Goal: Information Seeking & Learning: Learn about a topic

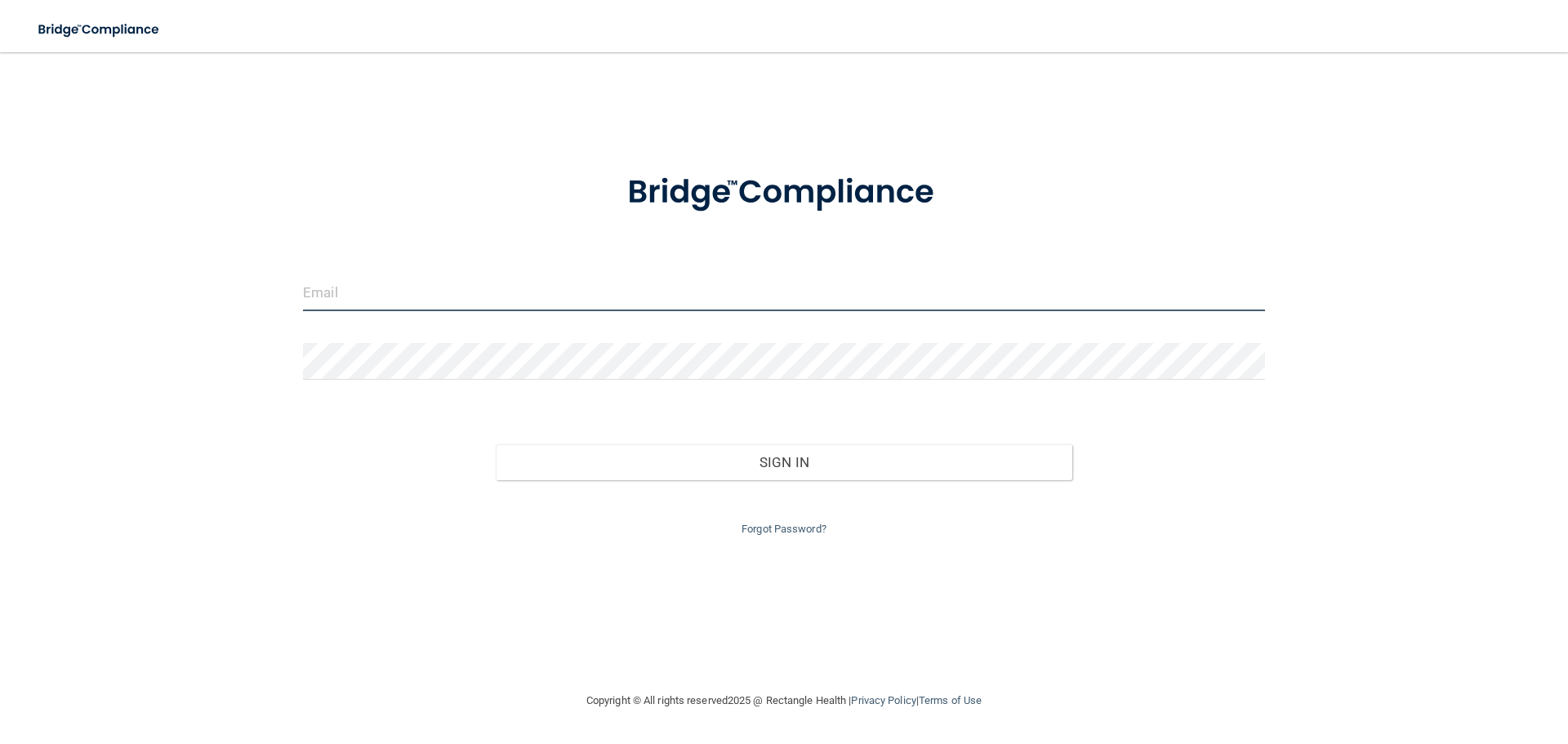
click at [455, 294] on input "email" at bounding box center [784, 293] width 962 height 37
type input "[EMAIL_ADDRESS][DOMAIN_NAME]"
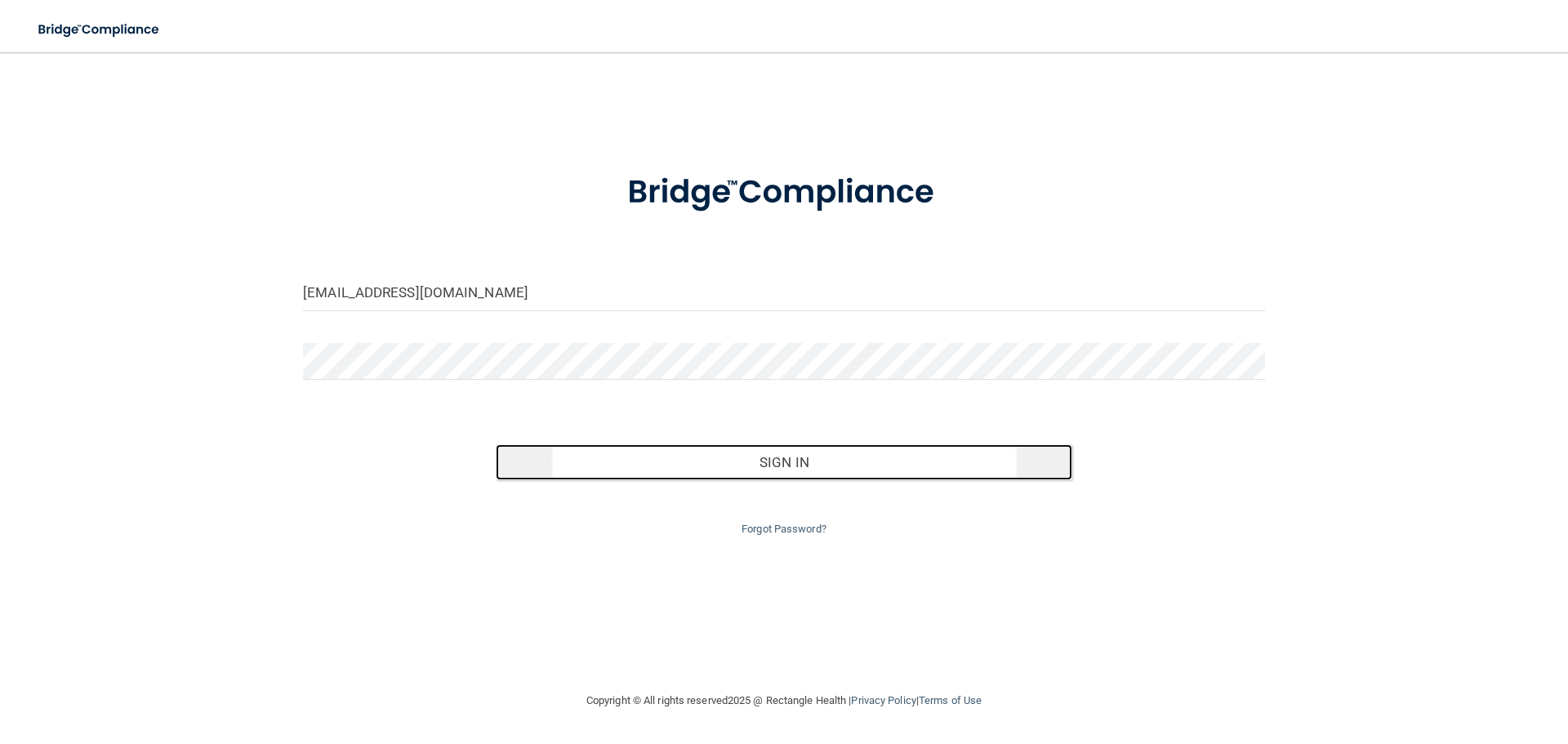
click at [751, 471] on button "Sign In" at bounding box center [784, 462] width 578 height 36
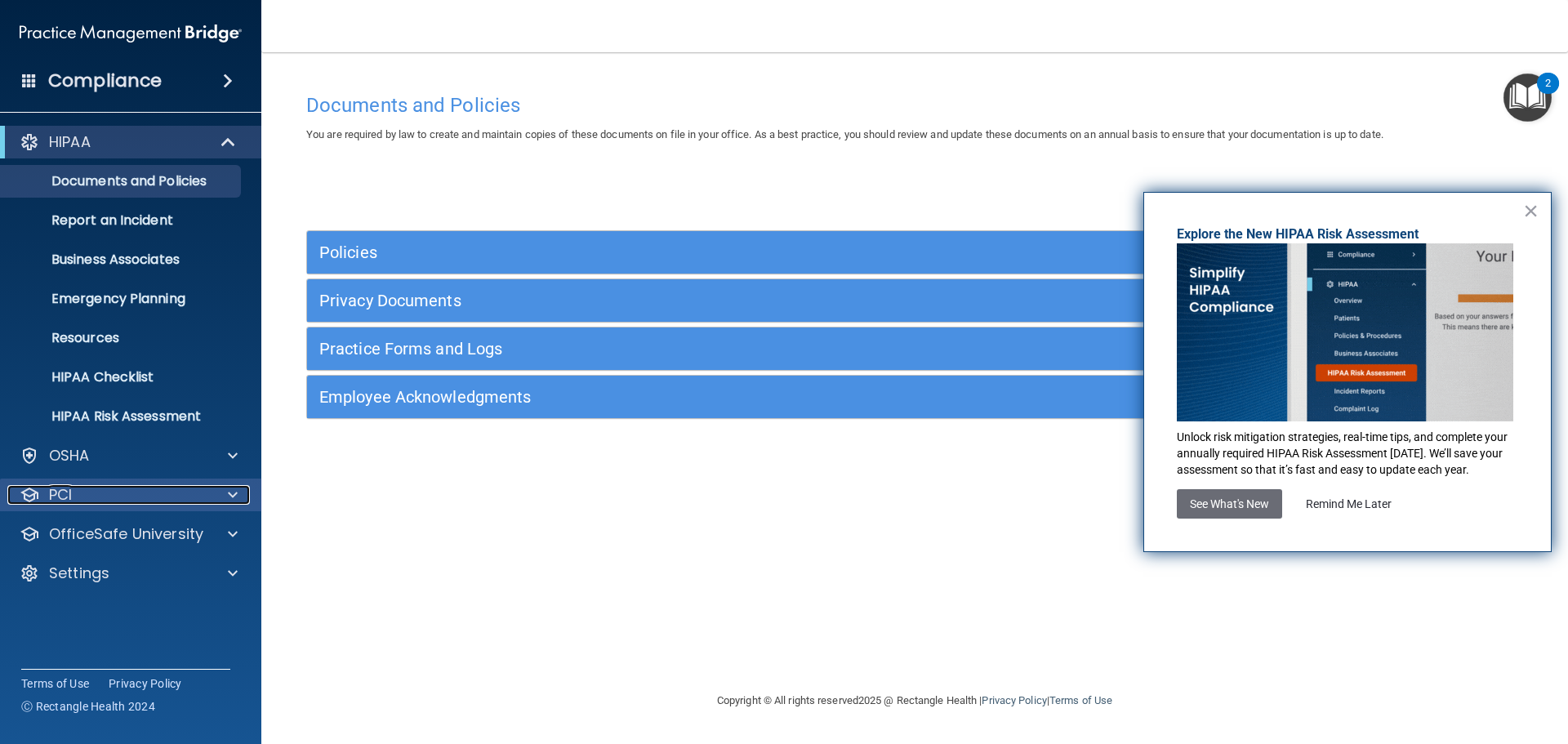
click at [142, 488] on div "PCI" at bounding box center [109, 495] width 203 height 19
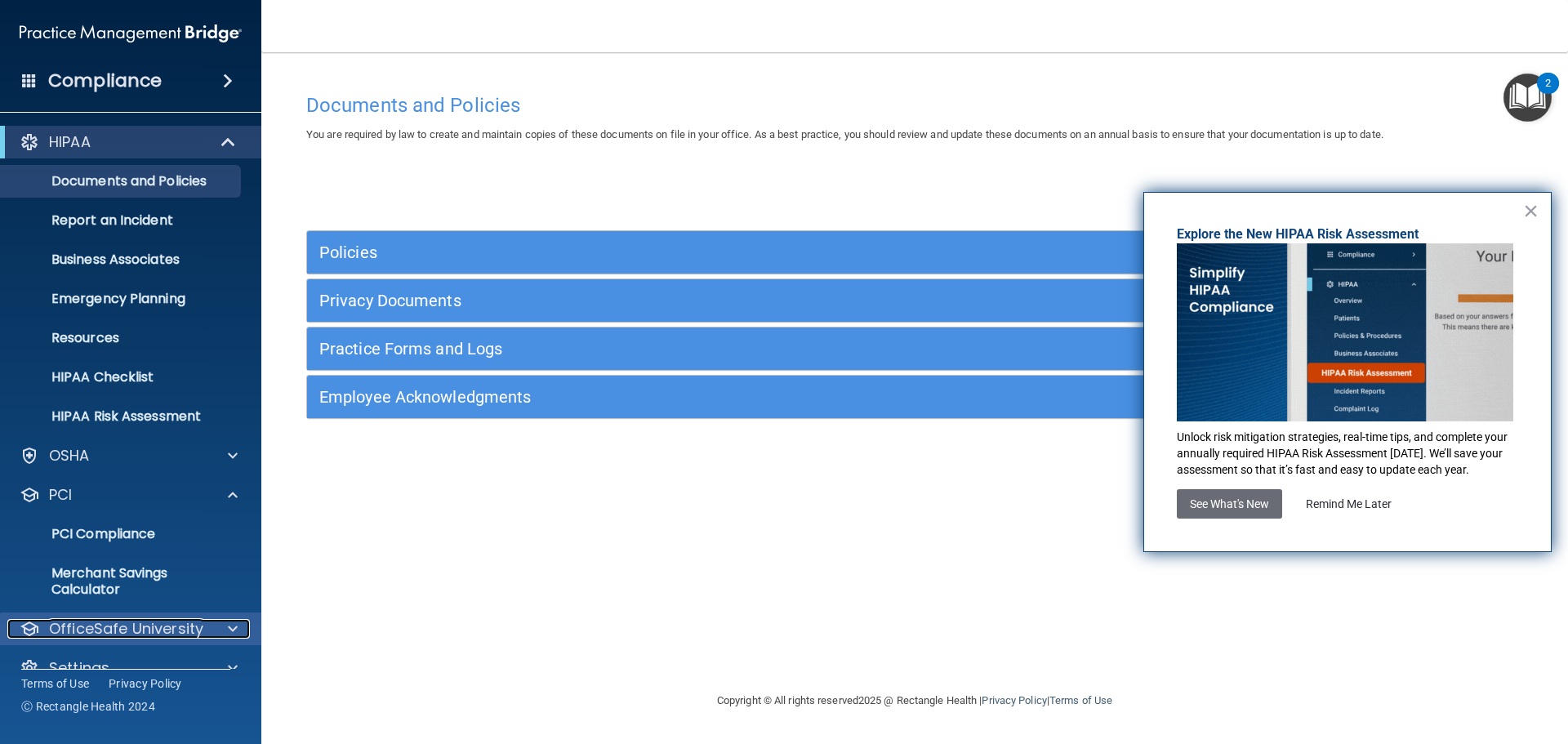
click at [157, 632] on p "OfficeSafe University" at bounding box center [125, 629] width 154 height 19
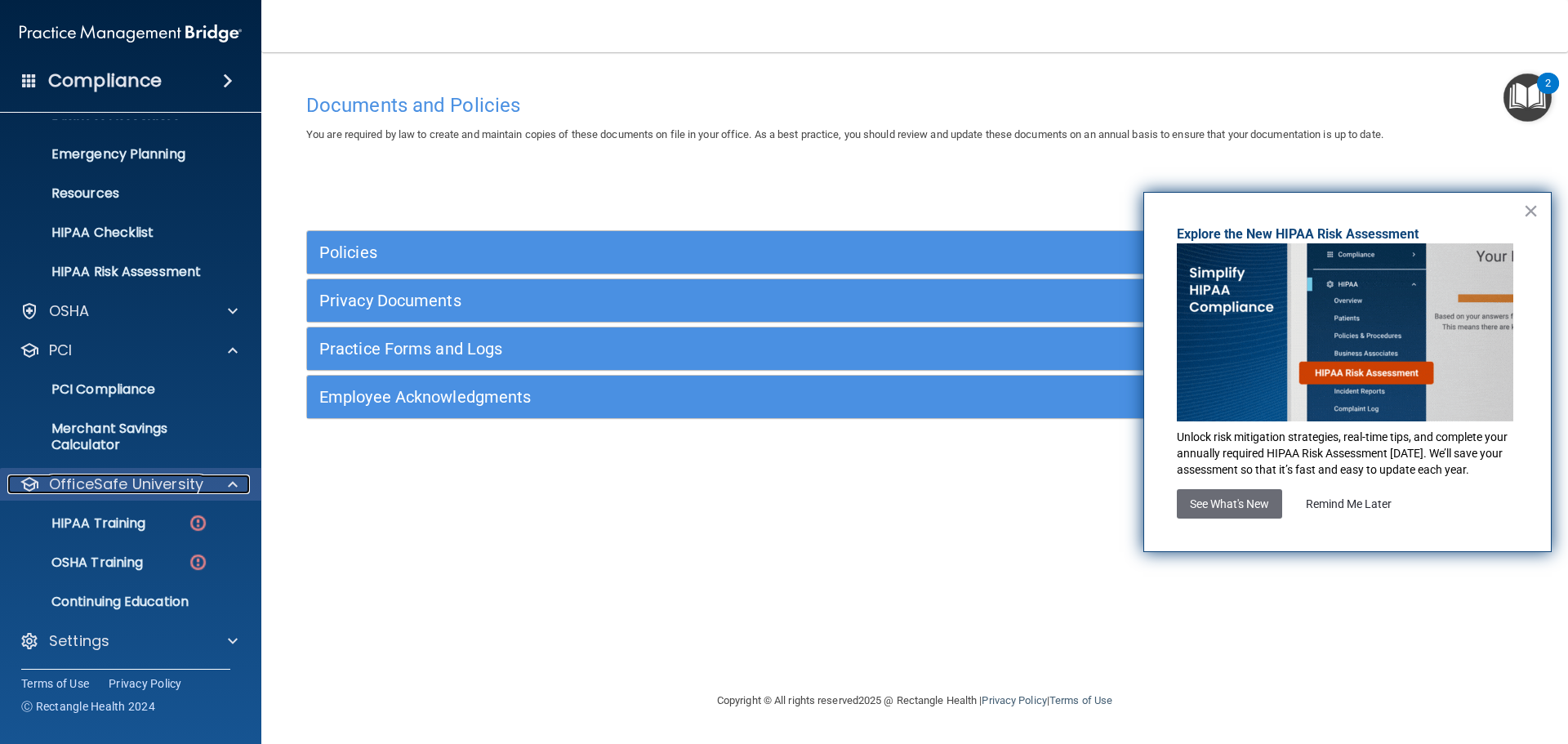
scroll to position [147, 0]
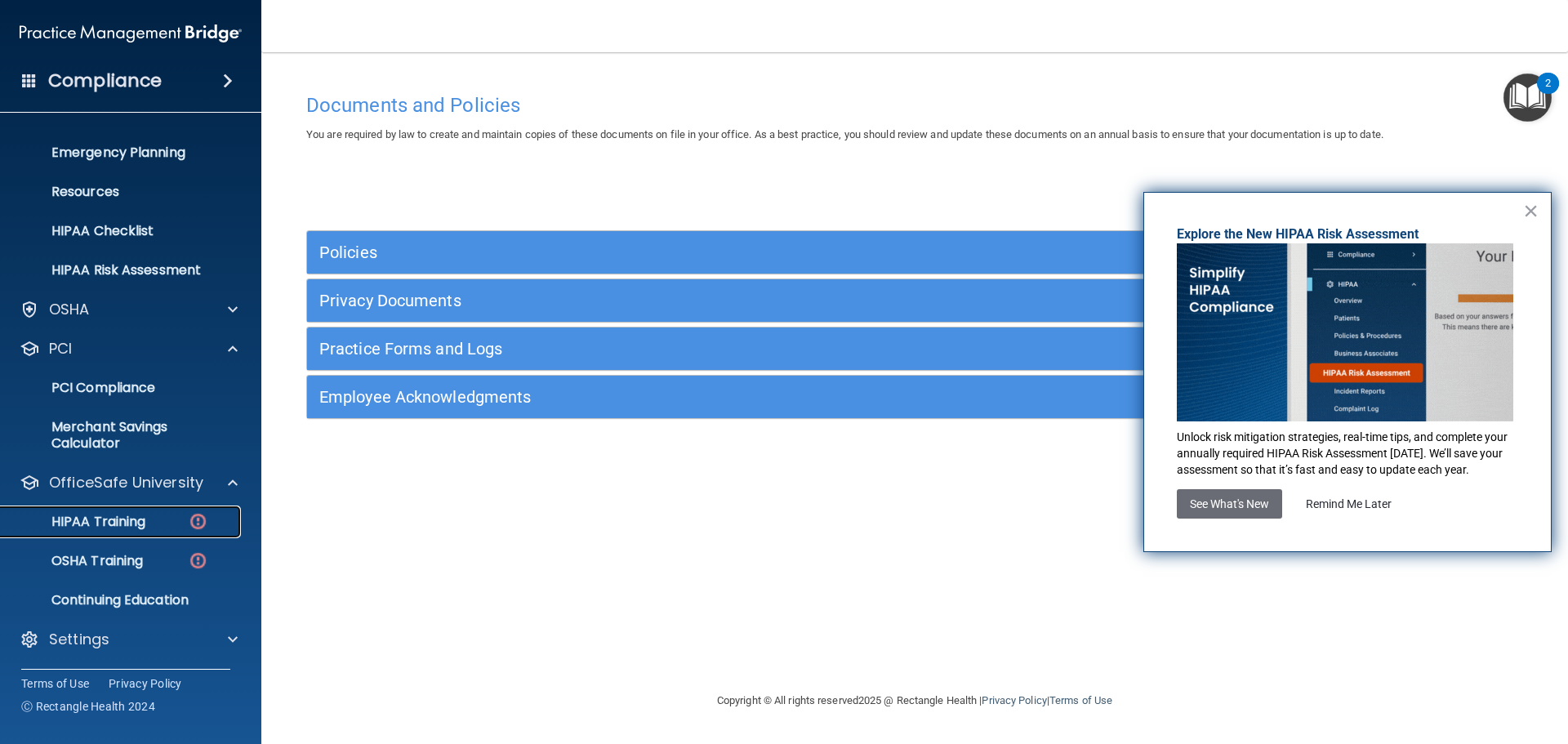
click at [168, 519] on div "HIPAA Training" at bounding box center [122, 522] width 223 height 17
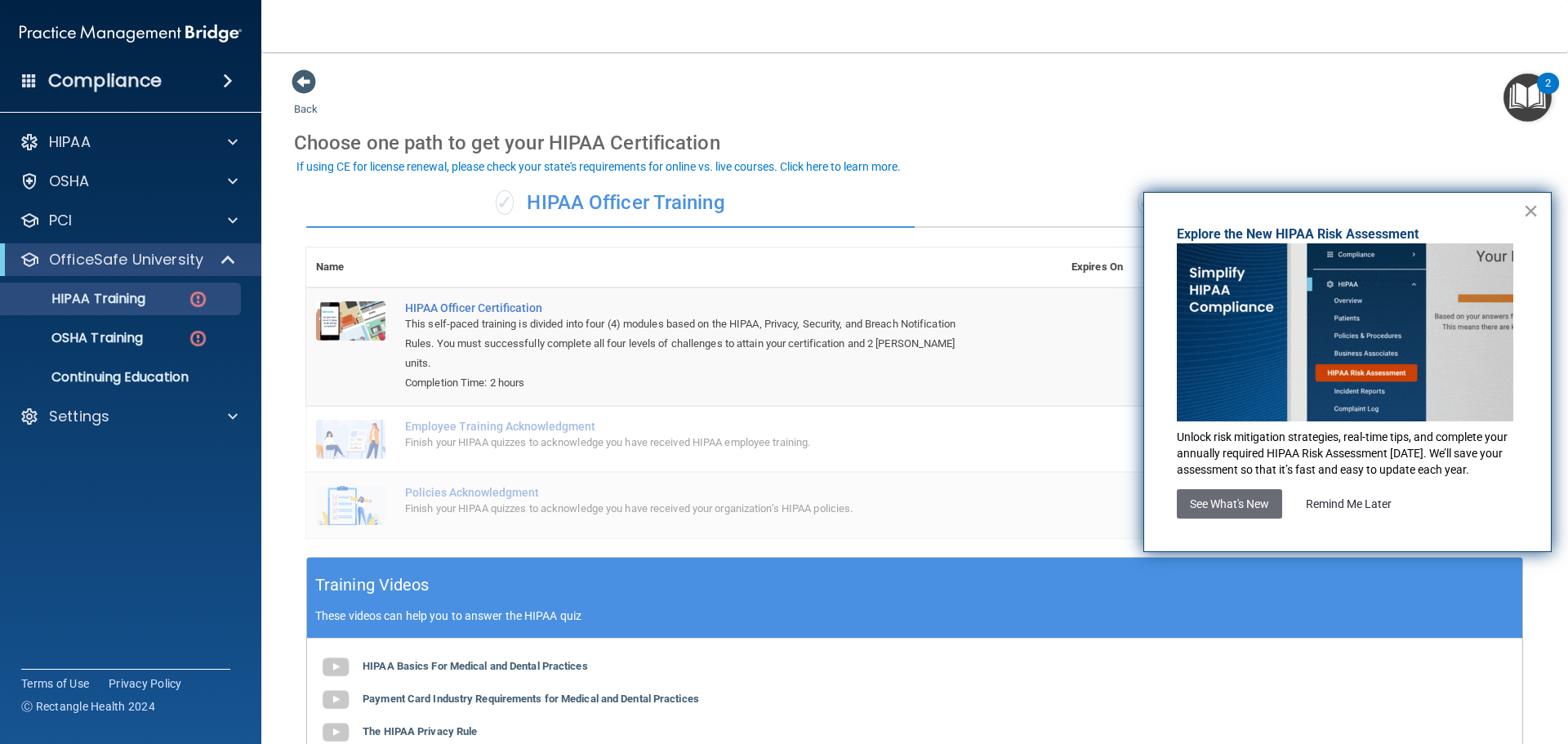
click at [1532, 208] on button "×" at bounding box center [1531, 211] width 16 height 26
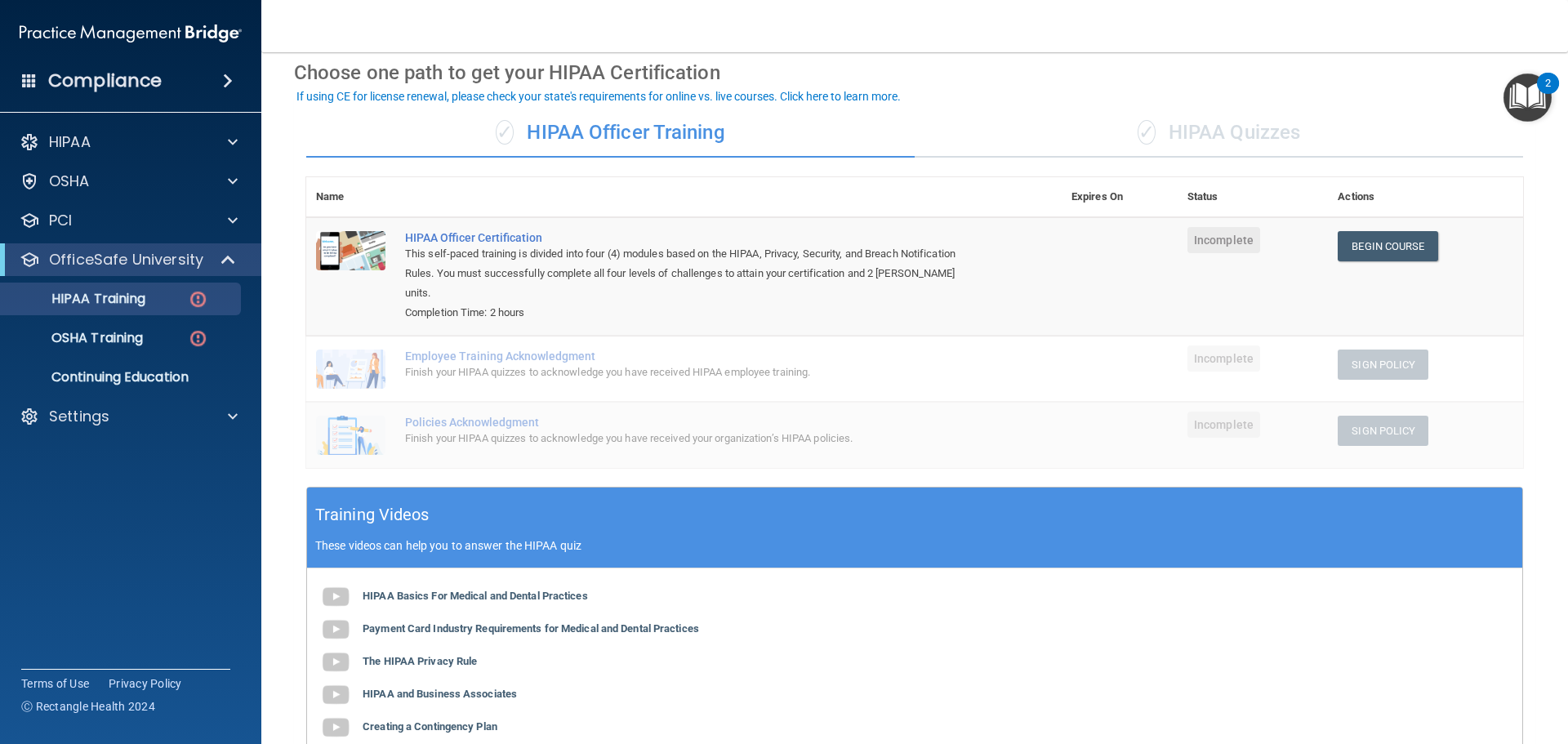
scroll to position [56, 0]
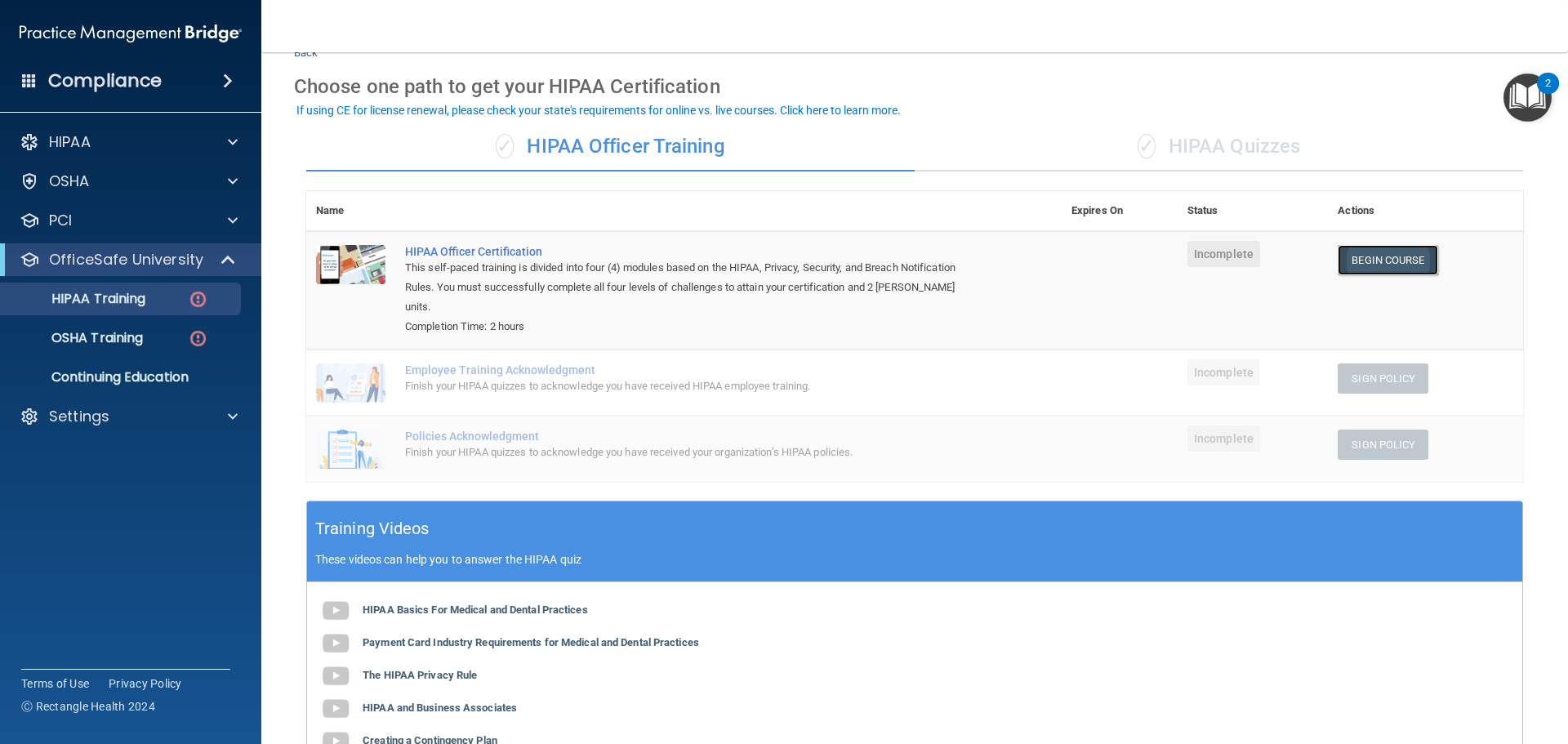
click at [1356, 260] on link "Begin Course" at bounding box center [1387, 259] width 100 height 30
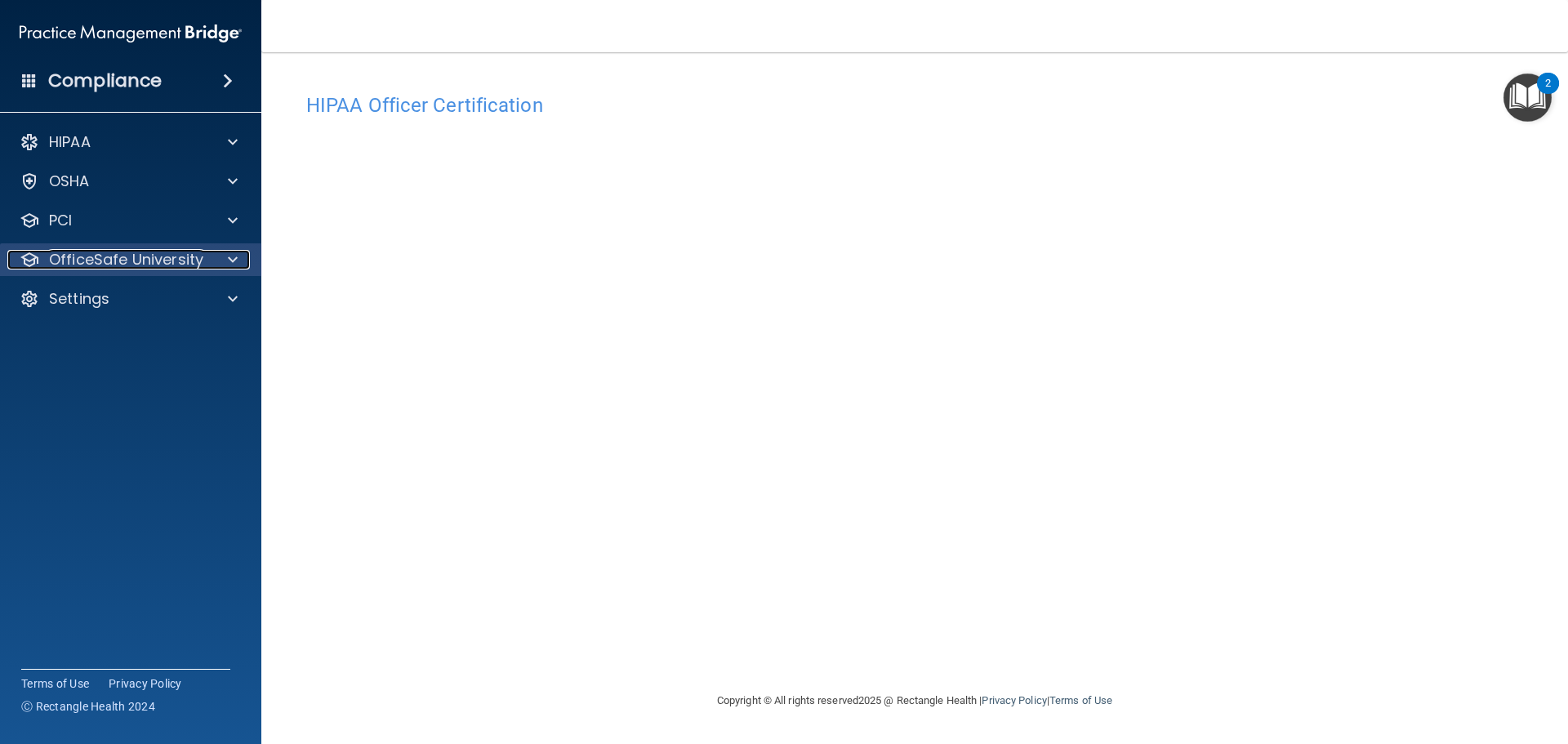
click at [88, 260] on p "OfficeSafe University" at bounding box center [125, 259] width 154 height 19
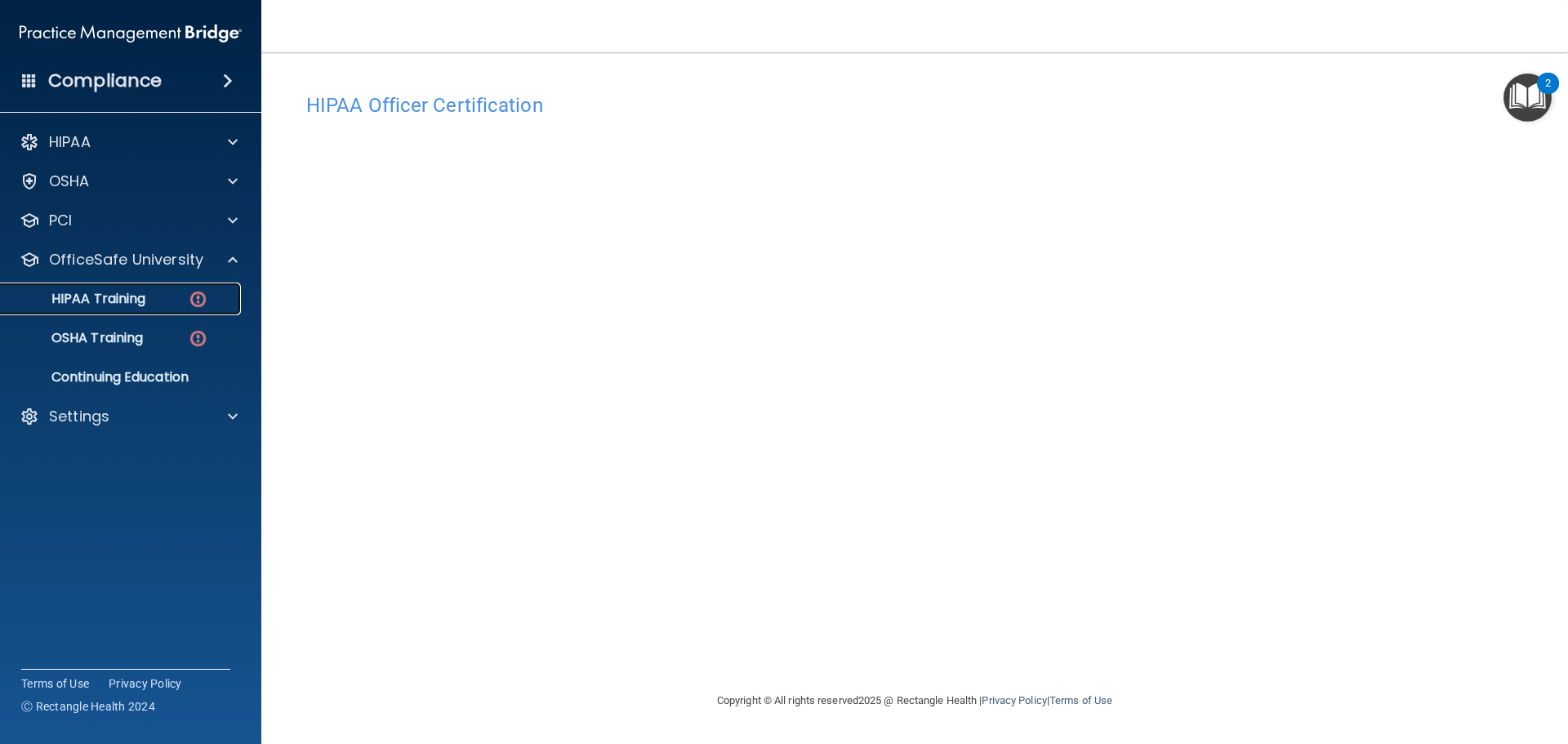
click at [96, 301] on p "HIPAA Training" at bounding box center [78, 299] width 135 height 17
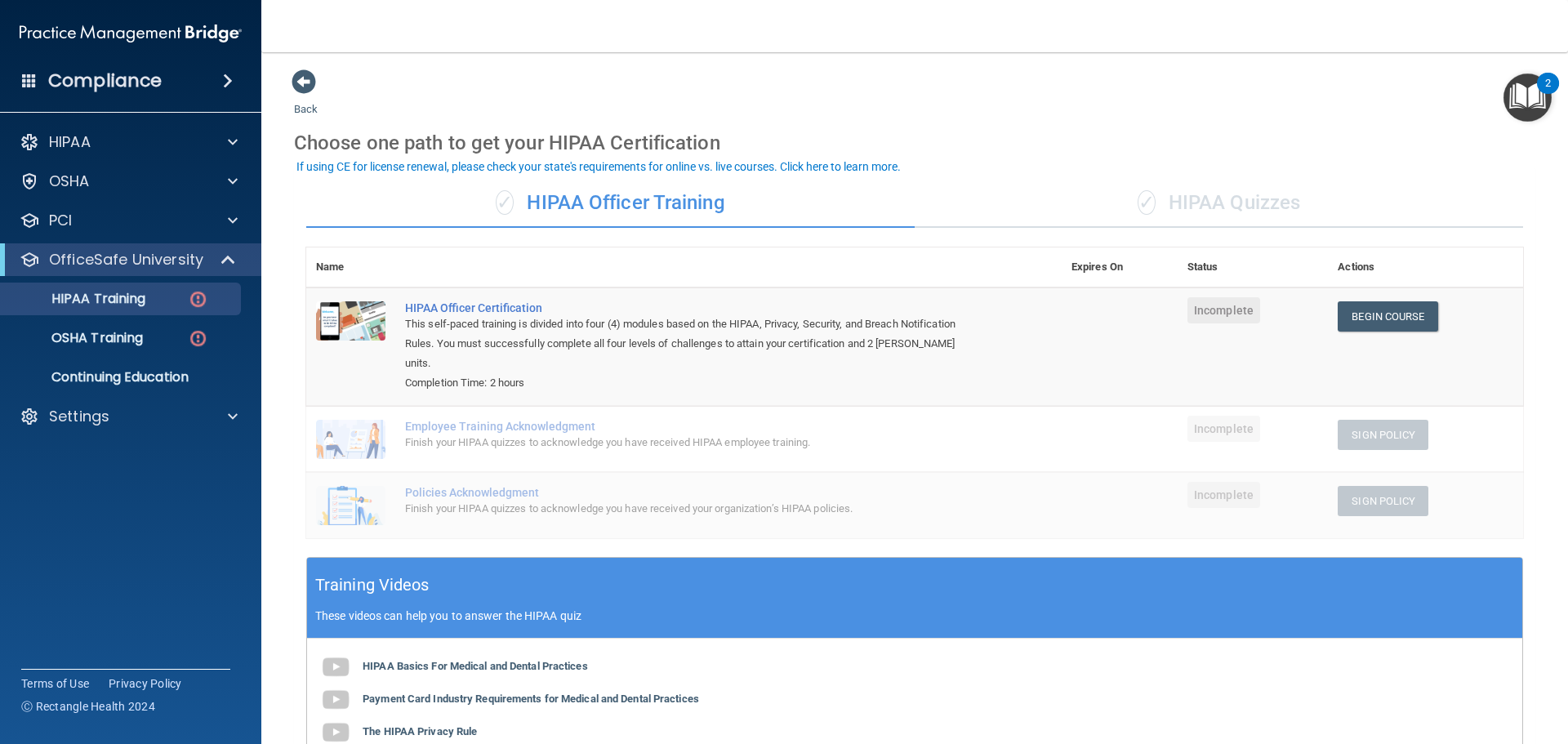
click at [1287, 198] on div "✓ HIPAA Quizzes" at bounding box center [1218, 203] width 609 height 49
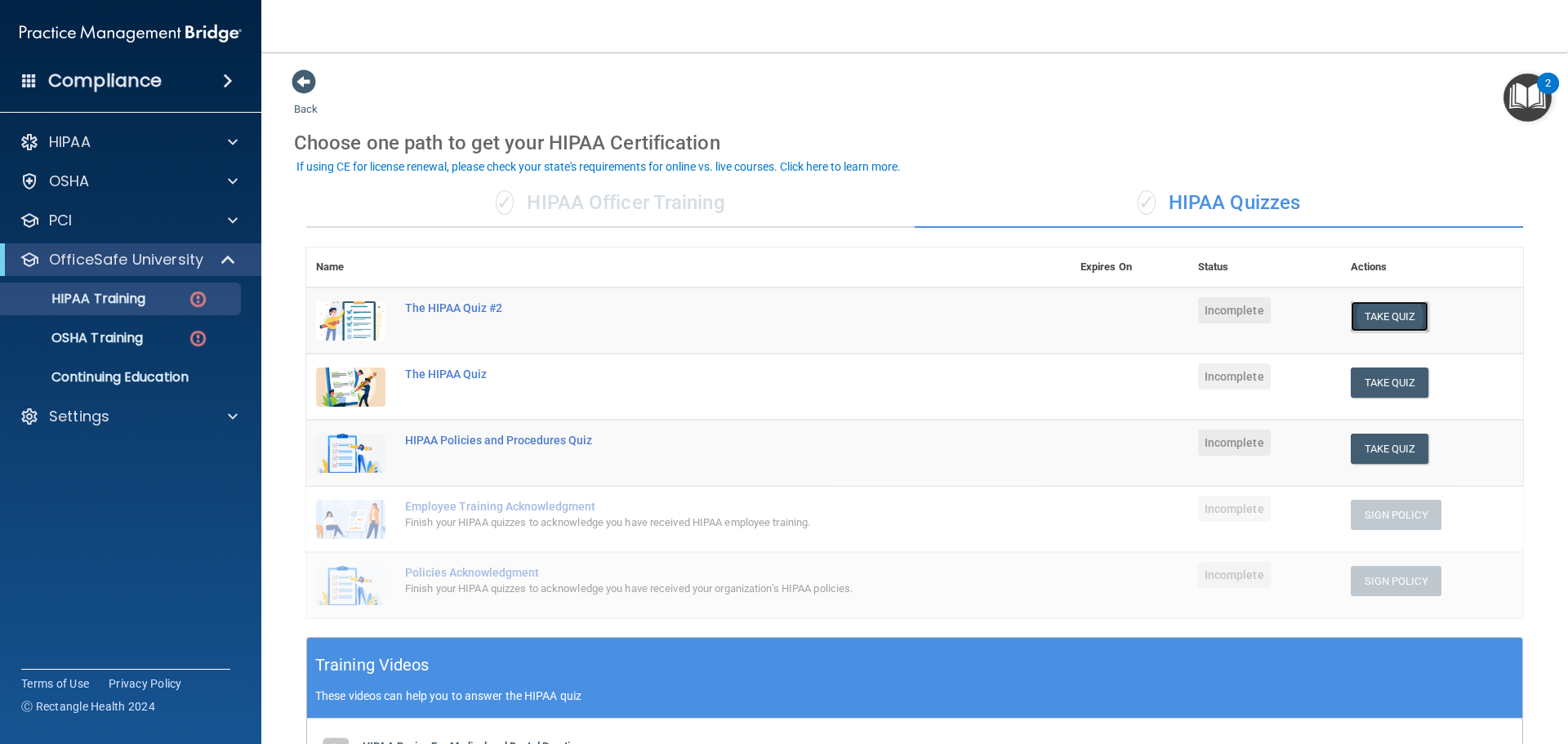
click at [1377, 318] on button "Take Quiz" at bounding box center [1390, 316] width 79 height 30
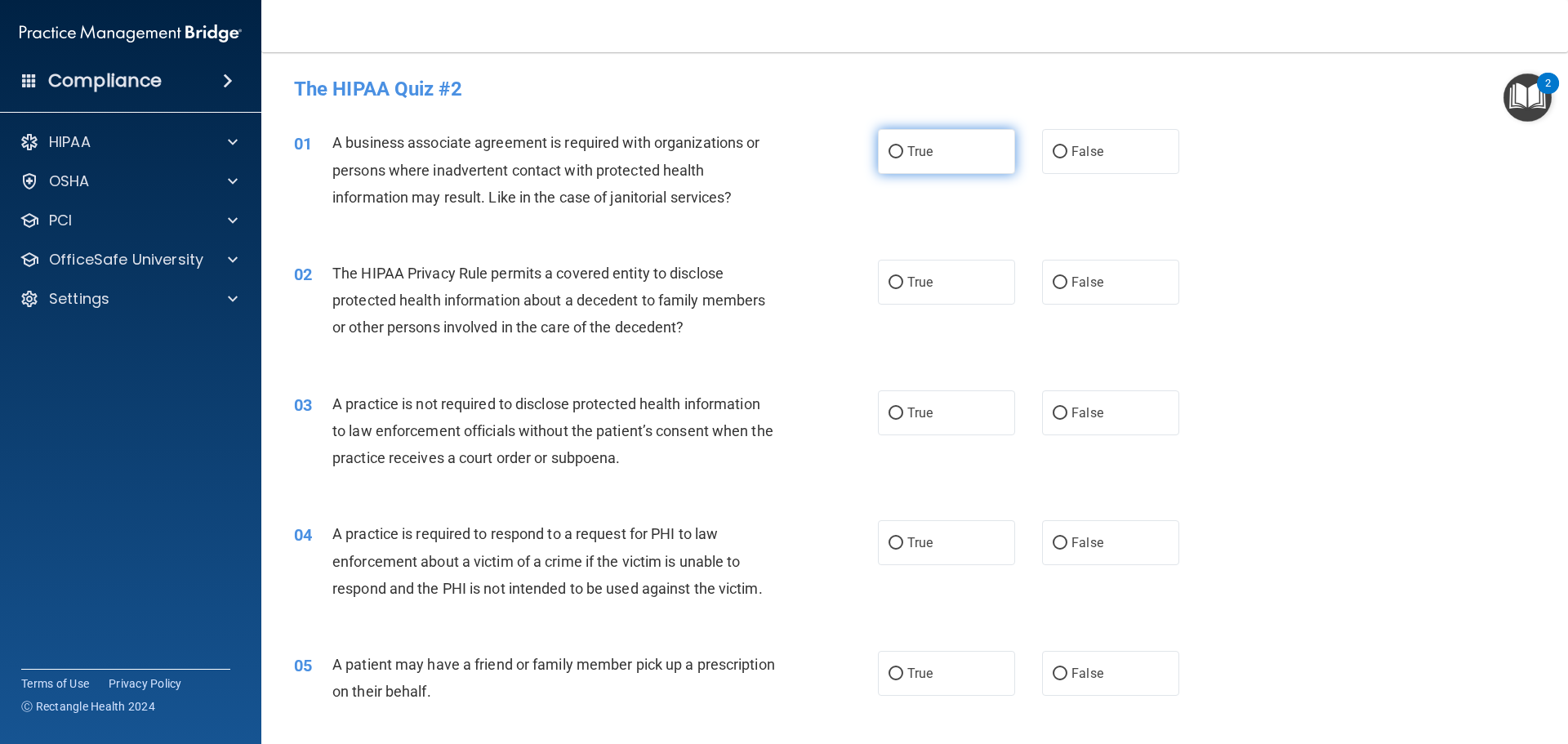
click at [894, 152] on input "True" at bounding box center [895, 152] width 15 height 13
radio input "true"
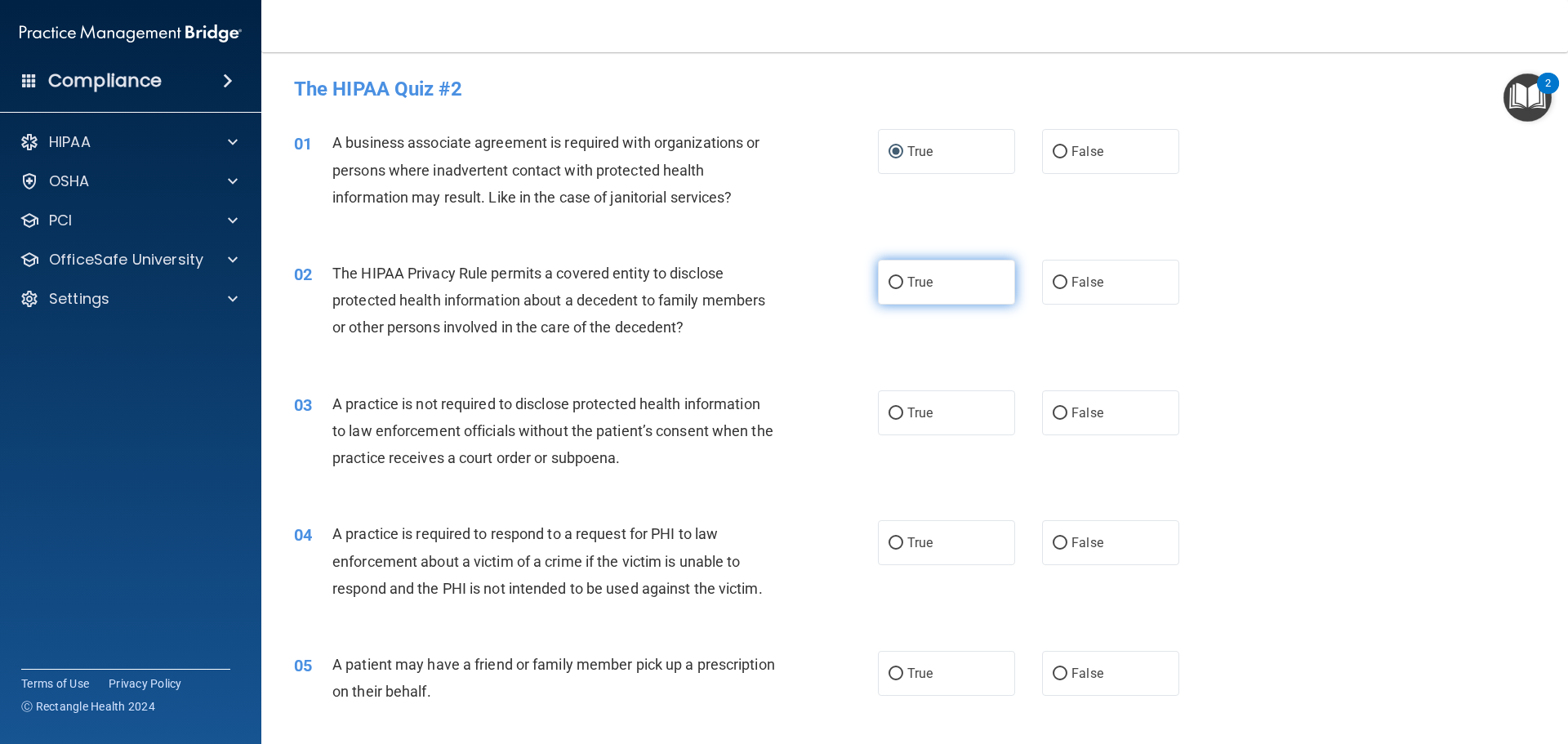
click at [892, 282] on input "True" at bounding box center [895, 283] width 15 height 13
radio input "true"
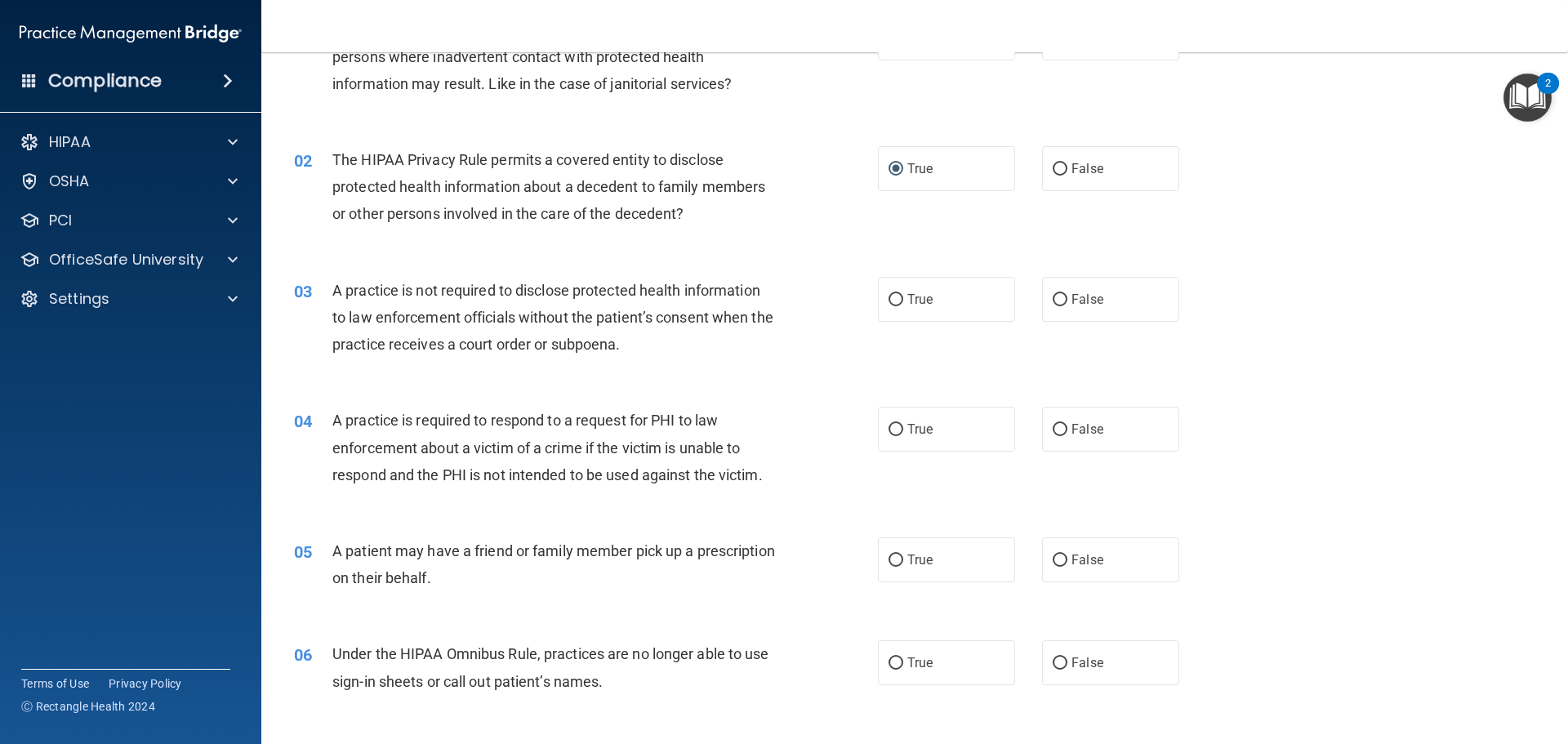
scroll to position [163, 0]
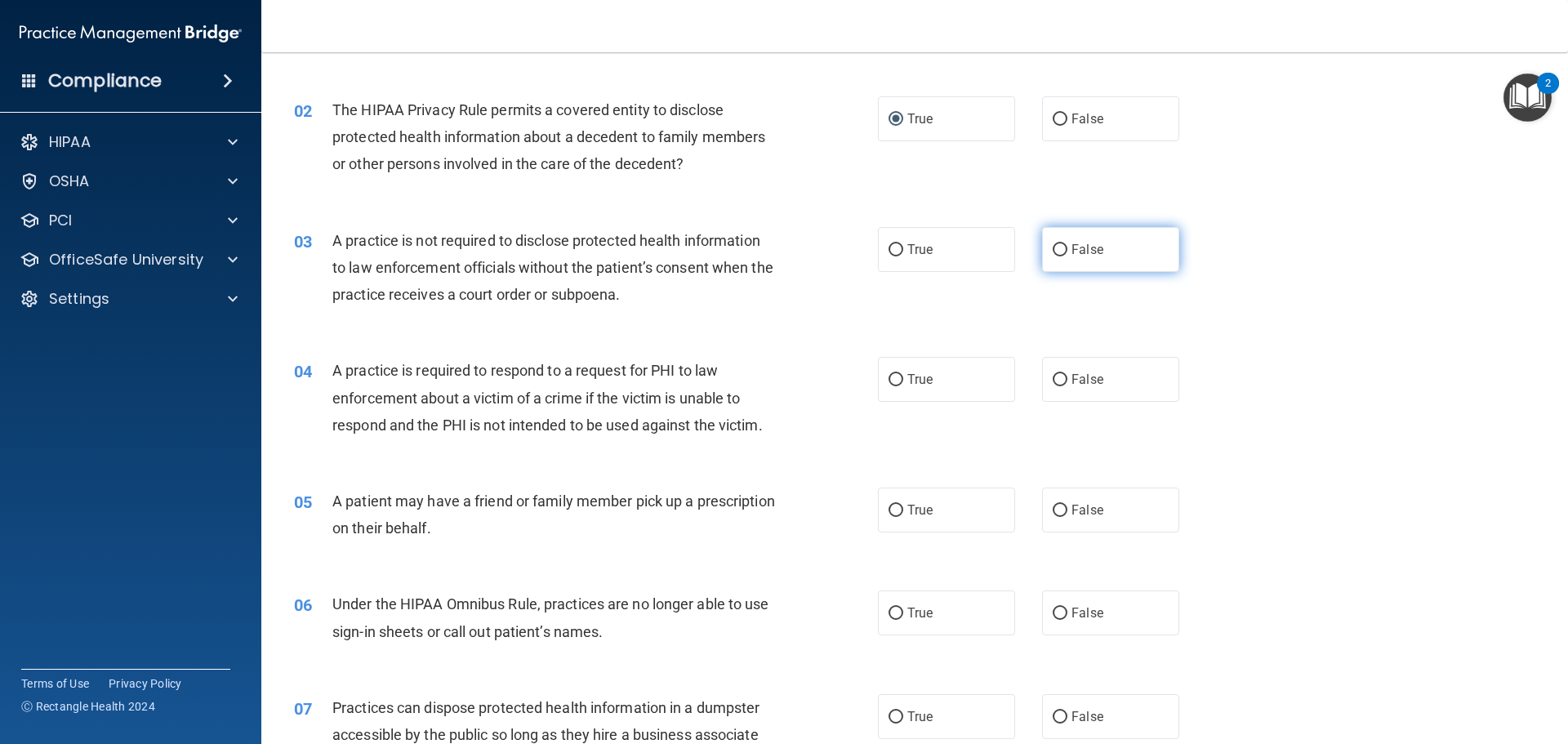
click at [1052, 250] on input "False" at bounding box center [1059, 251] width 15 height 13
radio input "true"
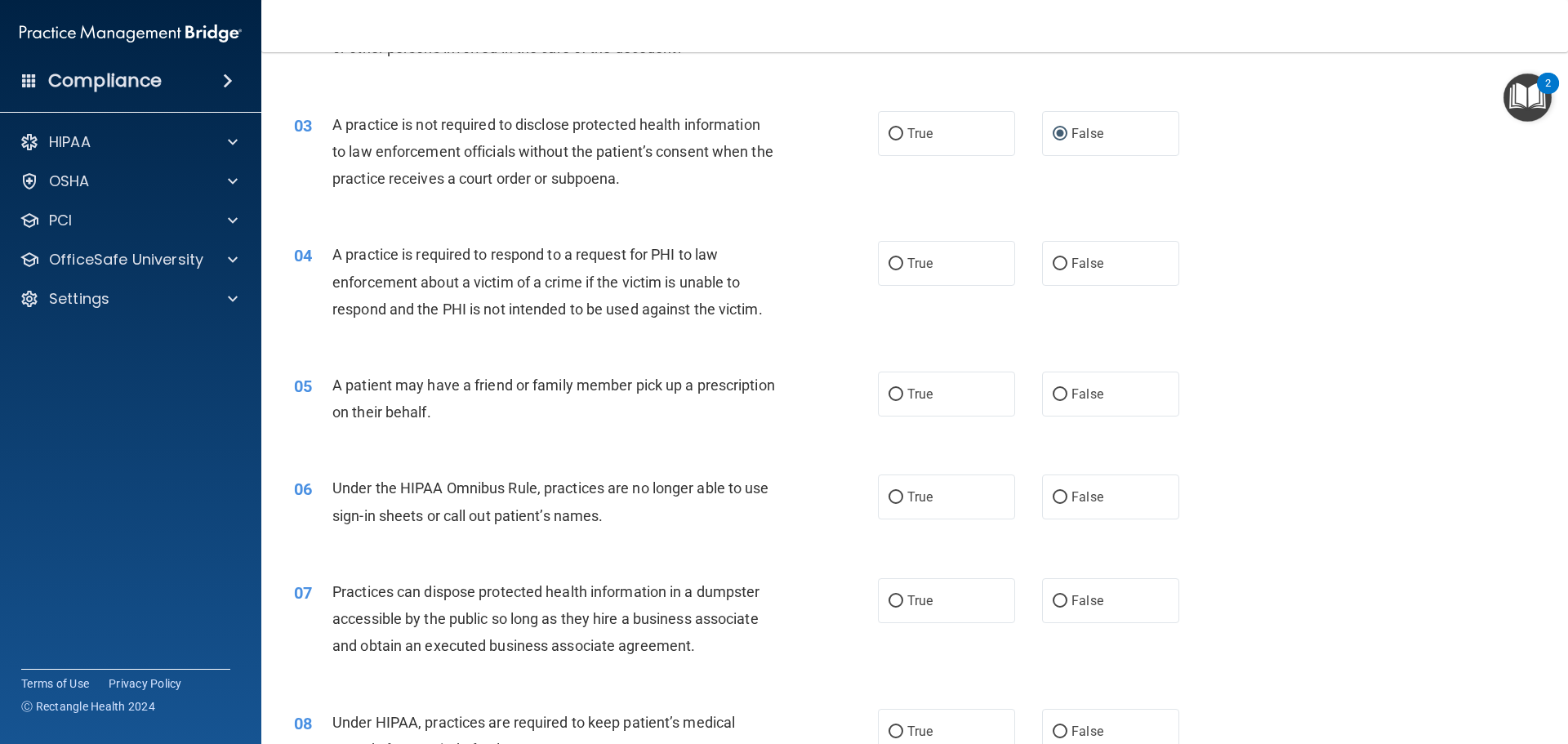
scroll to position [327, 0]
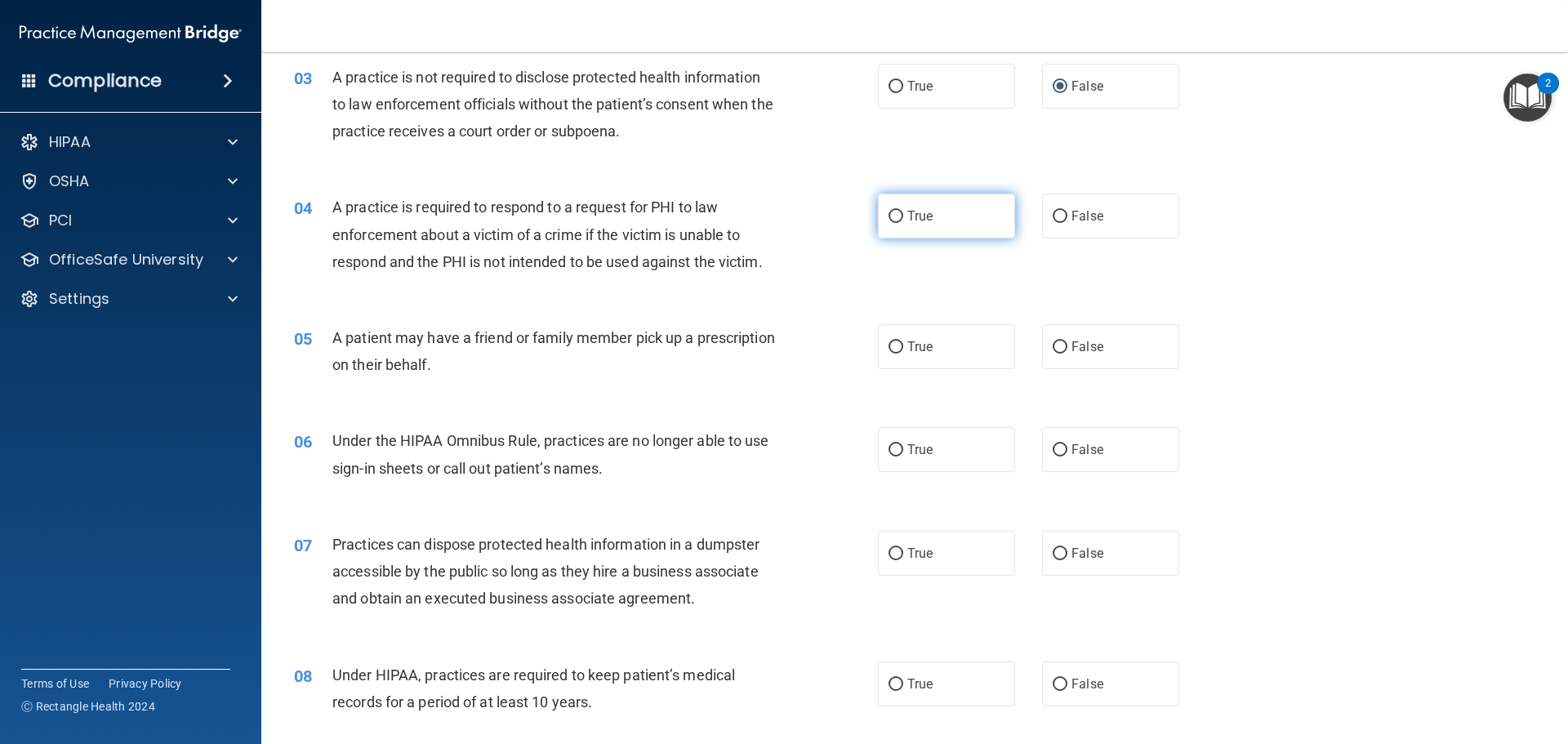
click at [894, 217] on input "True" at bounding box center [895, 217] width 15 height 13
radio input "true"
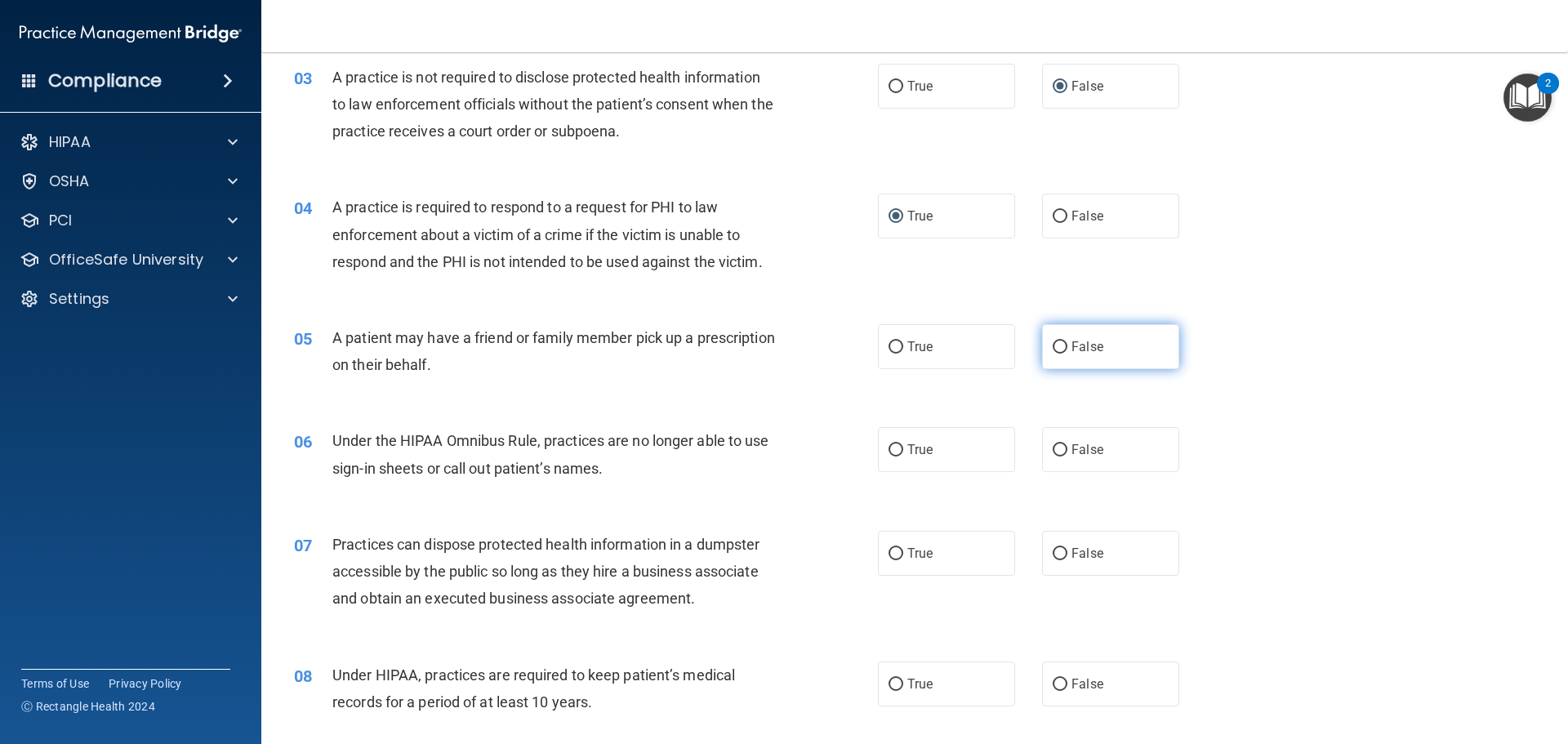
click at [1056, 348] on input "False" at bounding box center [1059, 348] width 15 height 13
radio input "true"
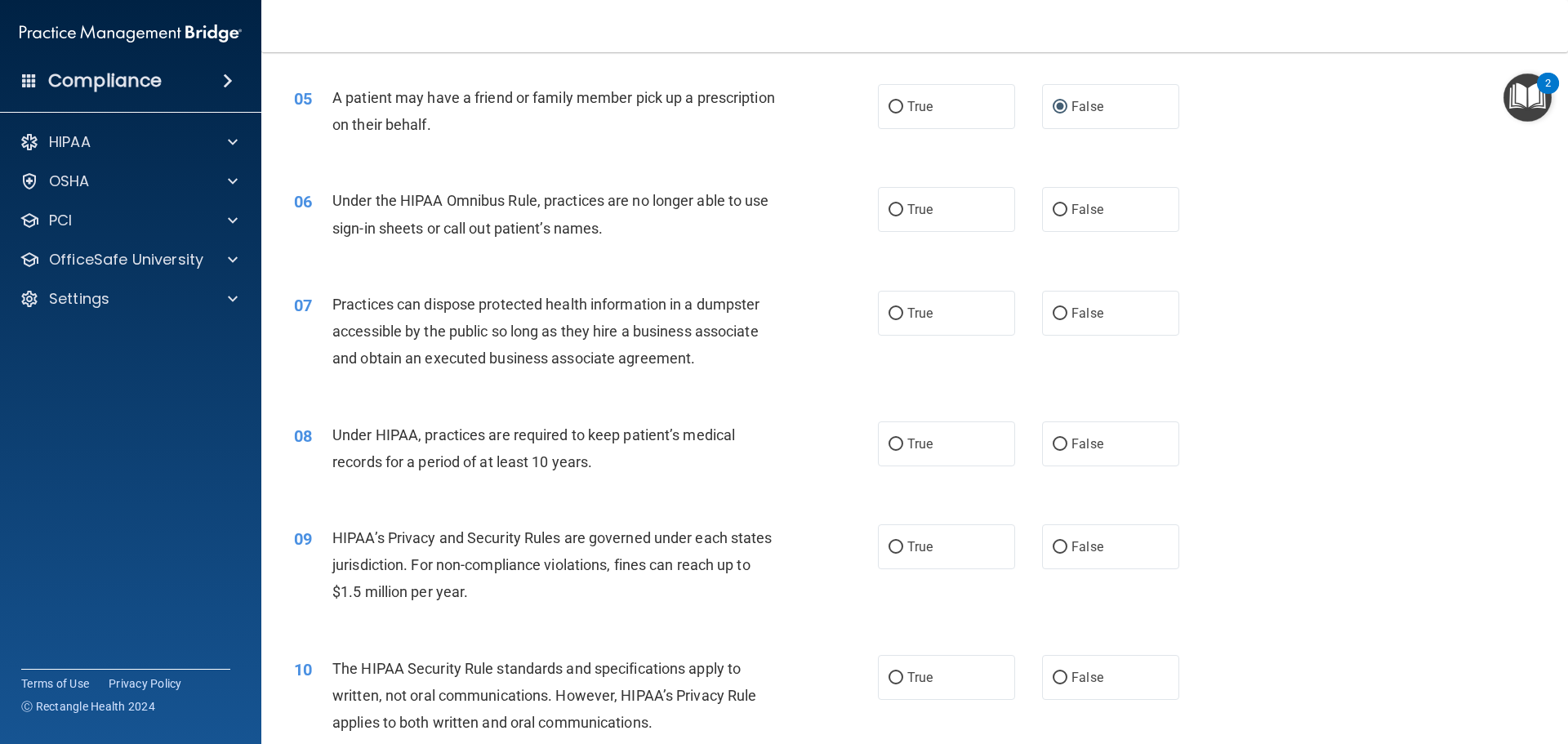
scroll to position [572, 0]
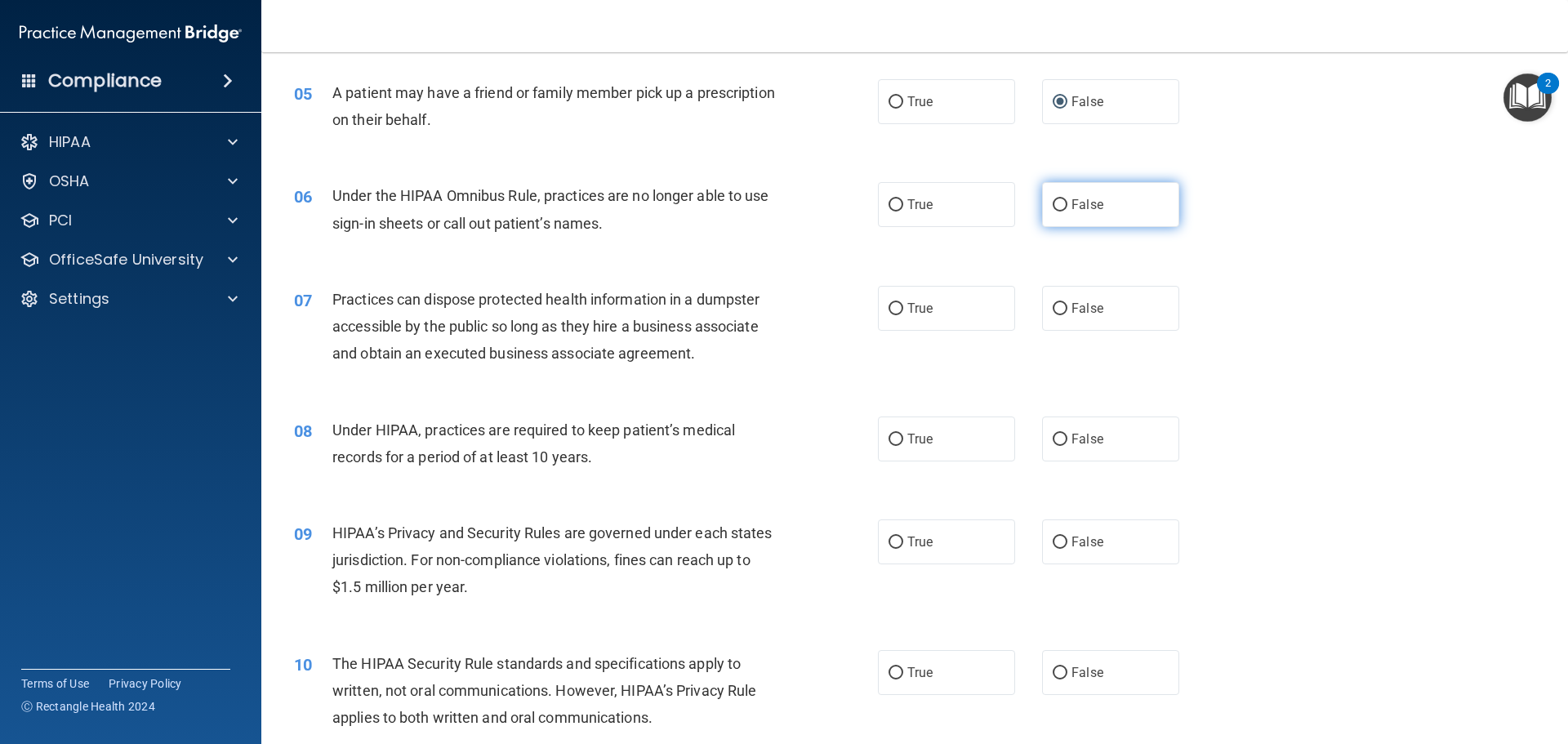
click at [1052, 207] on input "False" at bounding box center [1059, 205] width 15 height 13
radio input "true"
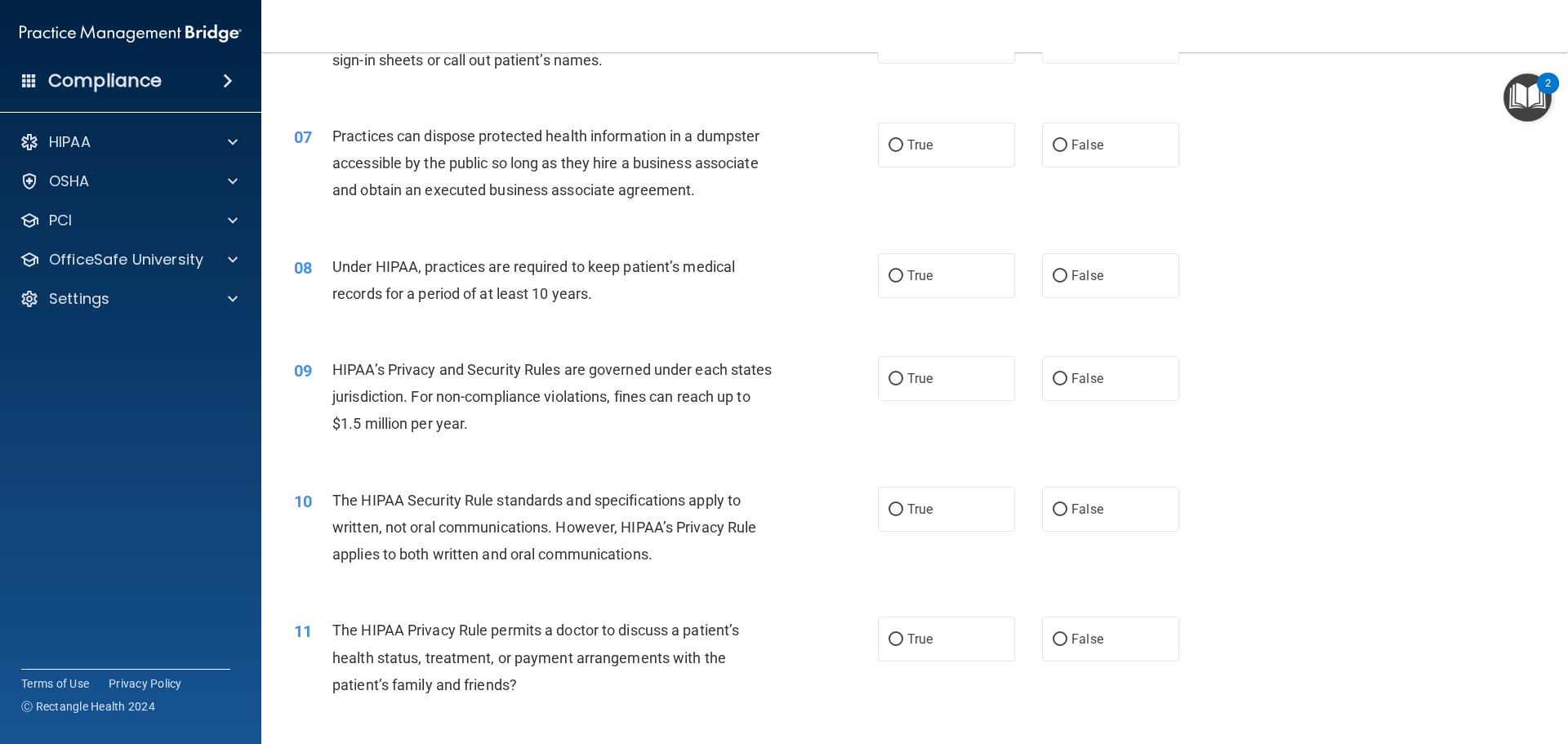
scroll to position [654, 0]
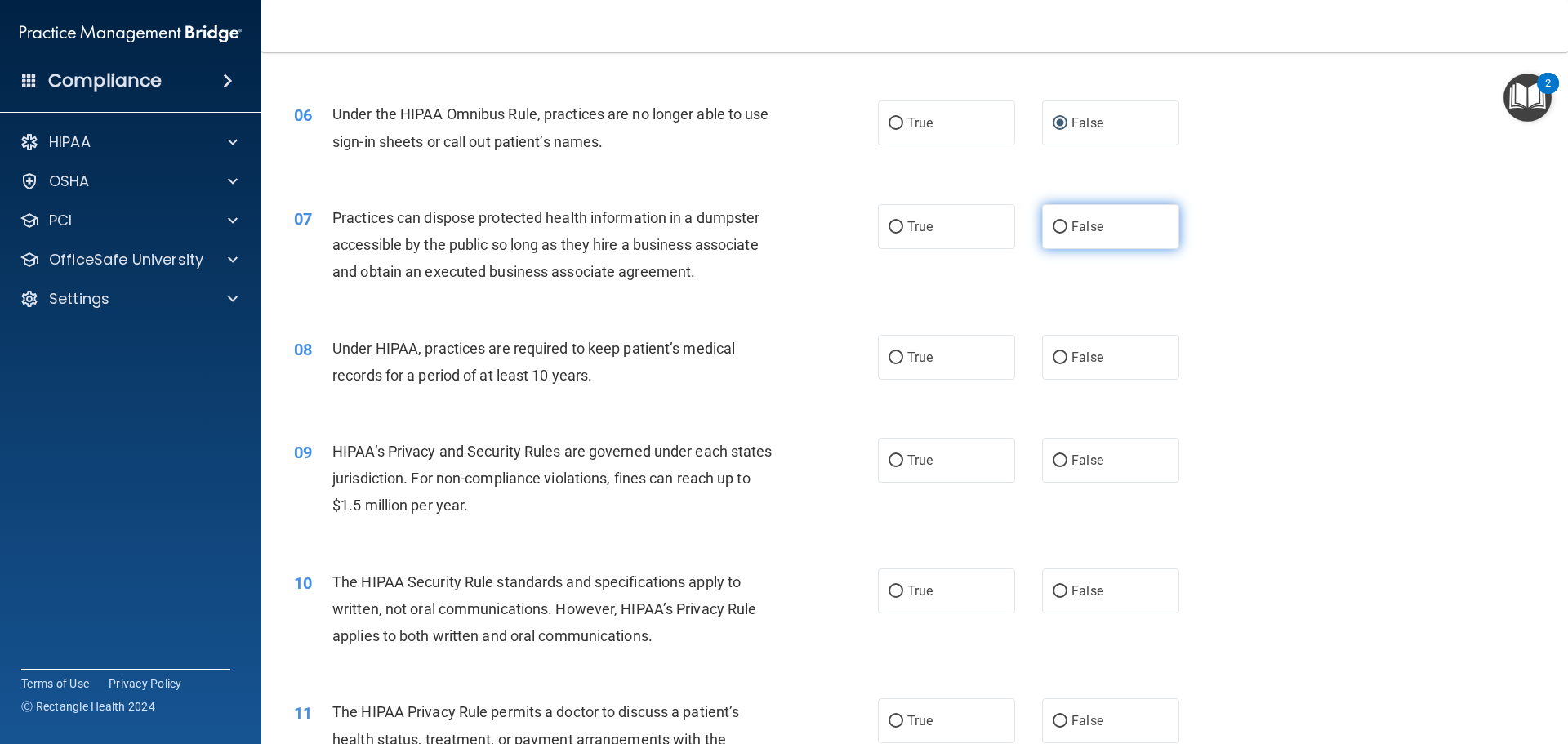
click at [1055, 226] on input "False" at bounding box center [1059, 227] width 15 height 13
radio input "true"
click at [1056, 356] on input "False" at bounding box center [1059, 358] width 15 height 13
radio input "true"
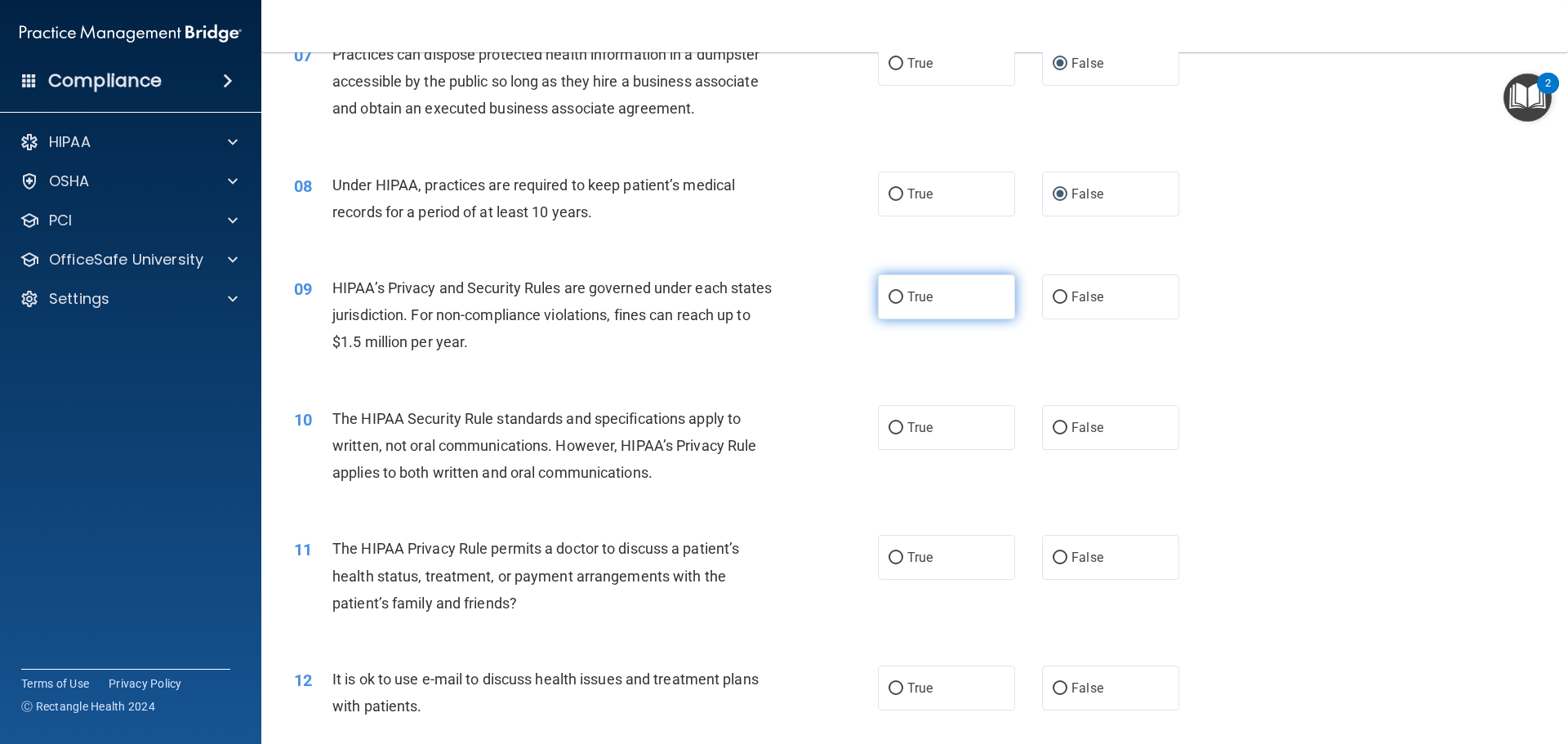
click at [888, 295] on input "True" at bounding box center [895, 297] width 15 height 13
radio input "true"
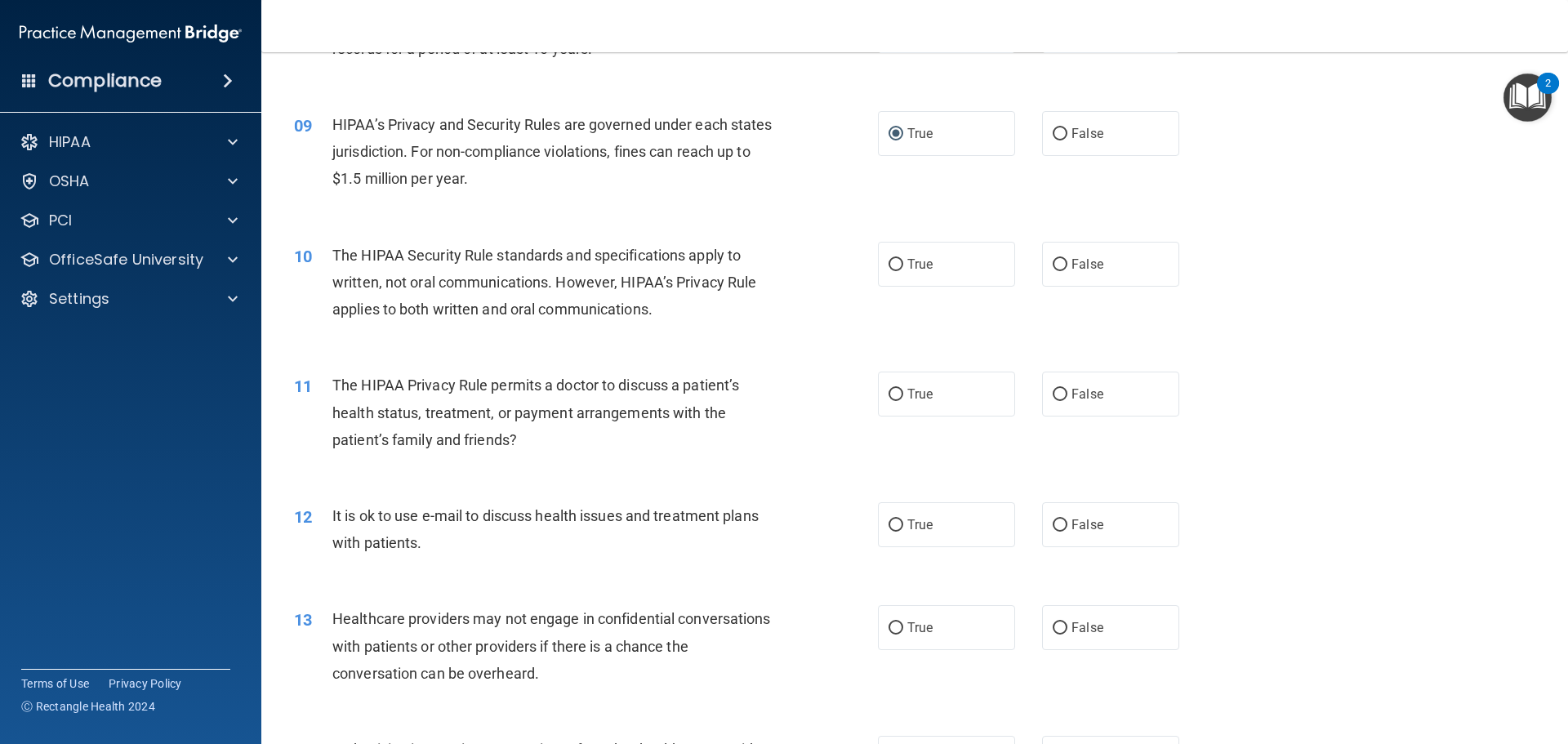
scroll to position [898, 0]
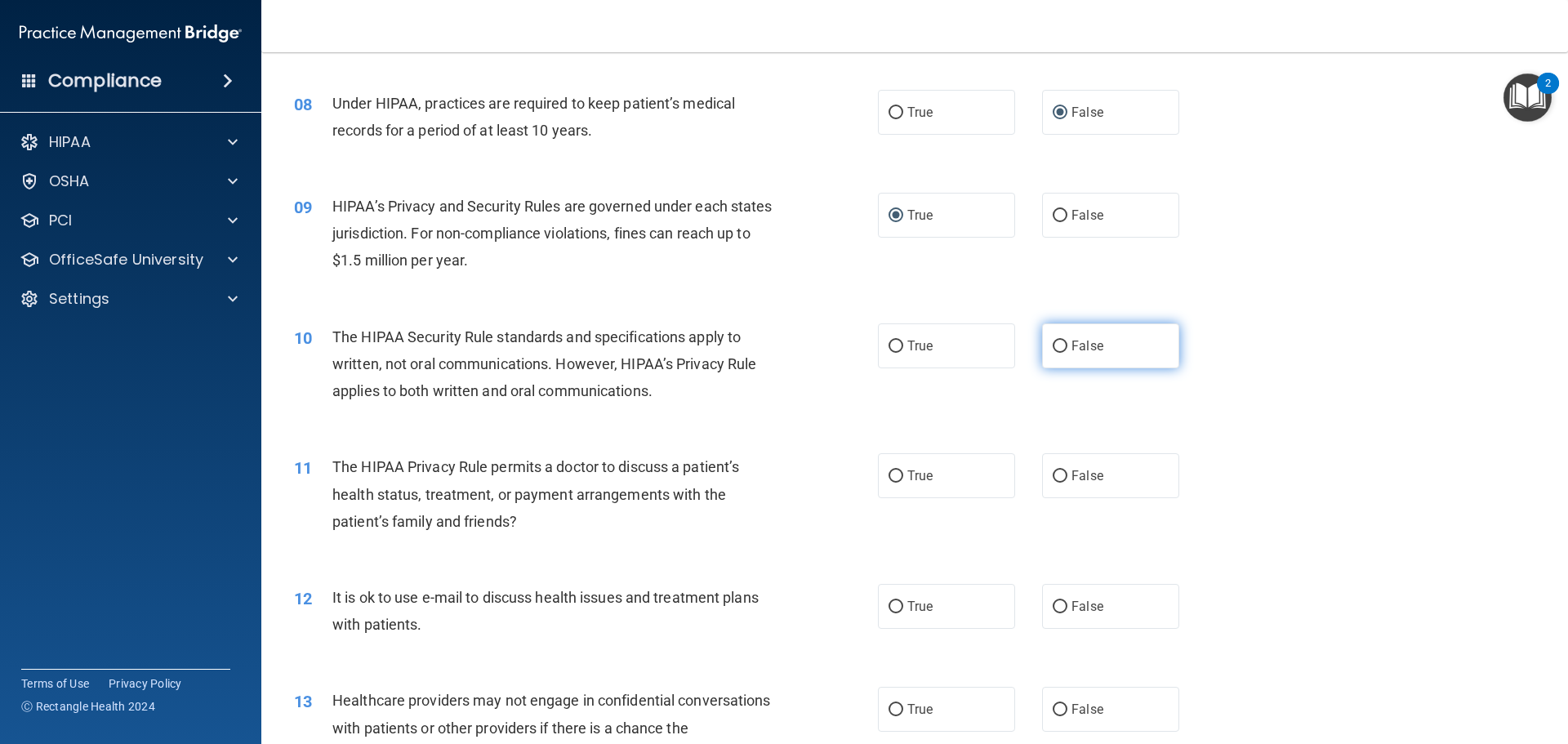
click at [1058, 346] on input "False" at bounding box center [1059, 347] width 15 height 13
radio input "true"
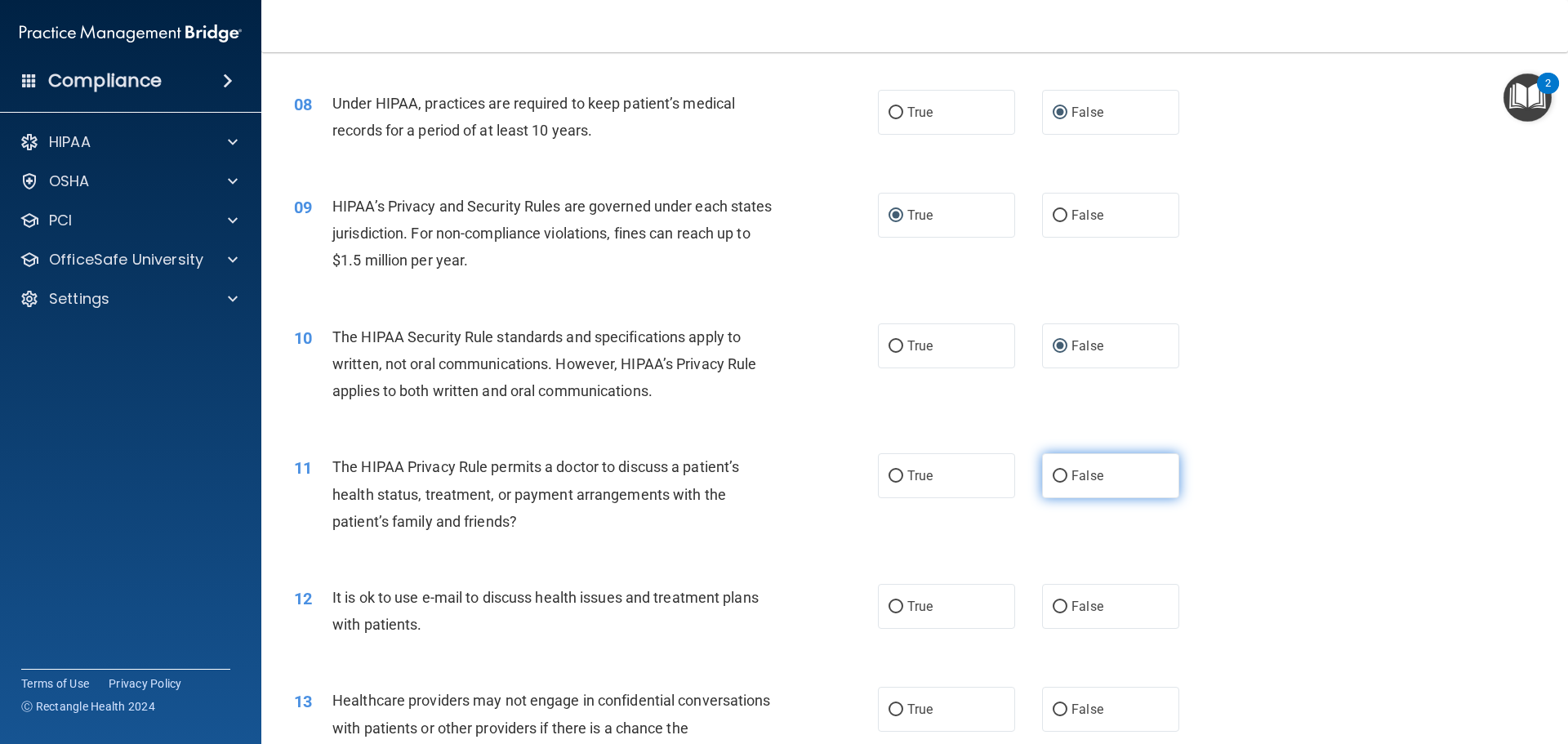
click at [1056, 476] on input "False" at bounding box center [1059, 477] width 15 height 13
radio input "true"
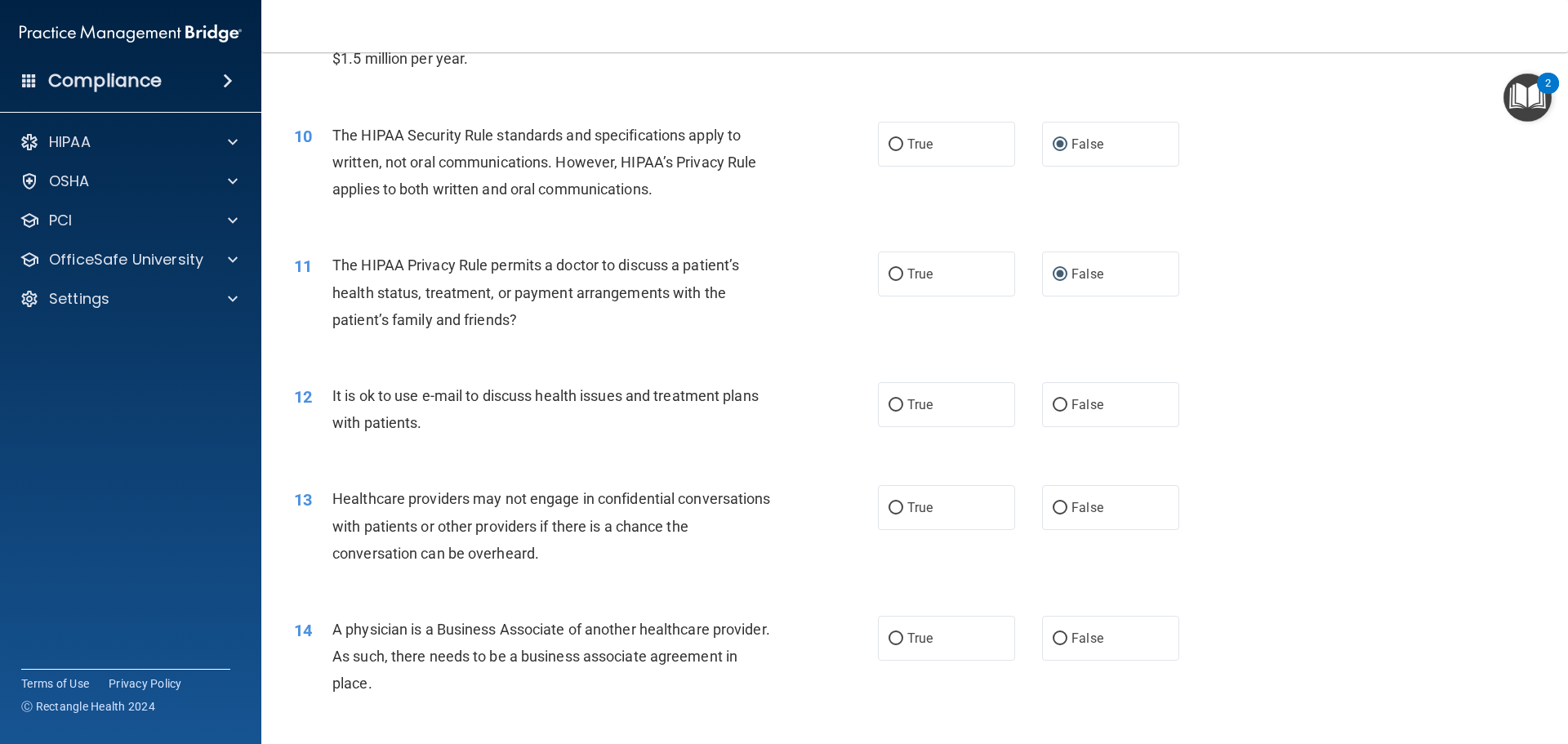
scroll to position [1144, 0]
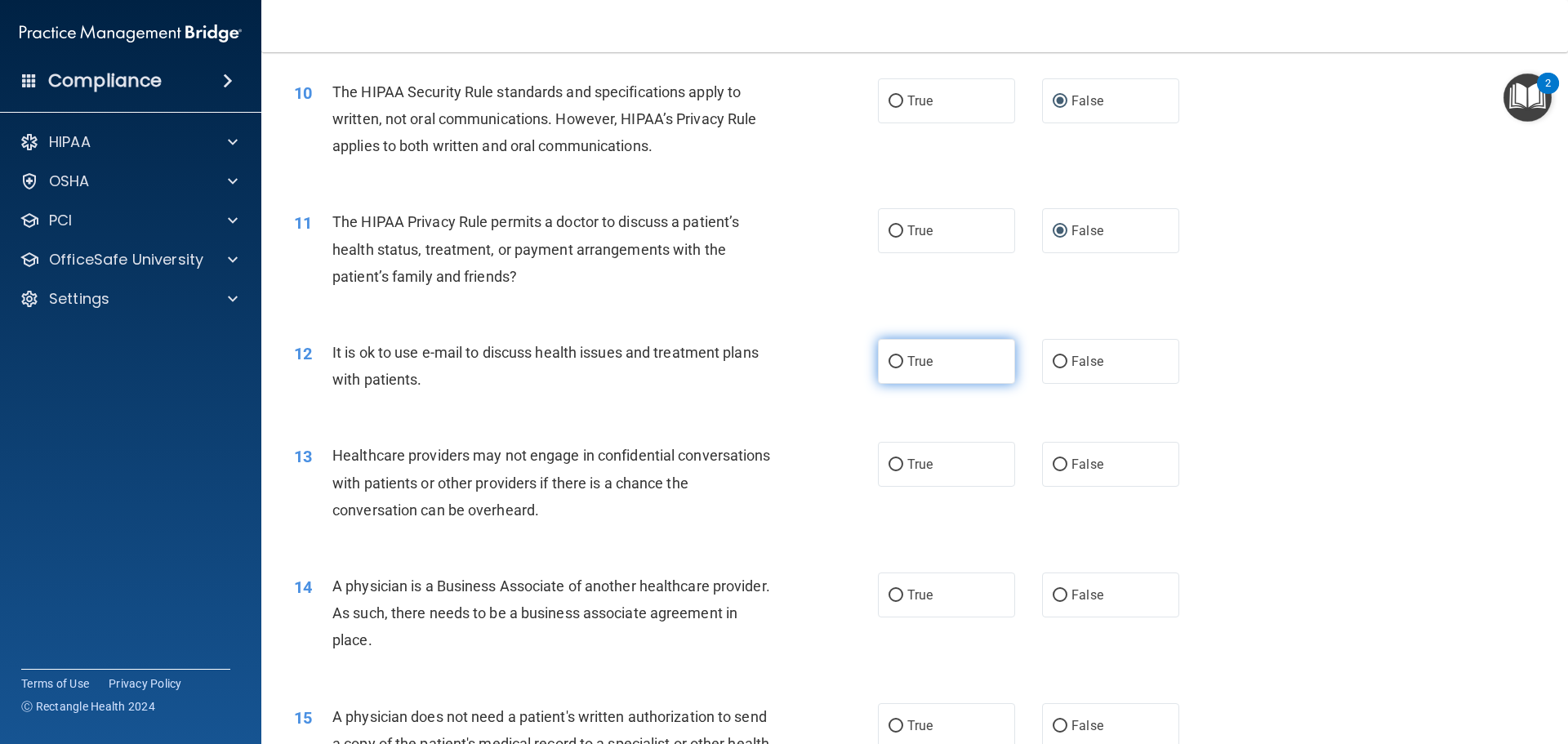
click at [888, 358] on input "True" at bounding box center [895, 362] width 15 height 13
radio input "true"
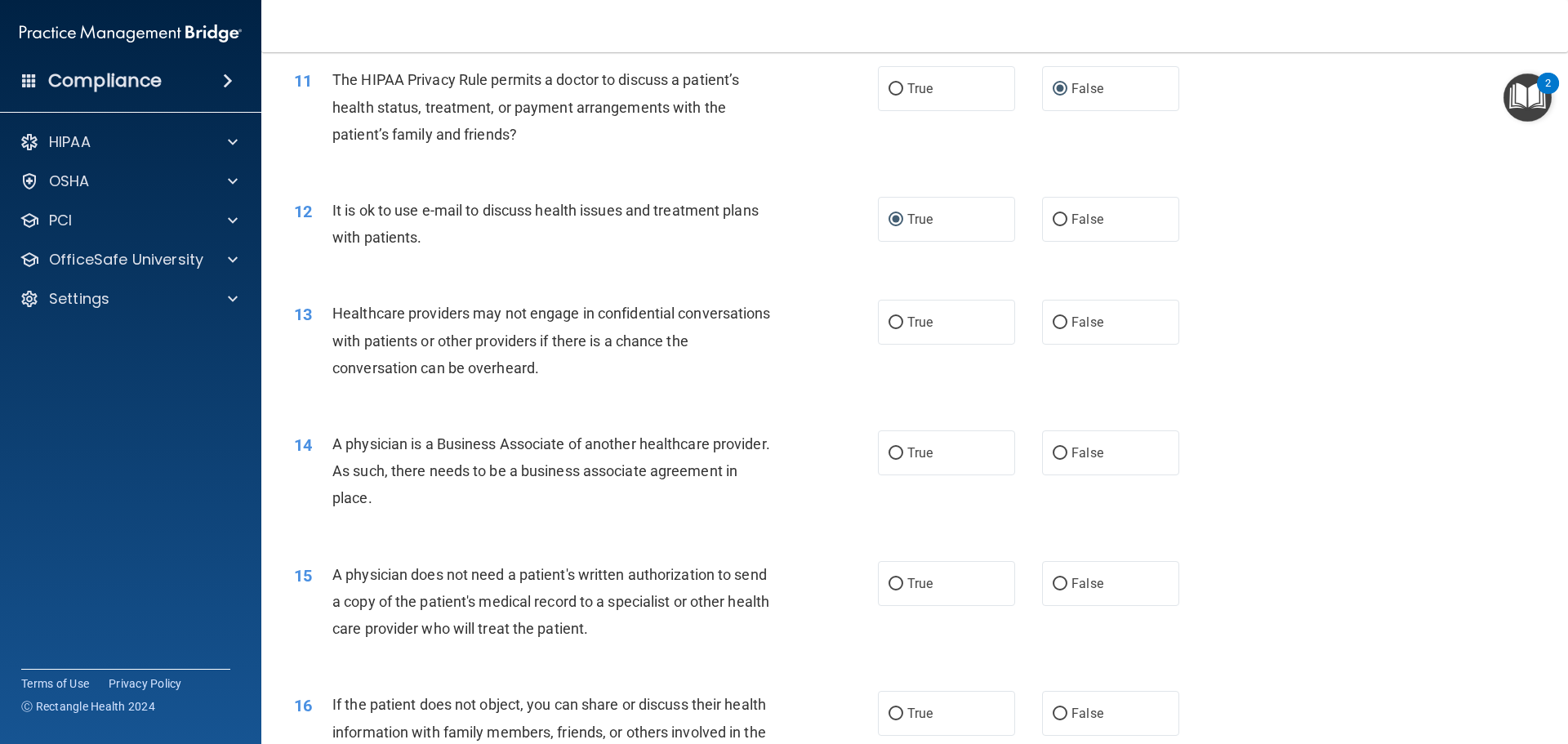
scroll to position [1307, 0]
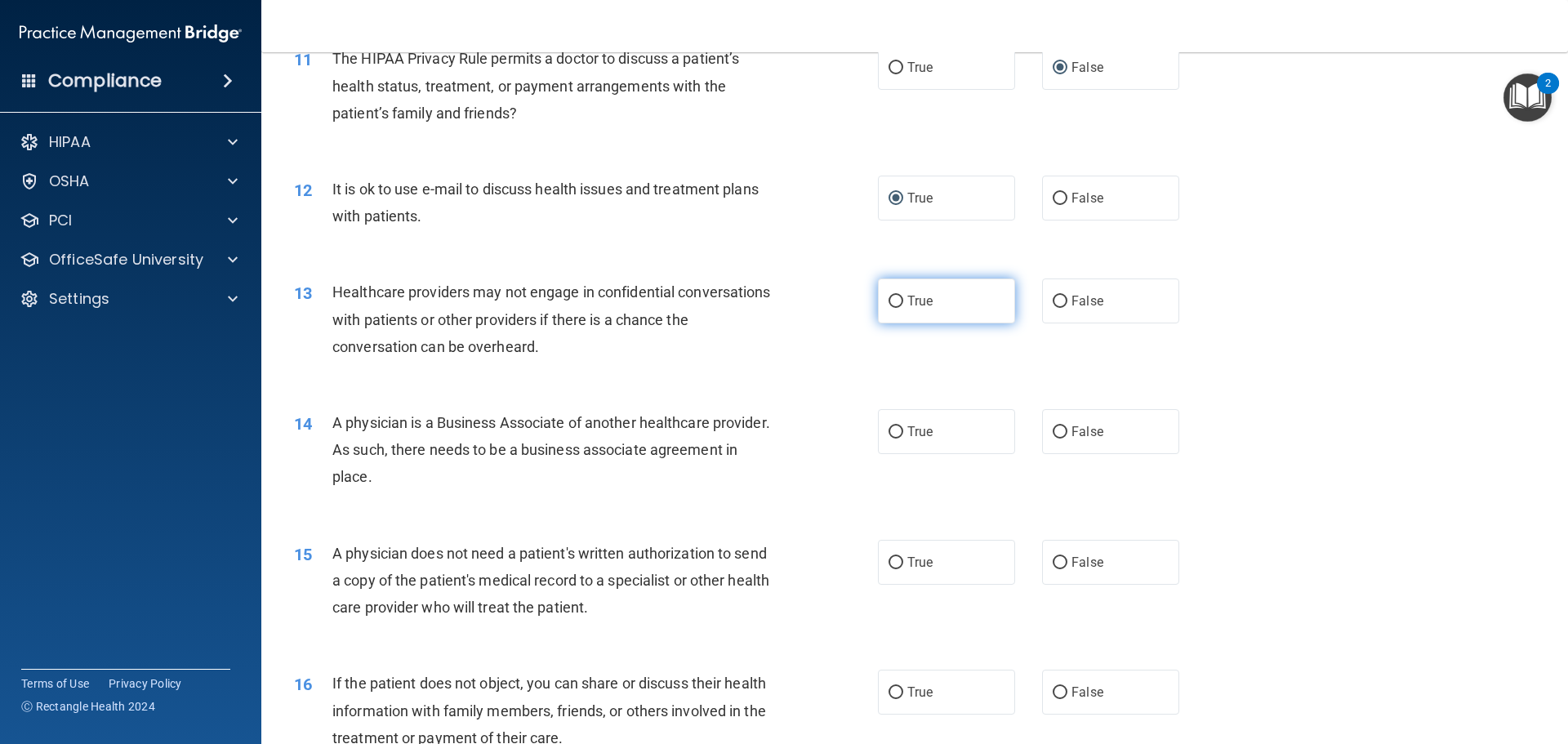
click at [892, 296] on input "True" at bounding box center [895, 302] width 15 height 13
radio input "true"
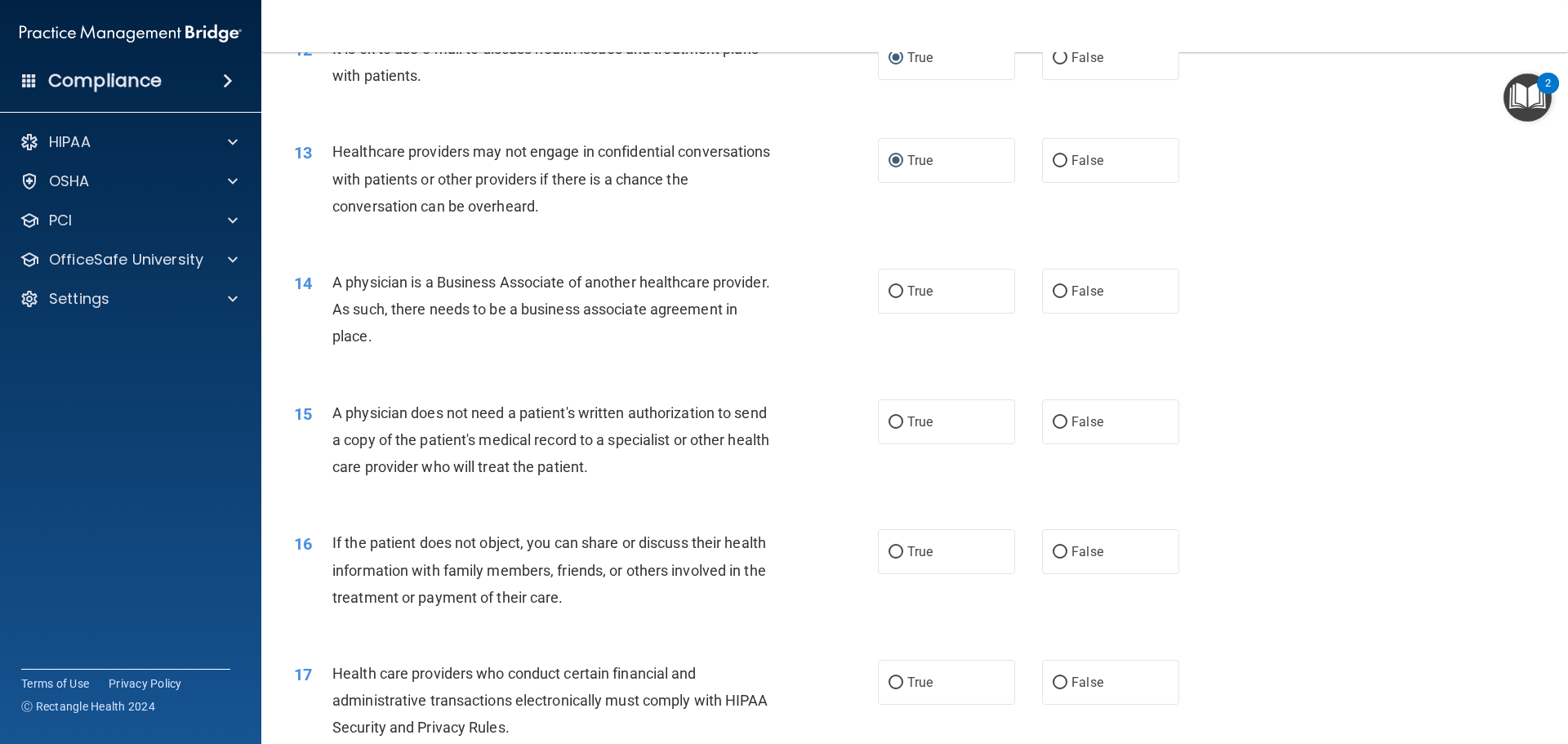
scroll to position [1471, 0]
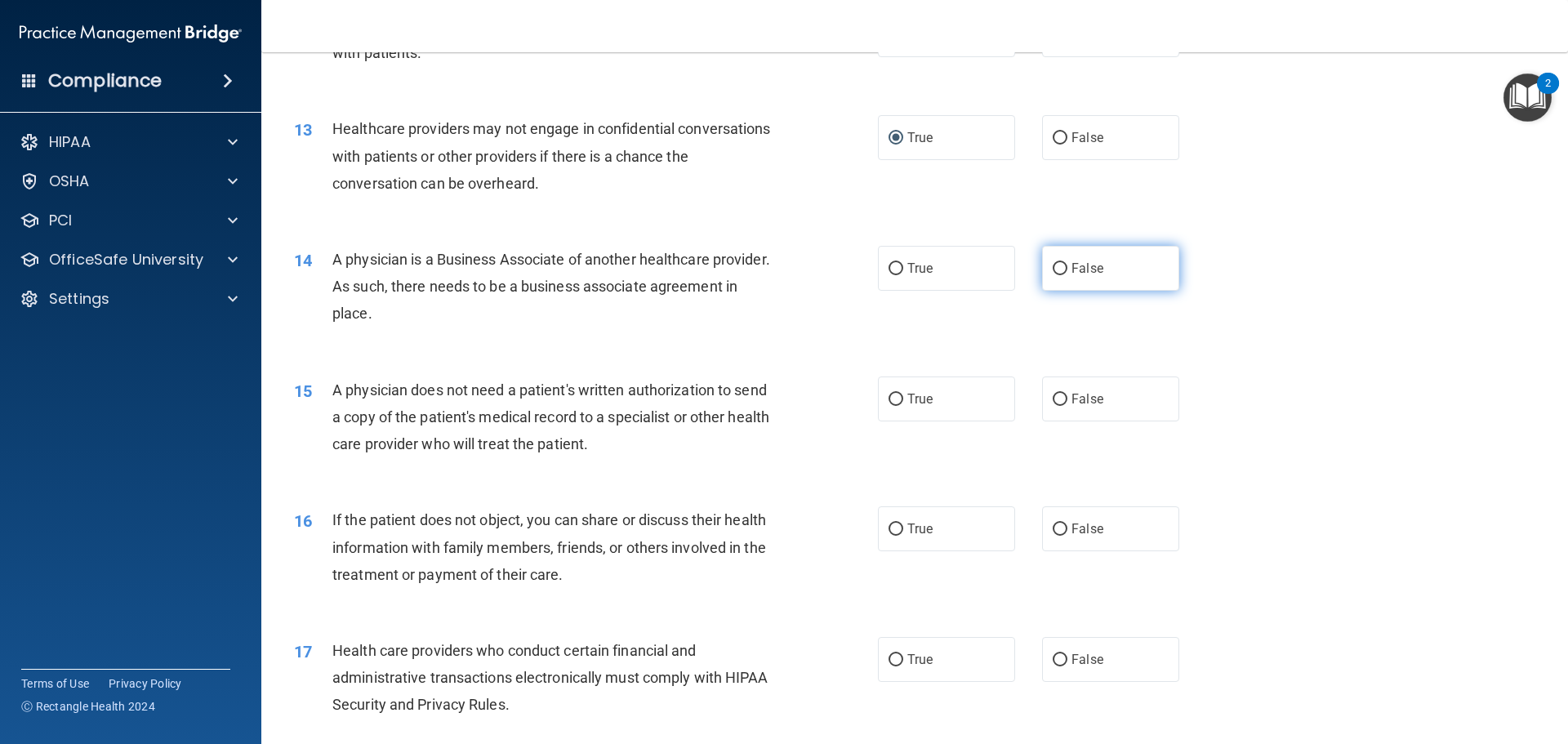
click at [1053, 270] on input "False" at bounding box center [1059, 269] width 15 height 13
radio input "true"
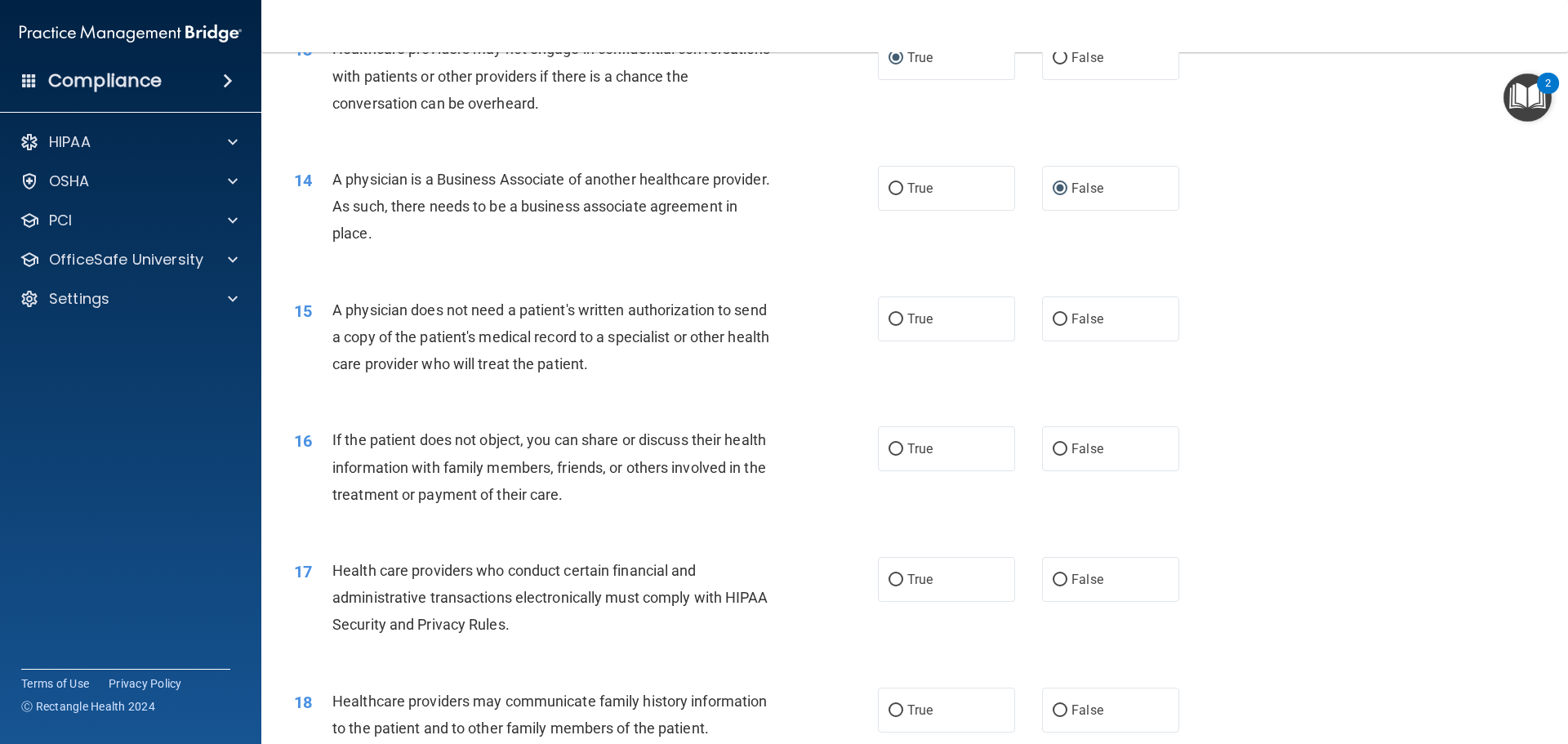
scroll to position [1552, 0]
click at [898, 314] on label "True" at bounding box center [946, 318] width 137 height 45
click at [898, 314] on input "True" at bounding box center [895, 318] width 15 height 13
radio input "true"
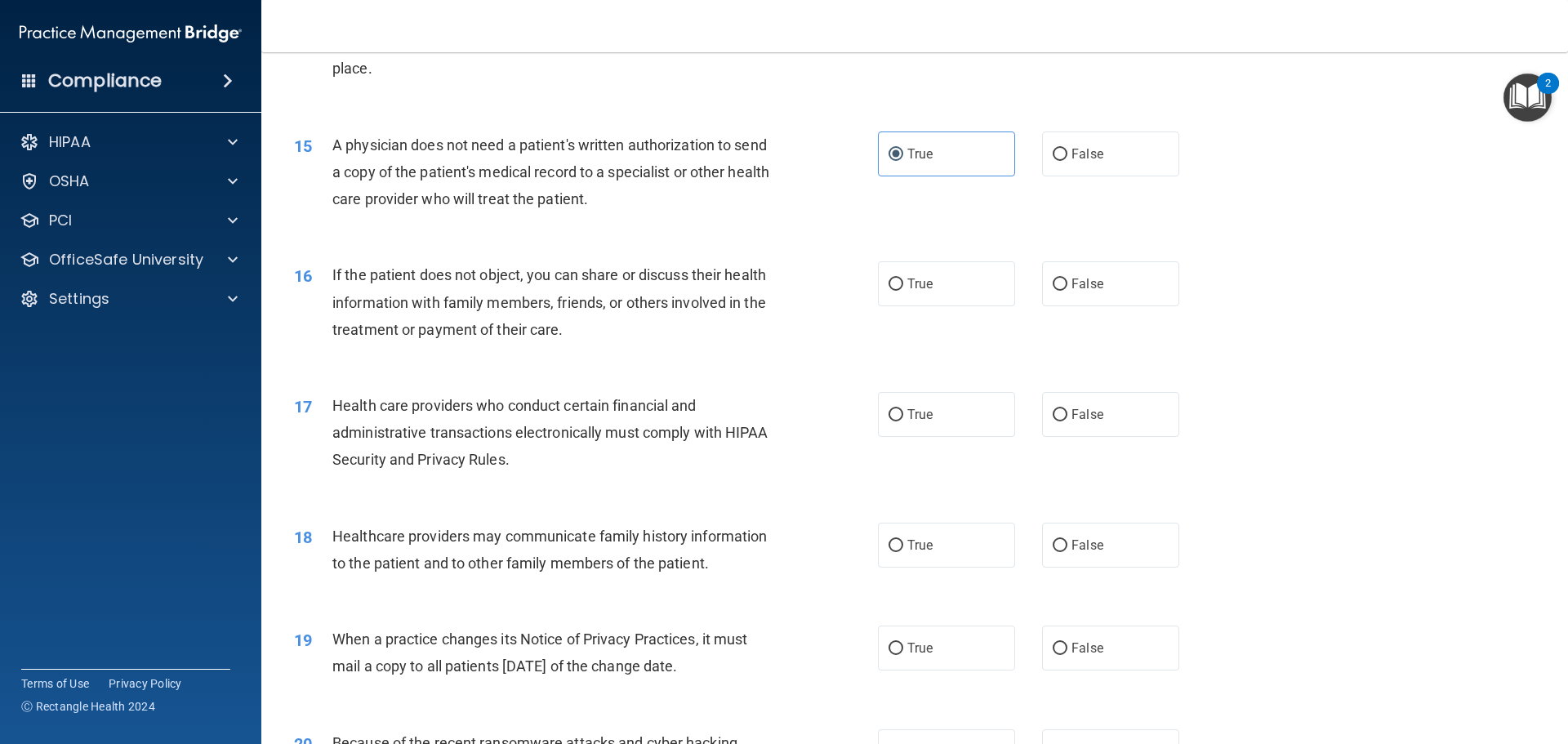
scroll to position [1635, 0]
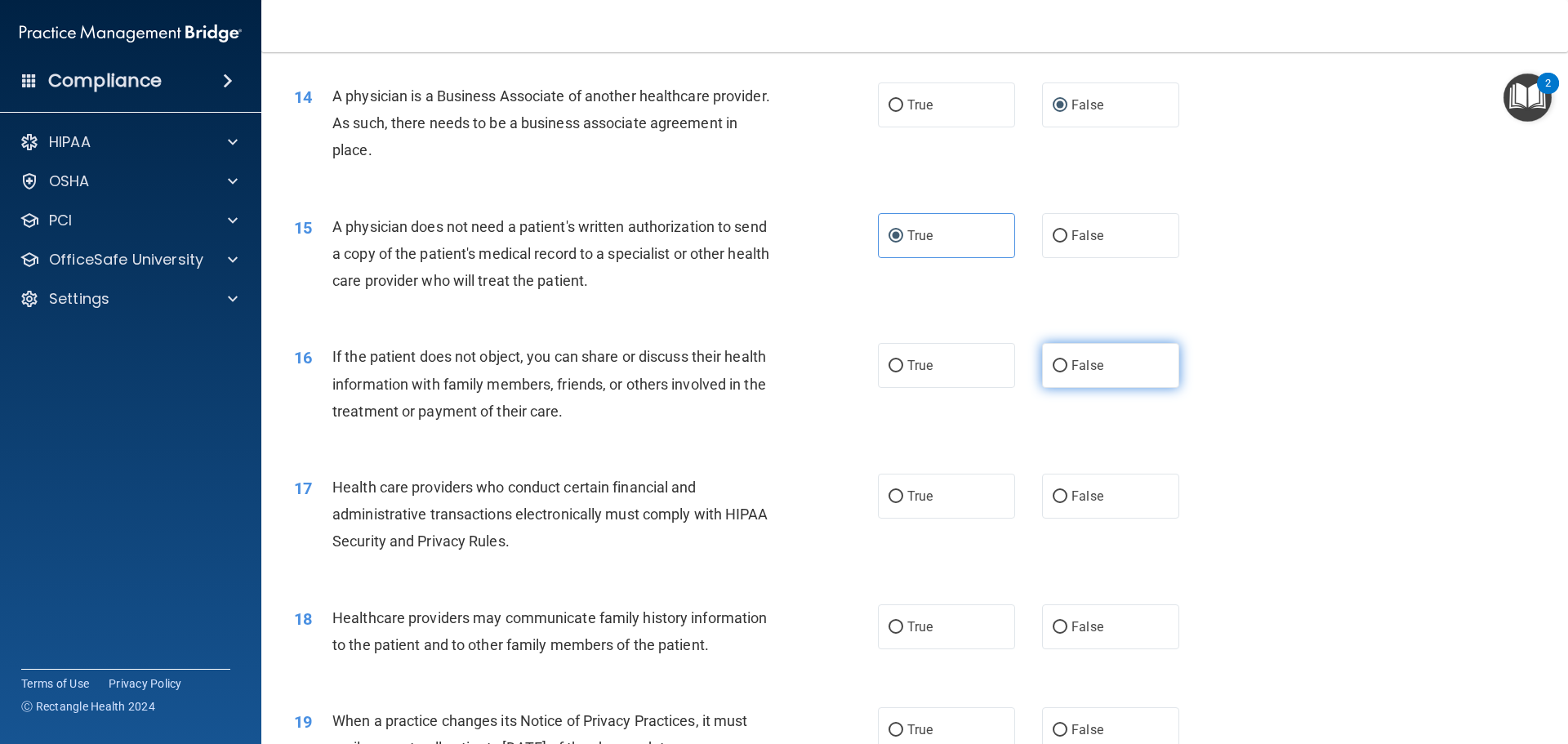
click at [1052, 362] on input "False" at bounding box center [1059, 366] width 15 height 13
radio input "true"
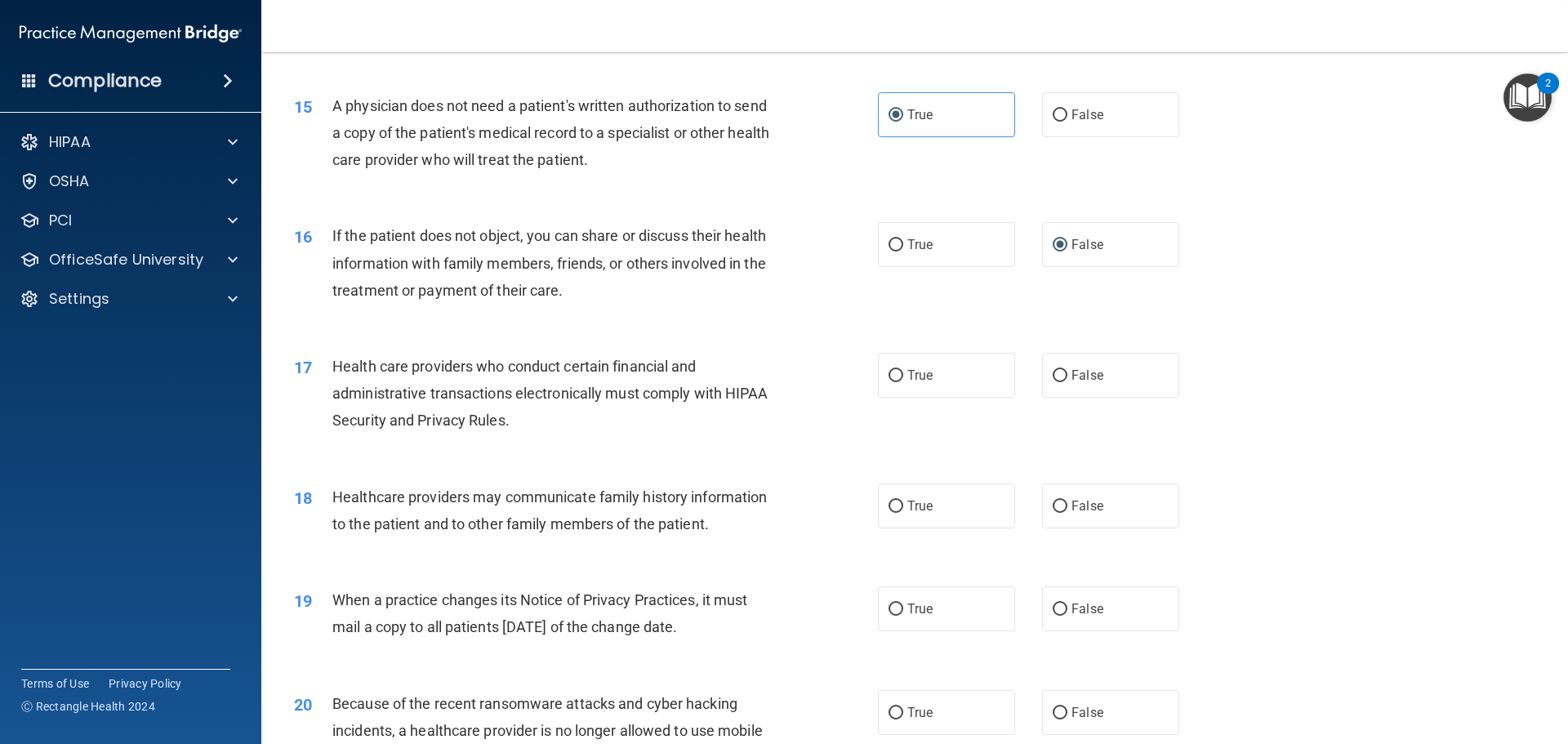
scroll to position [1798, 0]
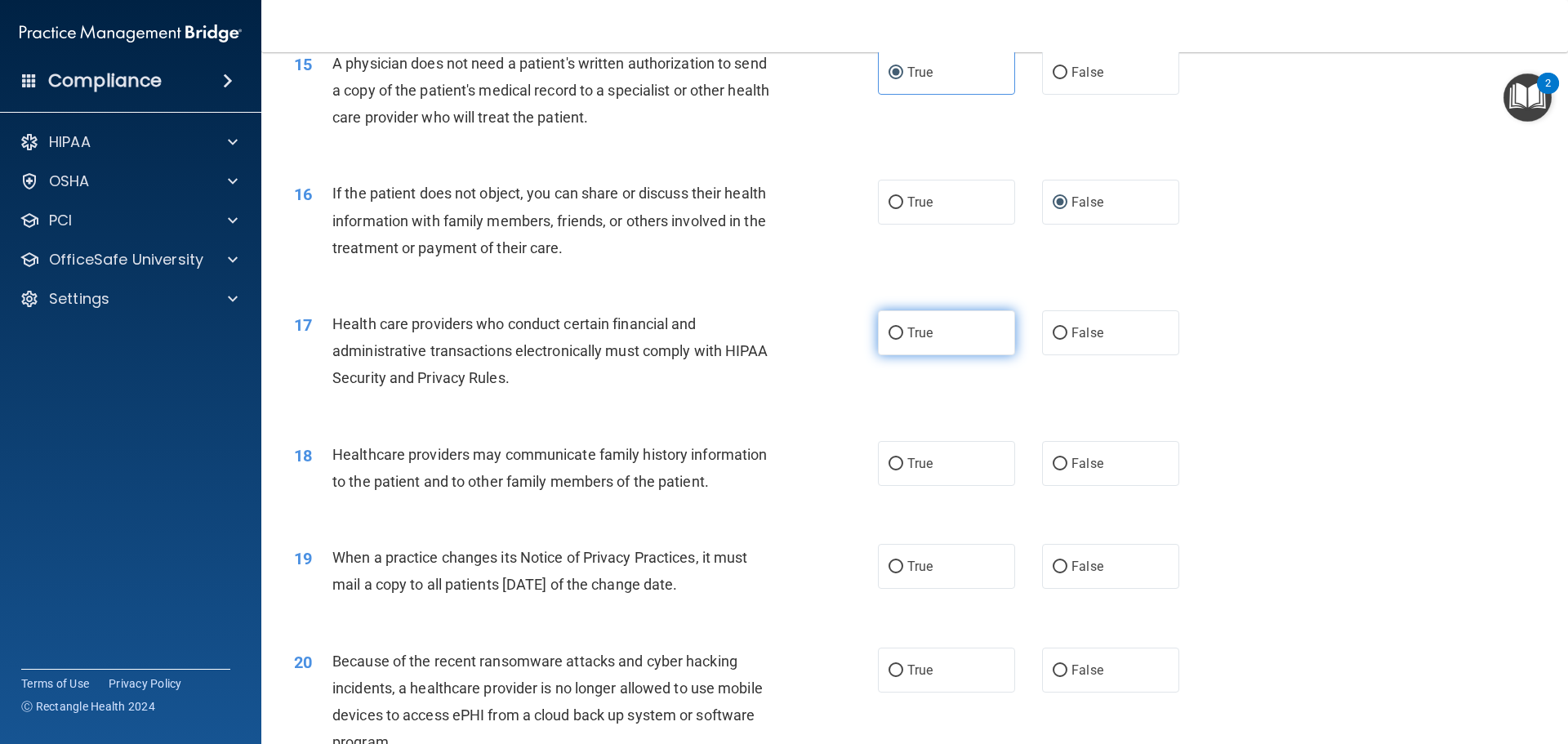
click at [888, 331] on input "True" at bounding box center [895, 333] width 15 height 13
radio input "true"
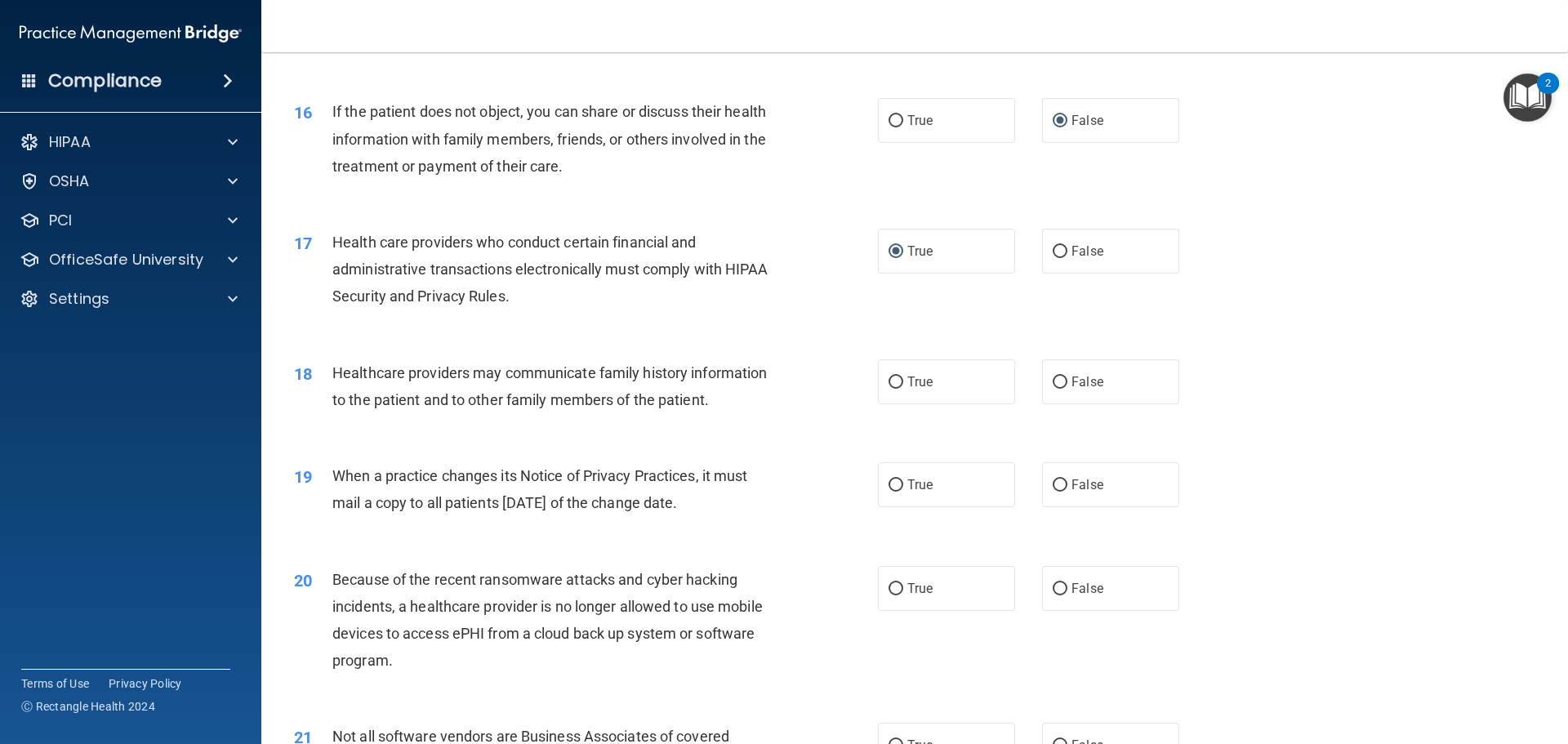
scroll to position [1961, 0]
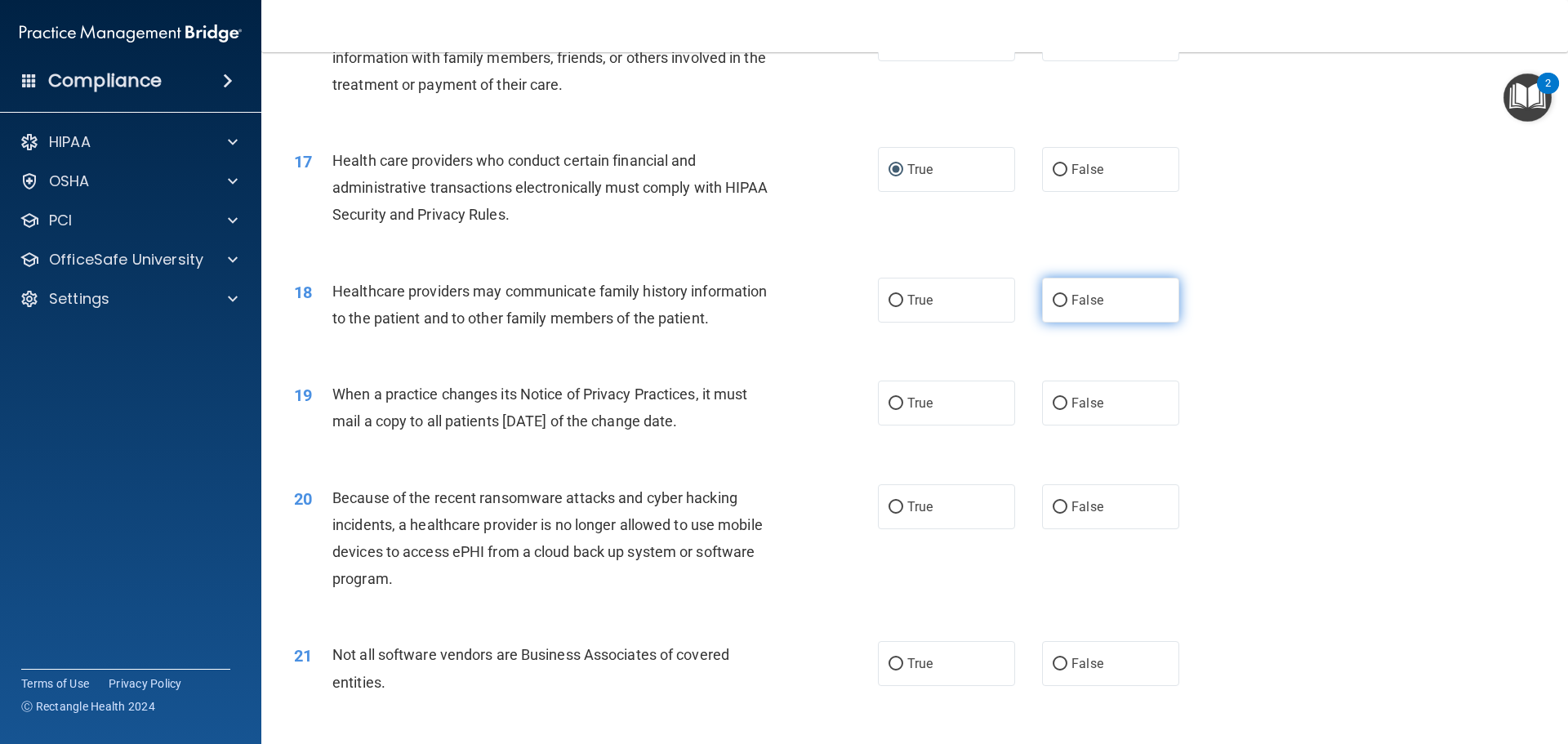
click at [1056, 300] on input "False" at bounding box center [1059, 301] width 15 height 13
radio input "true"
click at [1057, 400] on input "False" at bounding box center [1059, 404] width 15 height 13
radio input "true"
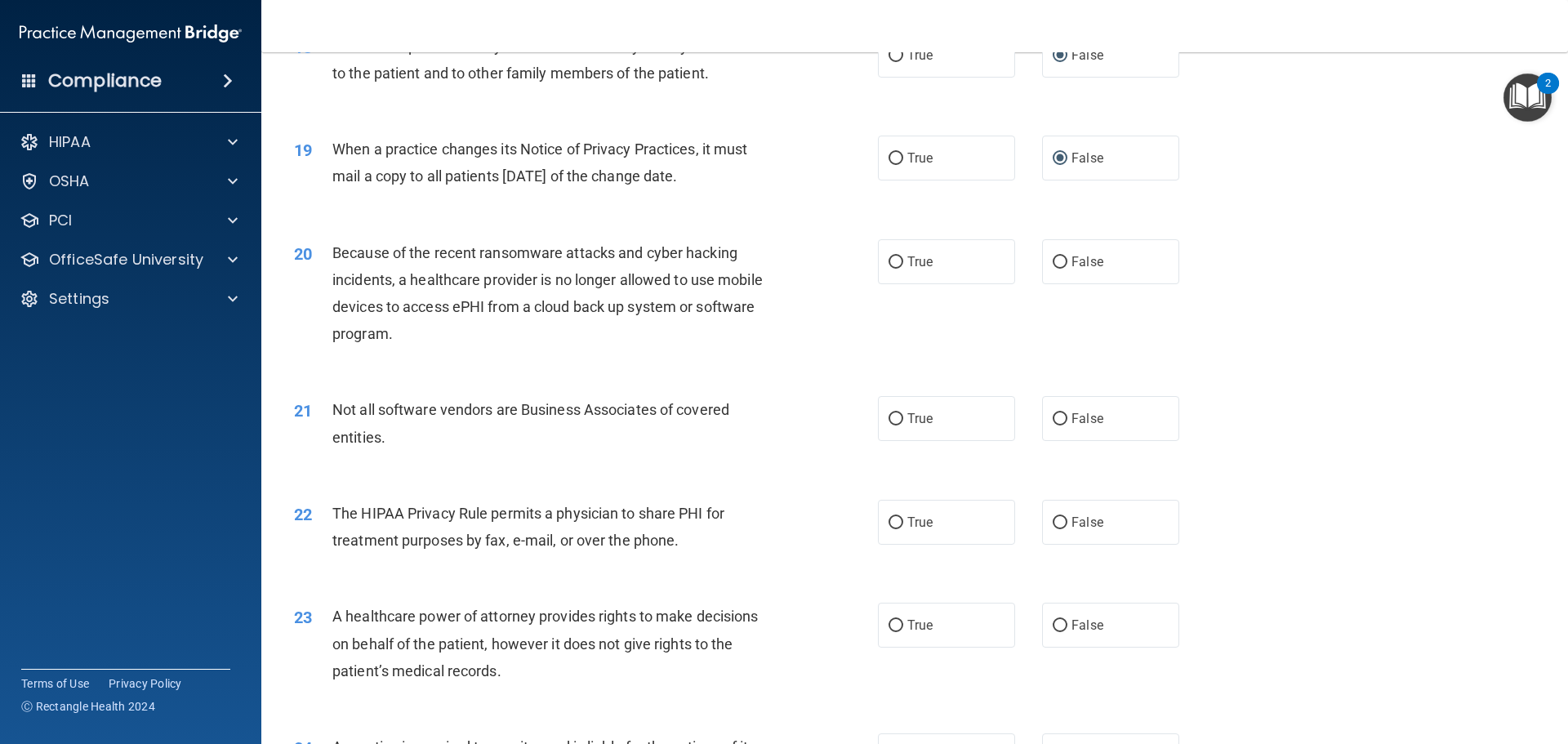
scroll to position [2124, 0]
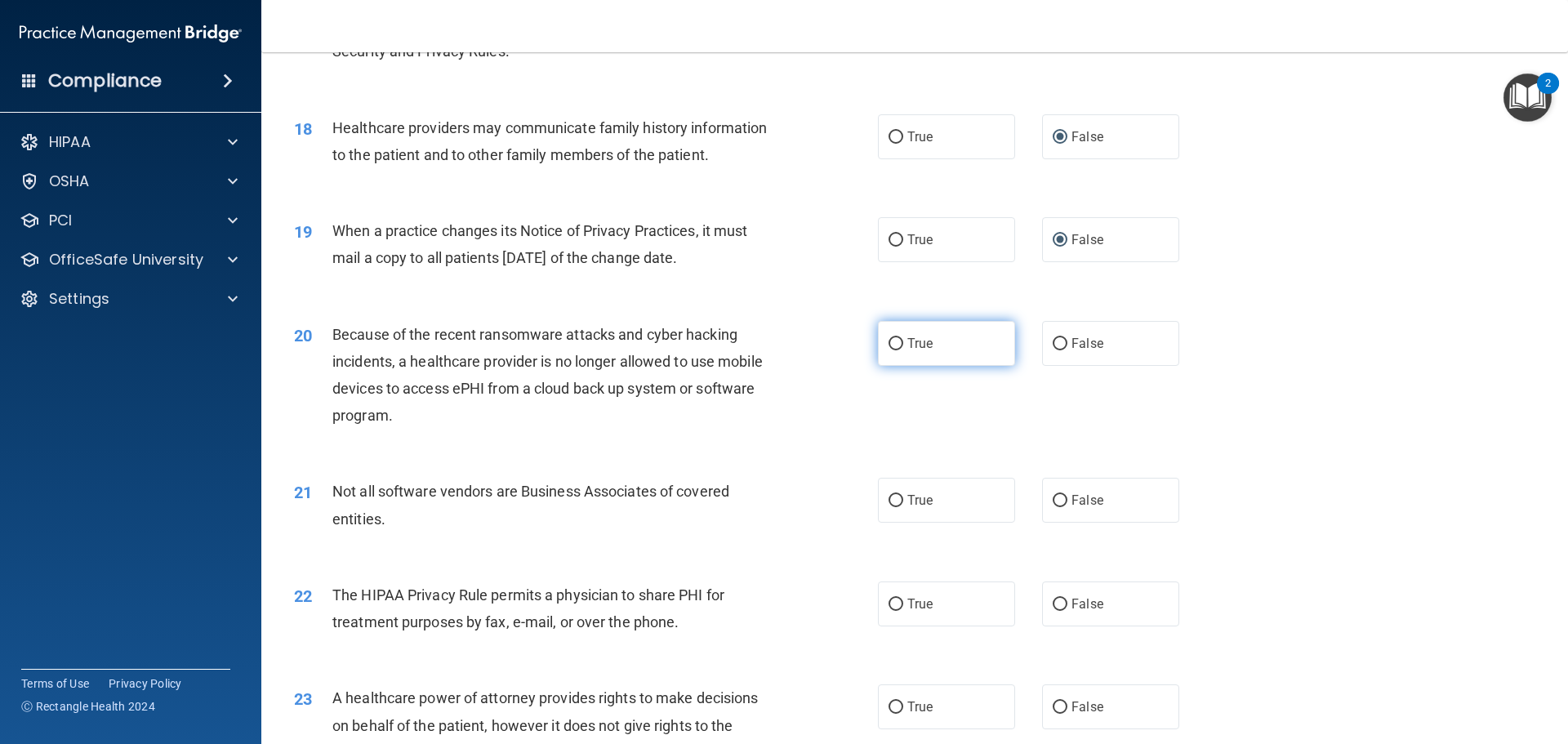
click at [888, 338] on input "True" at bounding box center [895, 344] width 15 height 13
radio input "true"
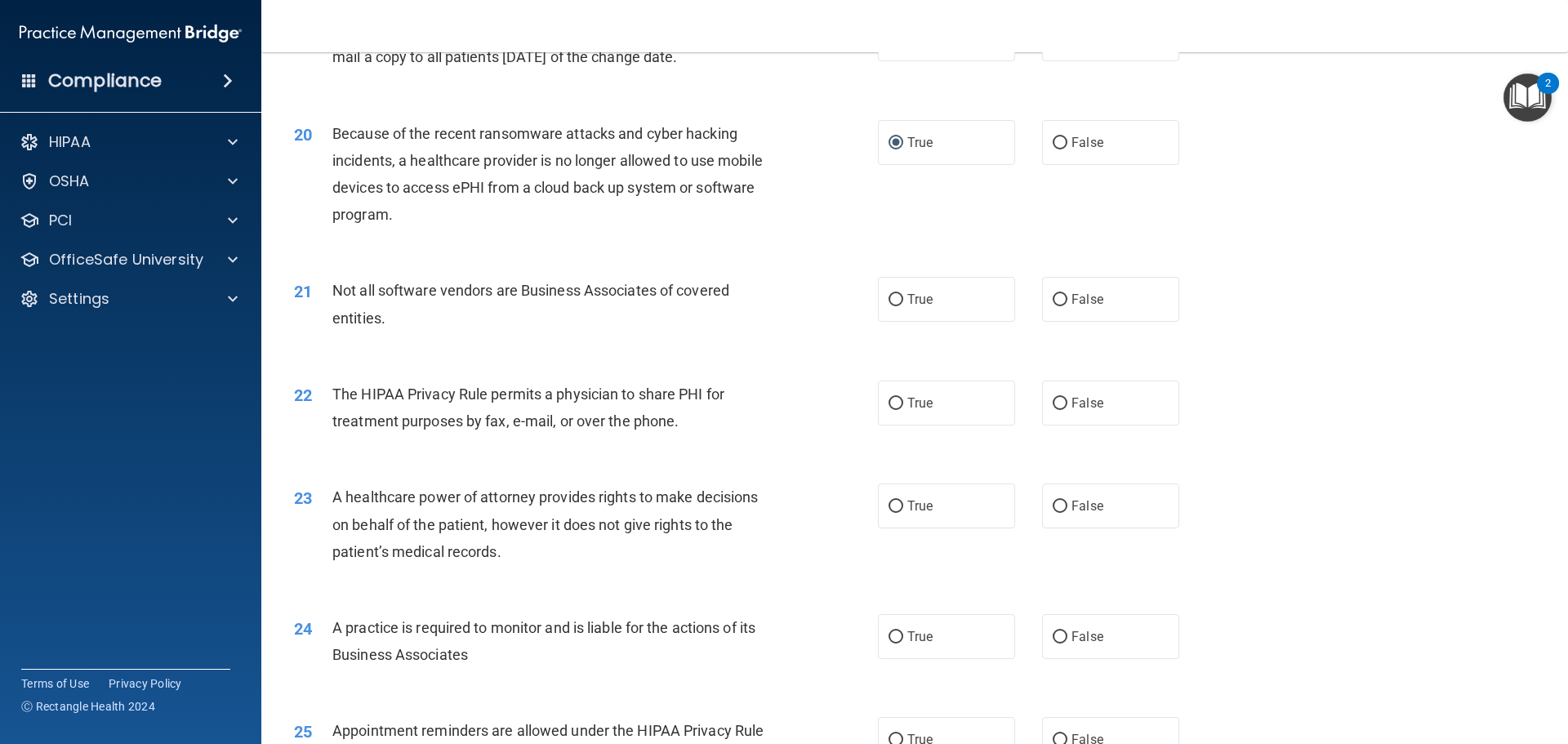
scroll to position [2288, 0]
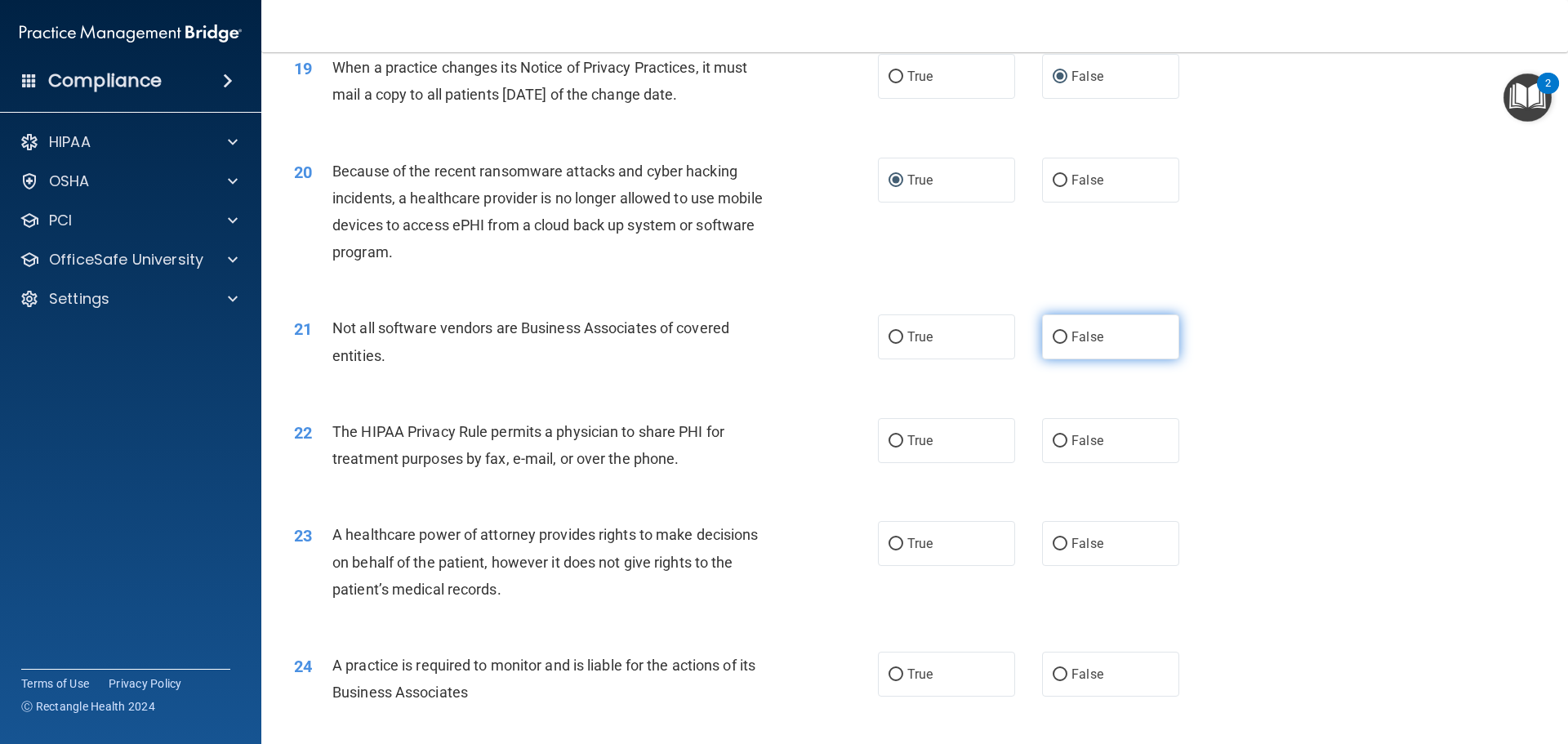
click at [1052, 333] on input "False" at bounding box center [1059, 338] width 15 height 13
radio input "true"
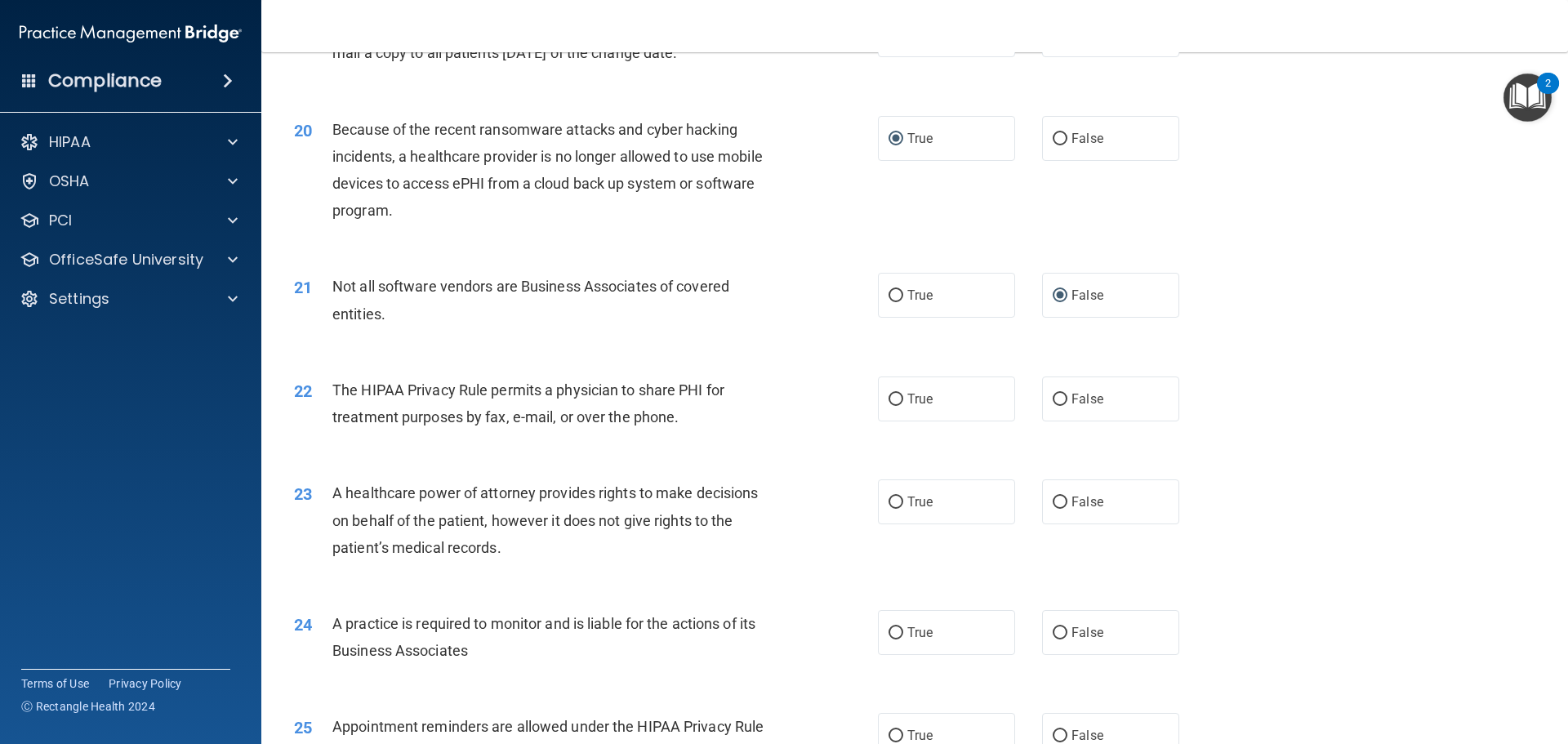
scroll to position [2370, 0]
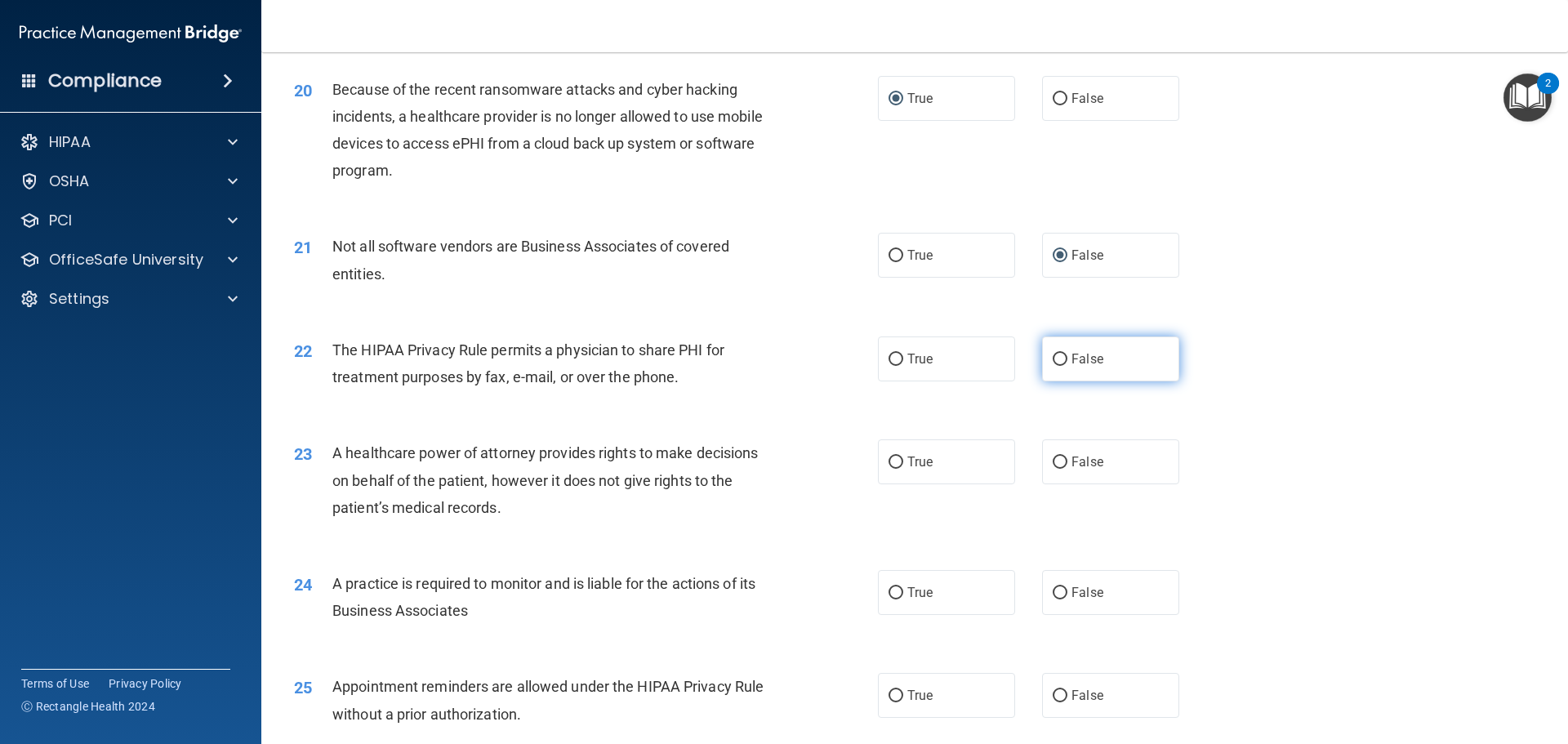
click at [1052, 363] on input "False" at bounding box center [1059, 359] width 15 height 13
radio input "true"
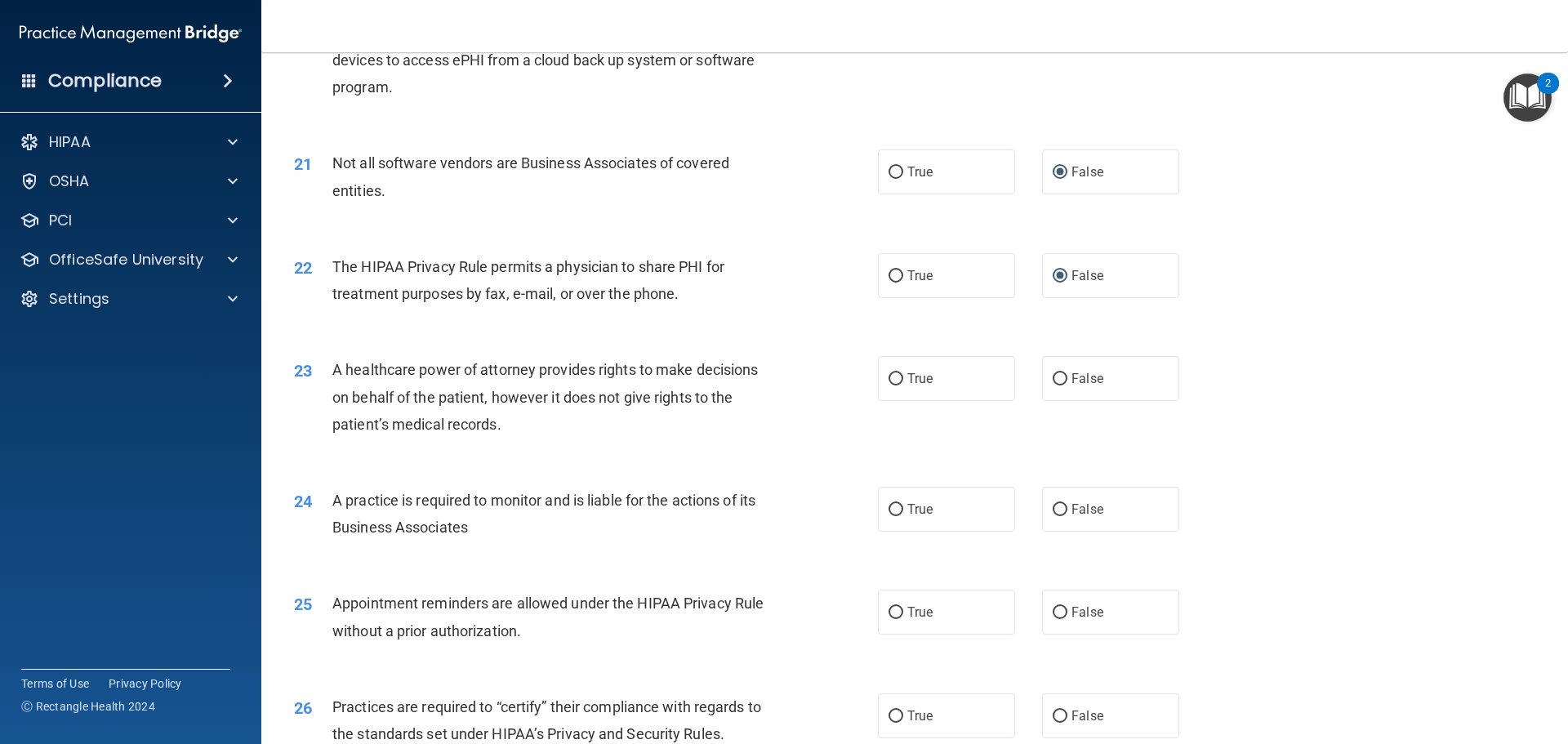
scroll to position [2533, 0]
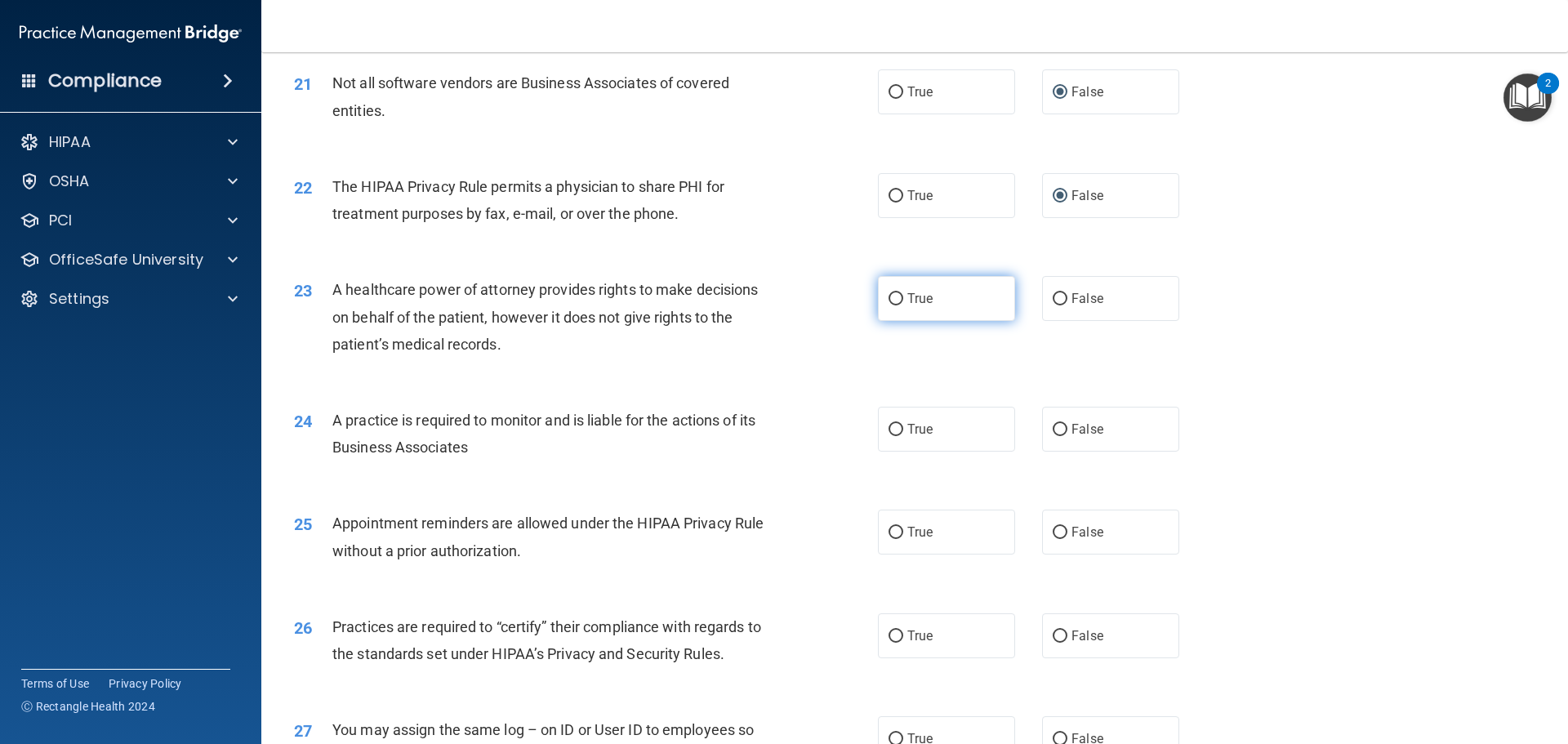
click at [890, 297] on input "True" at bounding box center [895, 299] width 15 height 13
radio input "true"
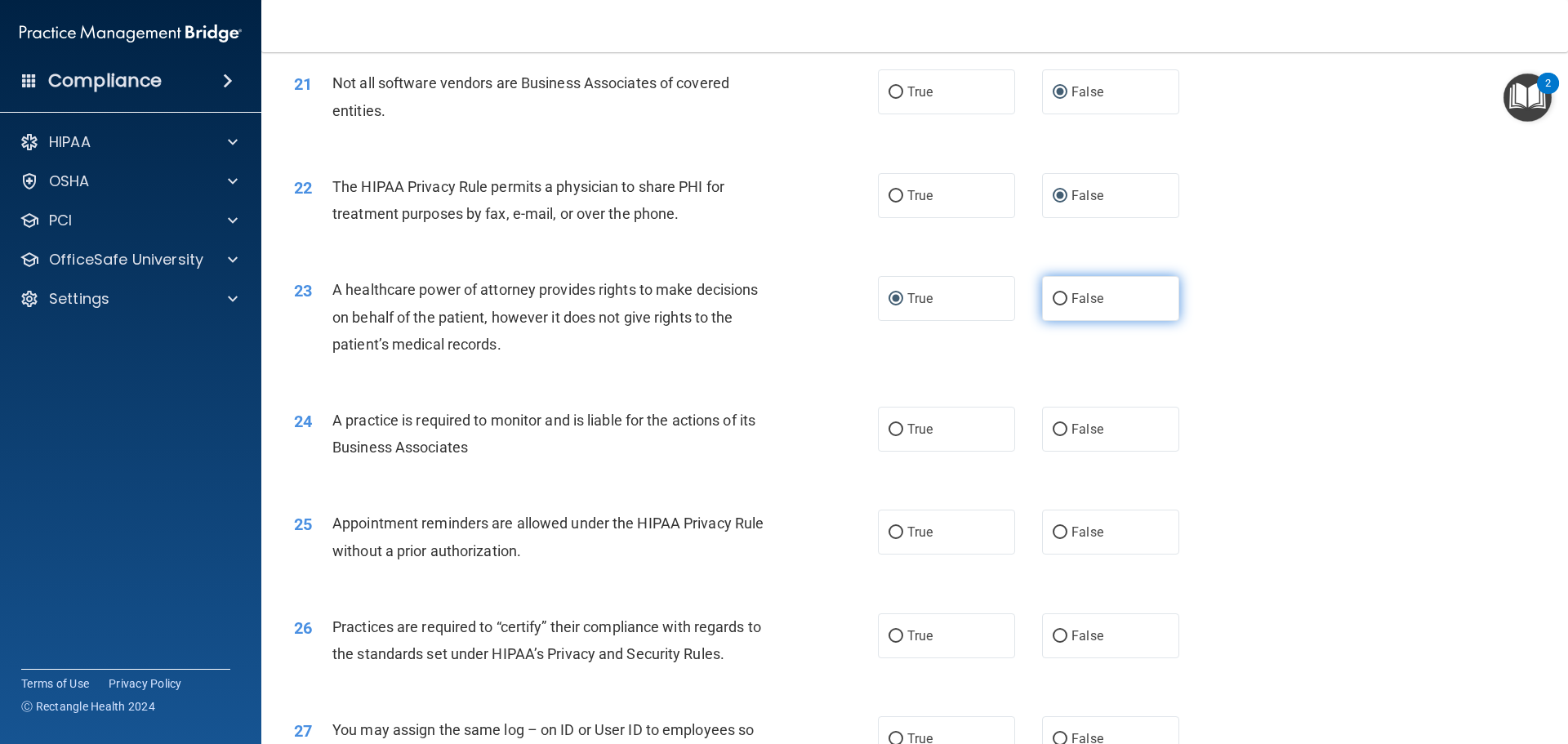
click at [1052, 294] on input "False" at bounding box center [1059, 299] width 15 height 13
radio input "true"
radio input "false"
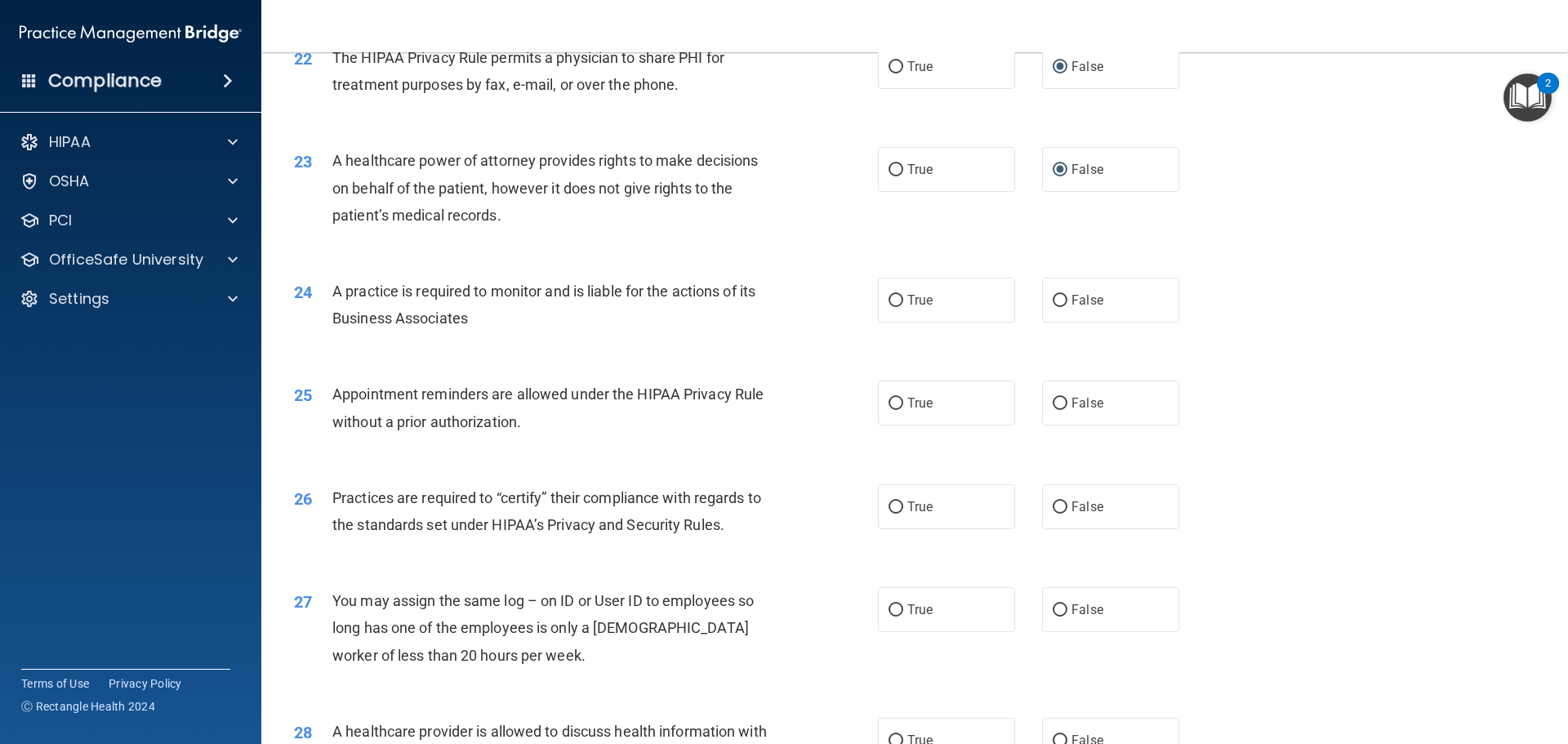
scroll to position [2696, 0]
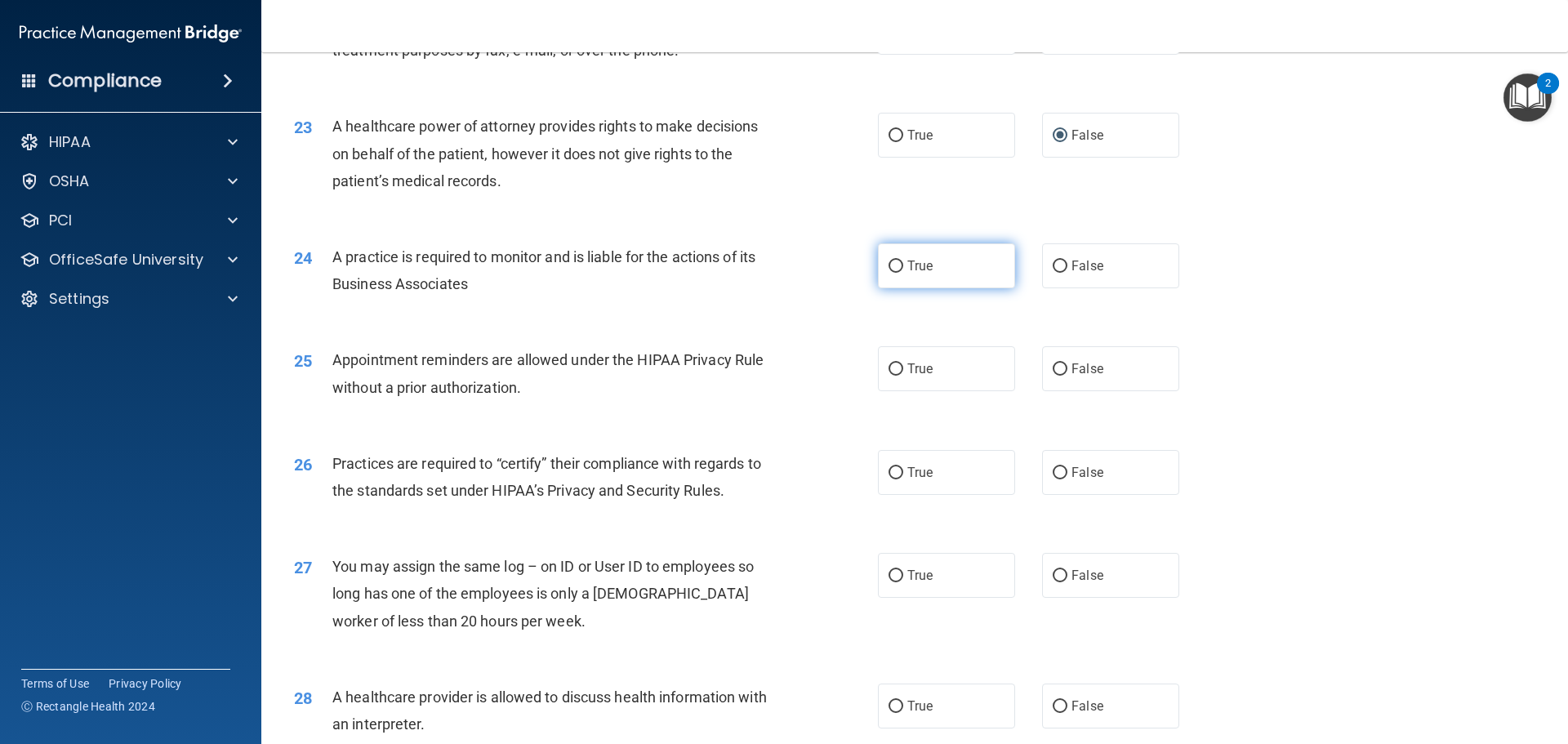
click at [894, 269] on input "True" at bounding box center [895, 266] width 15 height 13
radio input "true"
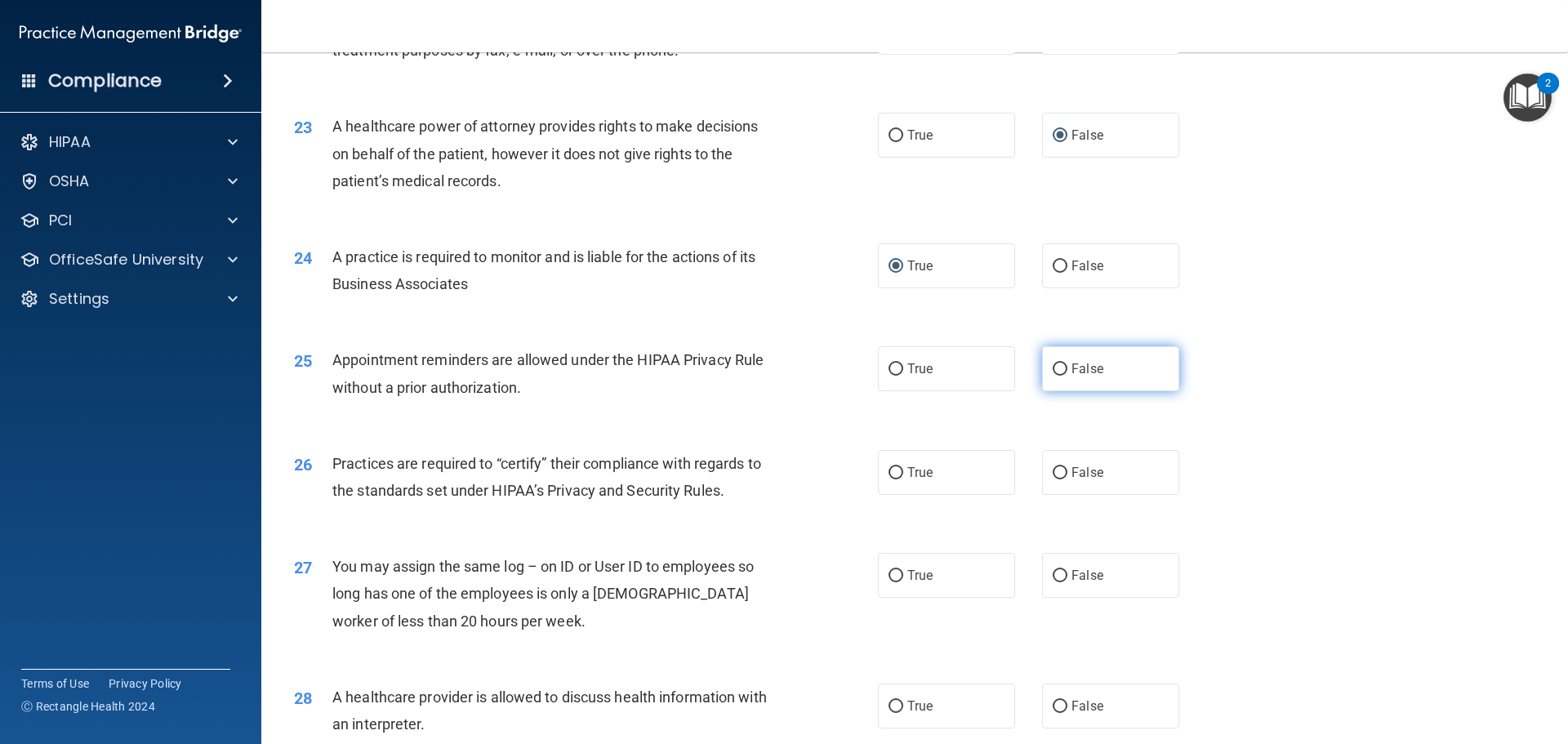
click at [1056, 369] on input "False" at bounding box center [1059, 369] width 15 height 13
radio input "true"
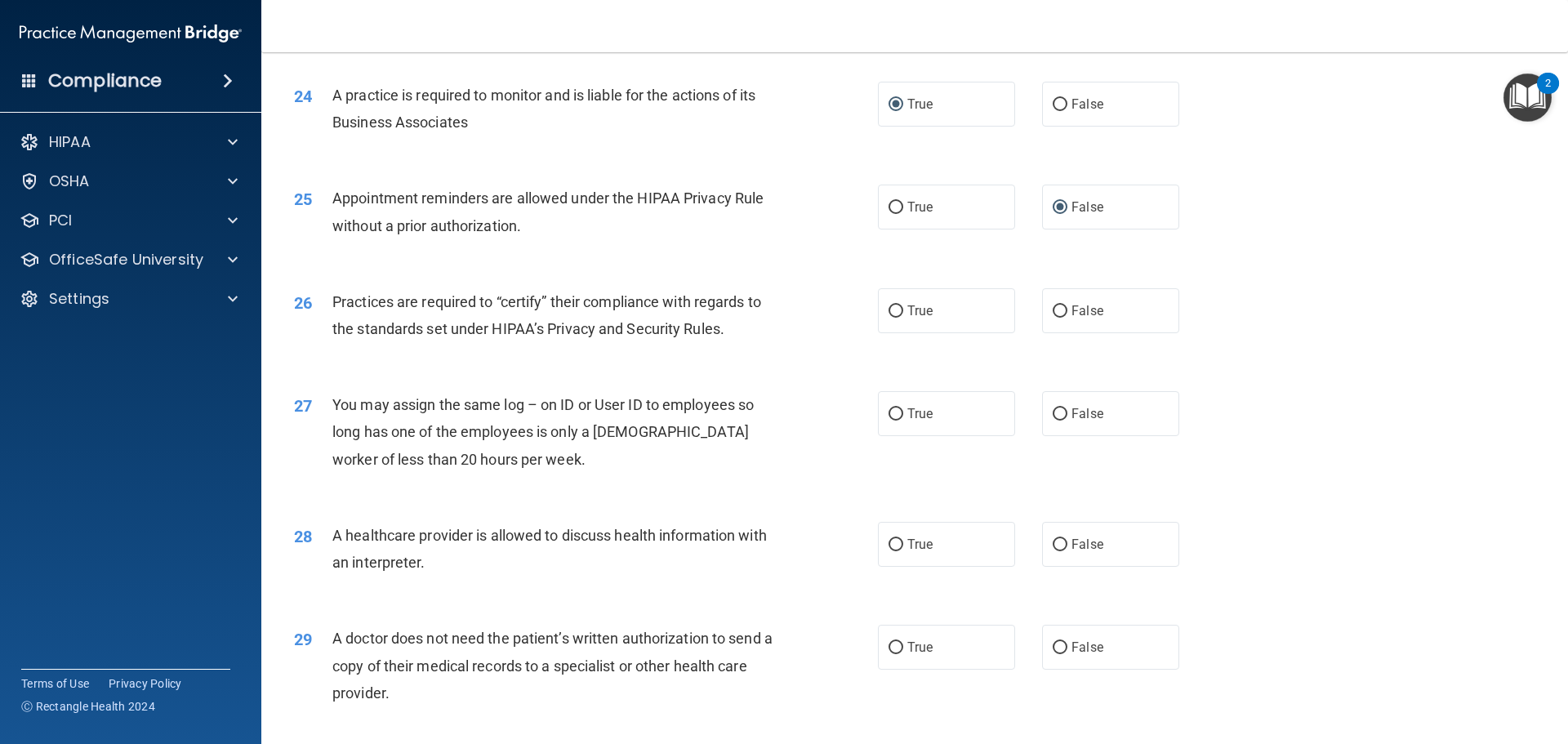
scroll to position [2860, 0]
click at [894, 309] on input "True" at bounding box center [895, 310] width 15 height 13
radio input "true"
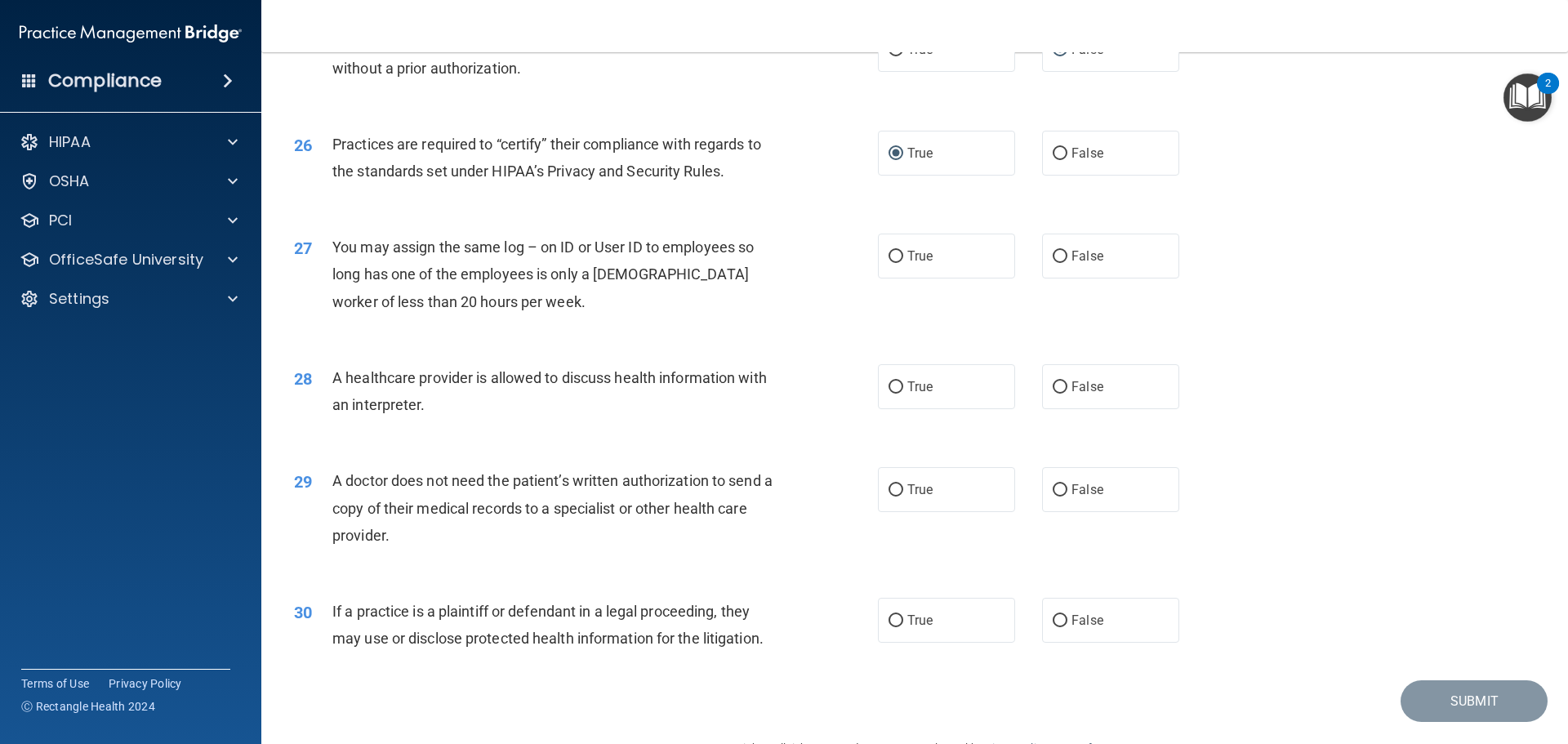
scroll to position [3024, 0]
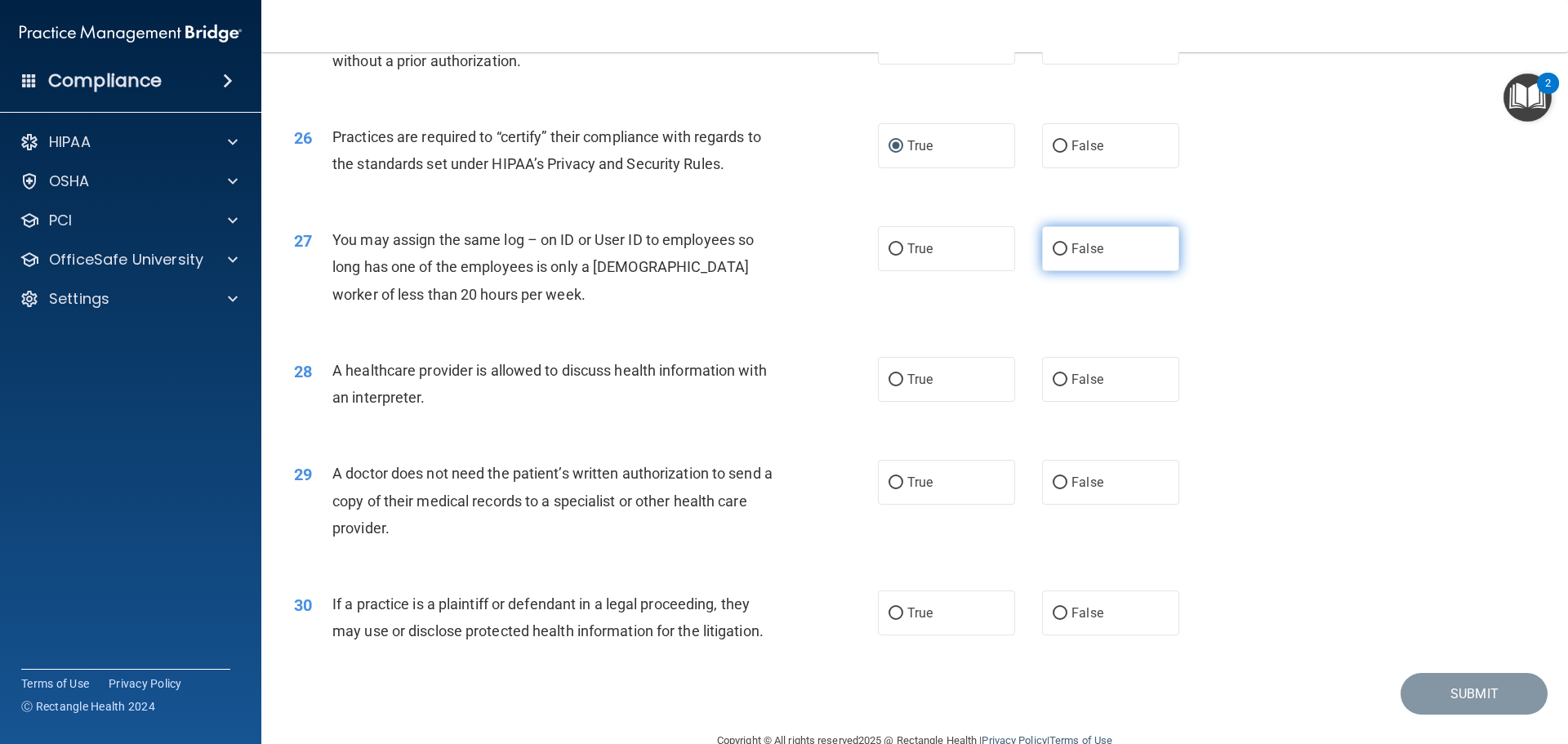
click at [1057, 251] on input "False" at bounding box center [1059, 250] width 15 height 13
radio input "true"
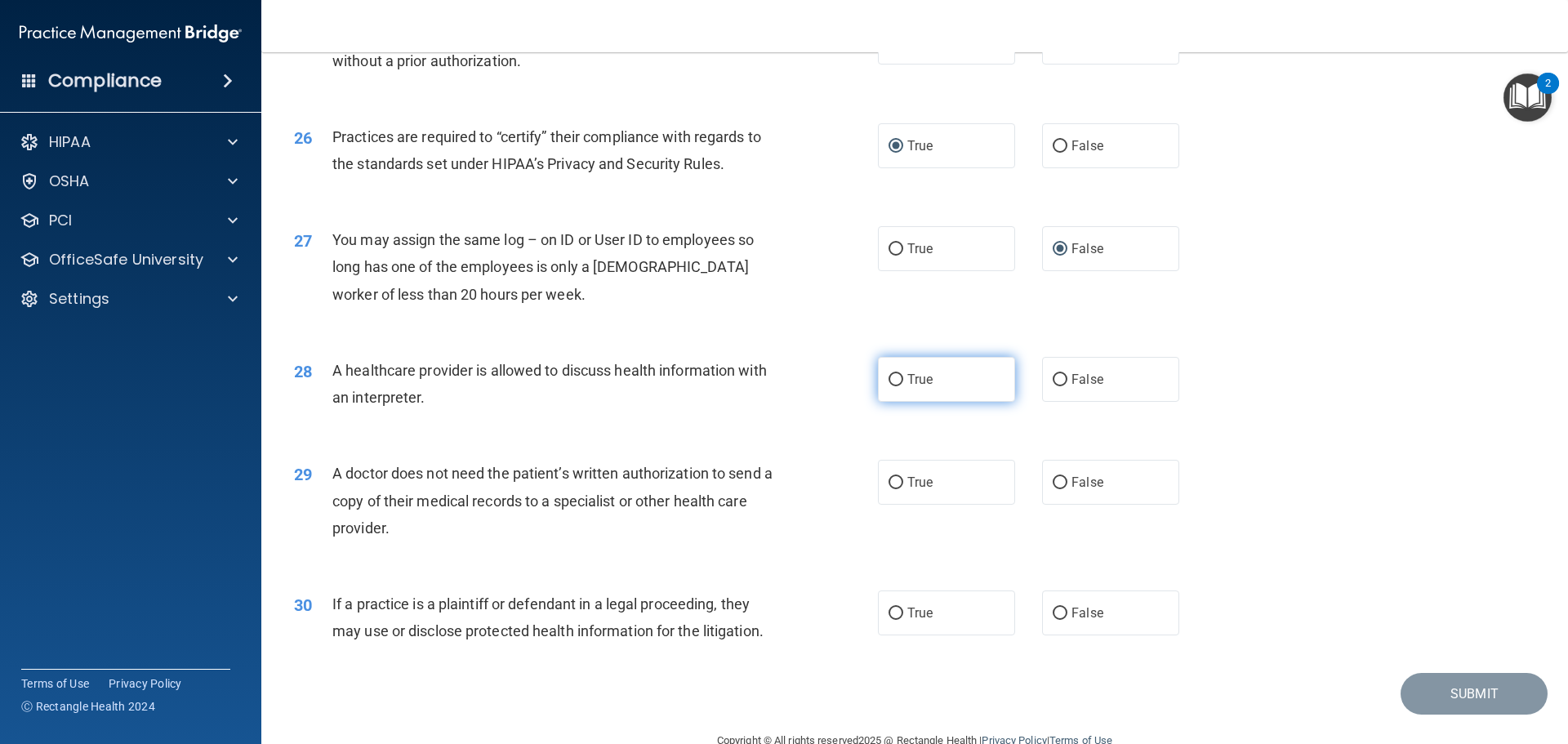
click at [894, 377] on input "True" at bounding box center [895, 380] width 15 height 13
radio input "true"
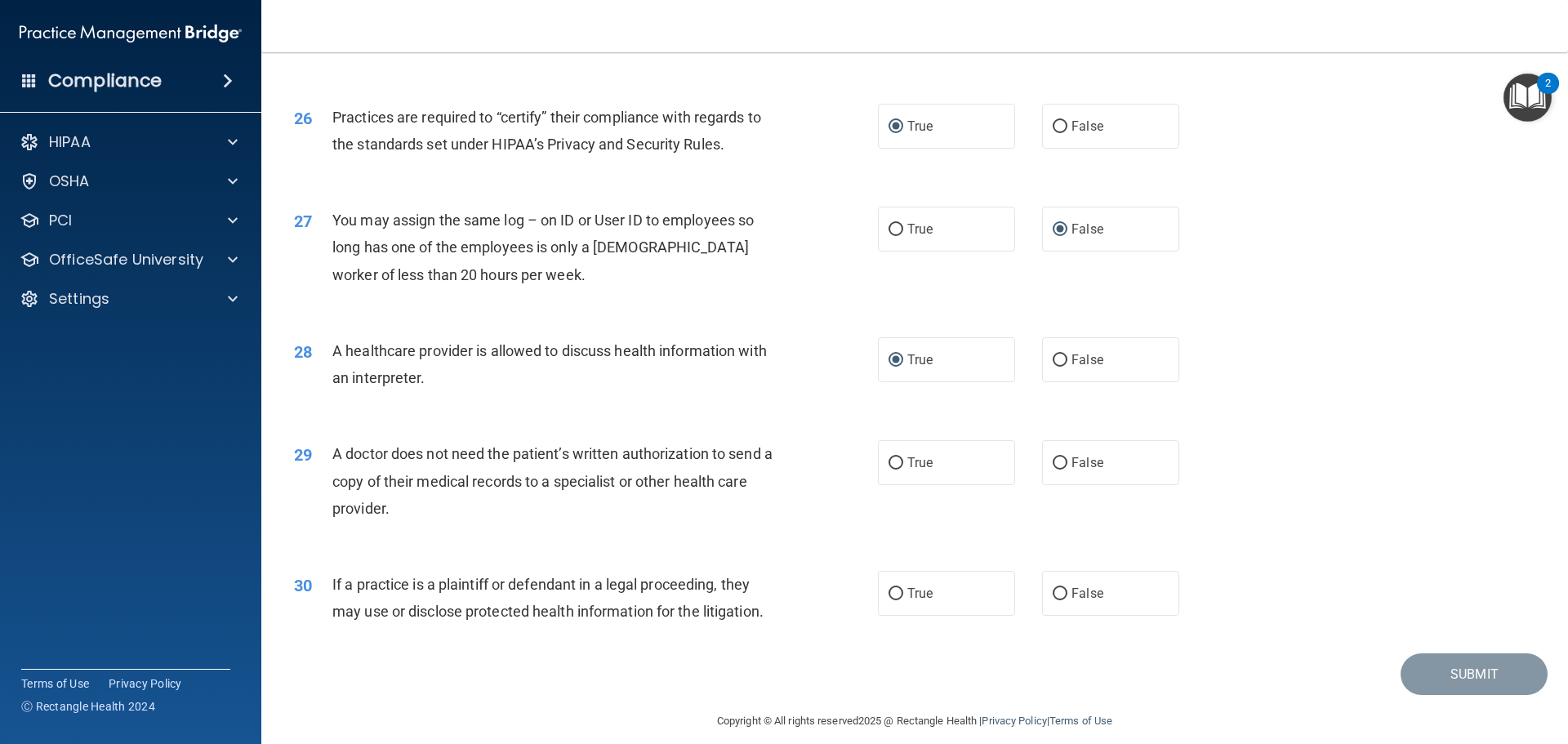
scroll to position [3060, 0]
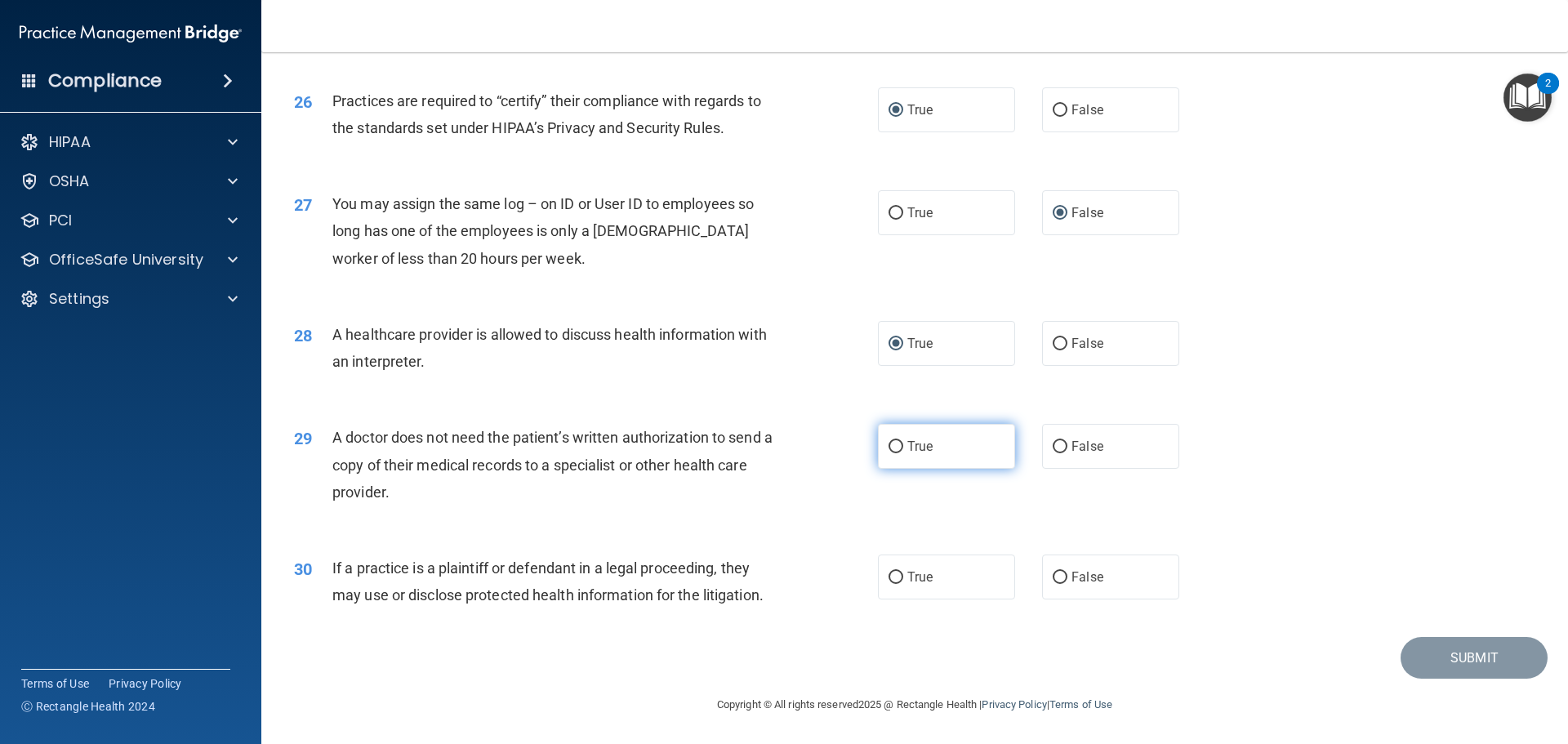
click at [895, 442] on input "True" at bounding box center [895, 447] width 15 height 13
radio input "true"
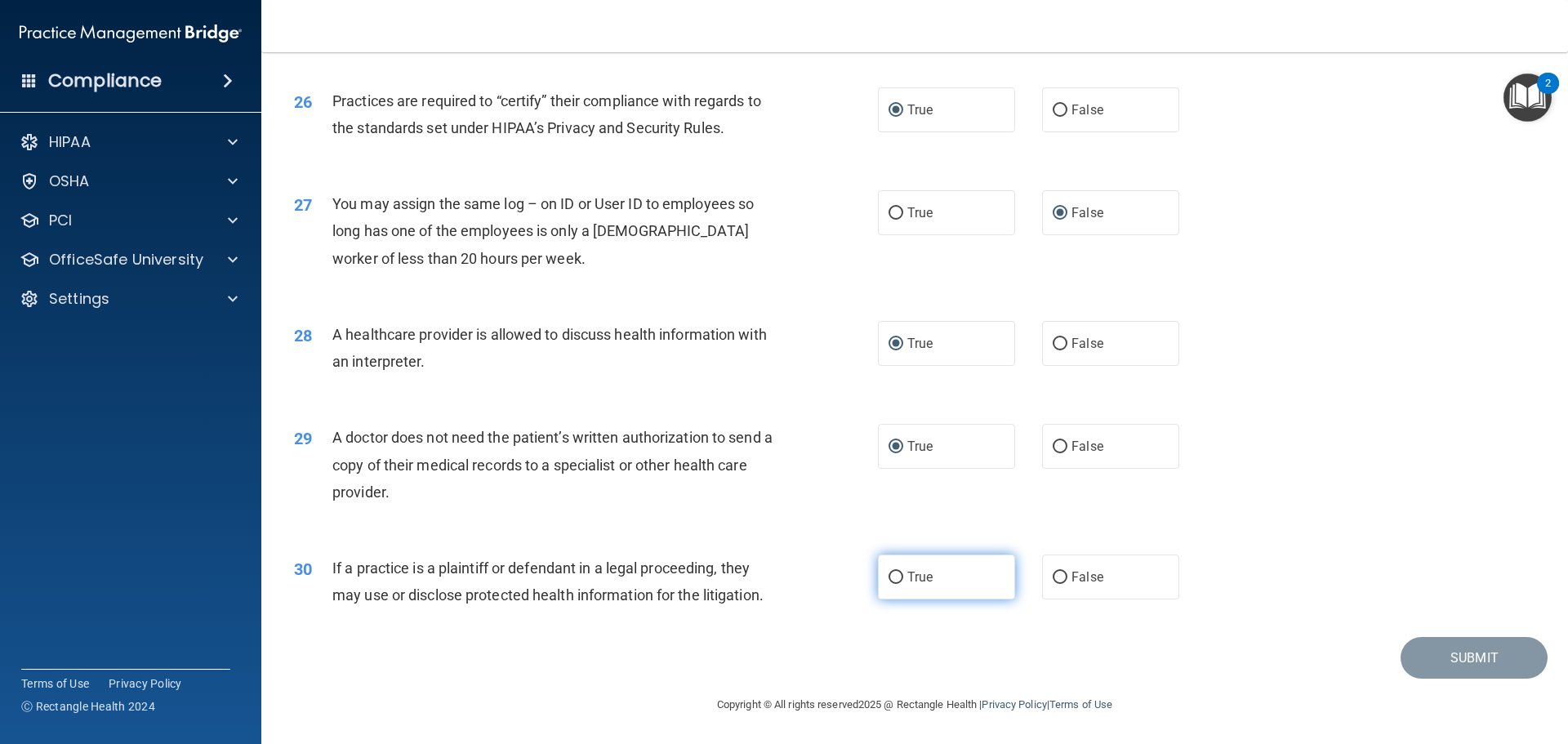
click at [888, 579] on input "True" at bounding box center [895, 578] width 15 height 13
radio input "true"
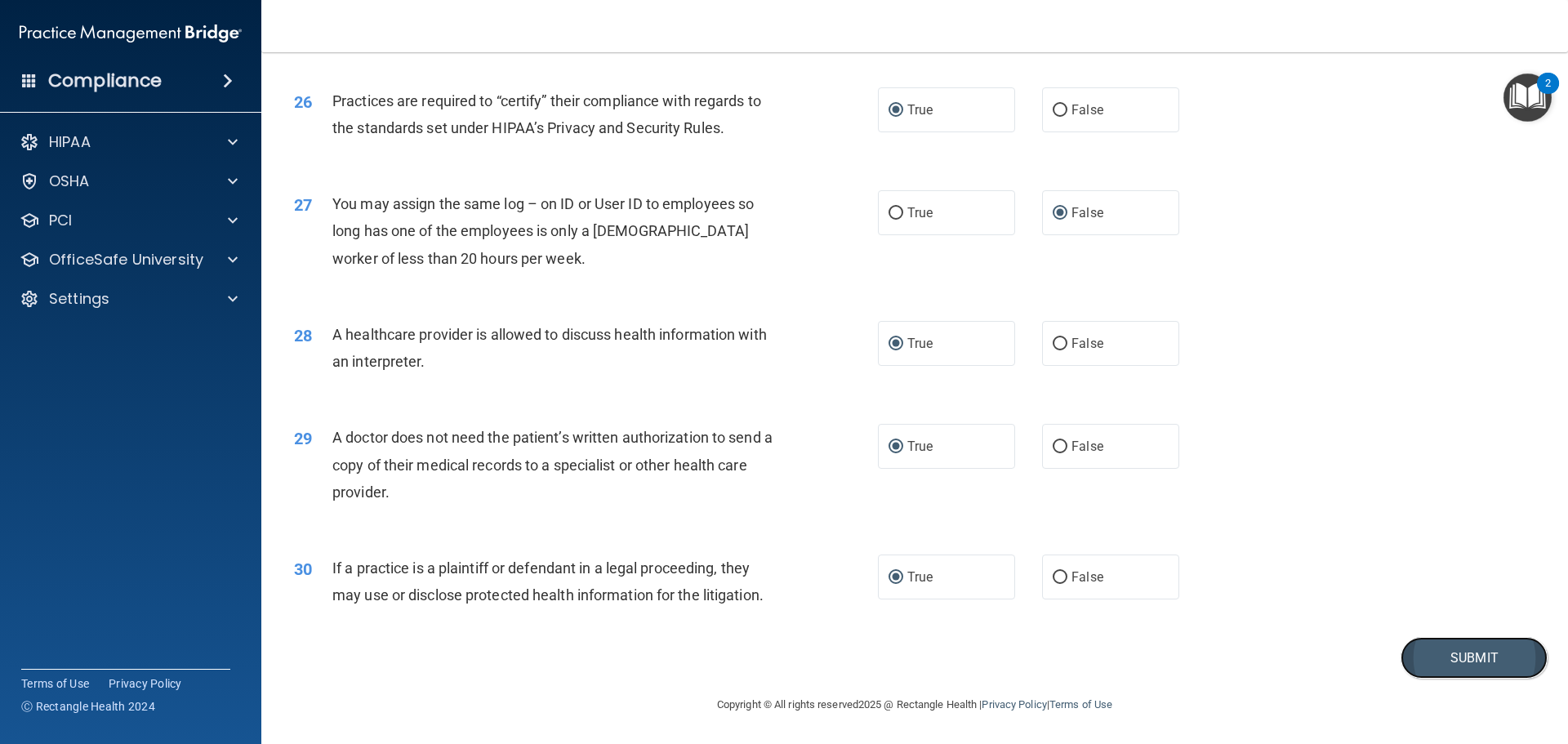
click at [1428, 655] on button "Submit" at bounding box center [1474, 658] width 147 height 42
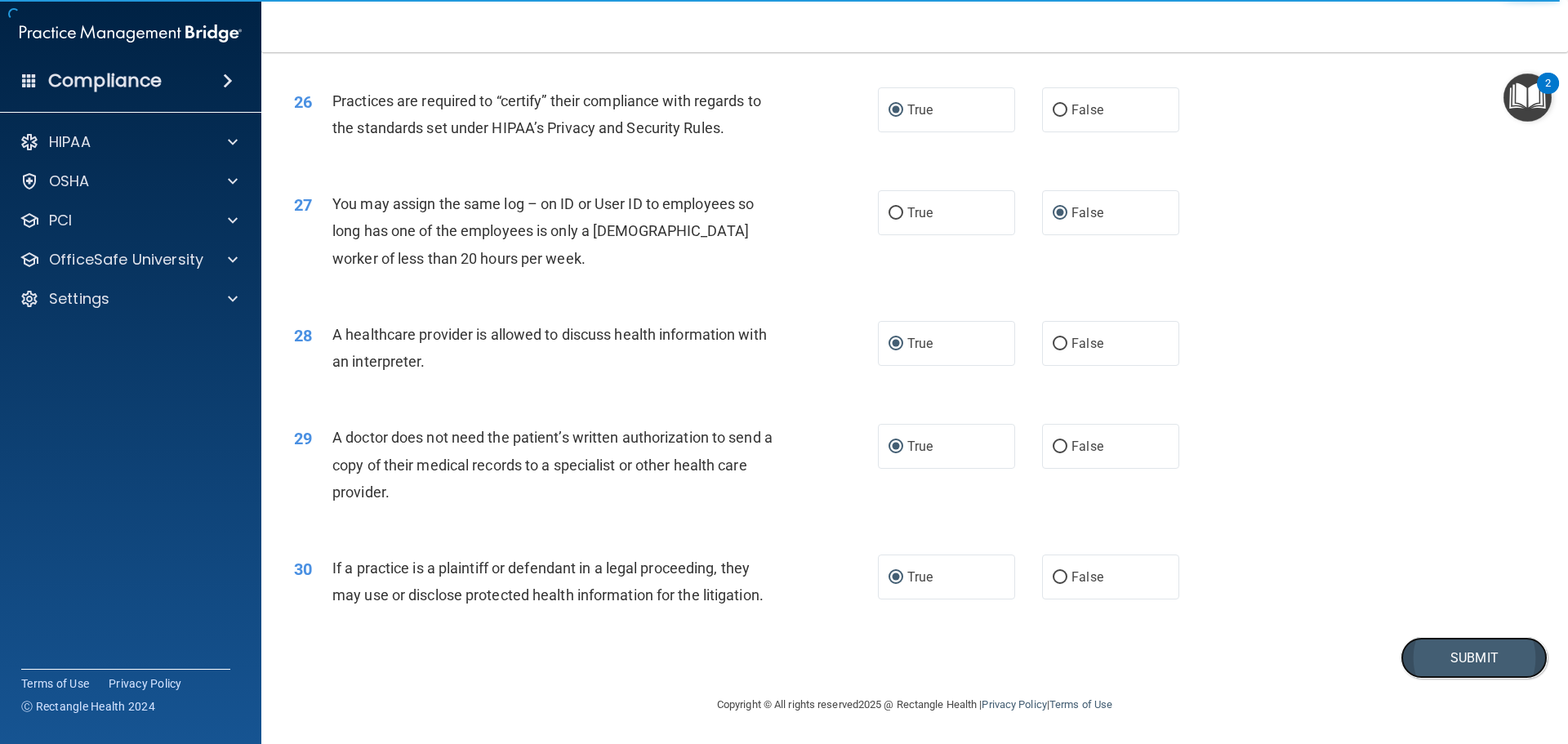
click at [1438, 652] on button "Submit" at bounding box center [1474, 658] width 147 height 42
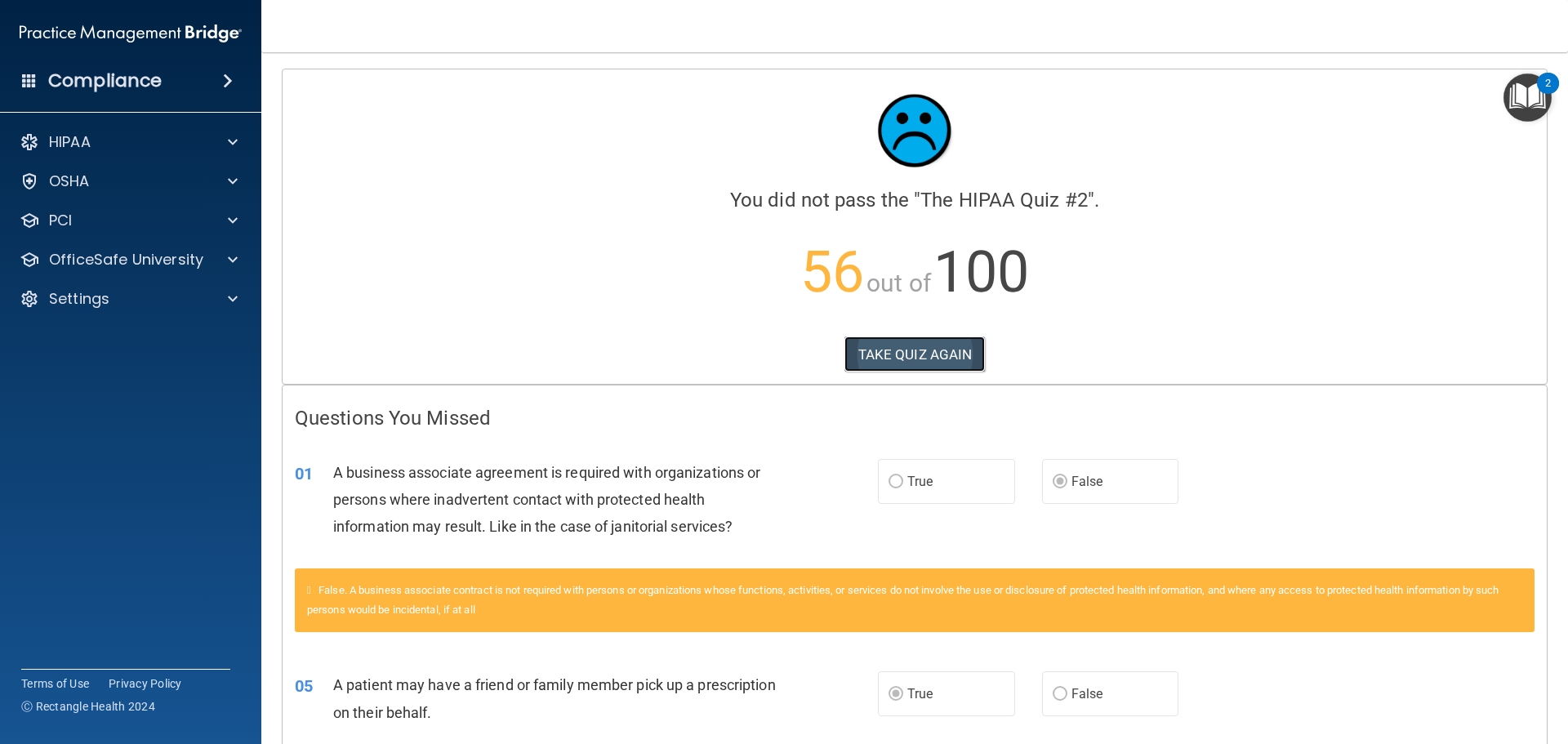
click at [938, 360] on button "TAKE QUIZ AGAIN" at bounding box center [916, 355] width 142 height 36
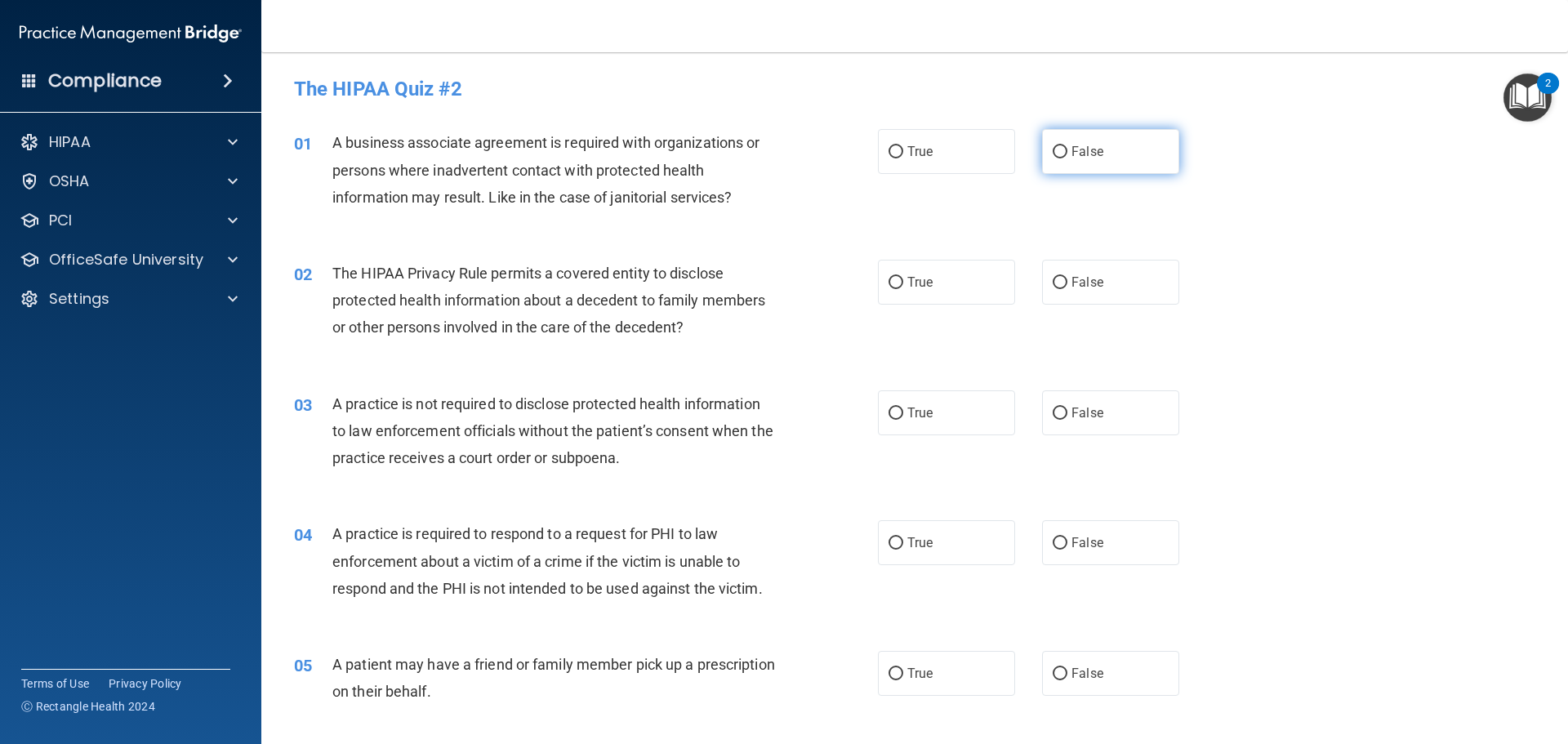
click at [1052, 152] on input "False" at bounding box center [1059, 152] width 15 height 13
radio input "true"
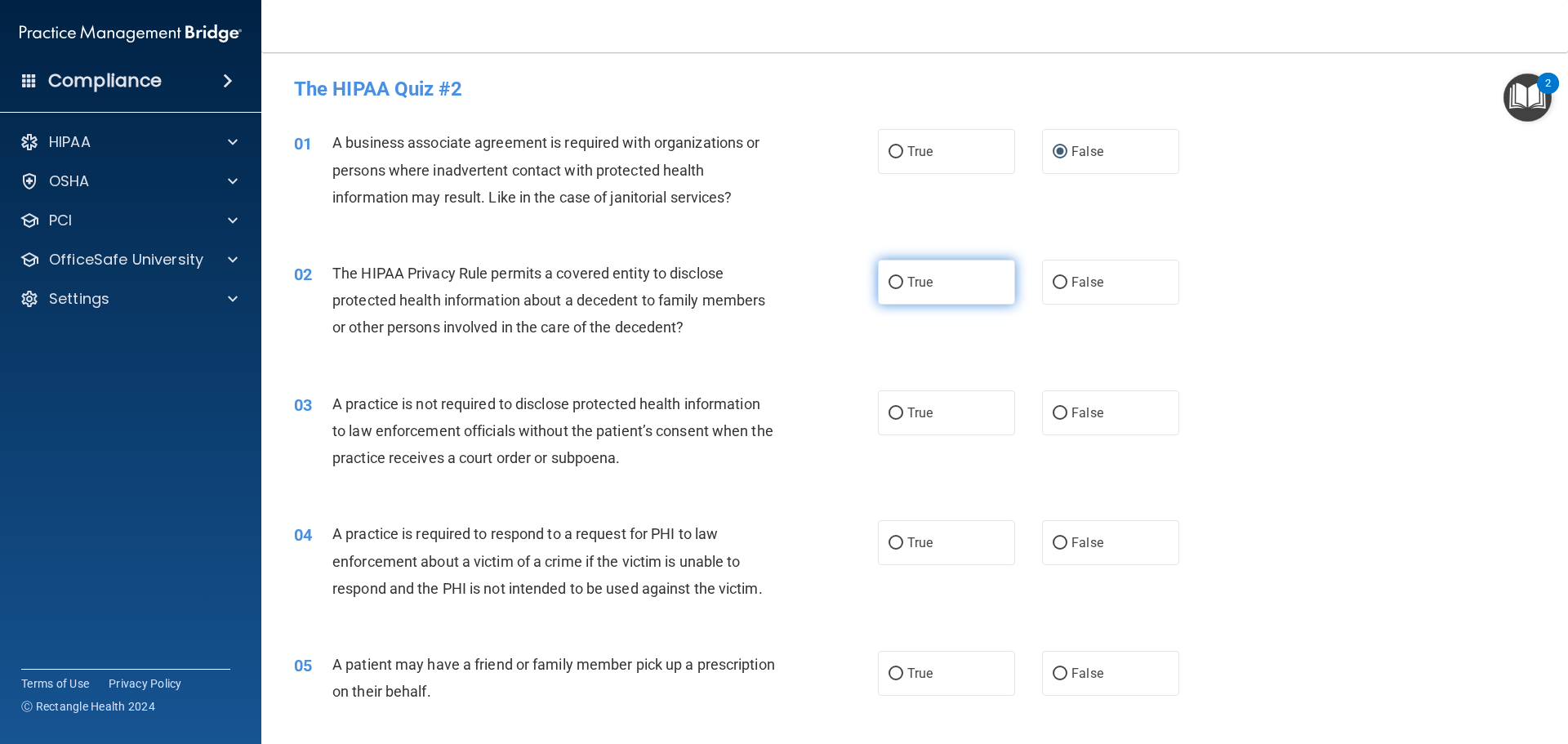
click at [892, 287] on input "True" at bounding box center [895, 283] width 15 height 13
radio input "true"
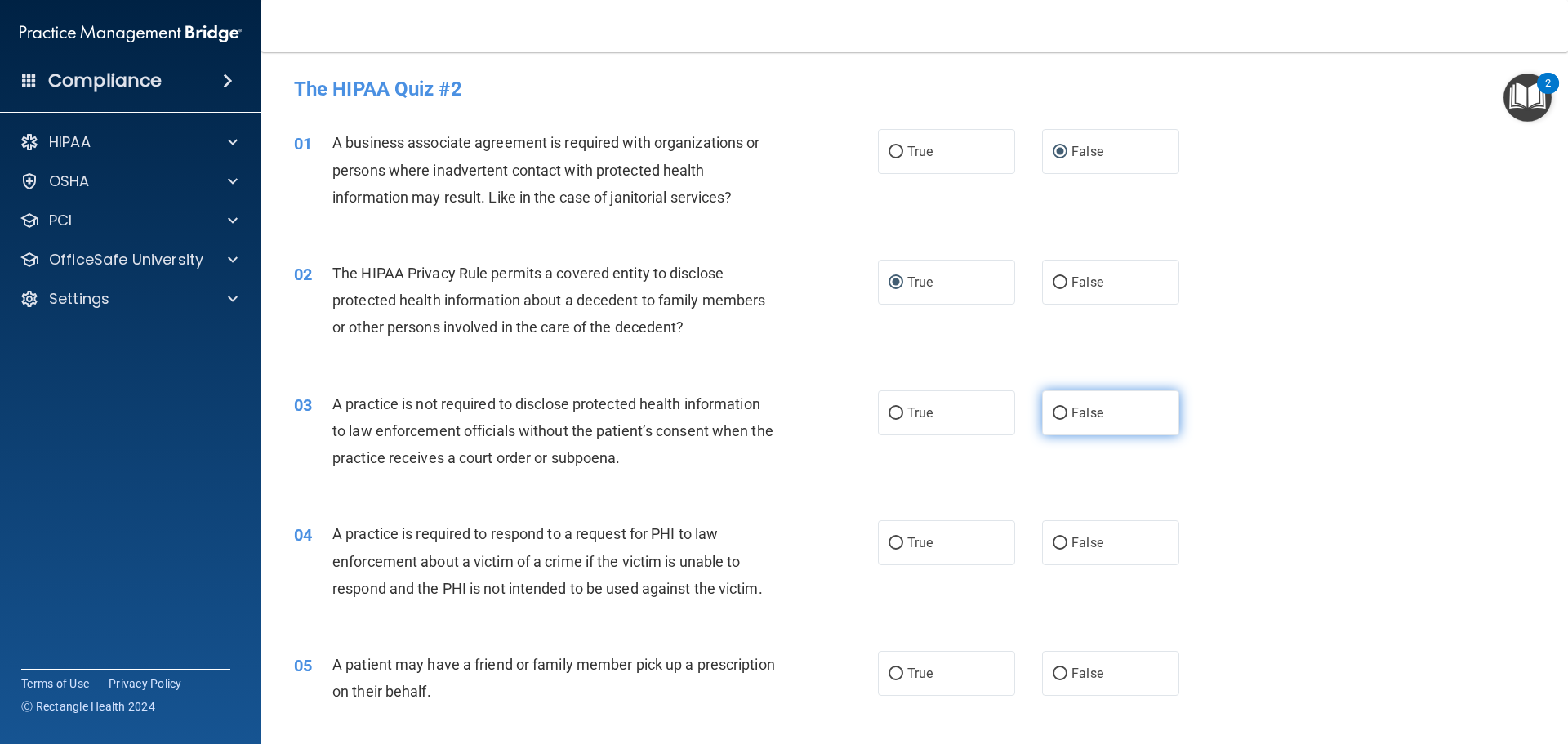
click at [1052, 415] on input "False" at bounding box center [1059, 414] width 15 height 13
radio input "true"
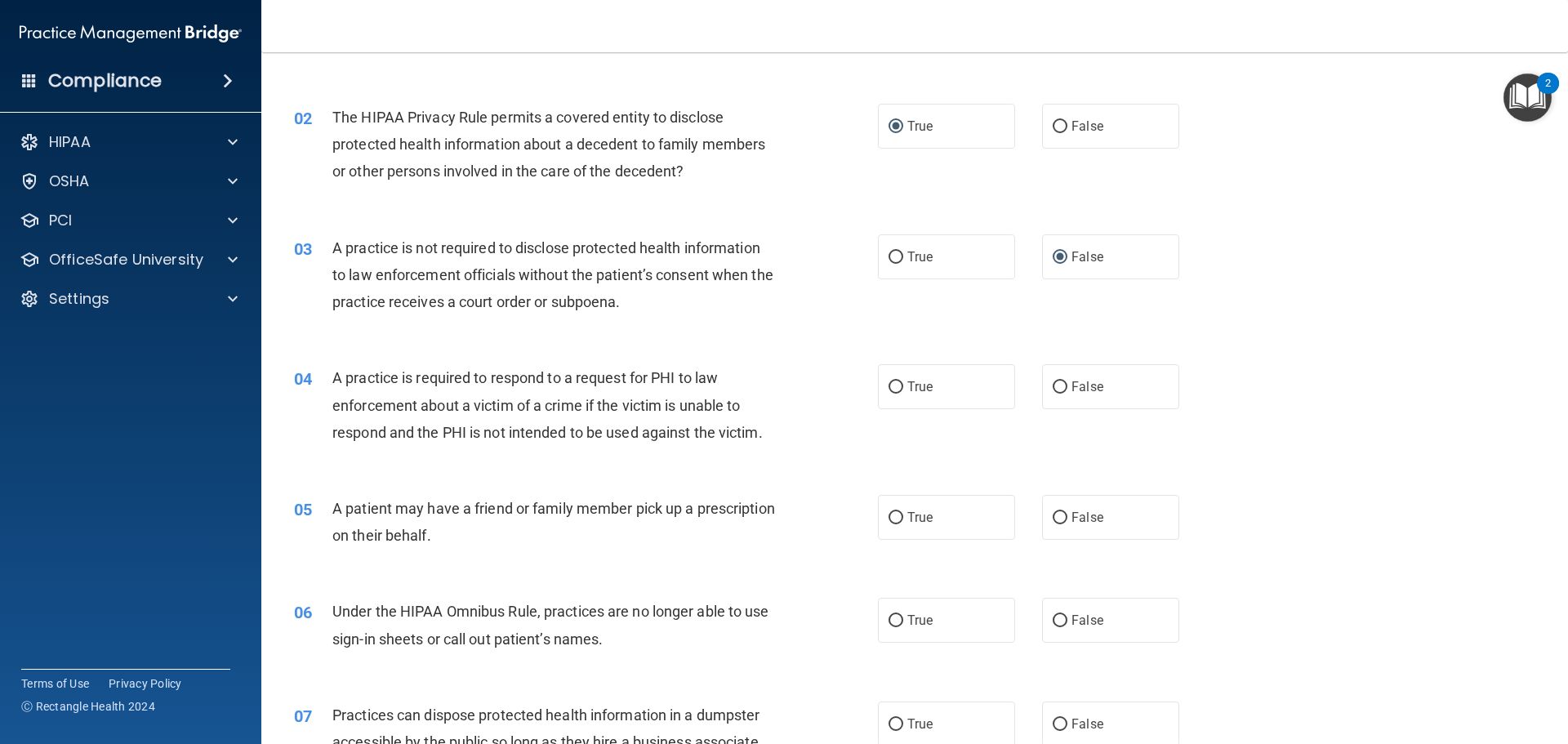
scroll to position [245, 0]
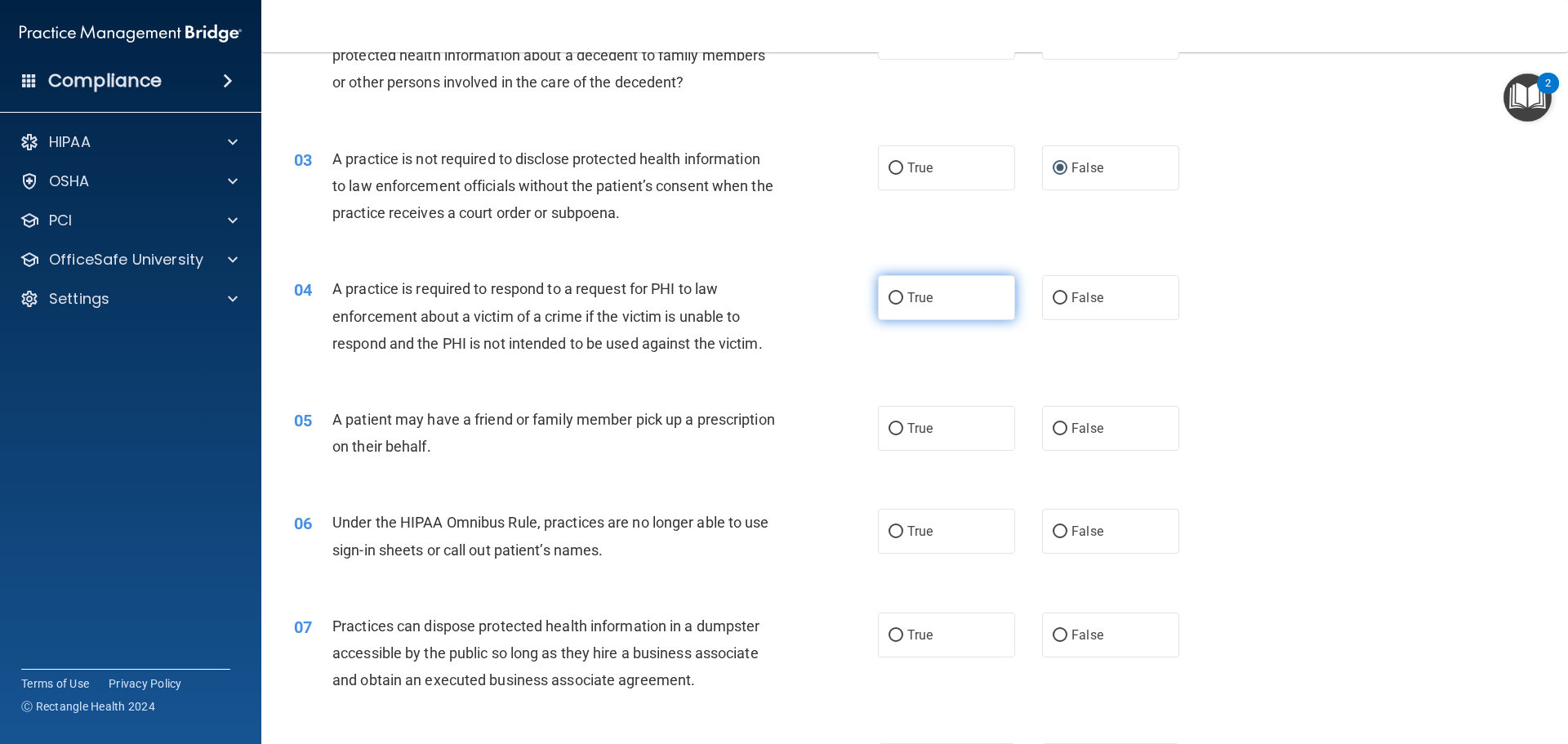
click at [893, 296] on input "True" at bounding box center [895, 298] width 15 height 13
radio input "true"
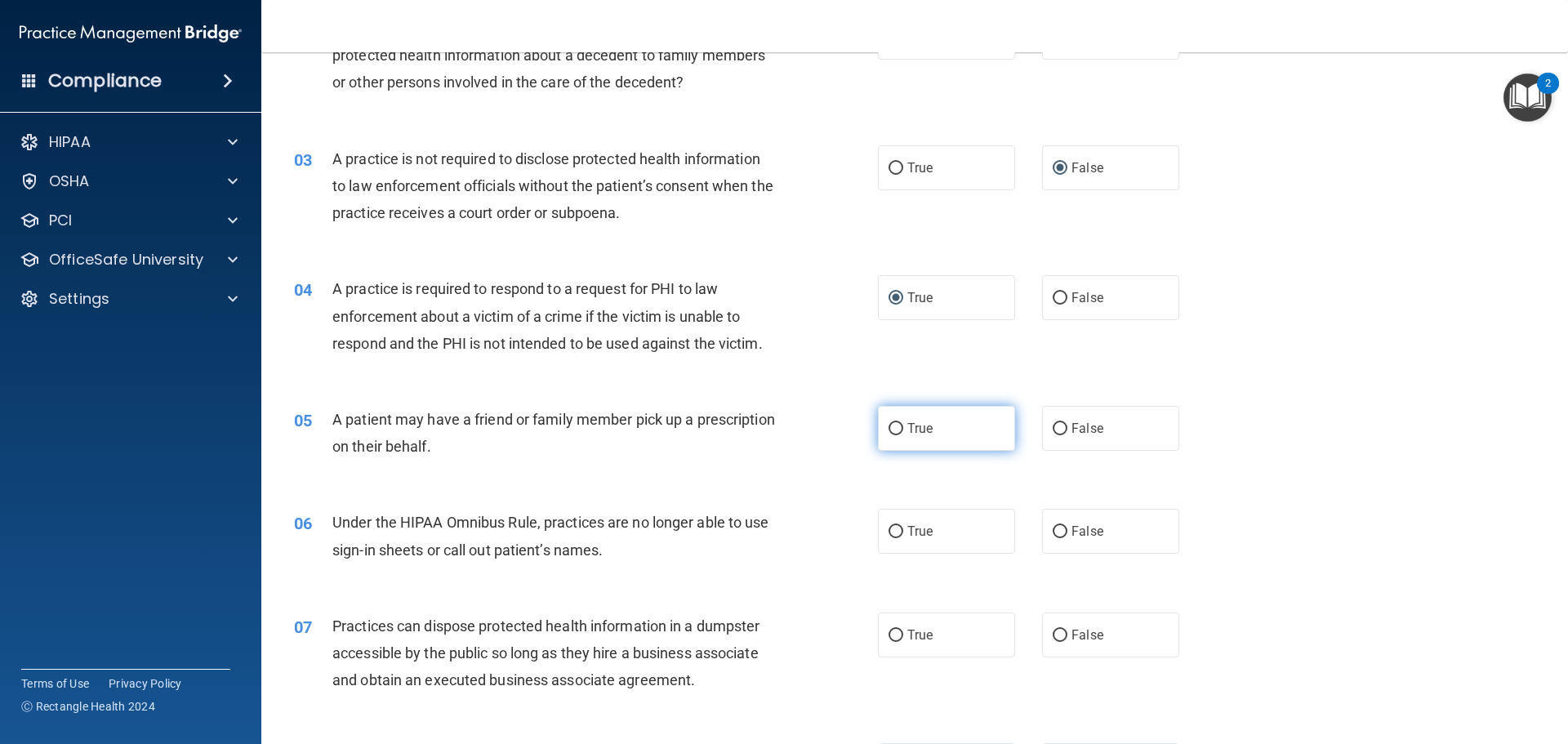
click at [892, 428] on input "True" at bounding box center [895, 429] width 15 height 13
radio input "true"
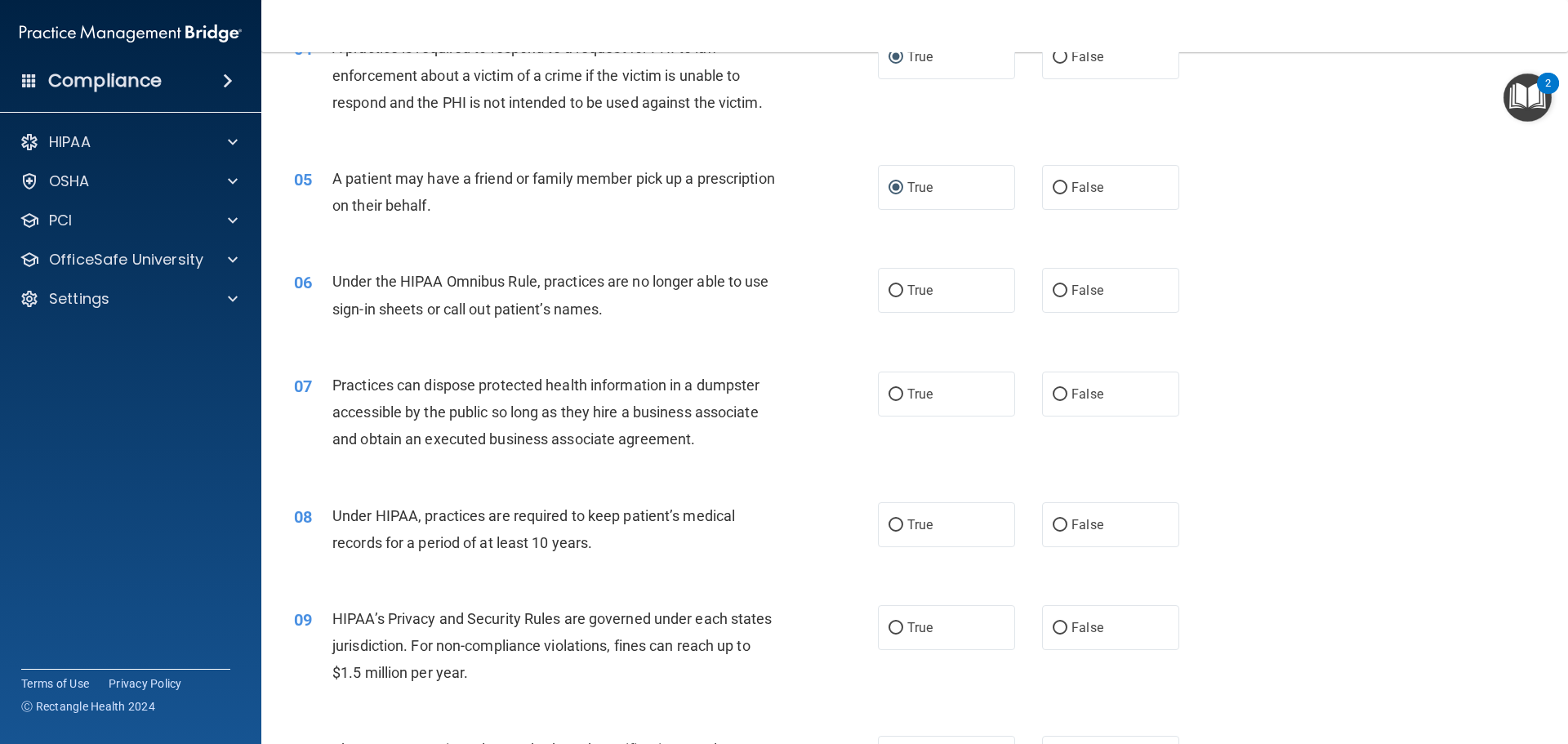
scroll to position [490, 0]
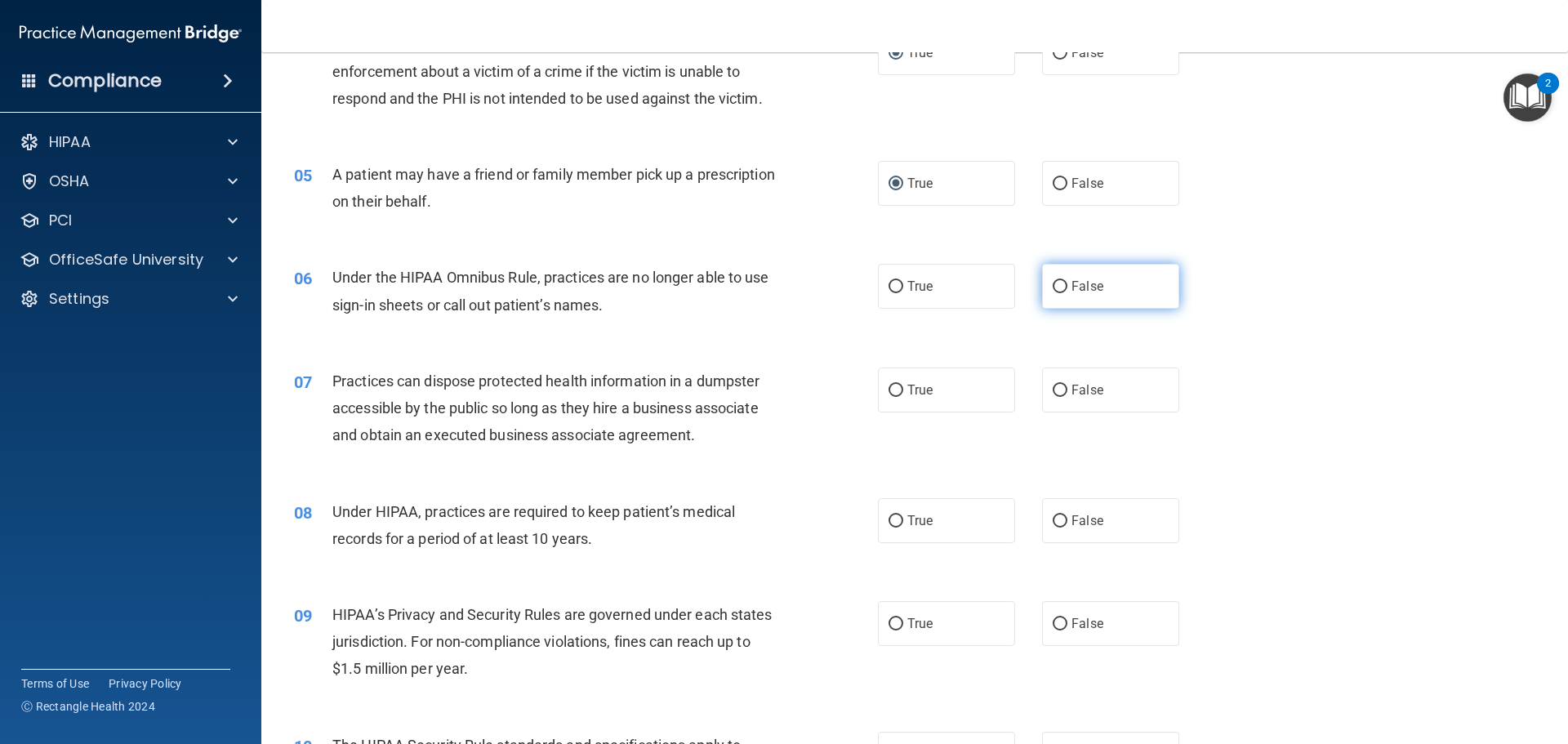
click at [1057, 282] on input "False" at bounding box center [1059, 287] width 15 height 13
radio input "true"
click at [1057, 386] on input "False" at bounding box center [1059, 390] width 15 height 13
radio input "true"
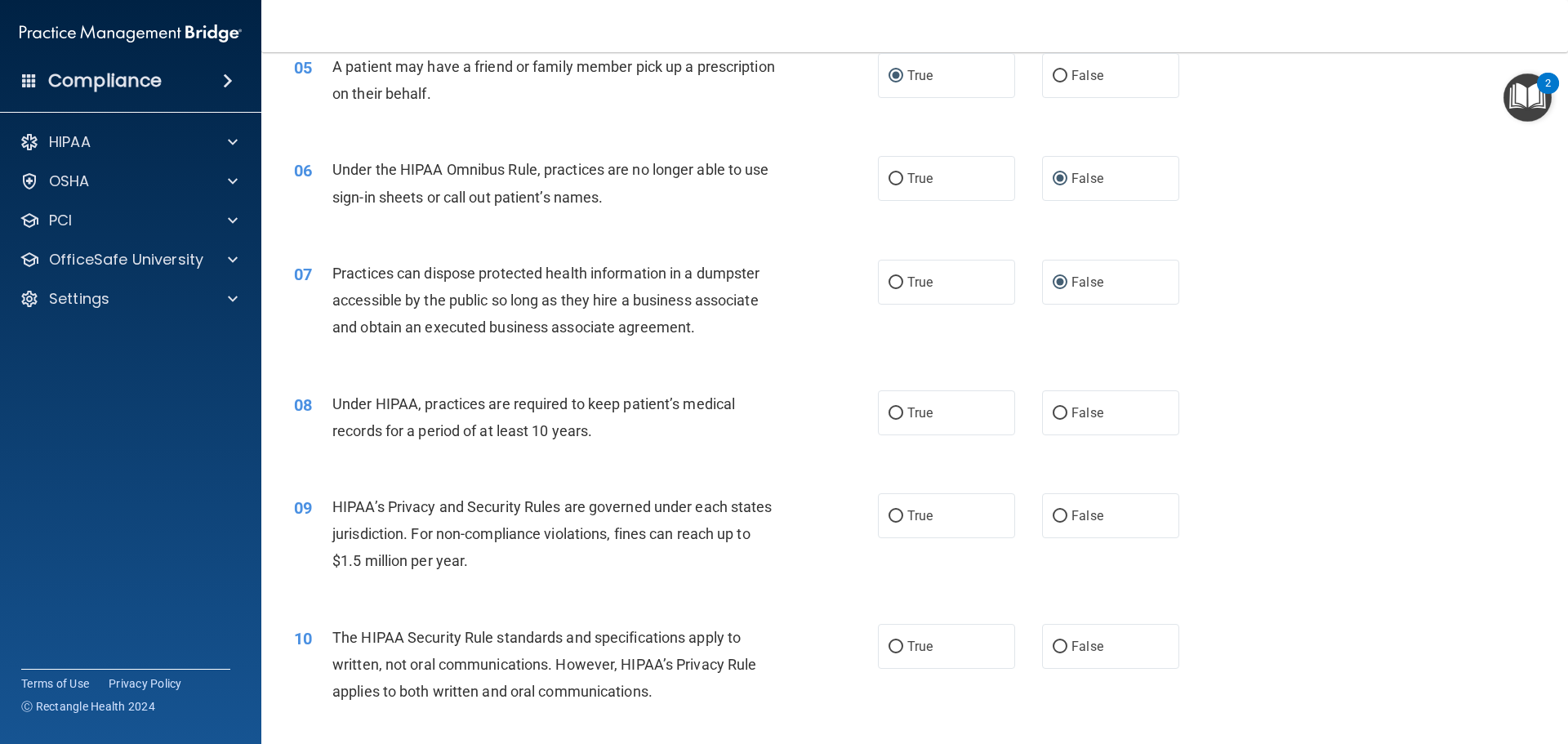
scroll to position [654, 0]
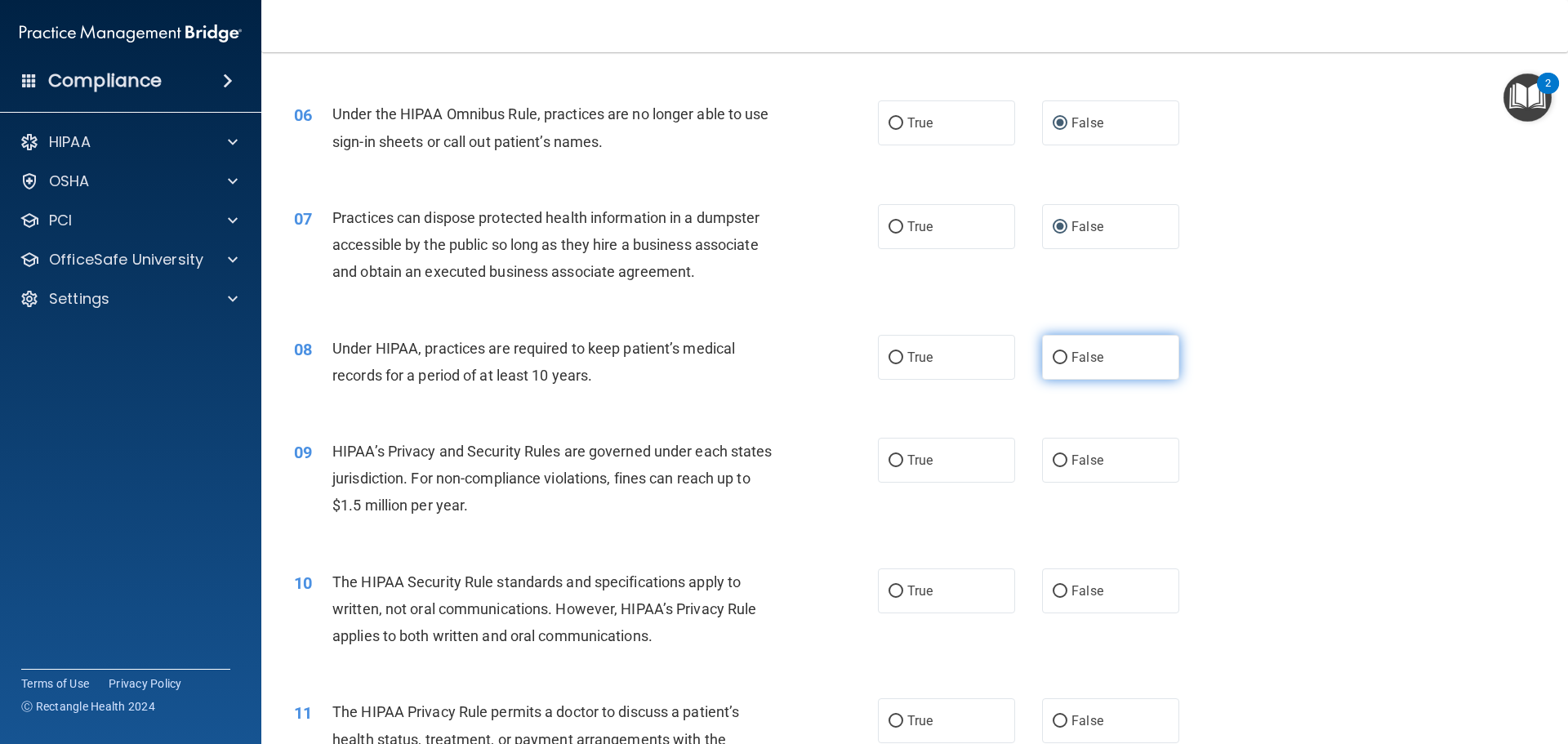
click at [1054, 357] on input "False" at bounding box center [1059, 358] width 15 height 13
radio input "true"
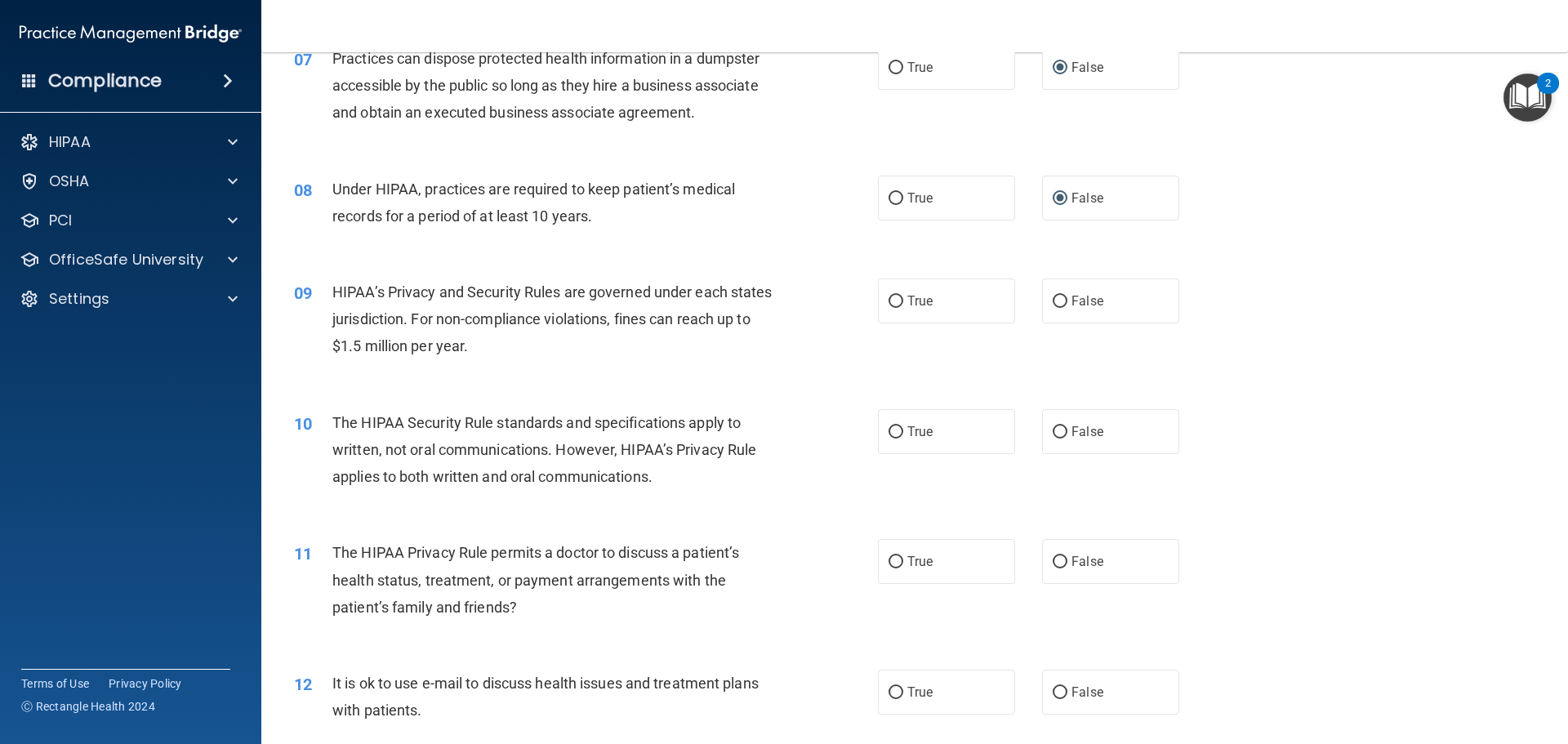
scroll to position [817, 0]
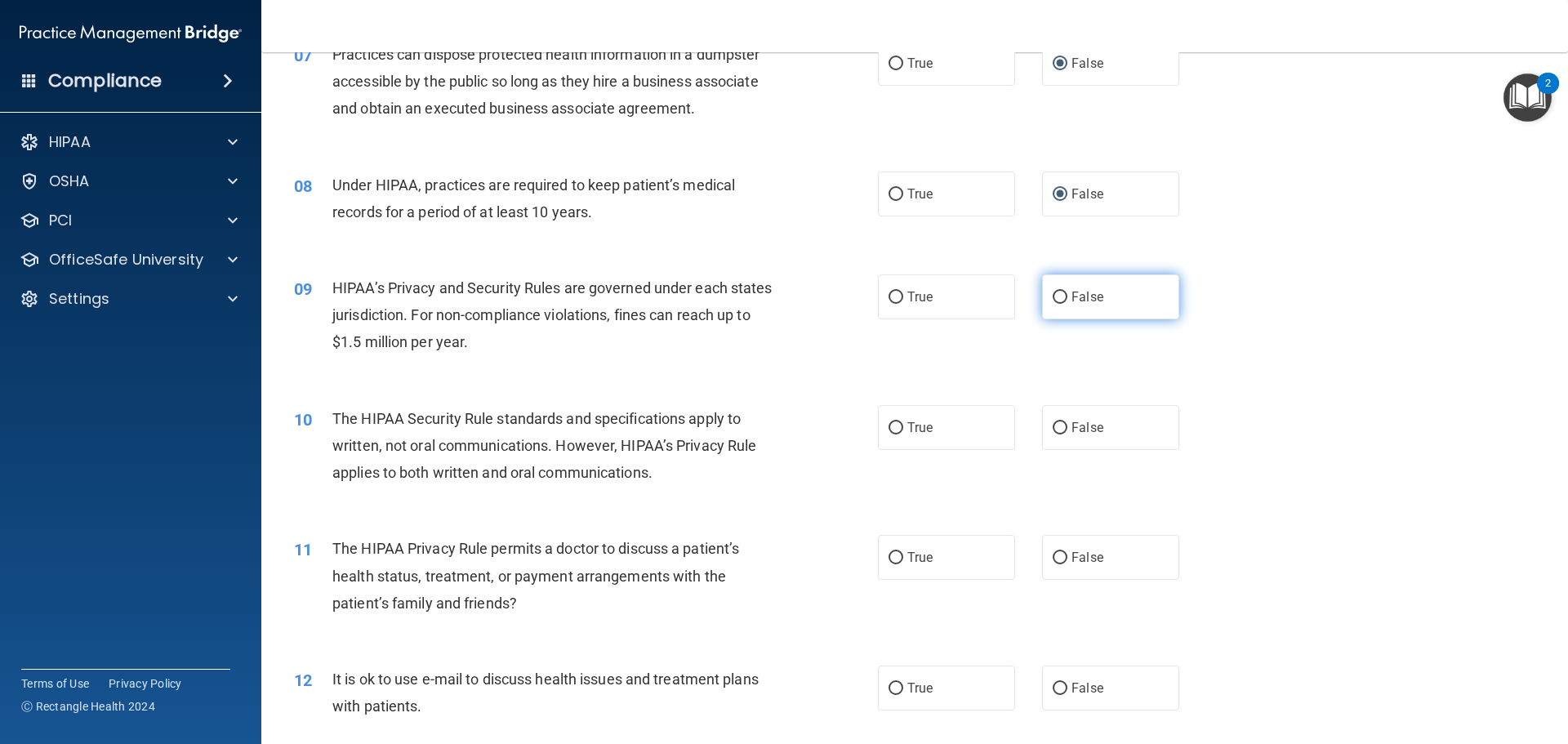
click at [1052, 294] on input "False" at bounding box center [1059, 297] width 15 height 13
radio input "true"
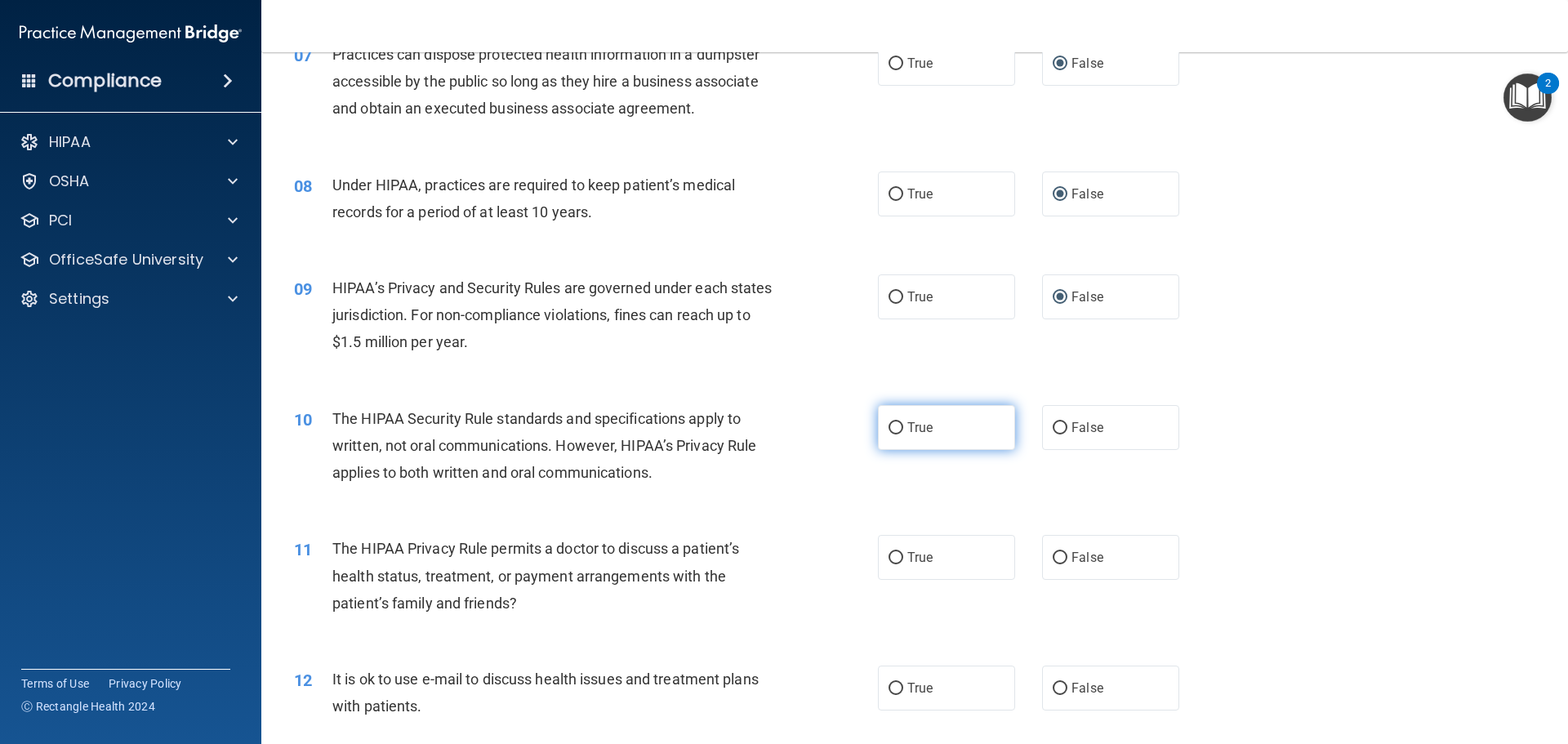
click at [893, 431] on input "True" at bounding box center [895, 428] width 15 height 13
radio input "true"
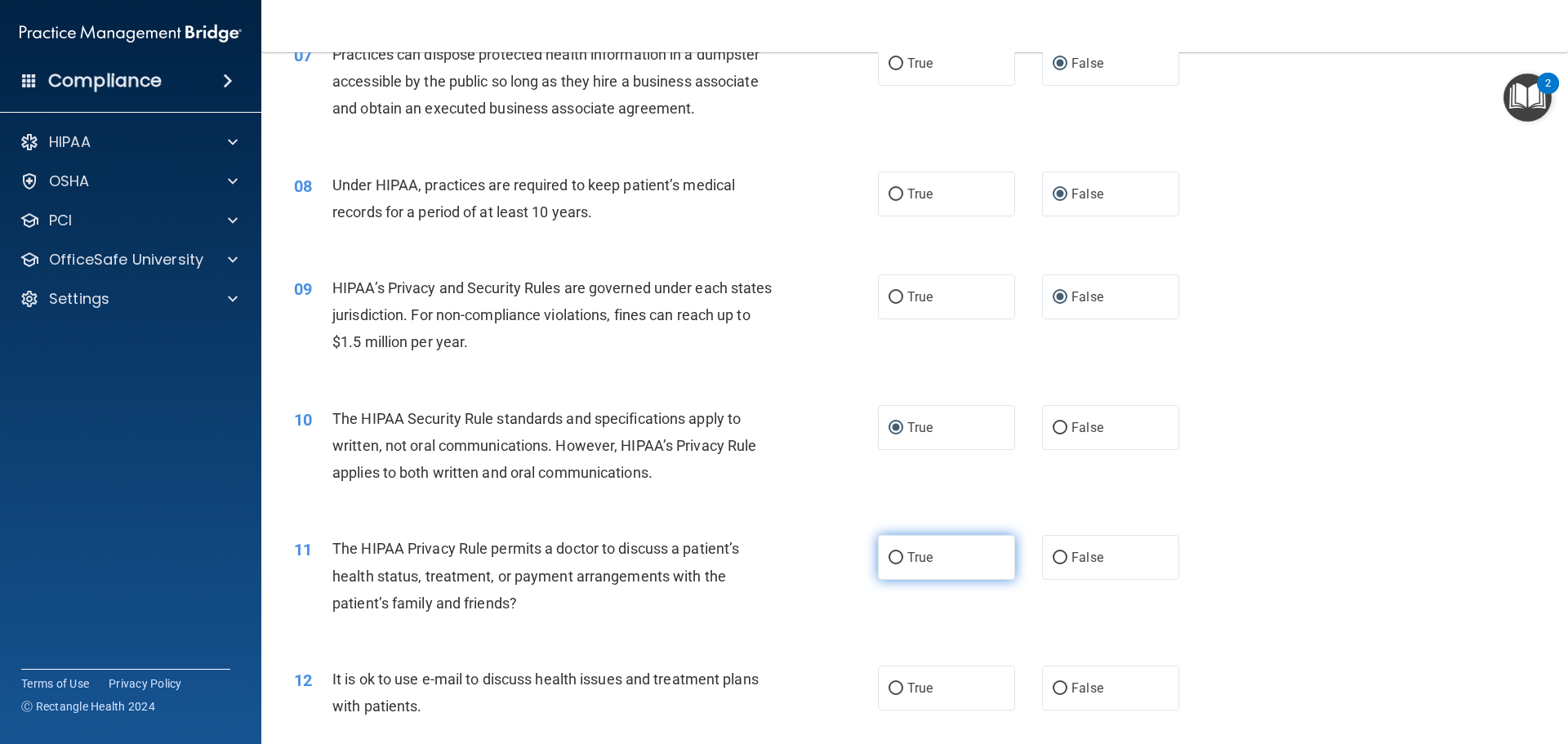
click at [890, 560] on input "True" at bounding box center [895, 558] width 15 height 13
radio input "true"
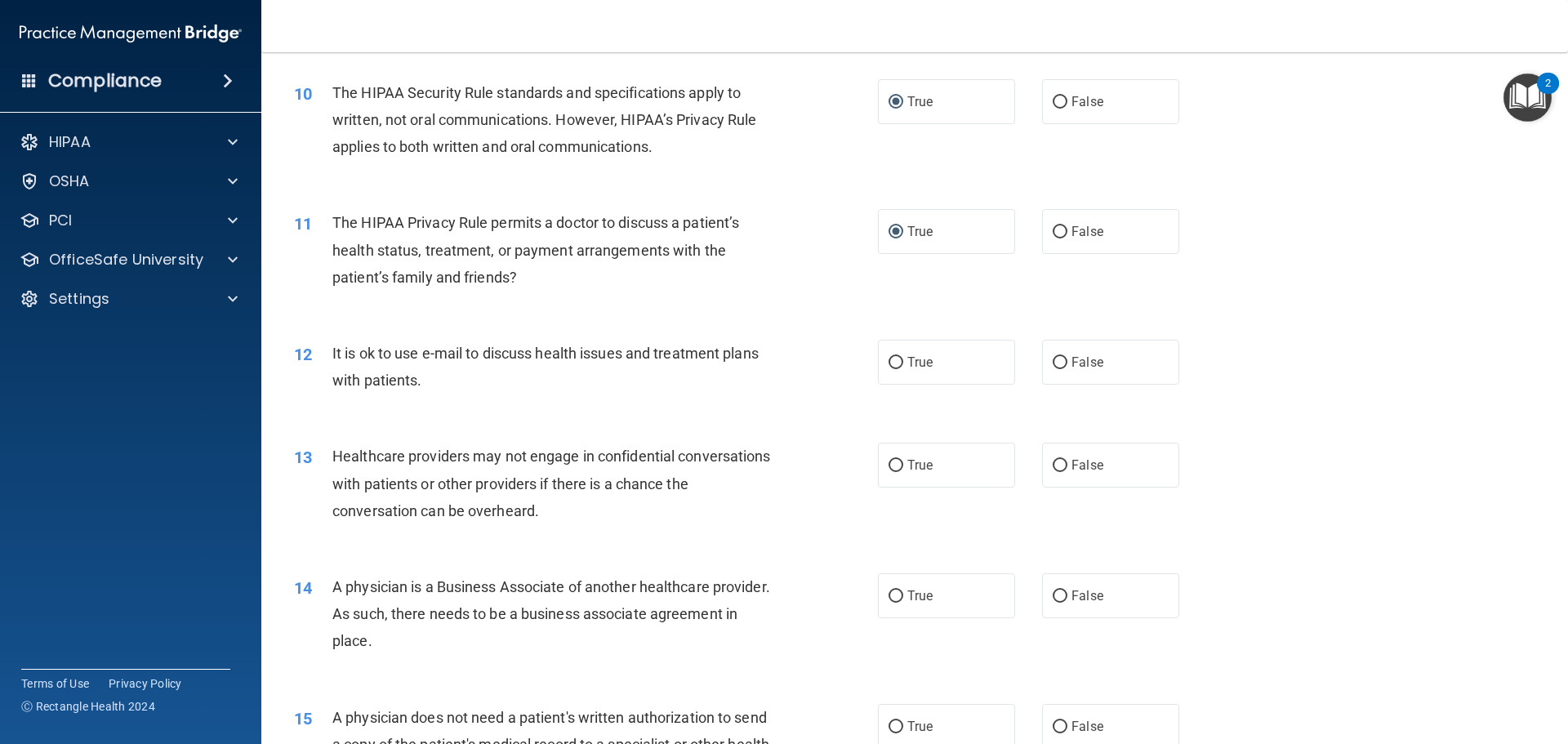
scroll to position [1144, 0]
click at [1055, 466] on input "False" at bounding box center [1059, 465] width 15 height 13
radio input "true"
click at [889, 366] on input "True" at bounding box center [895, 362] width 15 height 13
radio input "true"
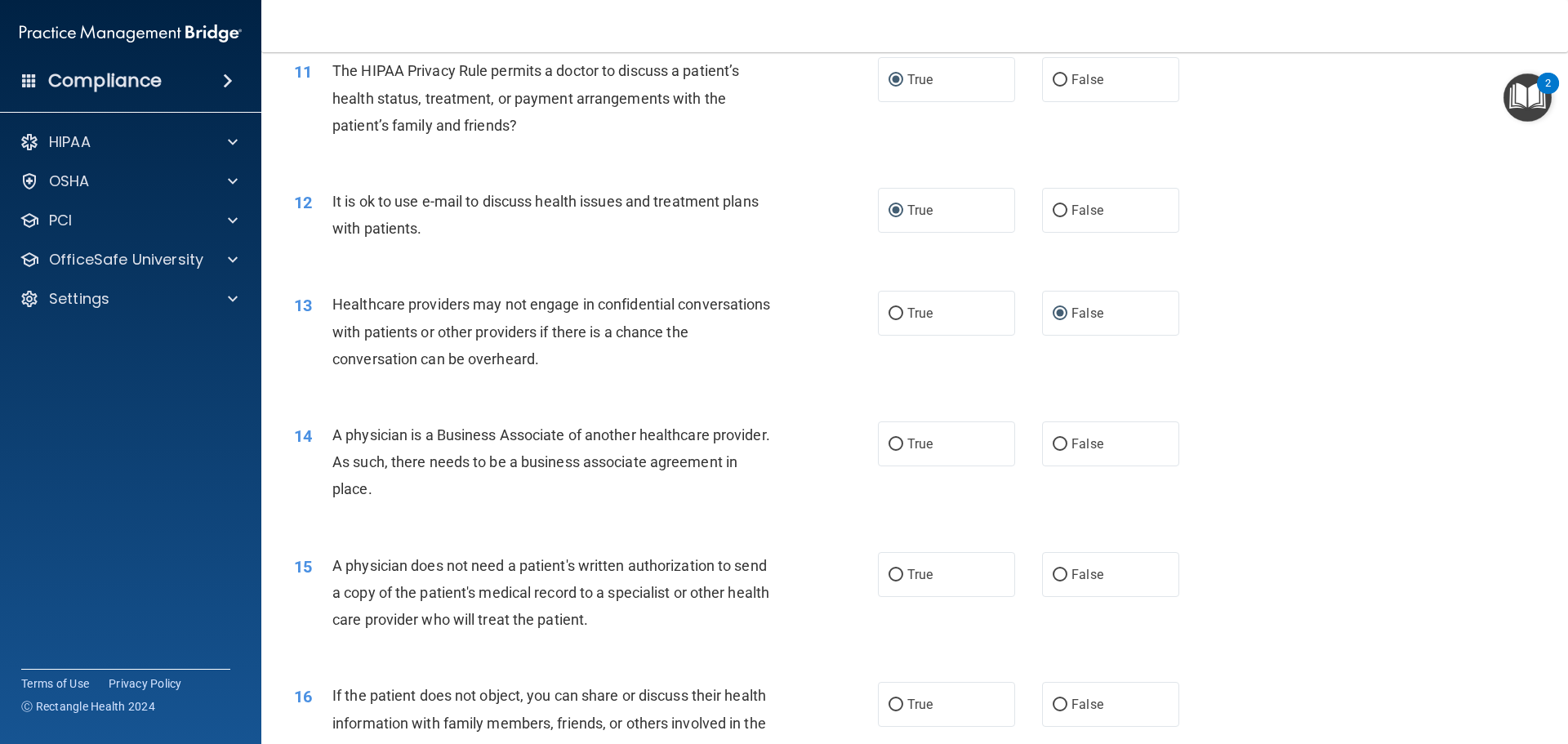
scroll to position [1389, 0]
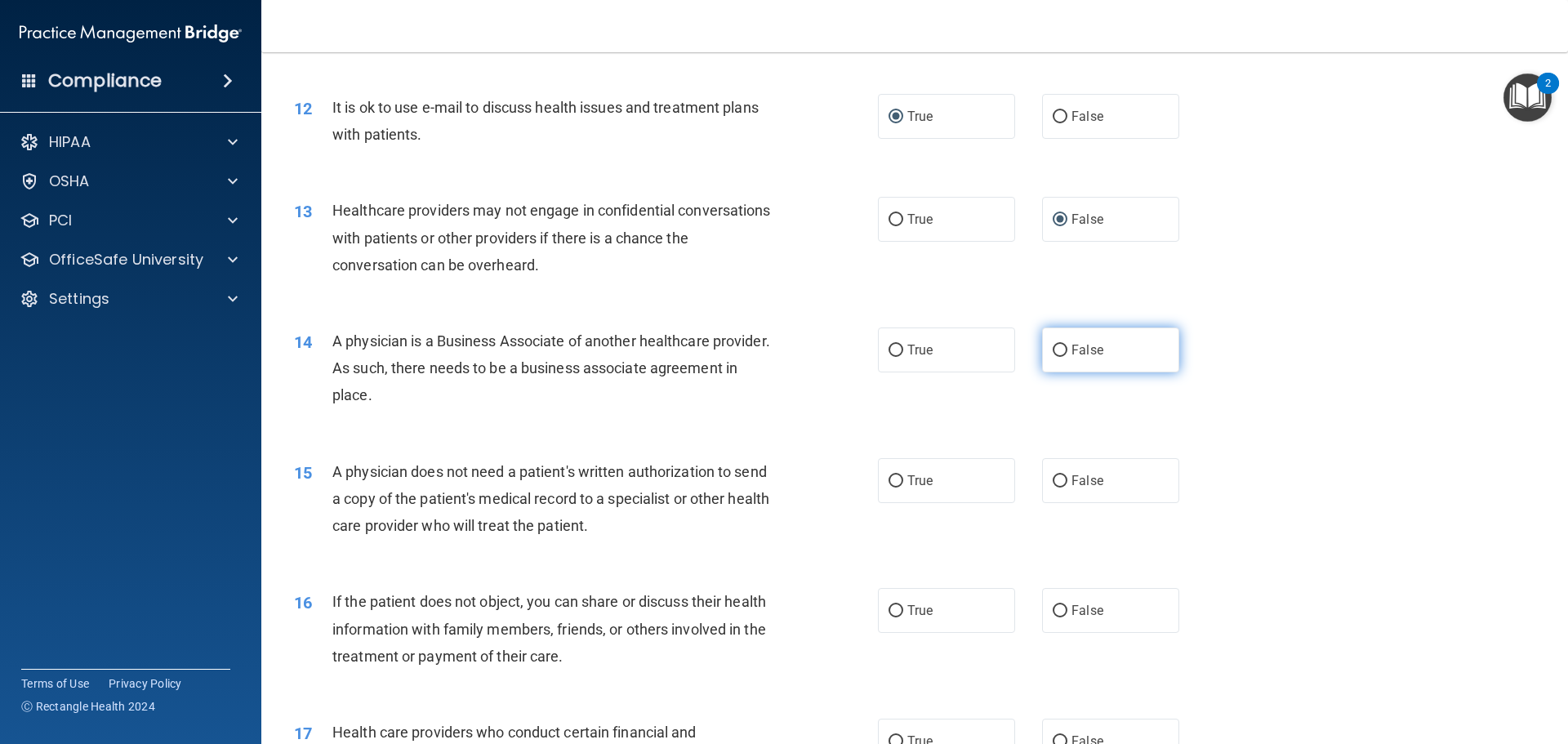
click at [1052, 346] on input "False" at bounding box center [1059, 351] width 15 height 13
radio input "true"
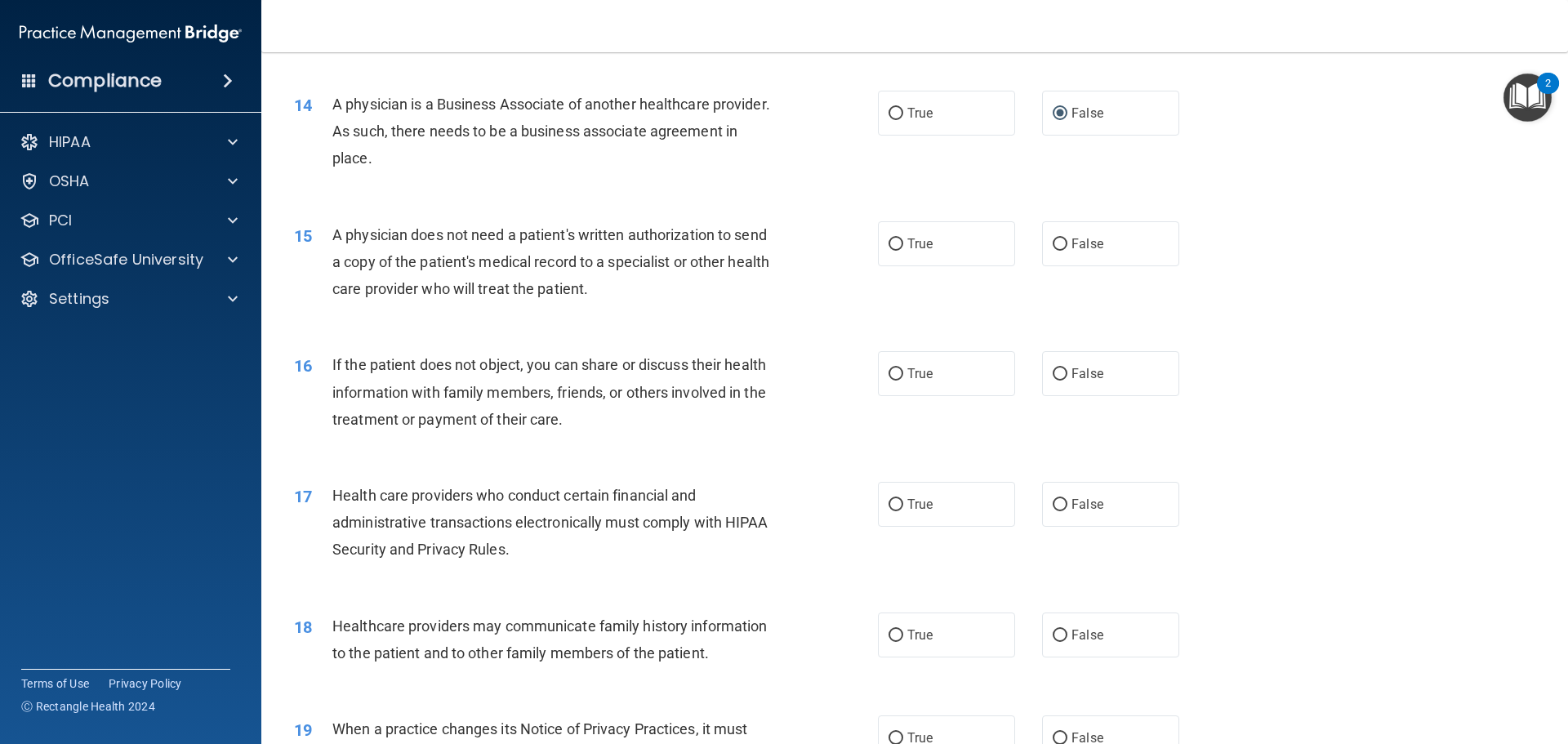
scroll to position [1635, 0]
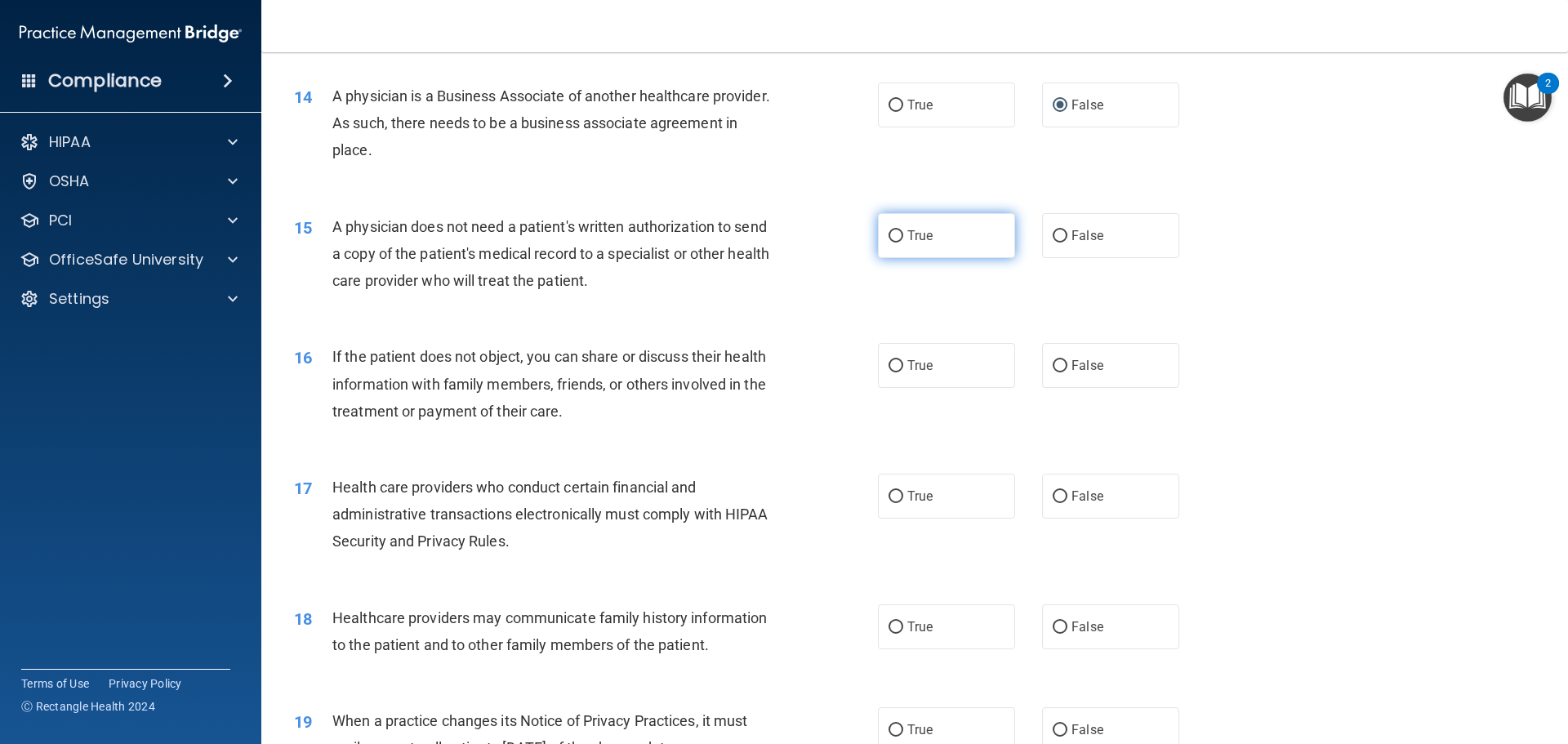
click at [888, 235] on input "True" at bounding box center [895, 236] width 15 height 13
radio input "true"
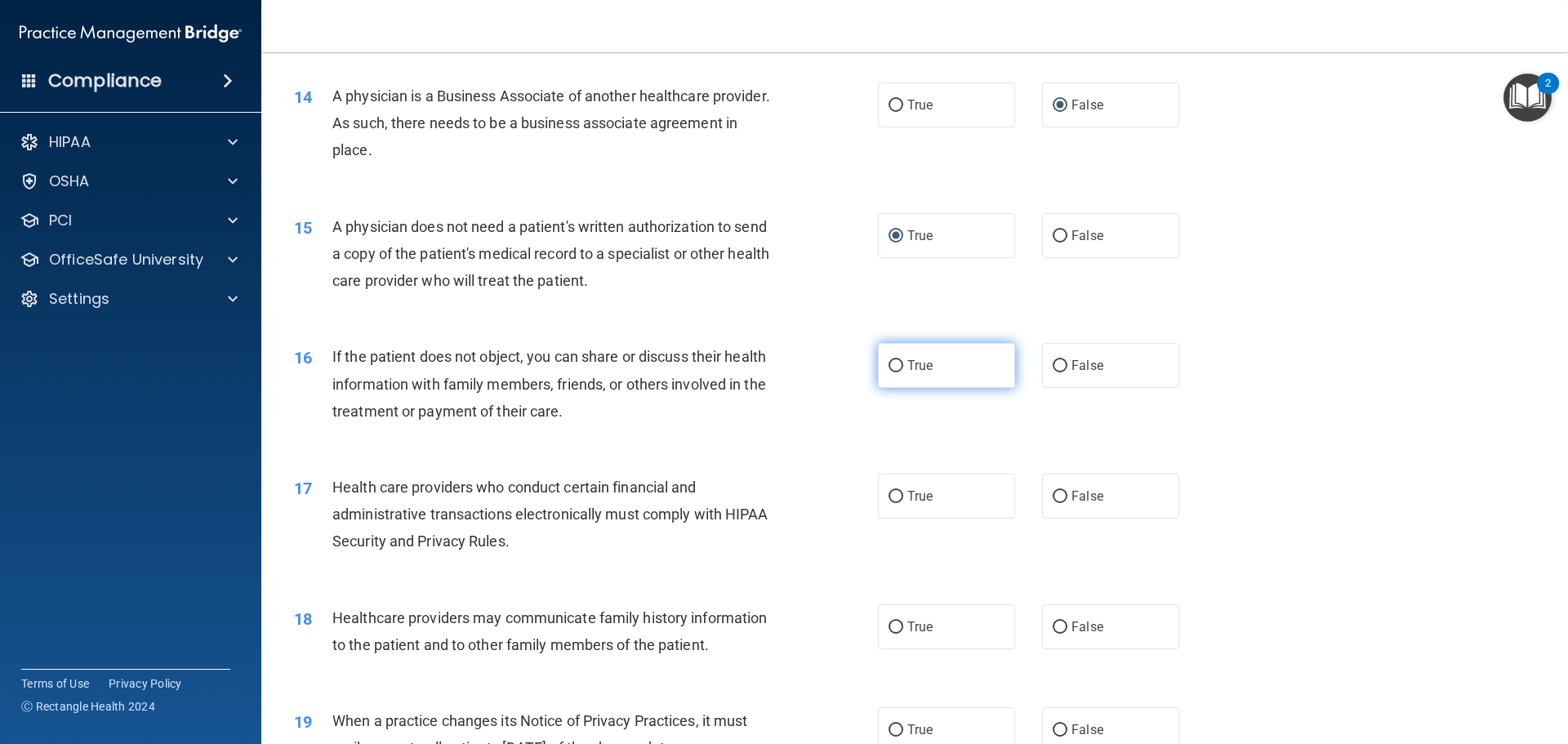
click at [892, 362] on input "True" at bounding box center [895, 366] width 15 height 13
radio input "true"
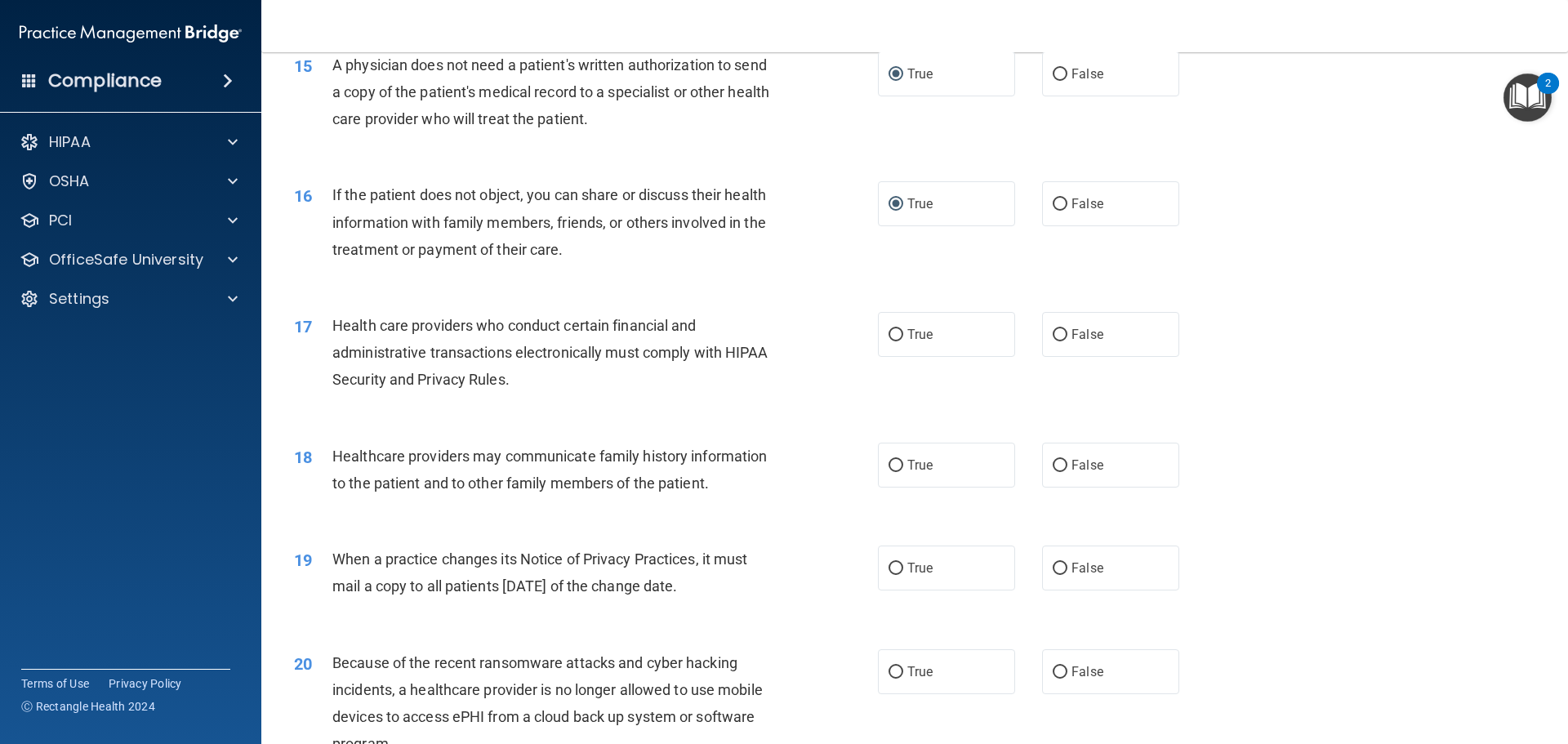
scroll to position [1798, 0]
click at [888, 329] on input "True" at bounding box center [895, 333] width 15 height 13
radio input "true"
click at [1052, 465] on input "False" at bounding box center [1059, 464] width 15 height 13
radio input "true"
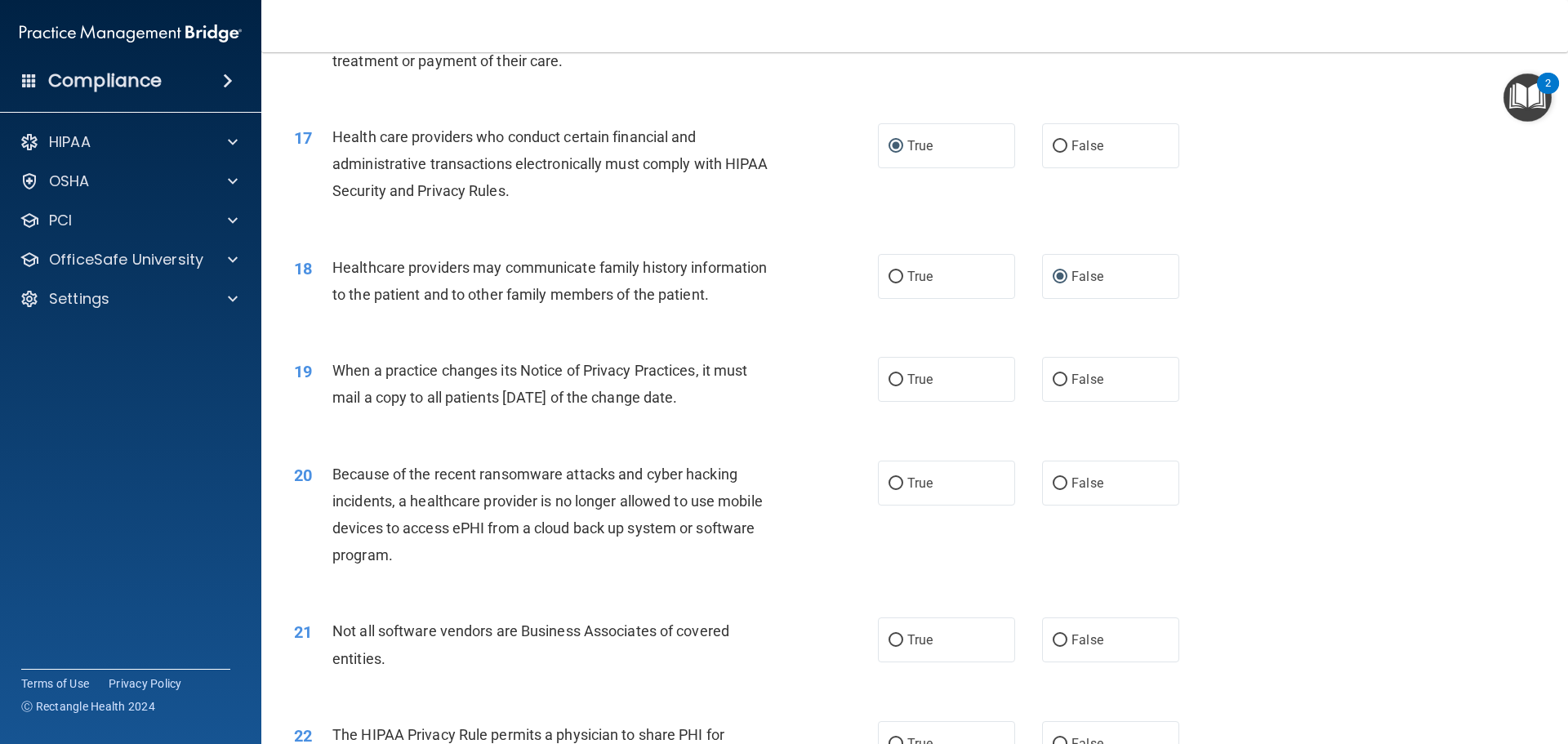
scroll to position [2043, 0]
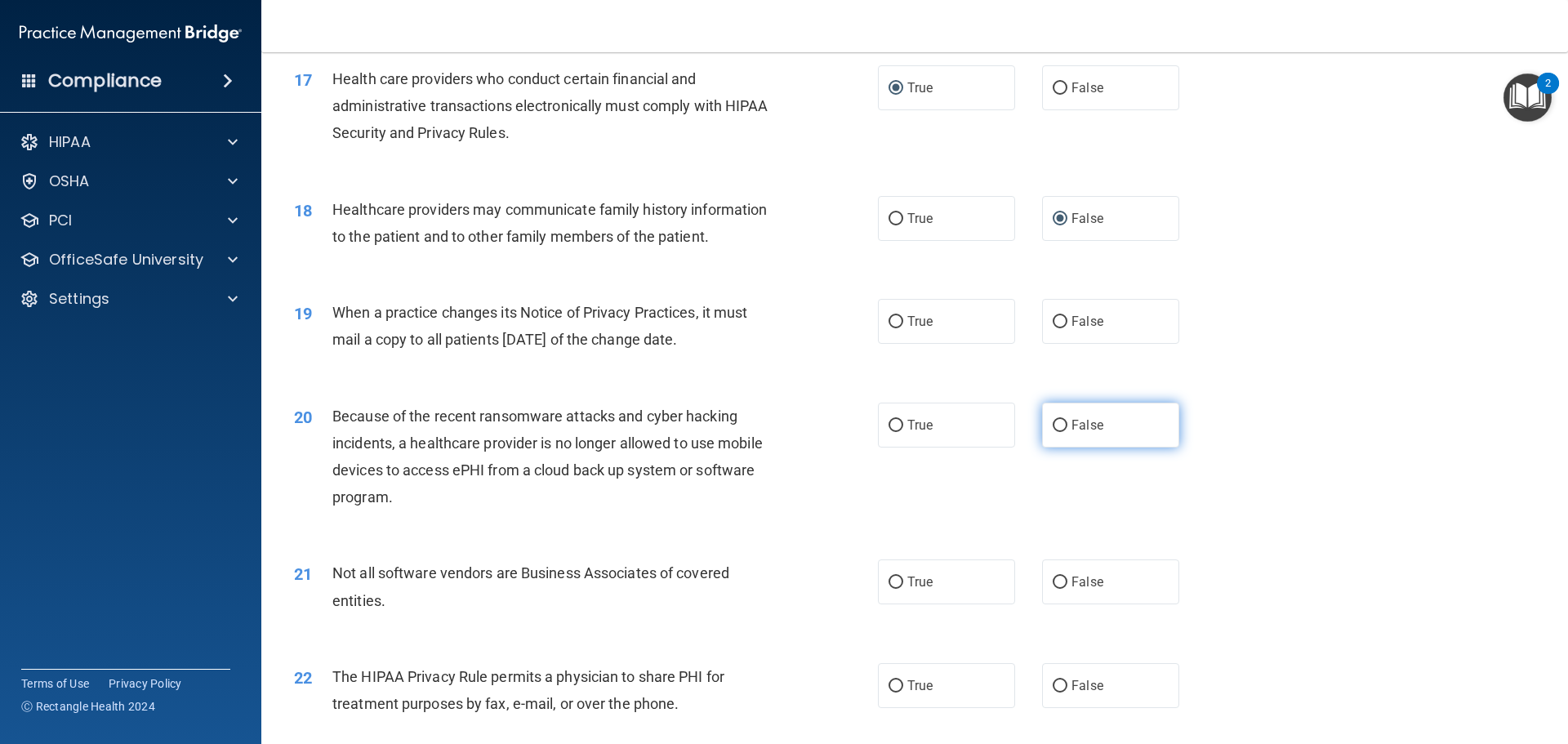
click at [1052, 420] on input "False" at bounding box center [1059, 425] width 15 height 13
radio input "true"
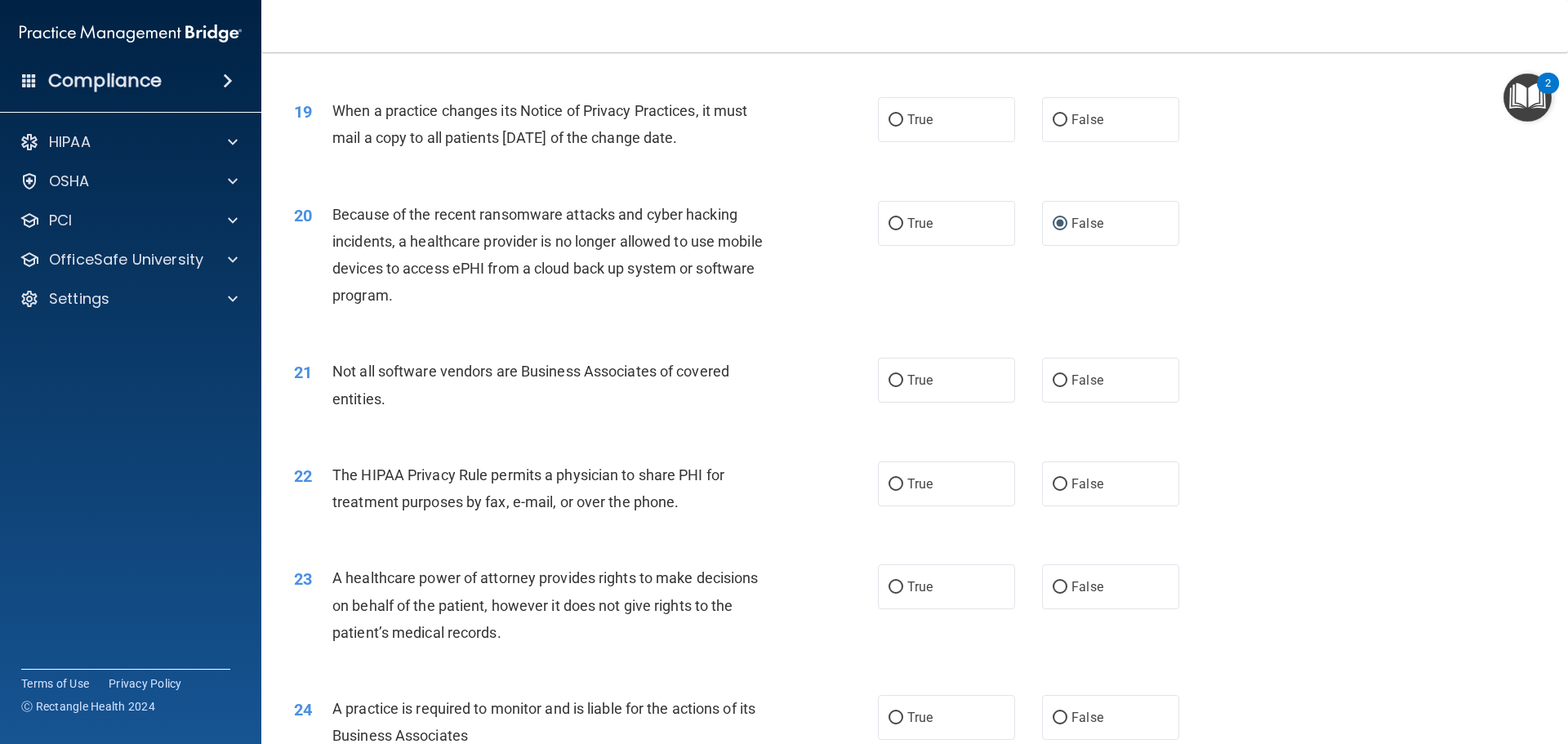
scroll to position [2288, 0]
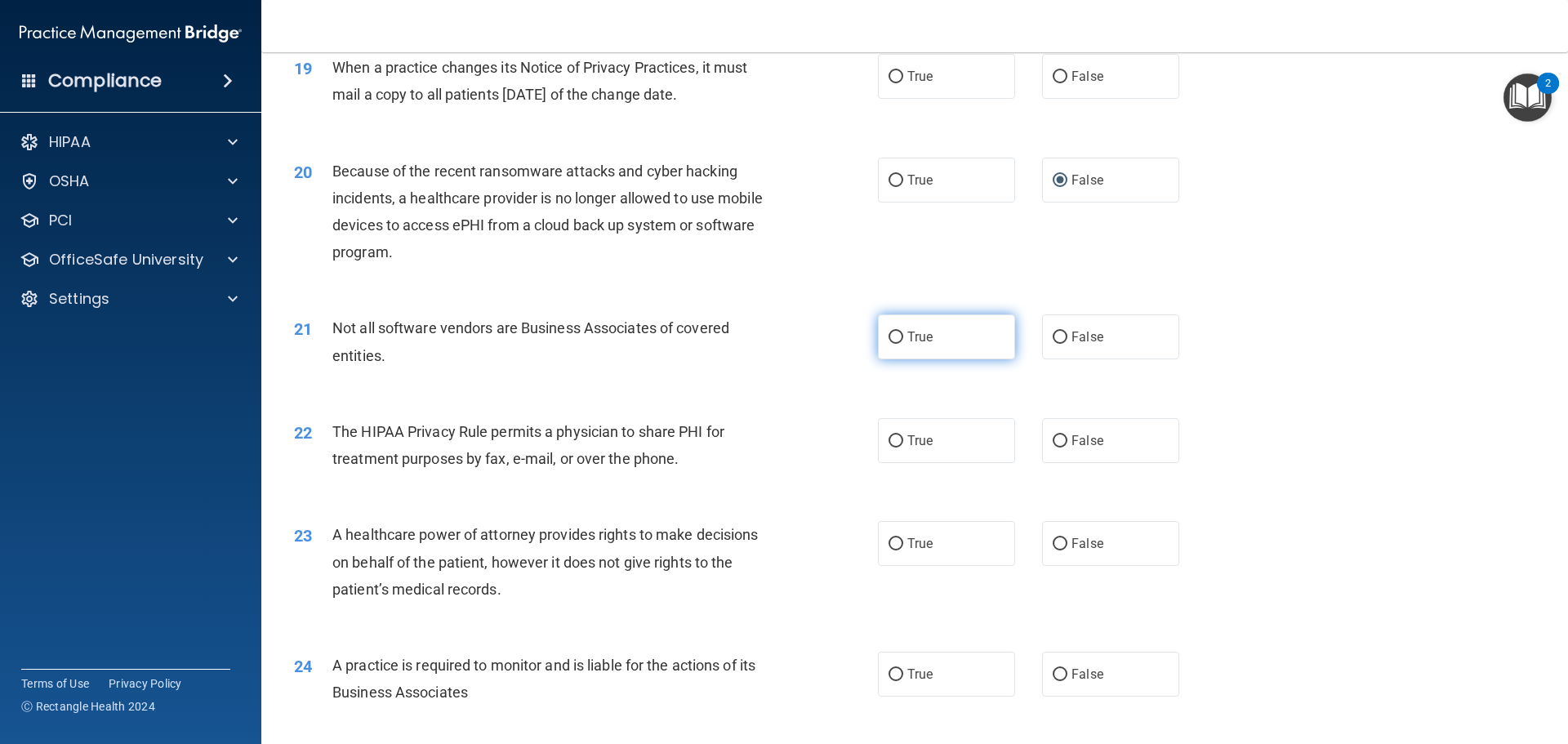
click at [889, 336] on input "True" at bounding box center [895, 338] width 15 height 13
radio input "true"
click at [891, 448] on label "True" at bounding box center [946, 441] width 137 height 45
click at [891, 448] on input "True" at bounding box center [895, 441] width 15 height 13
radio input "true"
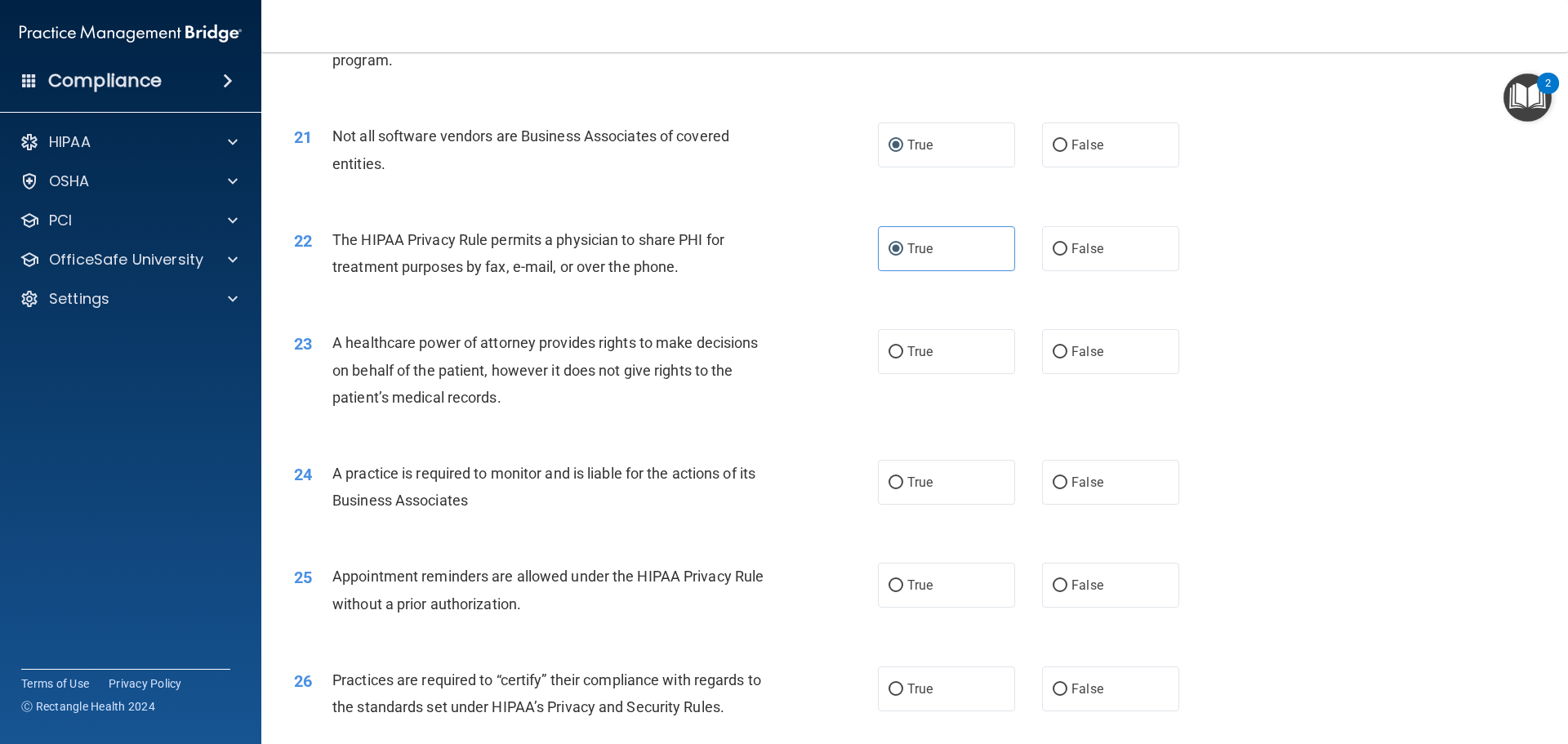
scroll to position [2452, 0]
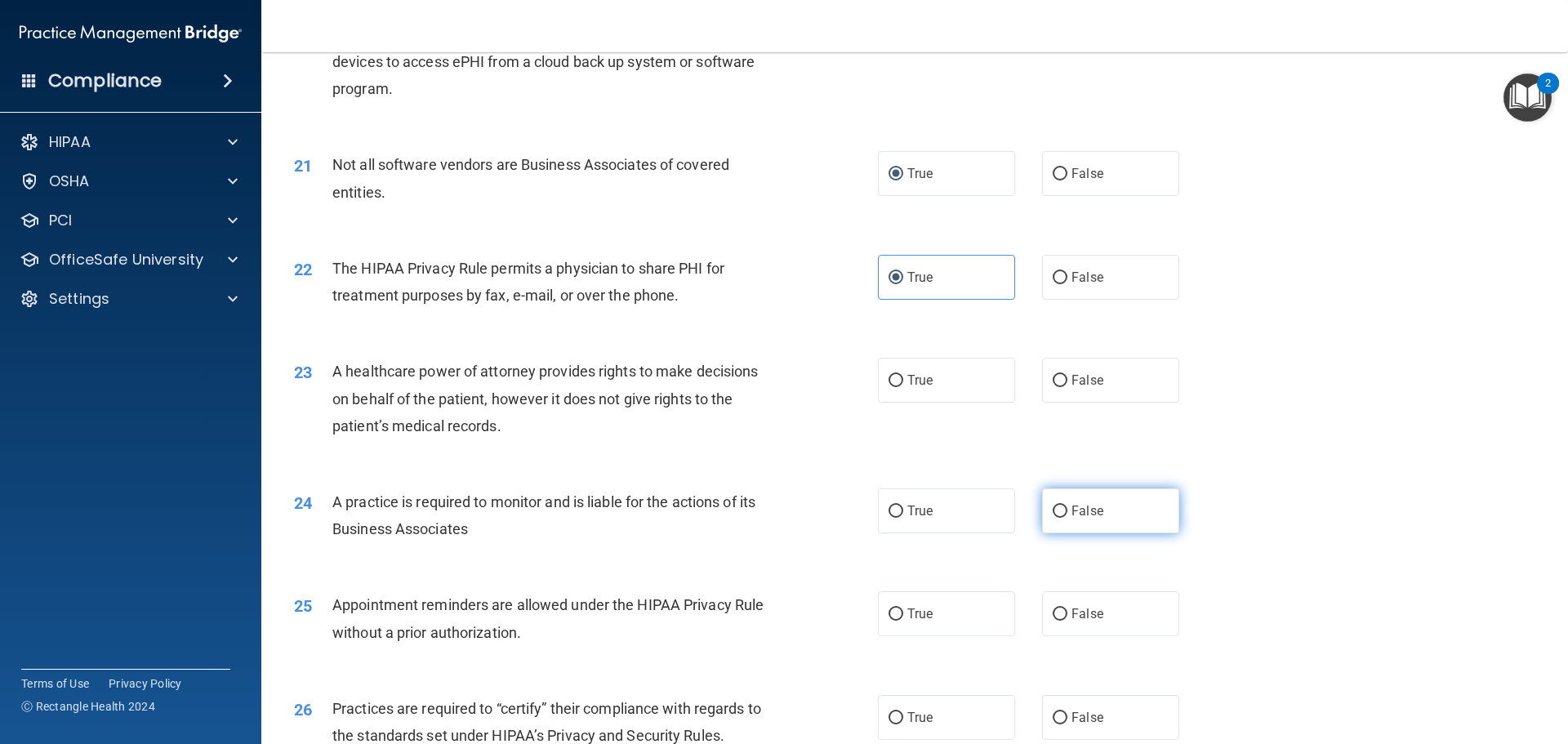
click at [1052, 511] on input "False" at bounding box center [1059, 512] width 15 height 13
radio input "true"
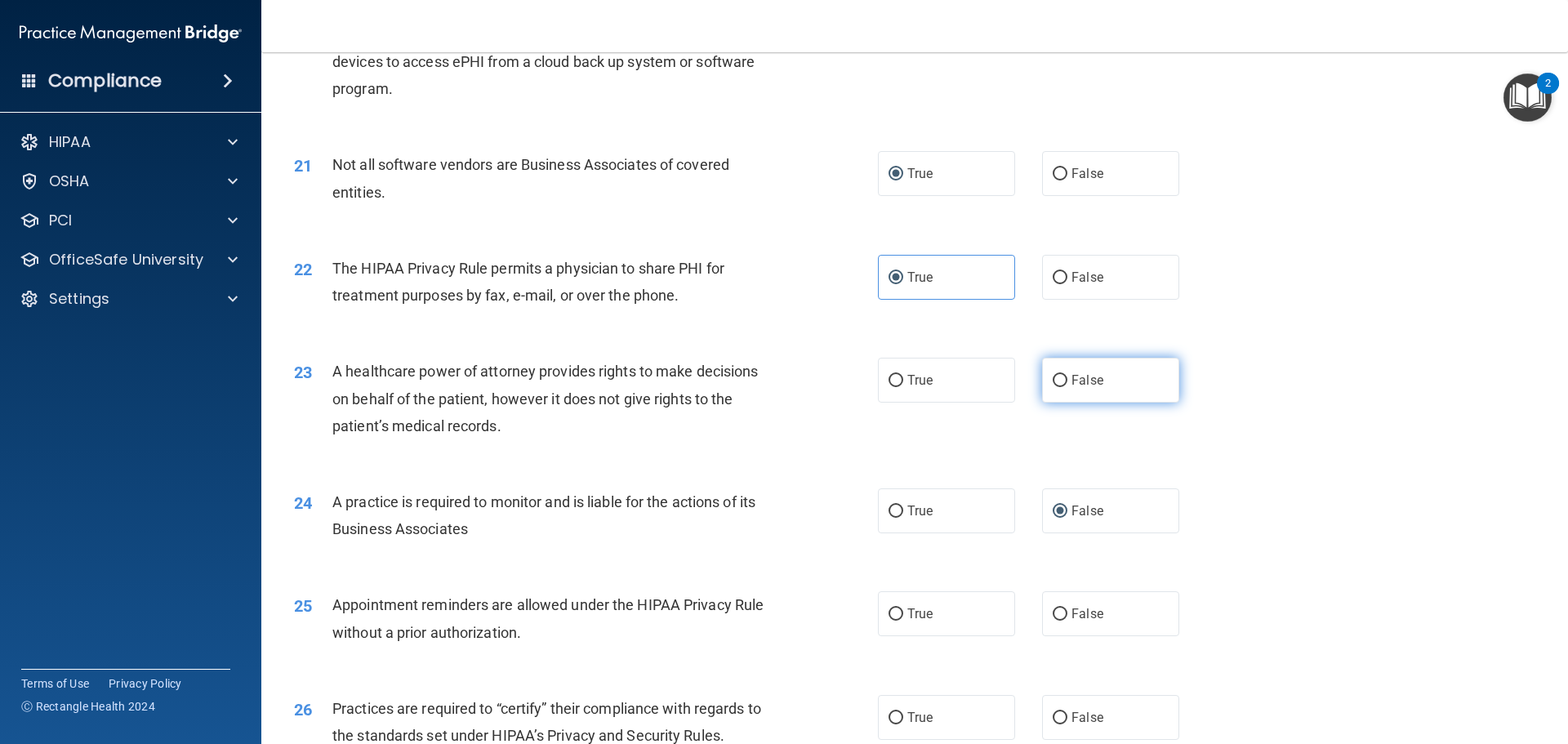
click at [1052, 378] on input "False" at bounding box center [1059, 381] width 15 height 13
radio input "true"
click at [888, 610] on input "True" at bounding box center [895, 615] width 15 height 13
radio input "true"
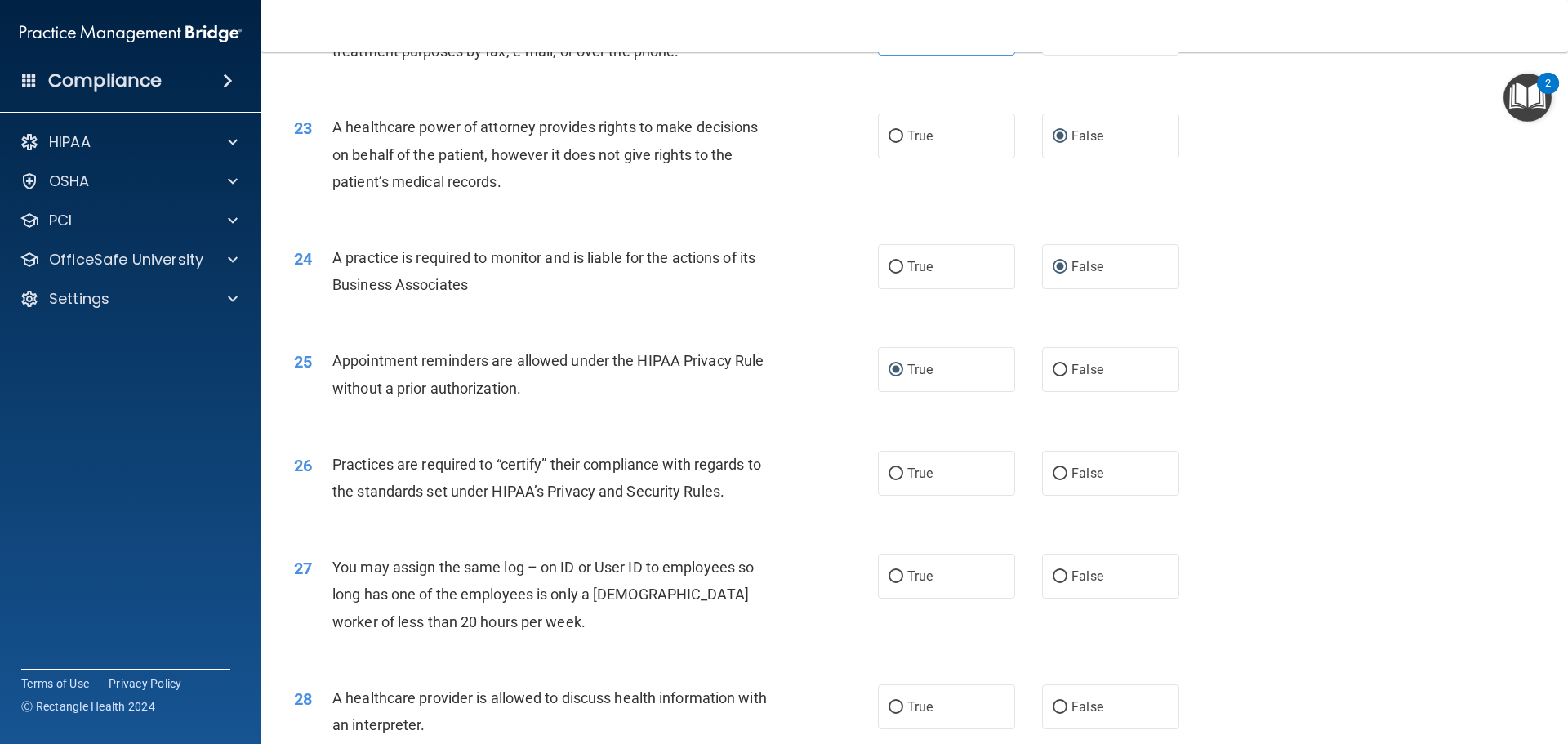
scroll to position [2615, 0]
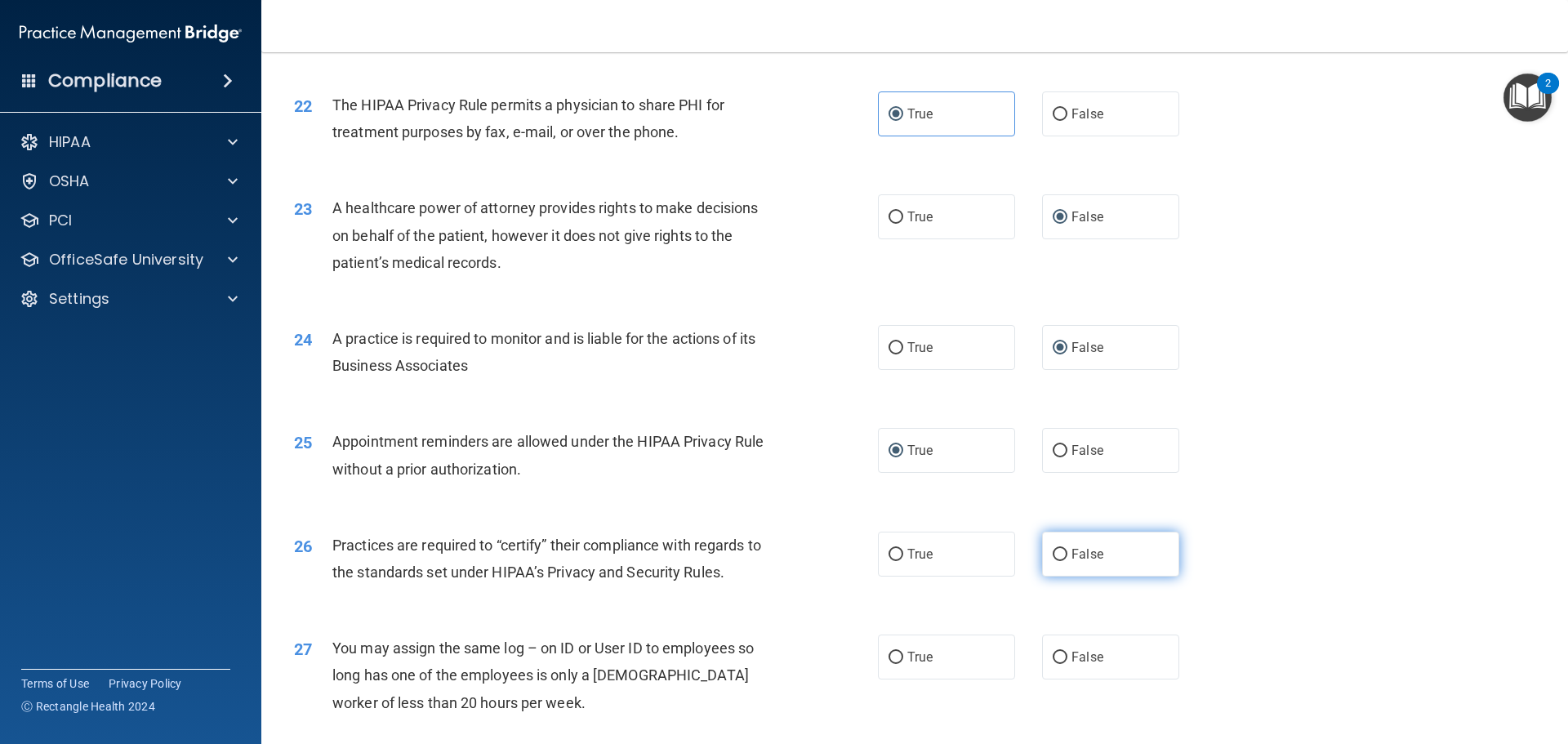
click at [1052, 552] on input "False" at bounding box center [1059, 555] width 15 height 13
radio input "true"
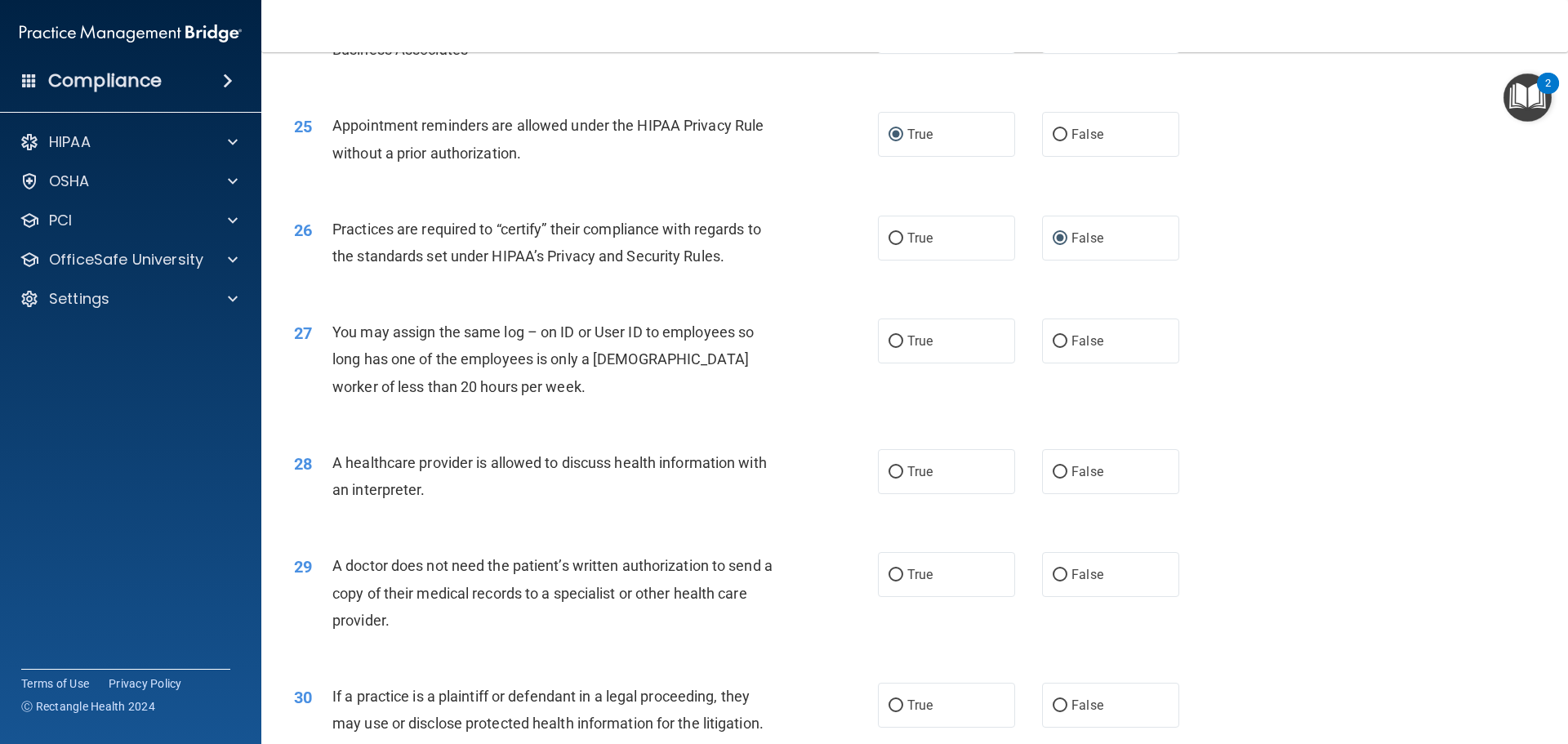
scroll to position [3024, 0]
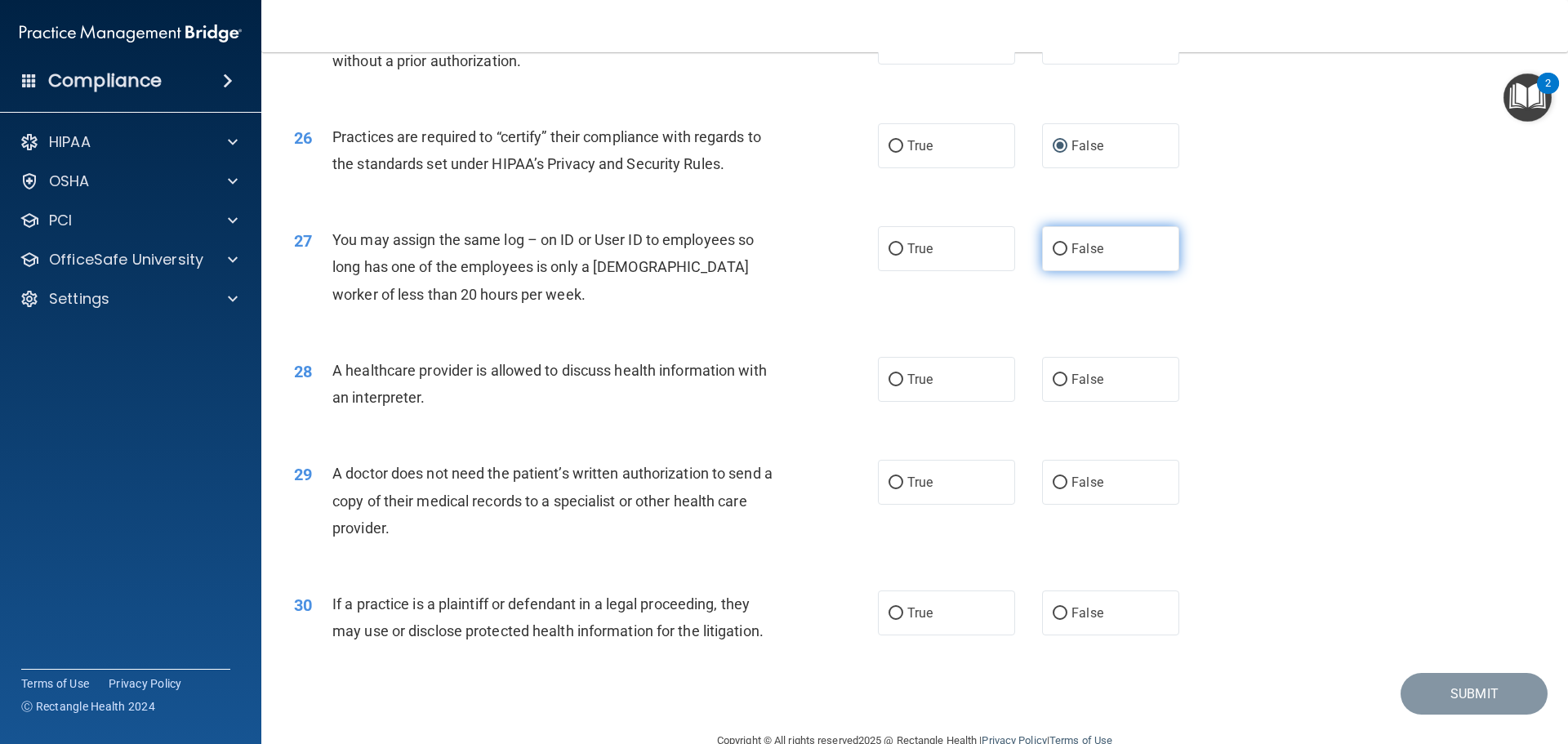
click at [1052, 247] on input "False" at bounding box center [1059, 250] width 15 height 13
radio input "true"
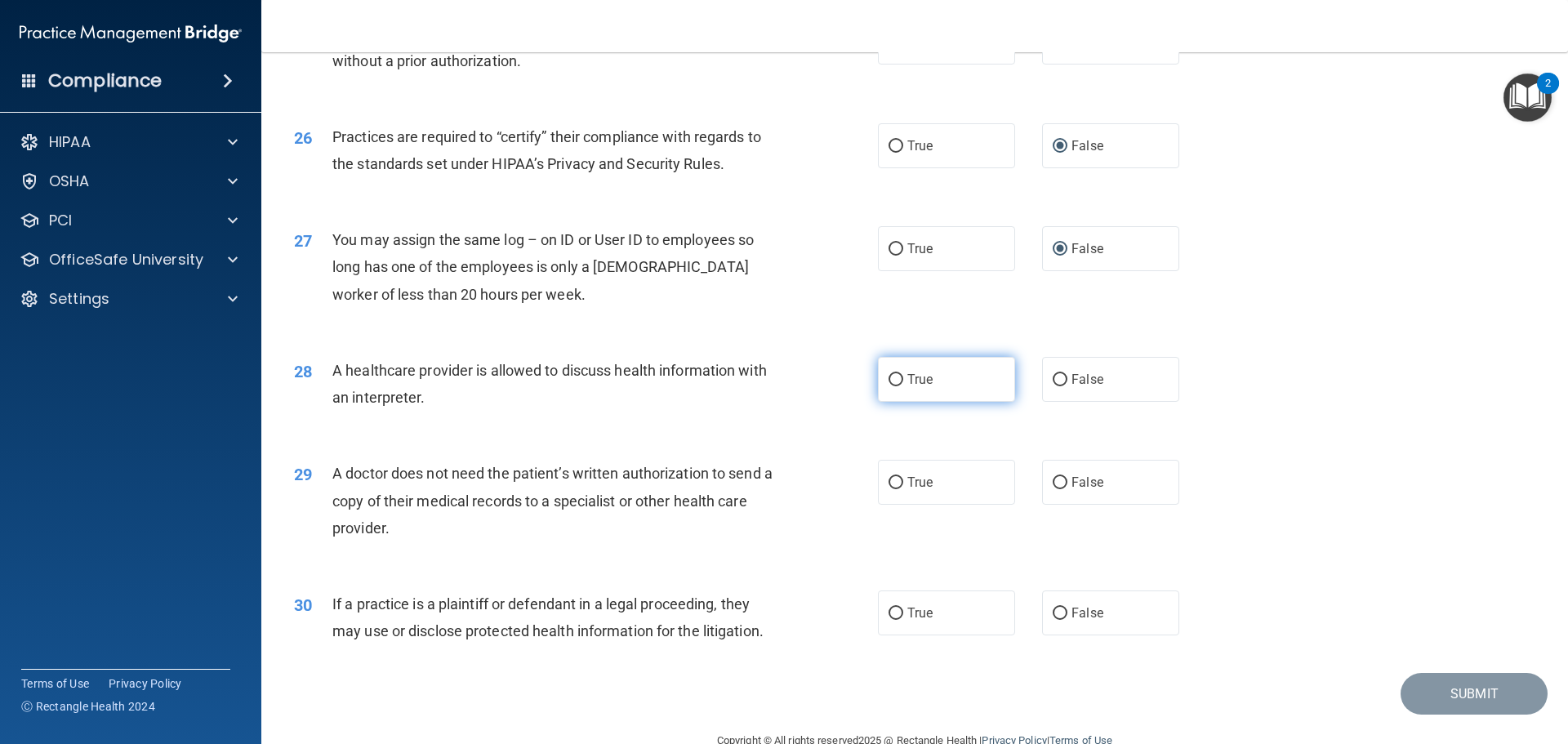
click at [892, 379] on input "True" at bounding box center [895, 380] width 15 height 13
radio input "true"
click at [893, 478] on input "True" at bounding box center [895, 483] width 15 height 13
radio input "true"
click at [890, 611] on input "True" at bounding box center [895, 614] width 15 height 13
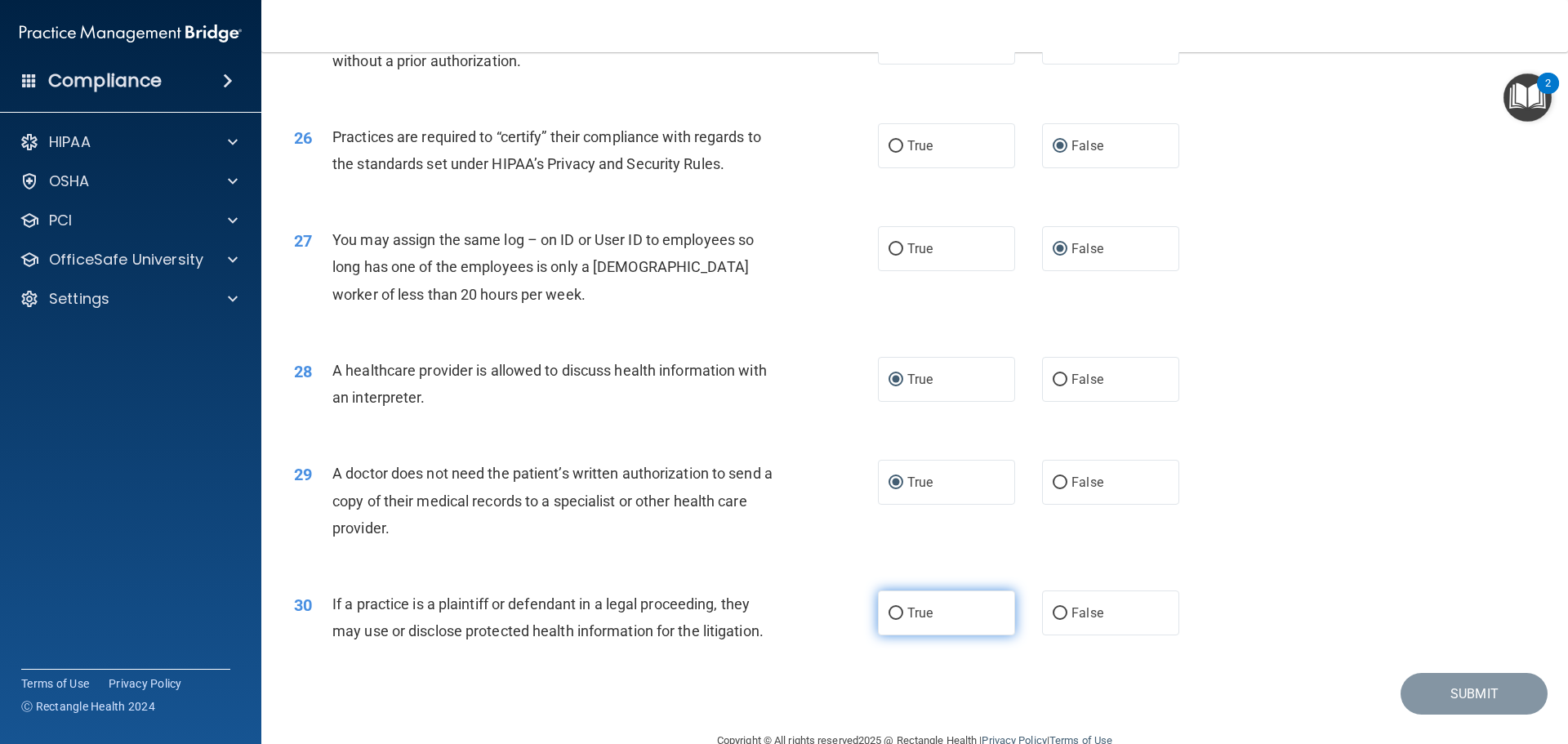
radio input "true"
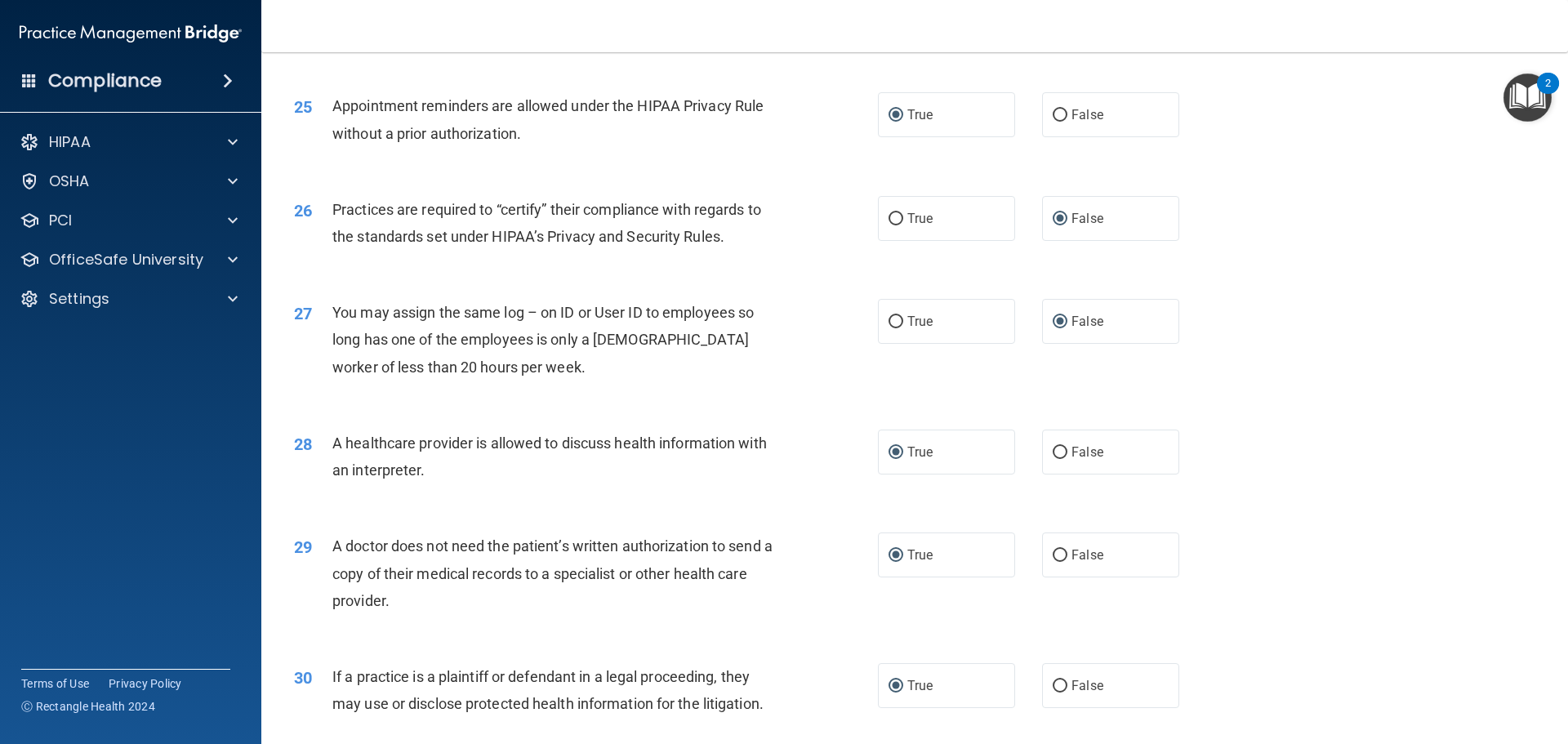
scroll to position [3060, 0]
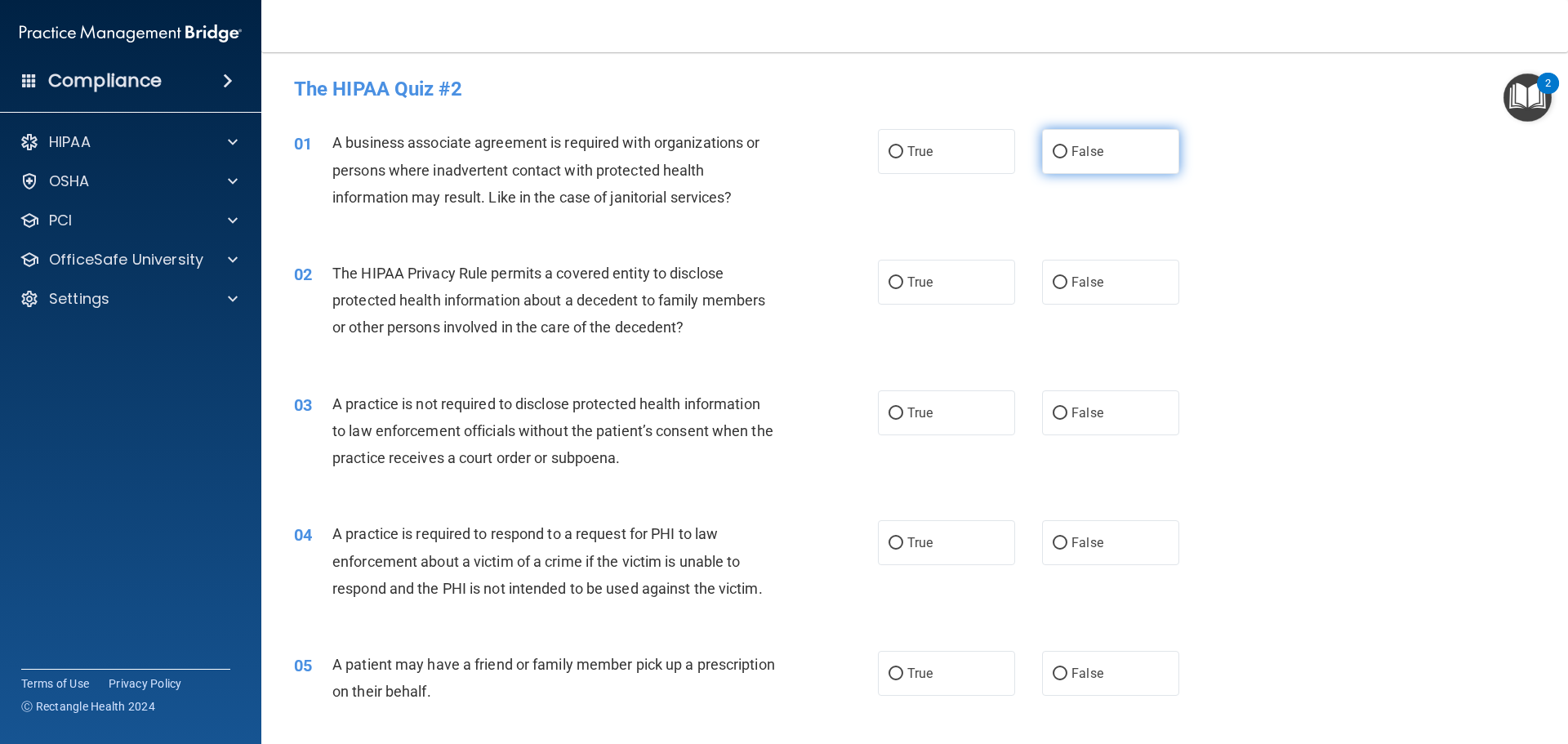
click at [1052, 152] on input "False" at bounding box center [1059, 152] width 15 height 13
radio input "true"
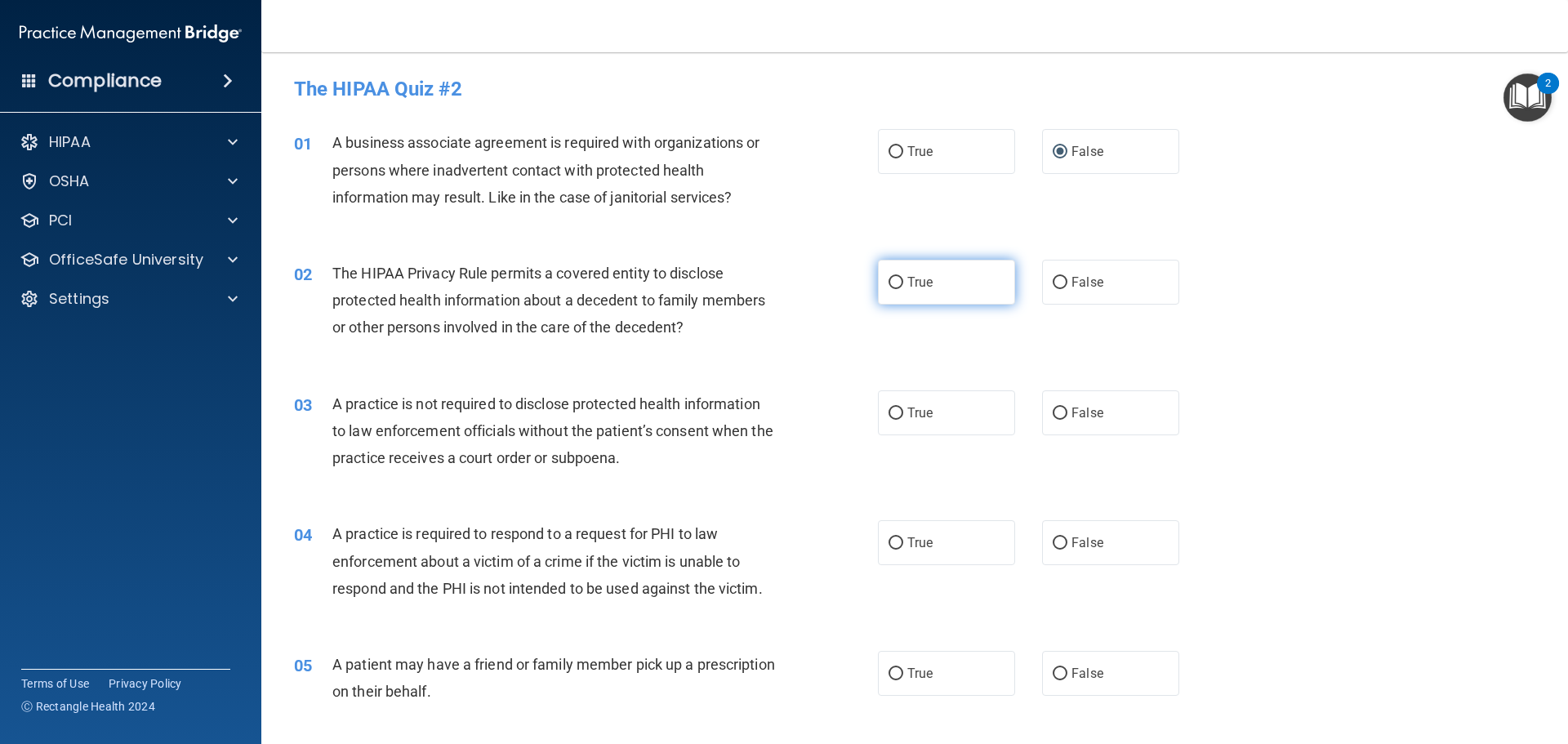
click at [896, 283] on input "True" at bounding box center [895, 283] width 15 height 13
radio input "true"
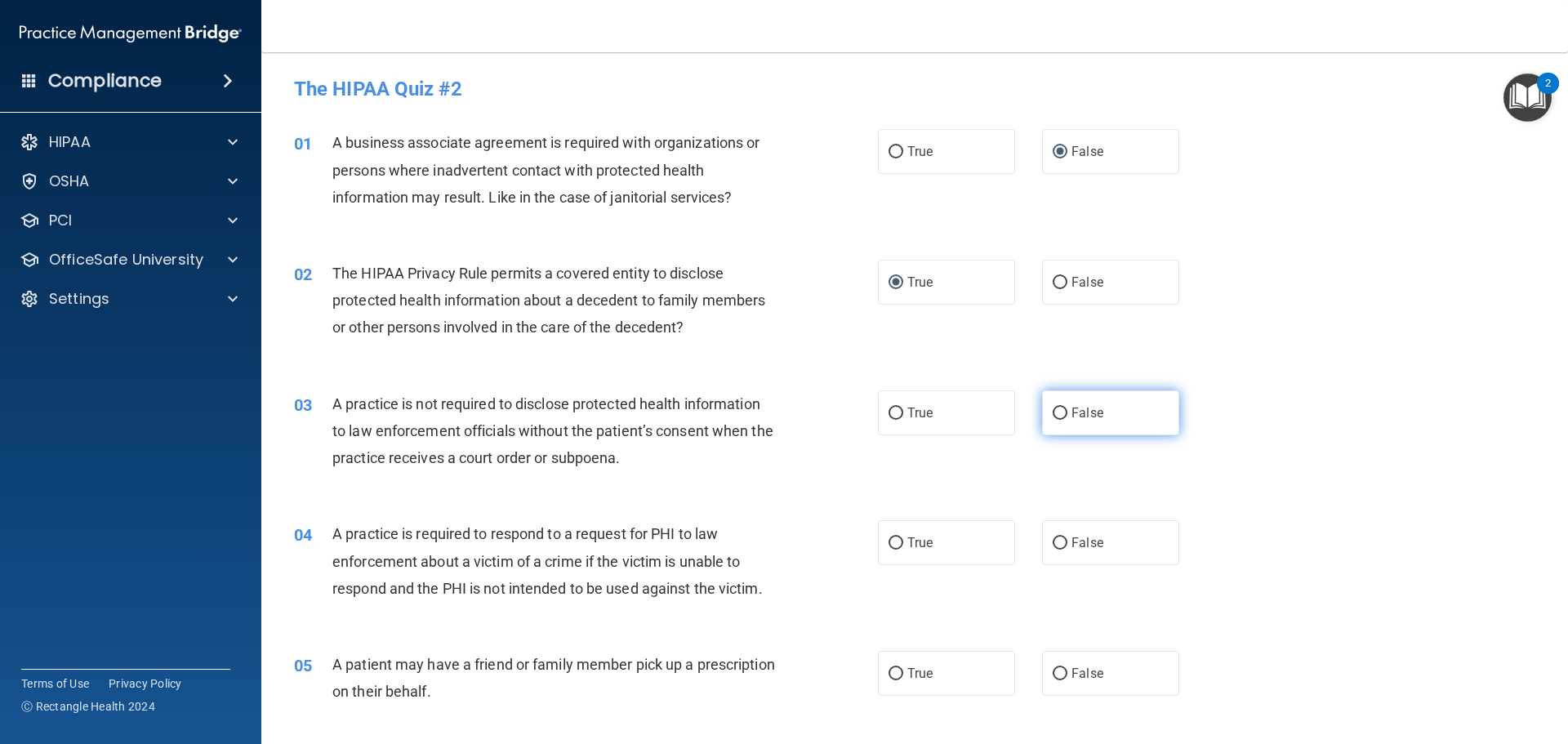
click at [1053, 413] on input "False" at bounding box center [1059, 414] width 15 height 13
radio input "true"
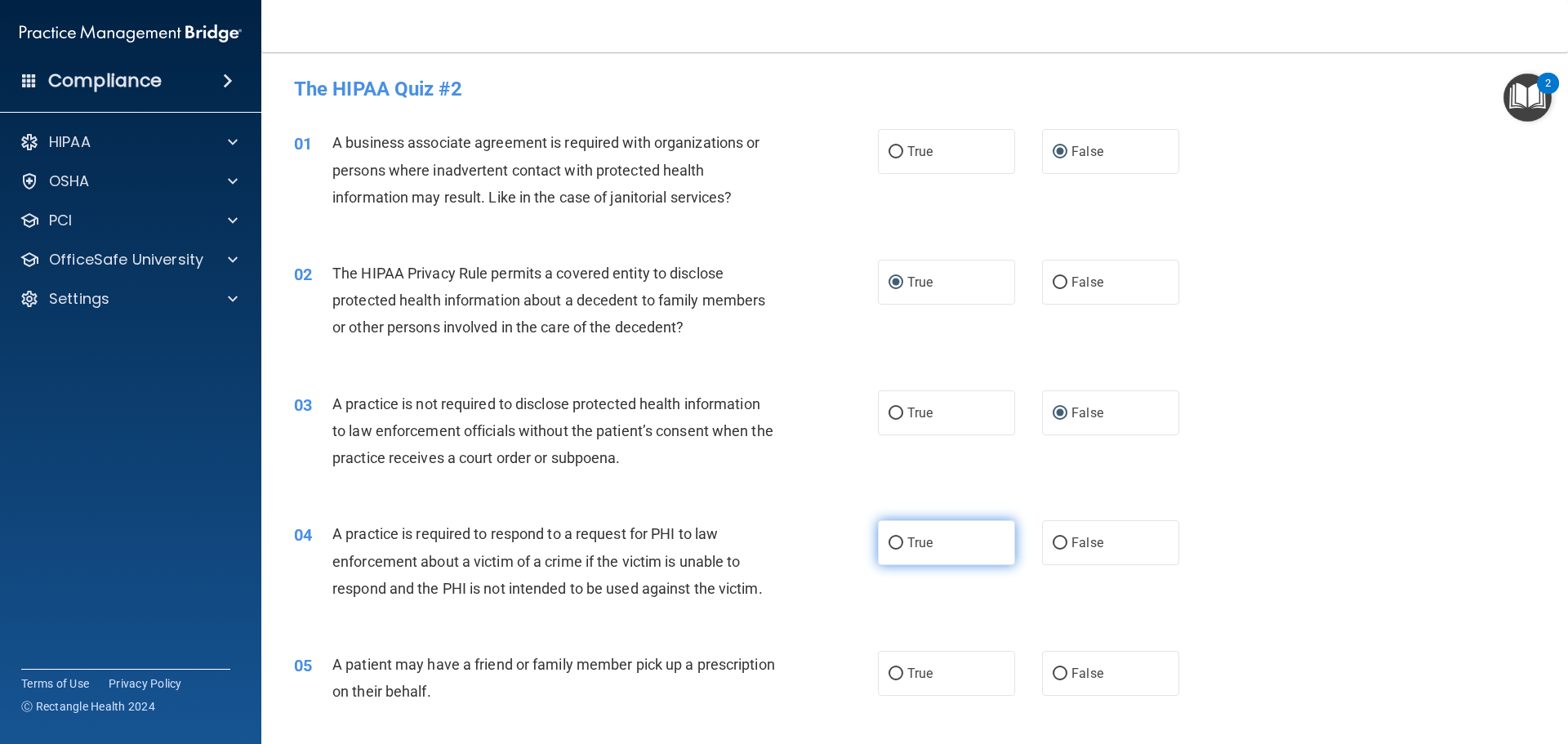
click at [888, 545] on input "True" at bounding box center [895, 544] width 15 height 13
radio input "true"
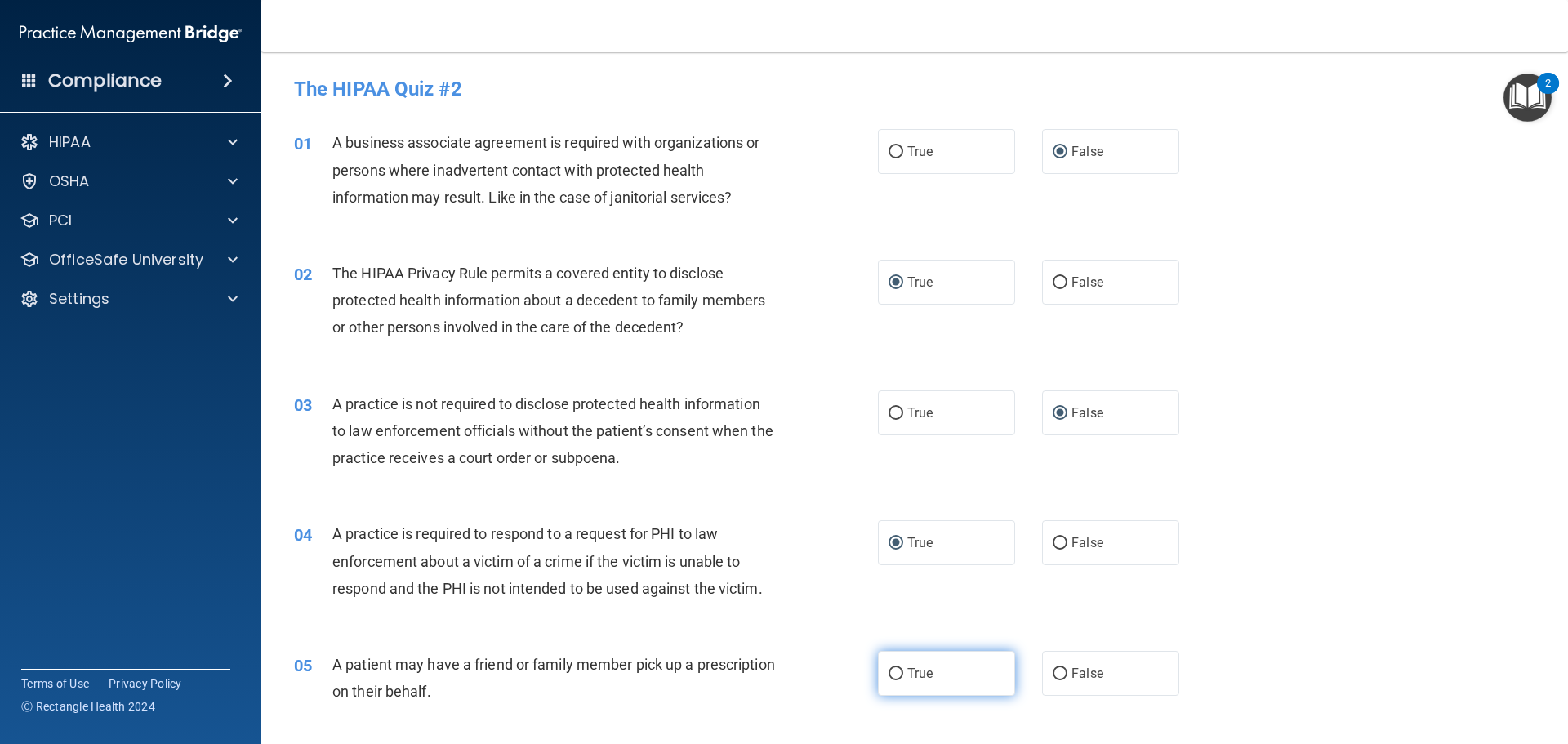
click at [888, 674] on input "True" at bounding box center [895, 674] width 15 height 13
radio input "true"
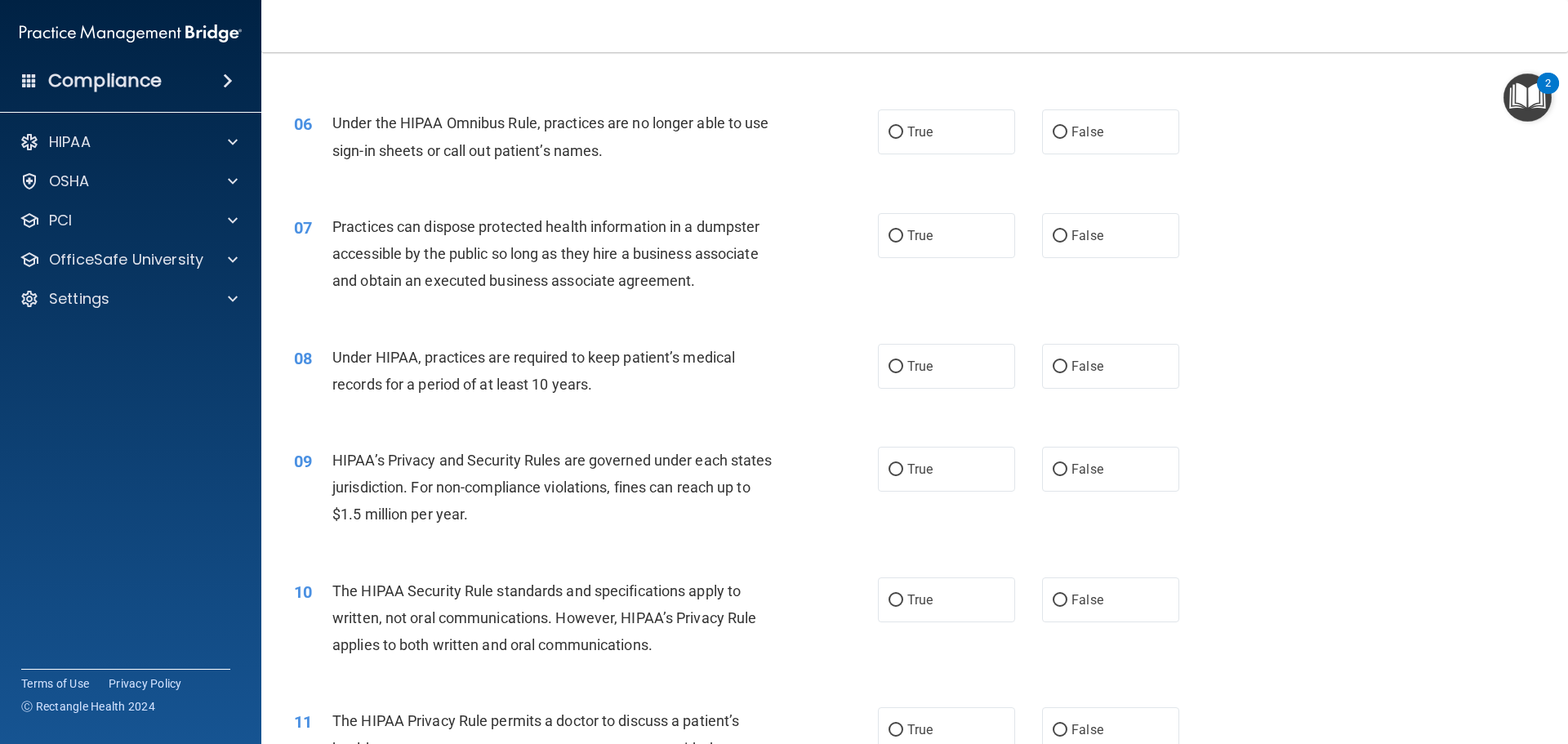
scroll to position [654, 0]
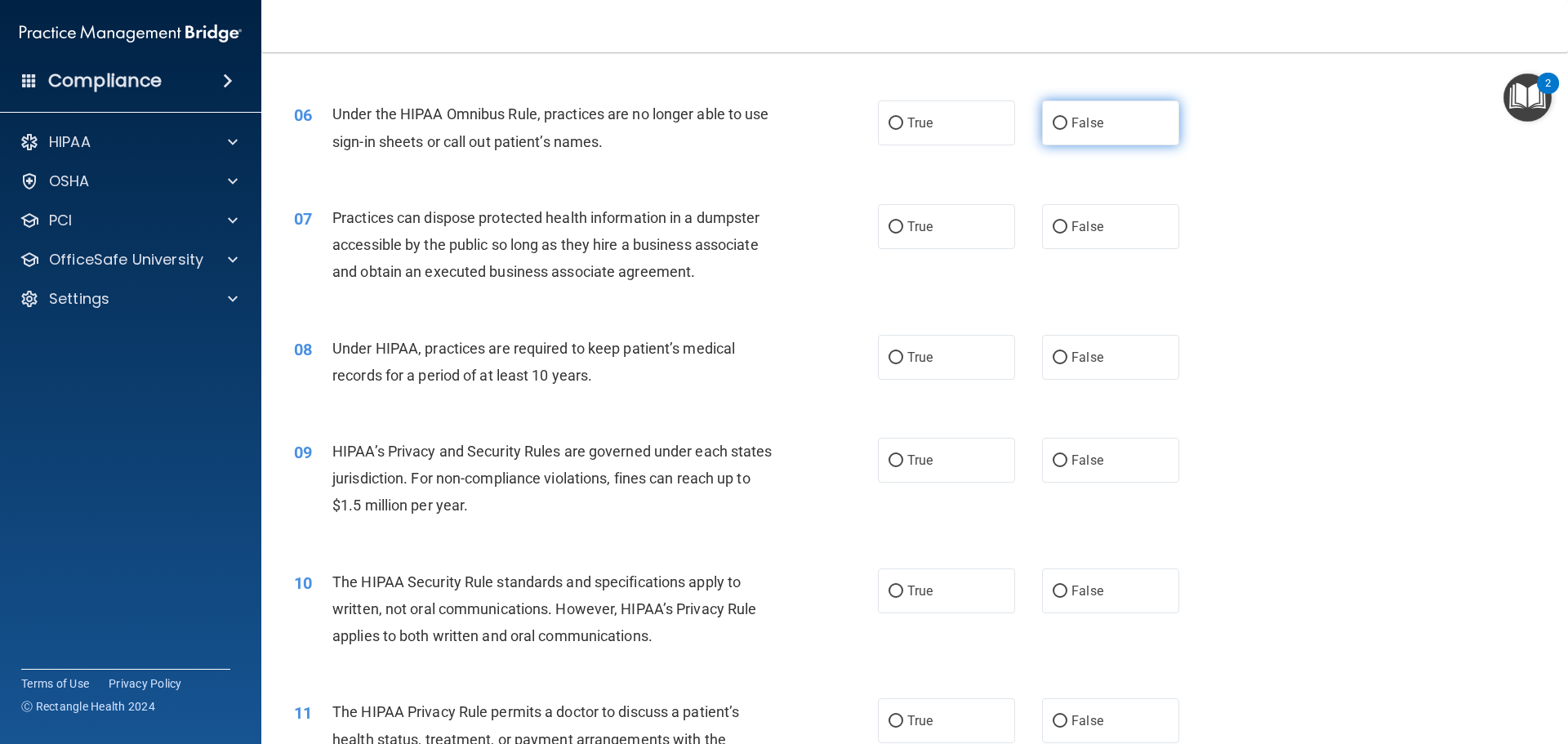
click at [1056, 119] on input "False" at bounding box center [1059, 123] width 15 height 13
radio input "true"
click at [1052, 226] on input "False" at bounding box center [1059, 227] width 15 height 13
radio input "true"
click at [1052, 357] on input "False" at bounding box center [1059, 358] width 15 height 13
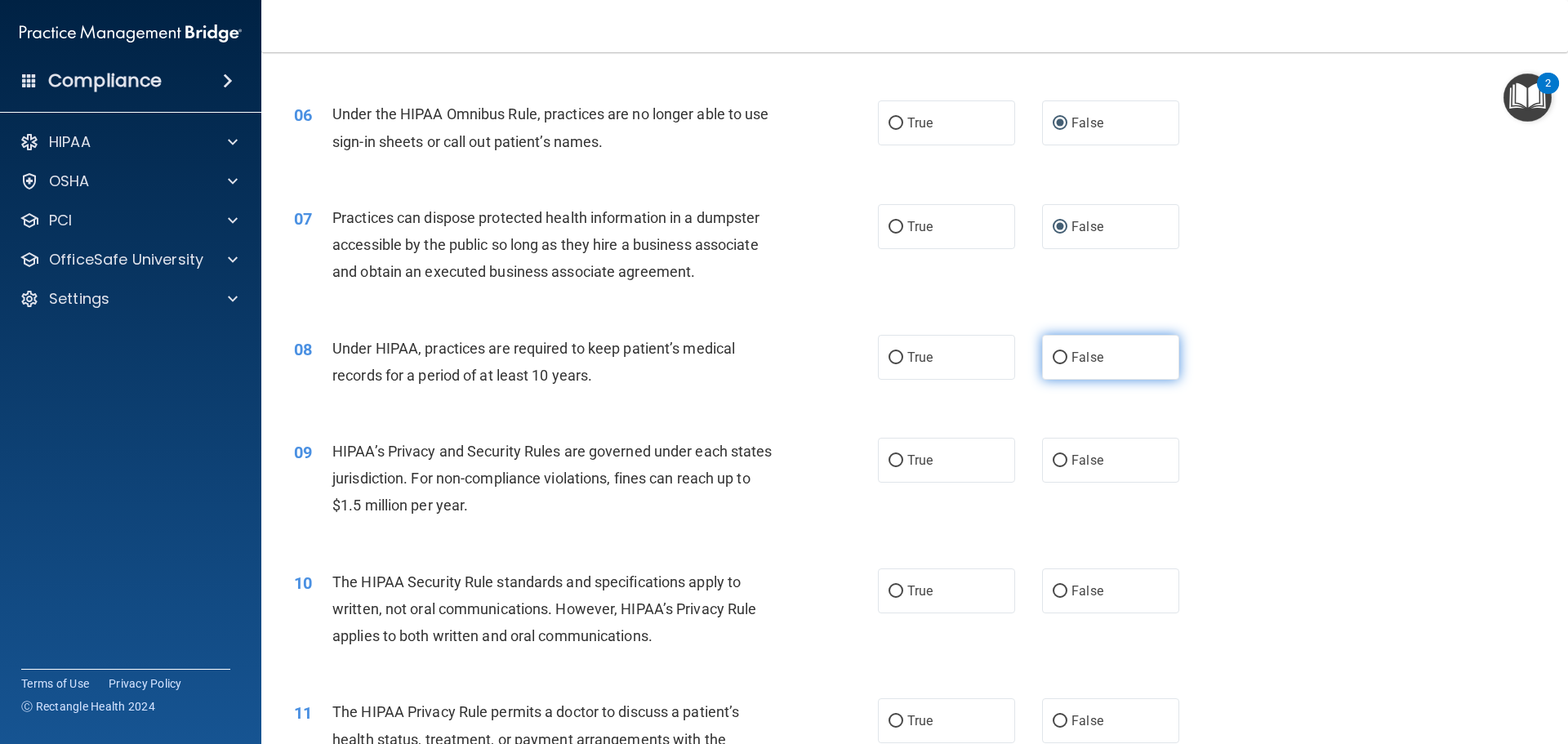
radio input "true"
click at [1053, 460] on input "False" at bounding box center [1059, 461] width 15 height 13
radio input "true"
click at [895, 590] on input "True" at bounding box center [895, 592] width 15 height 13
radio input "true"
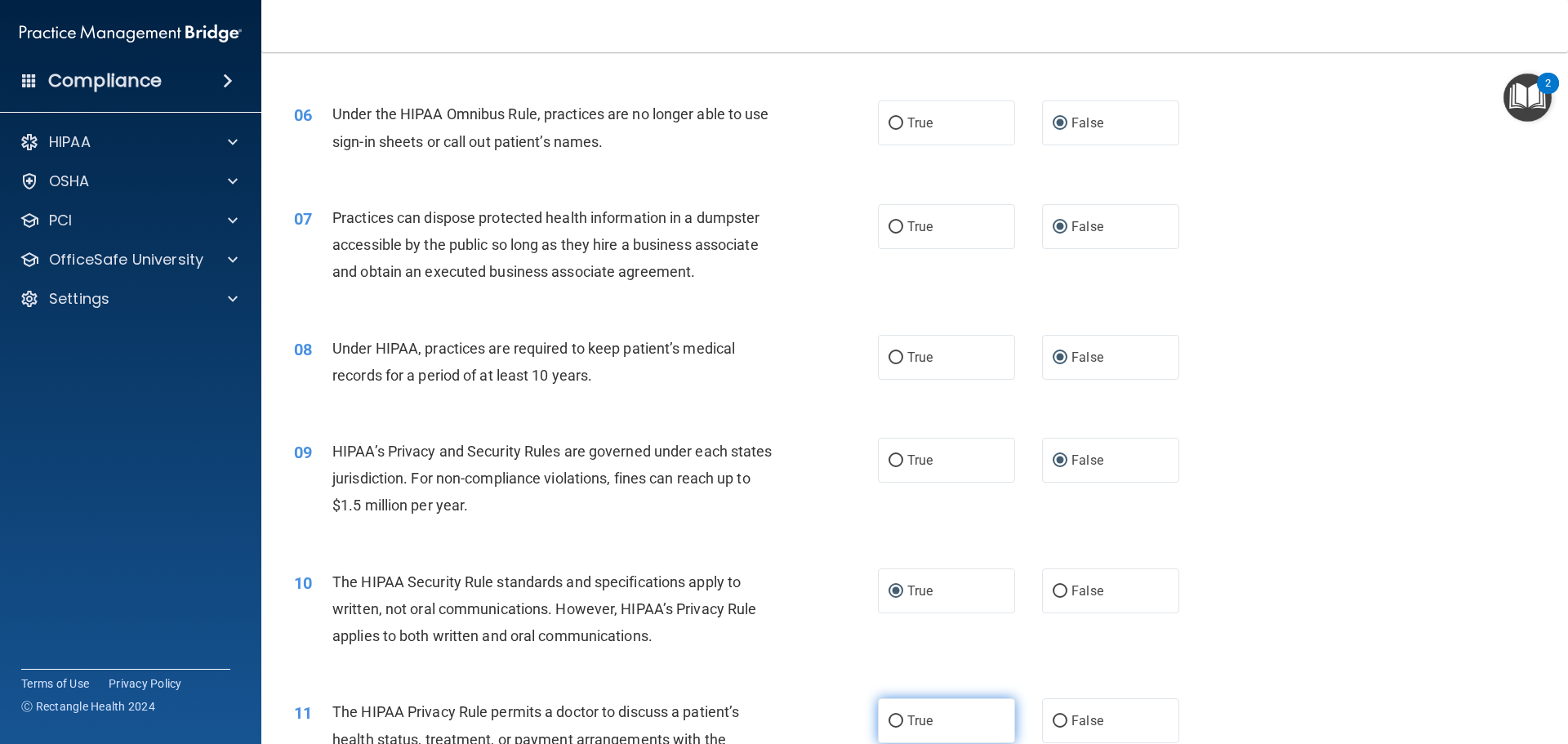
click at [888, 721] on input "True" at bounding box center [895, 722] width 15 height 13
radio input "true"
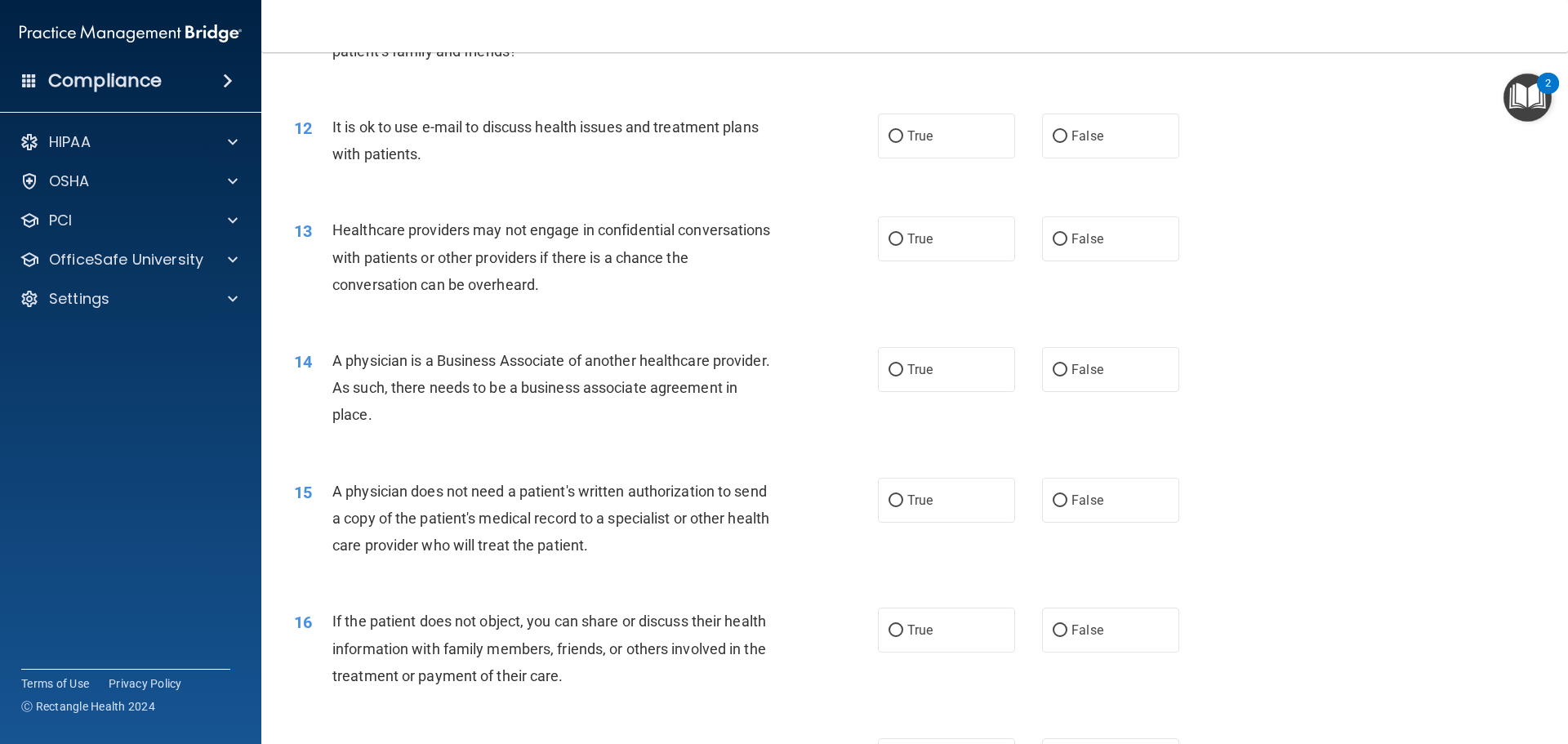
scroll to position [1389, 0]
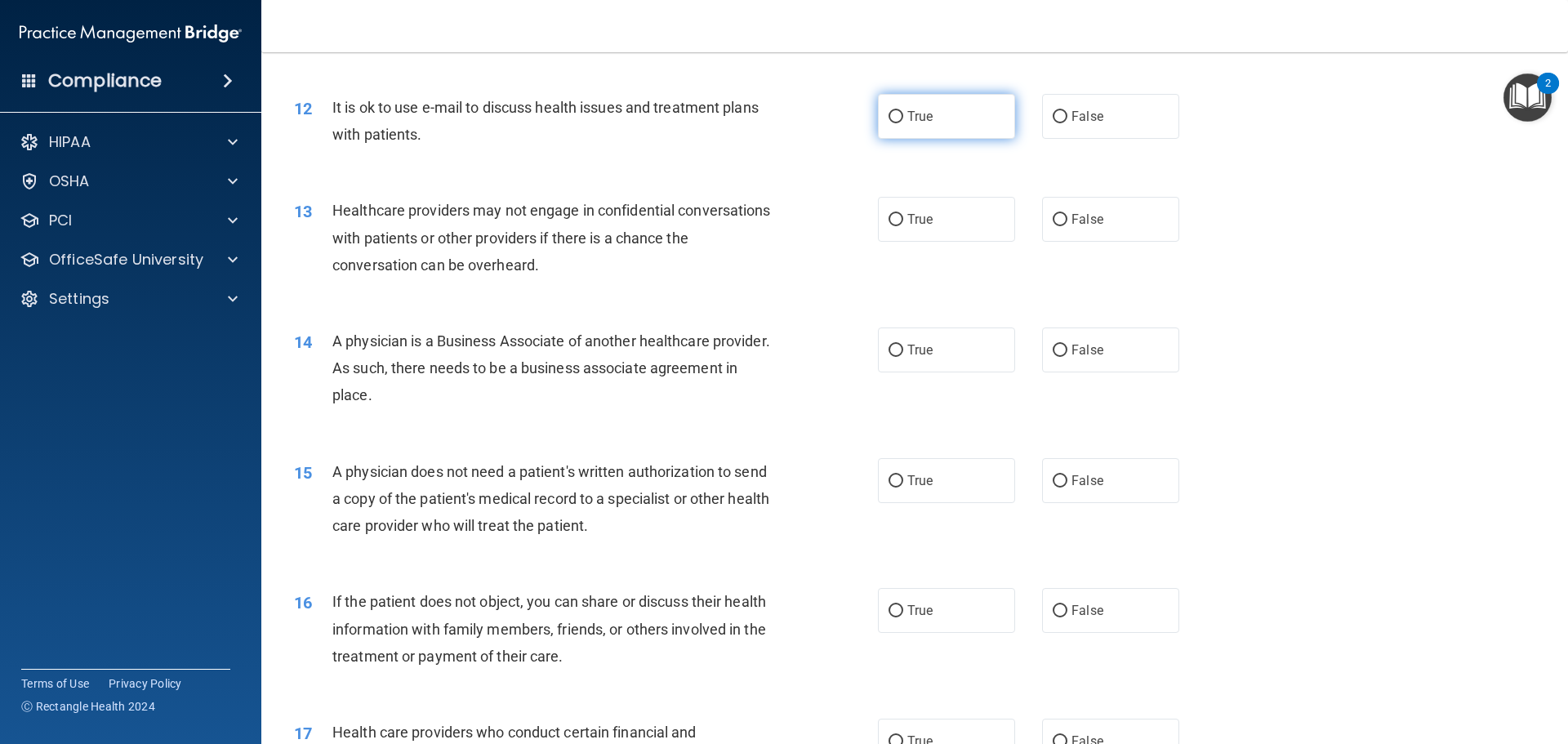
click at [891, 116] on input "True" at bounding box center [895, 117] width 15 height 13
radio input "true"
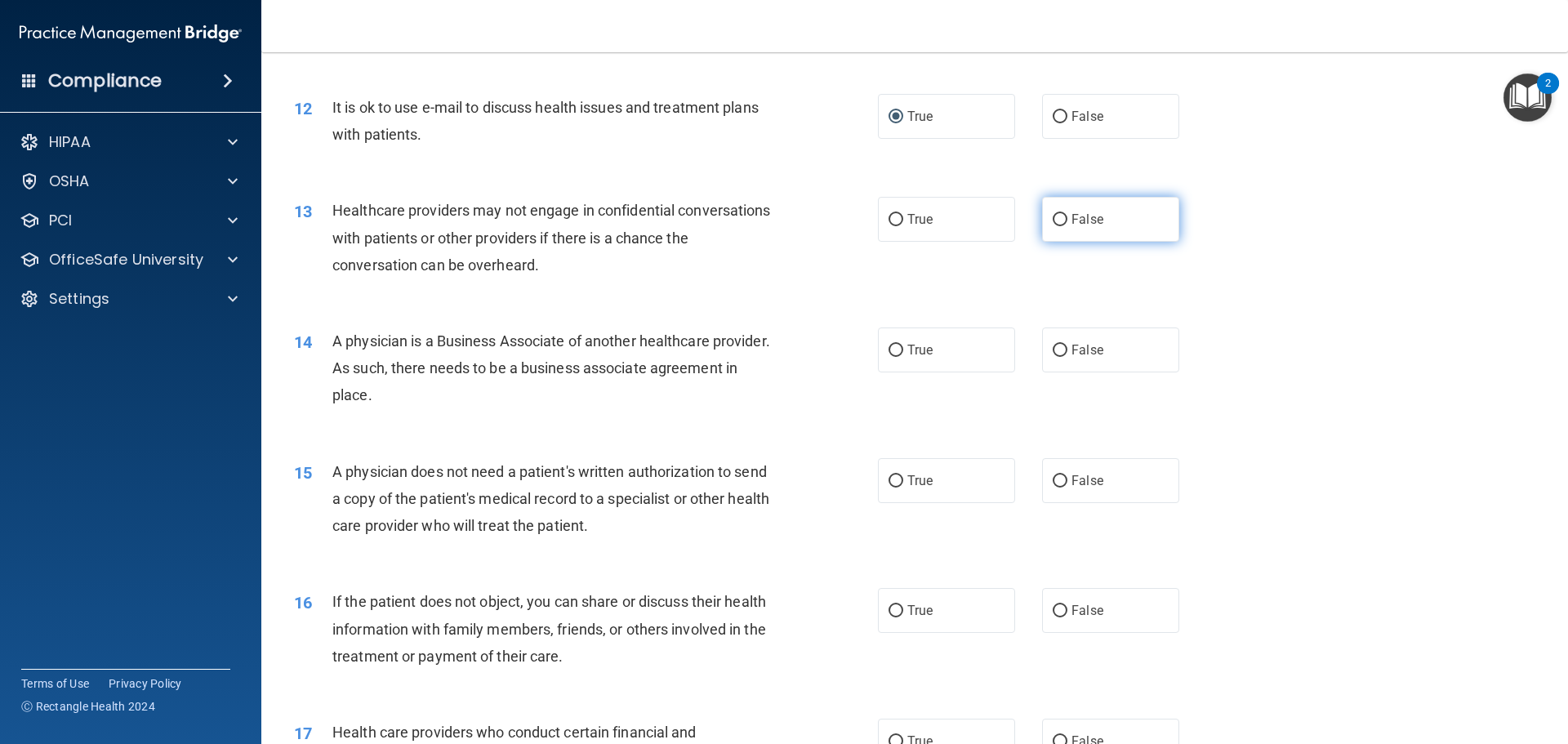
click at [1057, 221] on input "False" at bounding box center [1059, 220] width 15 height 13
radio input "true"
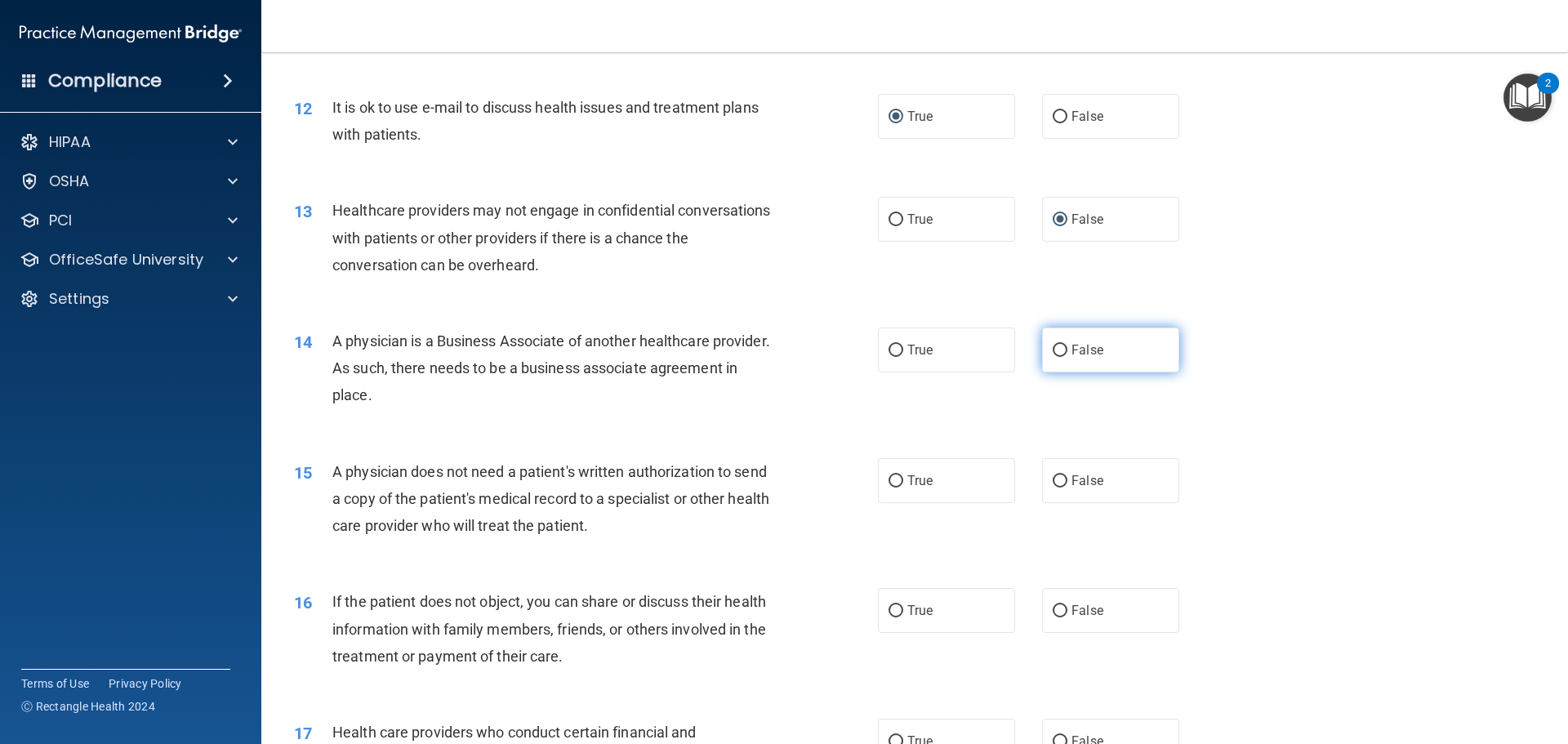
click at [1054, 351] on input "False" at bounding box center [1059, 351] width 15 height 13
radio input "true"
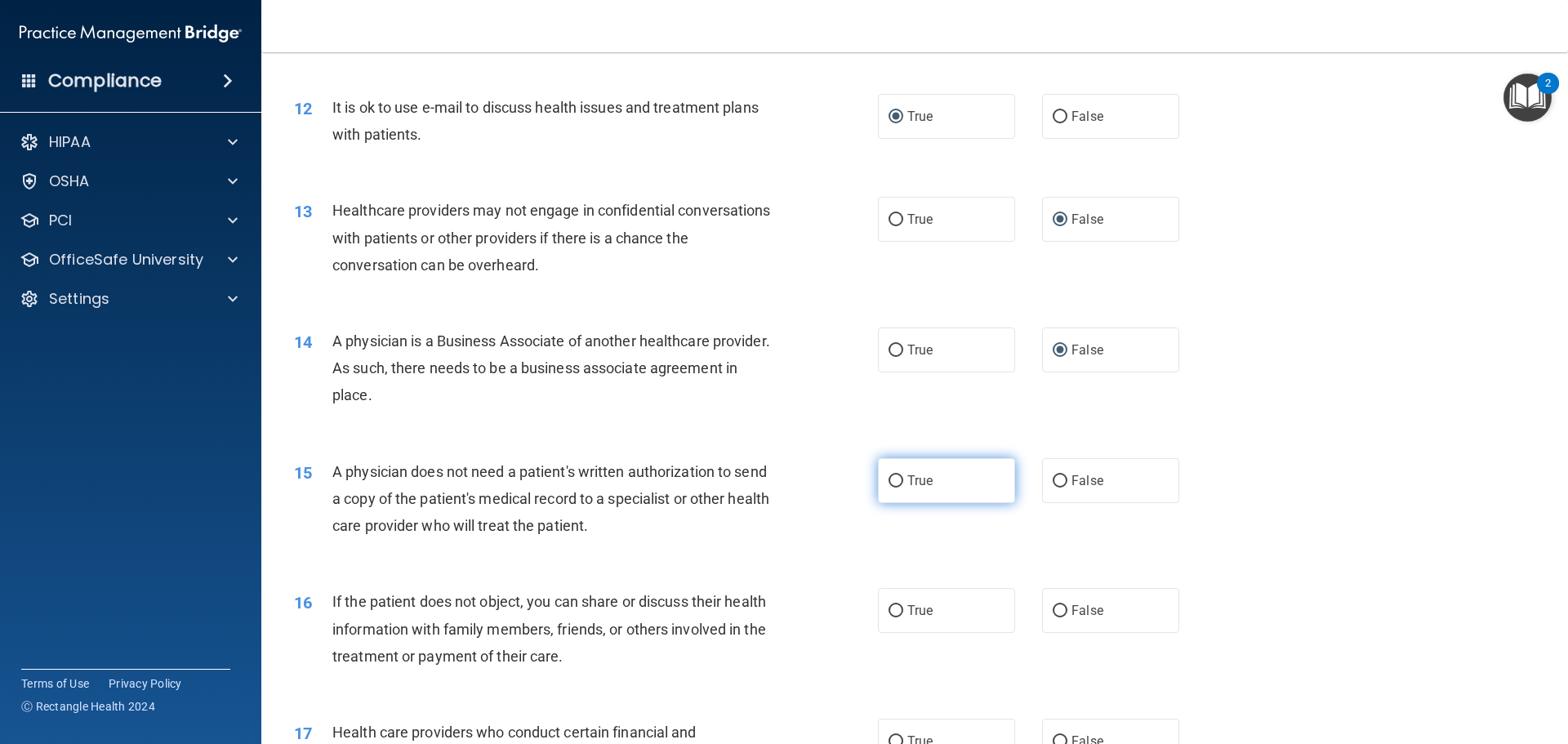
click at [889, 482] on input "True" at bounding box center [895, 482] width 15 height 13
radio input "true"
click at [888, 614] on input "True" at bounding box center [895, 611] width 15 height 13
radio input "true"
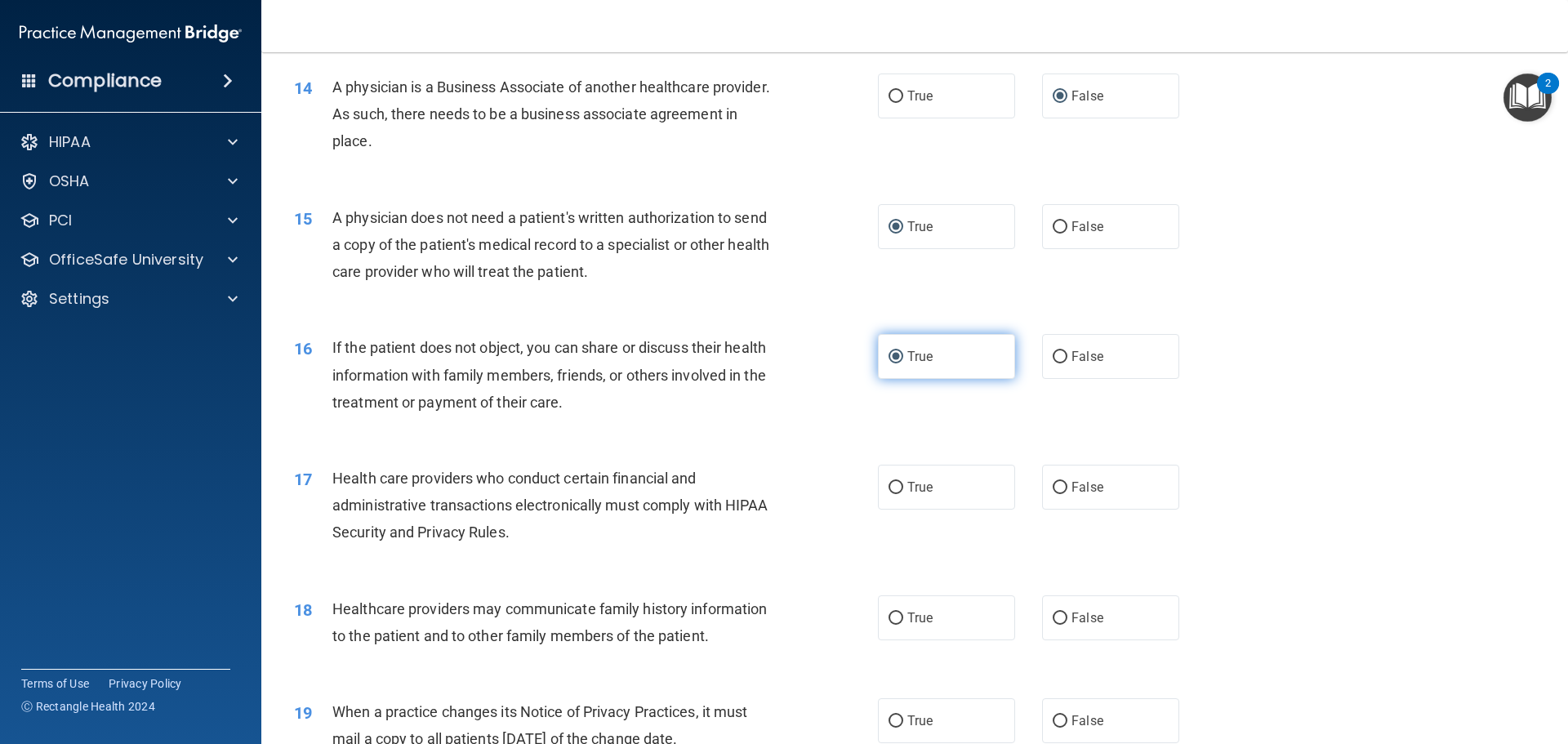
scroll to position [1798, 0]
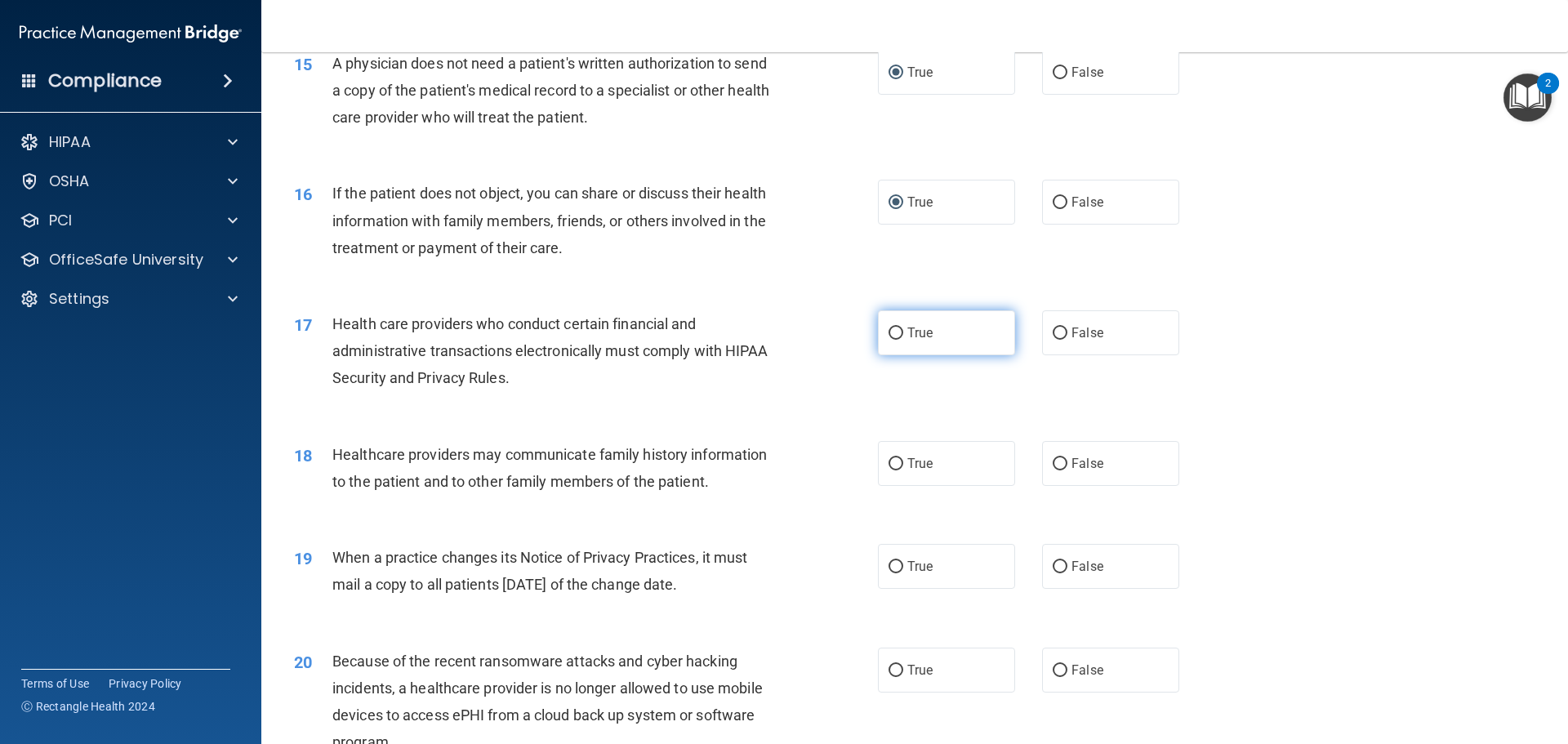
click at [891, 338] on input "True" at bounding box center [895, 333] width 15 height 13
radio input "true"
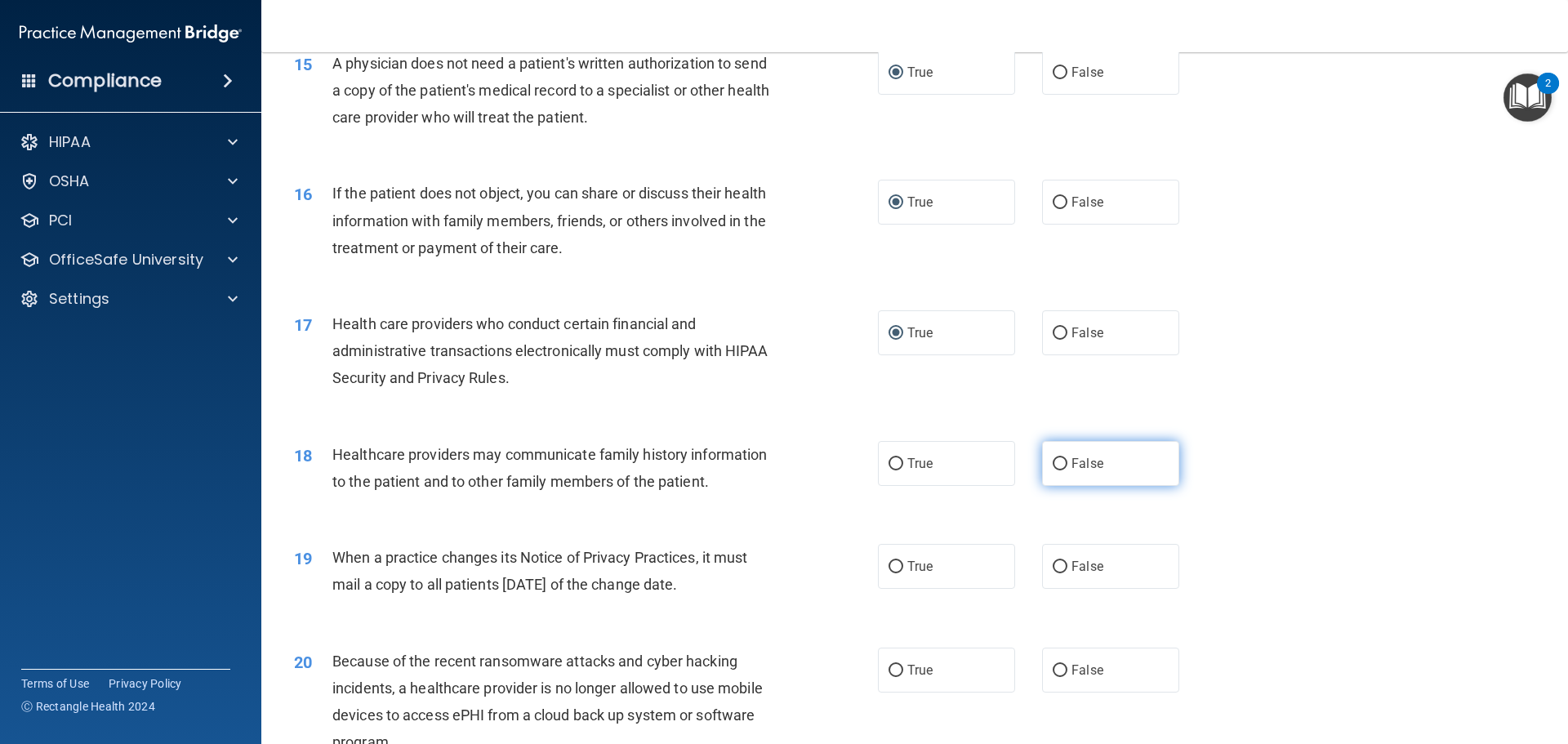
click at [1058, 461] on input "False" at bounding box center [1059, 464] width 15 height 13
radio input "true"
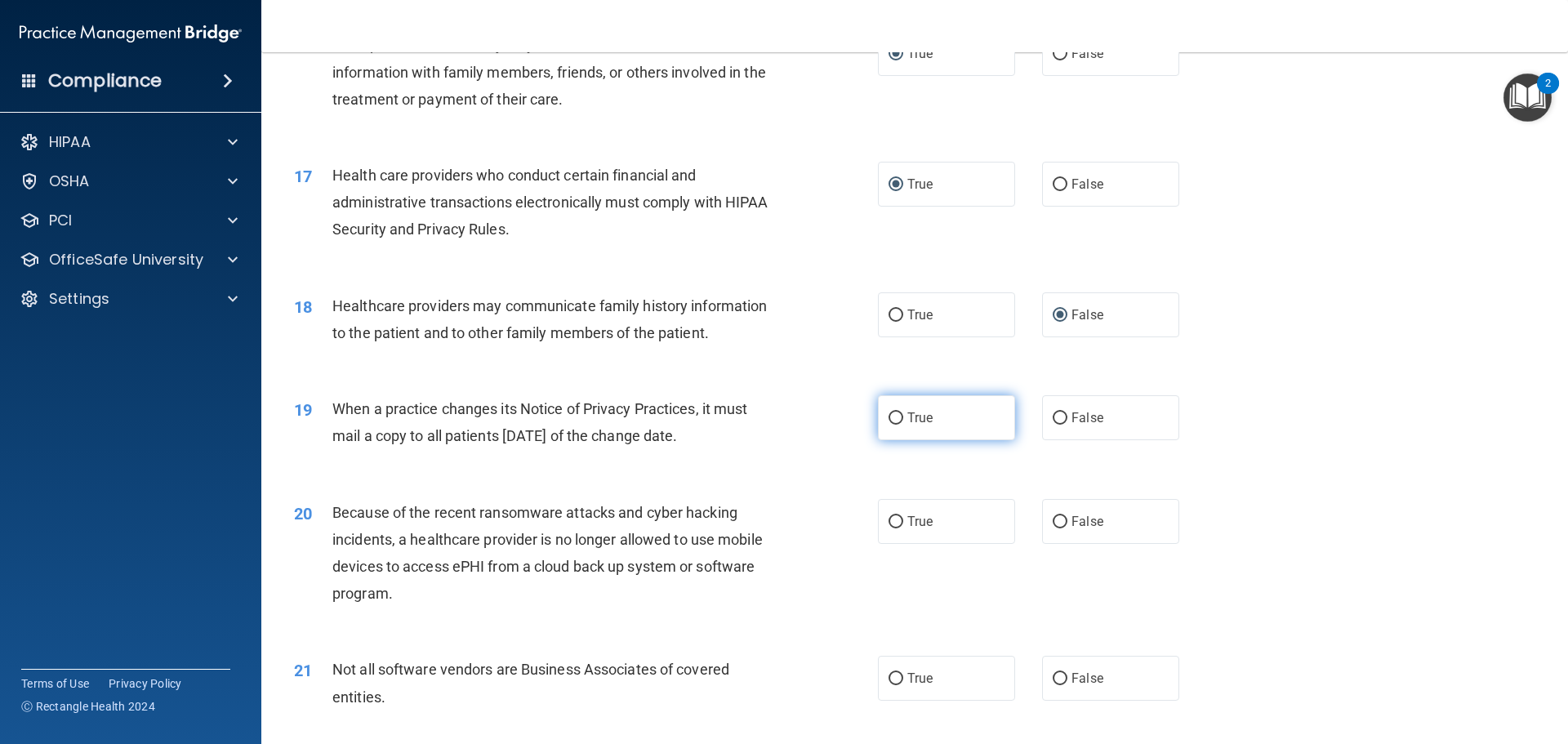
scroll to position [1961, 0]
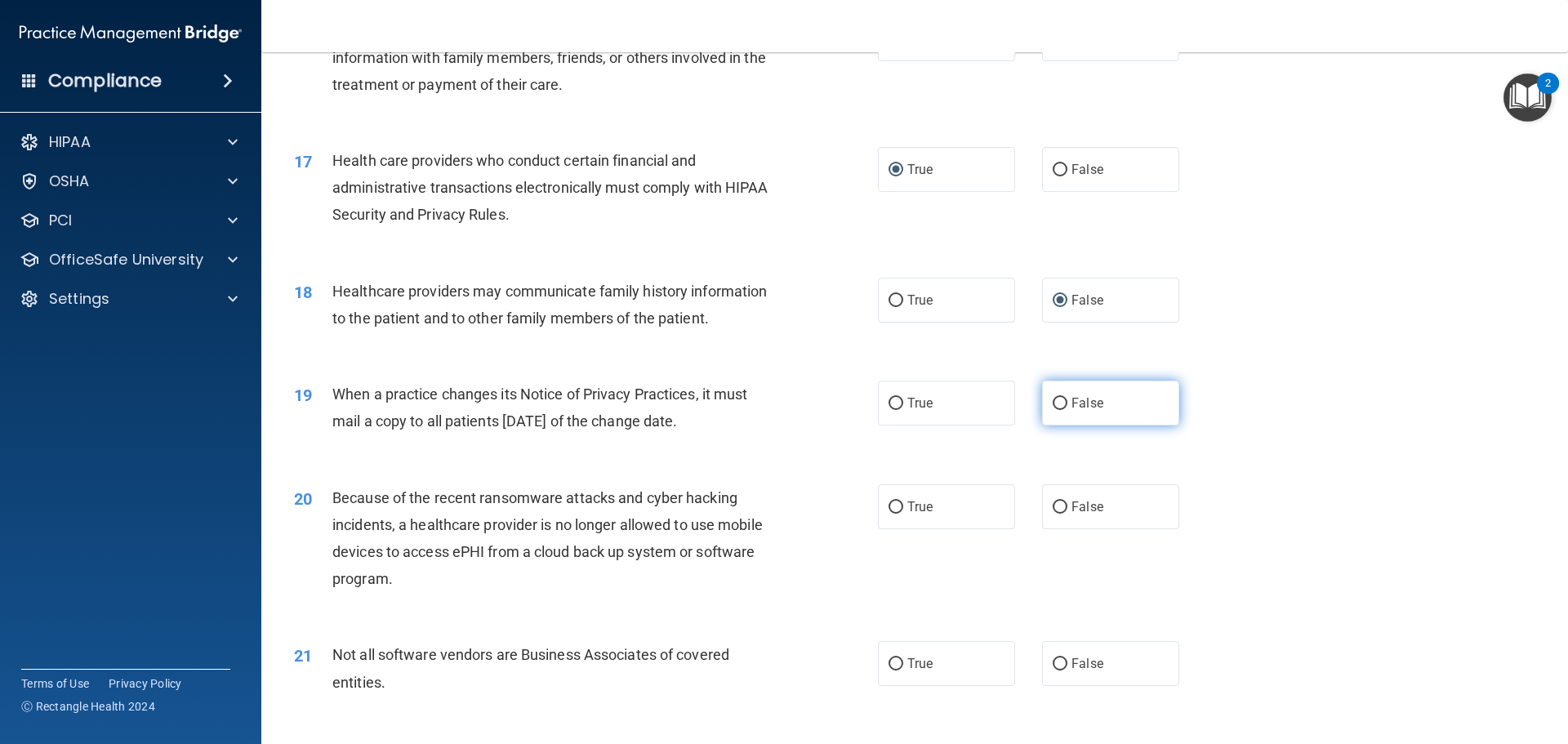
click at [1052, 404] on input "False" at bounding box center [1059, 404] width 15 height 13
radio input "true"
click at [1054, 502] on input "False" at bounding box center [1059, 508] width 15 height 13
radio input "true"
click at [893, 661] on input "True" at bounding box center [895, 664] width 15 height 13
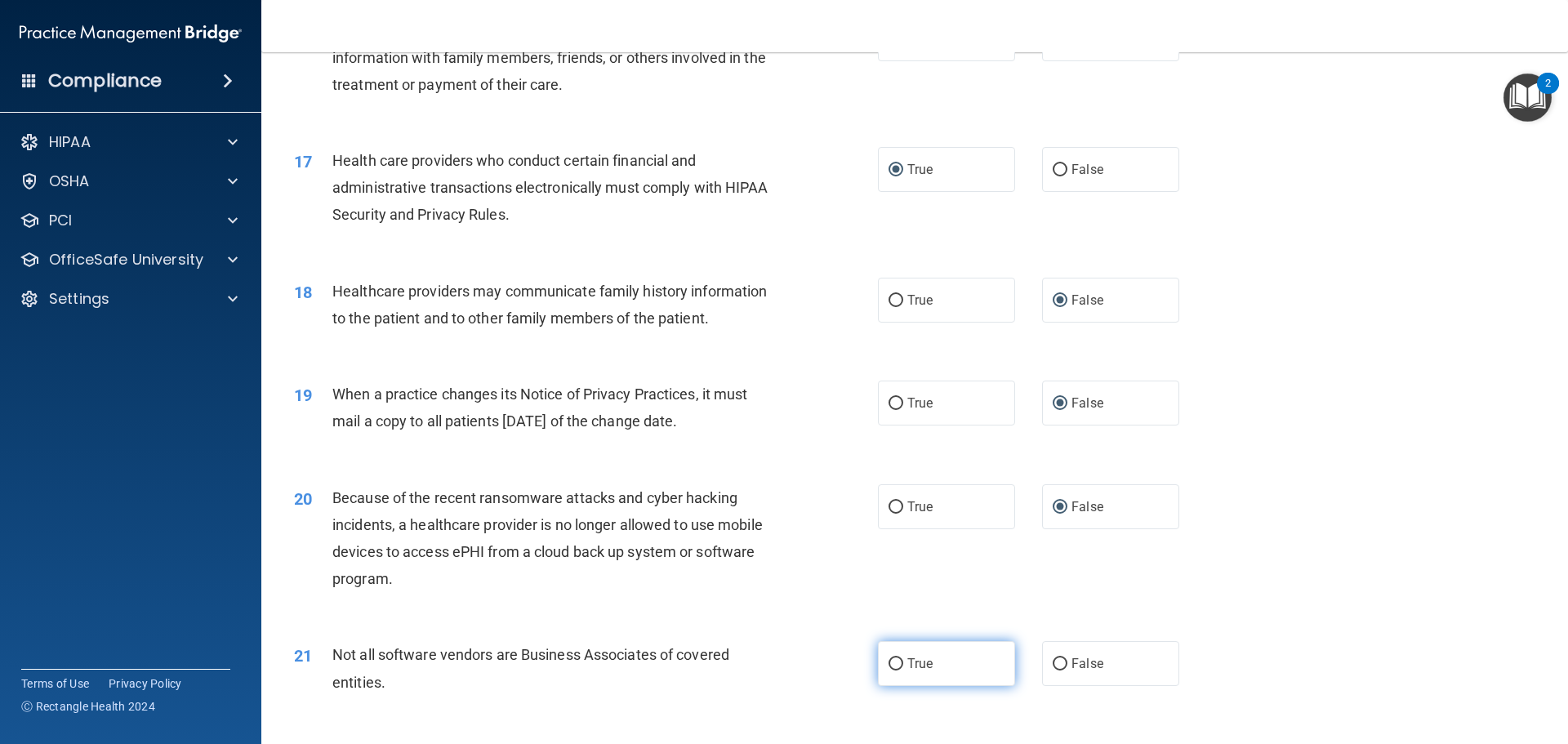
radio input "true"
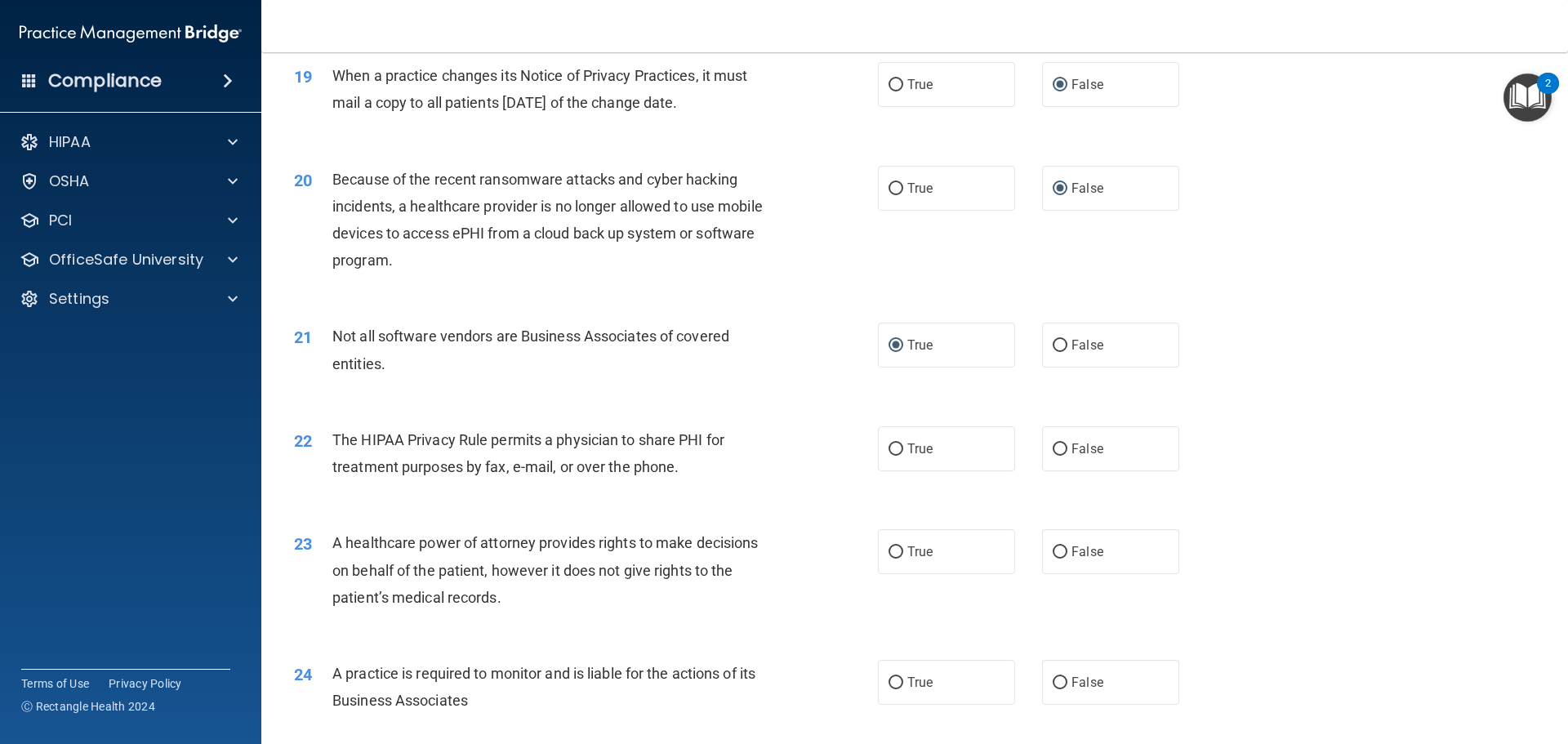
scroll to position [2288, 0]
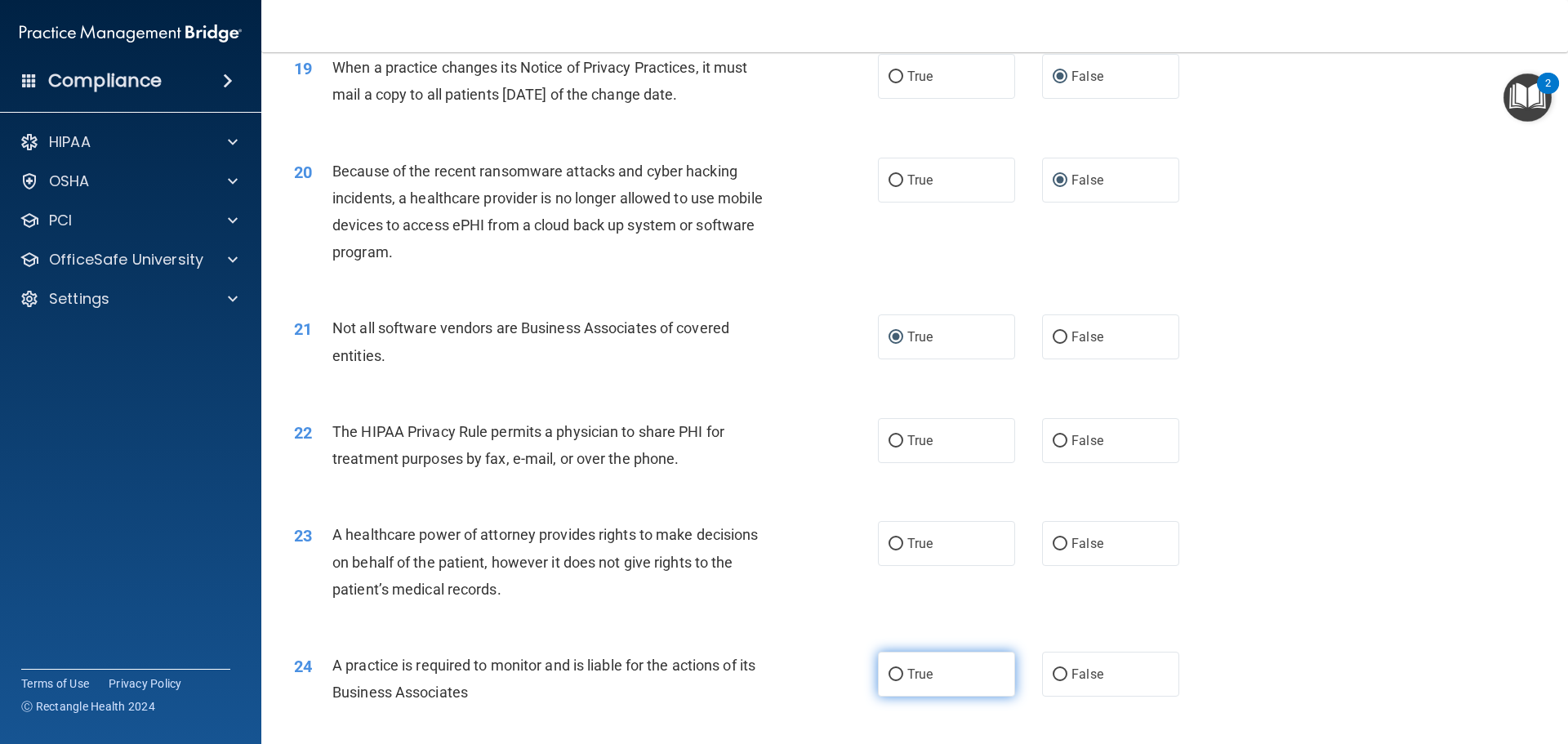
click at [891, 672] on input "True" at bounding box center [895, 675] width 15 height 13
radio input "true"
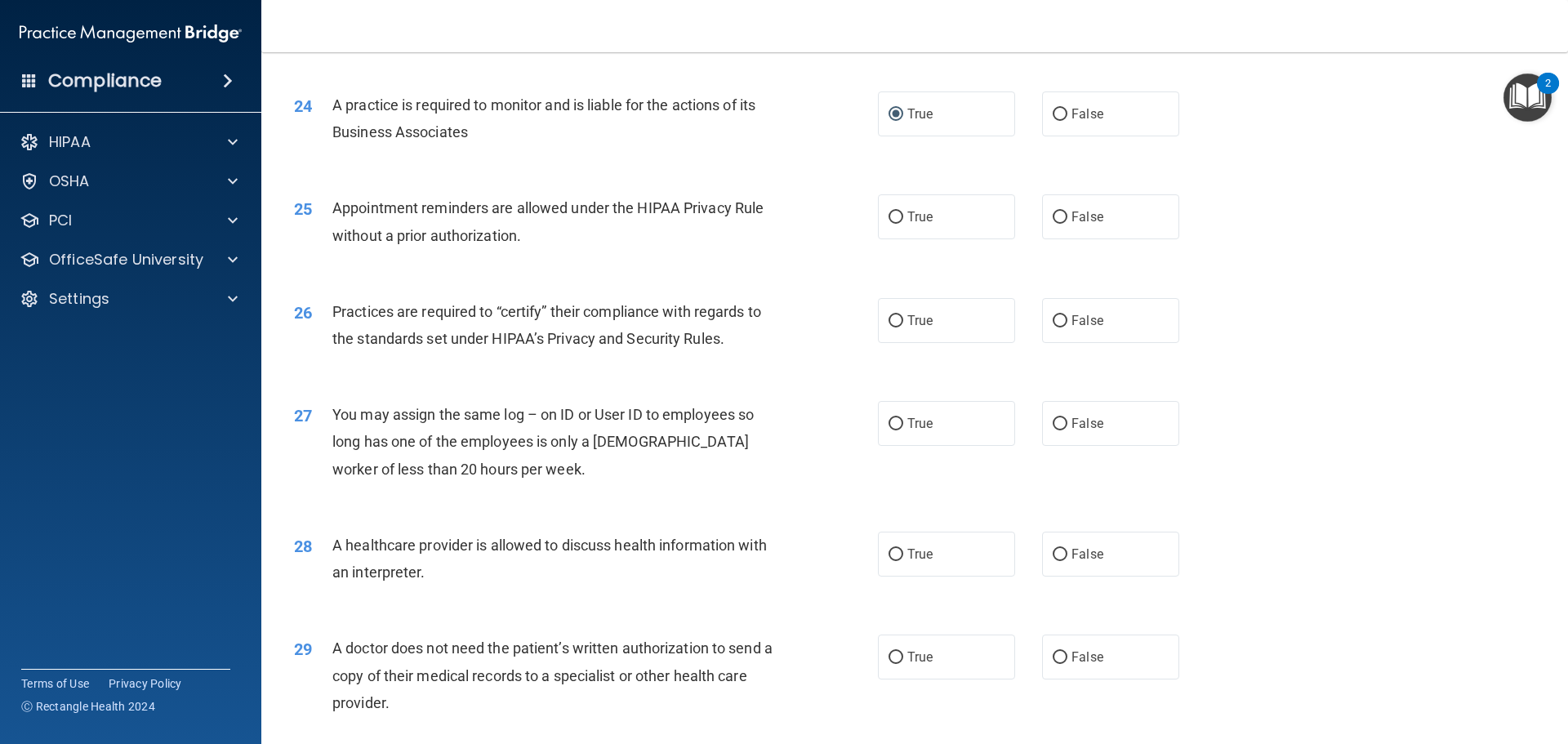
scroll to position [2860, 0]
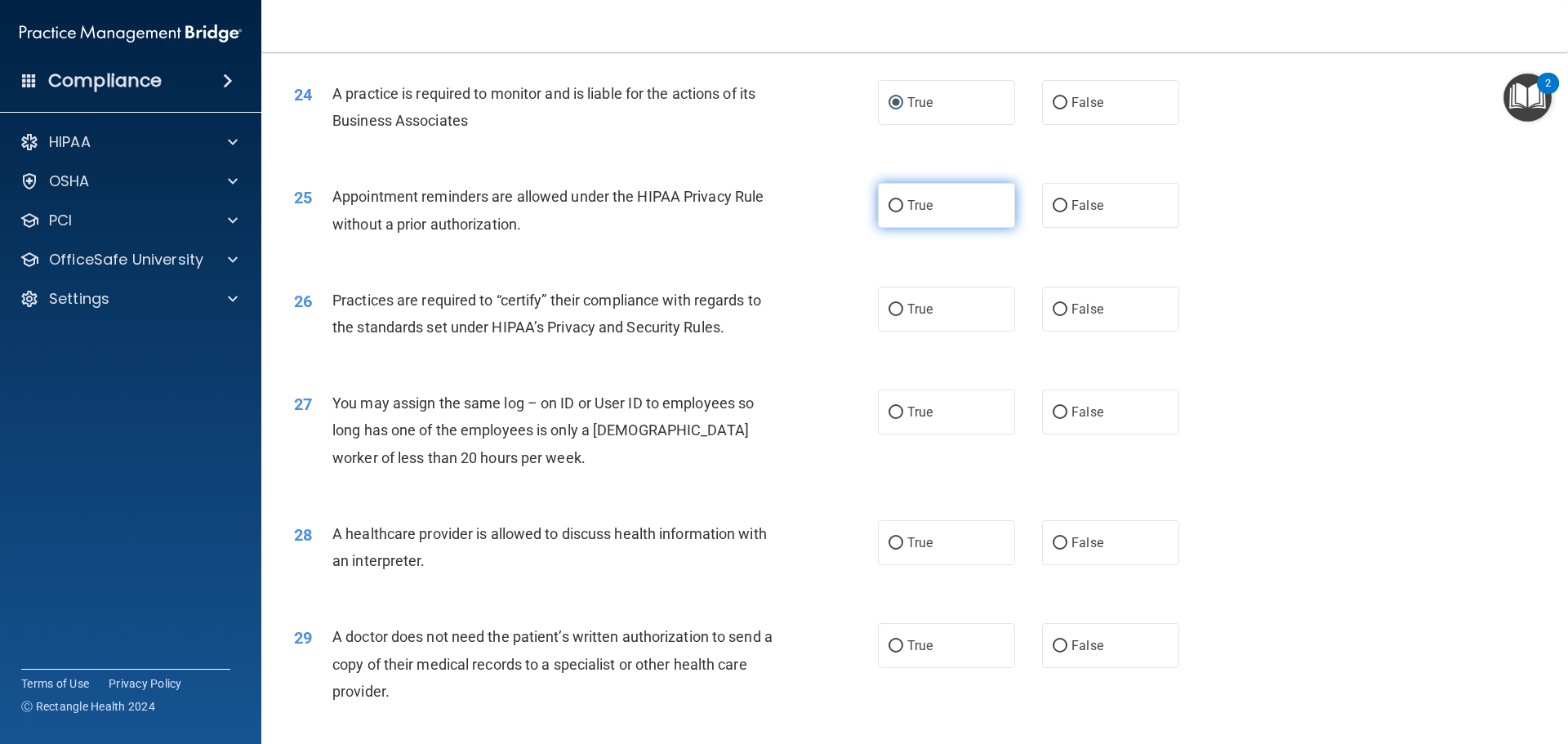
click at [889, 201] on input "True" at bounding box center [895, 206] width 15 height 13
radio input "true"
click at [1053, 306] on input "False" at bounding box center [1059, 310] width 15 height 13
radio input "true"
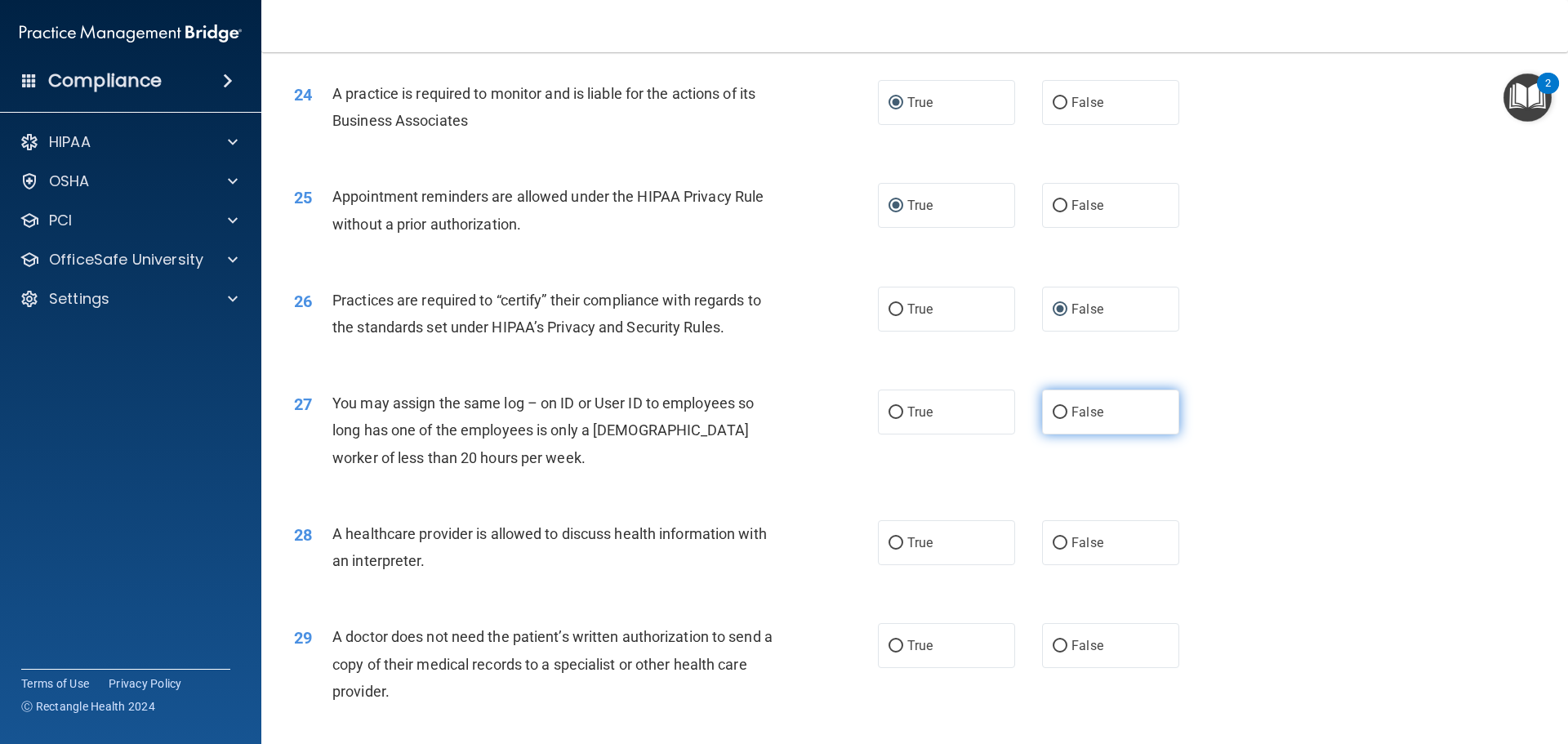
click at [1056, 413] on input "False" at bounding box center [1059, 413] width 15 height 13
radio input "true"
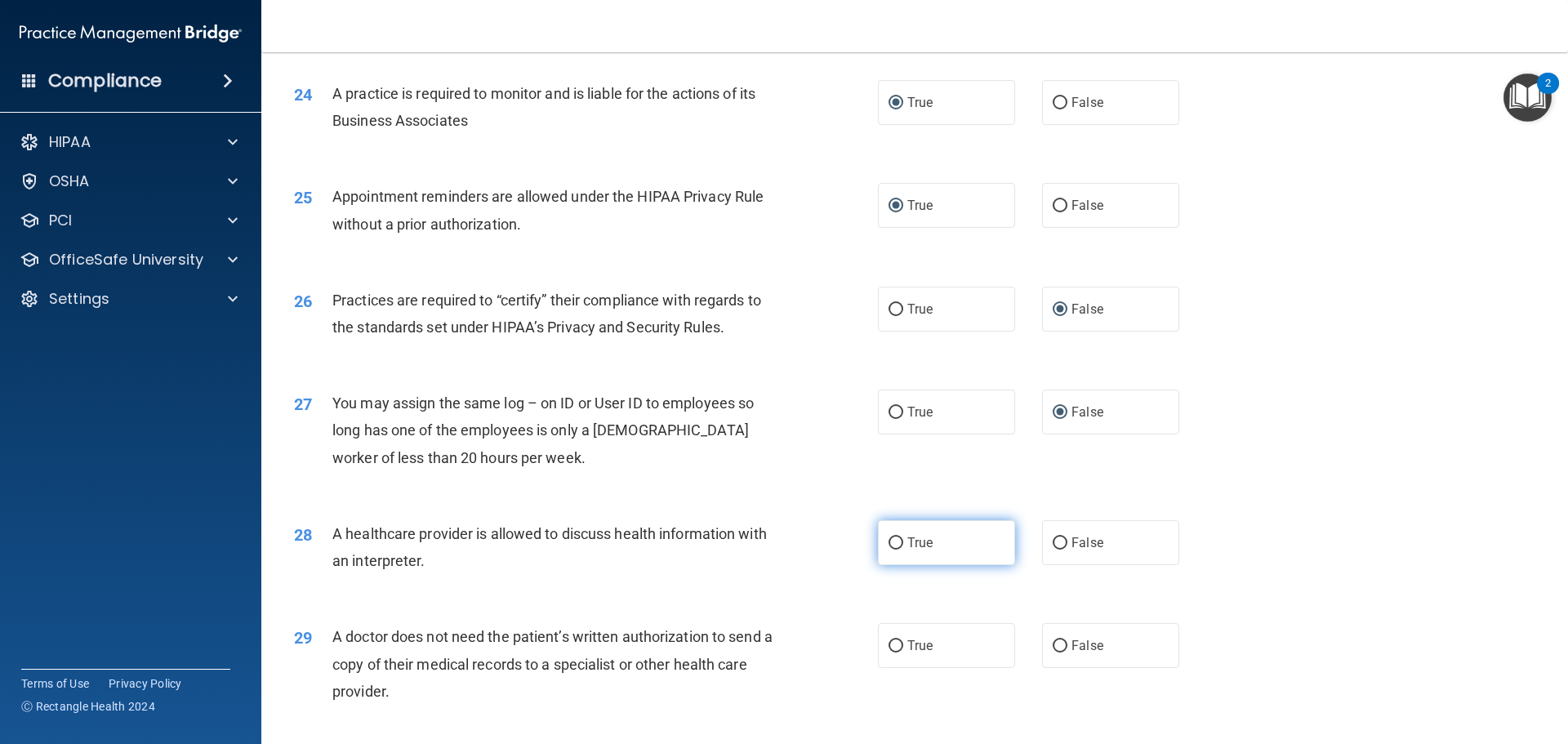
click at [888, 539] on input "True" at bounding box center [895, 544] width 15 height 13
radio input "true"
click at [889, 646] on input "True" at bounding box center [895, 647] width 15 height 13
radio input "true"
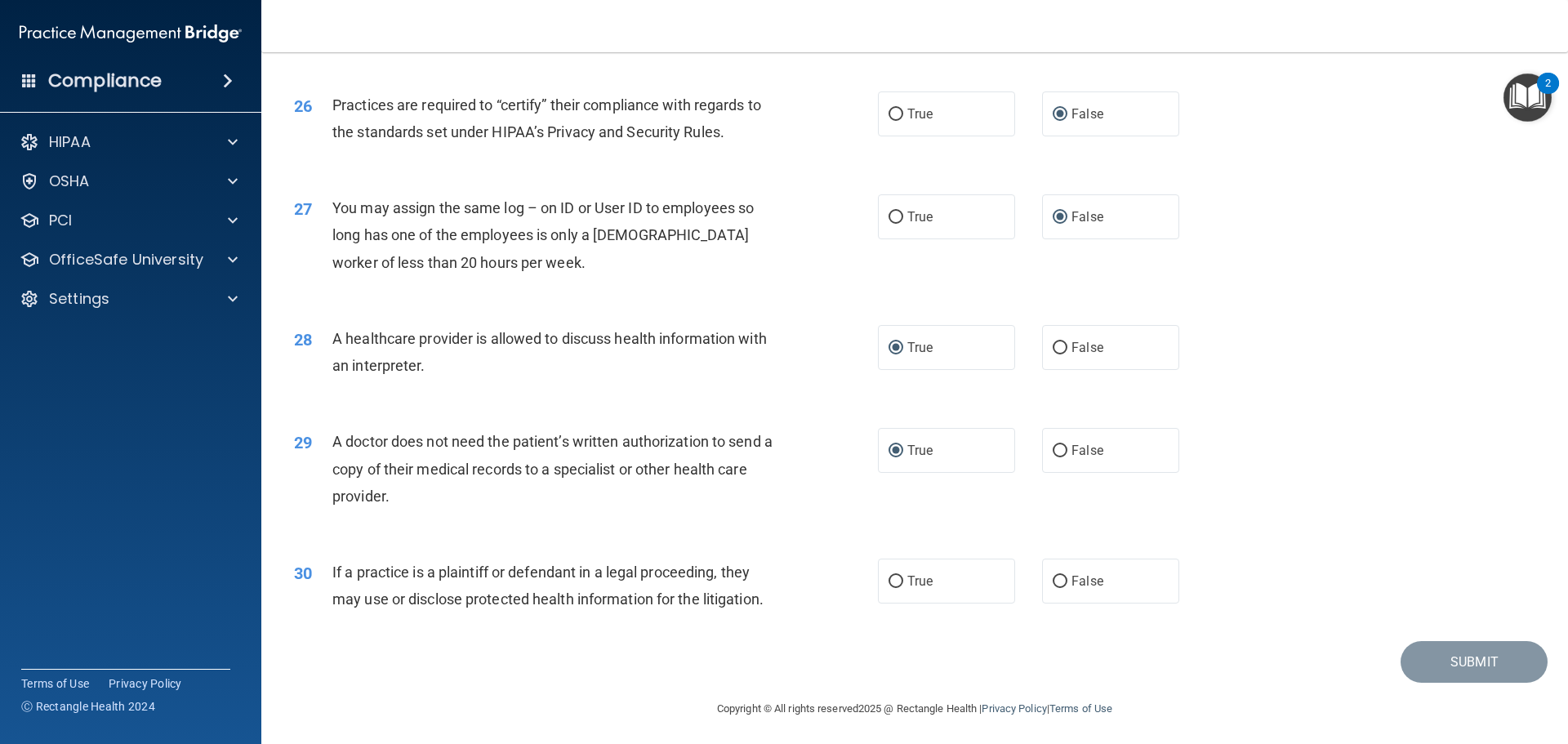
scroll to position [3060, 0]
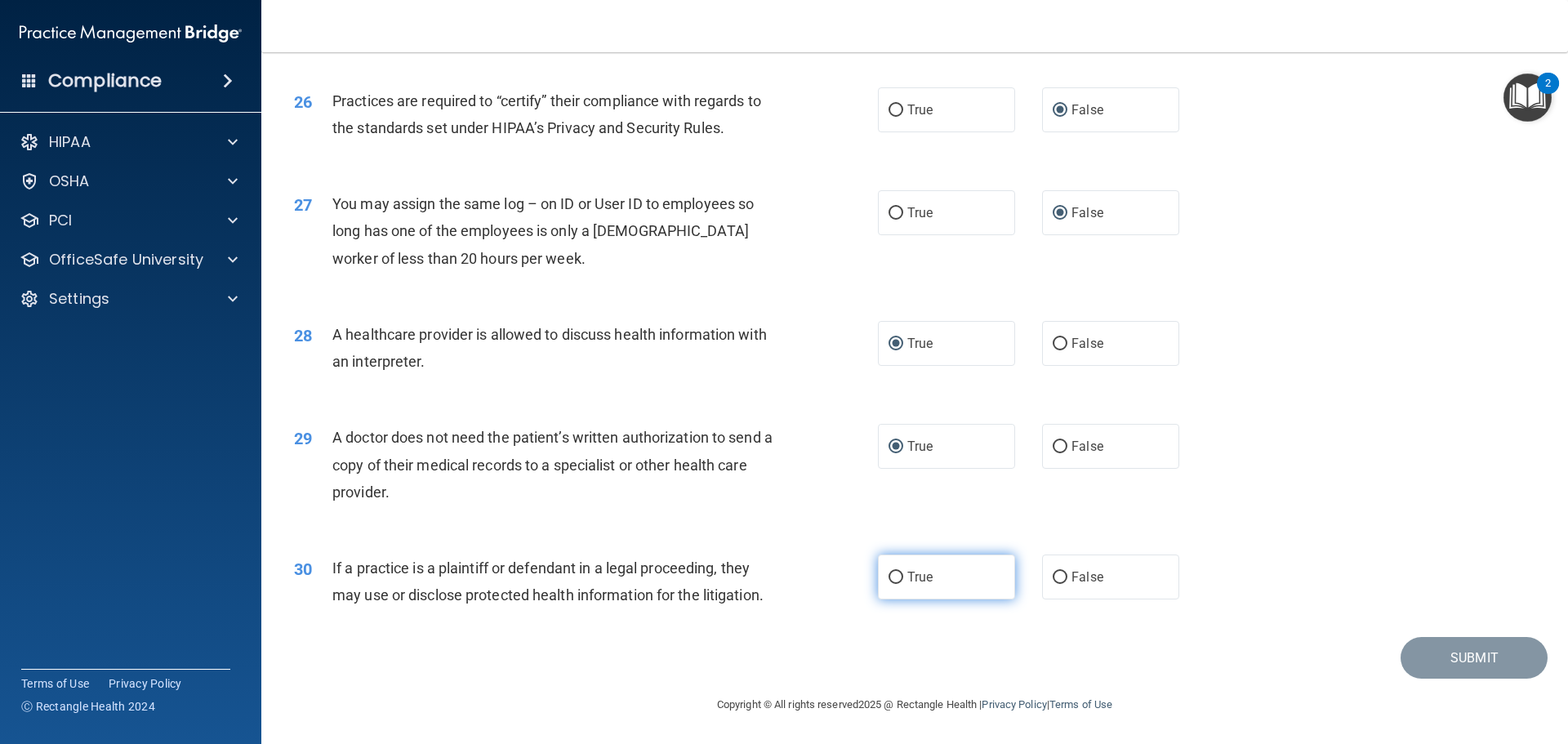
click at [894, 579] on input "True" at bounding box center [895, 578] width 15 height 13
radio input "true"
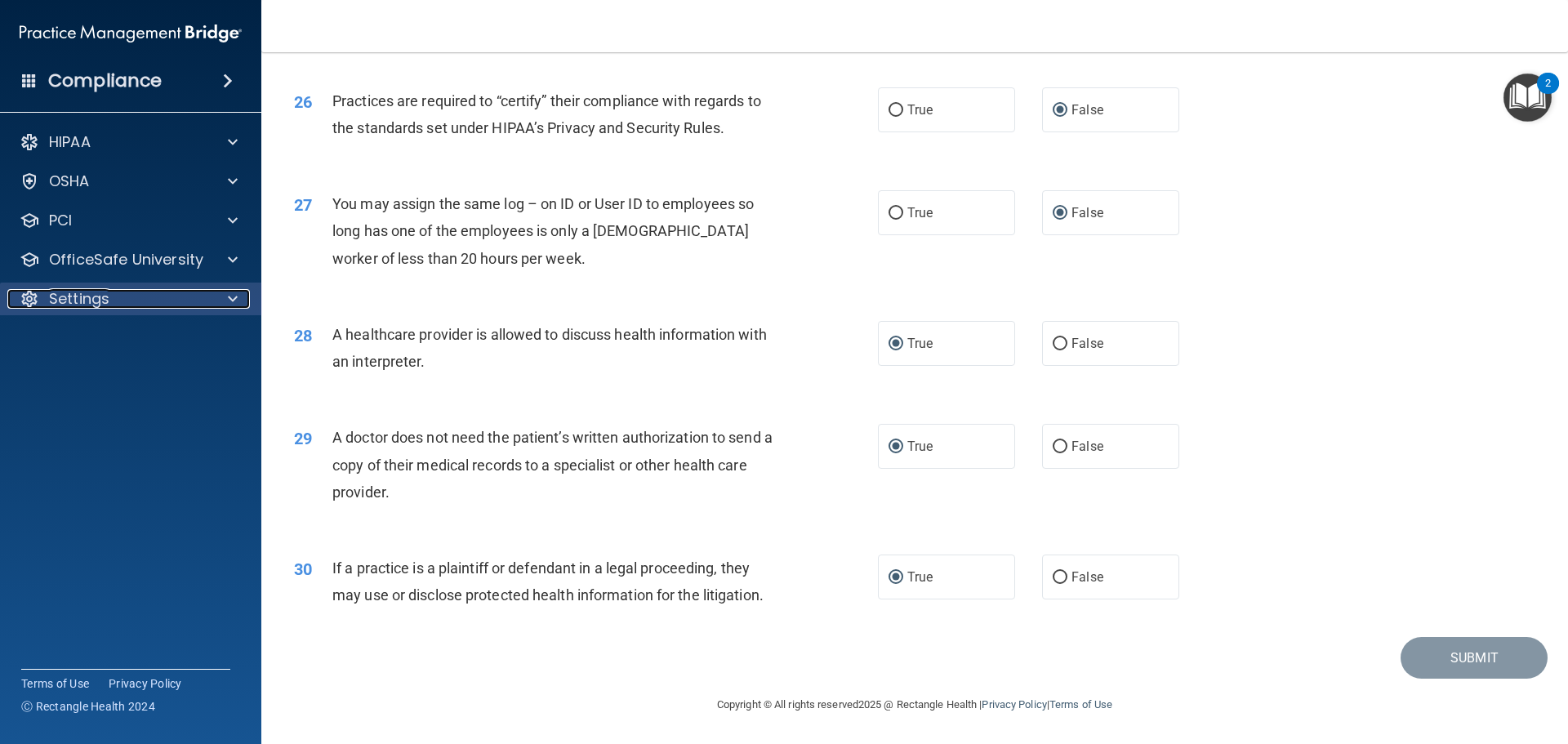
click at [140, 293] on div "Settings" at bounding box center [109, 299] width 203 height 19
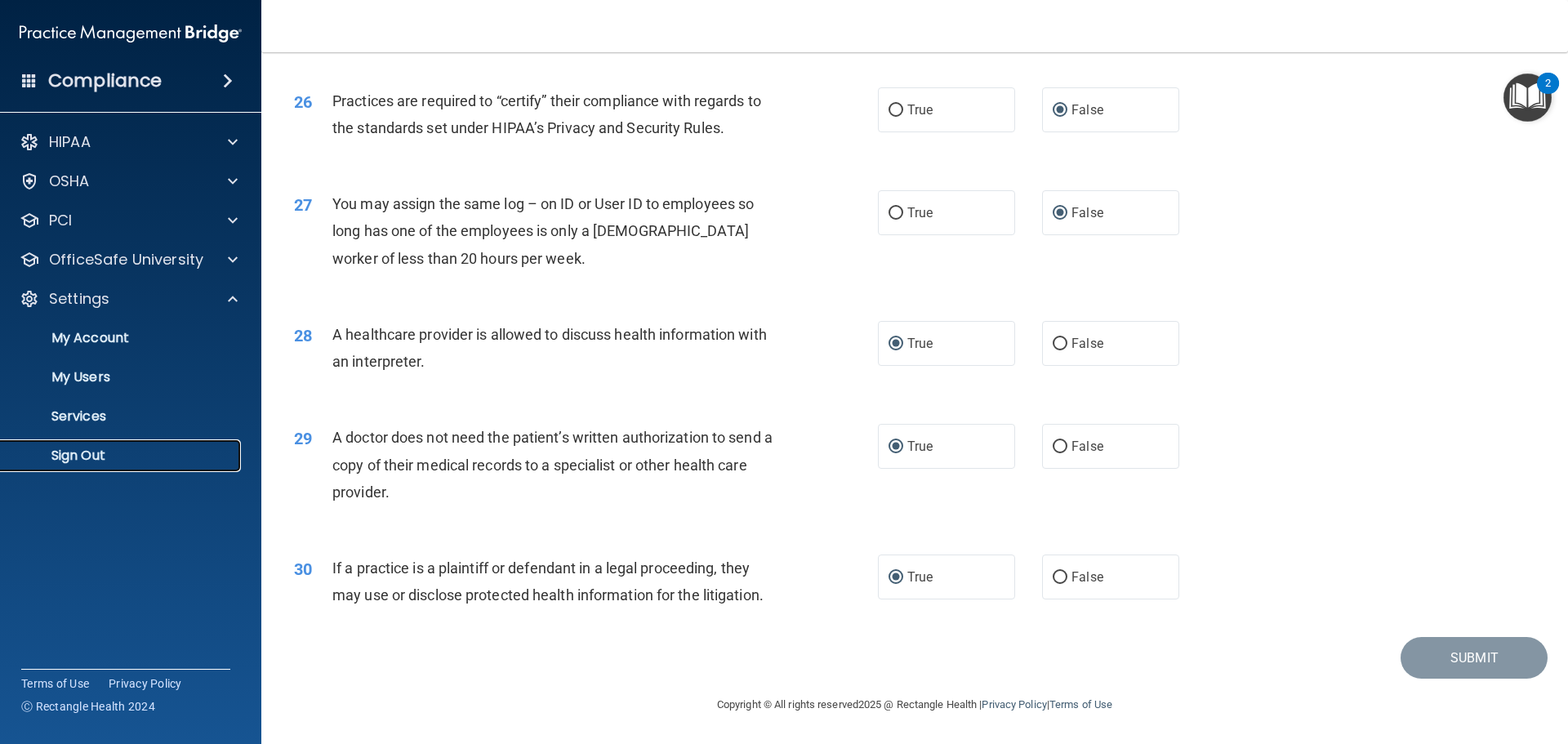
click at [112, 461] on p "Sign Out" at bounding box center [122, 456] width 223 height 17
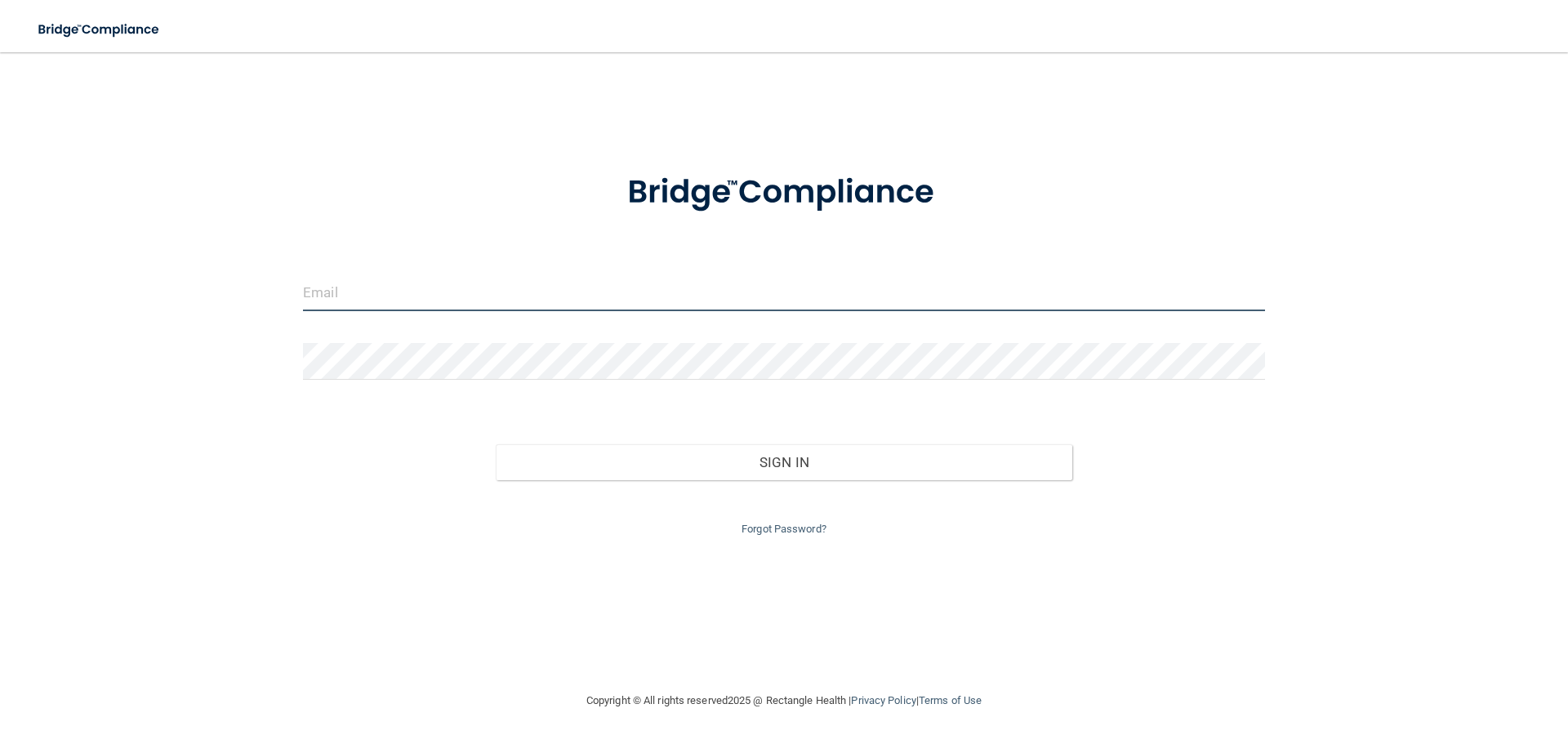
click at [447, 295] on input "email" at bounding box center [784, 293] width 962 height 37
type input "[EMAIL_ADDRESS][DOMAIN_NAME]"
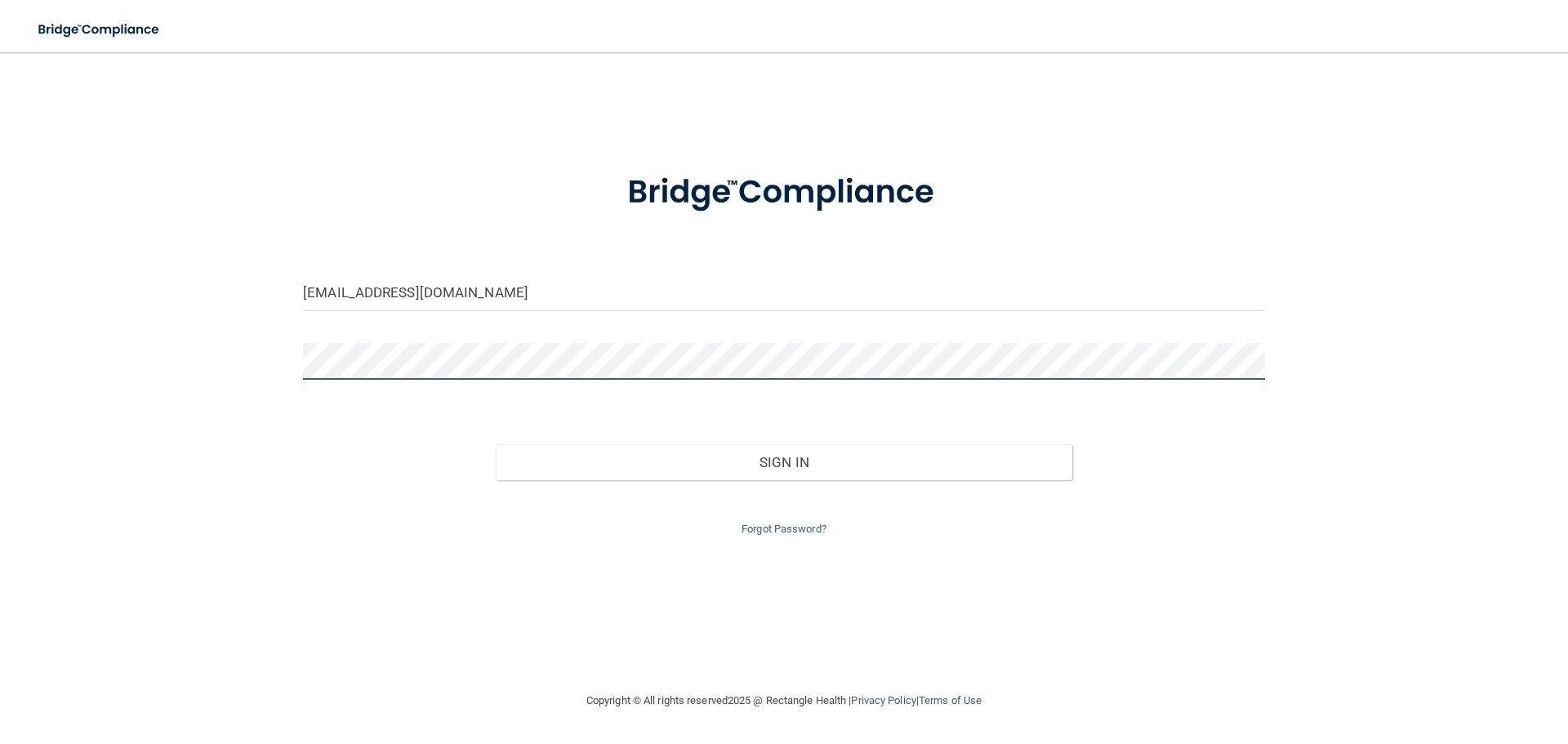
click at [496, 445] on button "Sign In" at bounding box center [784, 462] width 578 height 36
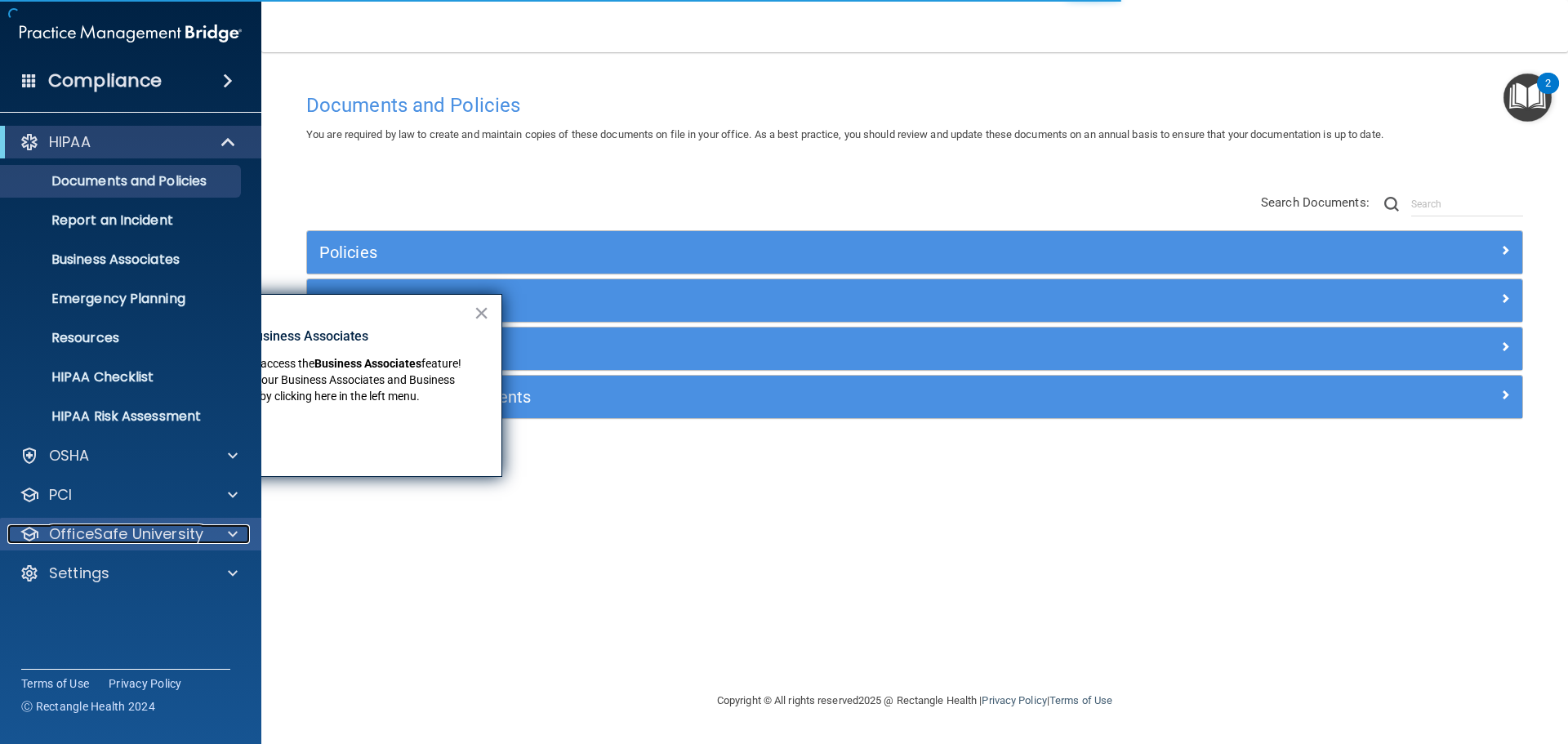
click at [137, 524] on p "OfficeSafe University" at bounding box center [125, 534] width 154 height 19
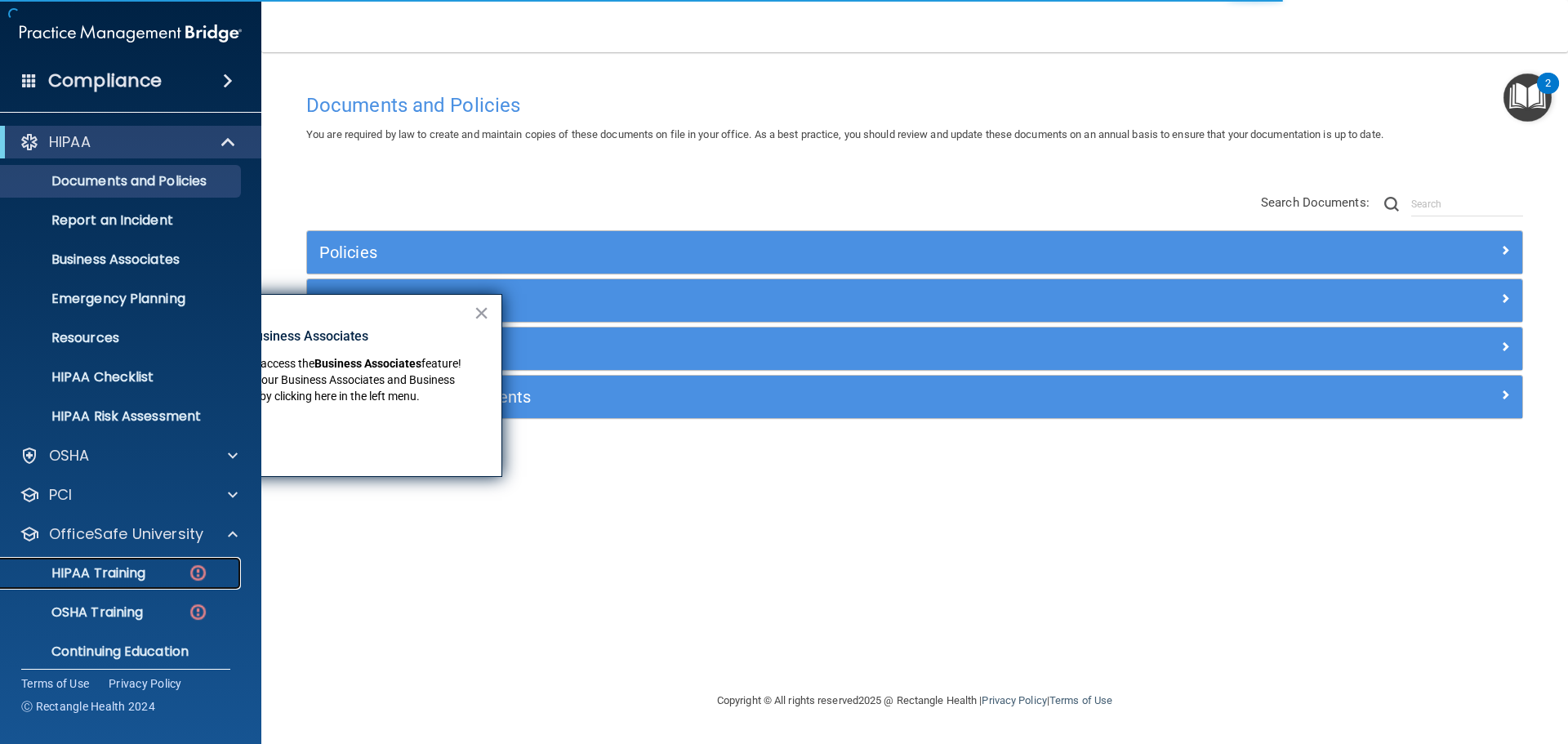
click at [134, 574] on p "HIPAA Training" at bounding box center [78, 573] width 135 height 17
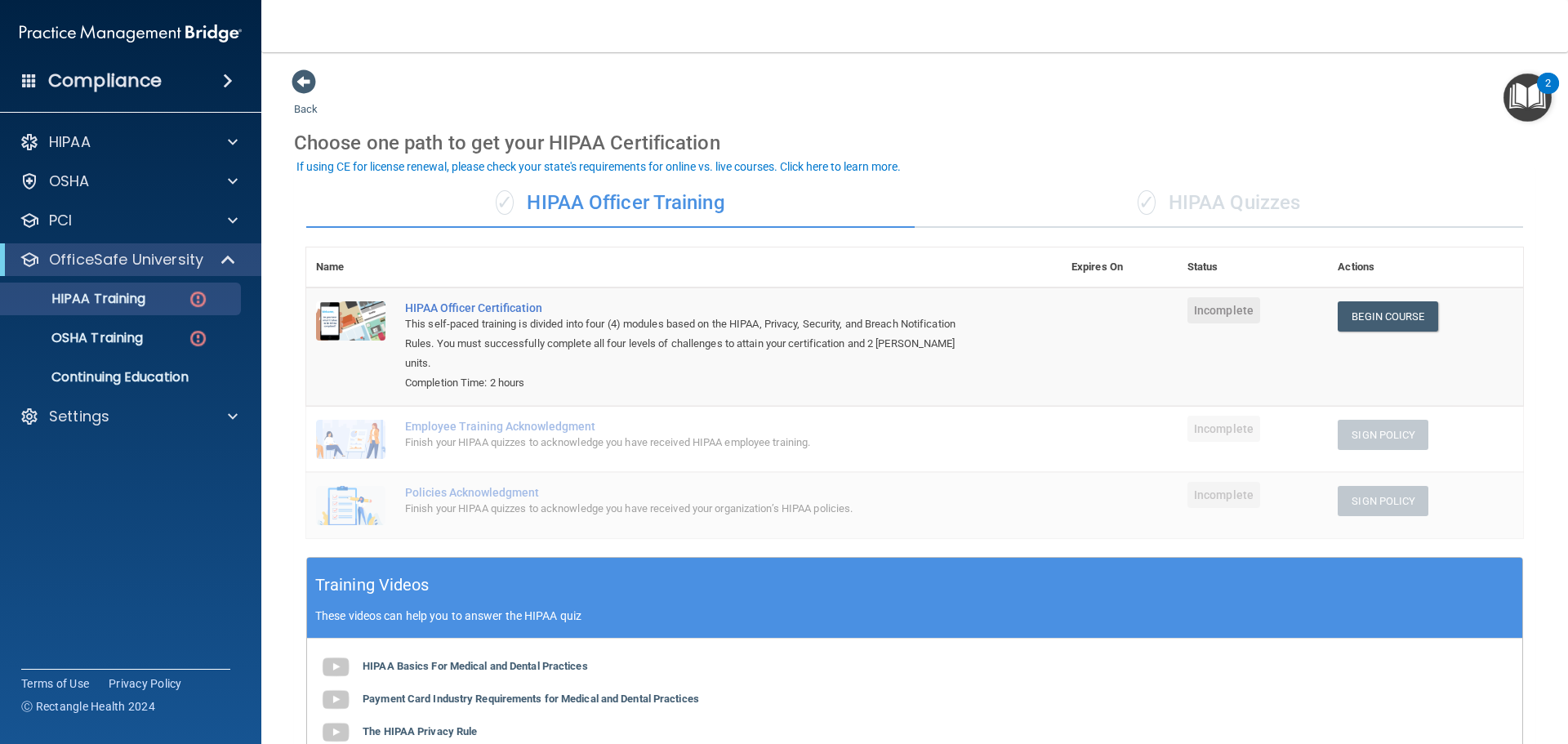
click at [1230, 203] on div "✓ HIPAA Quizzes" at bounding box center [1218, 203] width 609 height 49
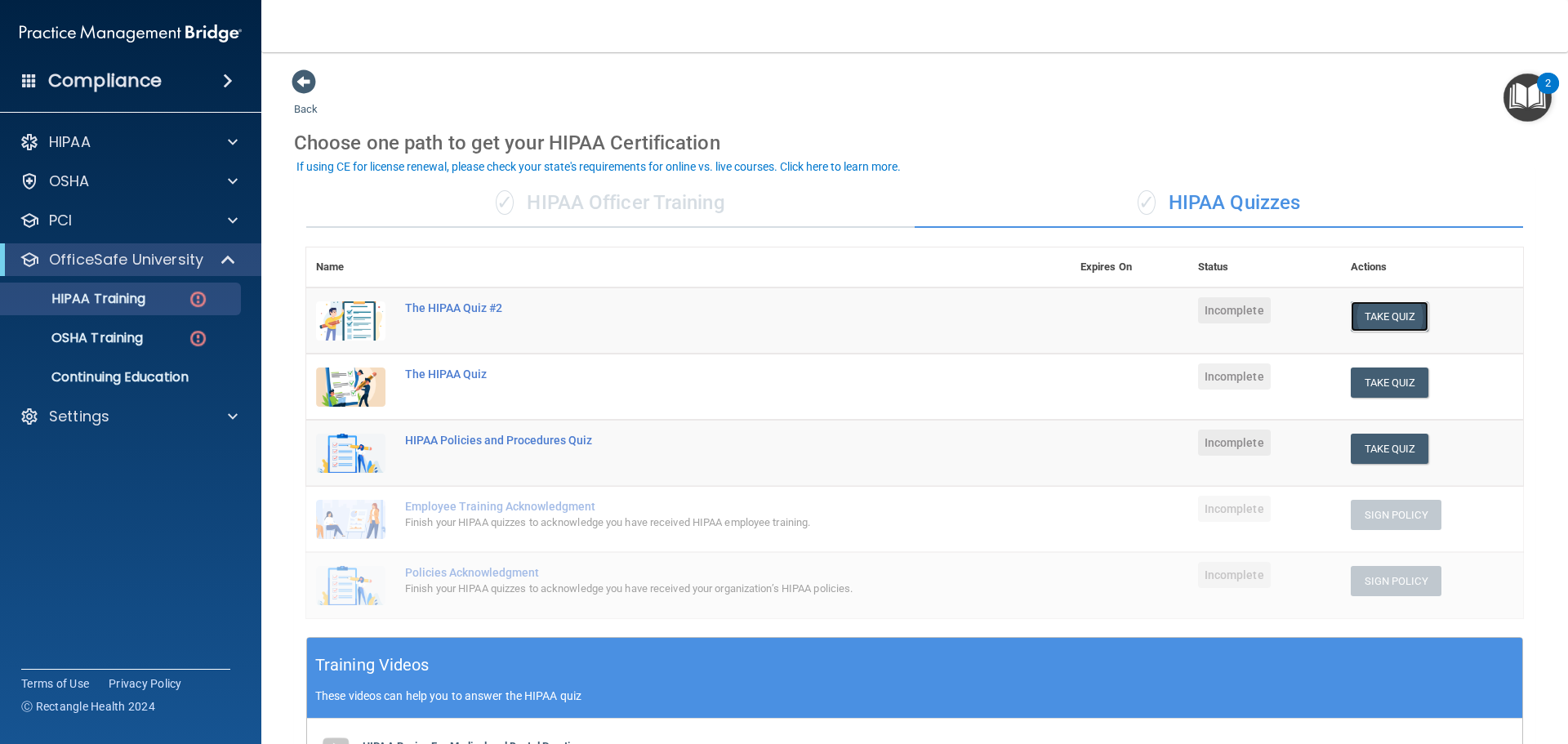
click at [1405, 320] on button "Take Quiz" at bounding box center [1390, 316] width 79 height 30
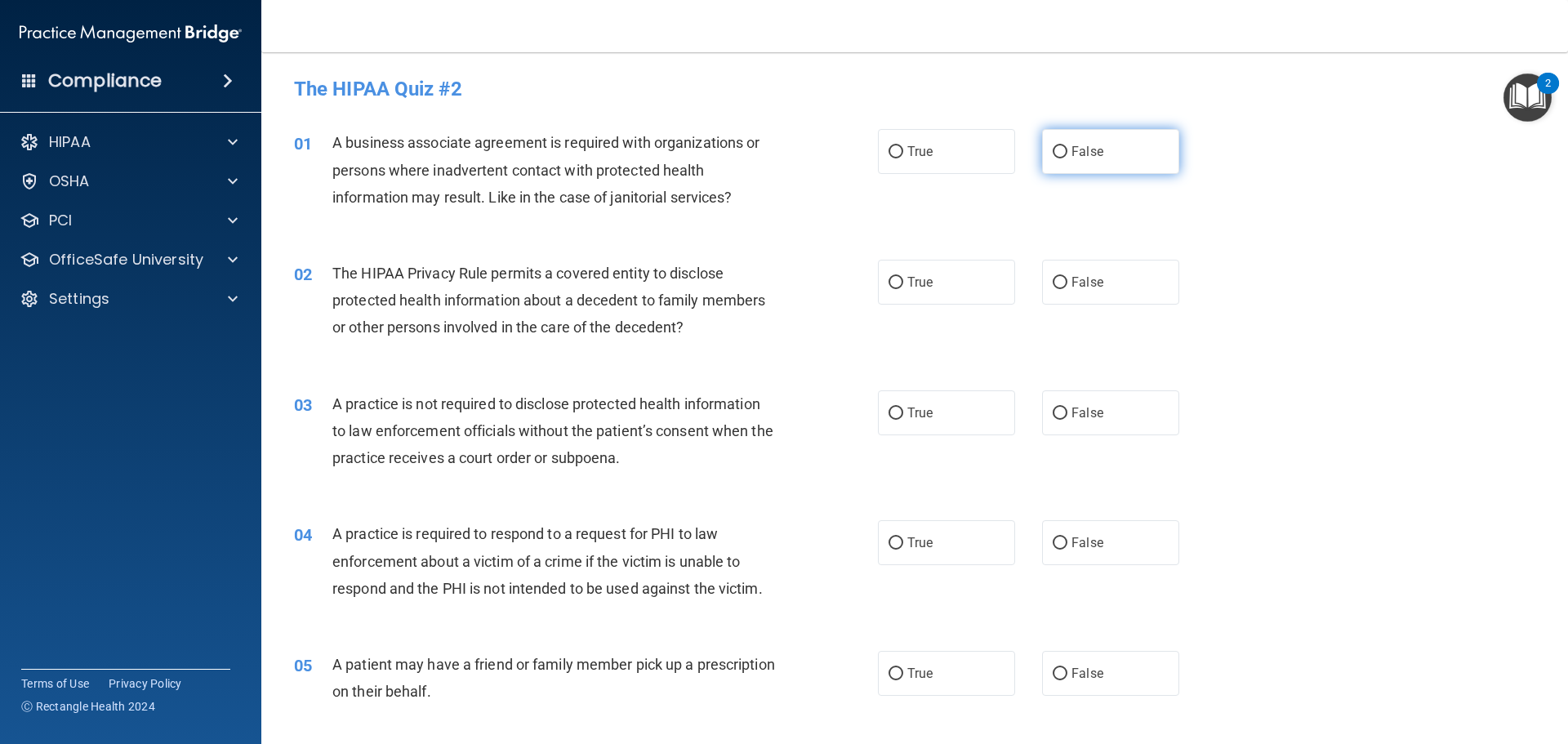
click at [1052, 149] on input "False" at bounding box center [1059, 152] width 15 height 13
radio input "true"
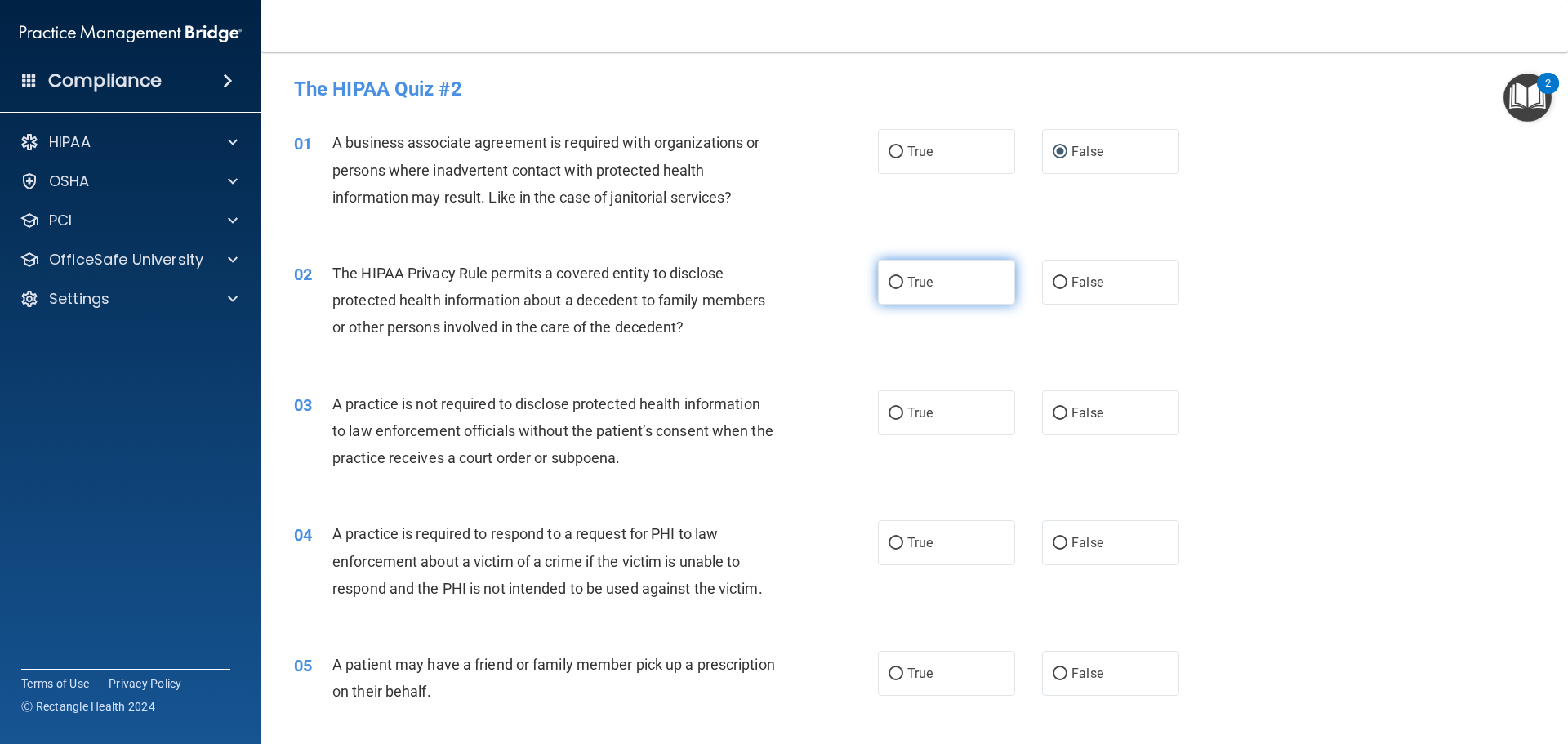
click at [889, 283] on input "True" at bounding box center [895, 283] width 15 height 13
radio input "true"
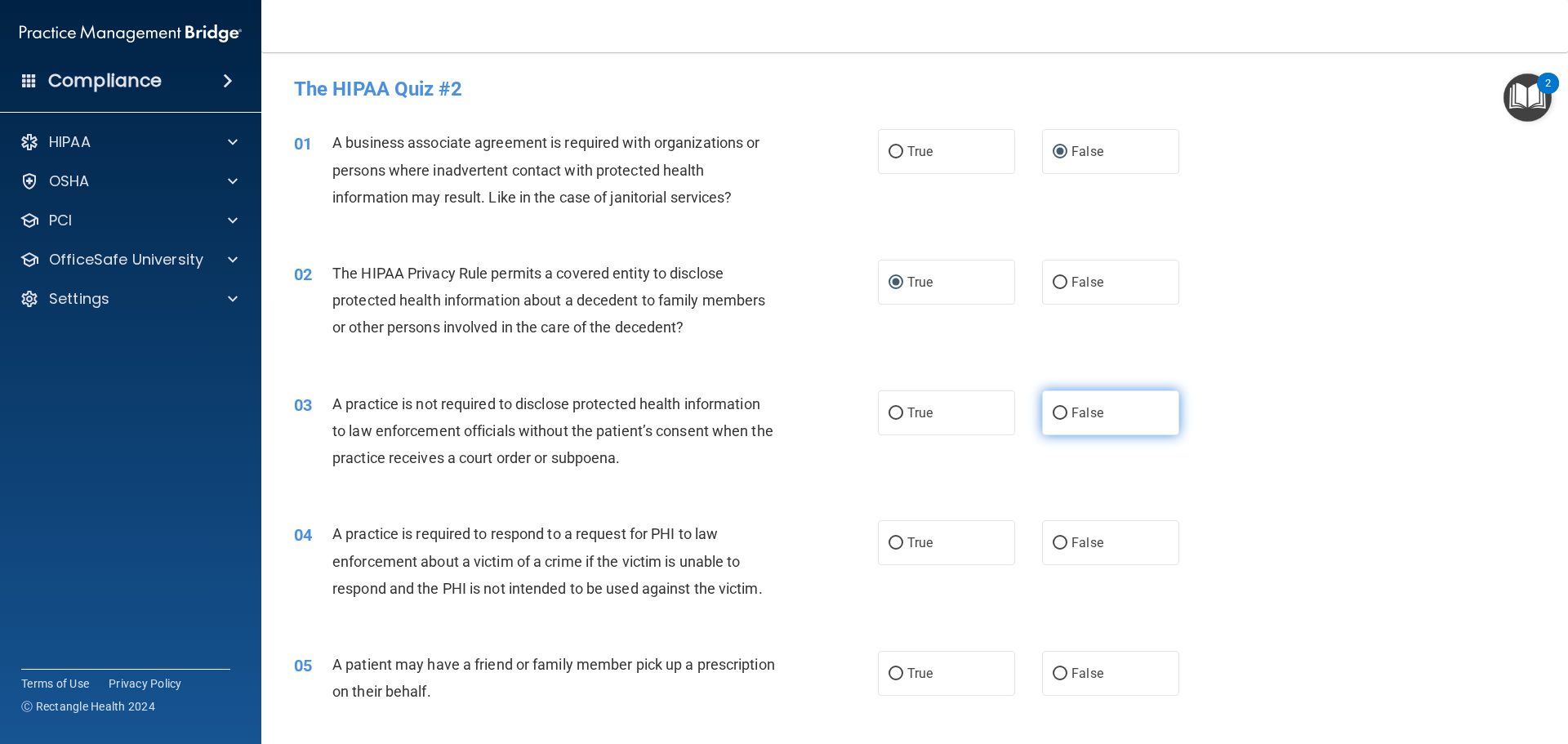
click at [1052, 408] on input "False" at bounding box center [1059, 414] width 15 height 13
radio input "true"
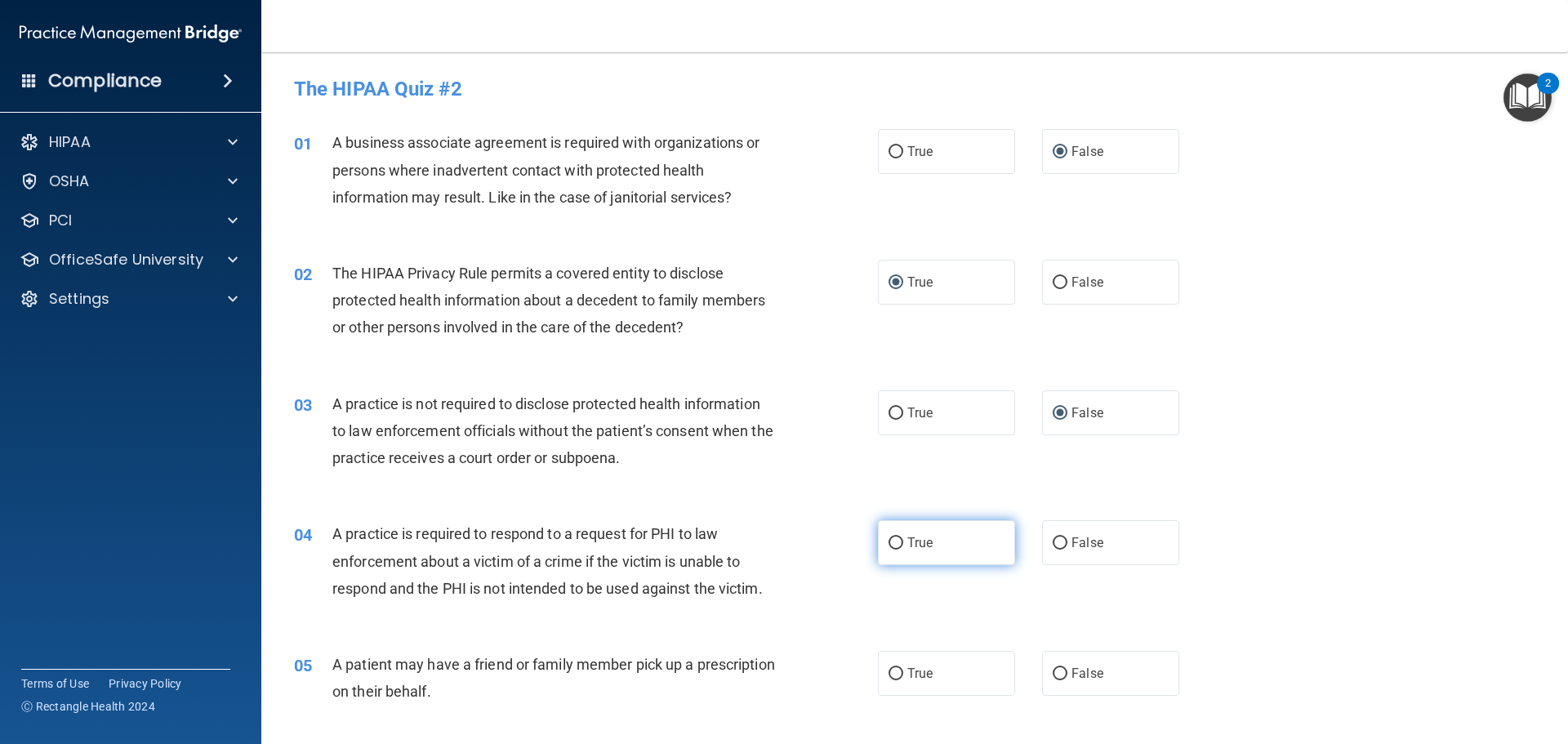
click at [891, 546] on input "True" at bounding box center [895, 544] width 15 height 13
radio input "true"
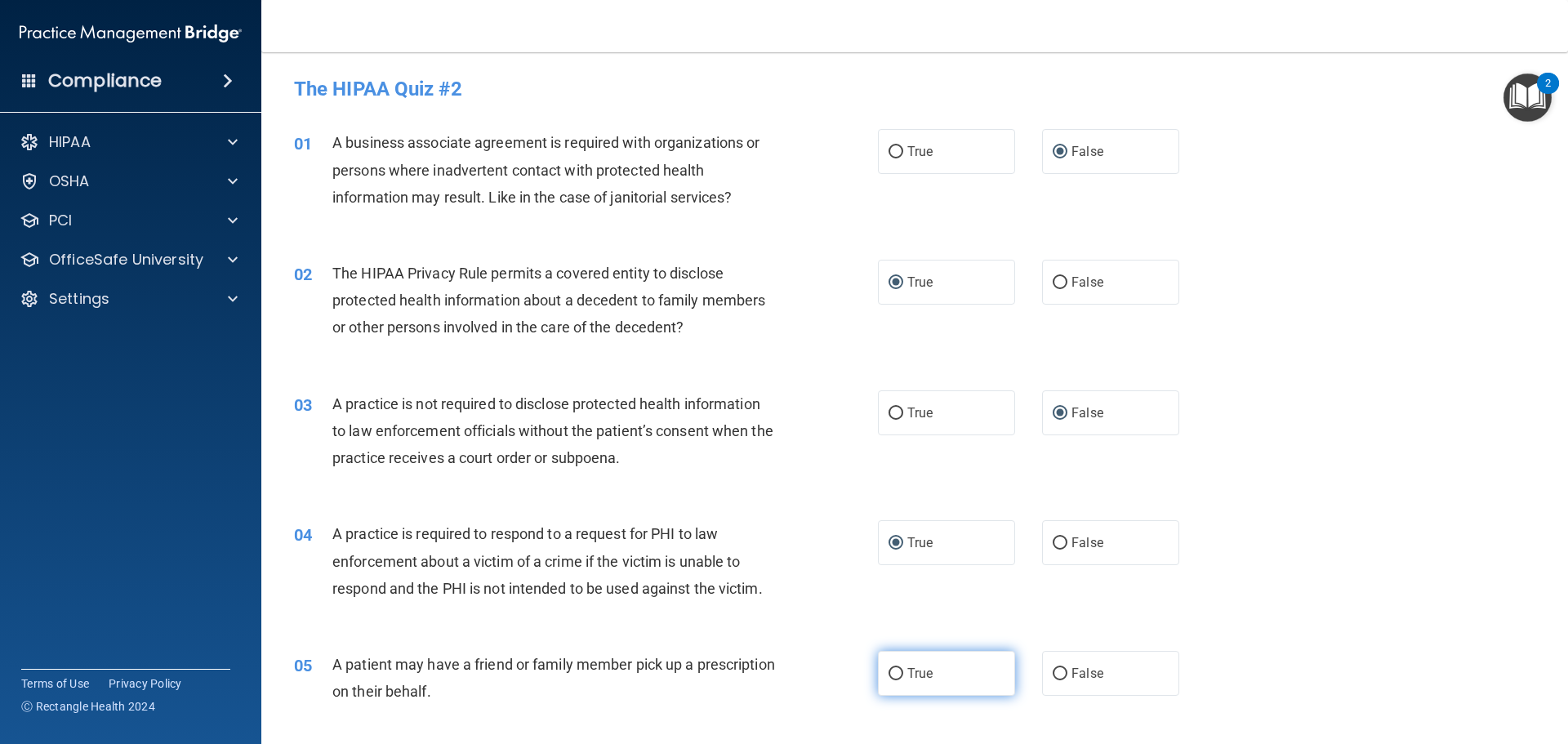
click at [888, 675] on input "True" at bounding box center [895, 674] width 15 height 13
radio input "true"
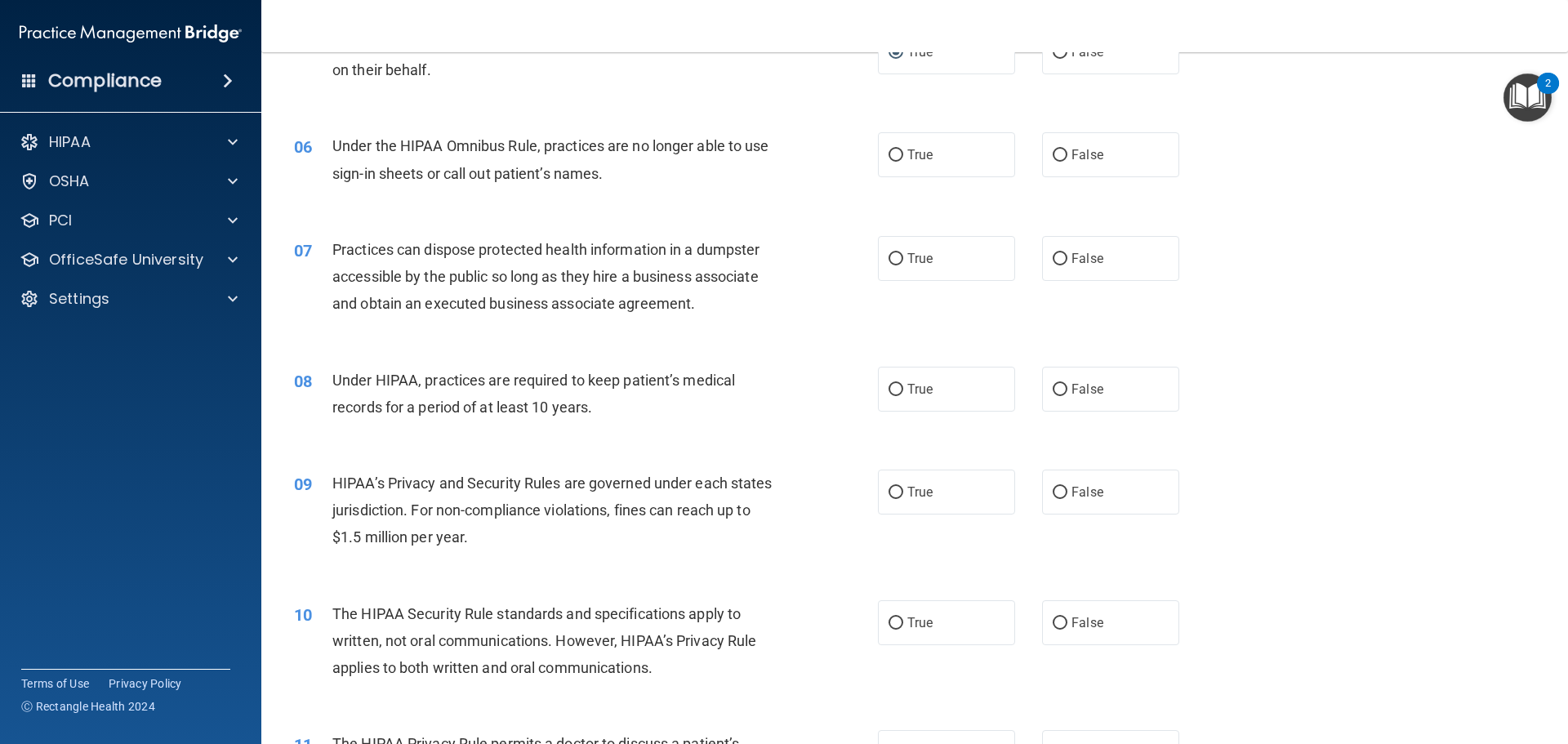
scroll to position [654, 0]
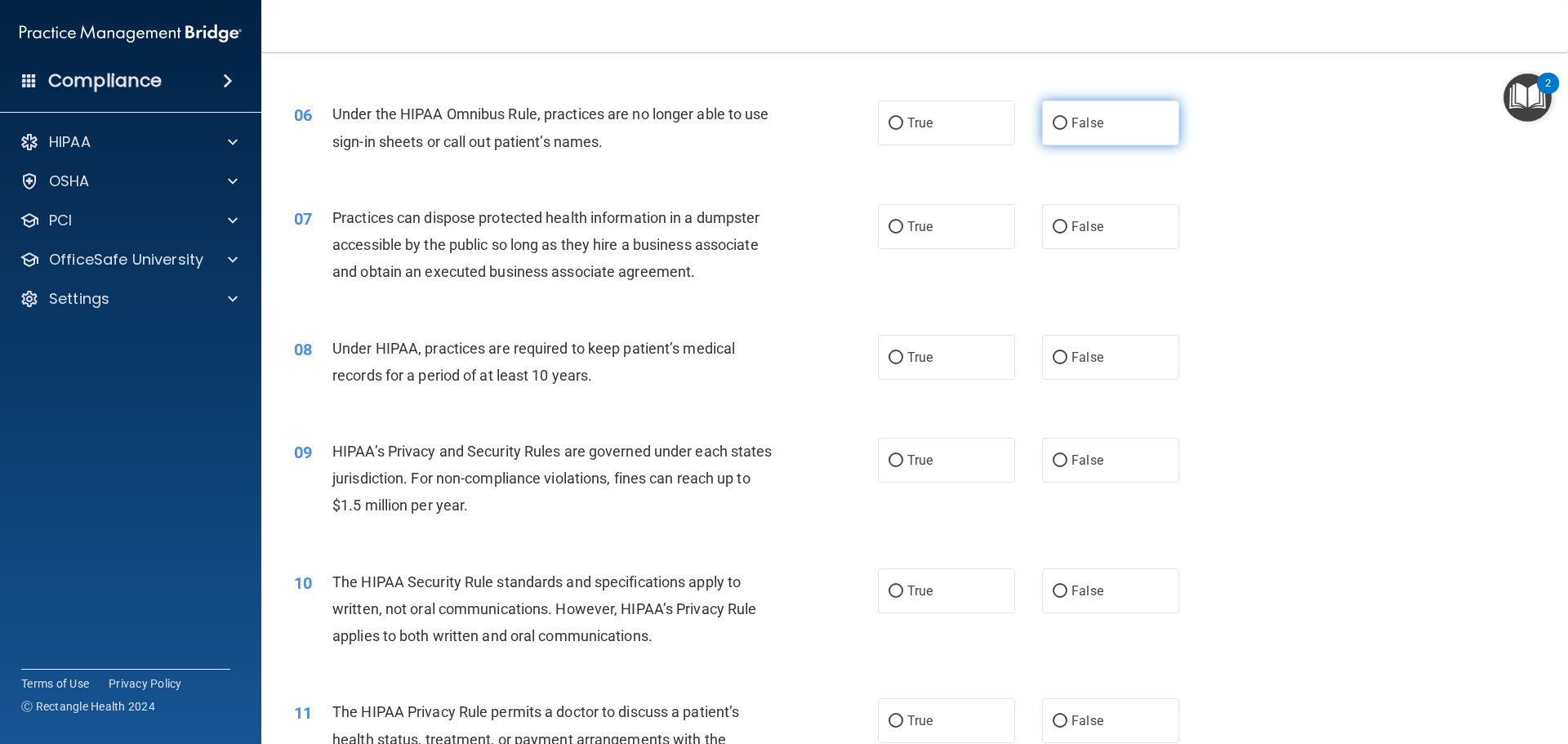
click at [1052, 118] on input "False" at bounding box center [1059, 123] width 15 height 13
radio input "true"
click at [1056, 233] on input "False" at bounding box center [1059, 227] width 15 height 13
radio input "true"
click at [1053, 362] on input "False" at bounding box center [1059, 358] width 15 height 13
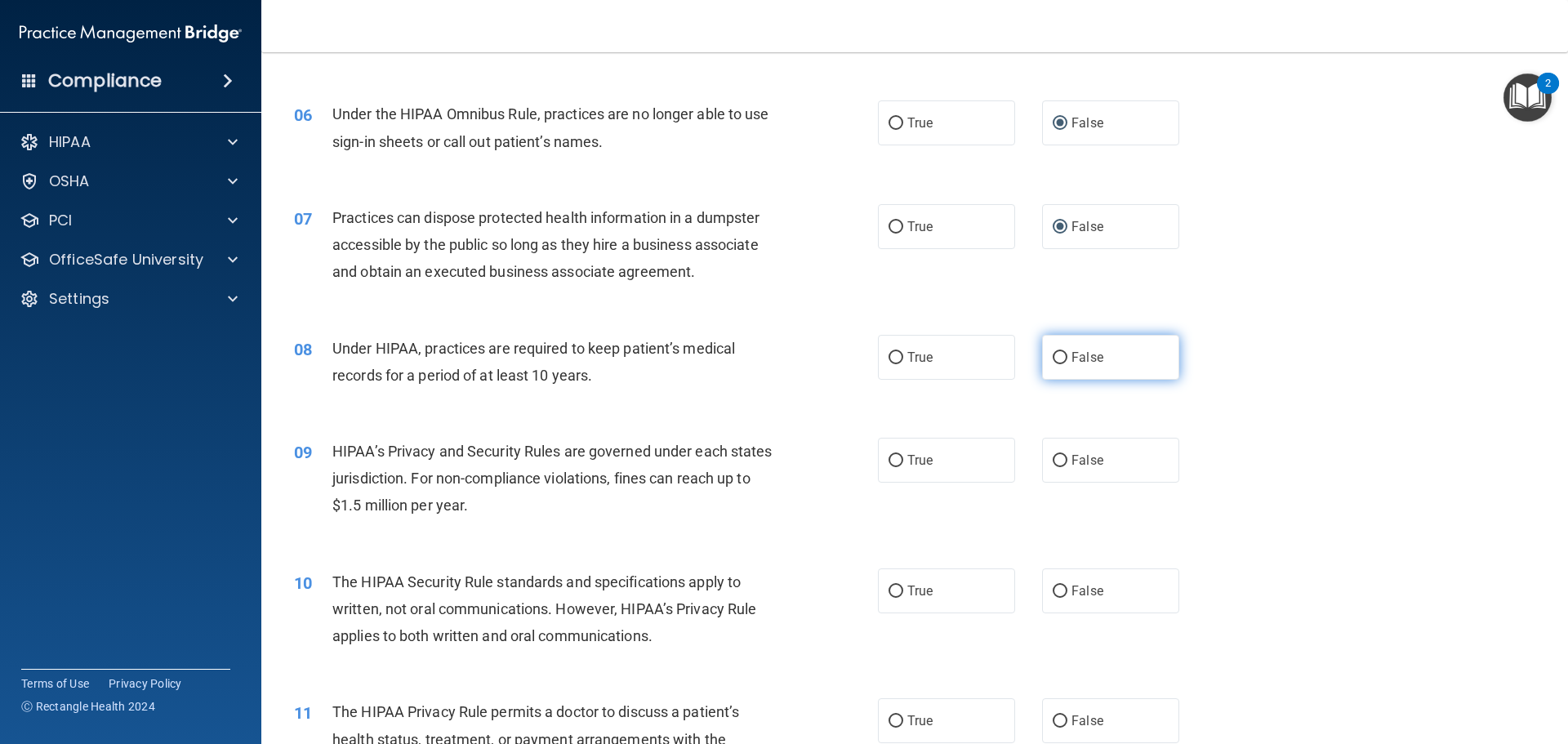
radio input "true"
click at [1052, 457] on input "False" at bounding box center [1059, 461] width 15 height 13
radio input "true"
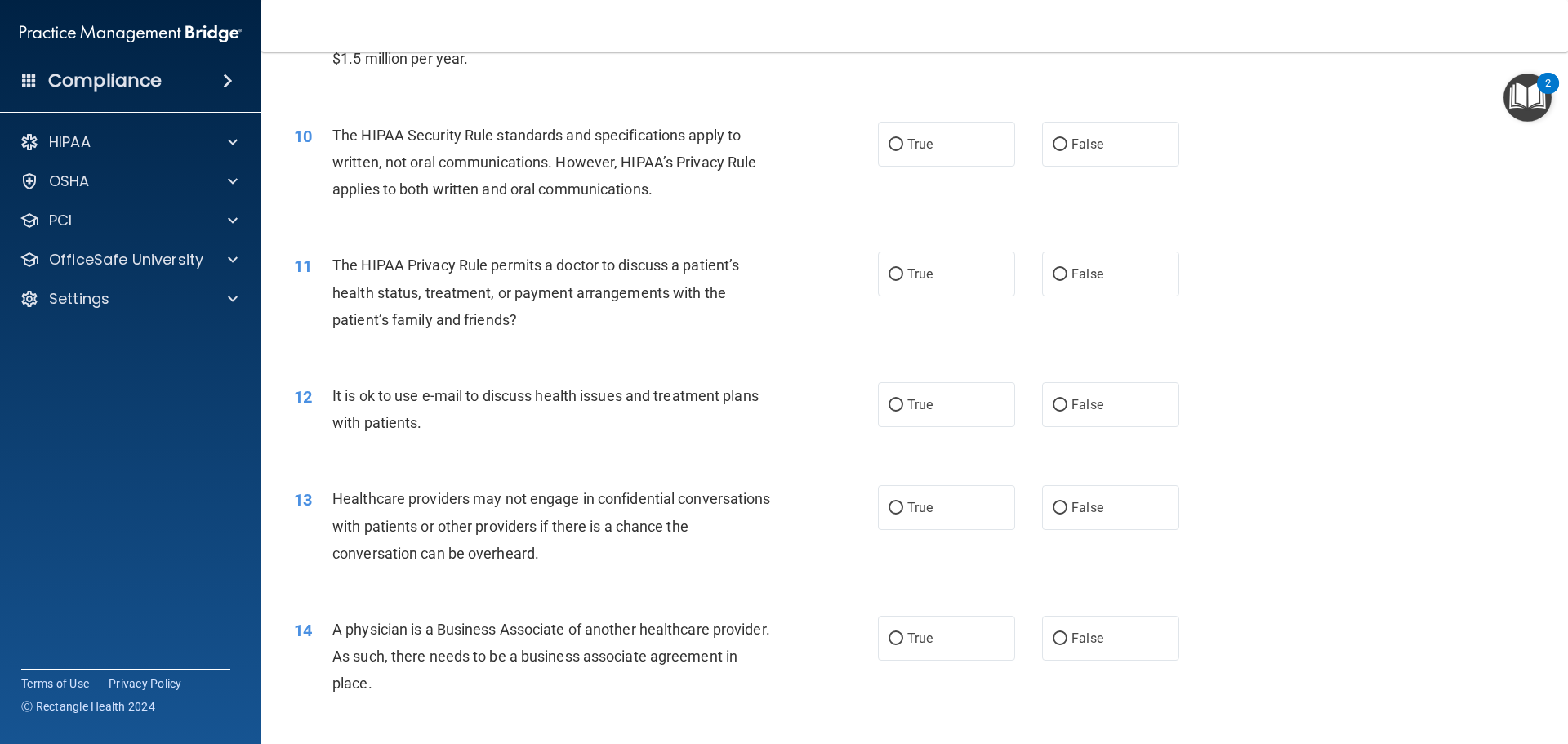
scroll to position [1144, 0]
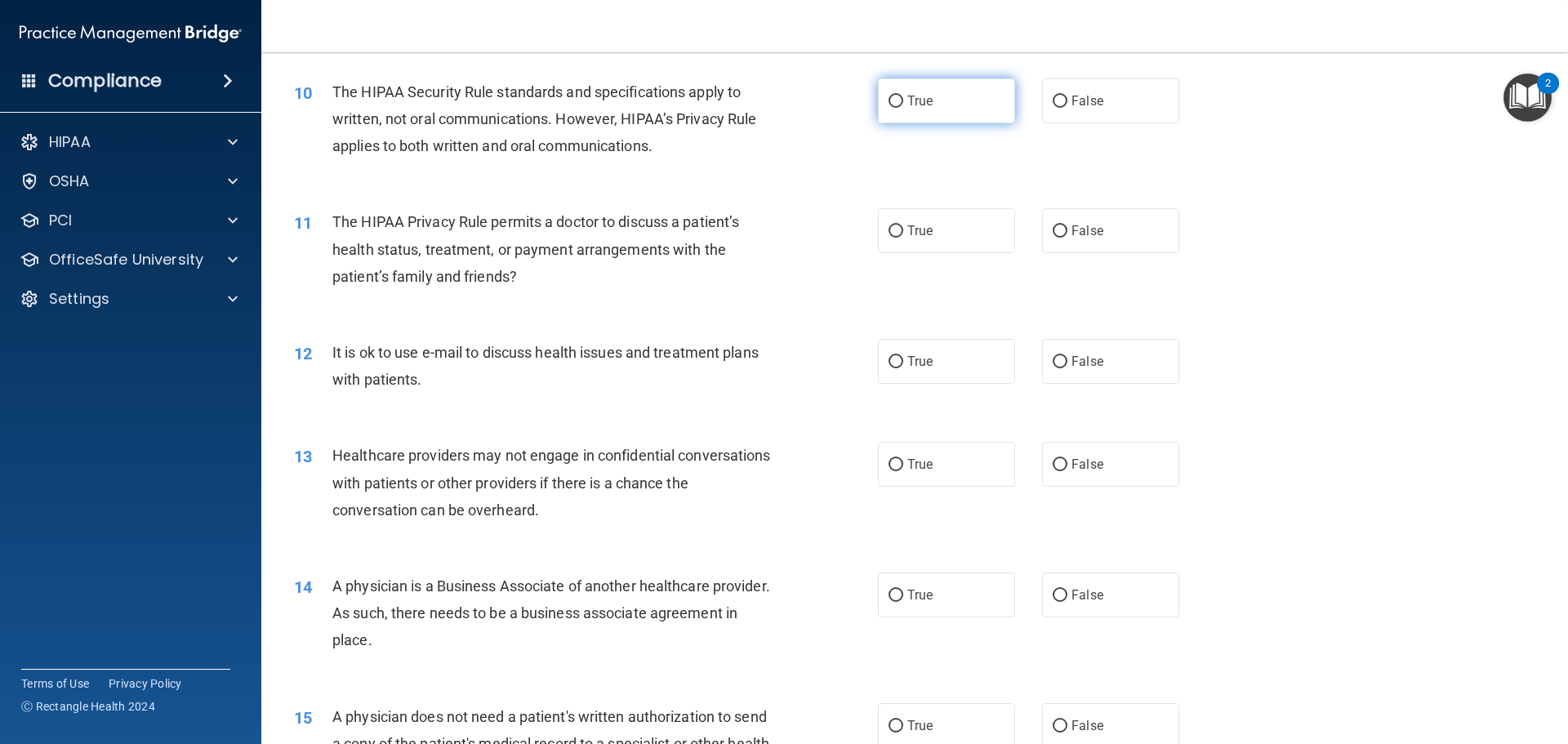
click at [891, 95] on input "True" at bounding box center [895, 101] width 15 height 13
radio input "true"
click at [888, 229] on input "True" at bounding box center [895, 231] width 15 height 13
radio input "true"
click at [891, 364] on input "True" at bounding box center [895, 362] width 15 height 13
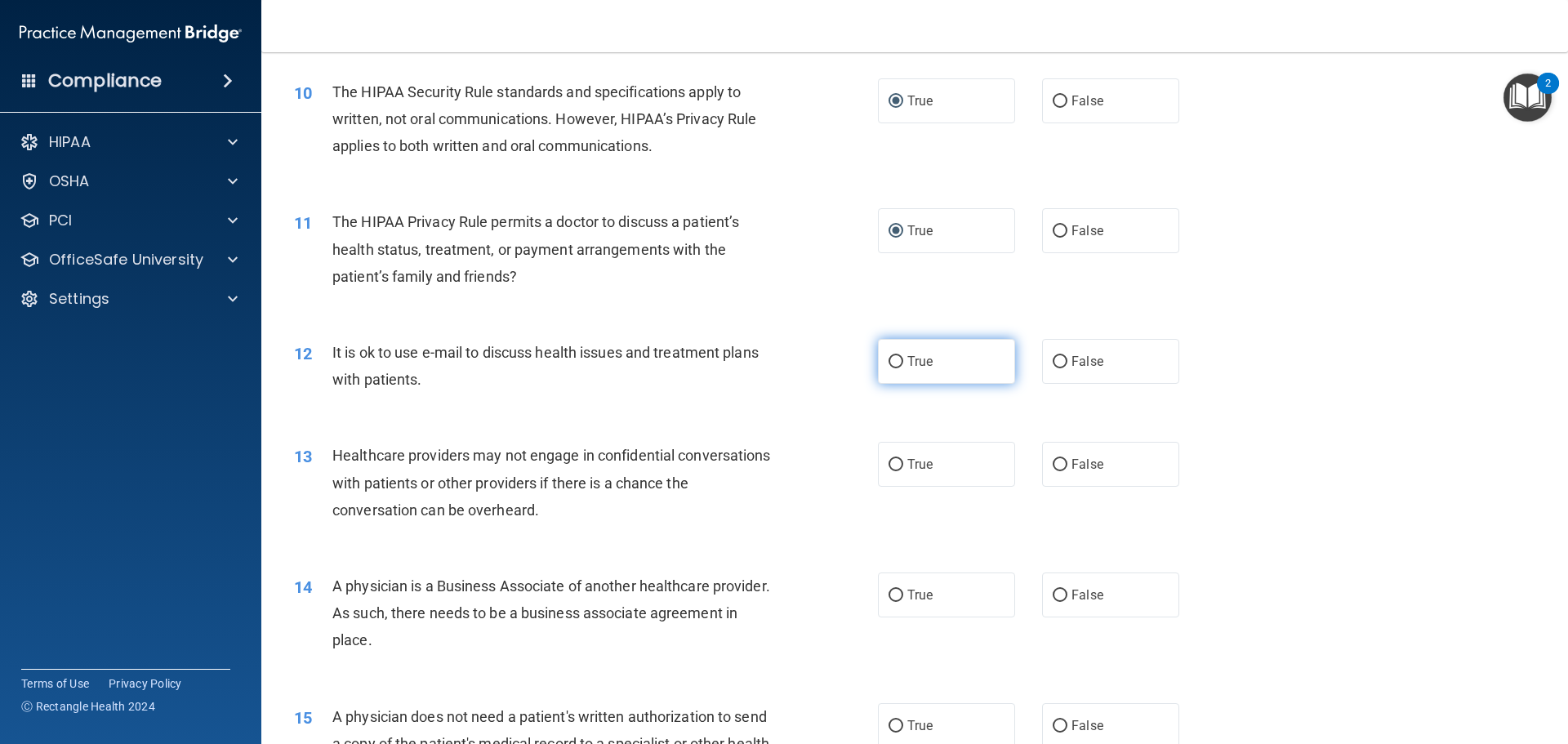
radio input "true"
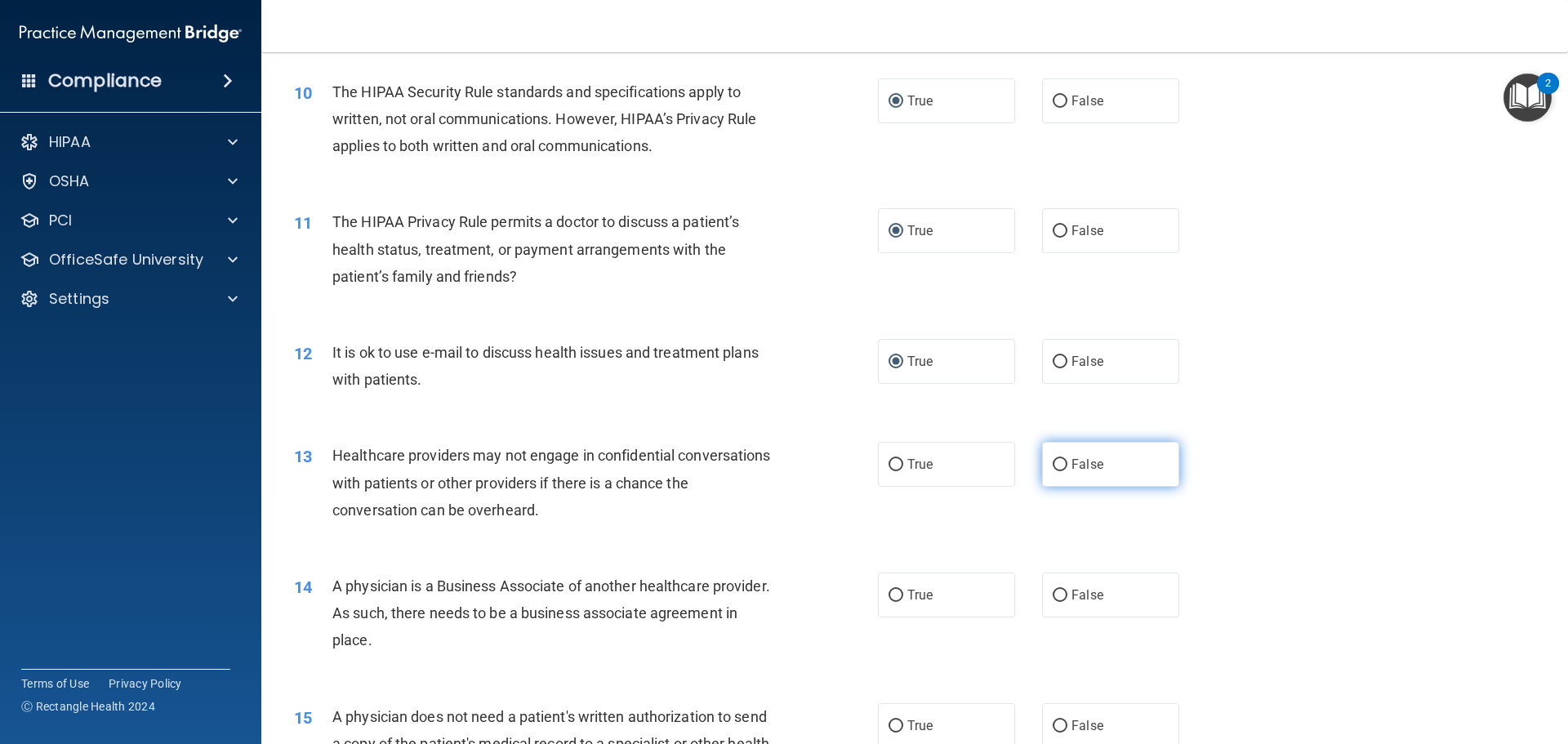
click at [1052, 468] on input "False" at bounding box center [1059, 465] width 15 height 13
radio input "true"
click at [1055, 600] on input "False" at bounding box center [1059, 595] width 15 height 13
radio input "true"
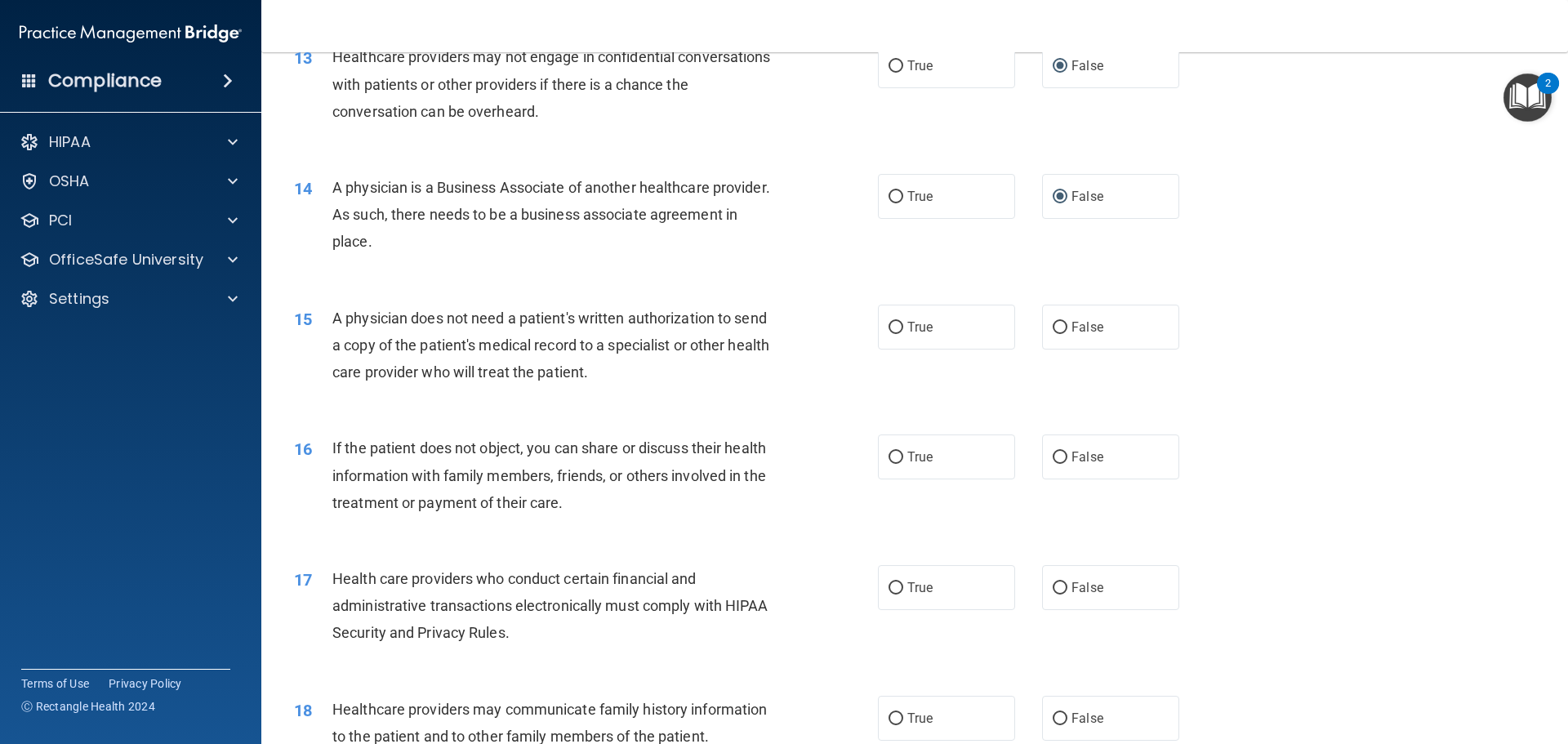
scroll to position [1552, 0]
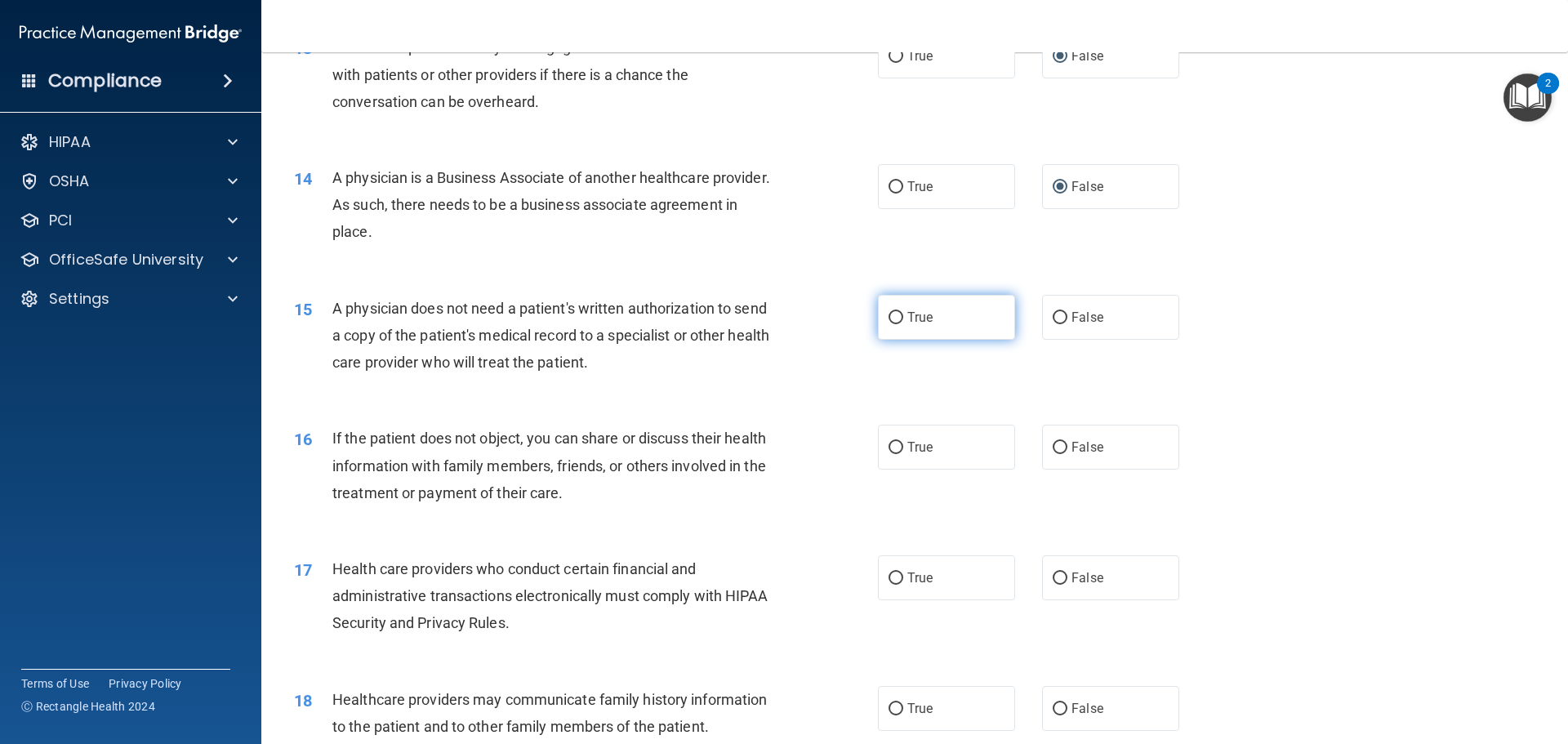
click at [893, 322] on input "True" at bounding box center [895, 318] width 15 height 13
radio input "true"
click at [893, 446] on input "True" at bounding box center [895, 448] width 15 height 13
radio input "true"
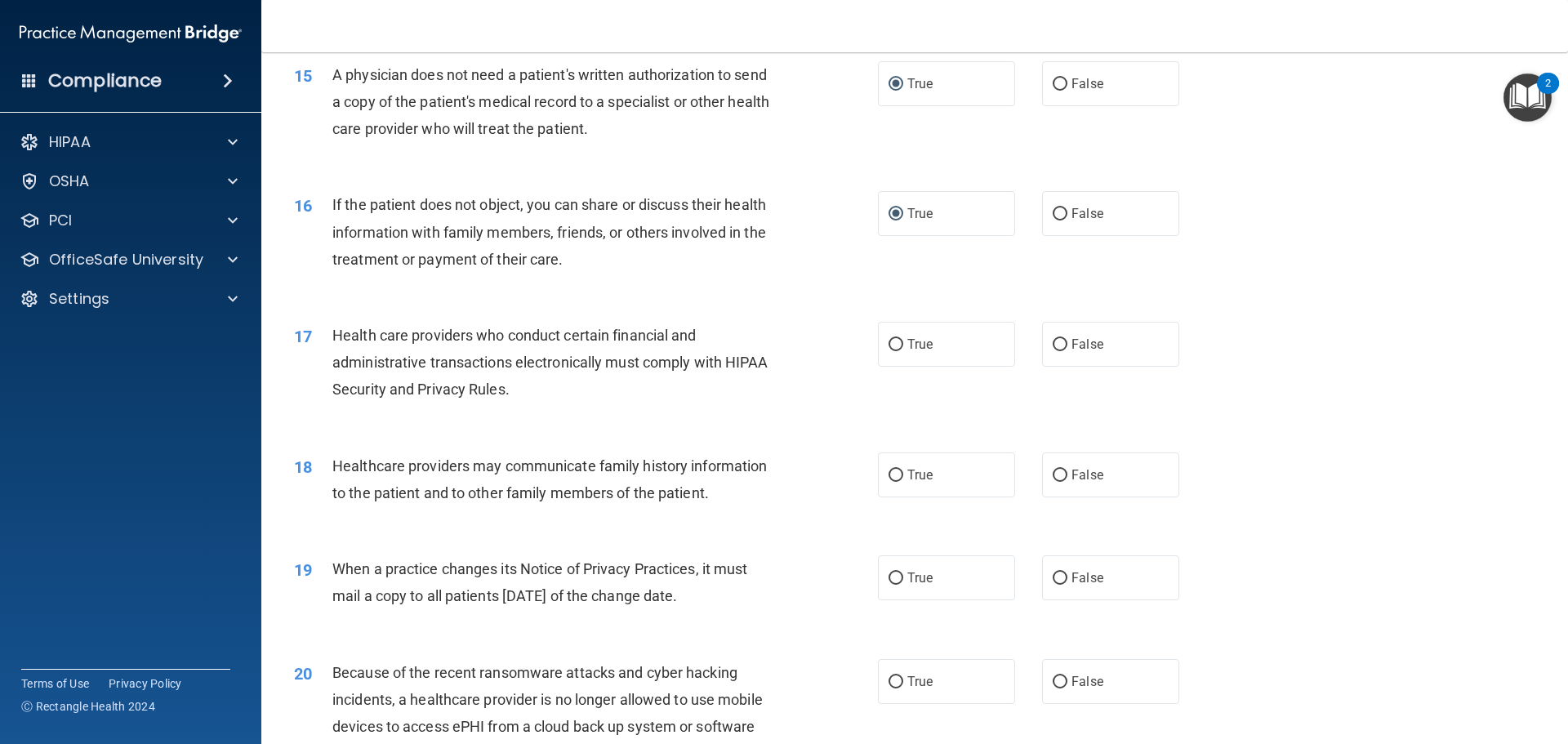
scroll to position [1879, 0]
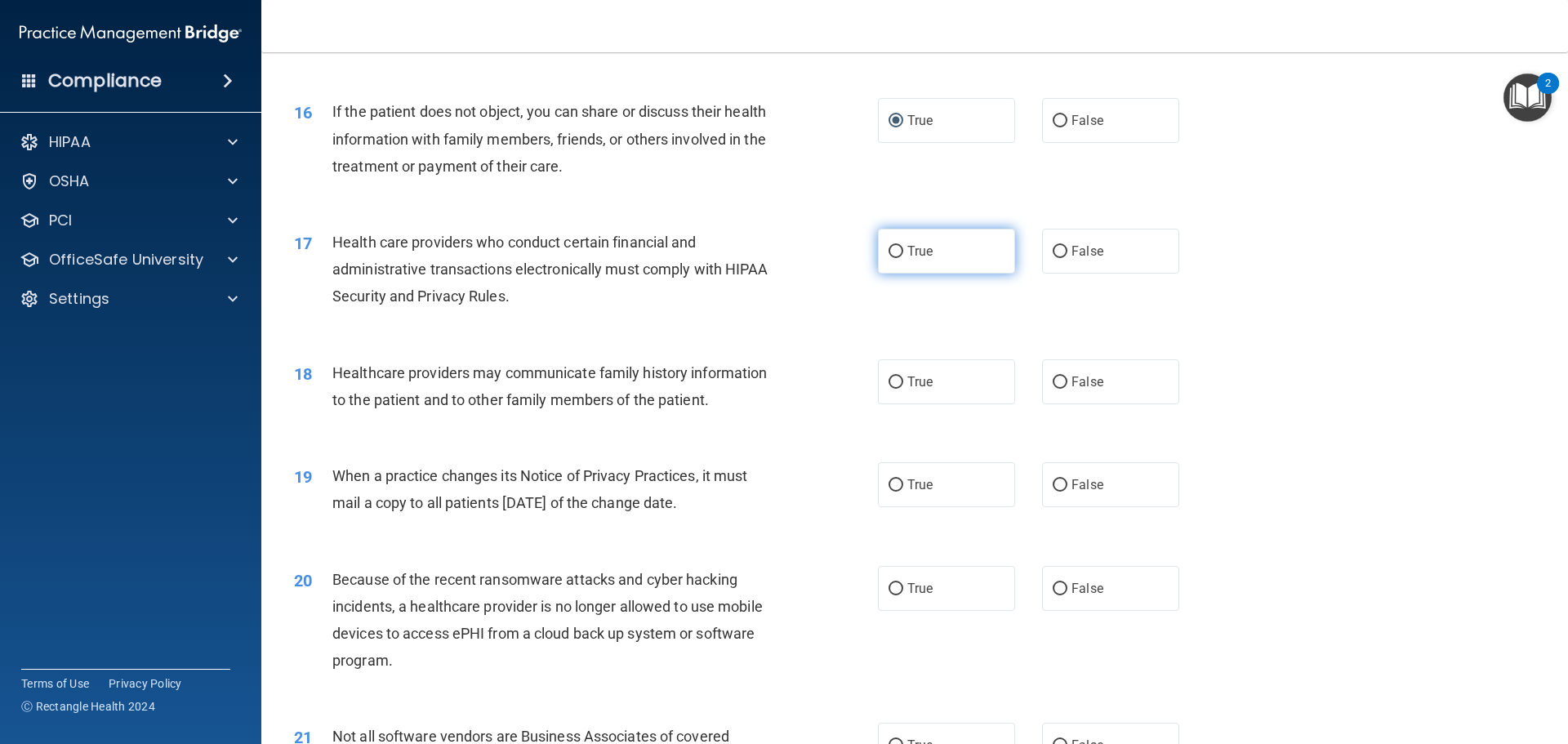
click at [888, 250] on input "True" at bounding box center [895, 252] width 15 height 13
radio input "true"
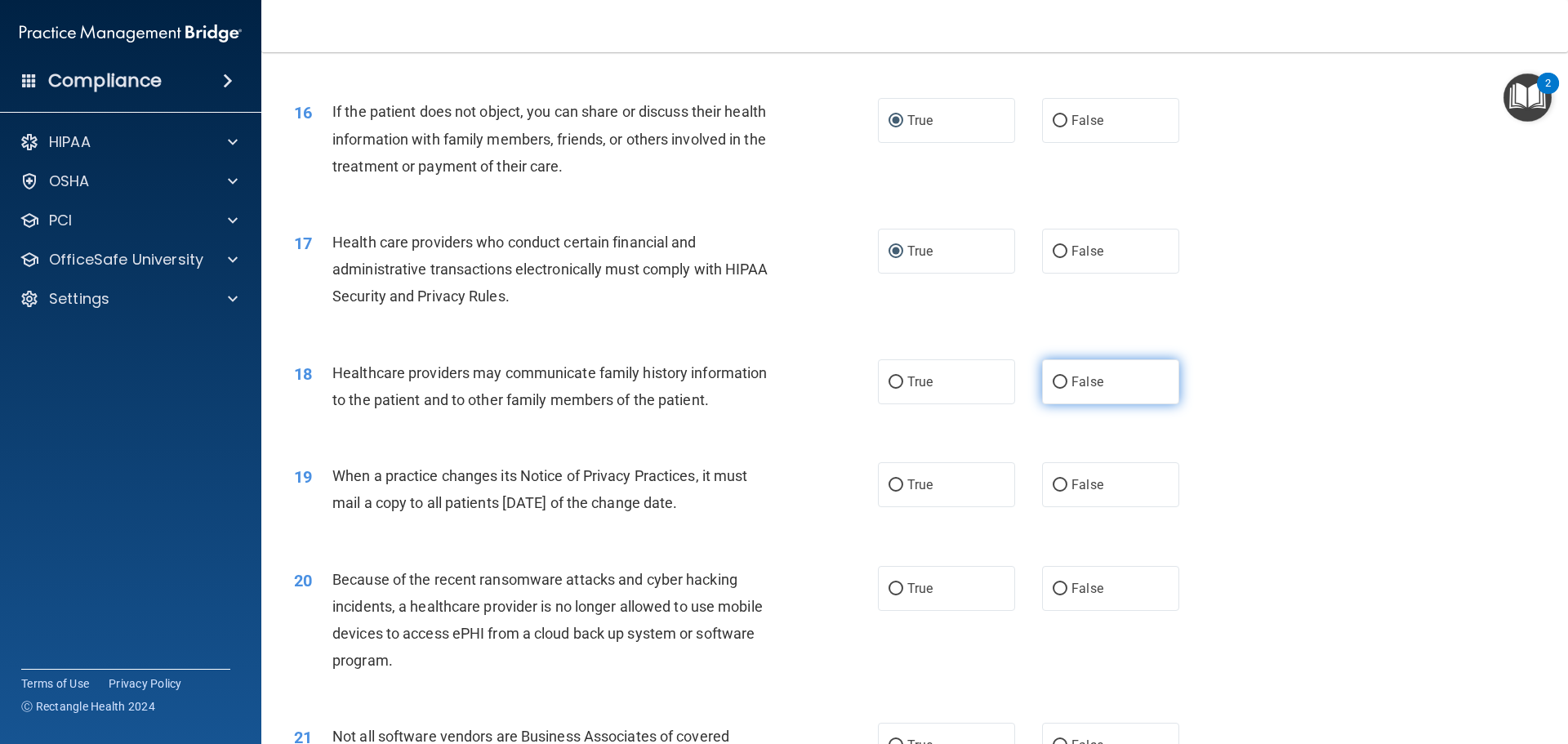
click at [1052, 388] on input "False" at bounding box center [1059, 383] width 15 height 13
radio input "true"
click at [1060, 482] on label "False" at bounding box center [1110, 485] width 137 height 45
click at [1060, 482] on input "False" at bounding box center [1059, 486] width 15 height 13
radio input "true"
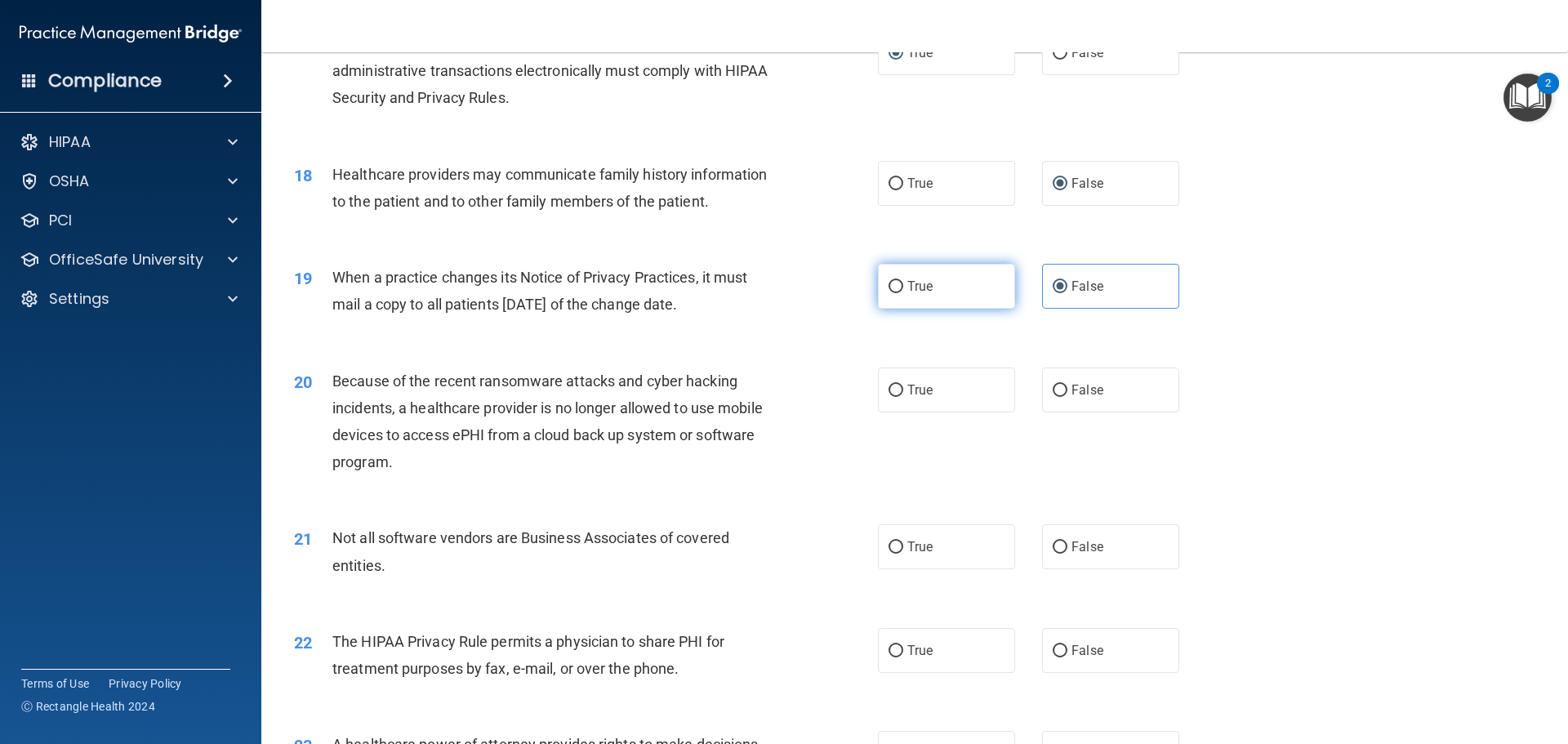
scroll to position [2124, 0]
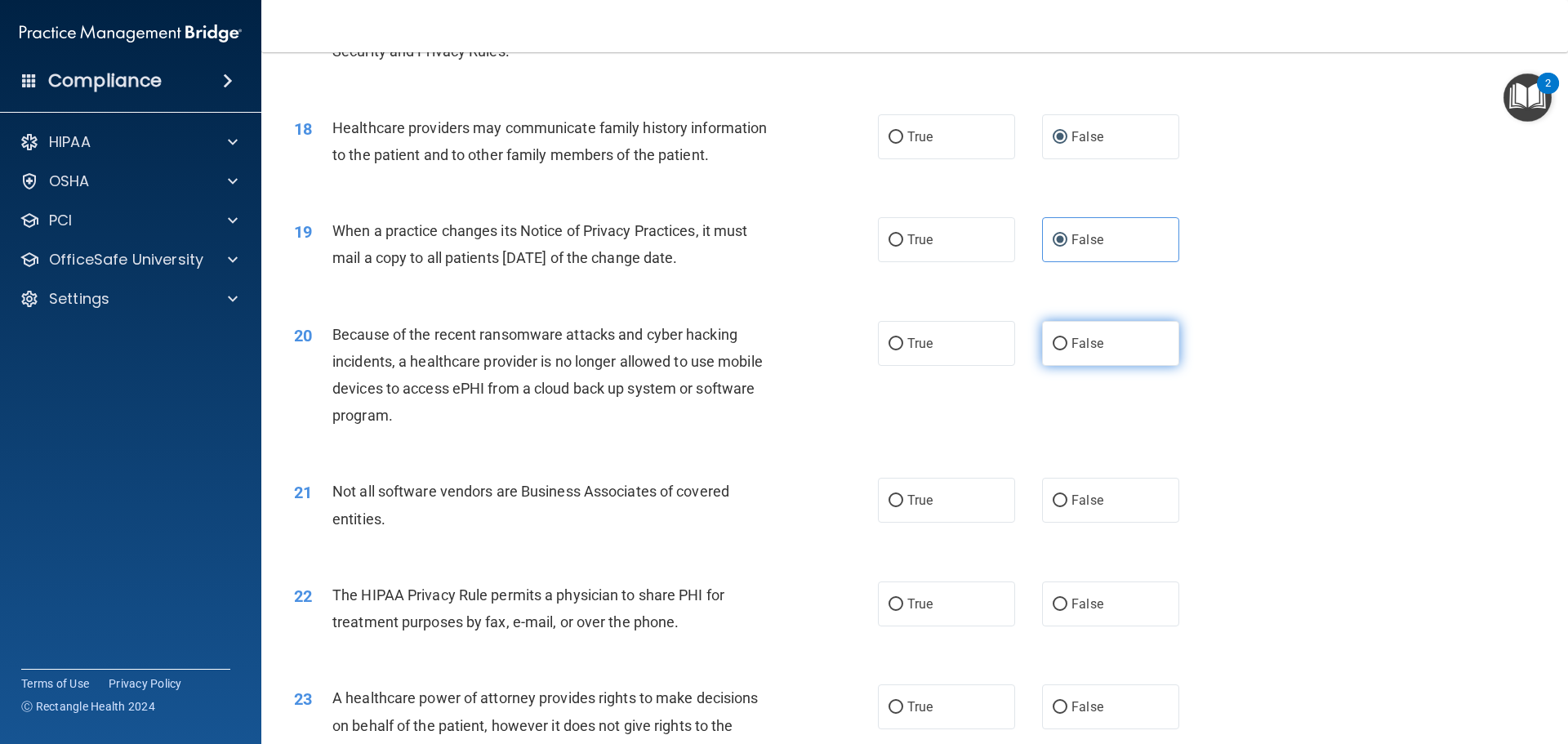
click at [1056, 338] on input "False" at bounding box center [1059, 344] width 15 height 13
radio input "true"
click at [894, 506] on input "True" at bounding box center [895, 501] width 15 height 13
radio input "true"
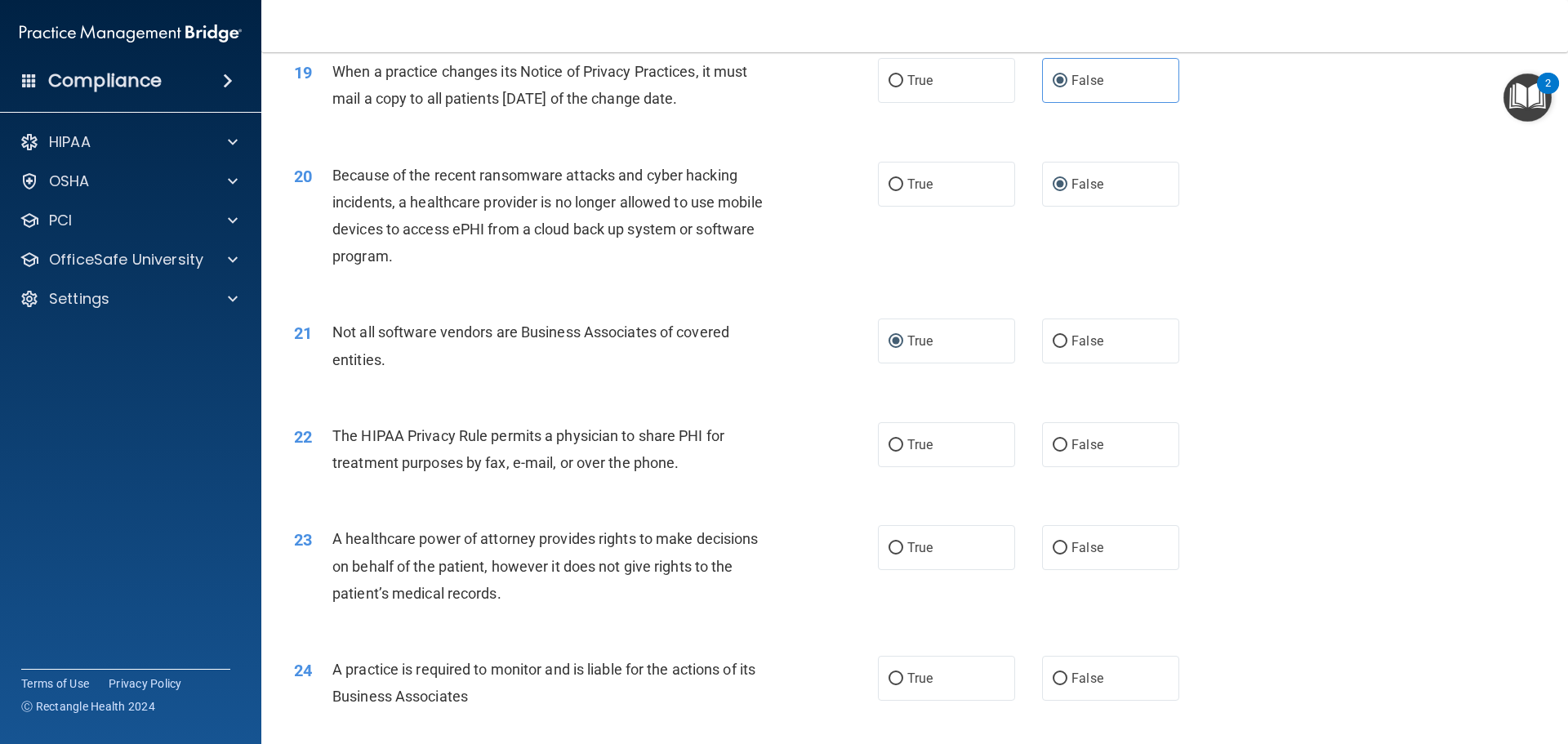
scroll to position [2370, 0]
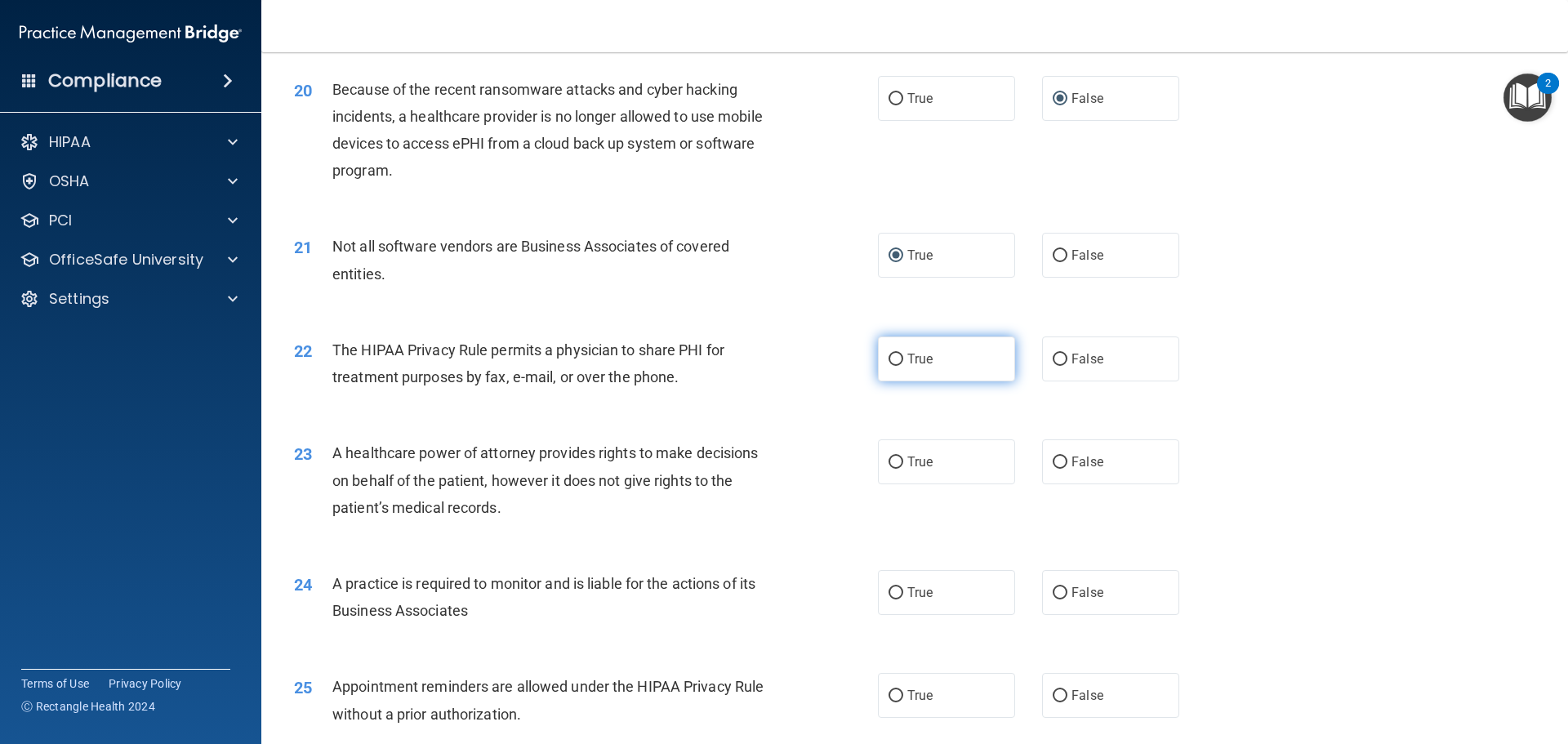
click at [888, 357] on input "True" at bounding box center [895, 359] width 15 height 13
radio input "true"
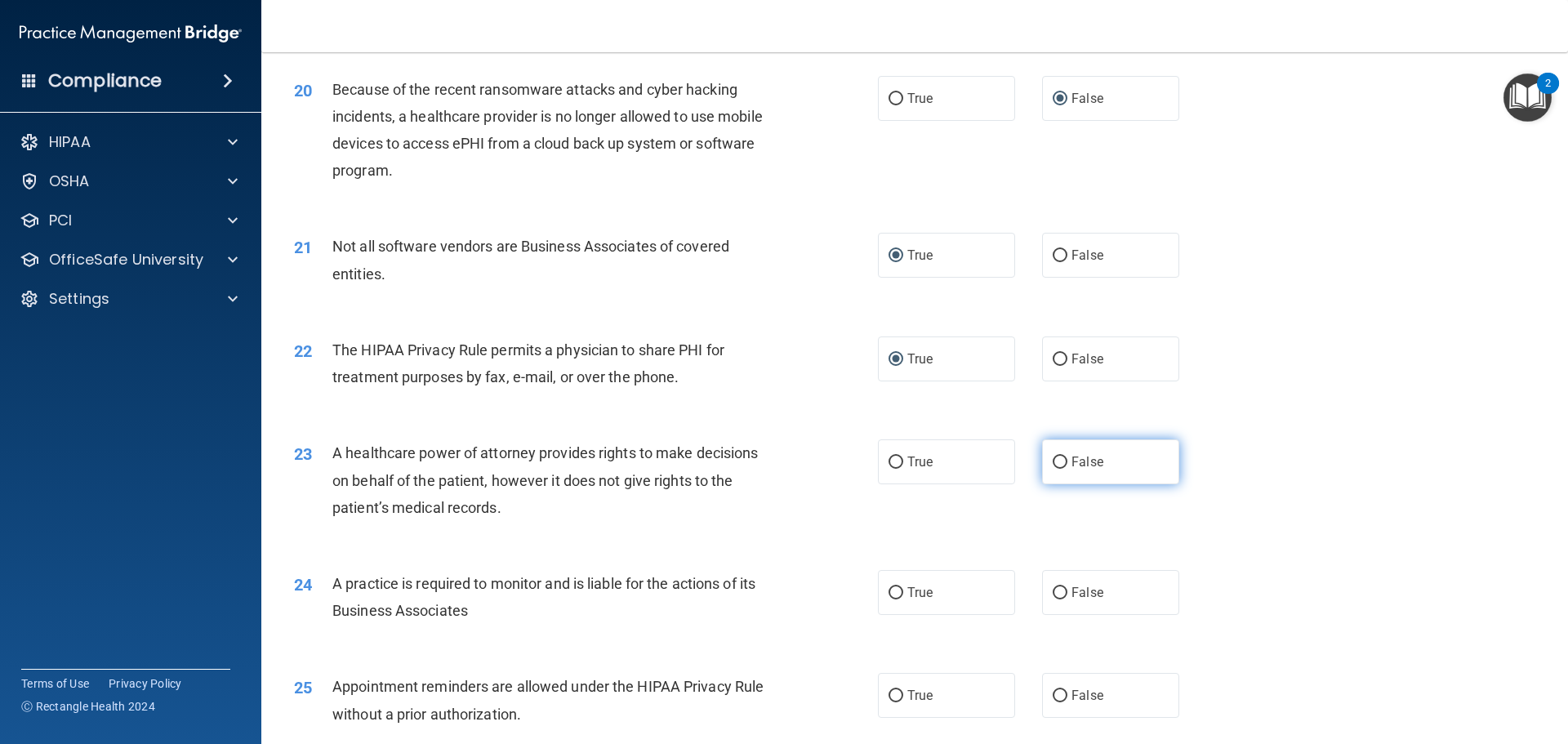
click at [1056, 470] on label "False" at bounding box center [1110, 462] width 137 height 45
click at [1056, 469] on input "False" at bounding box center [1059, 462] width 15 height 13
radio input "true"
click at [1054, 592] on input "False" at bounding box center [1059, 593] width 15 height 13
radio input "true"
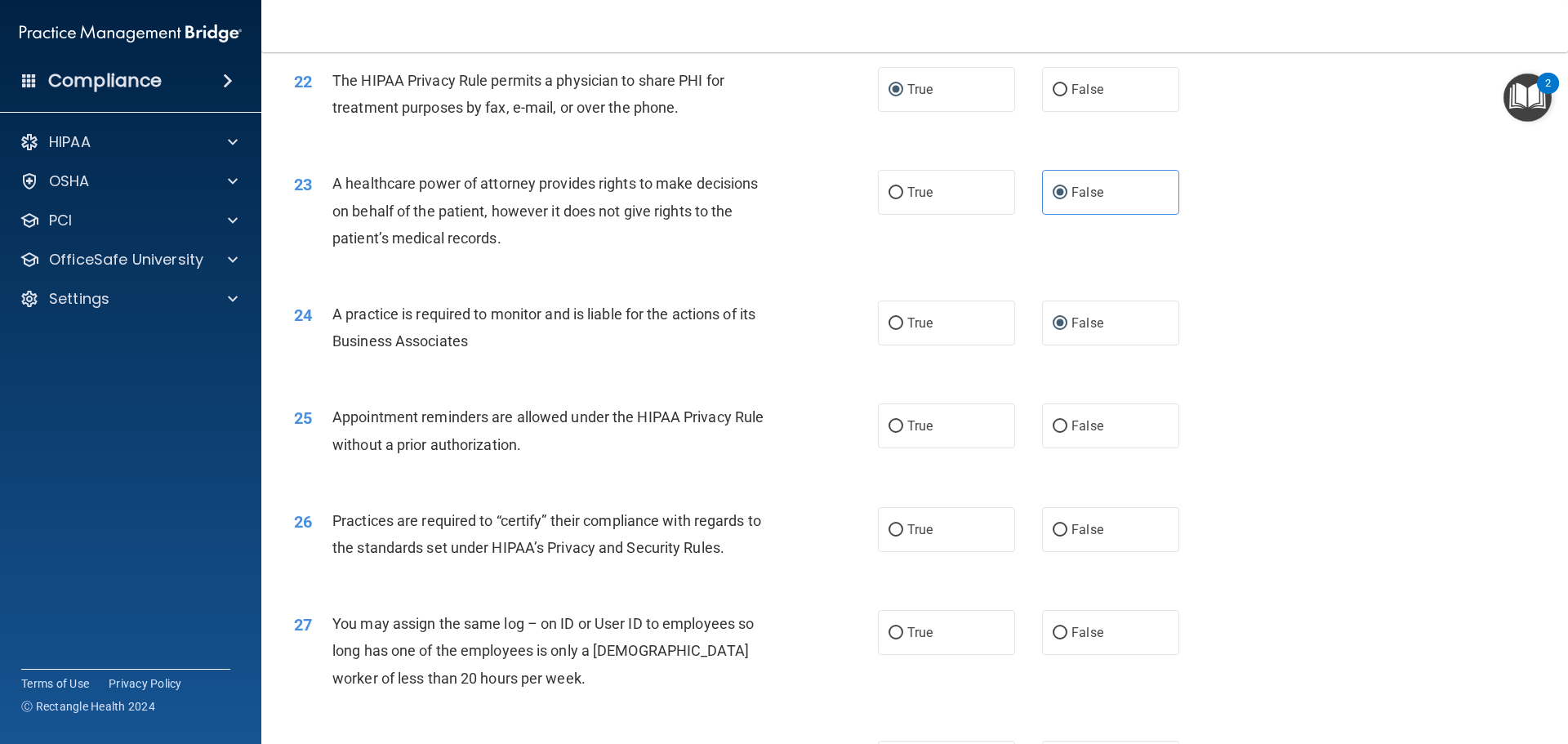
scroll to position [2778, 0]
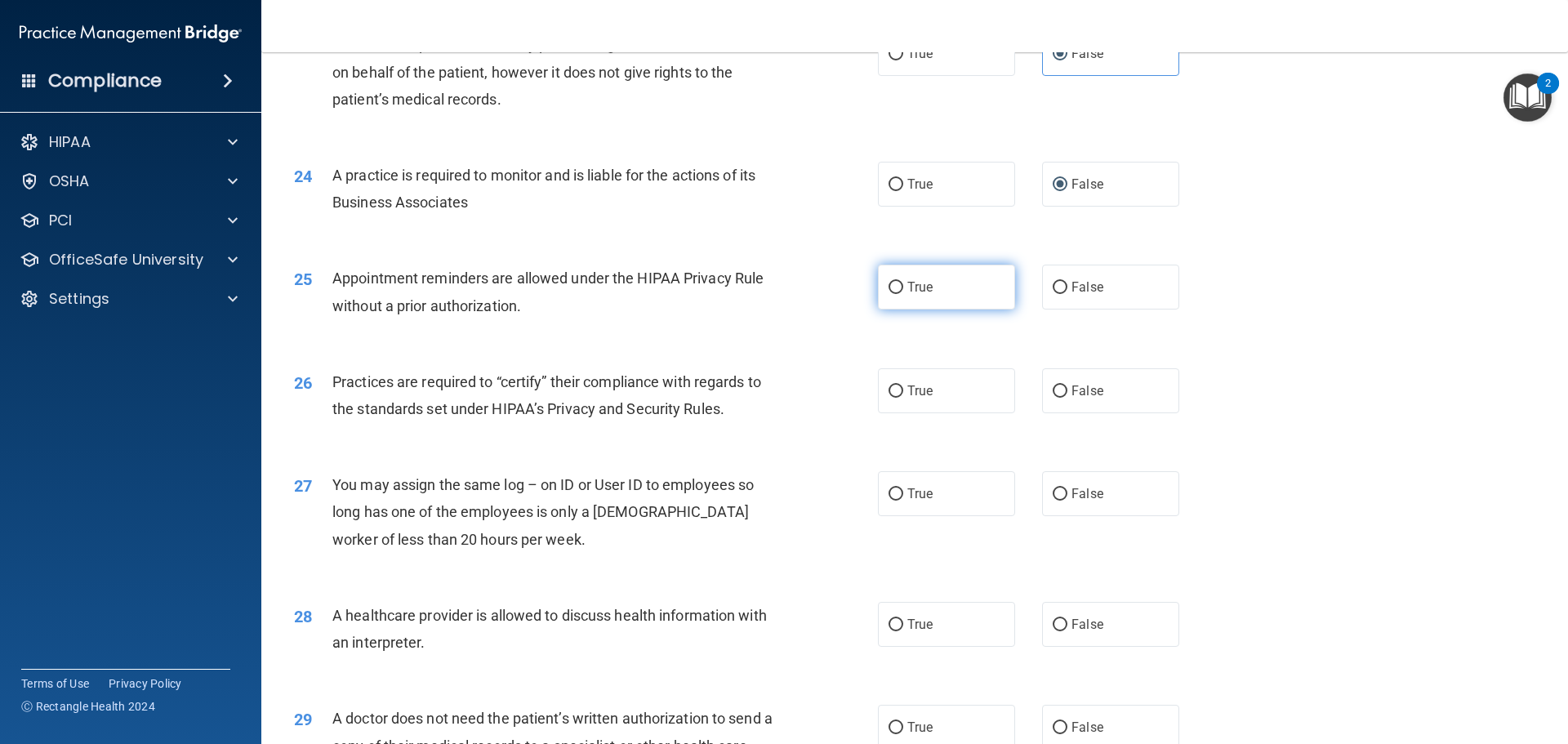
click at [888, 284] on input "True" at bounding box center [895, 287] width 15 height 13
radio input "true"
click at [1053, 391] on input "False" at bounding box center [1059, 391] width 15 height 13
radio input "true"
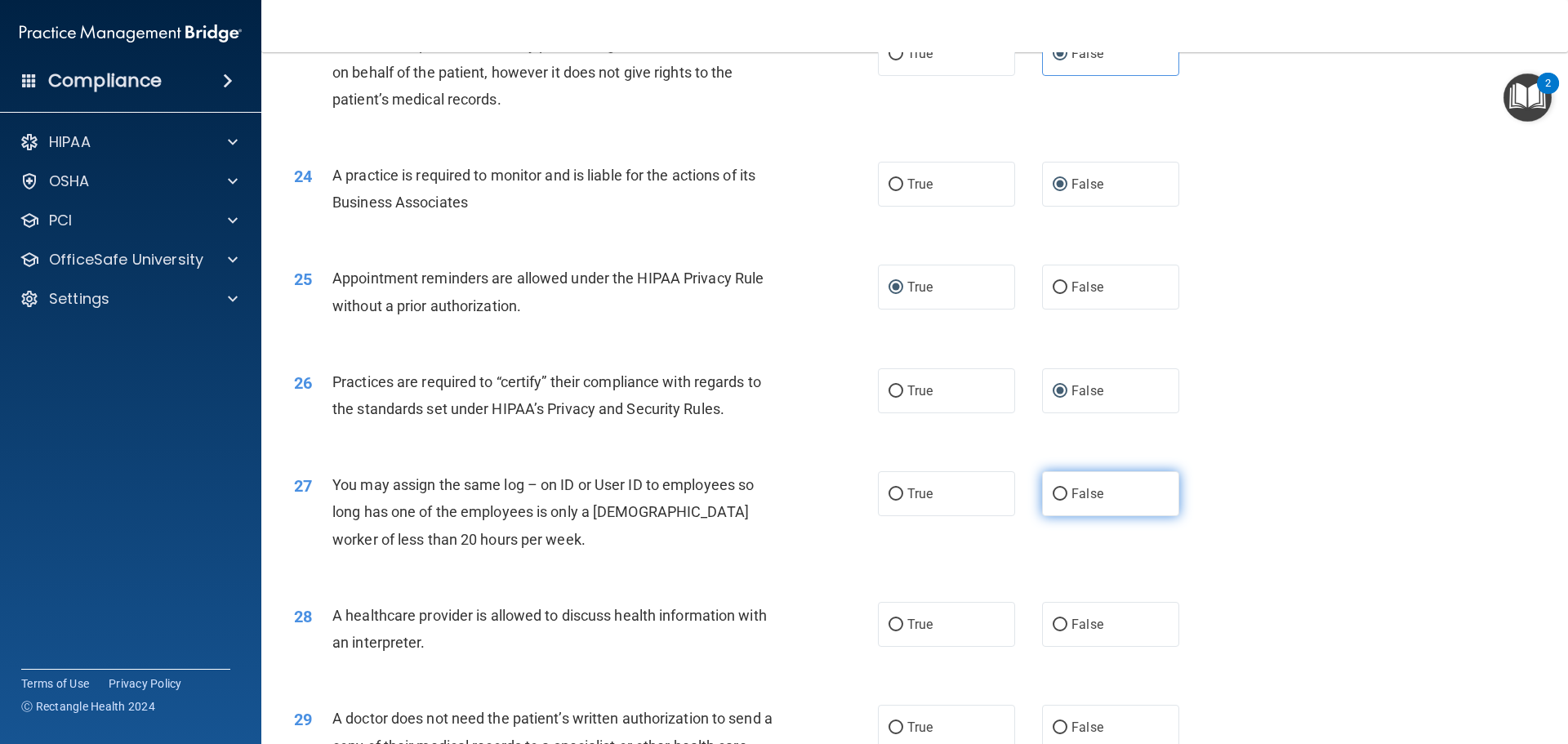
click at [1052, 497] on input "False" at bounding box center [1059, 494] width 15 height 13
radio input "true"
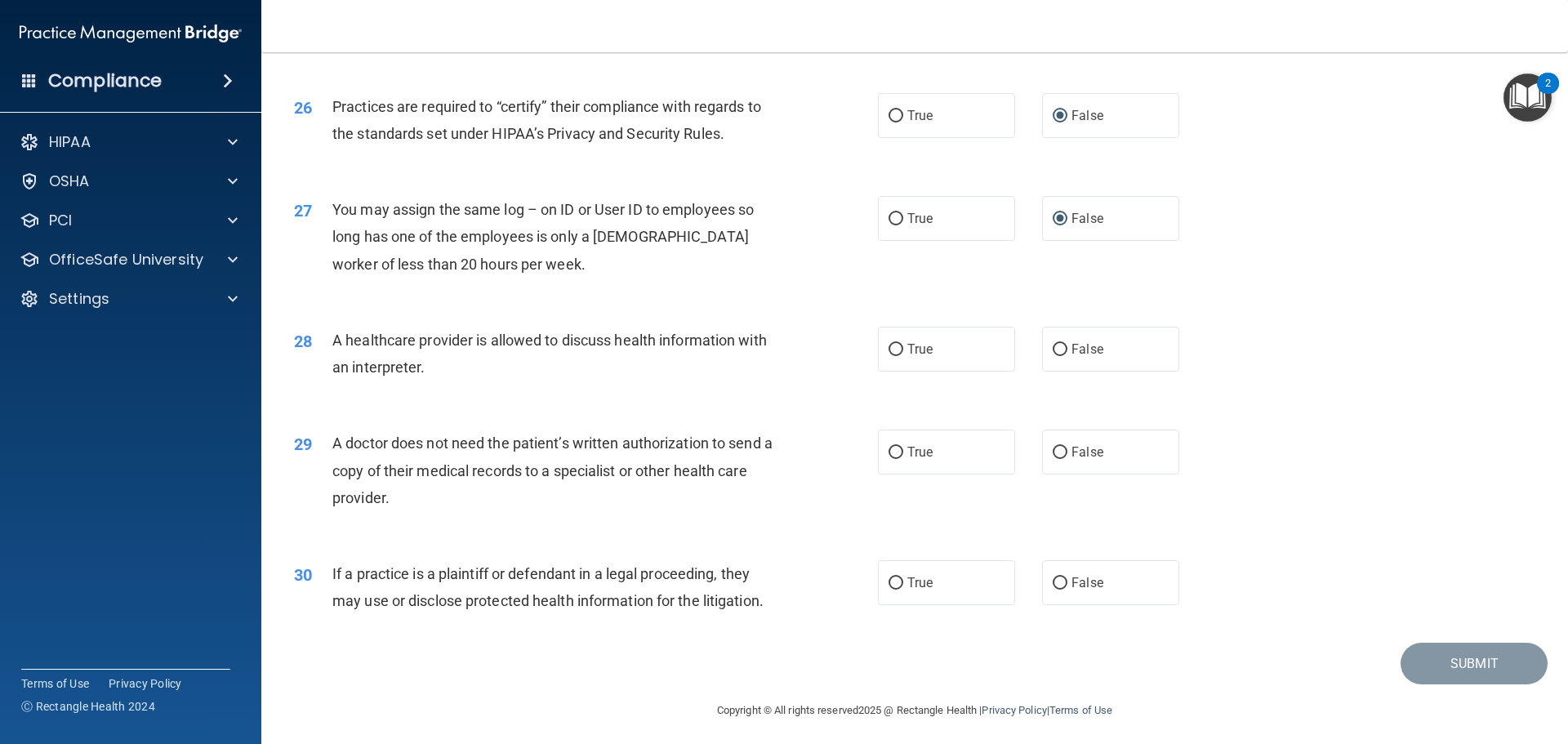
scroll to position [3060, 0]
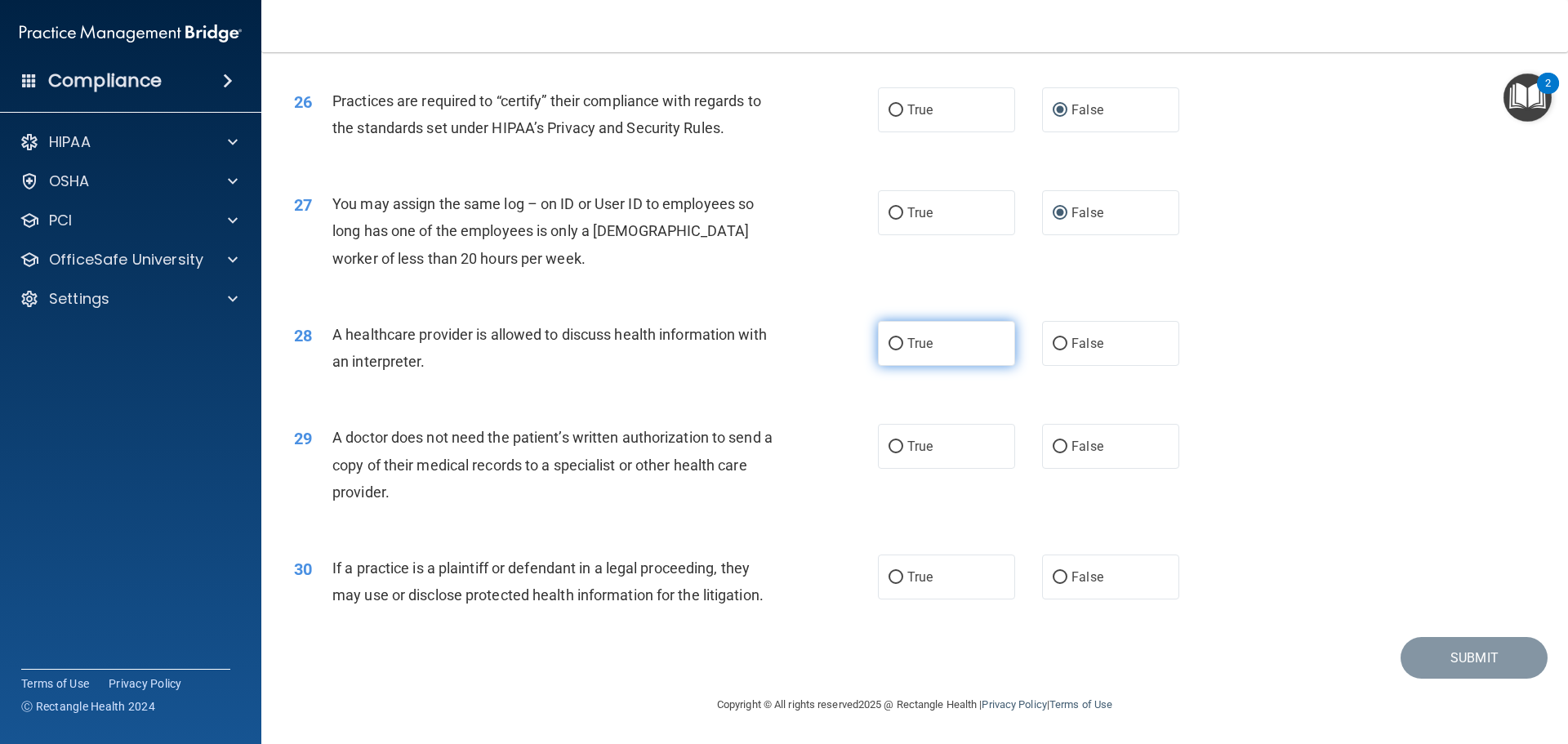
click at [891, 342] on input "True" at bounding box center [895, 344] width 15 height 13
radio input "true"
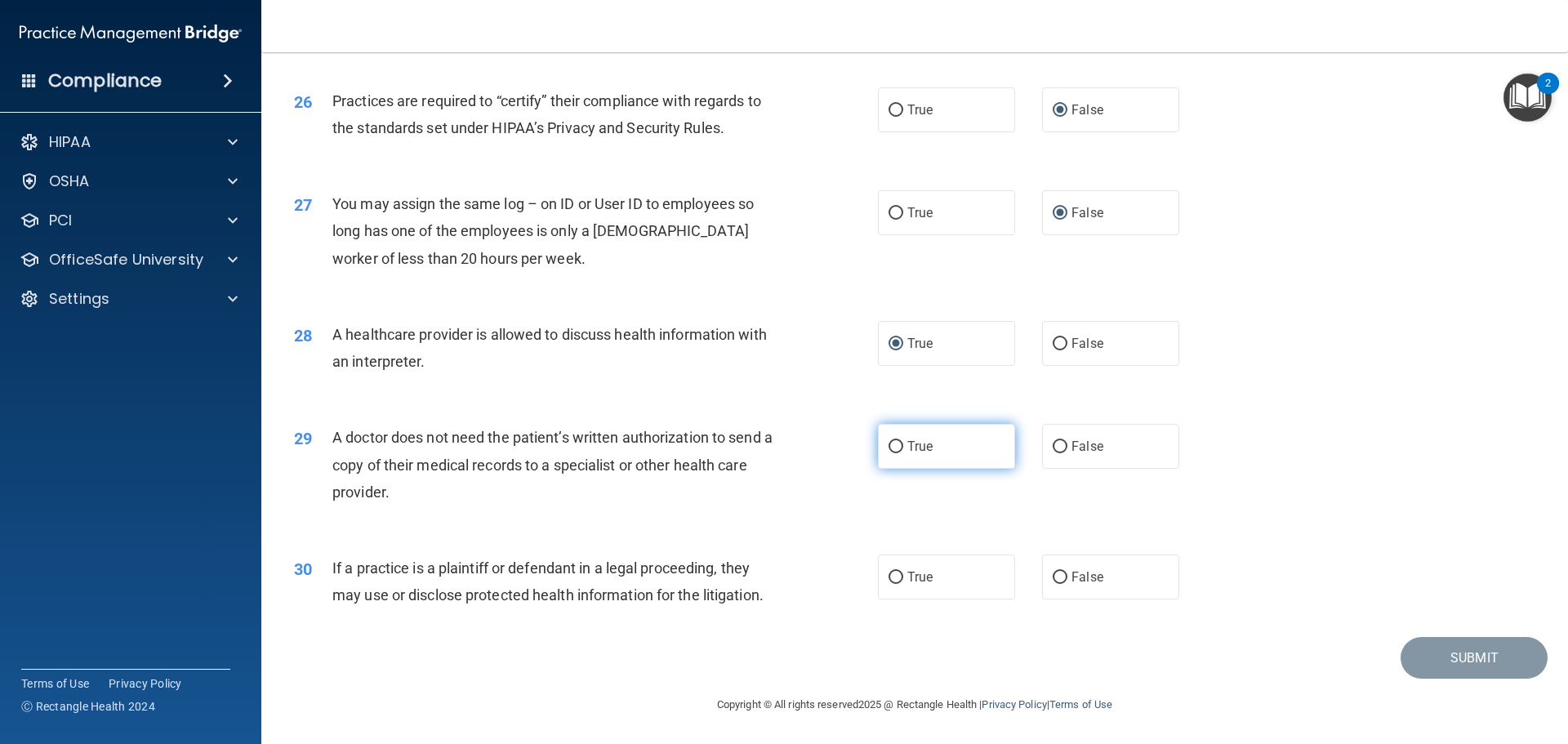
click at [892, 448] on input "True" at bounding box center [895, 447] width 15 height 13
radio input "true"
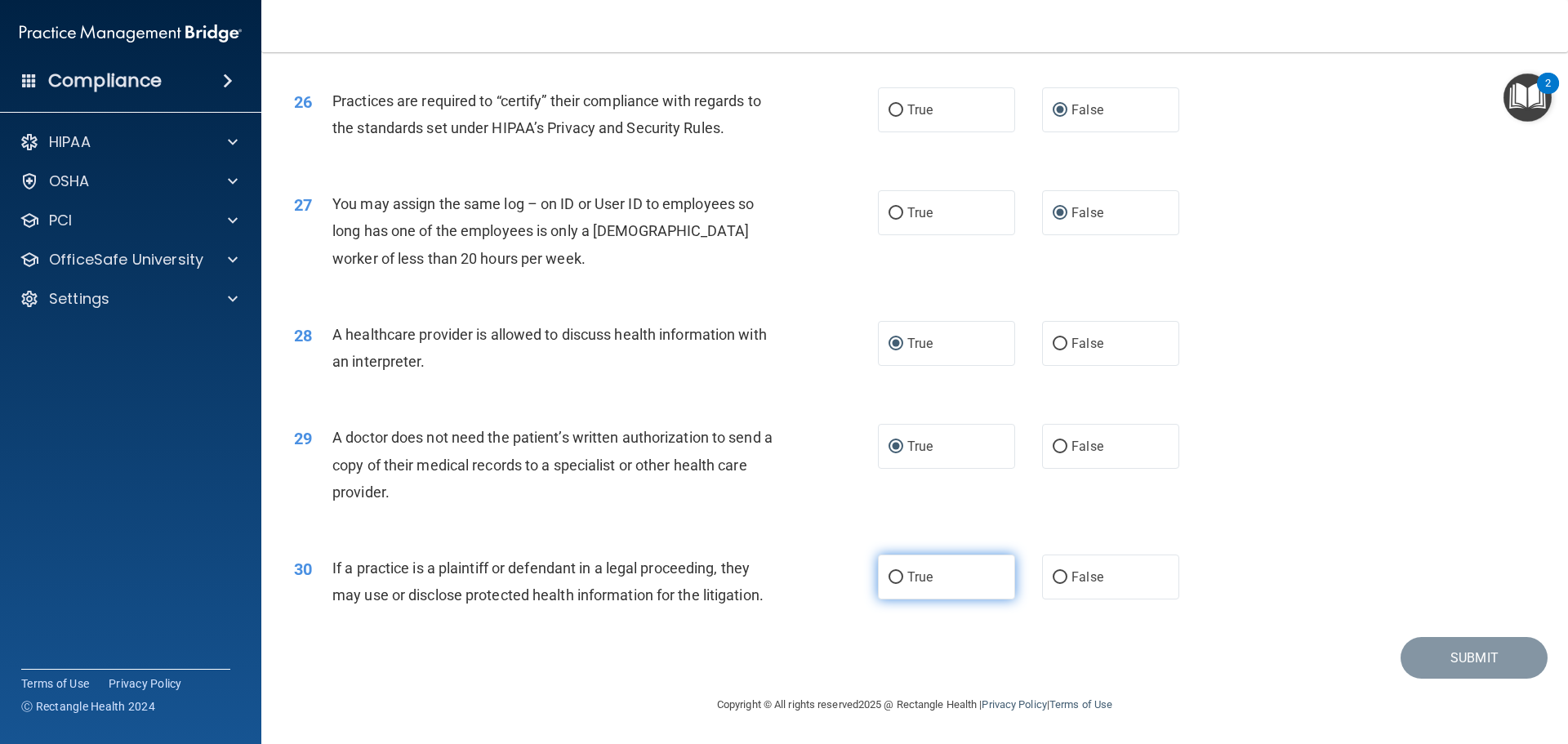
click at [893, 581] on input "True" at bounding box center [895, 578] width 15 height 13
radio input "true"
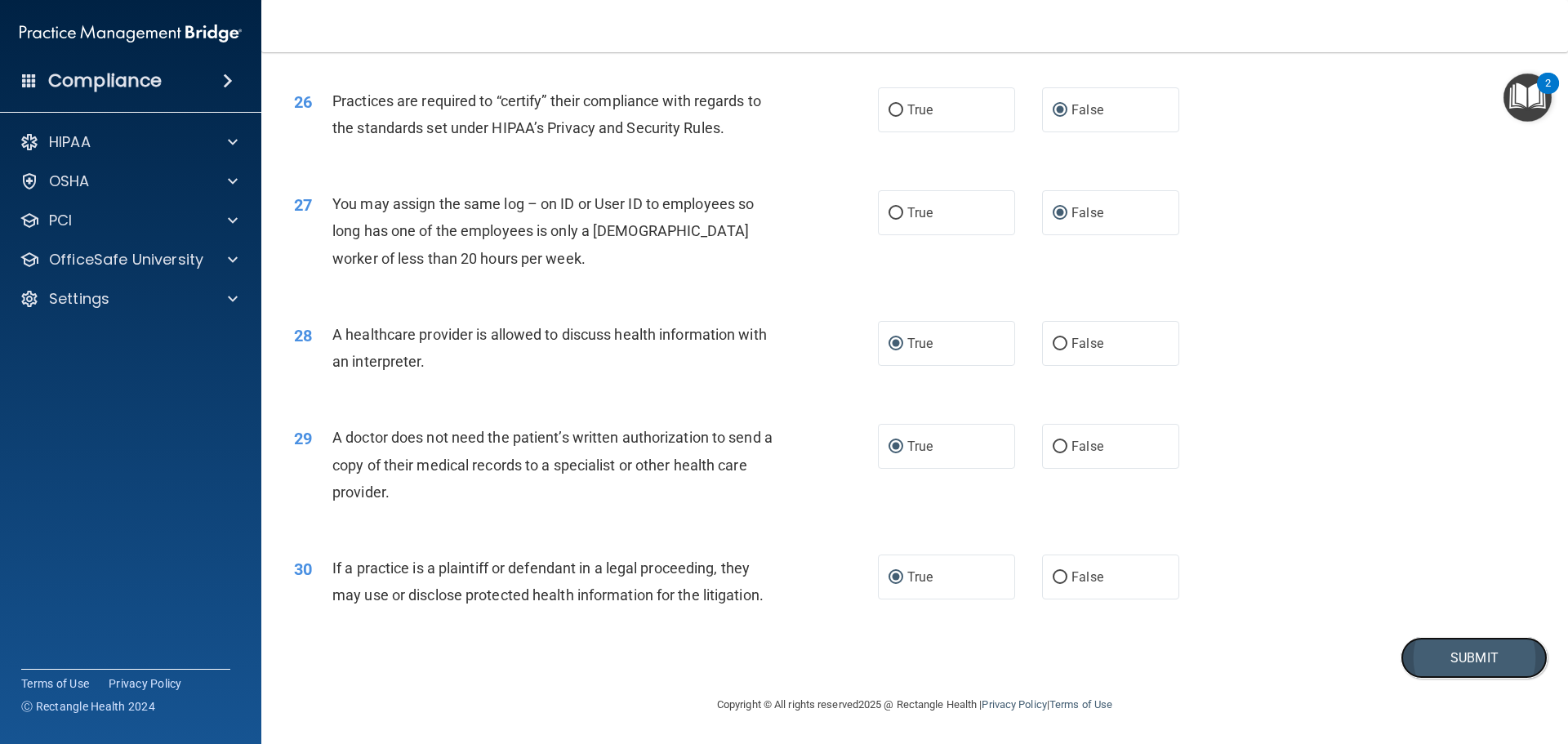
click at [1469, 659] on button "Submit" at bounding box center [1474, 658] width 147 height 42
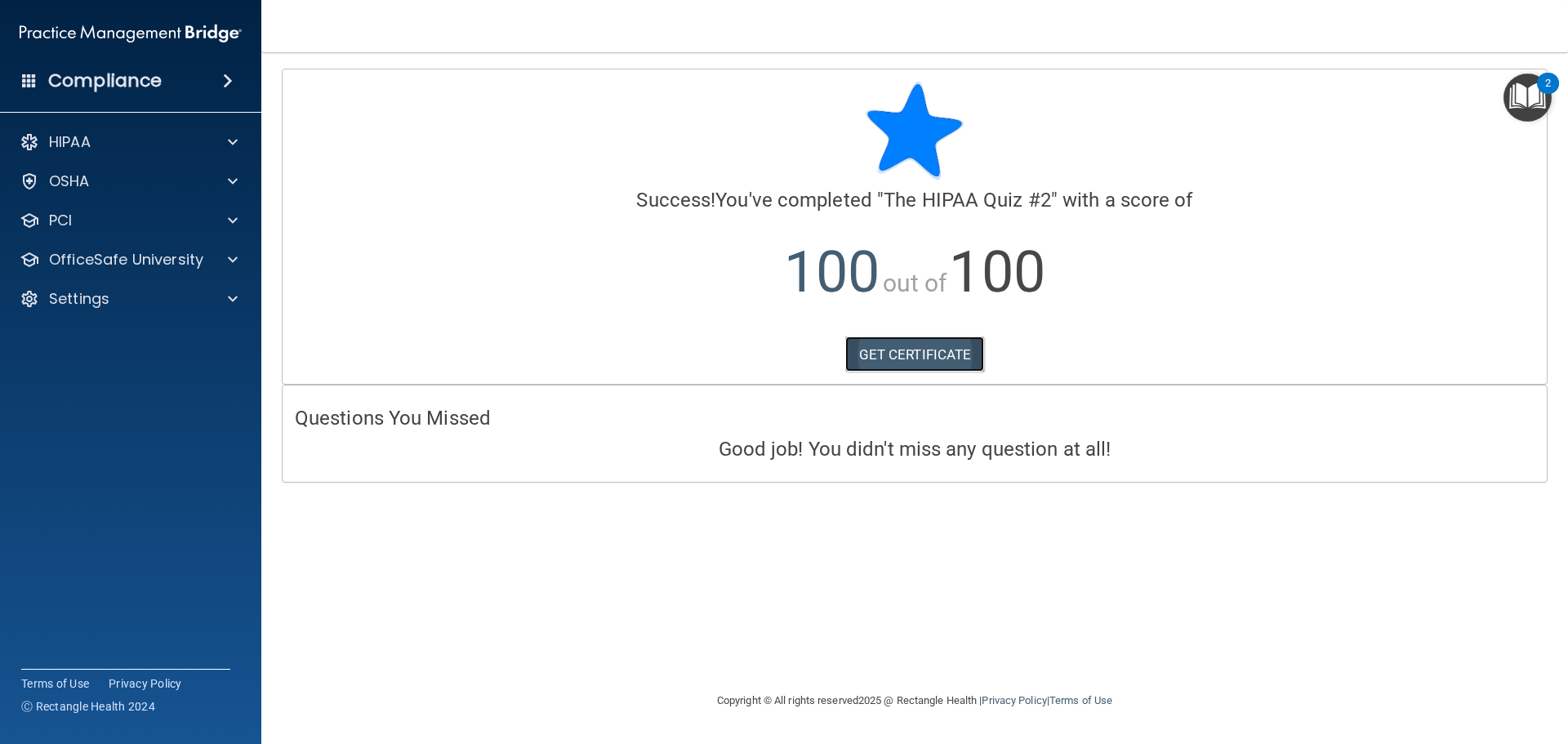
click at [912, 356] on link "GET CERTIFICATE" at bounding box center [916, 355] width 140 height 36
click at [114, 157] on div "HIPAA" at bounding box center [131, 143] width 262 height 33
click at [217, 136] on div at bounding box center [230, 142] width 41 height 19
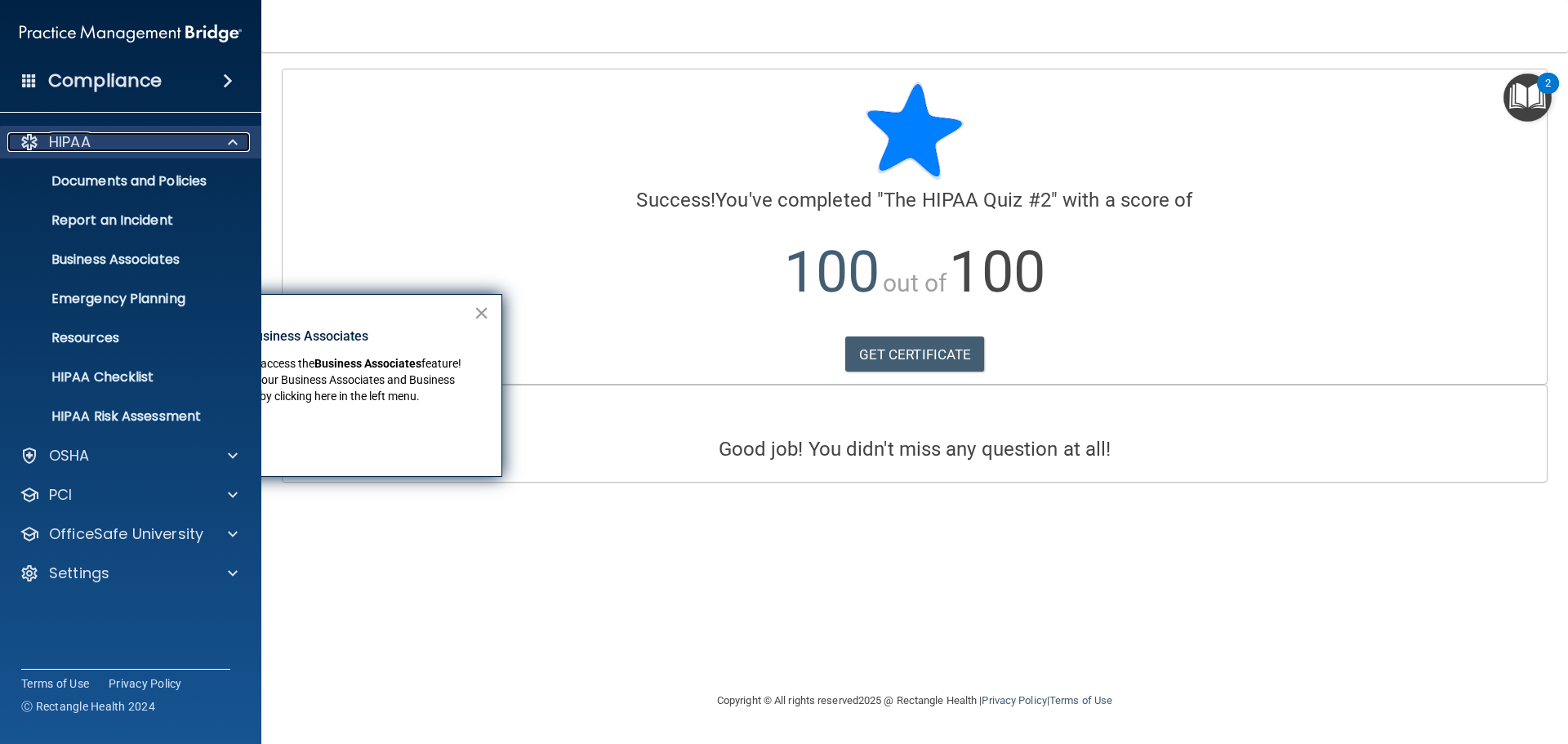
click at [202, 139] on div "HIPAA" at bounding box center [109, 142] width 203 height 19
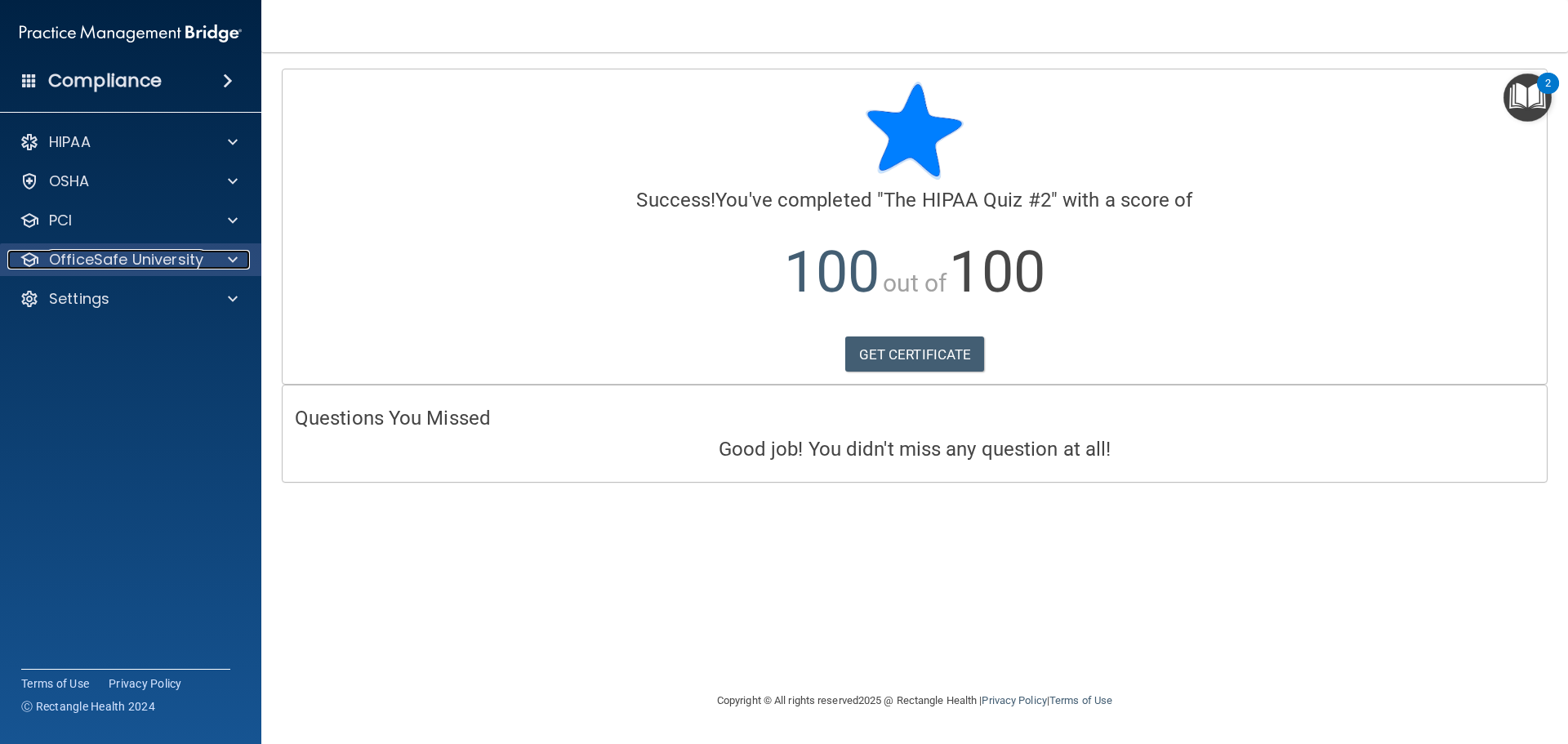
click at [214, 254] on div at bounding box center [230, 259] width 41 height 19
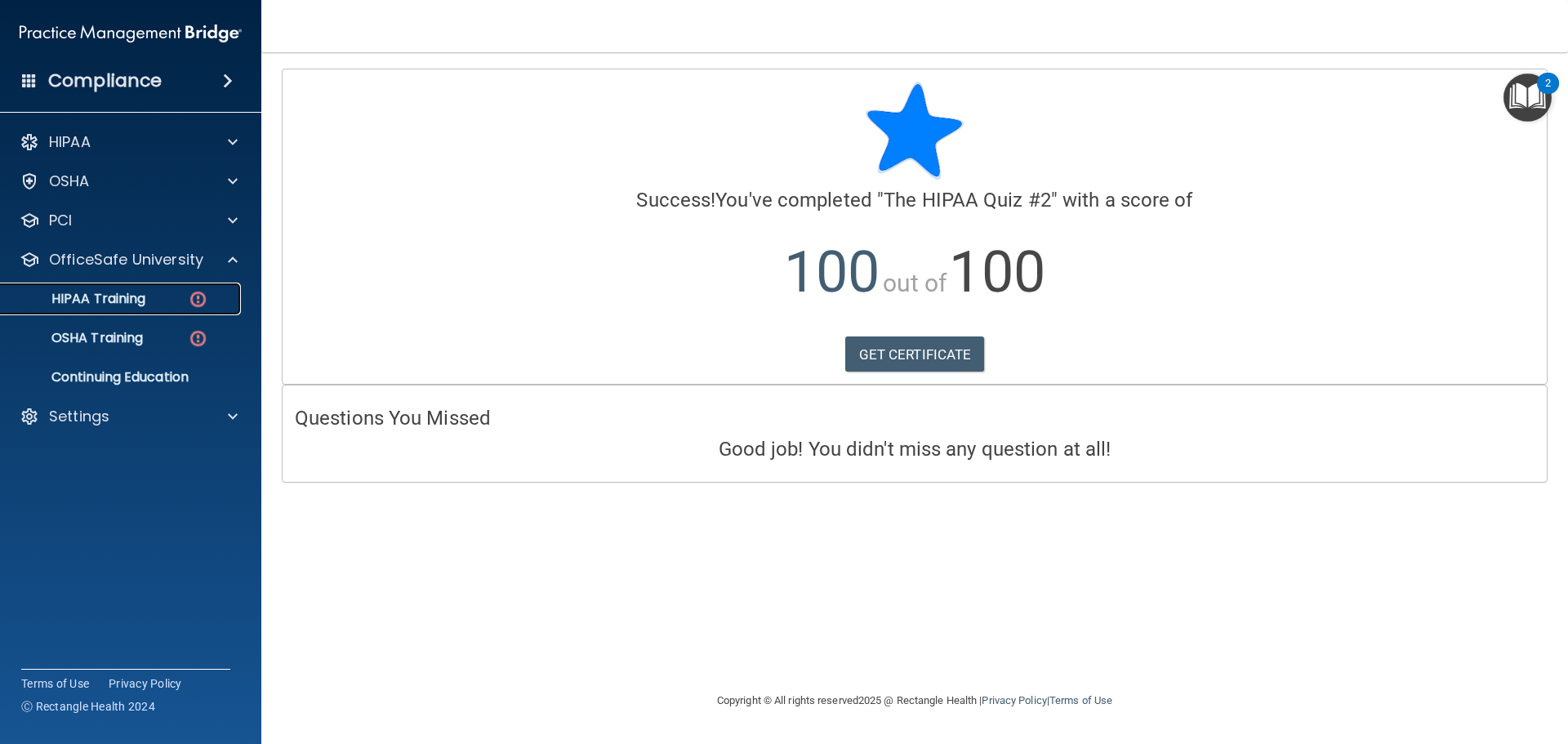
click at [209, 305] on div "HIPAA Training" at bounding box center [122, 299] width 223 height 17
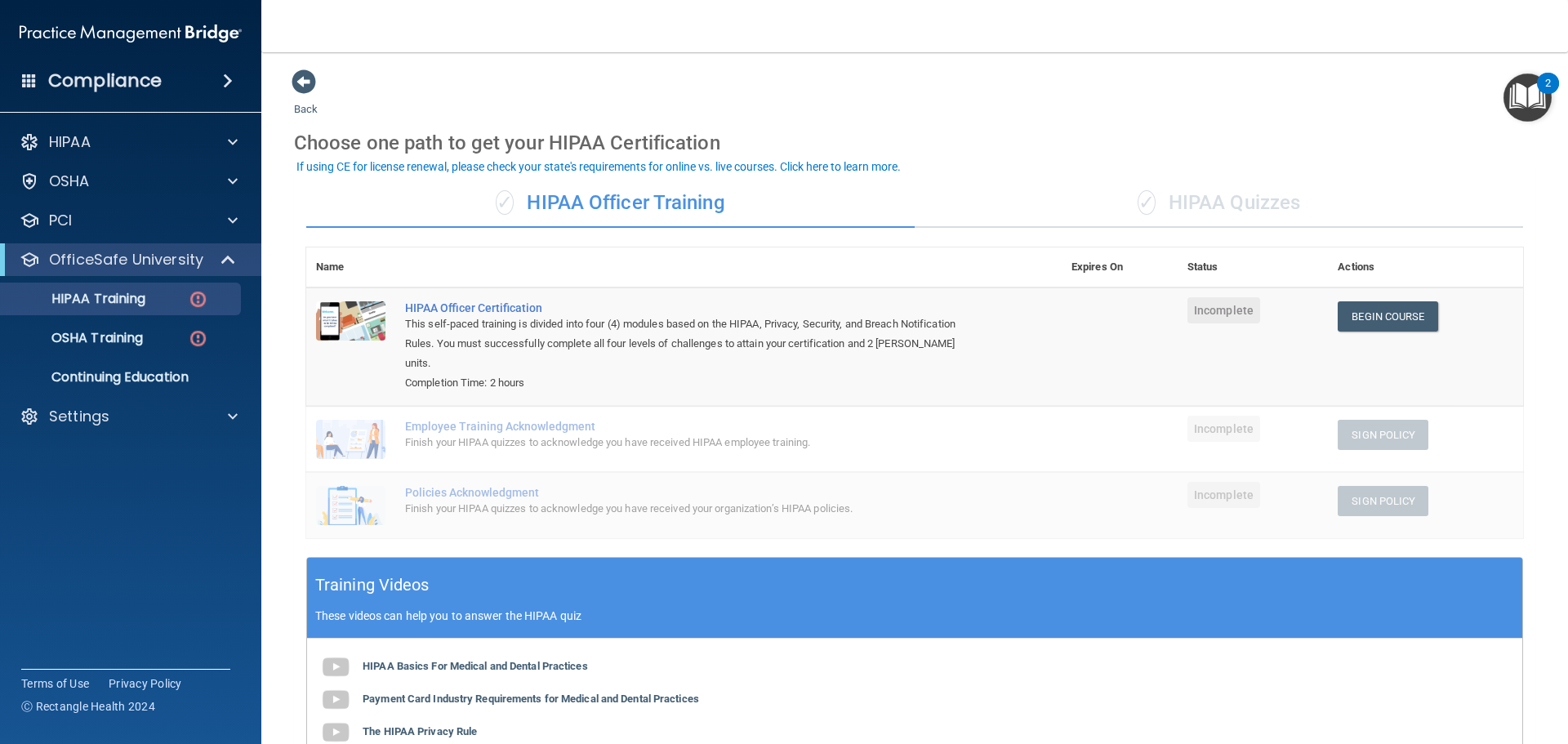
click at [1243, 209] on div "✓ HIPAA Quizzes" at bounding box center [1218, 203] width 609 height 49
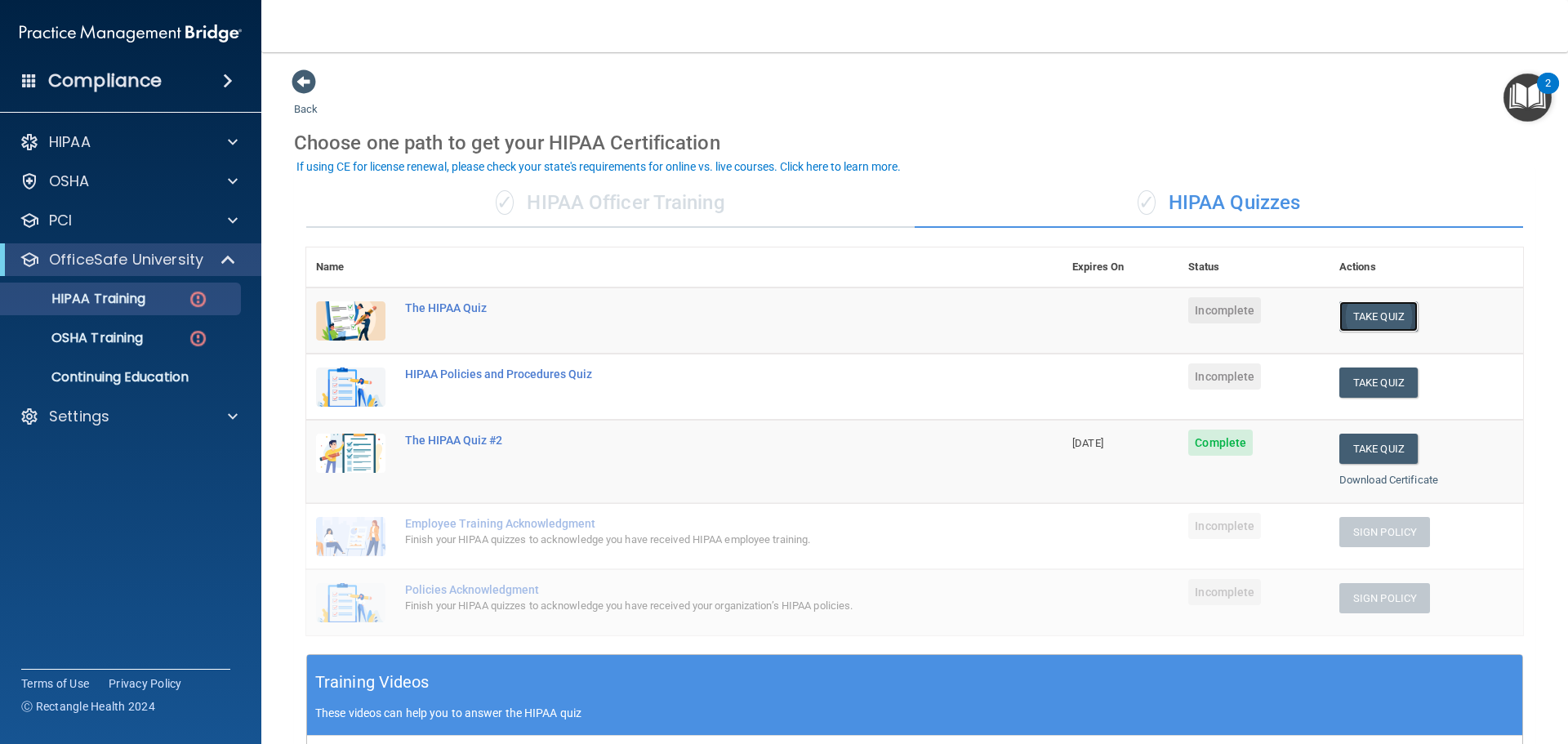
click at [1377, 307] on button "Take Quiz" at bounding box center [1379, 316] width 79 height 30
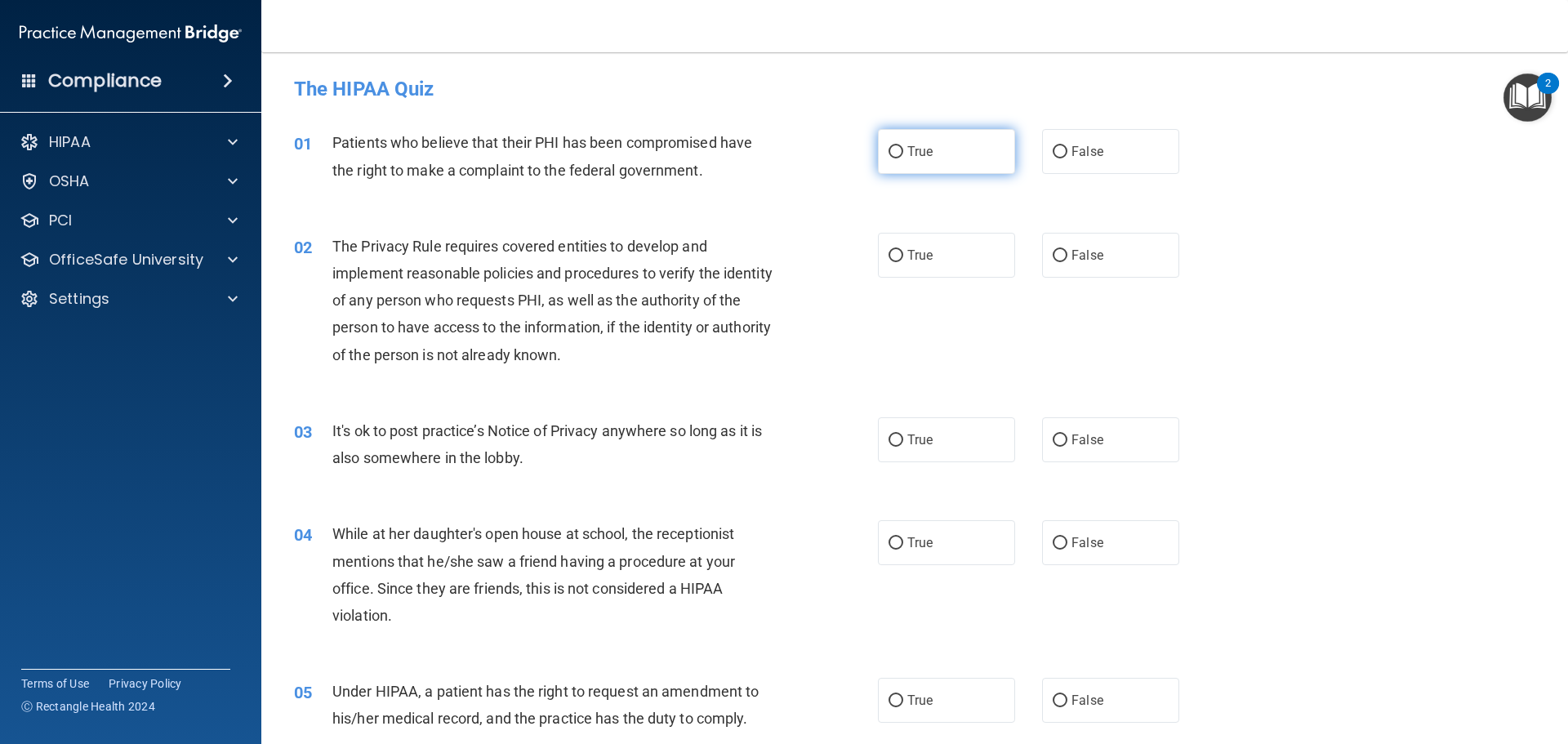
click at [888, 152] on input "True" at bounding box center [895, 152] width 15 height 13
radio input "true"
click at [888, 253] on input "True" at bounding box center [895, 255] width 15 height 13
radio input "true"
click at [1052, 440] on input "False" at bounding box center [1059, 441] width 15 height 13
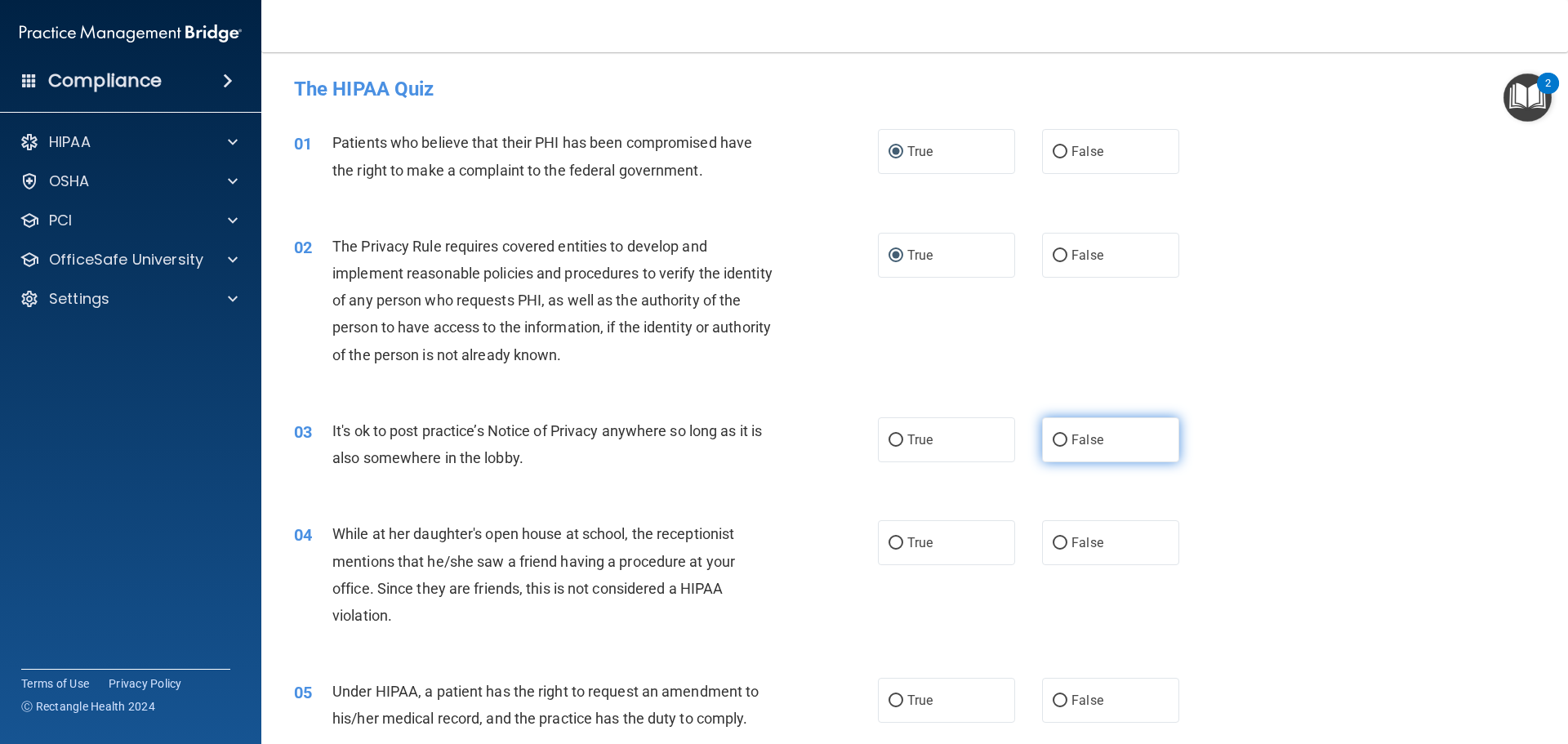
radio input "true"
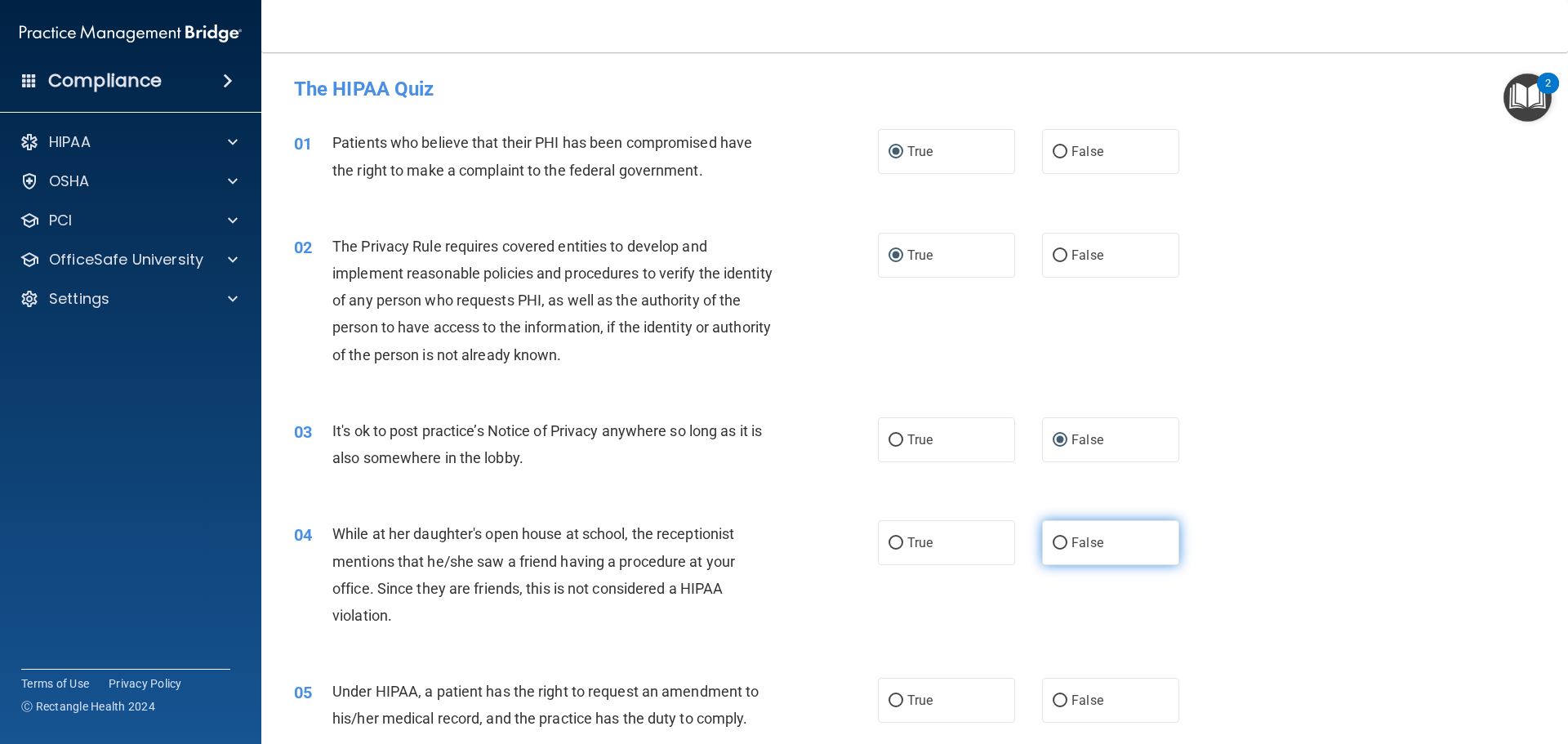
click at [1052, 543] on input "False" at bounding box center [1059, 544] width 15 height 13
radio input "true"
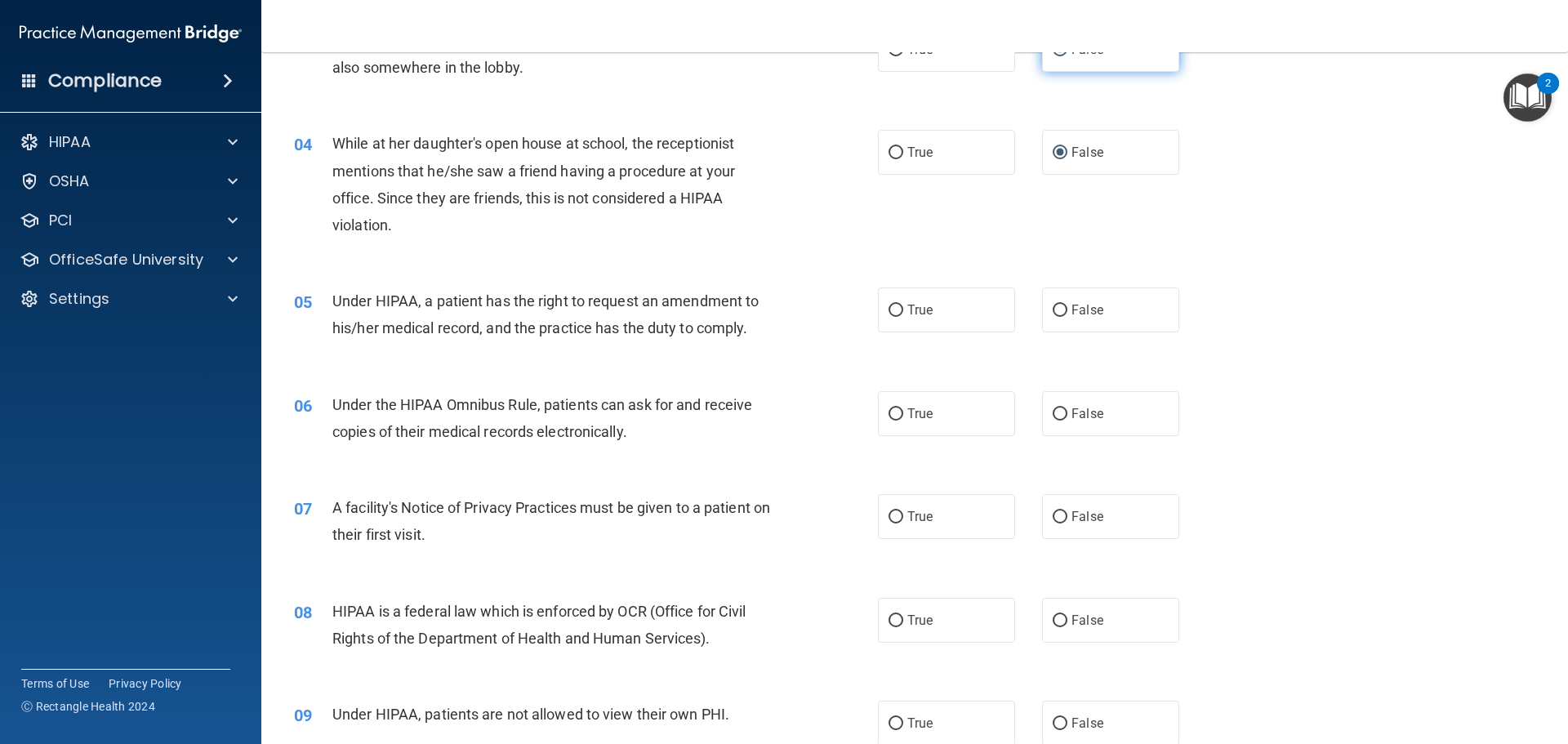
scroll to position [409, 0]
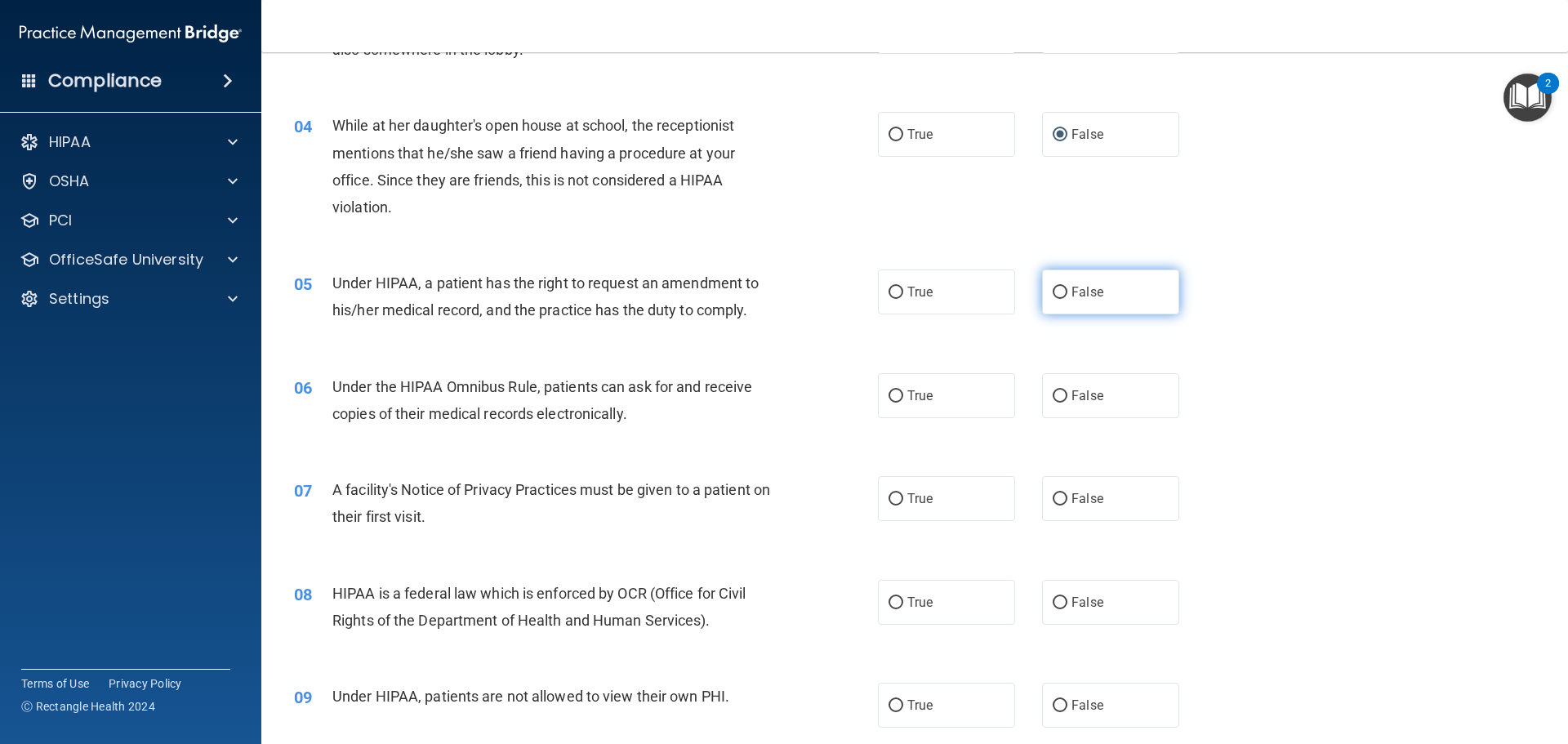
click at [1055, 294] on input "False" at bounding box center [1059, 292] width 15 height 13
radio input "true"
click at [888, 399] on input "True" at bounding box center [895, 396] width 15 height 13
radio input "true"
click at [889, 500] on input "True" at bounding box center [895, 499] width 15 height 13
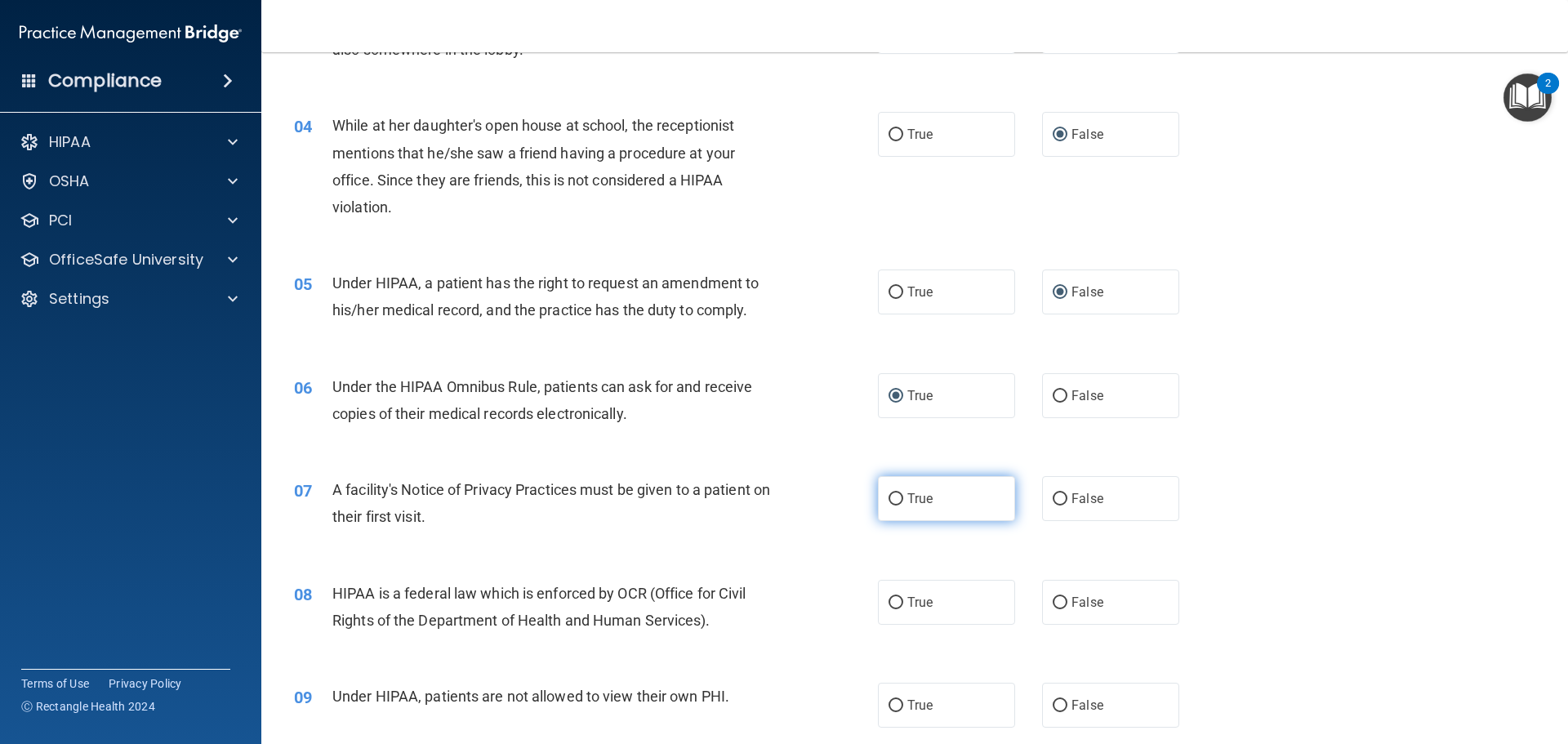
radio input "true"
click at [888, 600] on input "True" at bounding box center [895, 603] width 15 height 13
radio input "true"
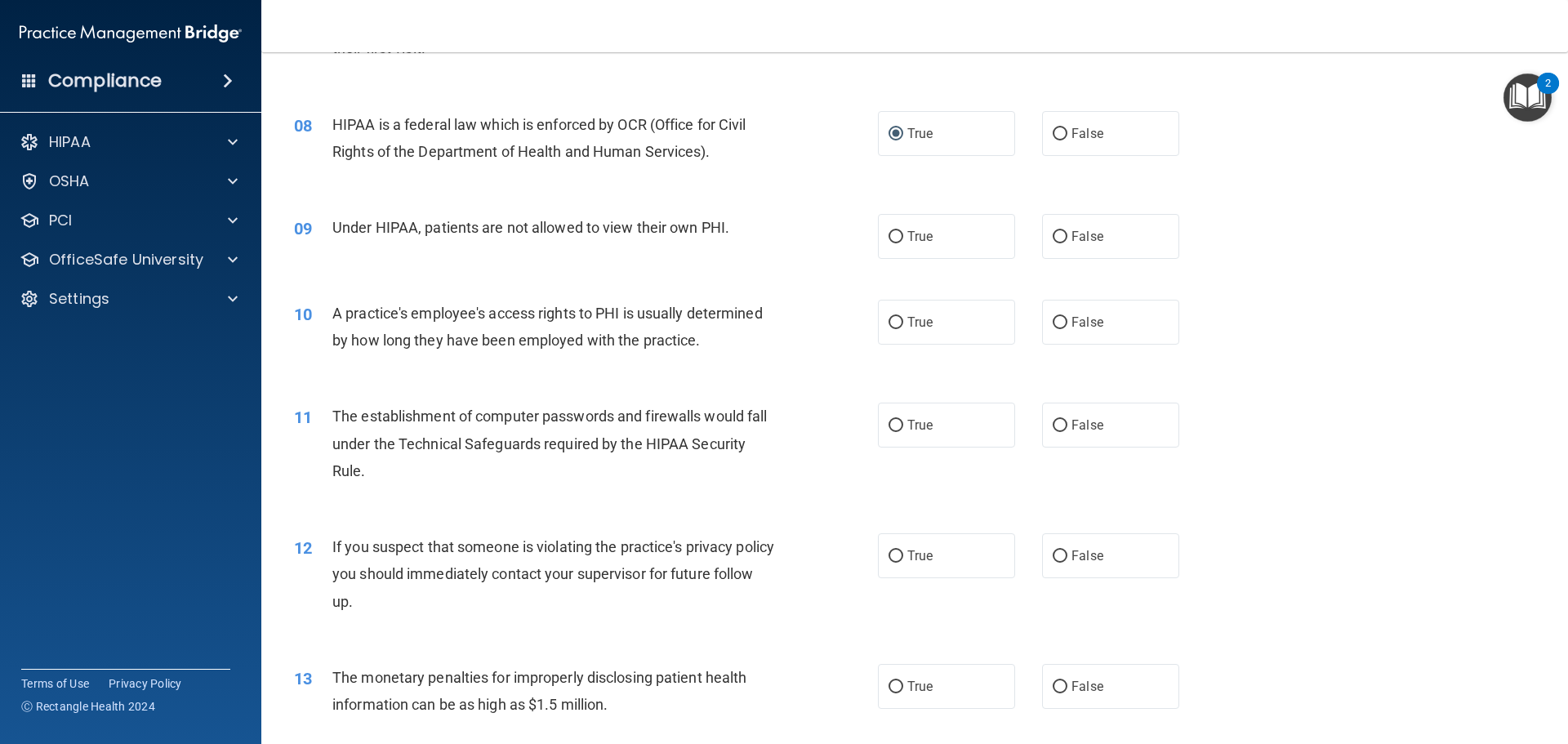
scroll to position [898, 0]
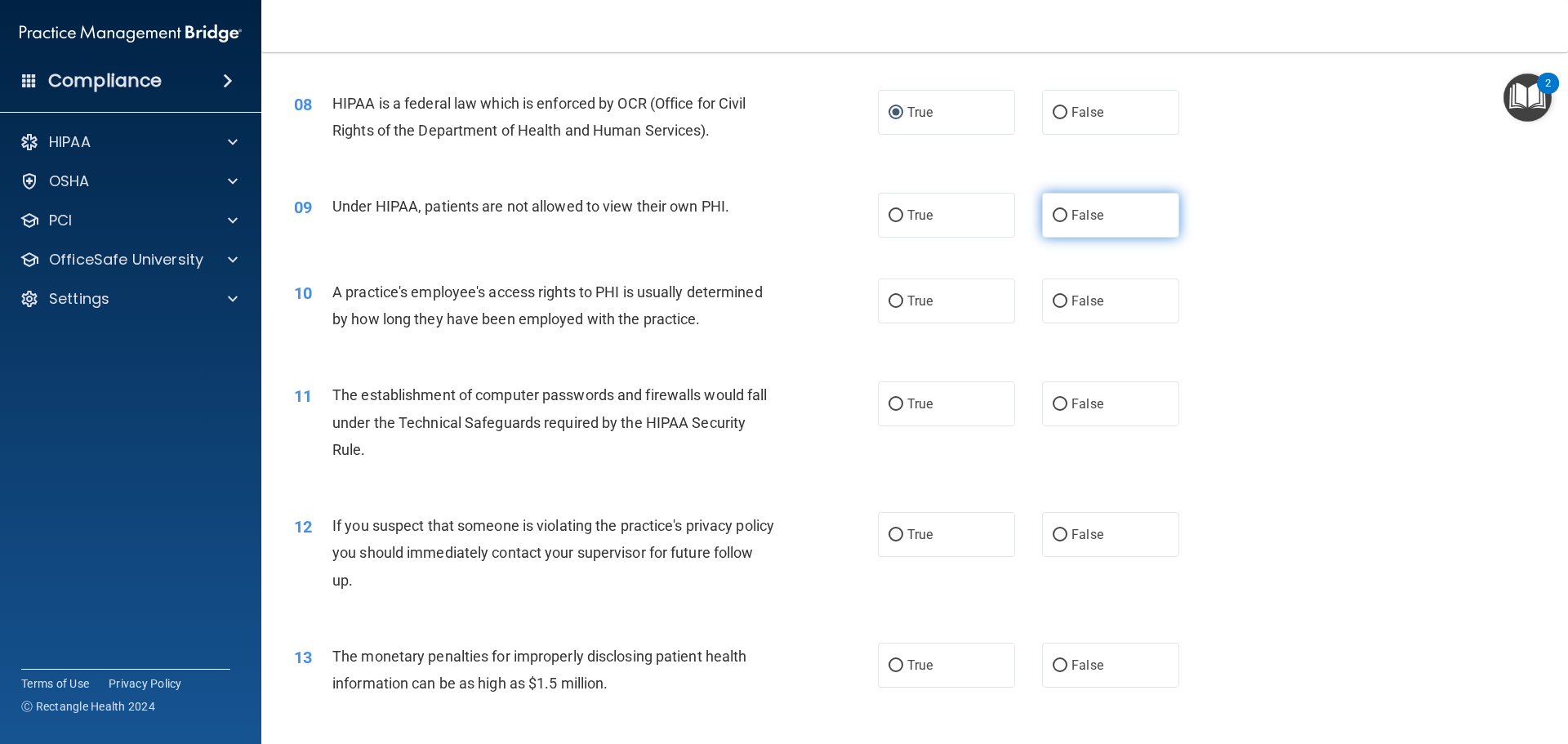
click at [1052, 216] on input "False" at bounding box center [1059, 216] width 15 height 13
radio input "true"
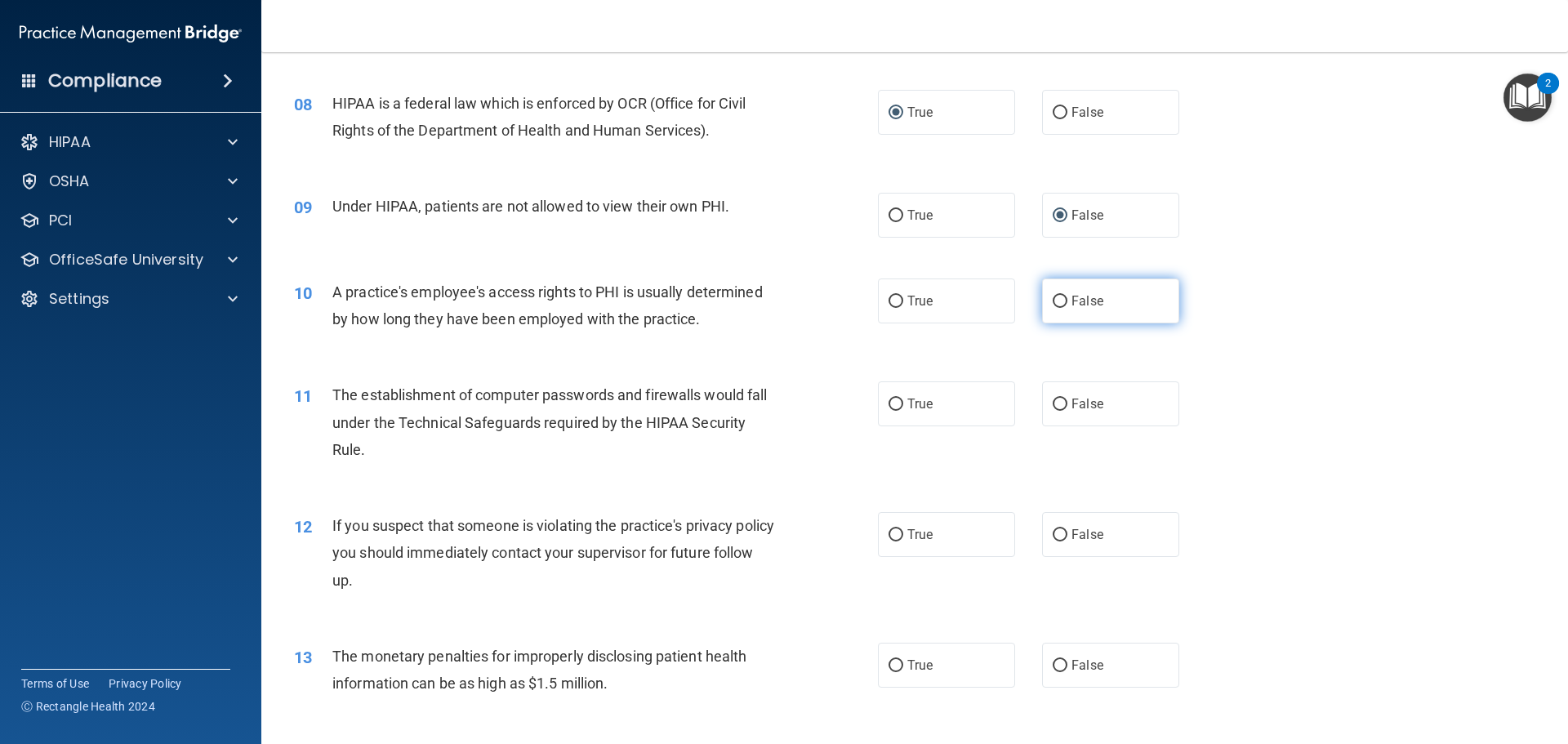
click at [1052, 302] on input "False" at bounding box center [1059, 302] width 15 height 13
radio input "true"
click at [891, 408] on input "True" at bounding box center [895, 405] width 15 height 13
radio input "true"
click at [888, 537] on input "True" at bounding box center [895, 535] width 15 height 13
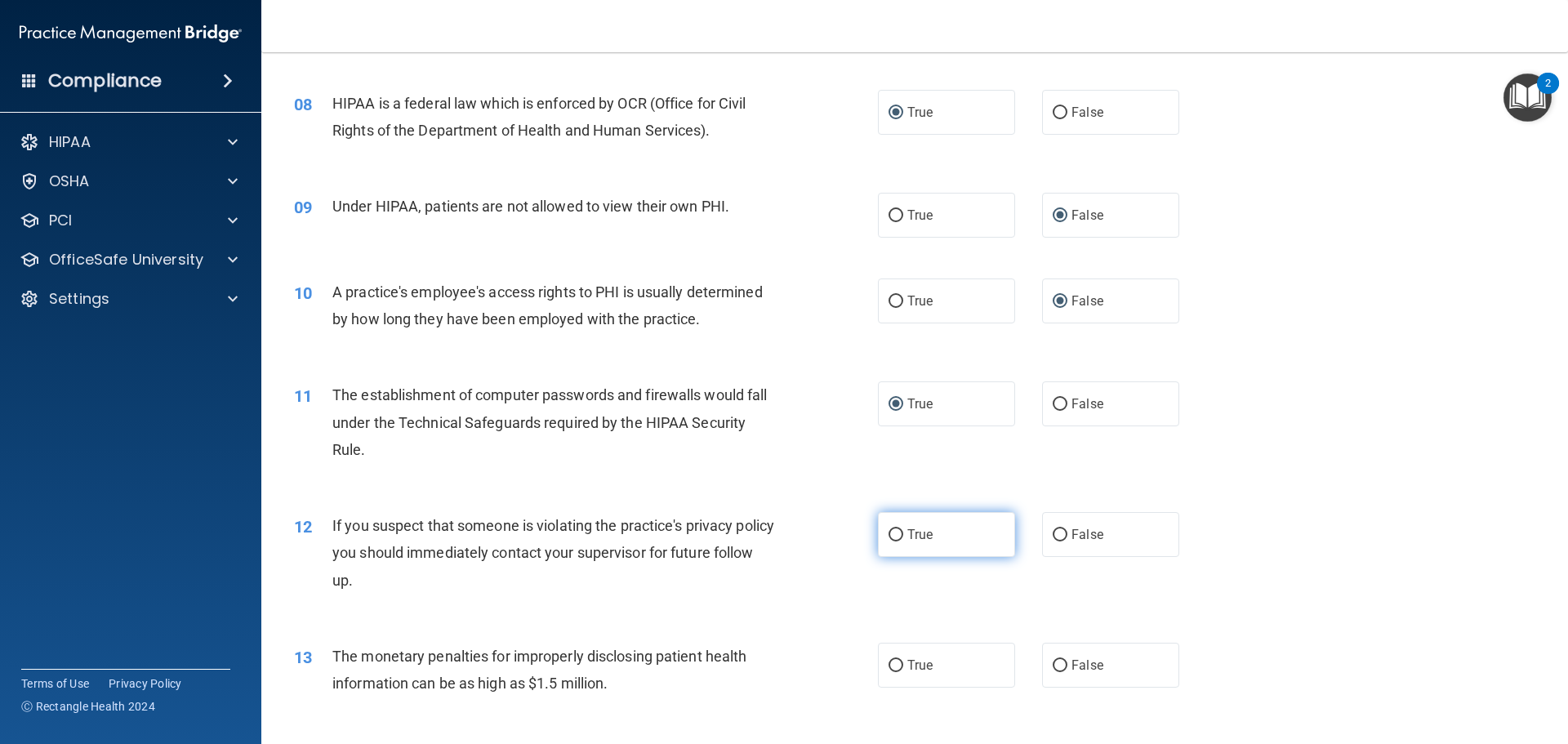
radio input "true"
click at [890, 666] on input "True" at bounding box center [895, 666] width 15 height 13
radio input "true"
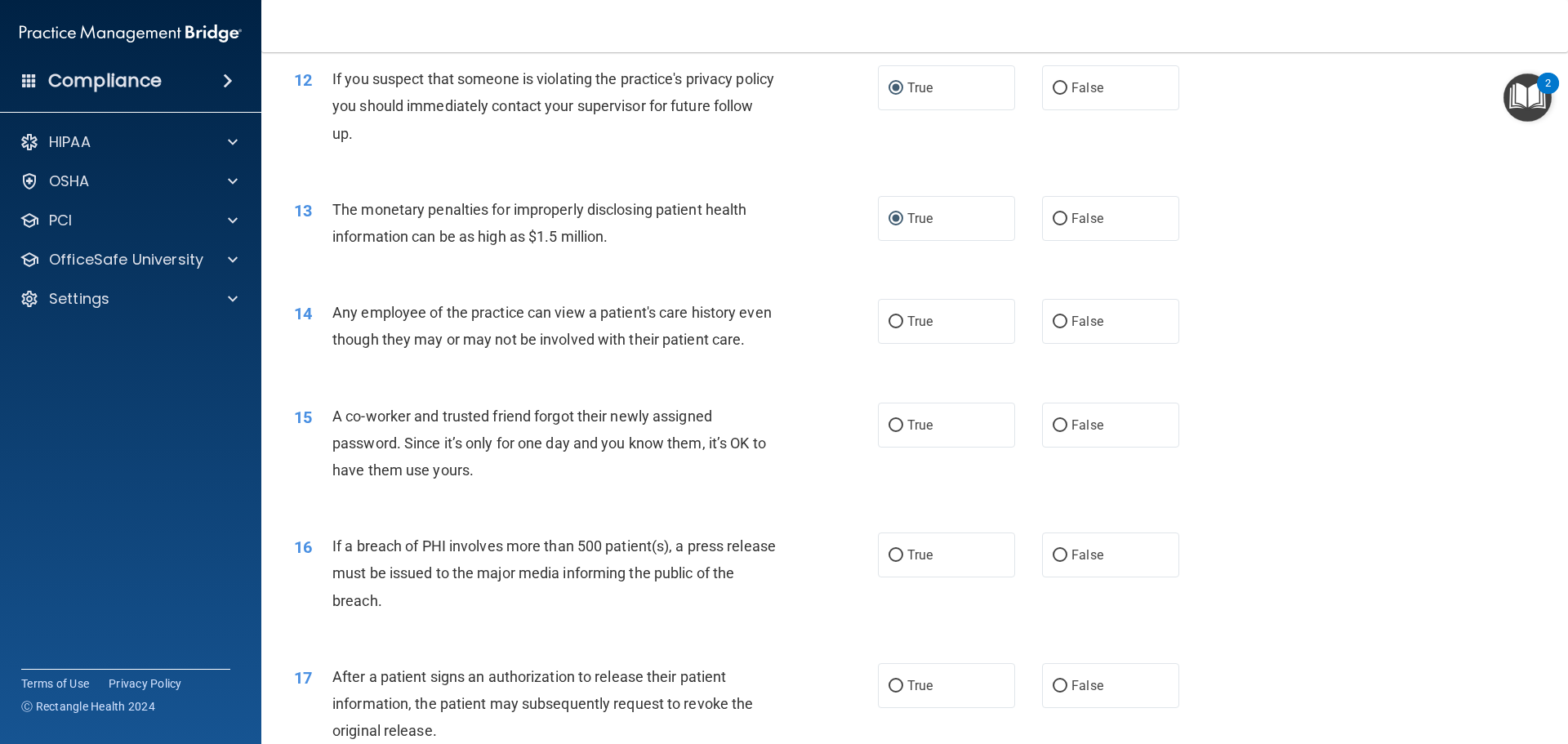
scroll to position [1389, 0]
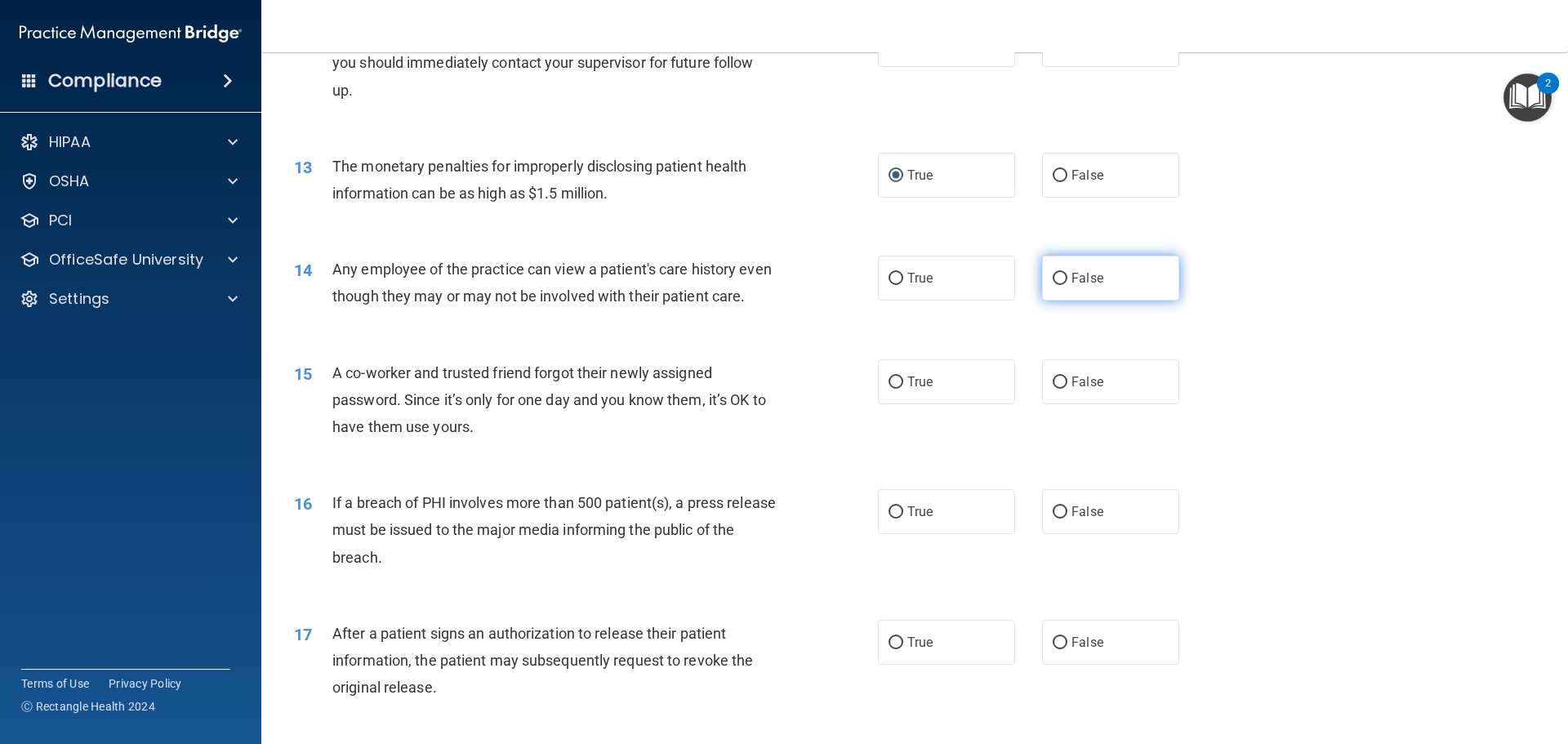
click at [1052, 276] on input "False" at bounding box center [1059, 279] width 15 height 13
radio input "true"
click at [1053, 389] on input "False" at bounding box center [1059, 383] width 15 height 13
radio input "true"
click at [893, 519] on input "True" at bounding box center [895, 513] width 15 height 13
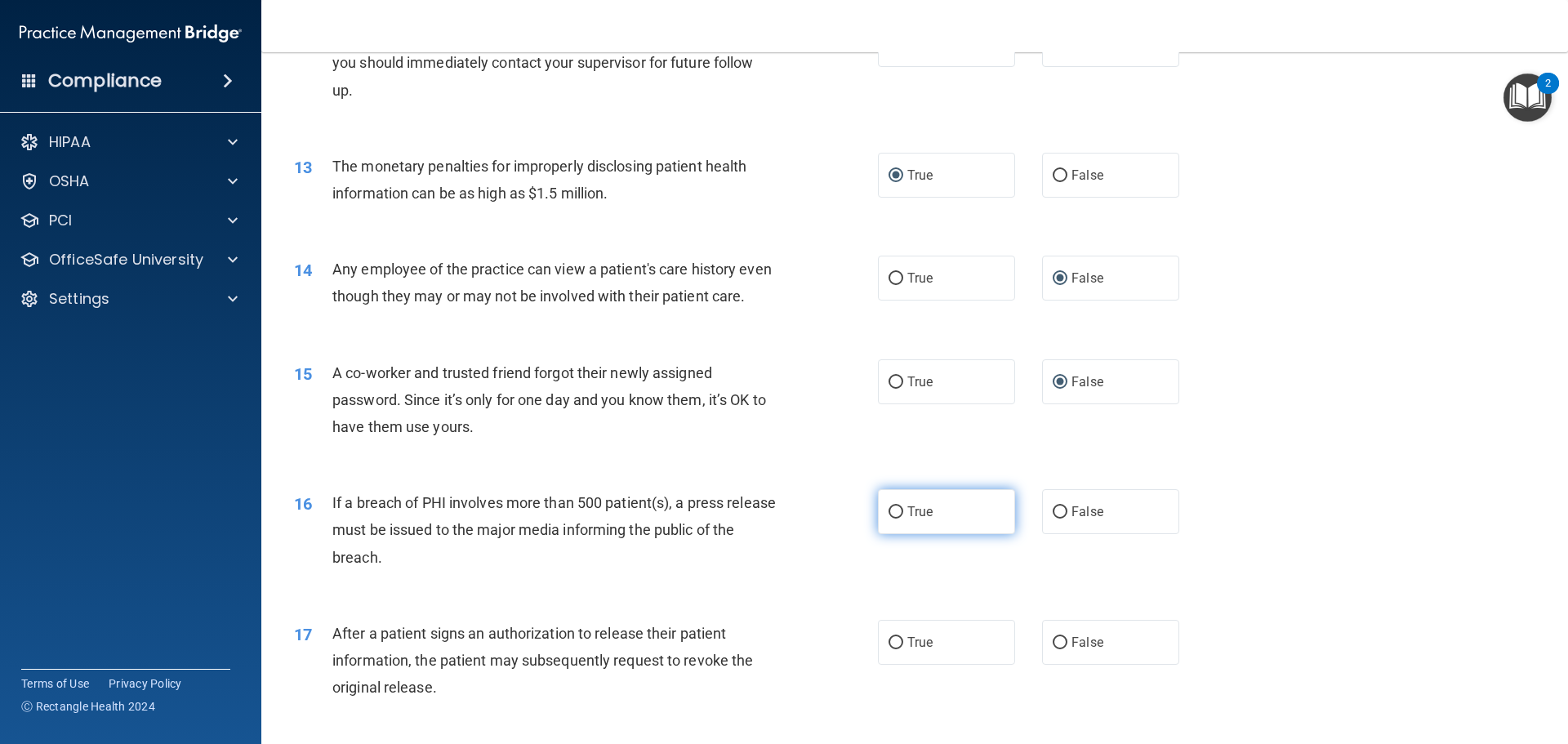
radio input "true"
click at [894, 650] on input "True" at bounding box center [895, 643] width 15 height 13
radio input "true"
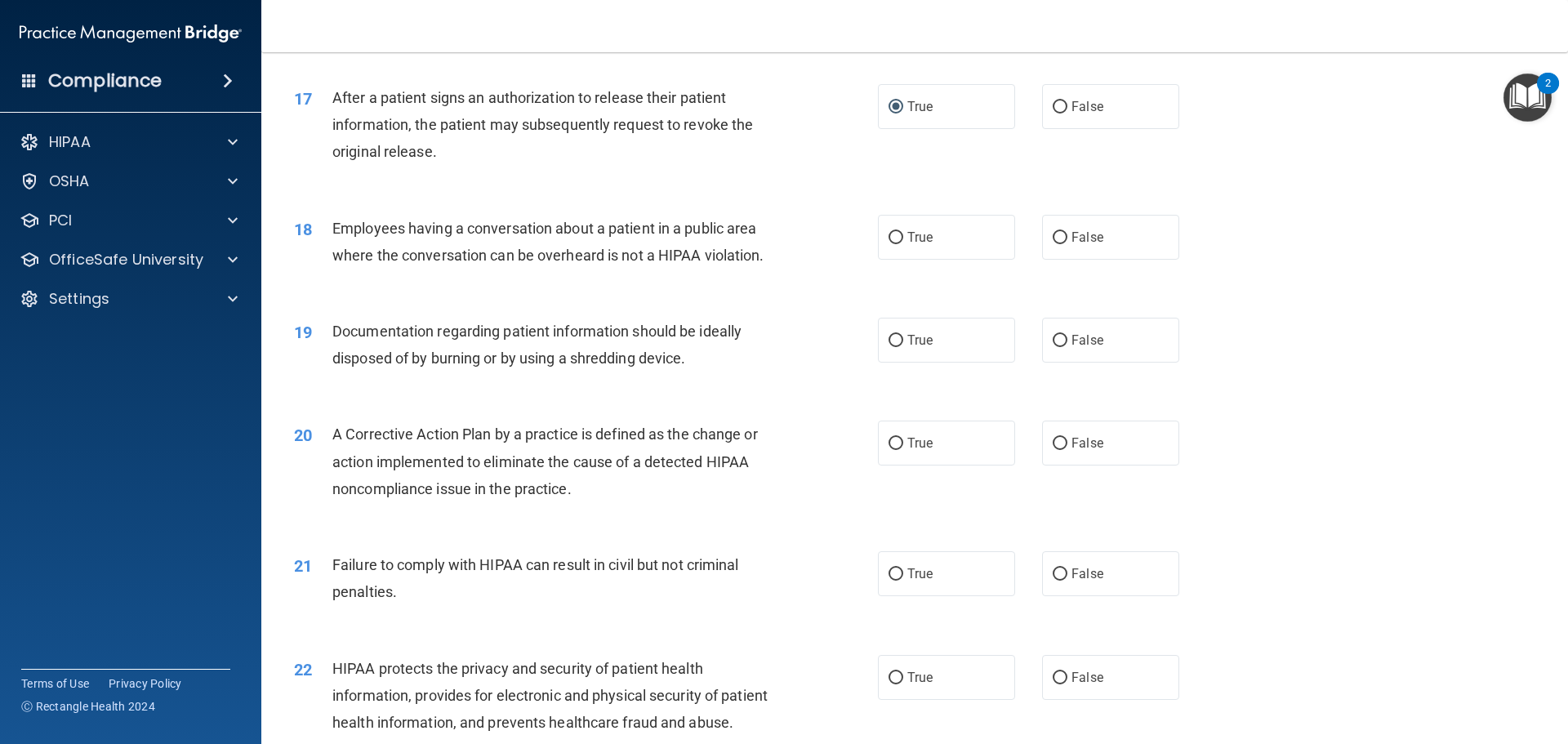
scroll to position [1961, 0]
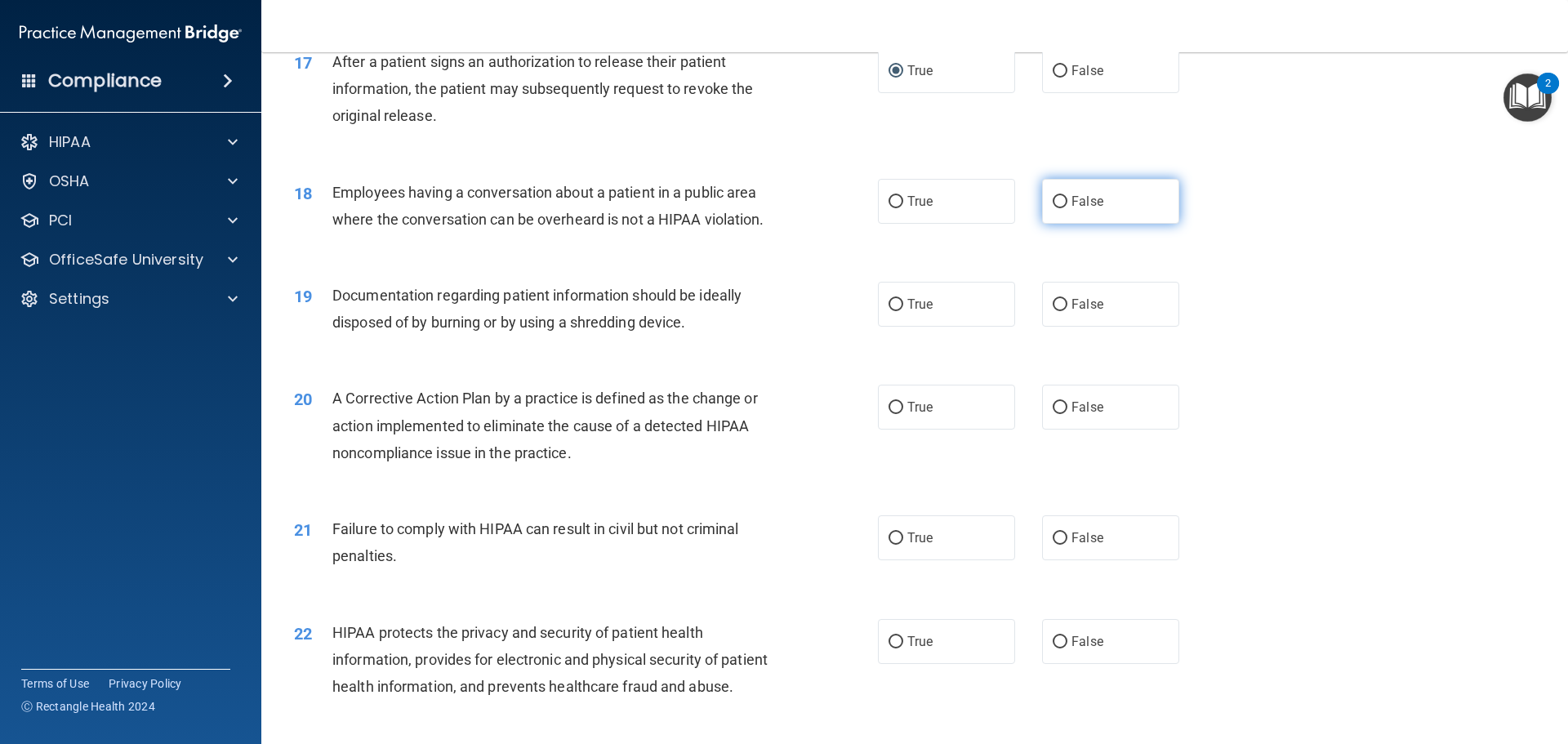
click at [1052, 209] on input "False" at bounding box center [1059, 202] width 15 height 13
radio input "true"
drag, startPoint x: 885, startPoint y: 327, endPoint x: 891, endPoint y: 408, distance: 81.2
click at [888, 312] on input "True" at bounding box center [895, 305] width 15 height 13
radio input "true"
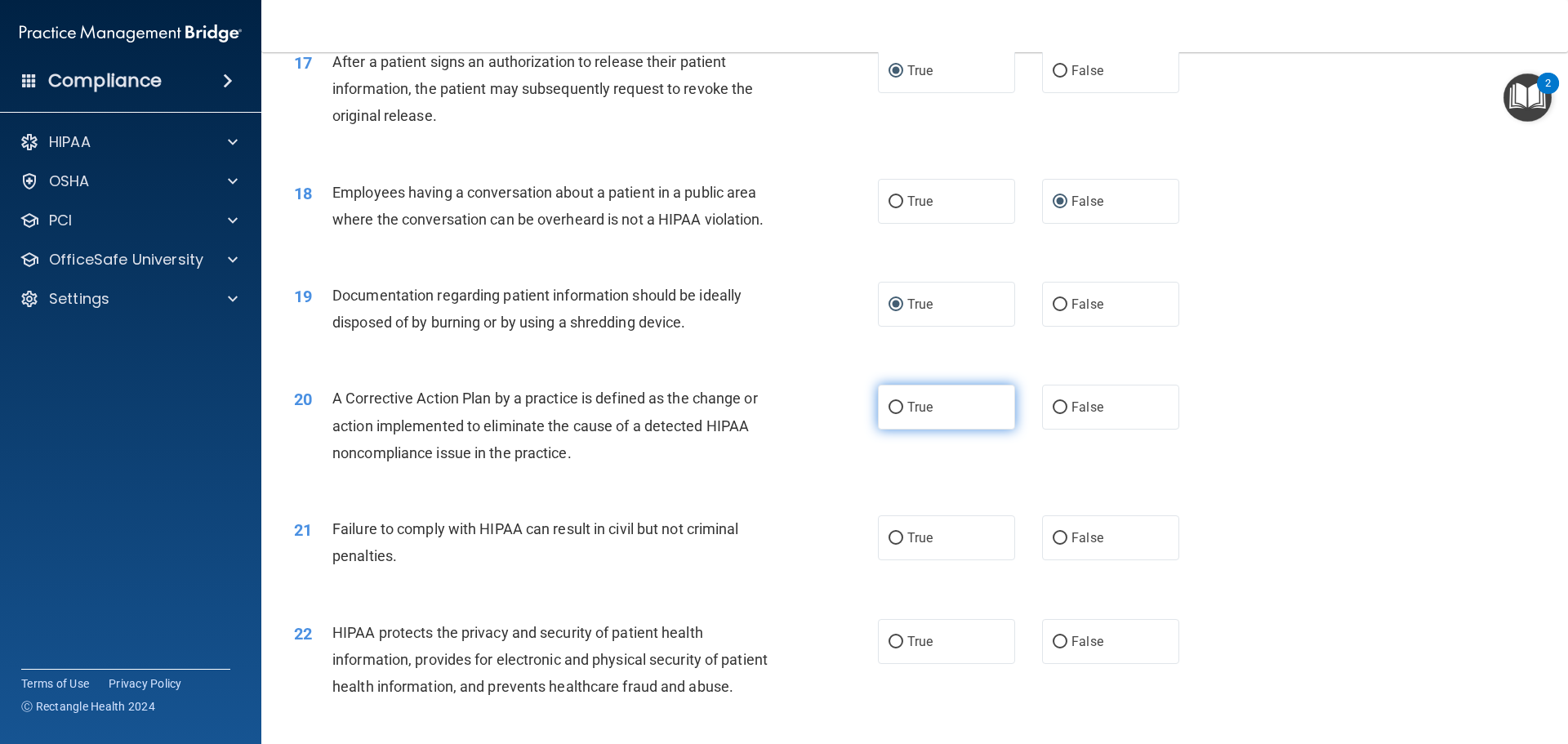
click at [890, 415] on input "True" at bounding box center [895, 408] width 15 height 13
radio input "true"
click at [1056, 545] on input "False" at bounding box center [1059, 539] width 15 height 13
radio input "true"
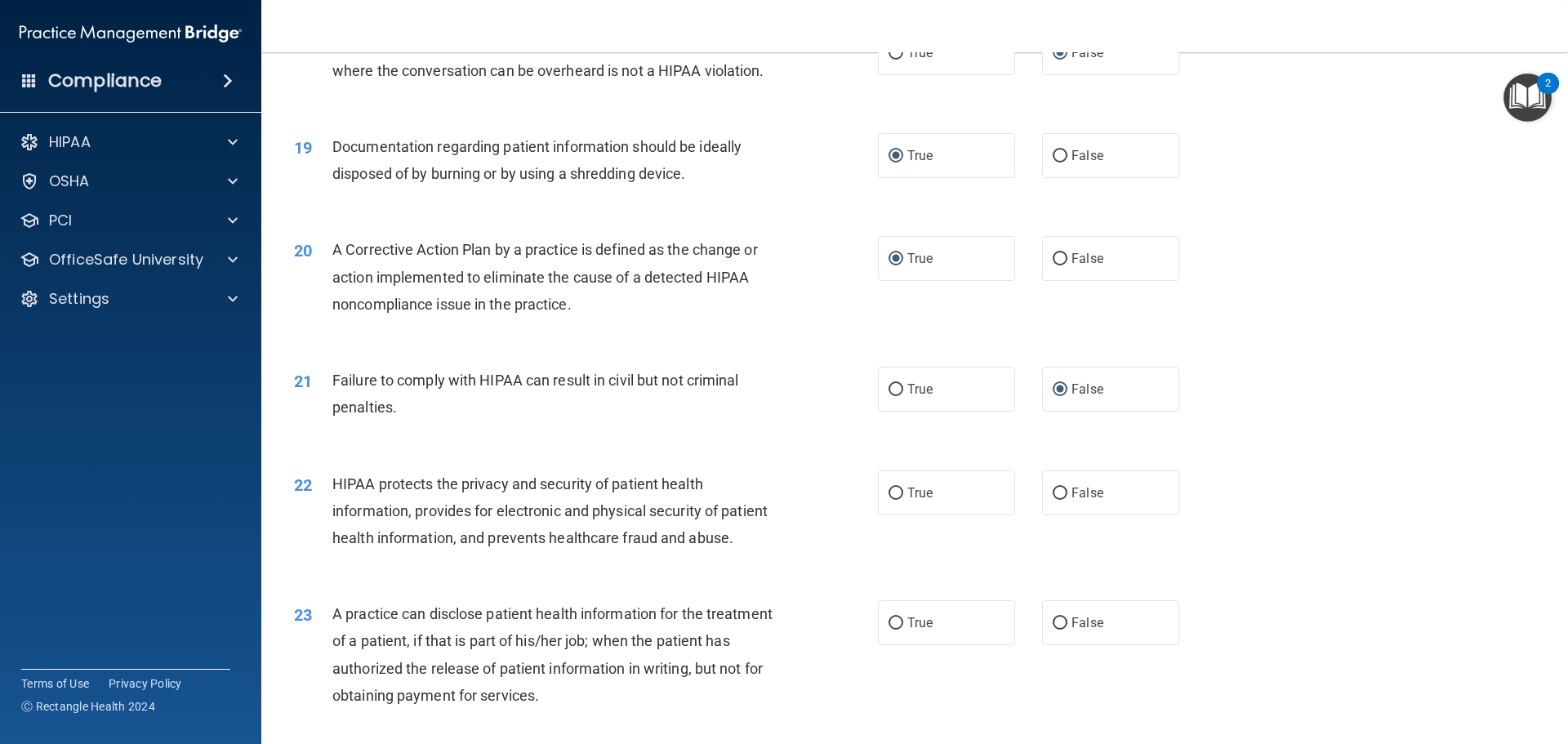
scroll to position [2288, 0]
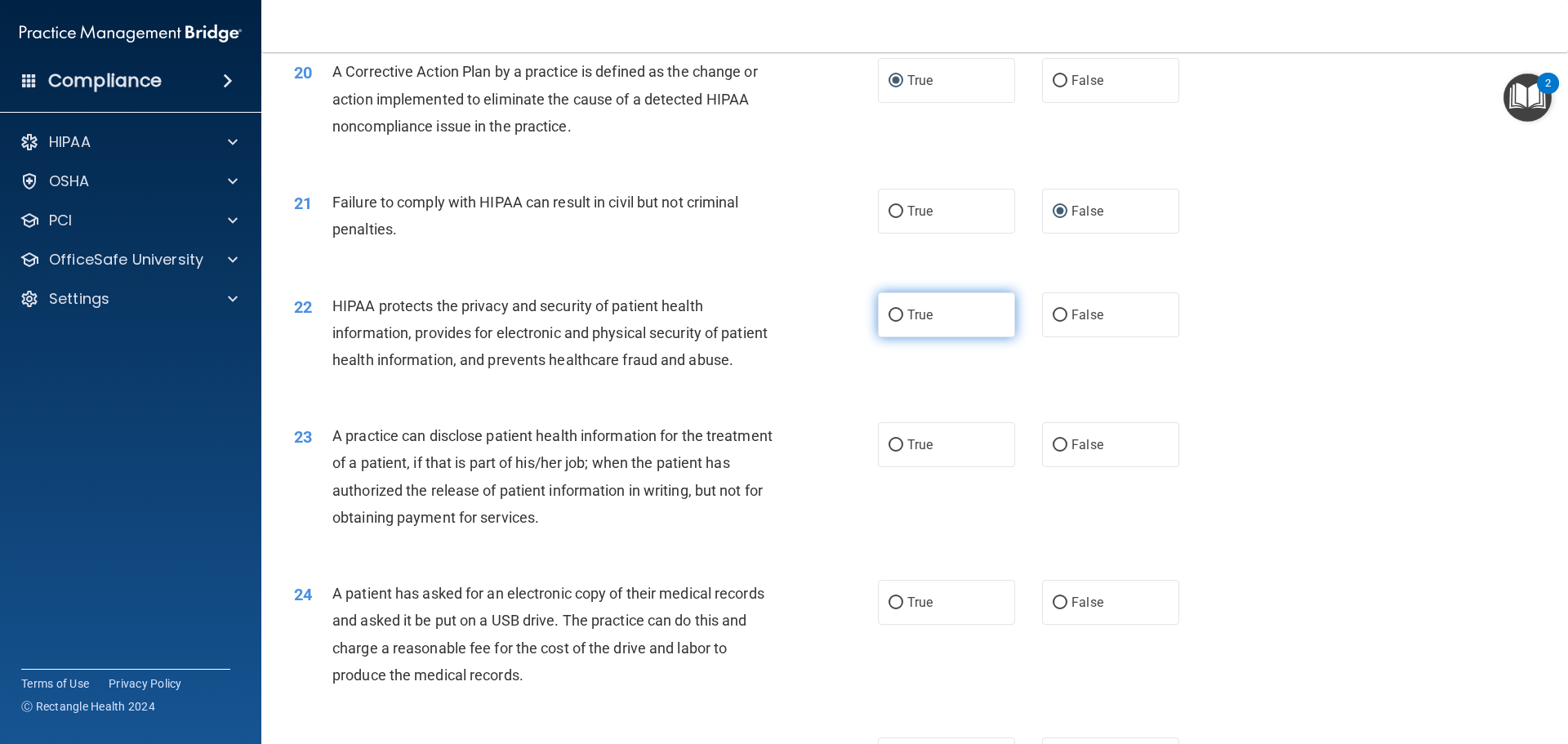
click at [892, 321] on input "True" at bounding box center [895, 316] width 15 height 13
radio input "true"
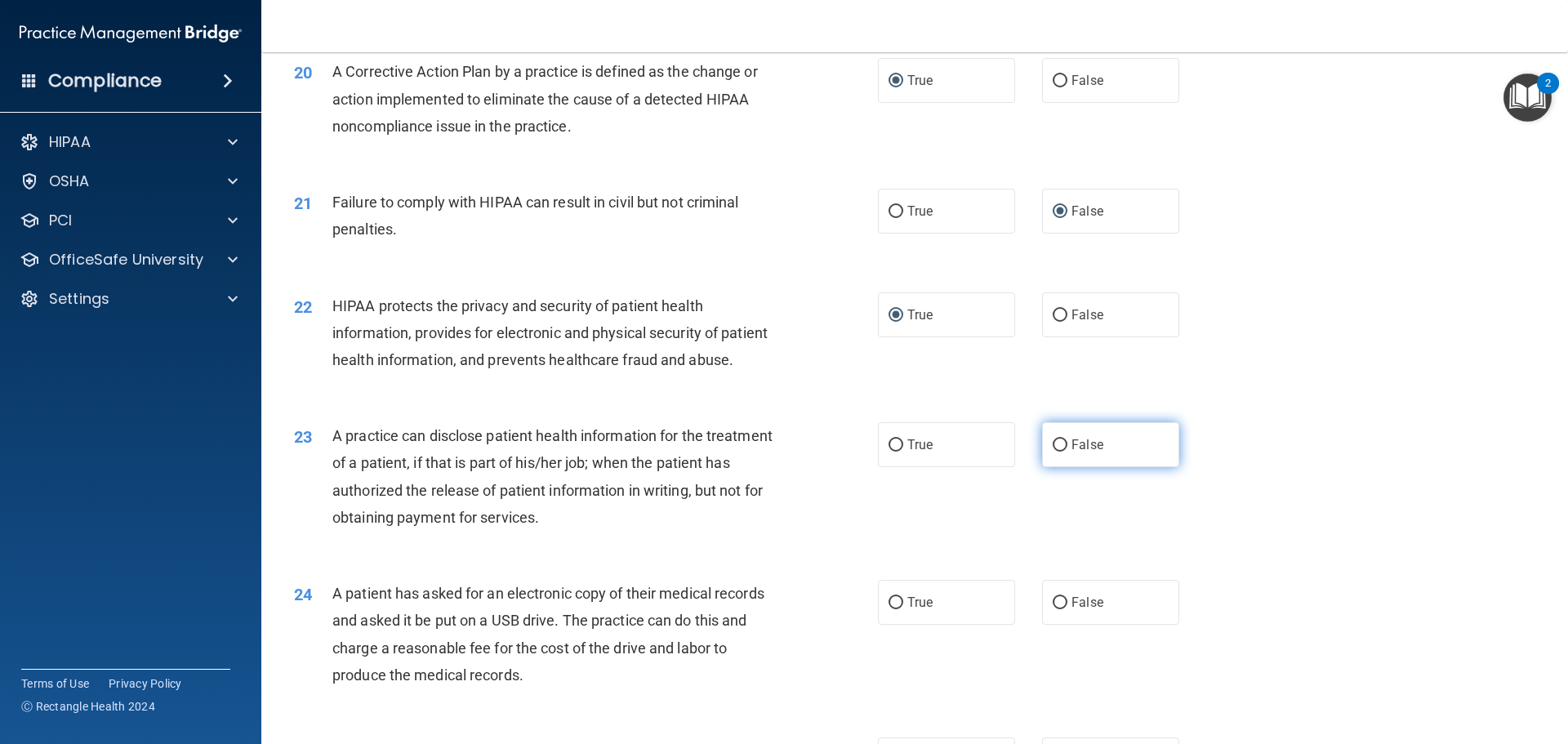
click at [1052, 452] on input "False" at bounding box center [1059, 446] width 15 height 13
radio input "true"
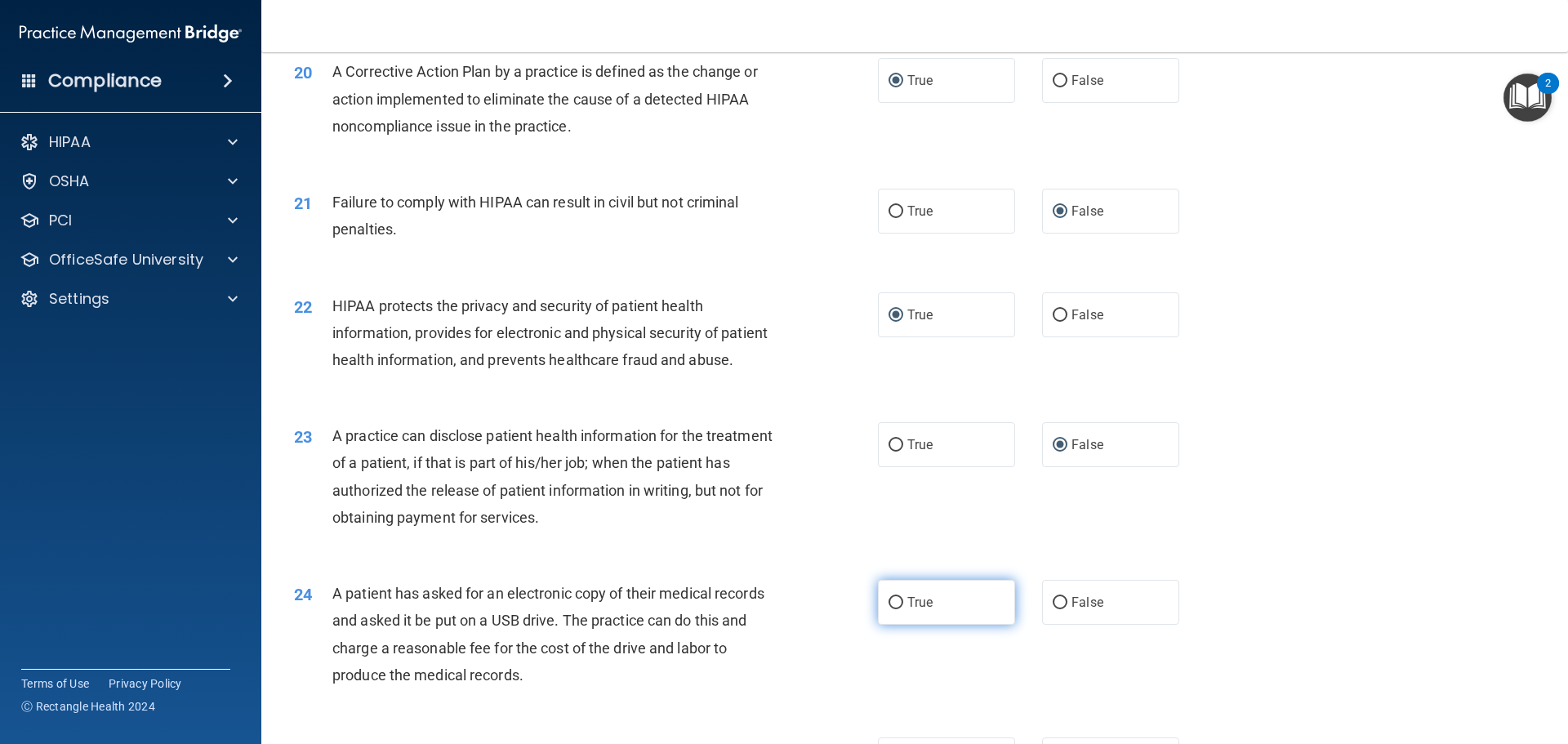
click at [888, 610] on input "True" at bounding box center [895, 603] width 15 height 13
radio input "true"
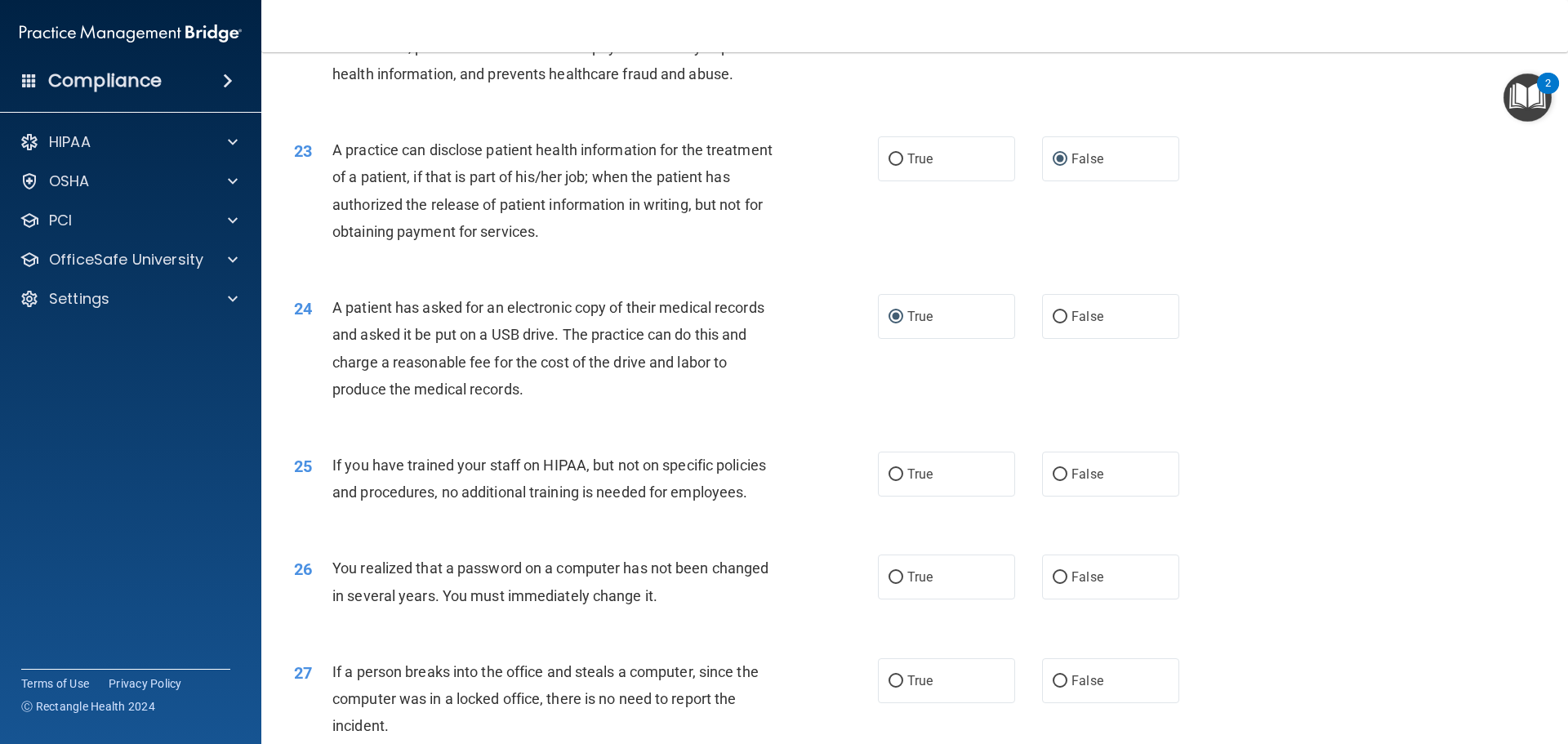
scroll to position [2615, 0]
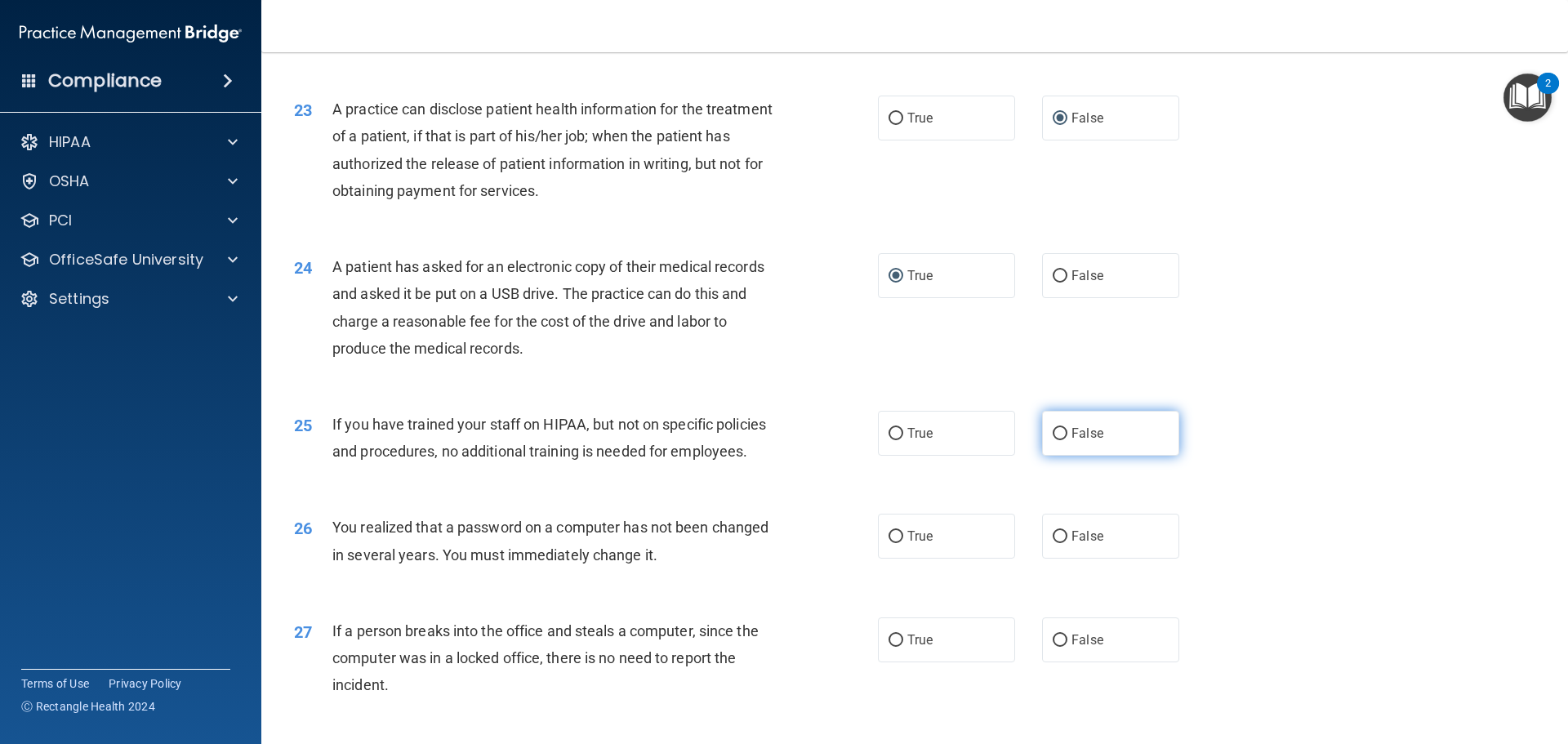
click at [1052, 440] on input "False" at bounding box center [1059, 434] width 15 height 13
radio input "true"
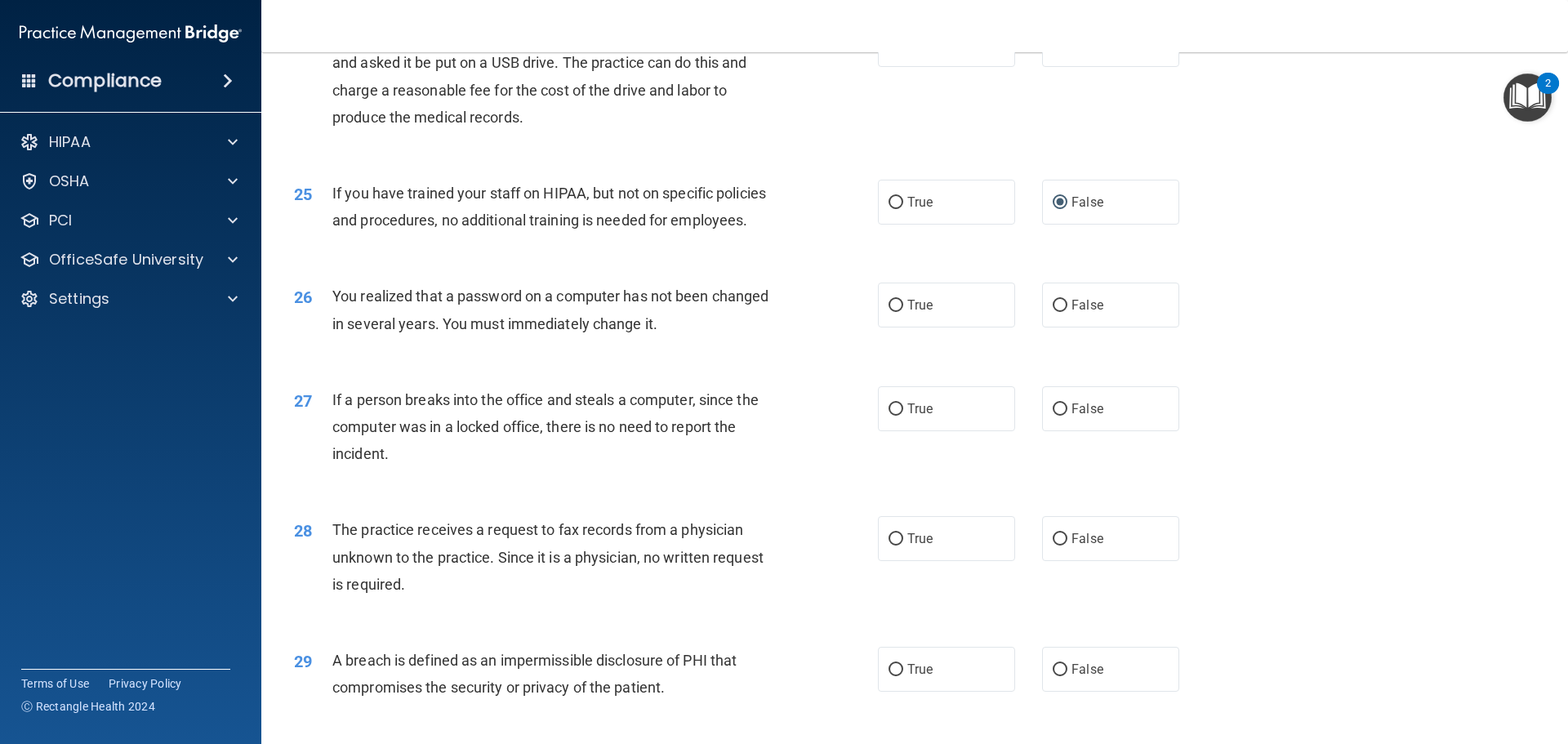
scroll to position [2860, 0]
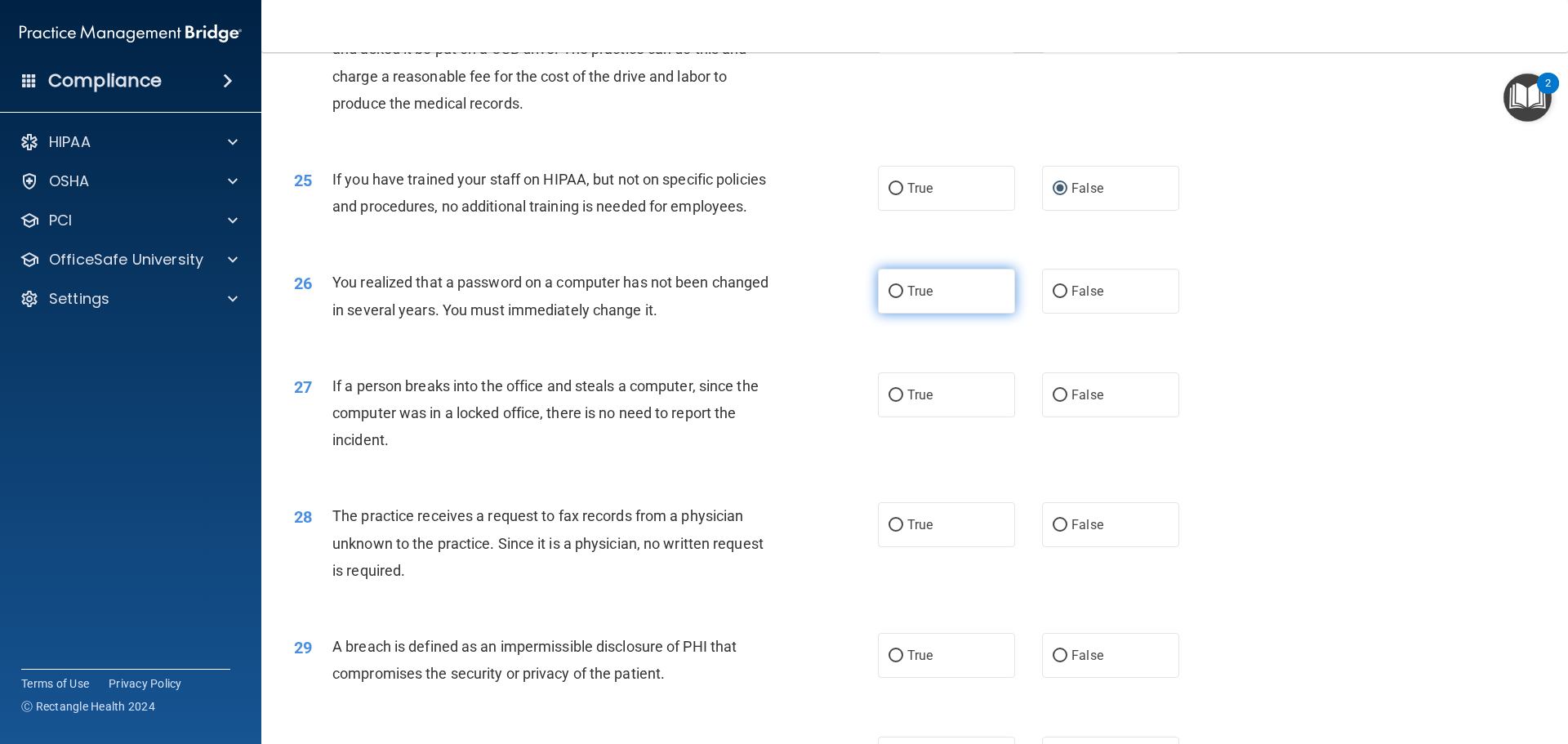
click at [890, 298] on input "True" at bounding box center [895, 291] width 15 height 13
radio input "true"
click at [1052, 402] on input "False" at bounding box center [1059, 395] width 15 height 13
radio input "true"
click at [1049, 548] on label "False" at bounding box center [1110, 524] width 137 height 45
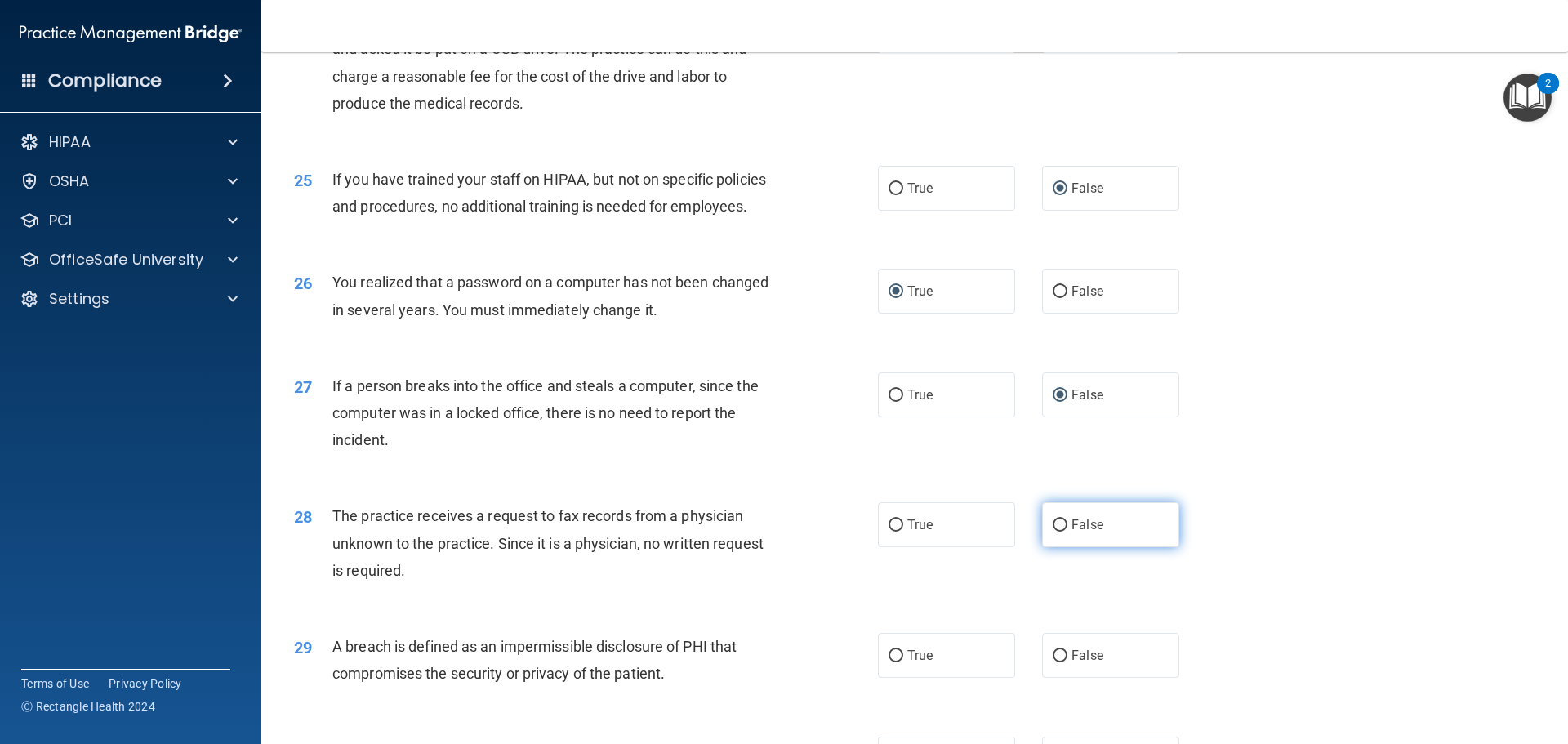
click at [1052, 532] on input "False" at bounding box center [1059, 525] width 15 height 13
radio input "true"
click at [892, 662] on input "True" at bounding box center [895, 657] width 15 height 13
radio input "true"
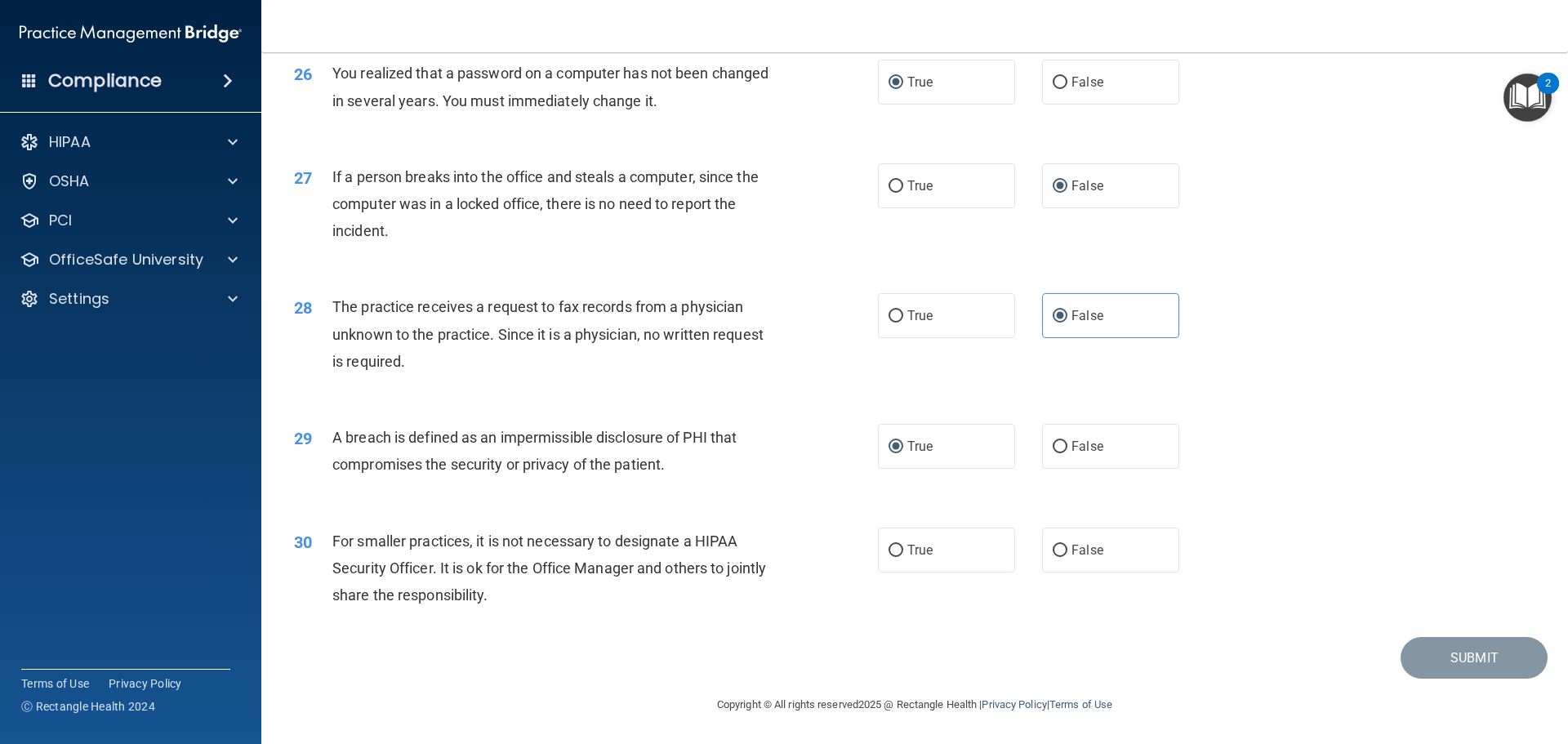
scroll to position [3123, 0]
click at [1052, 545] on input "False" at bounding box center [1059, 551] width 15 height 13
radio input "true"
click at [1441, 657] on button "Submit" at bounding box center [1474, 658] width 147 height 42
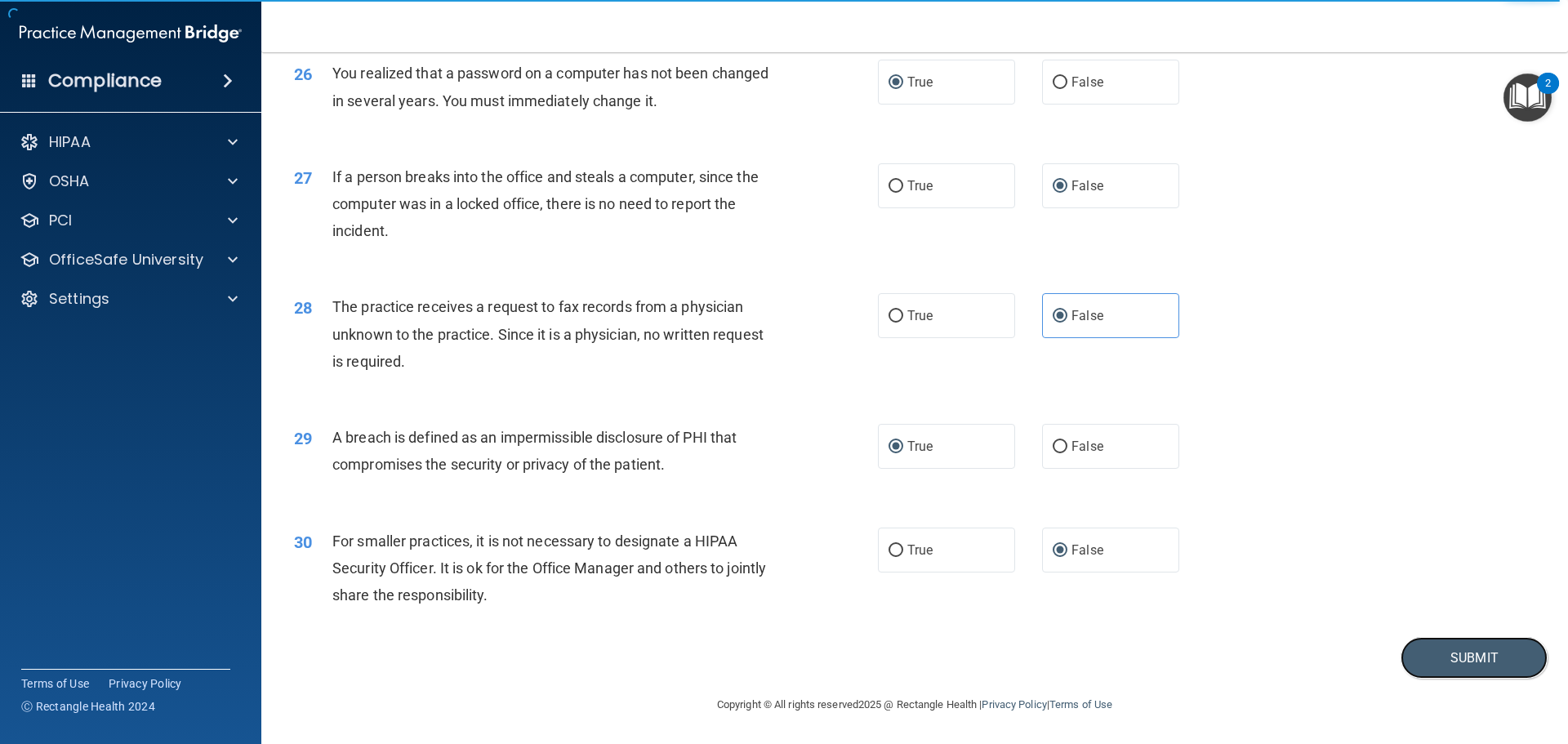
scroll to position [3105, 0]
click at [1468, 672] on button "Submit" at bounding box center [1474, 658] width 147 height 42
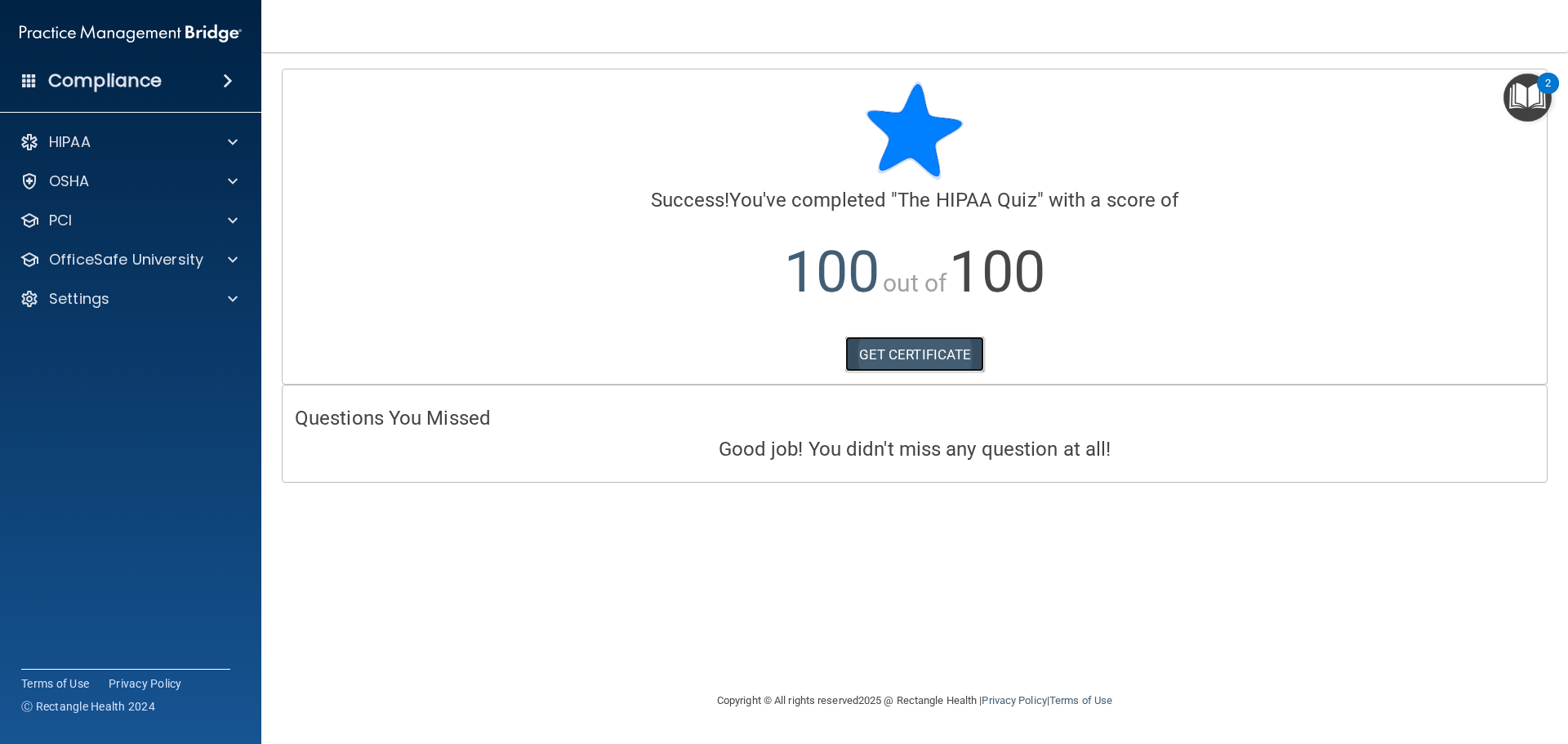
click at [934, 353] on link "GET CERTIFICATE" at bounding box center [916, 355] width 140 height 36
click at [83, 136] on p "HIPAA" at bounding box center [69, 142] width 42 height 19
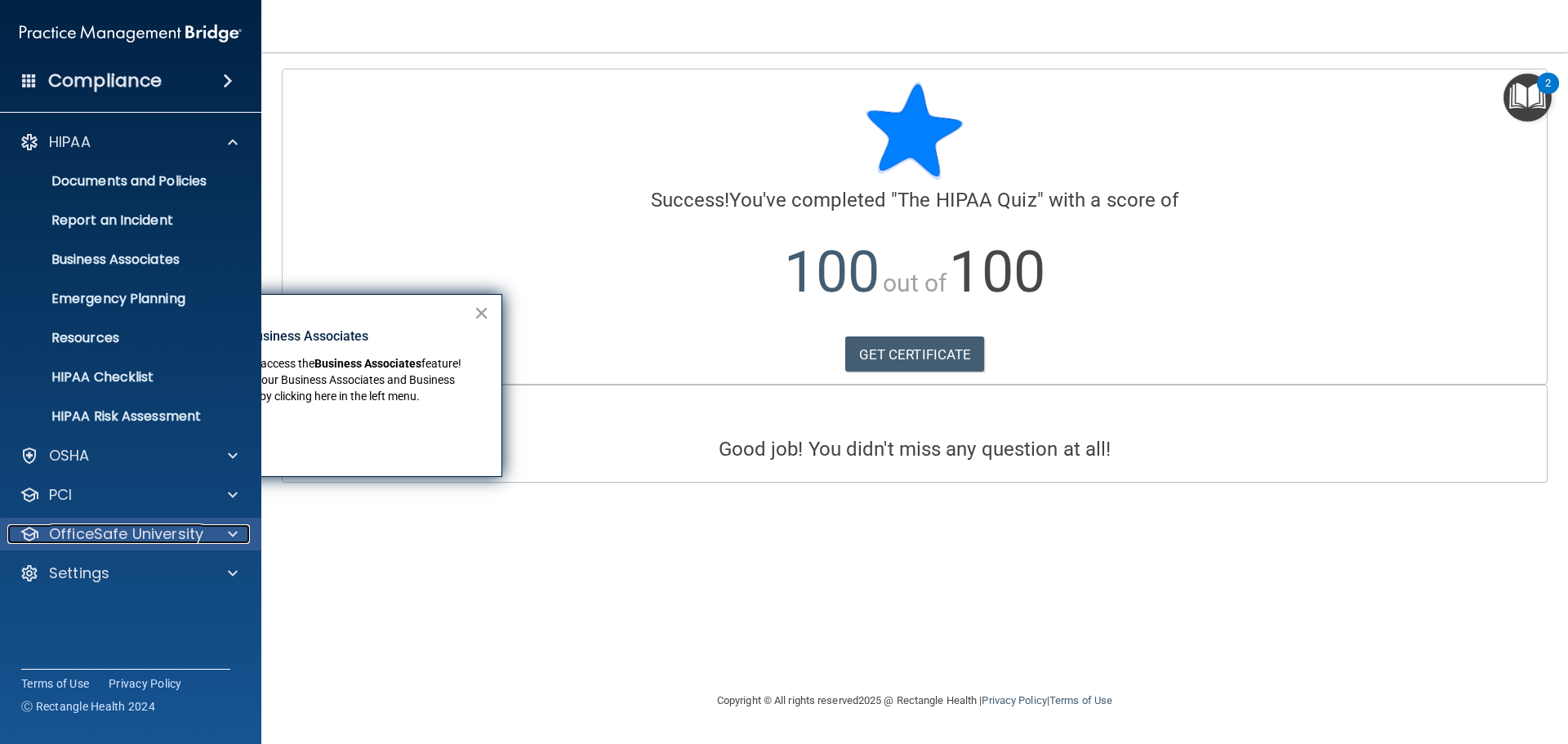
click at [111, 532] on p "OfficeSafe University" at bounding box center [125, 534] width 154 height 19
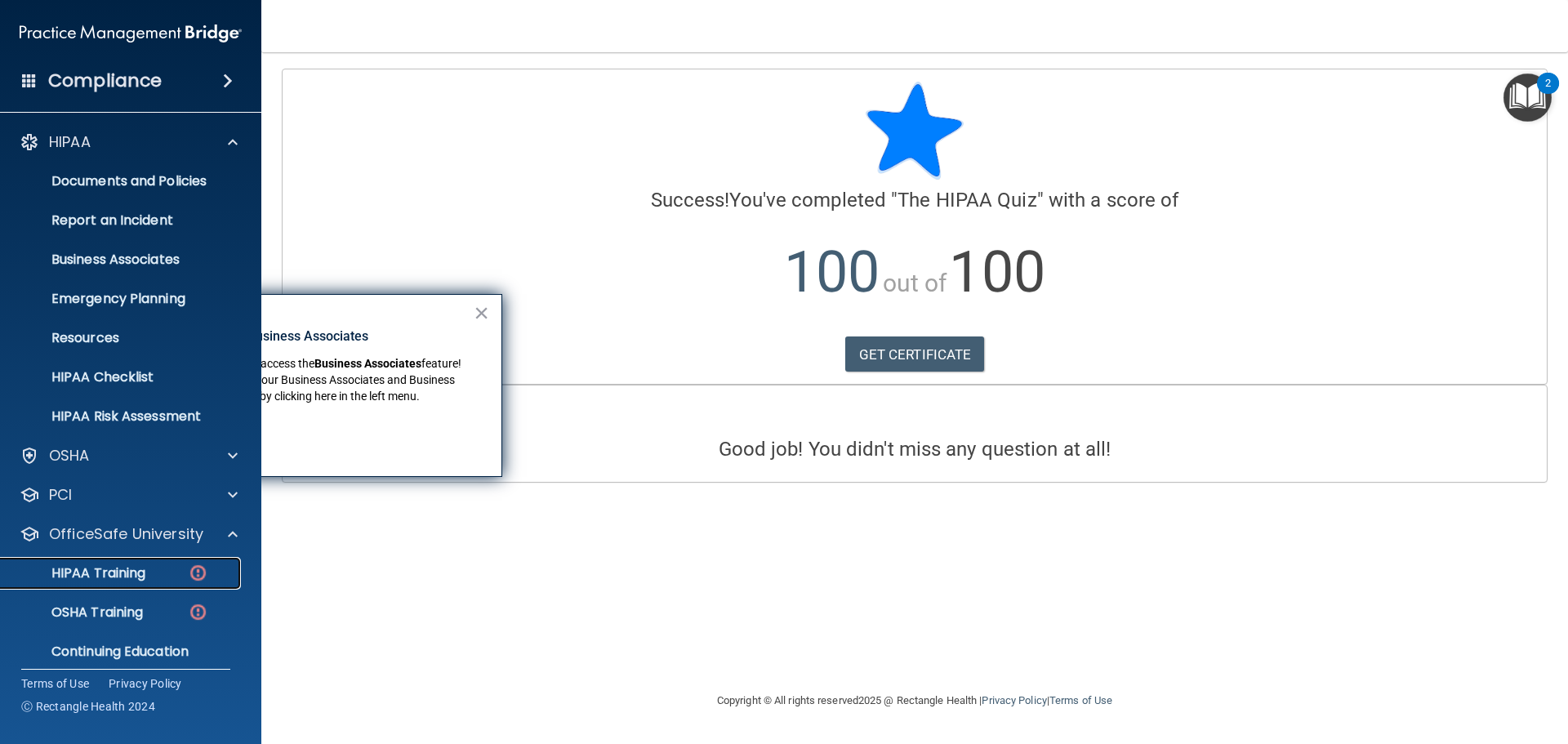
click at [136, 583] on link "HIPAA Training" at bounding box center [112, 574] width 257 height 33
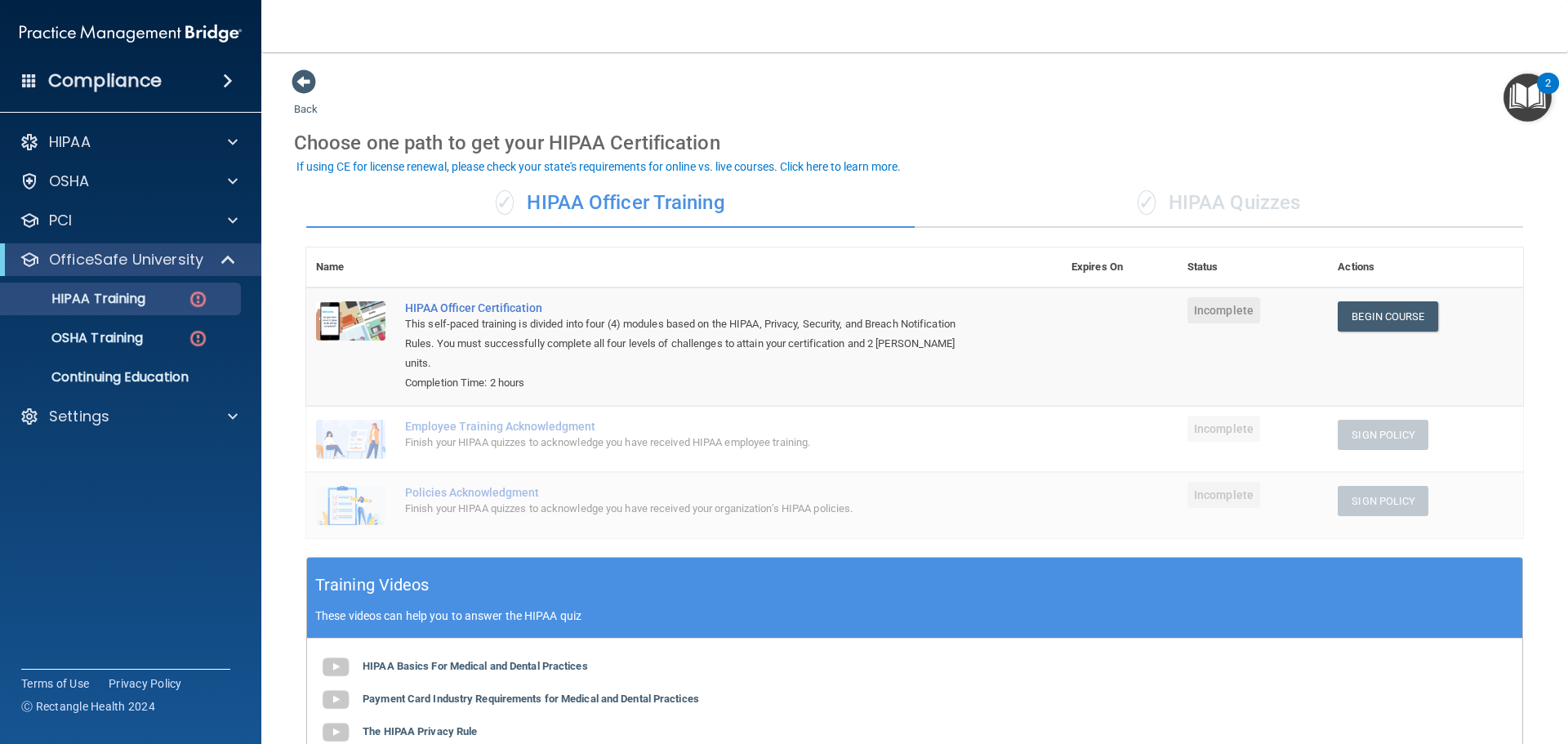
click at [1212, 188] on div "✓ HIPAA Quizzes" at bounding box center [1218, 203] width 609 height 49
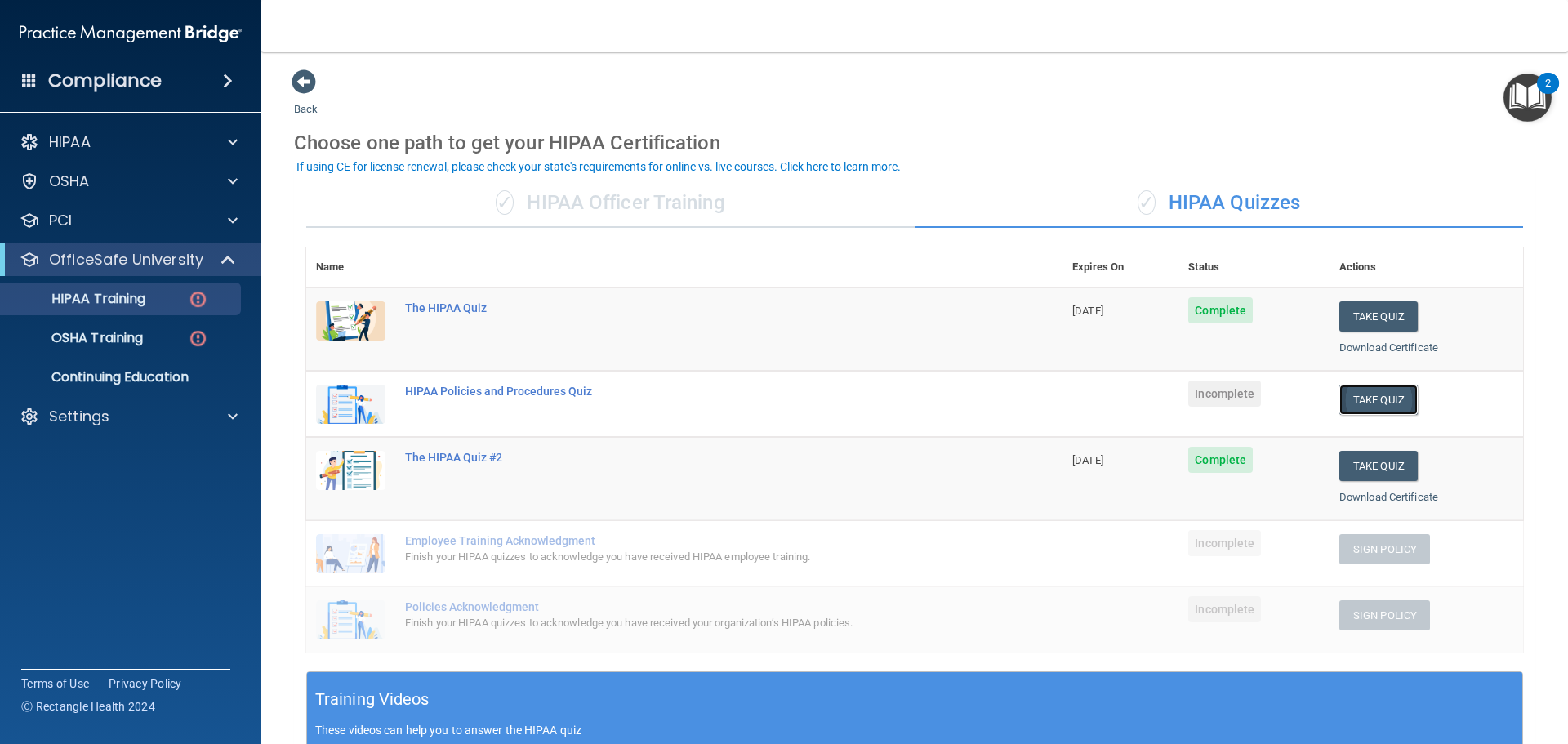
click at [1347, 393] on button "Take Quiz" at bounding box center [1379, 399] width 79 height 30
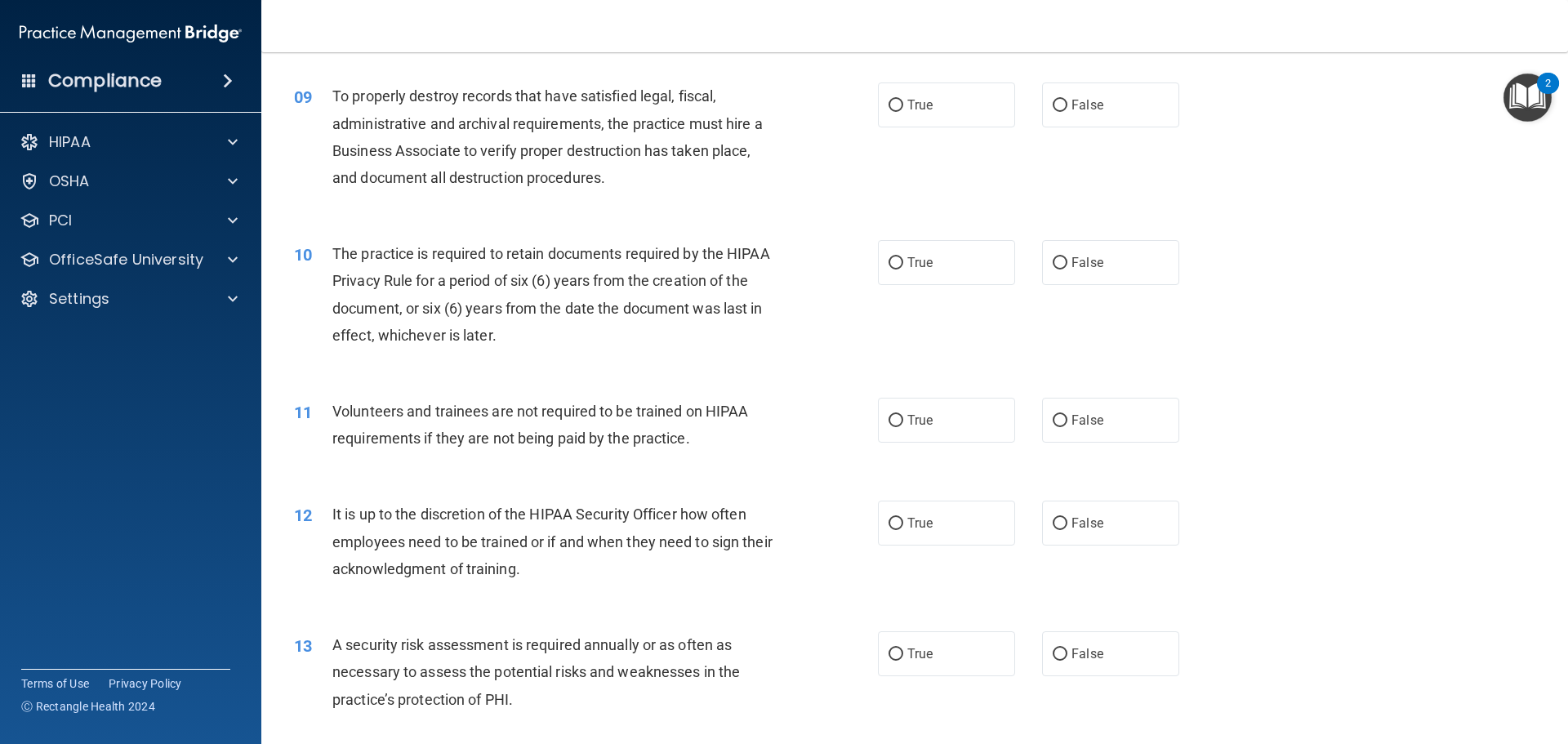
scroll to position [1226, 0]
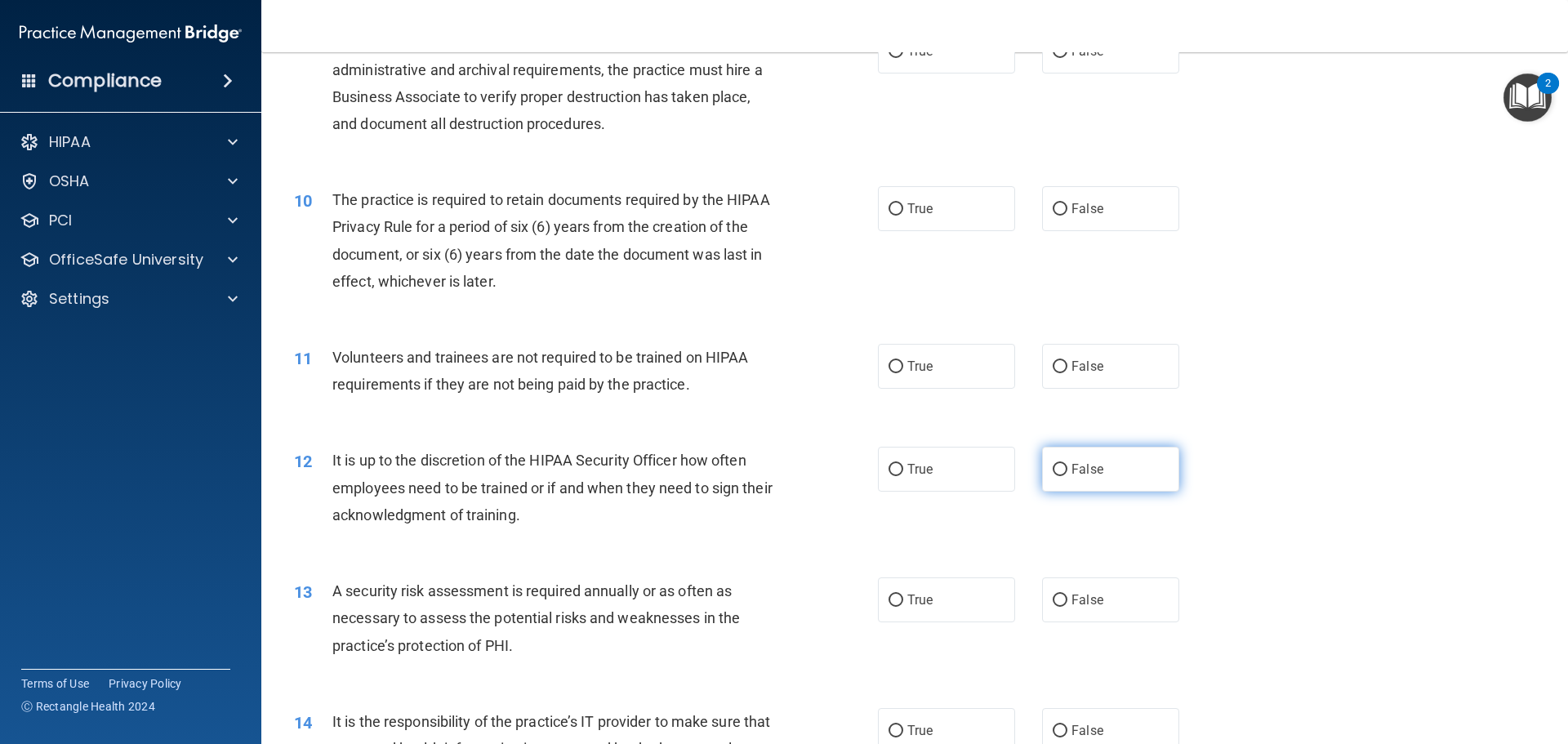
click at [1053, 469] on input "False" at bounding box center [1059, 470] width 15 height 13
radio input "true"
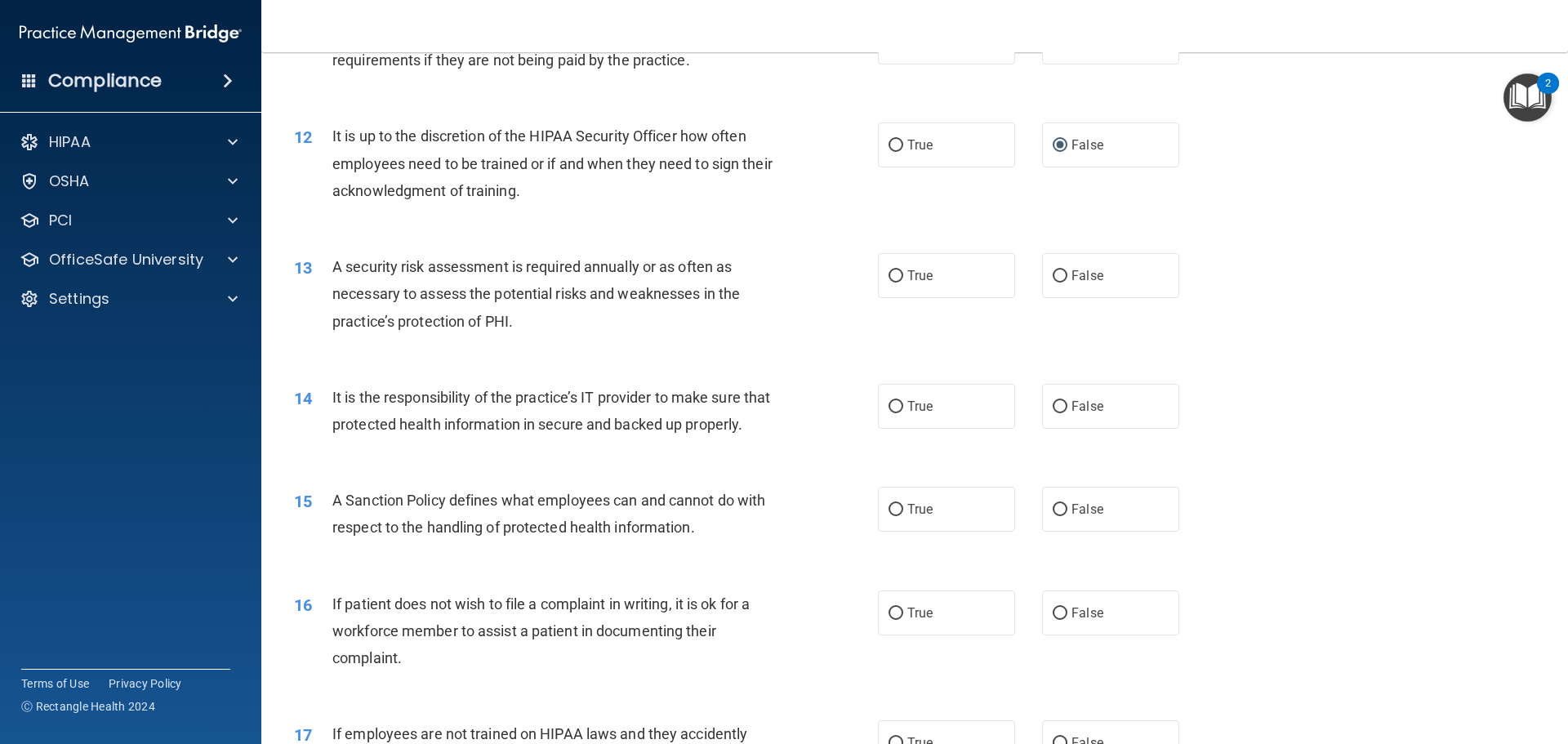
scroll to position [1552, 0]
click at [889, 276] on input "True" at bounding box center [895, 274] width 15 height 13
radio input "true"
click at [888, 404] on input "True" at bounding box center [895, 405] width 15 height 13
radio input "true"
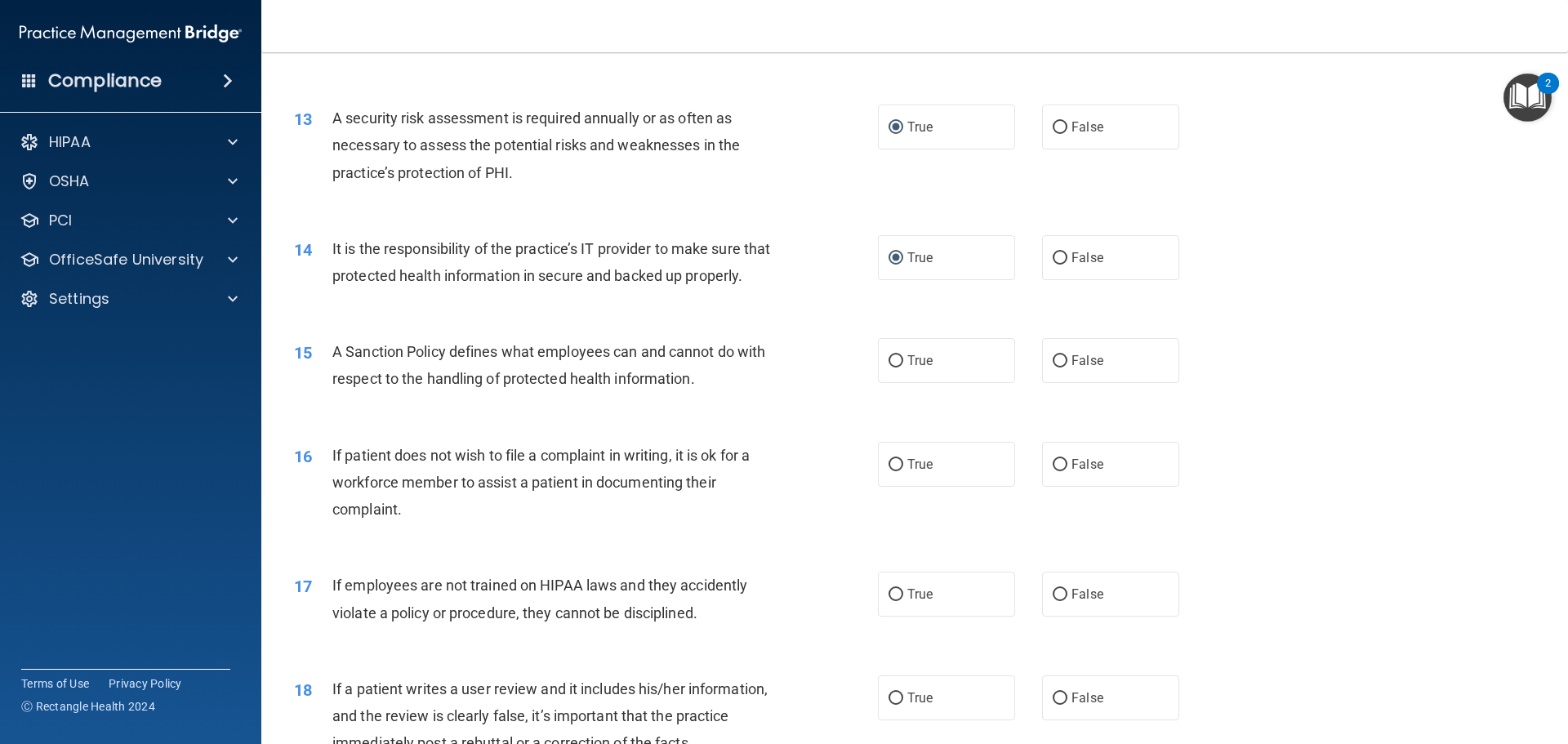
scroll to position [1716, 0]
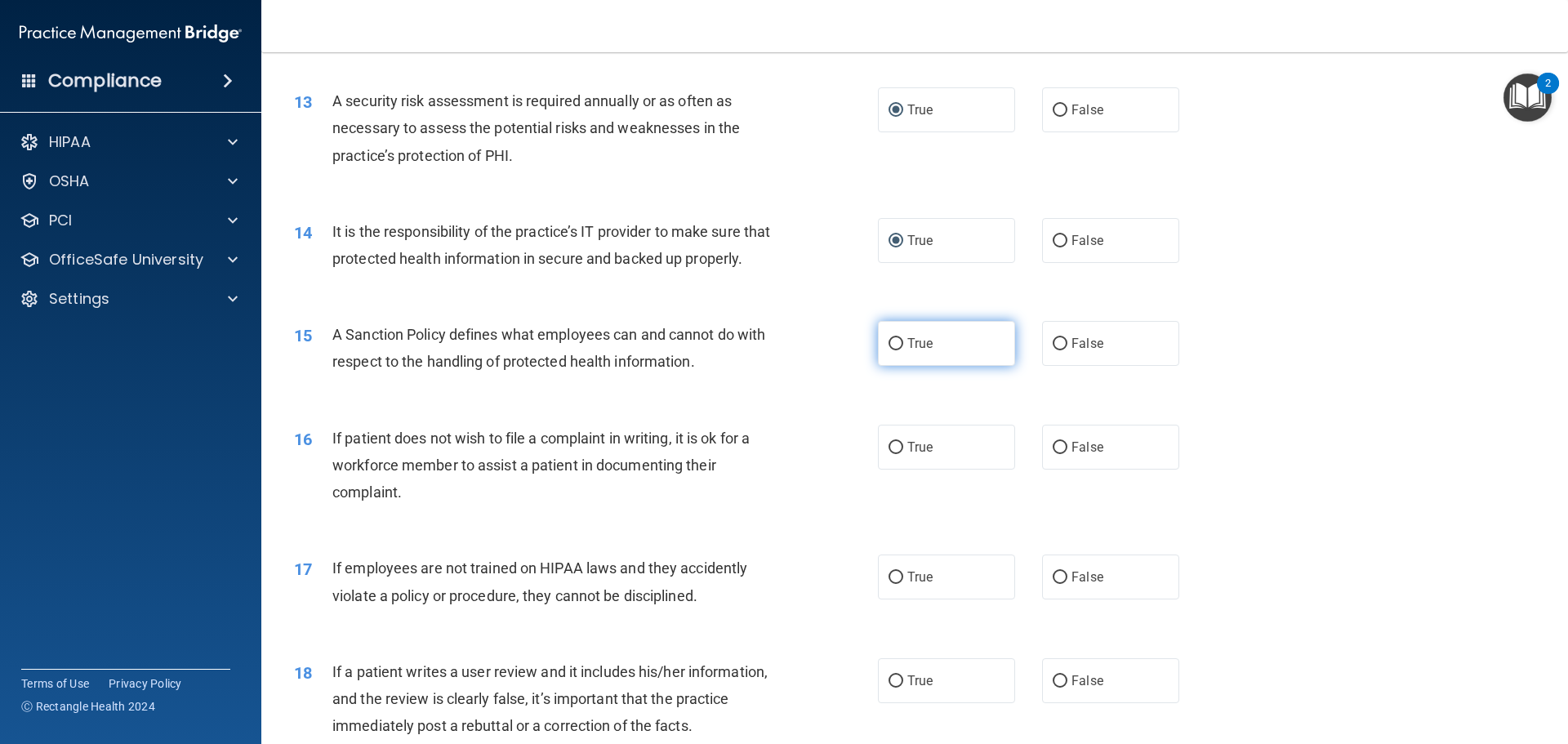
click at [890, 351] on input "True" at bounding box center [895, 344] width 15 height 13
radio input "true"
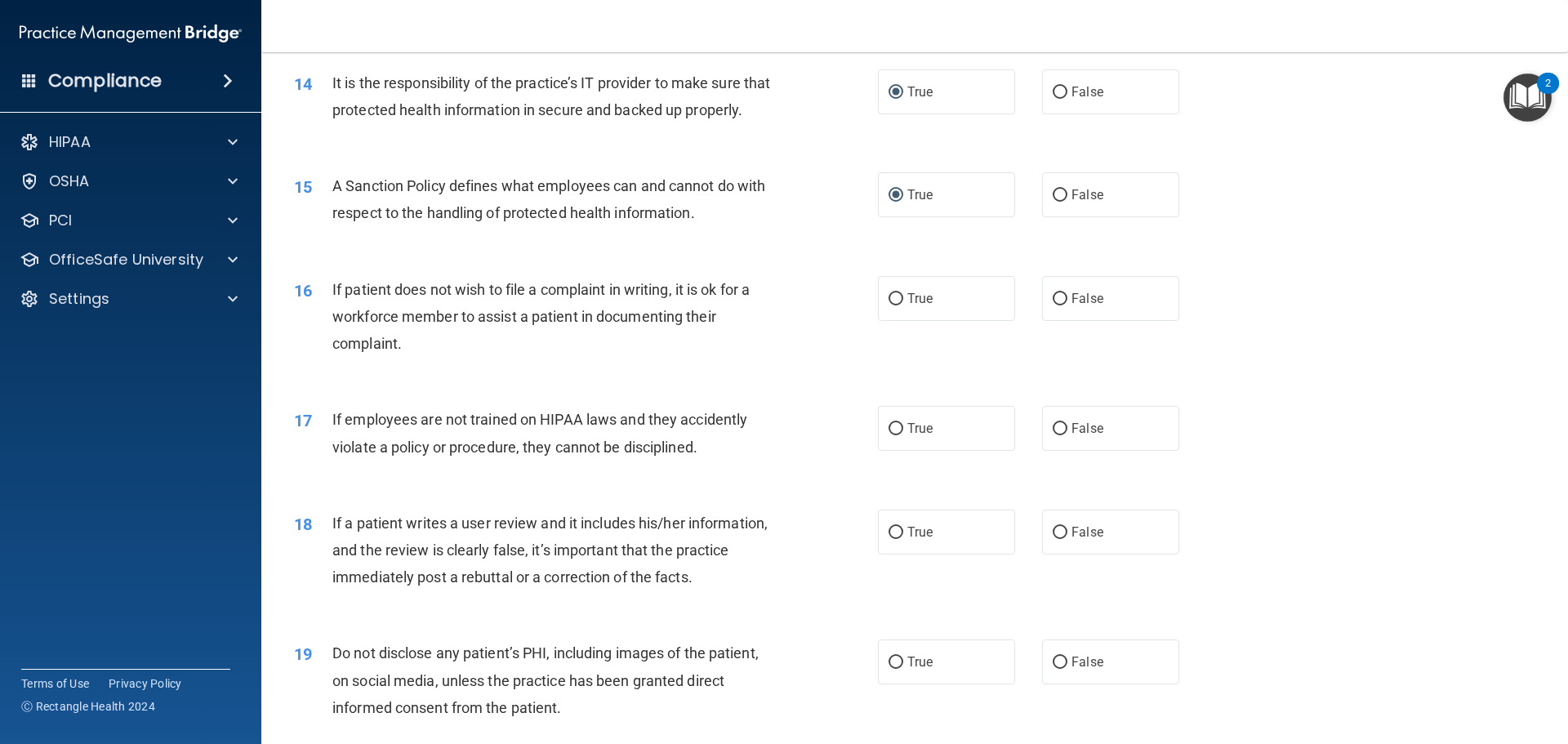
scroll to position [1879, 0]
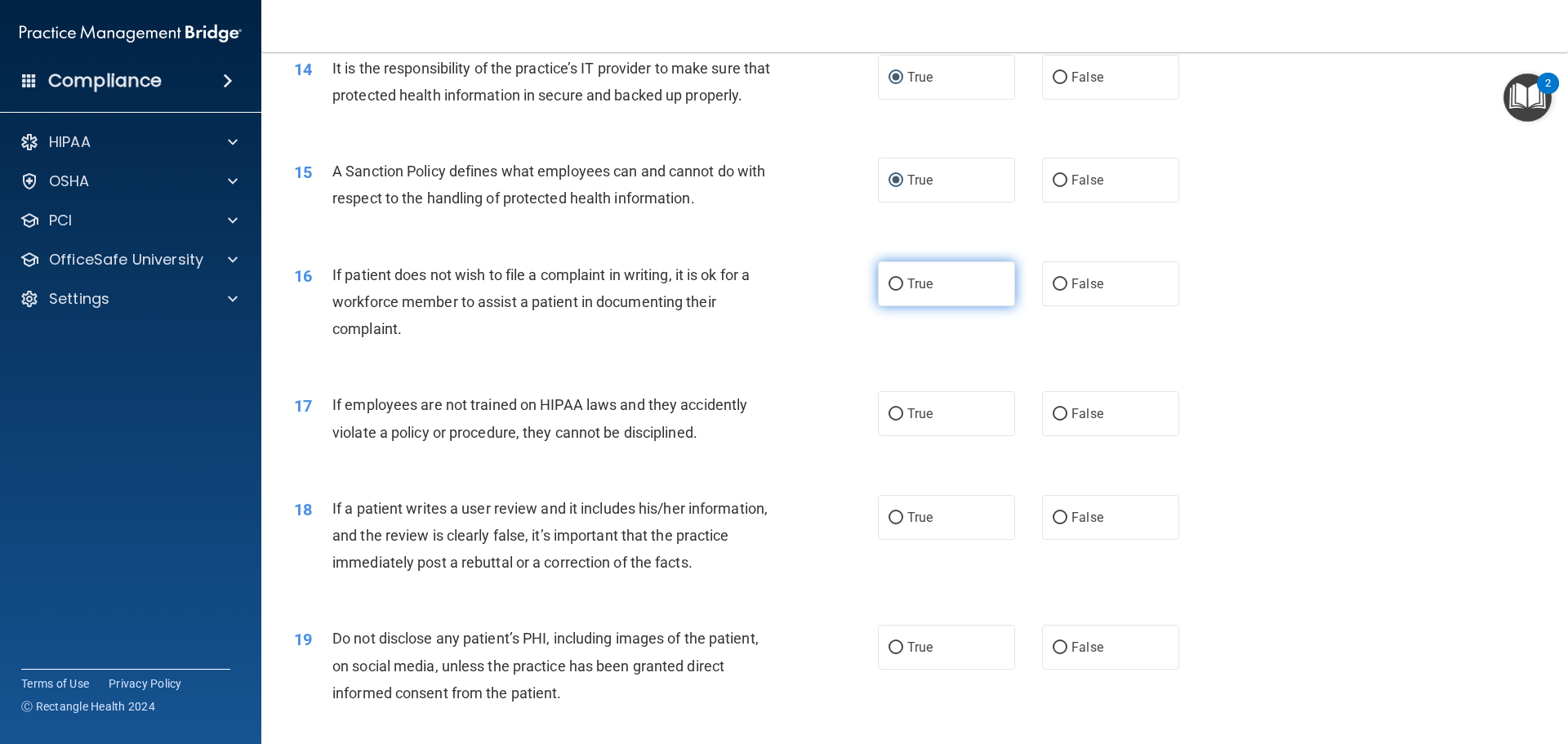
click at [890, 291] on input "True" at bounding box center [895, 285] width 15 height 13
radio input "true"
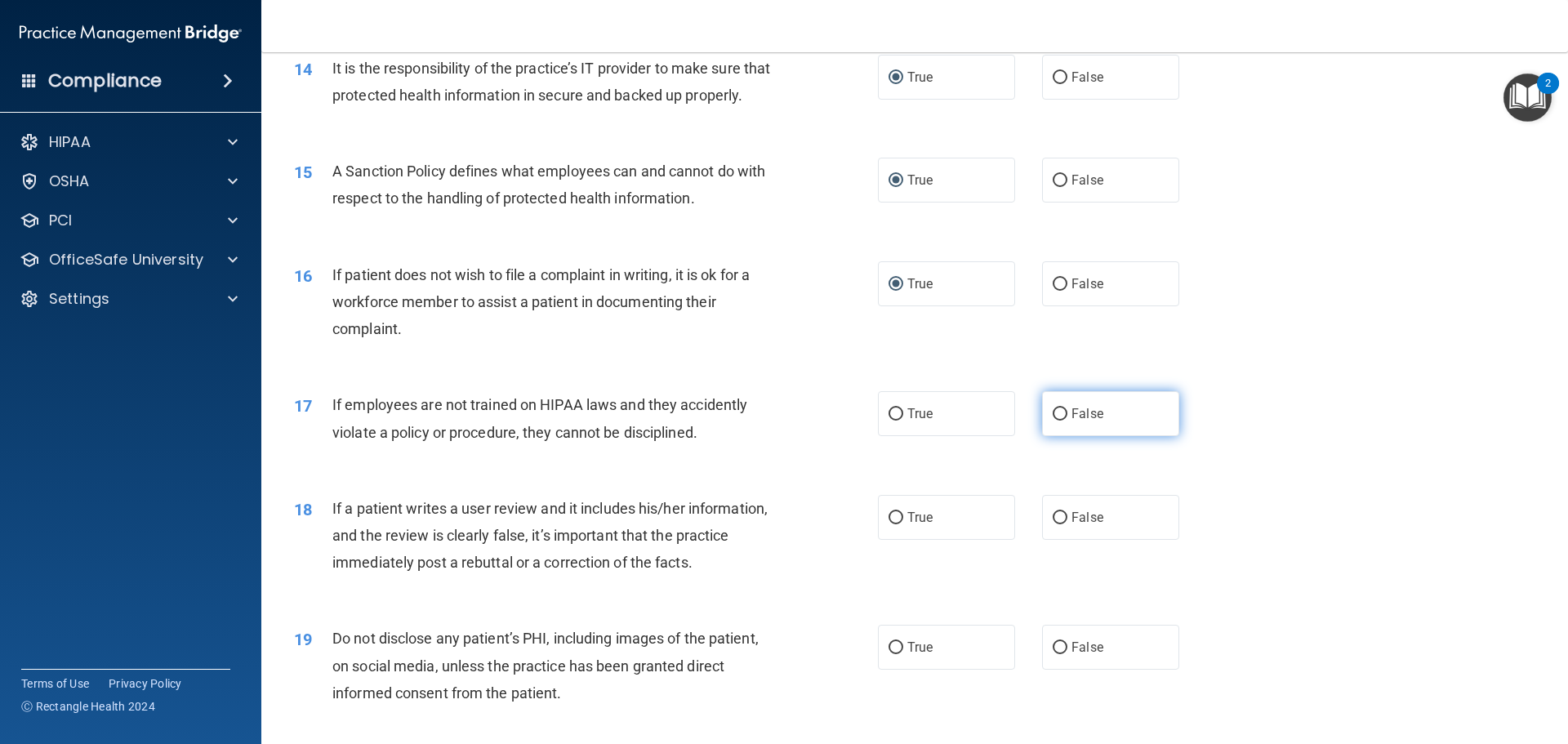
click at [1052, 421] on input "False" at bounding box center [1059, 415] width 15 height 13
radio input "true"
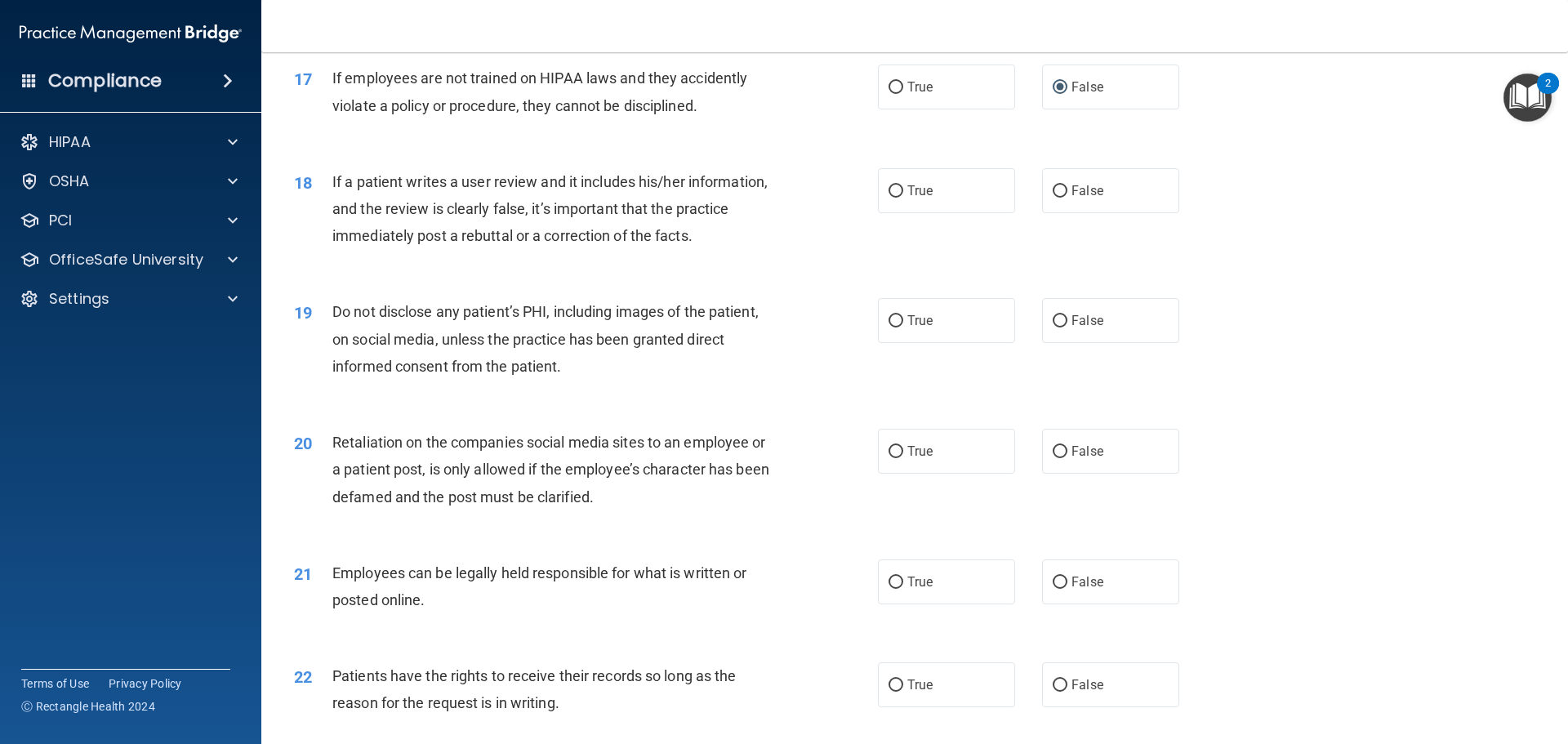
scroll to position [2124, 0]
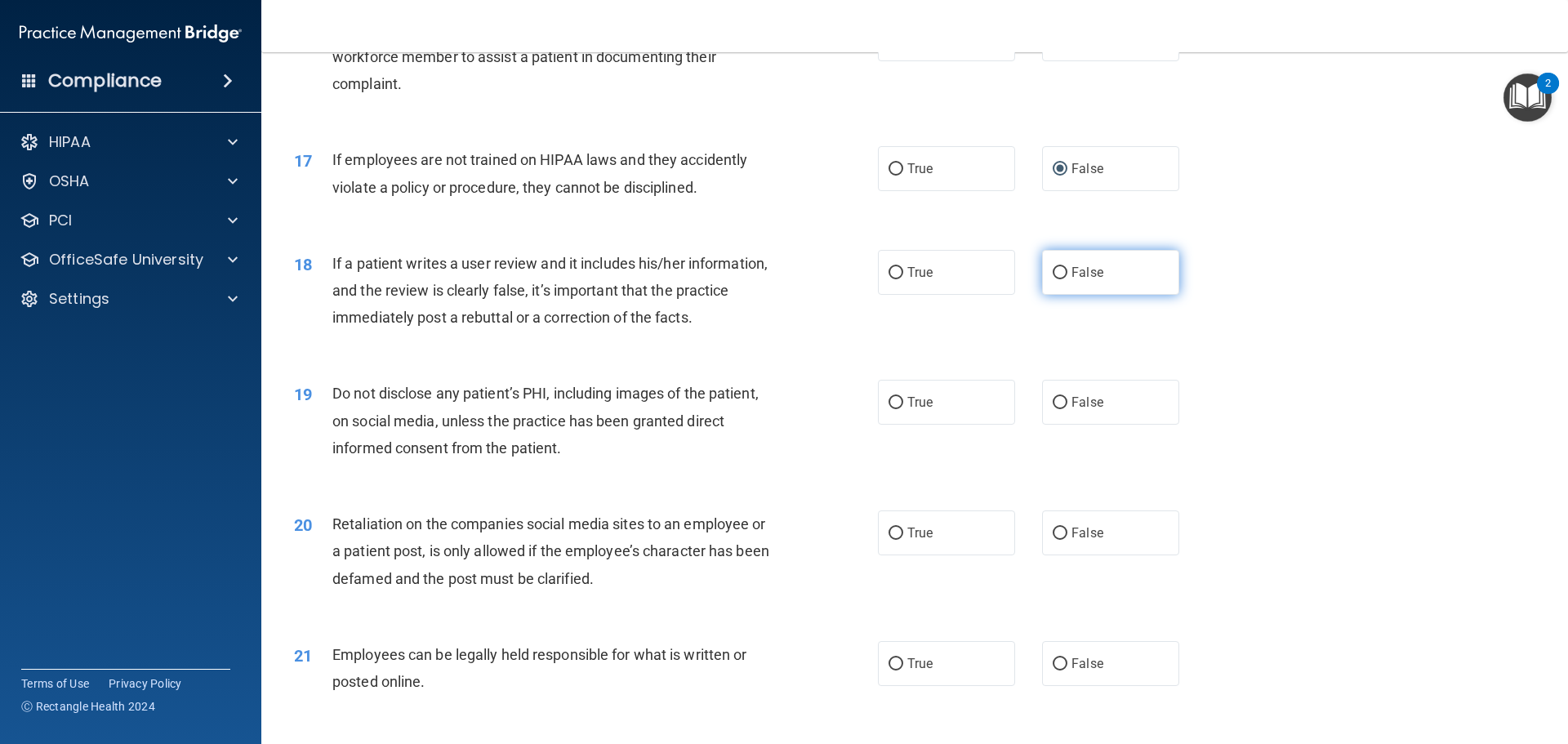
click at [1057, 280] on input "False" at bounding box center [1059, 273] width 15 height 13
radio input "true"
click at [891, 409] on input "True" at bounding box center [895, 403] width 15 height 13
radio input "true"
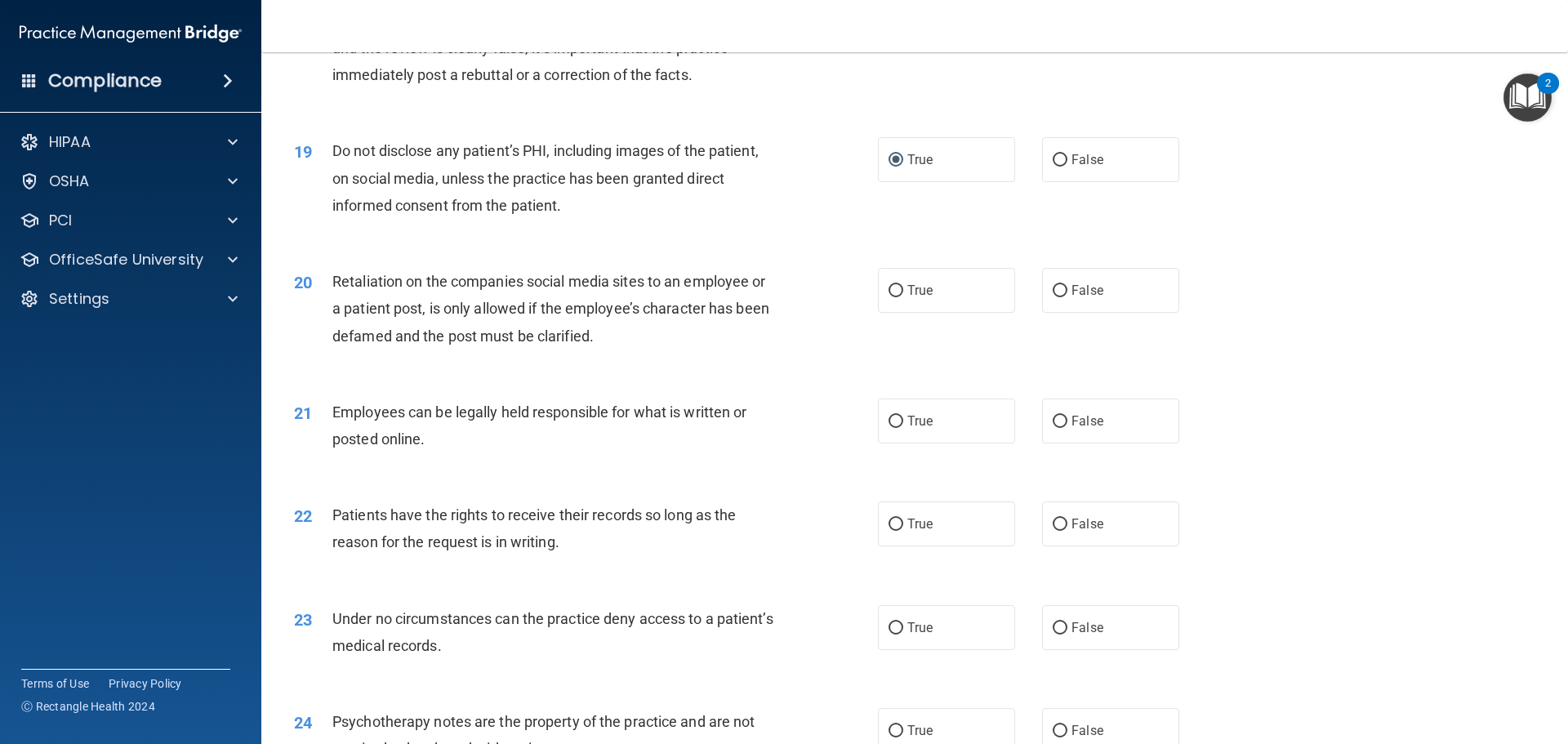
scroll to position [2370, 0]
click at [1054, 295] on input "False" at bounding box center [1059, 288] width 15 height 13
radio input "true"
click at [888, 425] on input "True" at bounding box center [895, 420] width 15 height 13
radio input "true"
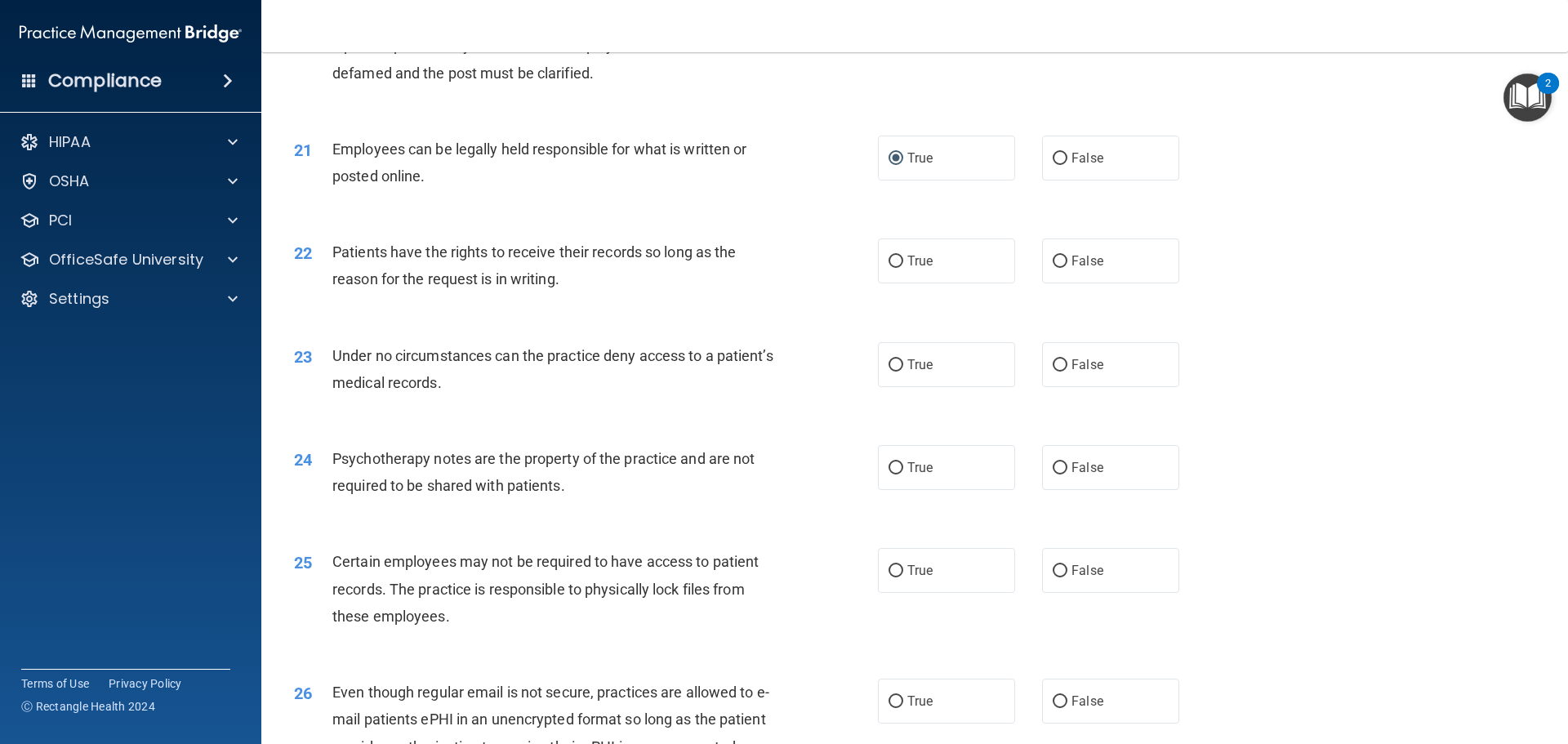
scroll to position [2696, 0]
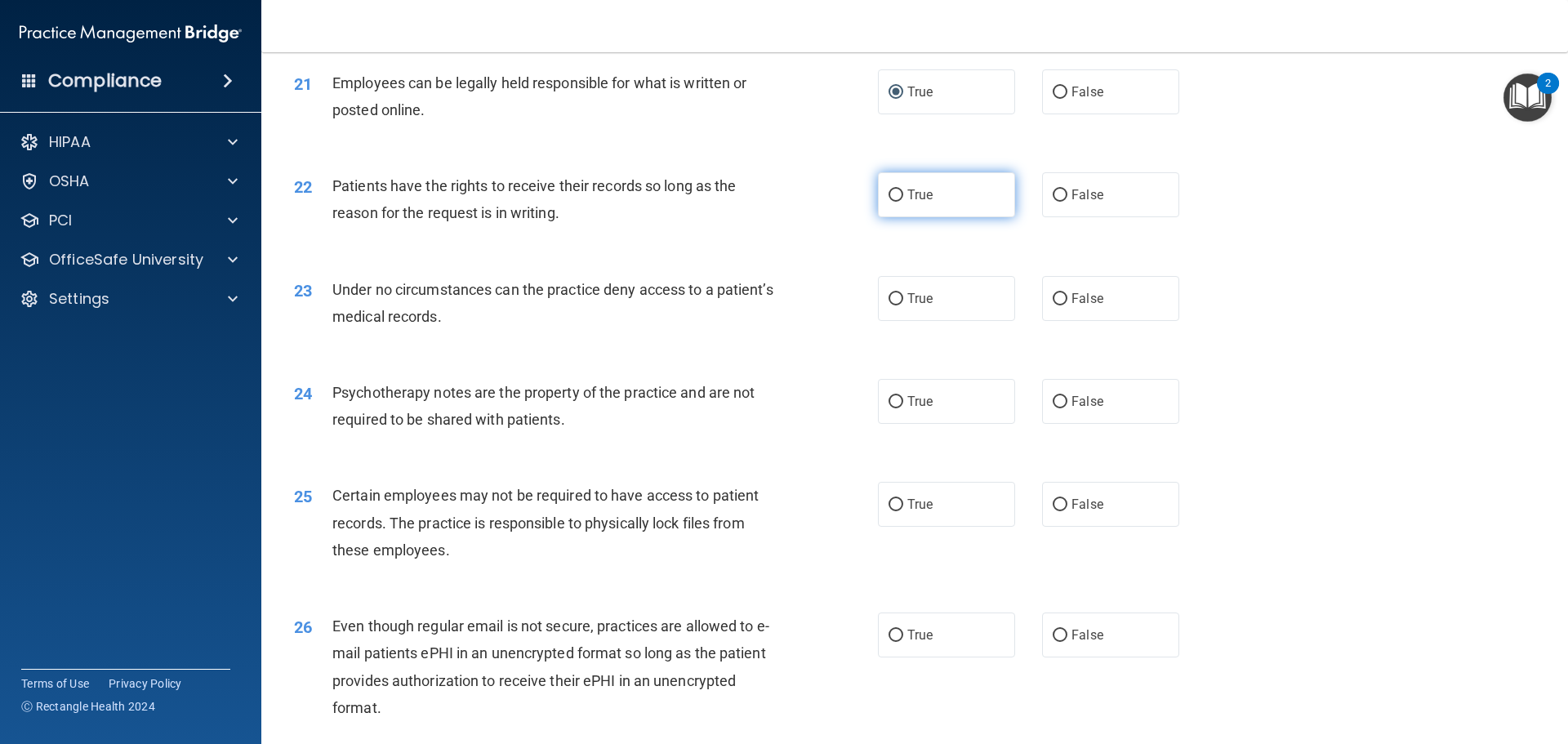
click at [897, 202] on input "True" at bounding box center [895, 195] width 15 height 13
radio input "true"
click at [891, 306] on input "True" at bounding box center [895, 299] width 15 height 13
radio input "true"
click at [897, 409] on input "True" at bounding box center [895, 402] width 15 height 13
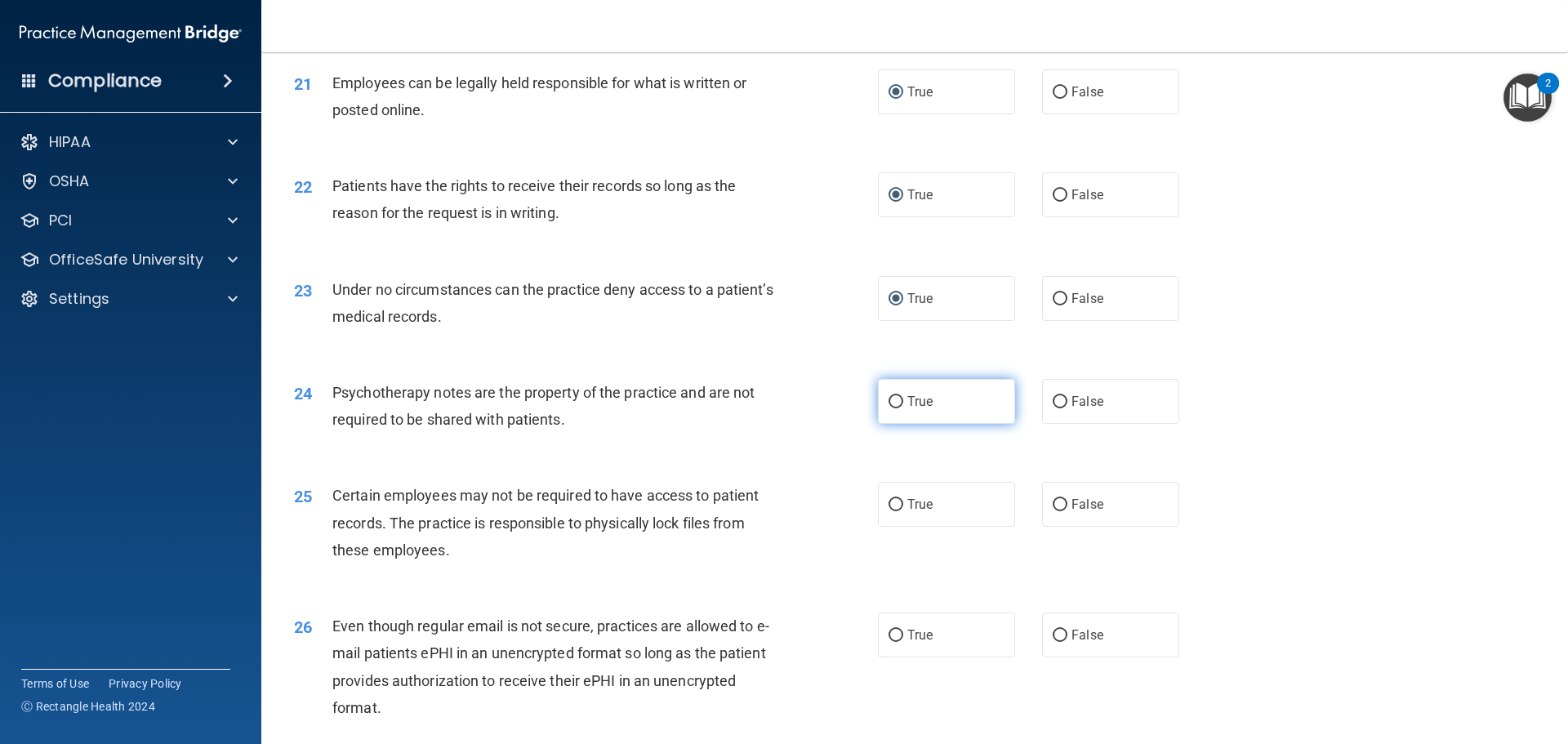
radio input "true"
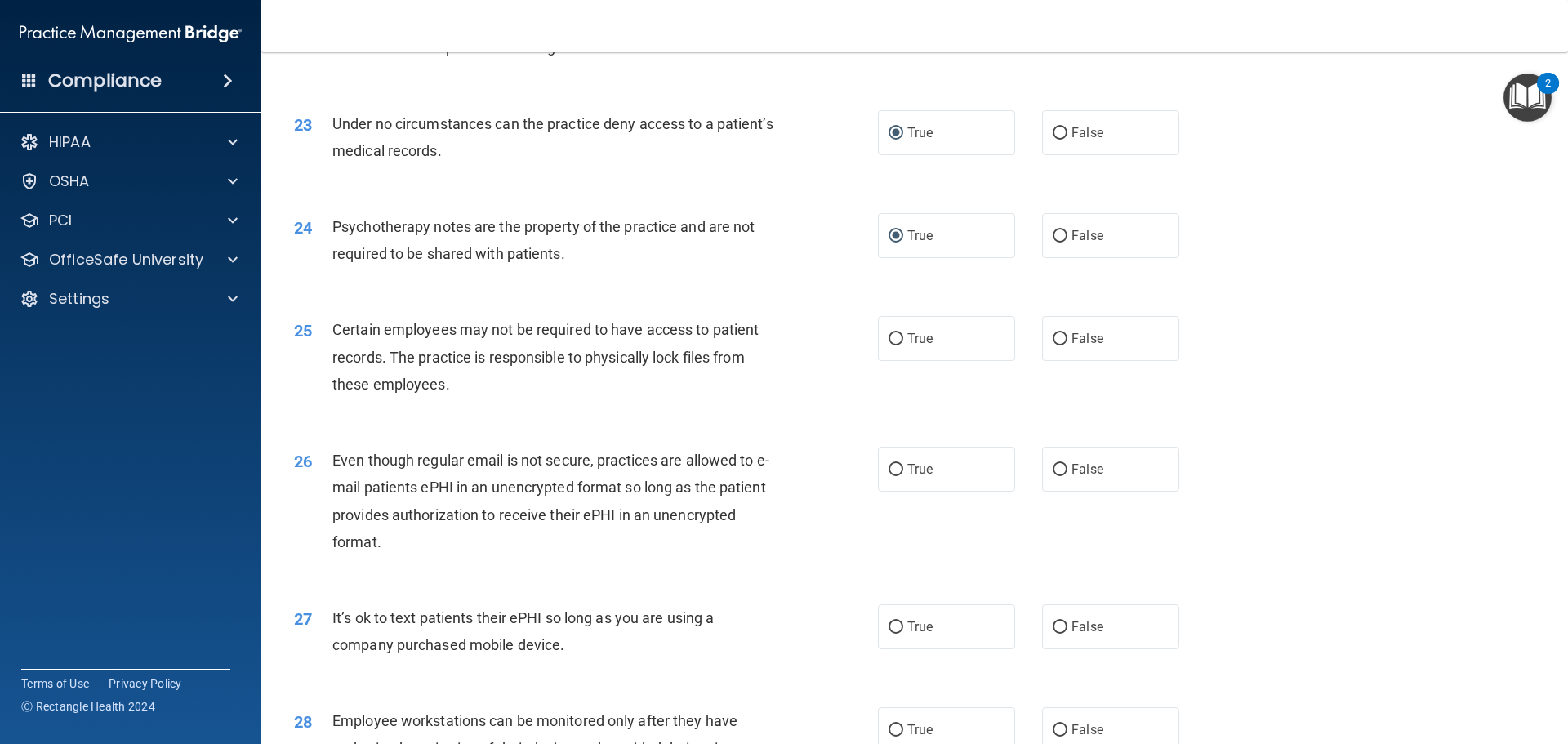
scroll to position [2860, 0]
click at [1053, 348] on input "False" at bounding box center [1059, 342] width 15 height 13
radio input "true"
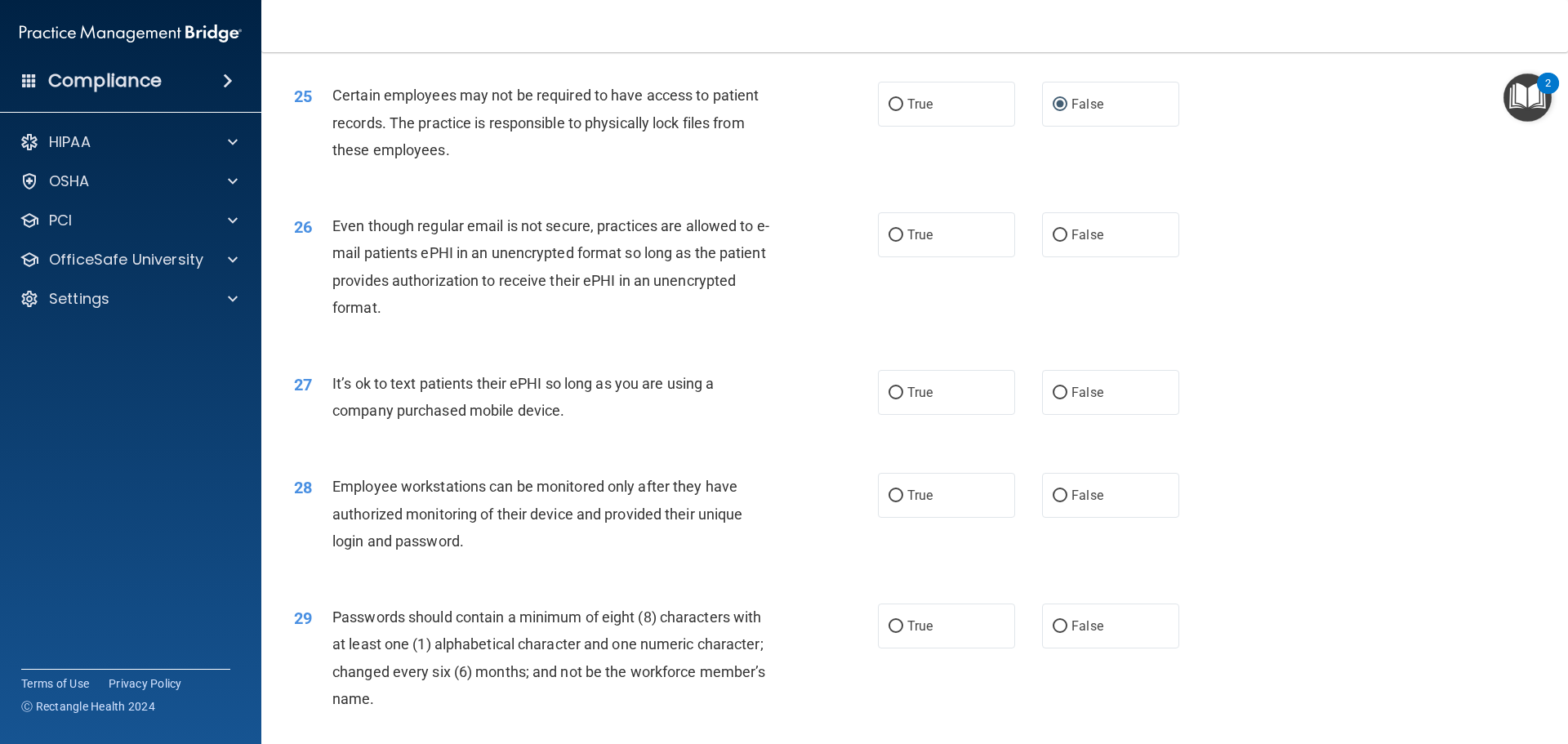
scroll to position [3105, 0]
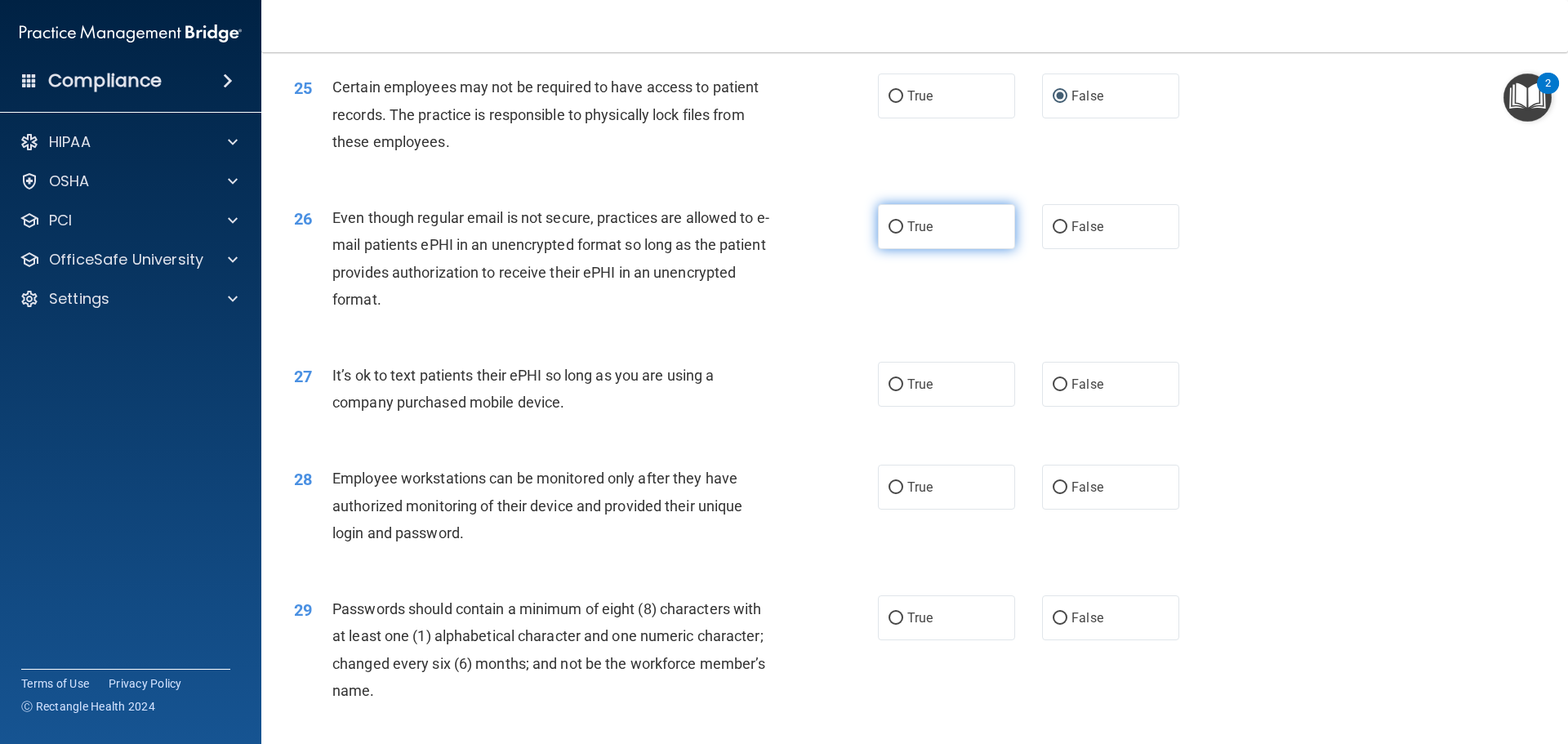
click at [892, 234] on input "True" at bounding box center [895, 227] width 15 height 13
radio input "true"
click at [890, 391] on input "True" at bounding box center [895, 385] width 15 height 13
radio input "true"
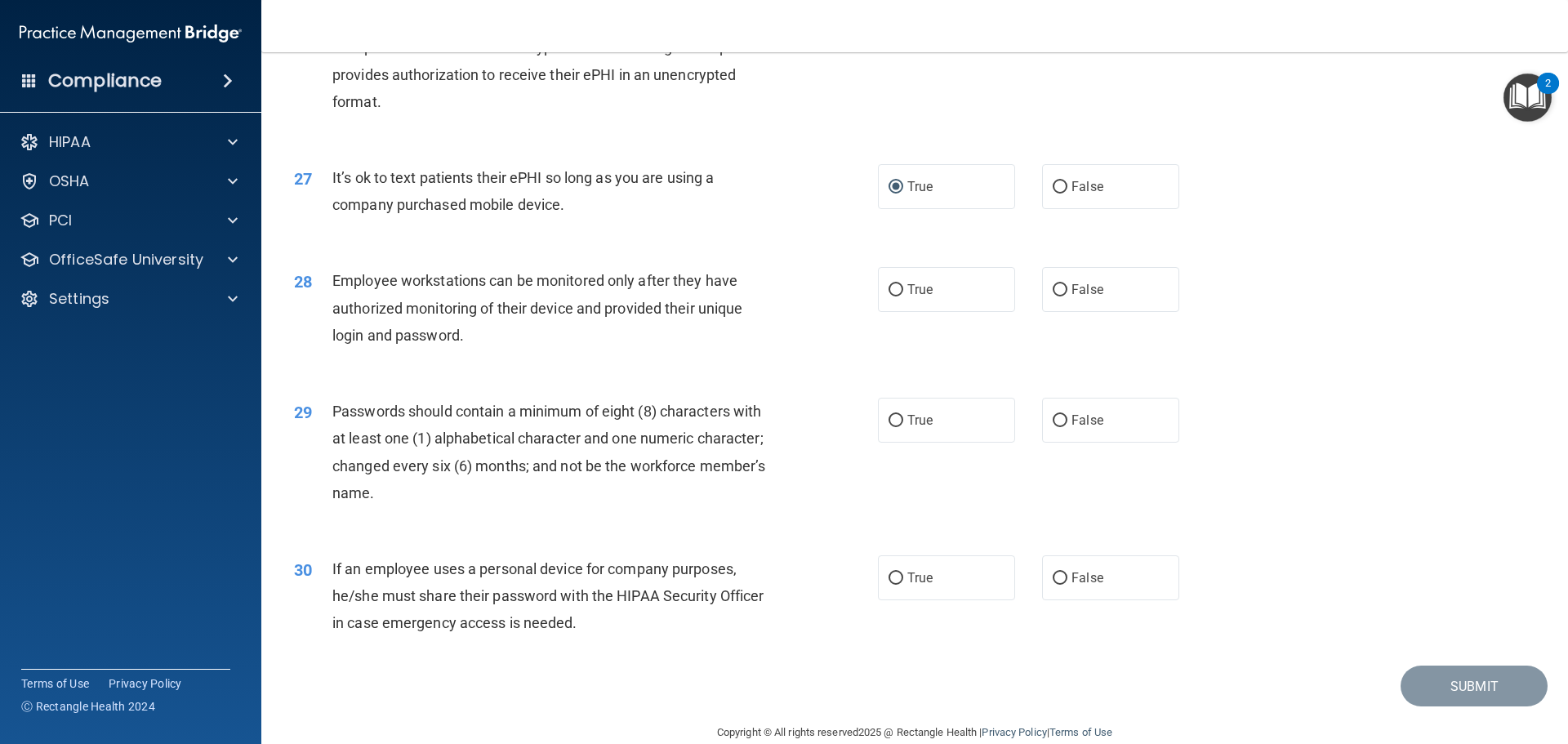
scroll to position [3350, 0]
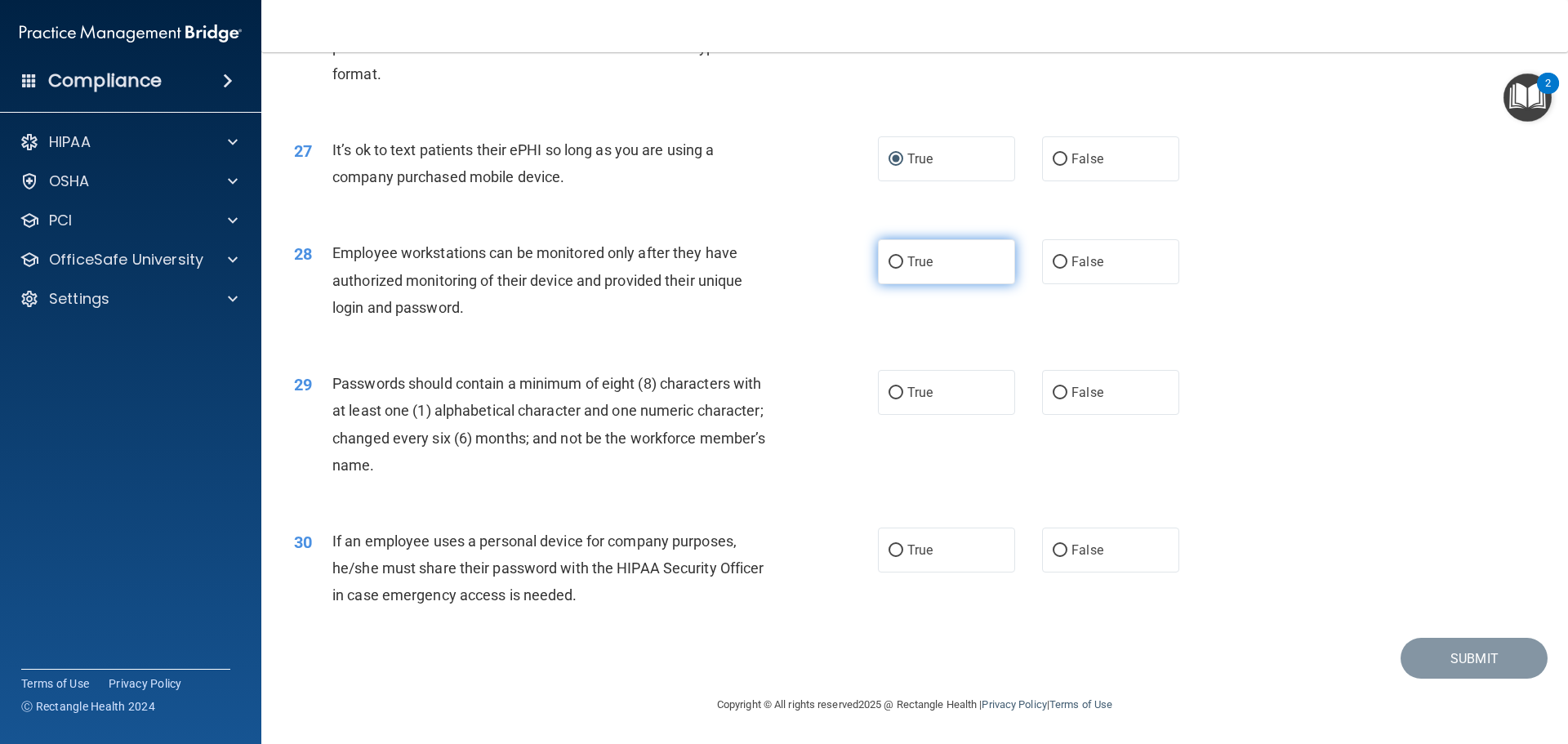
click at [888, 269] on input "True" at bounding box center [895, 262] width 15 height 13
radio input "true"
click at [1061, 399] on label "False" at bounding box center [1110, 392] width 137 height 45
click at [1061, 399] on input "False" at bounding box center [1059, 393] width 15 height 13
radio input "true"
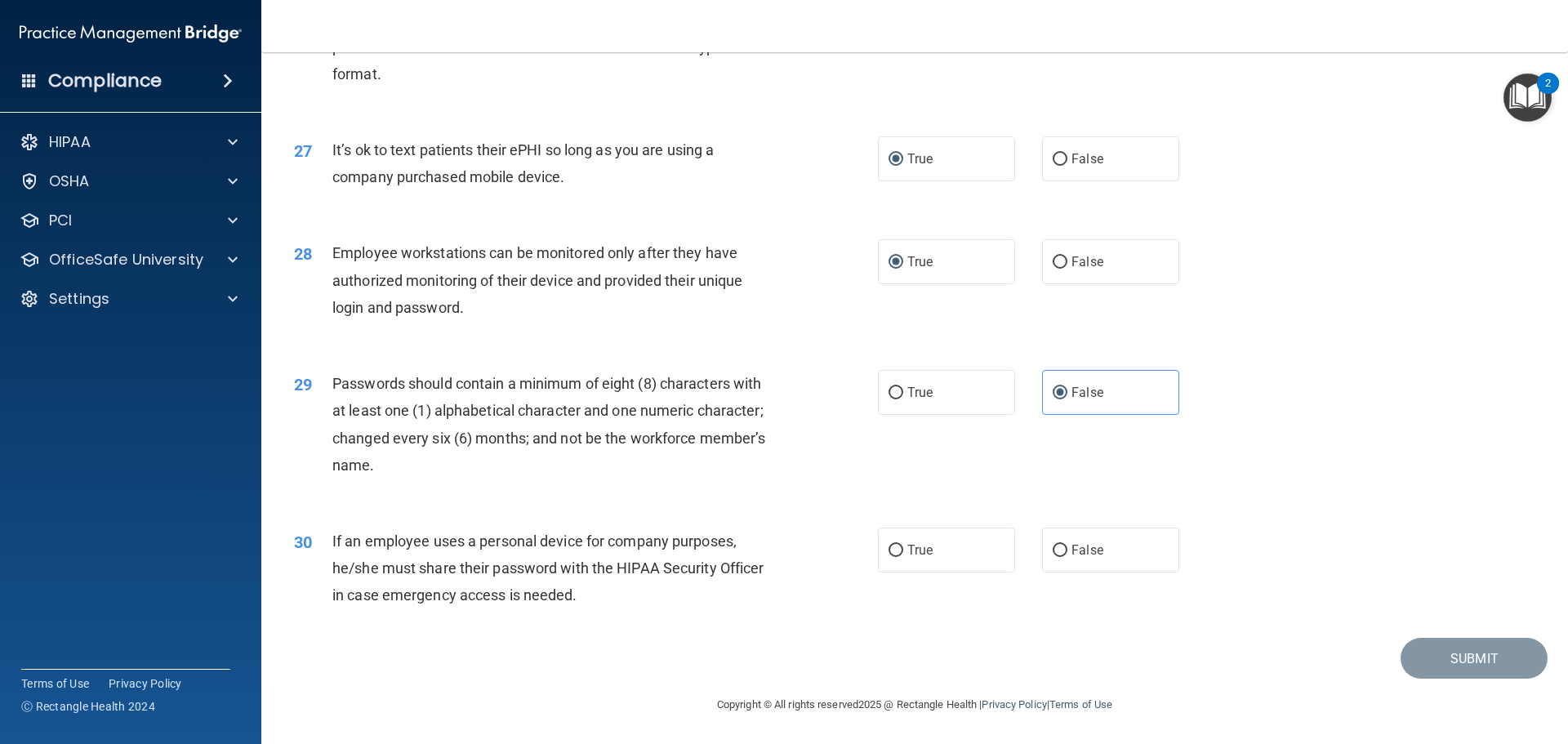
scroll to position [3358, 0]
click at [893, 557] on input "True" at bounding box center [895, 551] width 15 height 13
radio input "true"
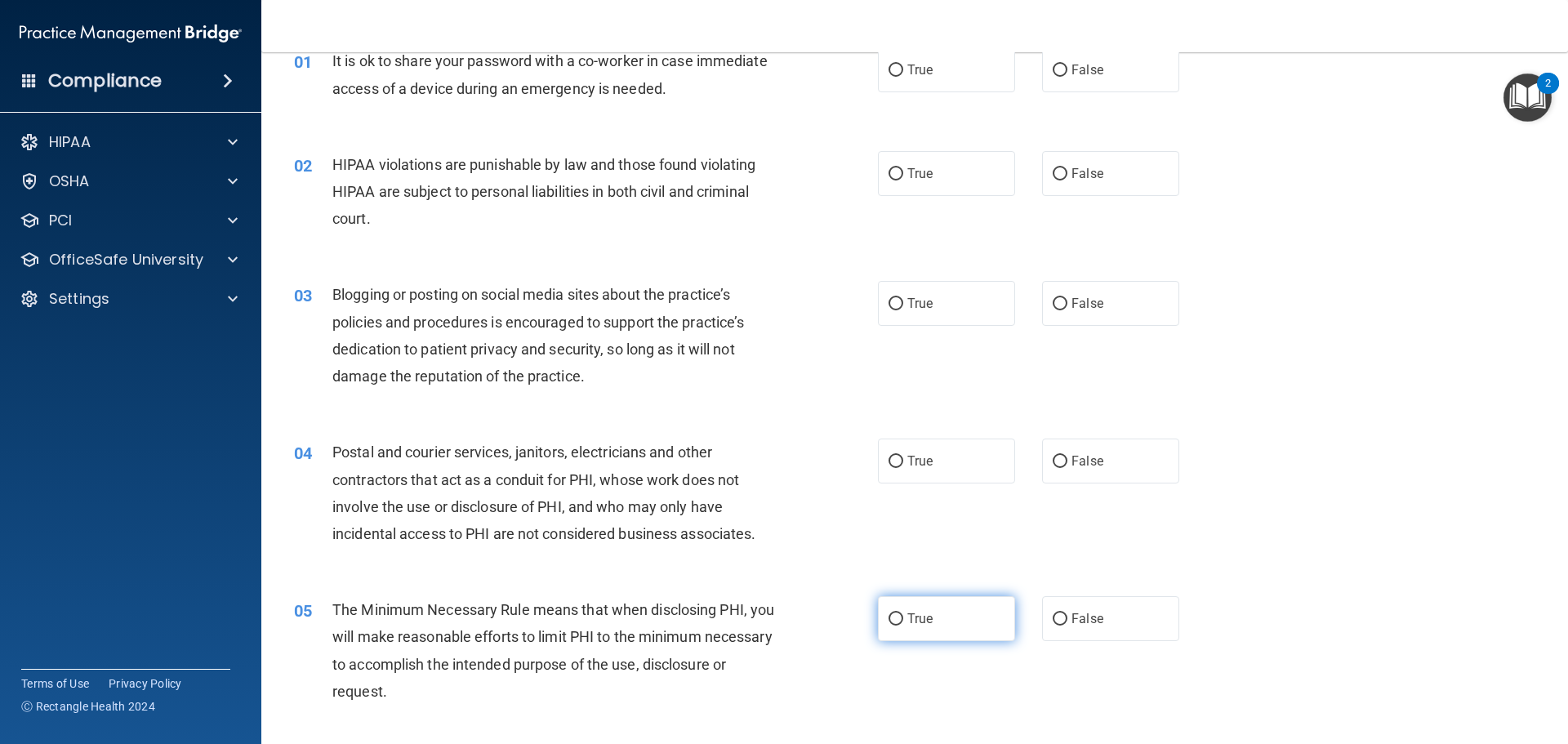
scroll to position [0, 0]
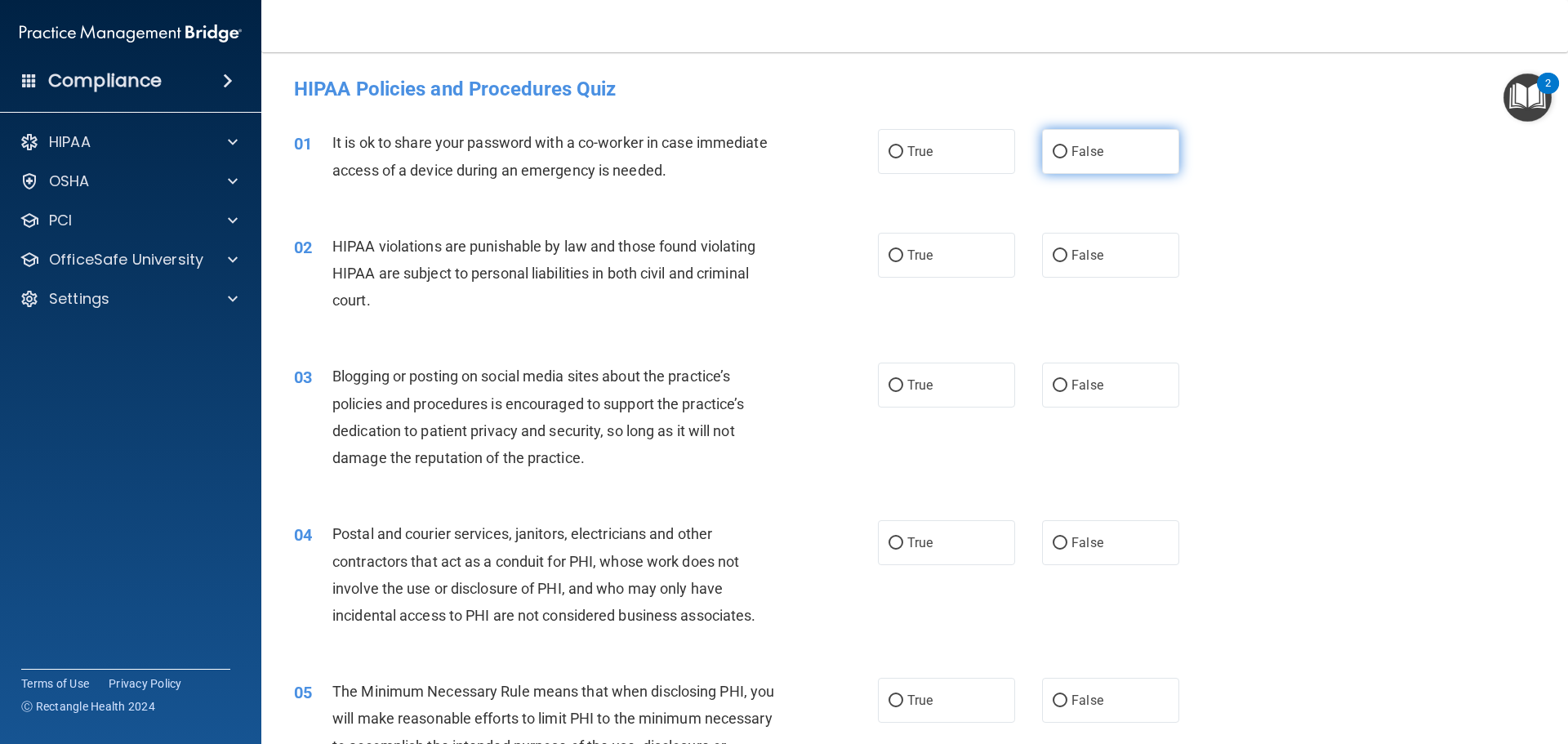
click at [1052, 149] on input "False" at bounding box center [1059, 152] width 15 height 13
radio input "true"
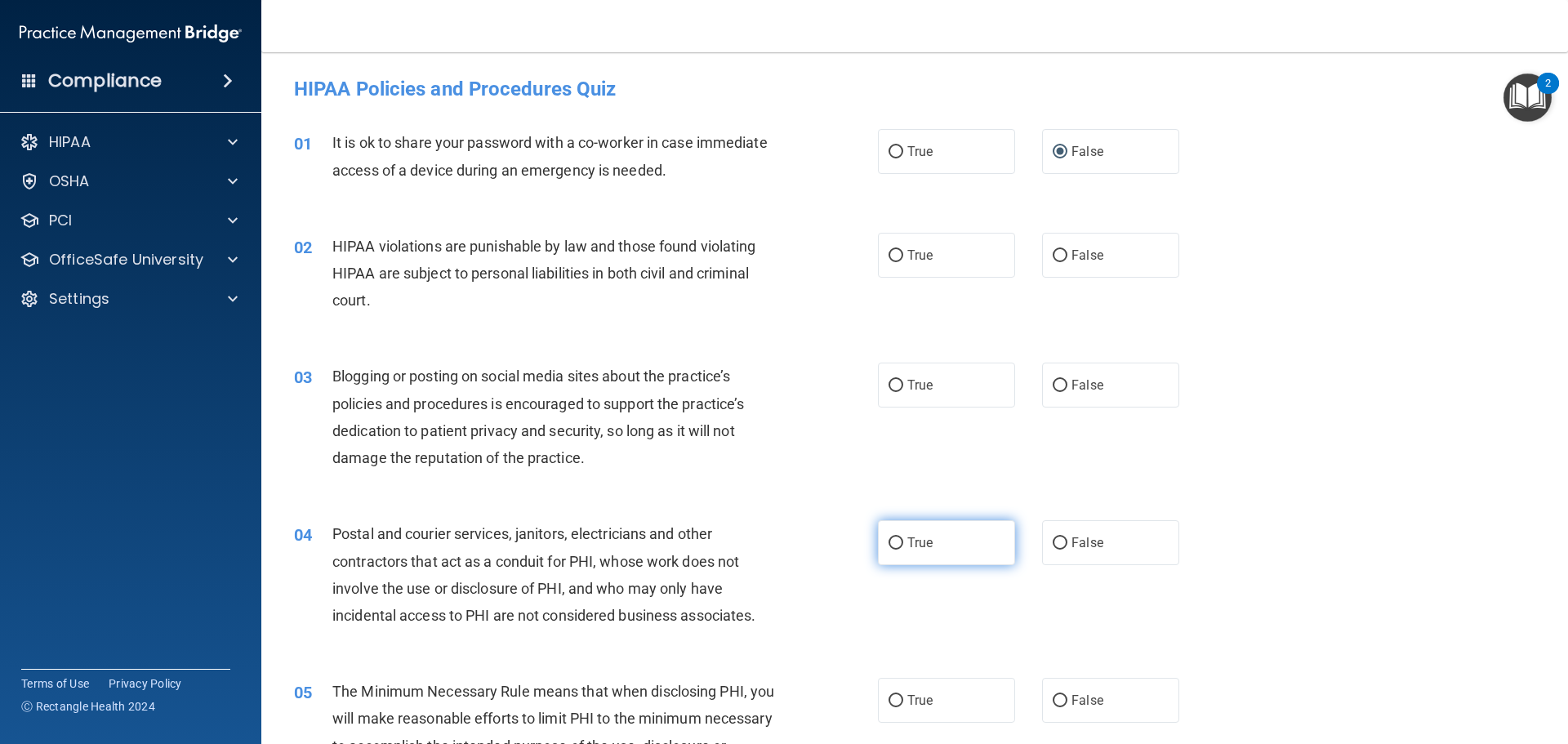
click at [890, 539] on input "True" at bounding box center [895, 544] width 15 height 13
radio input "true"
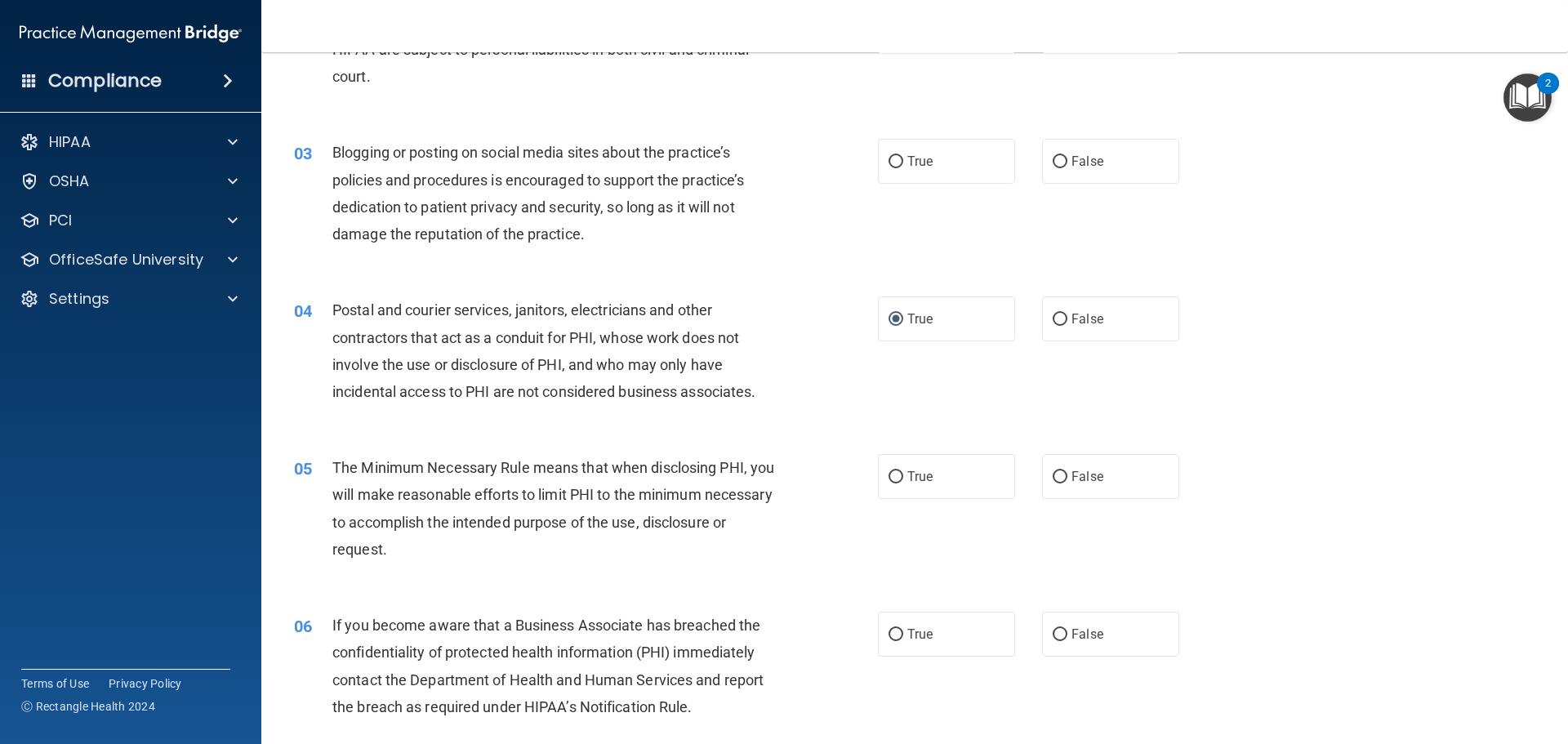
scroll to position [327, 0]
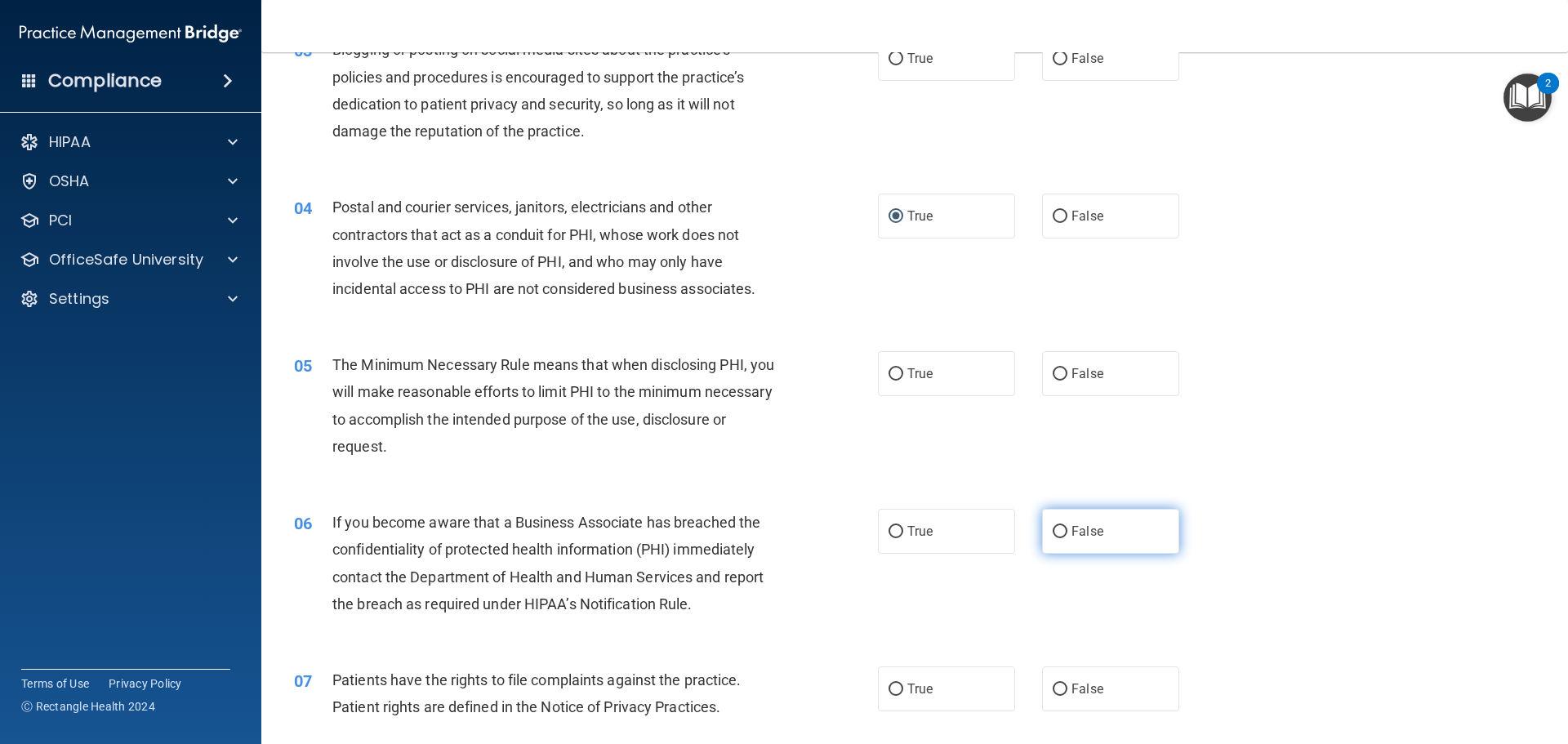
click at [1054, 534] on input "False" at bounding box center [1059, 532] width 15 height 13
radio input "true"
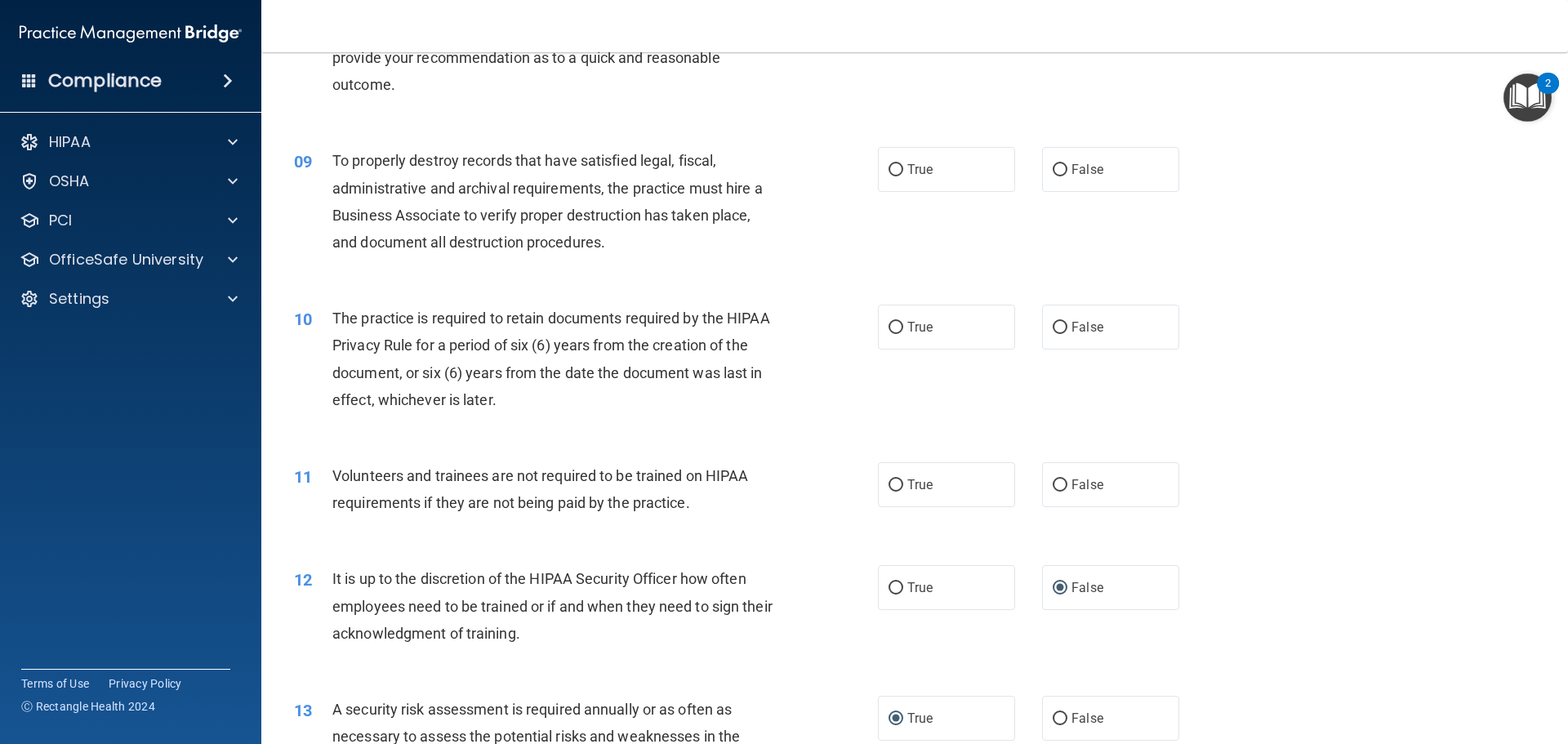
scroll to position [1144, 0]
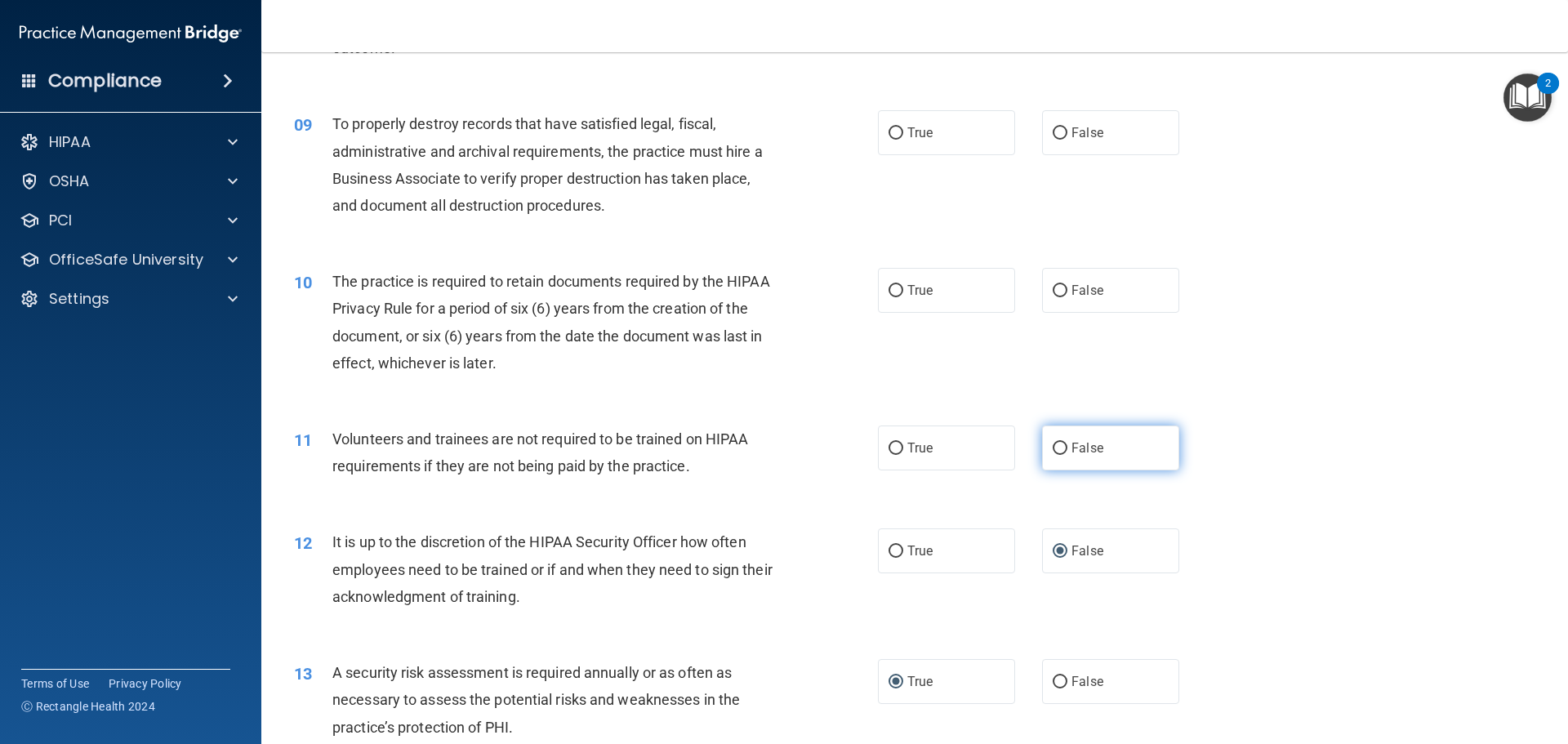
click at [1052, 443] on input "False" at bounding box center [1059, 449] width 15 height 13
radio input "true"
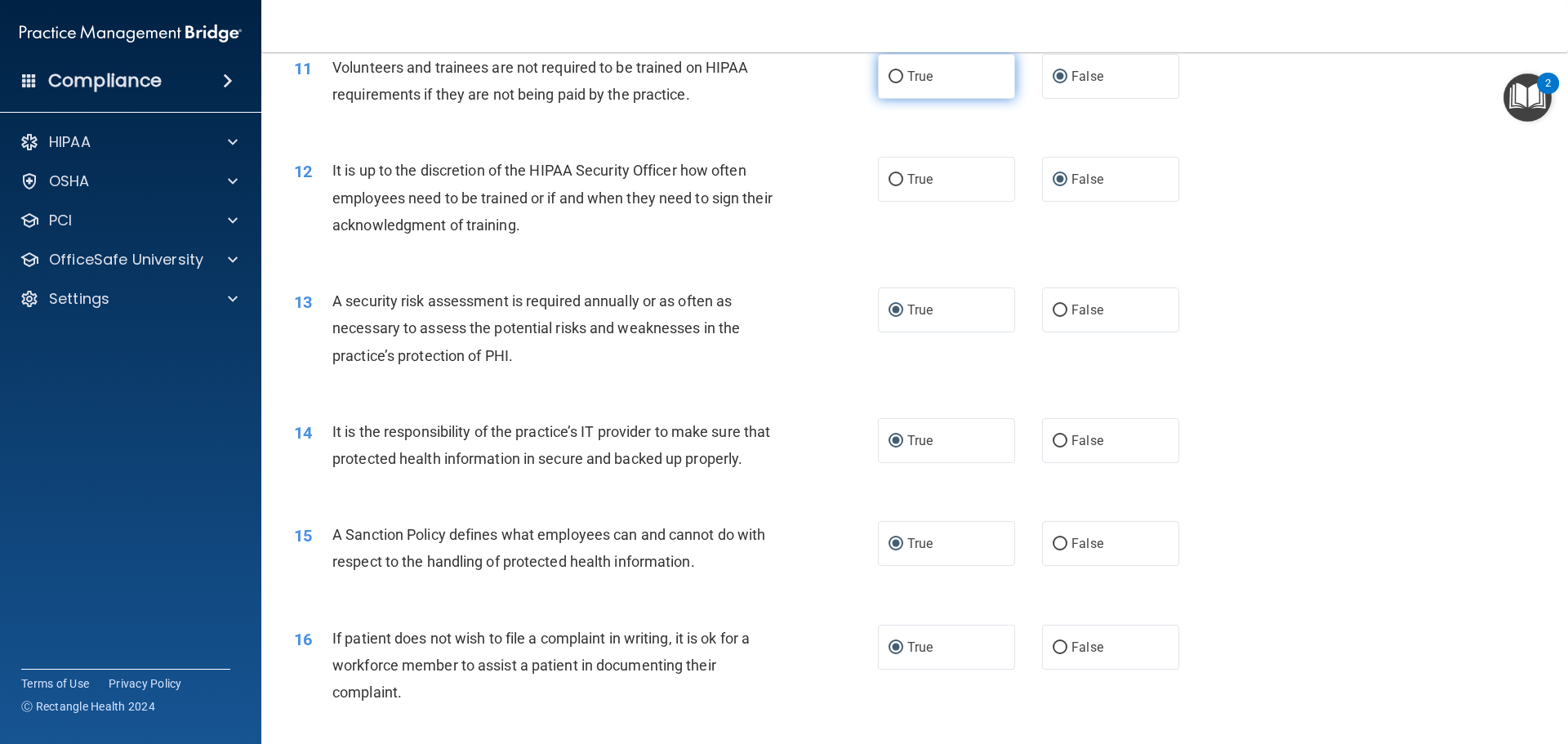
scroll to position [1552, 0]
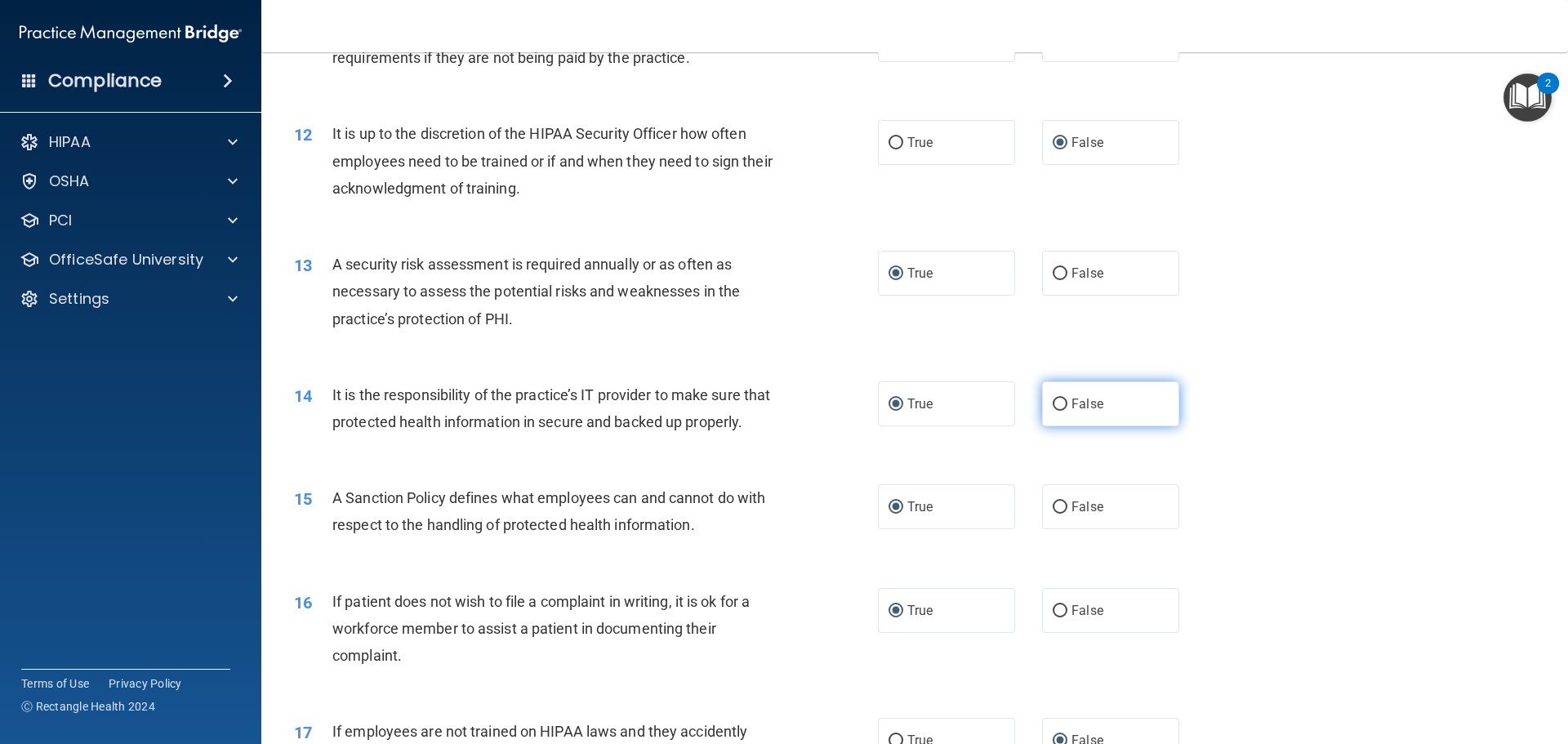
click at [1052, 402] on input "False" at bounding box center [1059, 405] width 15 height 13
radio input "true"
radio input "false"
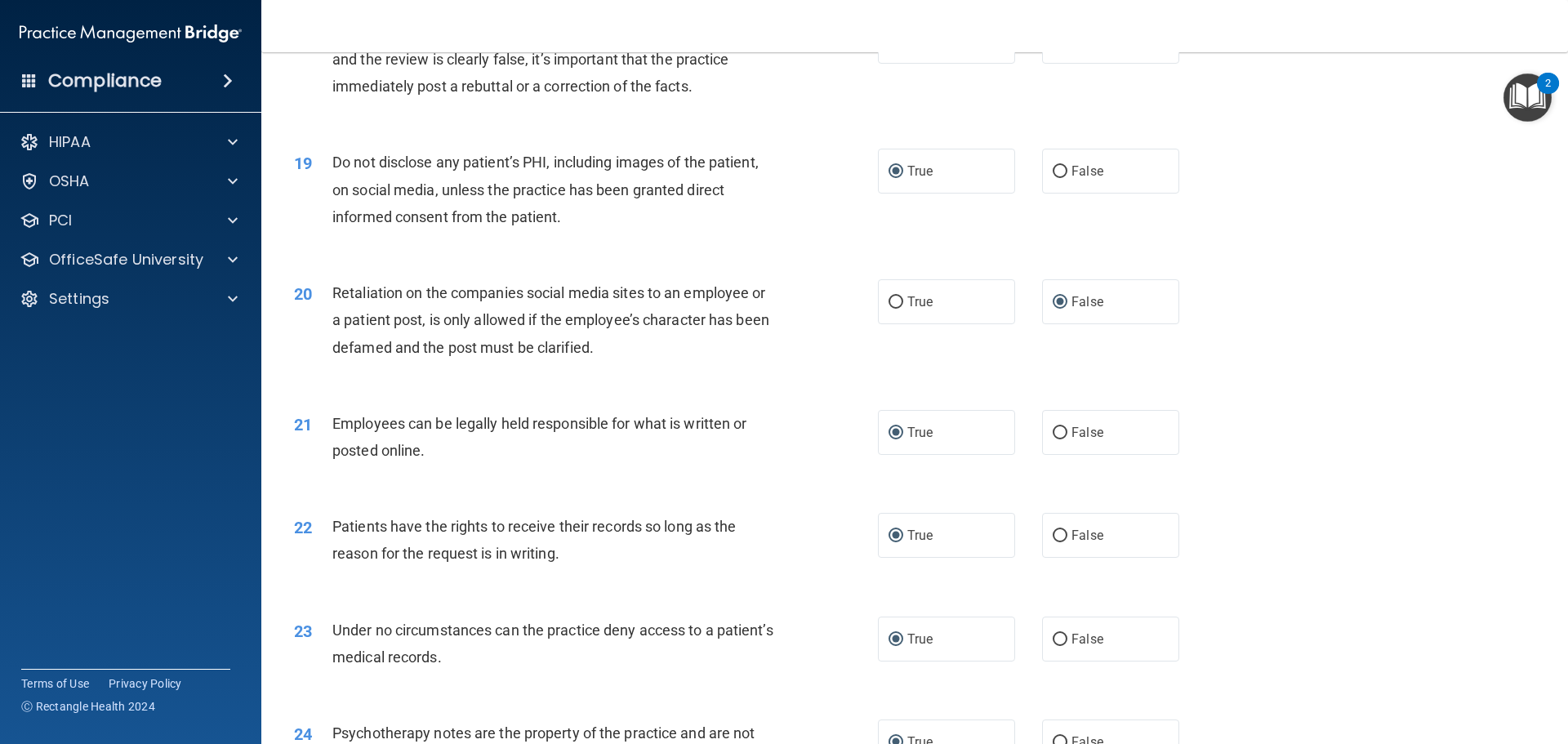
scroll to position [2452, 0]
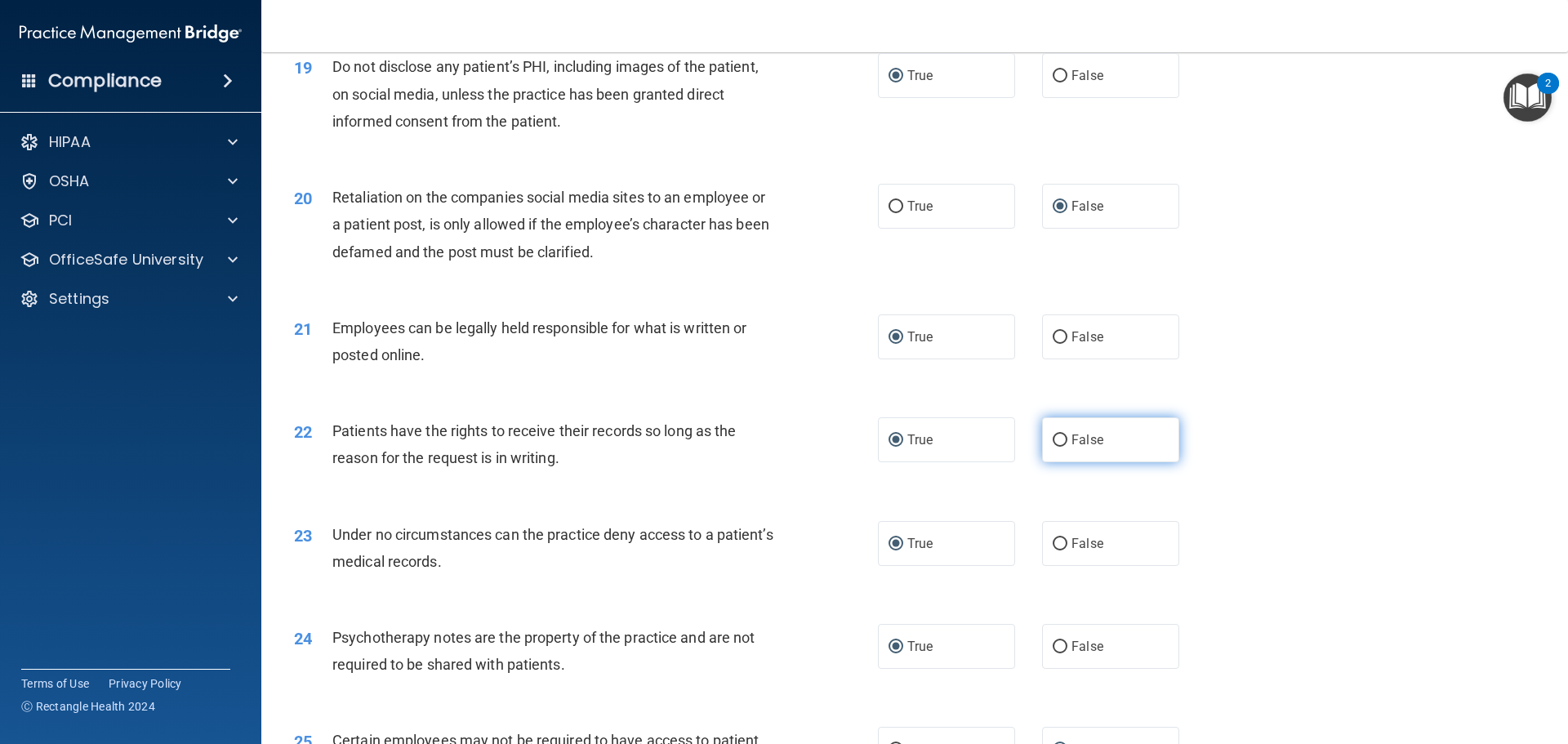
click at [1052, 447] on input "False" at bounding box center [1059, 441] width 15 height 13
radio input "true"
radio input "false"
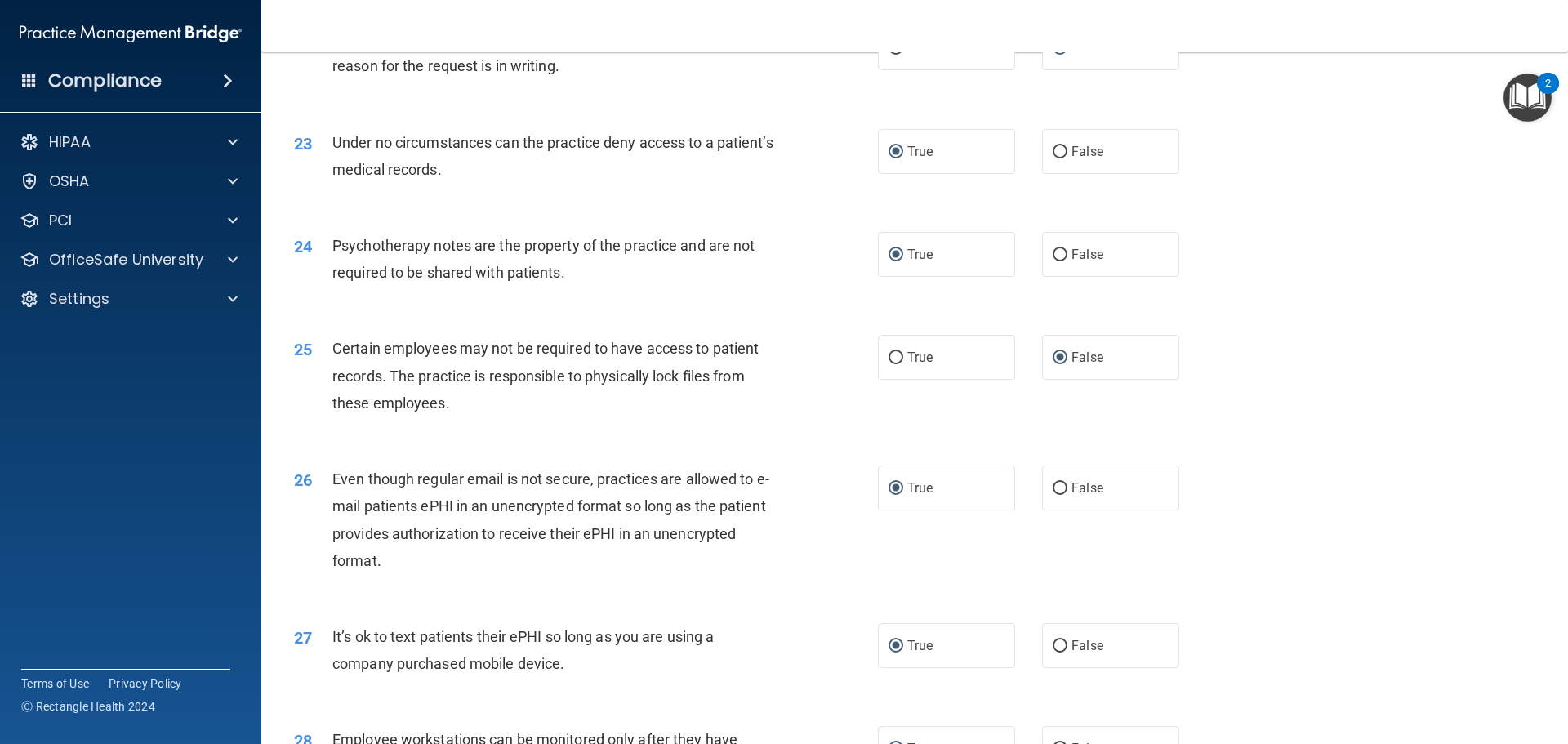
scroll to position [2860, 0]
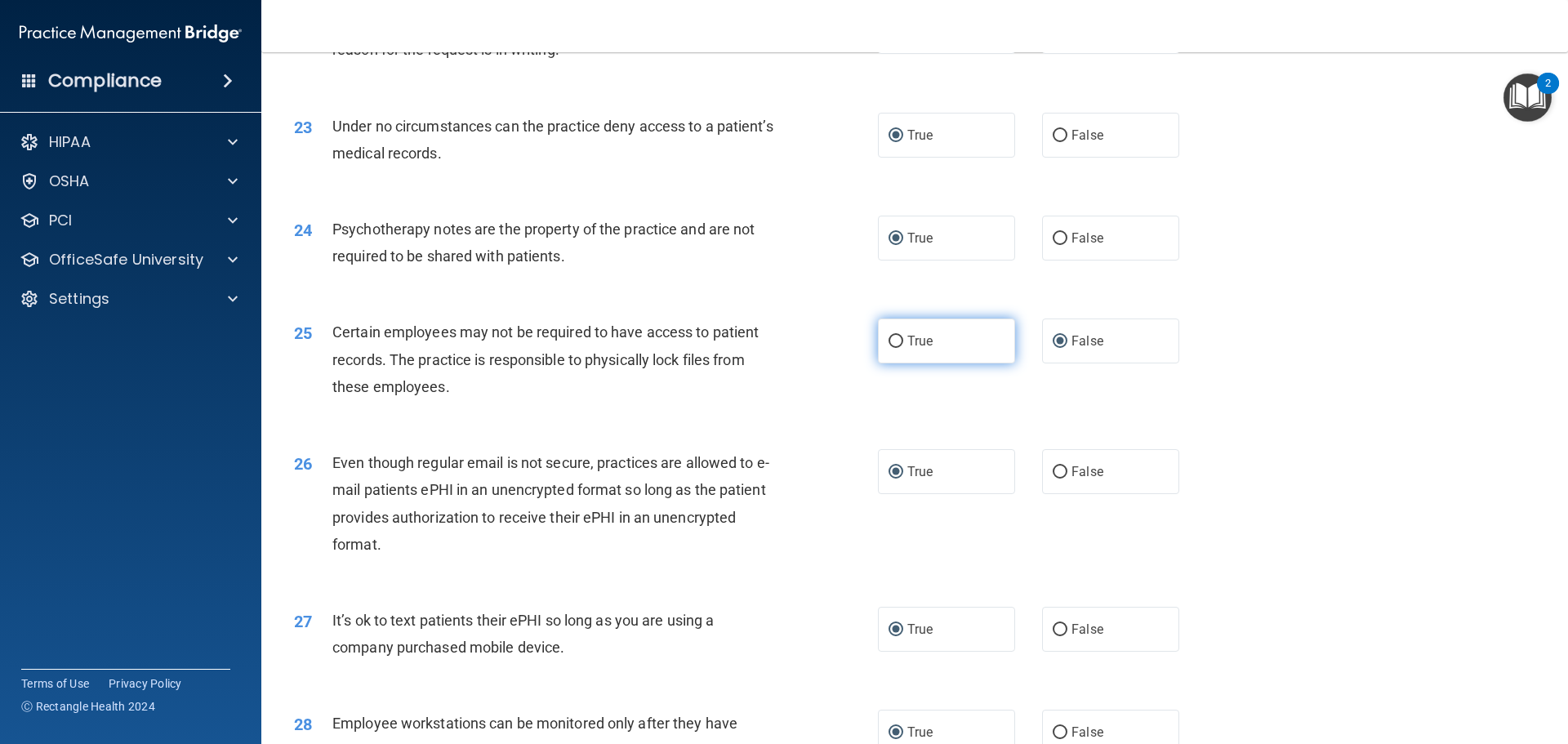
click at [888, 348] on input "True" at bounding box center [895, 342] width 15 height 13
radio input "true"
radio input "false"
click at [1052, 636] on input "False" at bounding box center [1059, 630] width 15 height 13
radio input "true"
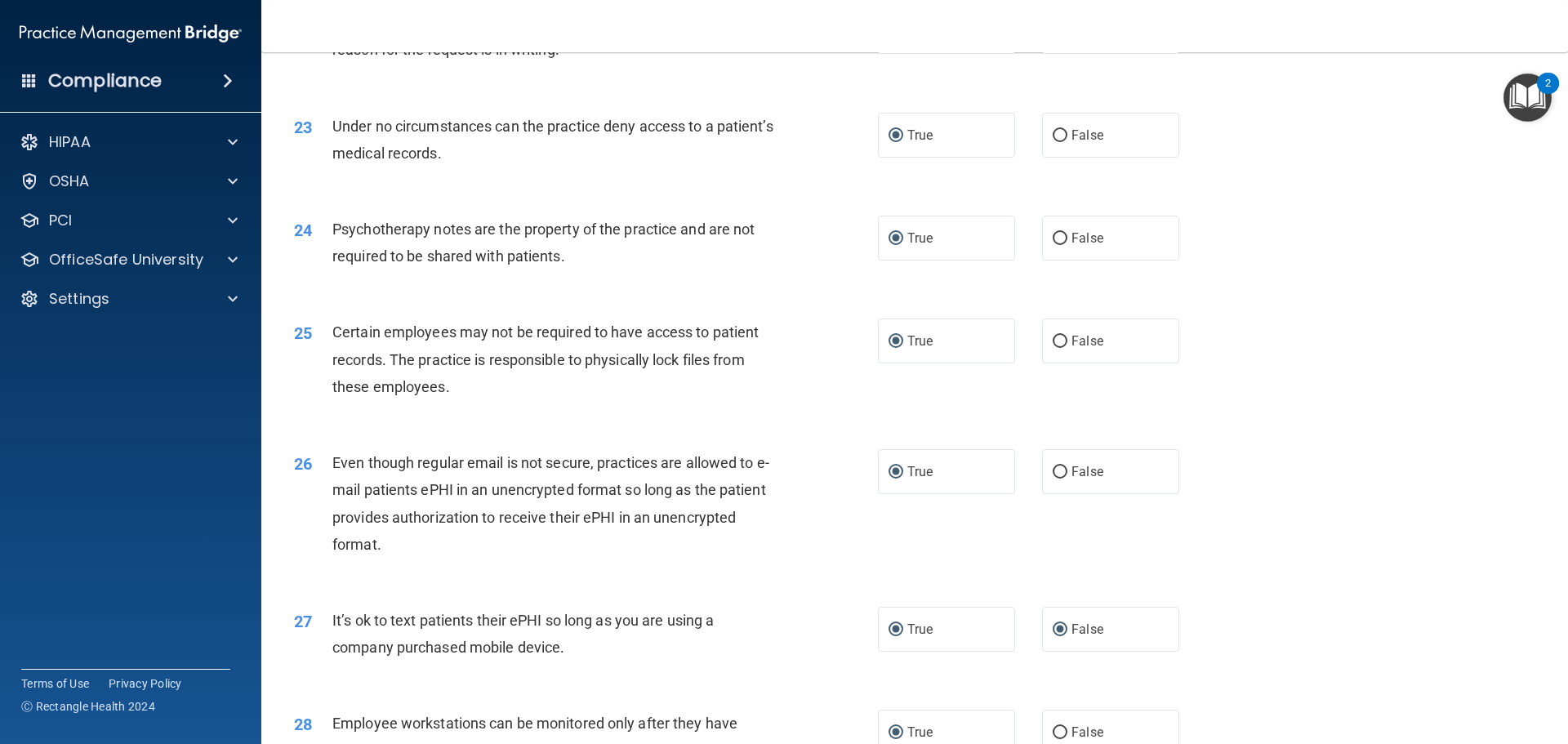
radio input "false"
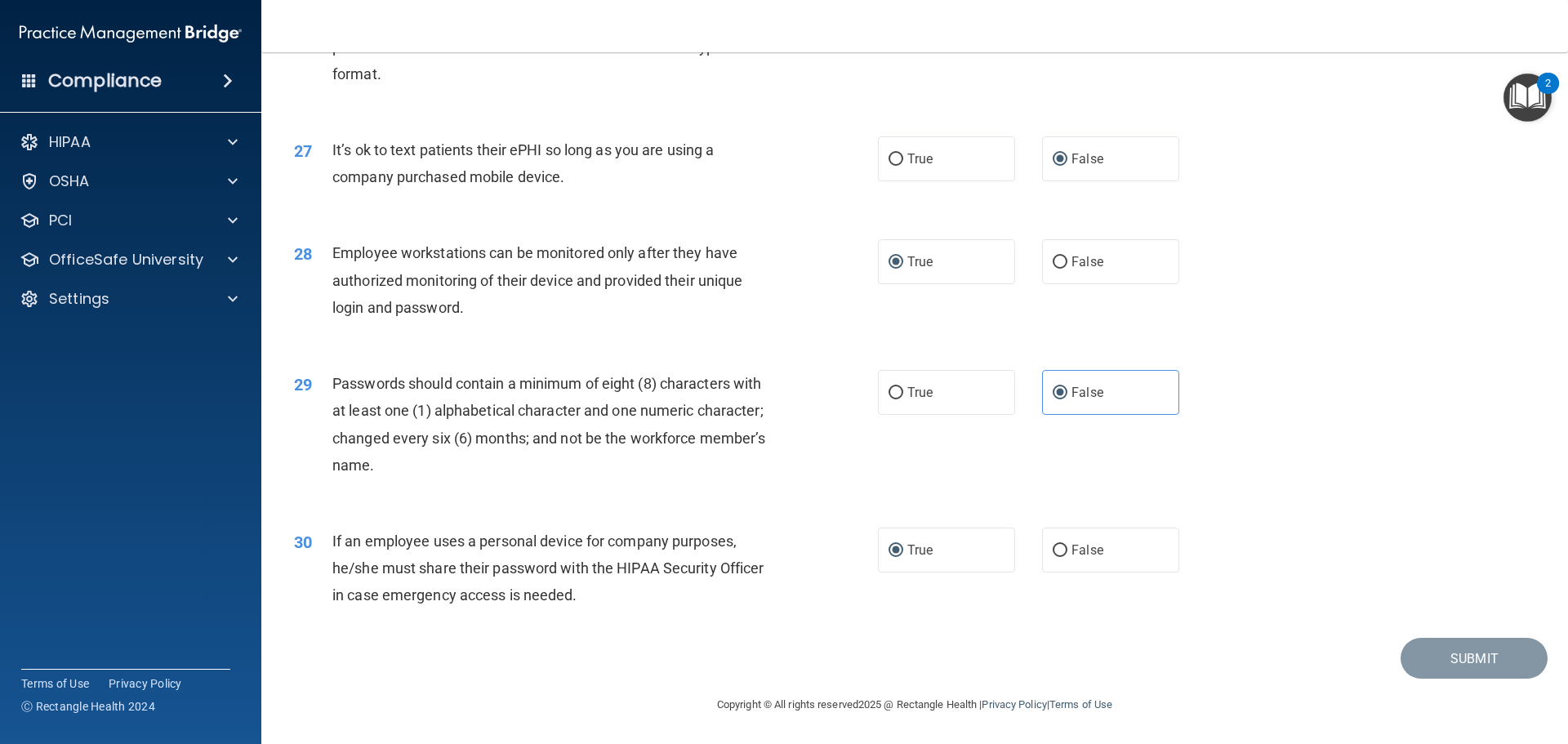
scroll to position [3350, 0]
click at [1052, 269] on input "False" at bounding box center [1059, 262] width 15 height 13
radio input "true"
radio input "false"
click at [894, 399] on input "True" at bounding box center [895, 393] width 15 height 13
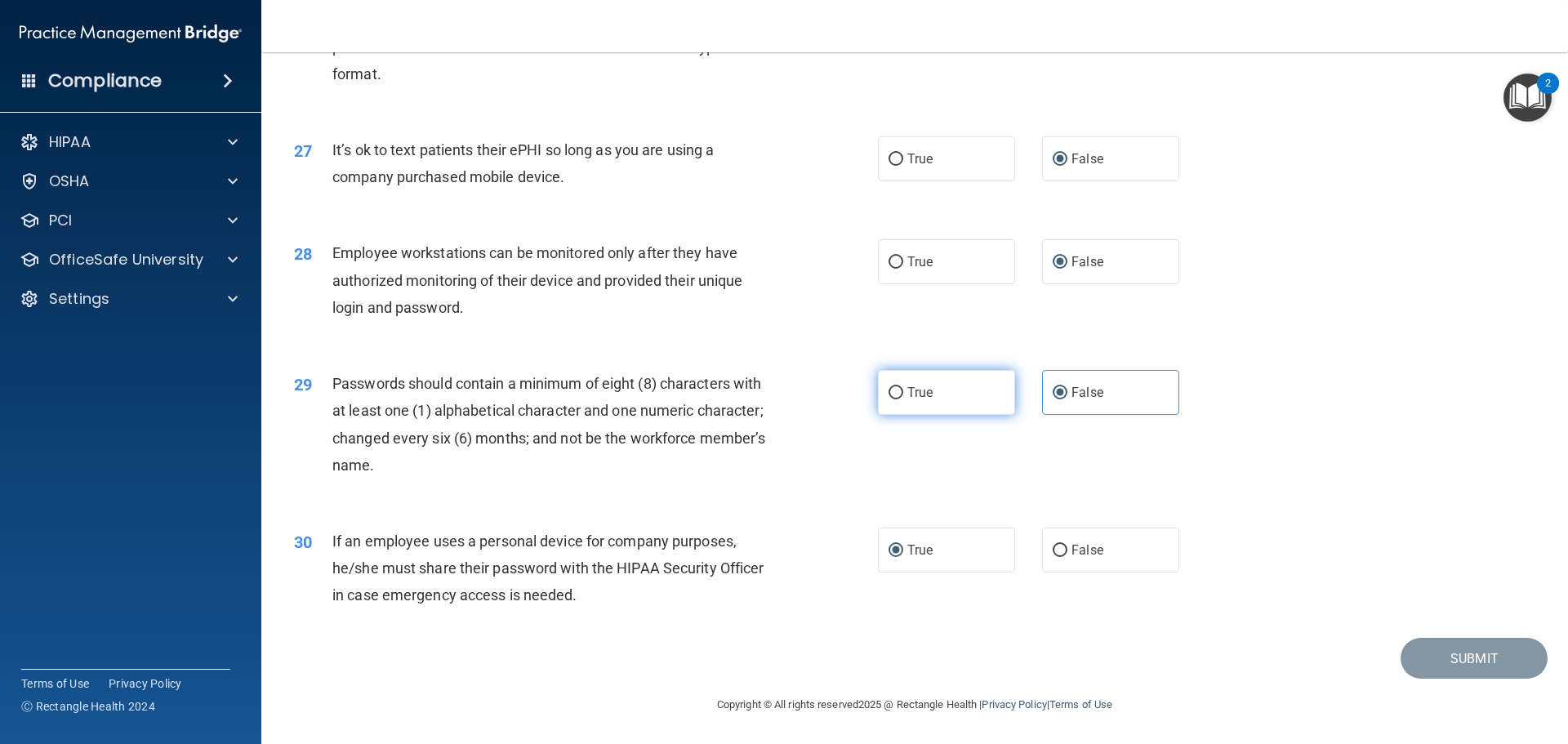
radio input "true"
radio input "false"
click at [1057, 558] on input "False" at bounding box center [1059, 551] width 15 height 13
radio input "true"
radio input "false"
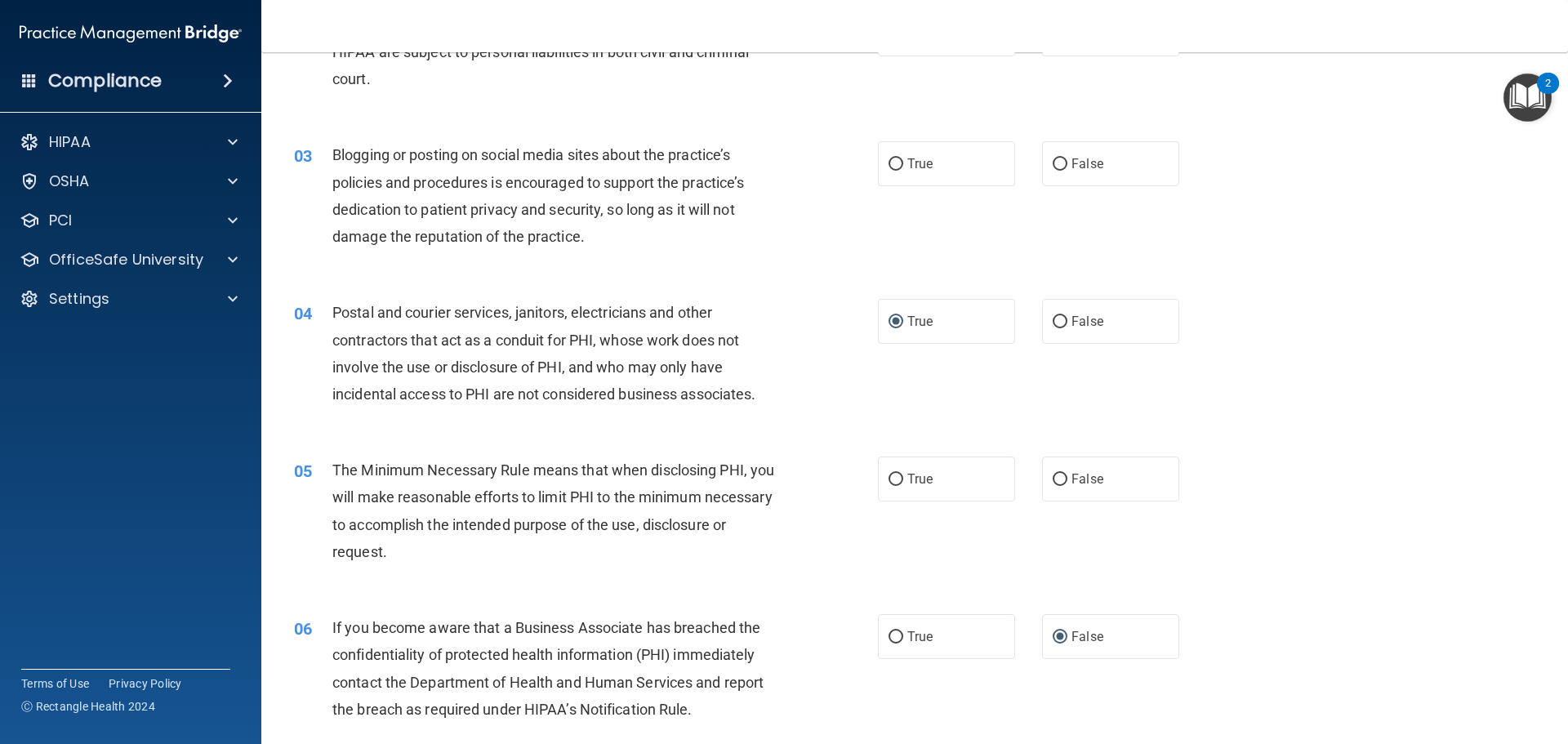
scroll to position [0, 0]
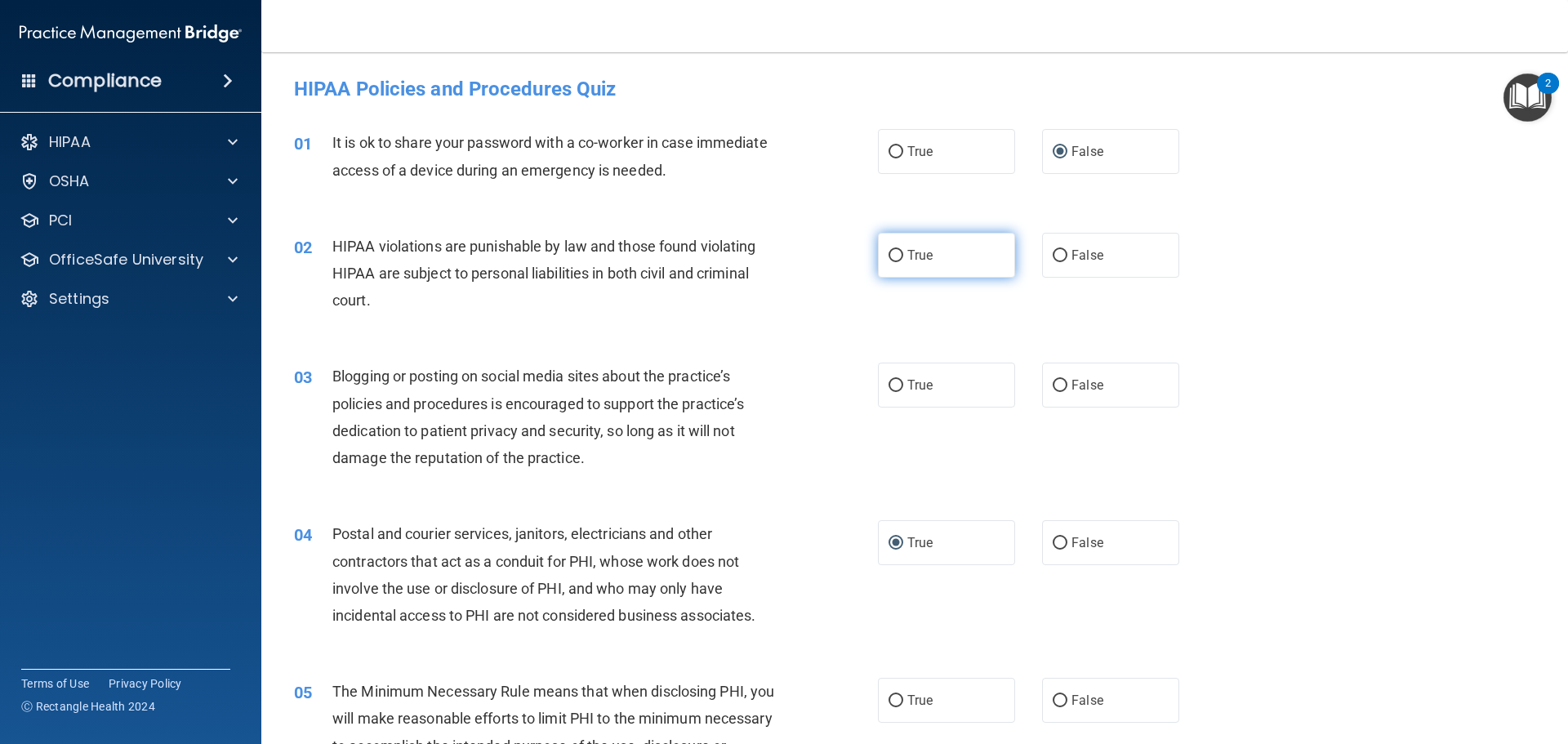
click at [888, 254] on input "True" at bounding box center [895, 255] width 15 height 13
radio input "true"
click at [1052, 383] on input "False" at bounding box center [1059, 386] width 15 height 13
radio input "true"
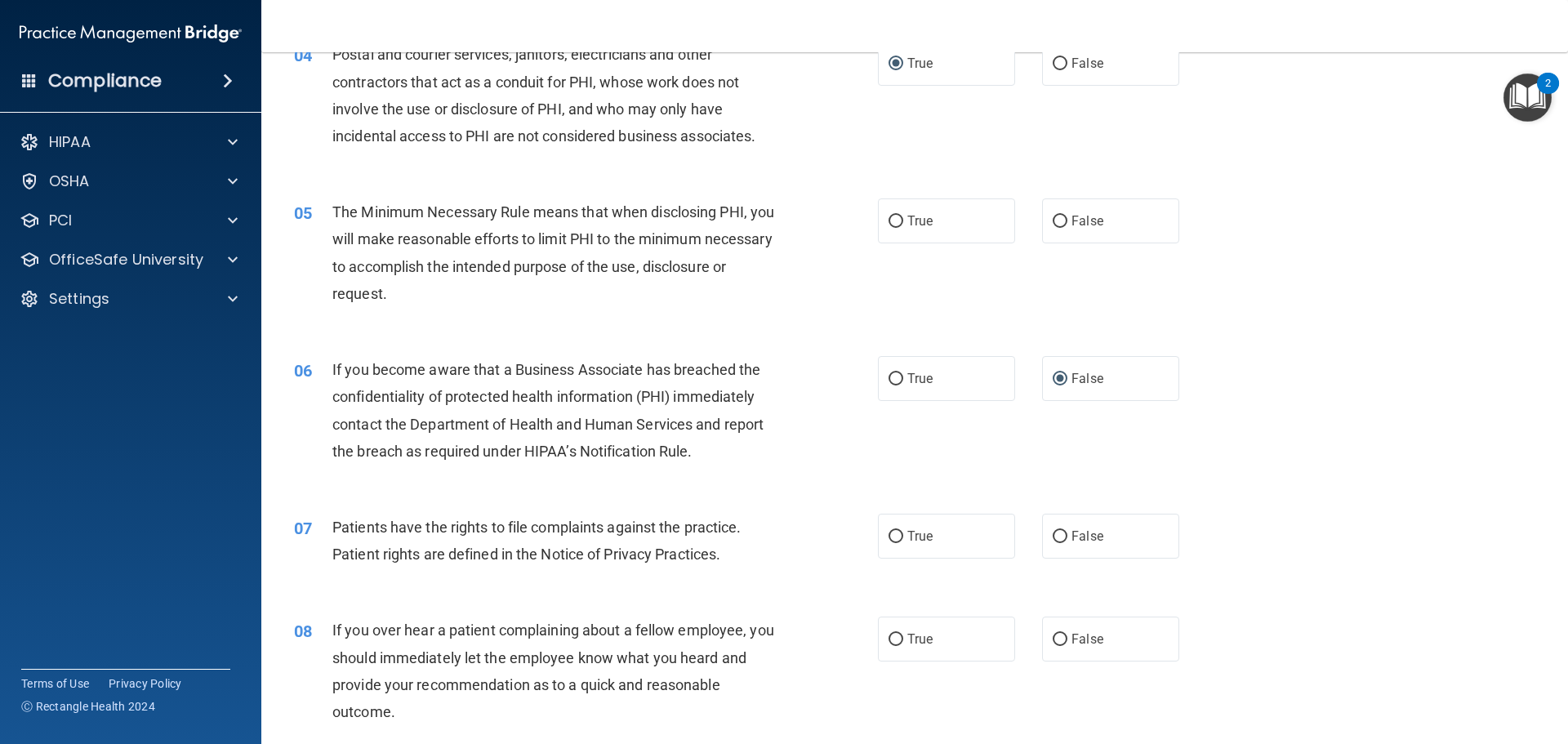
scroll to position [490, 0]
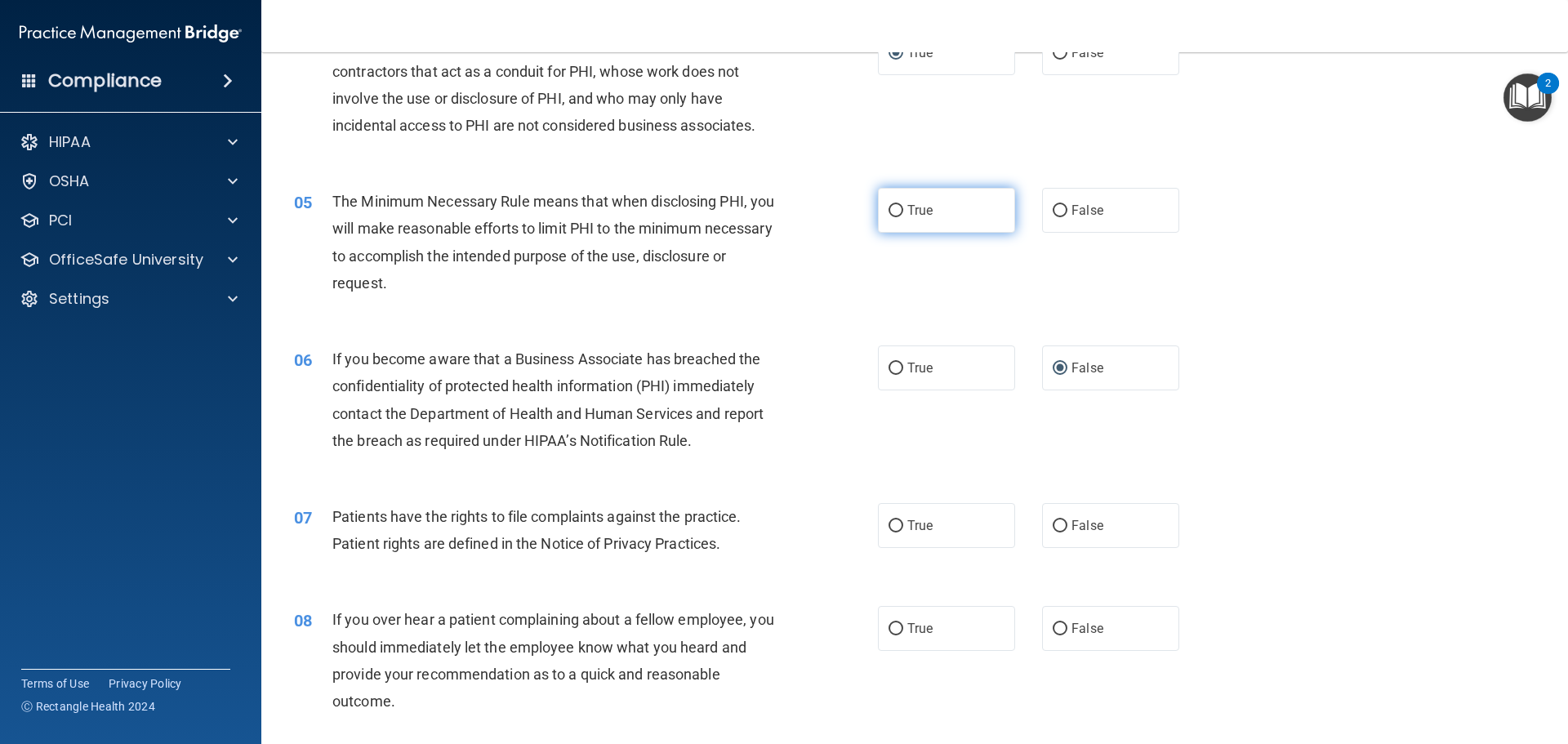
click at [888, 209] on input "True" at bounding box center [895, 211] width 15 height 13
radio input "true"
click at [888, 524] on input "True" at bounding box center [895, 526] width 15 height 13
radio input "true"
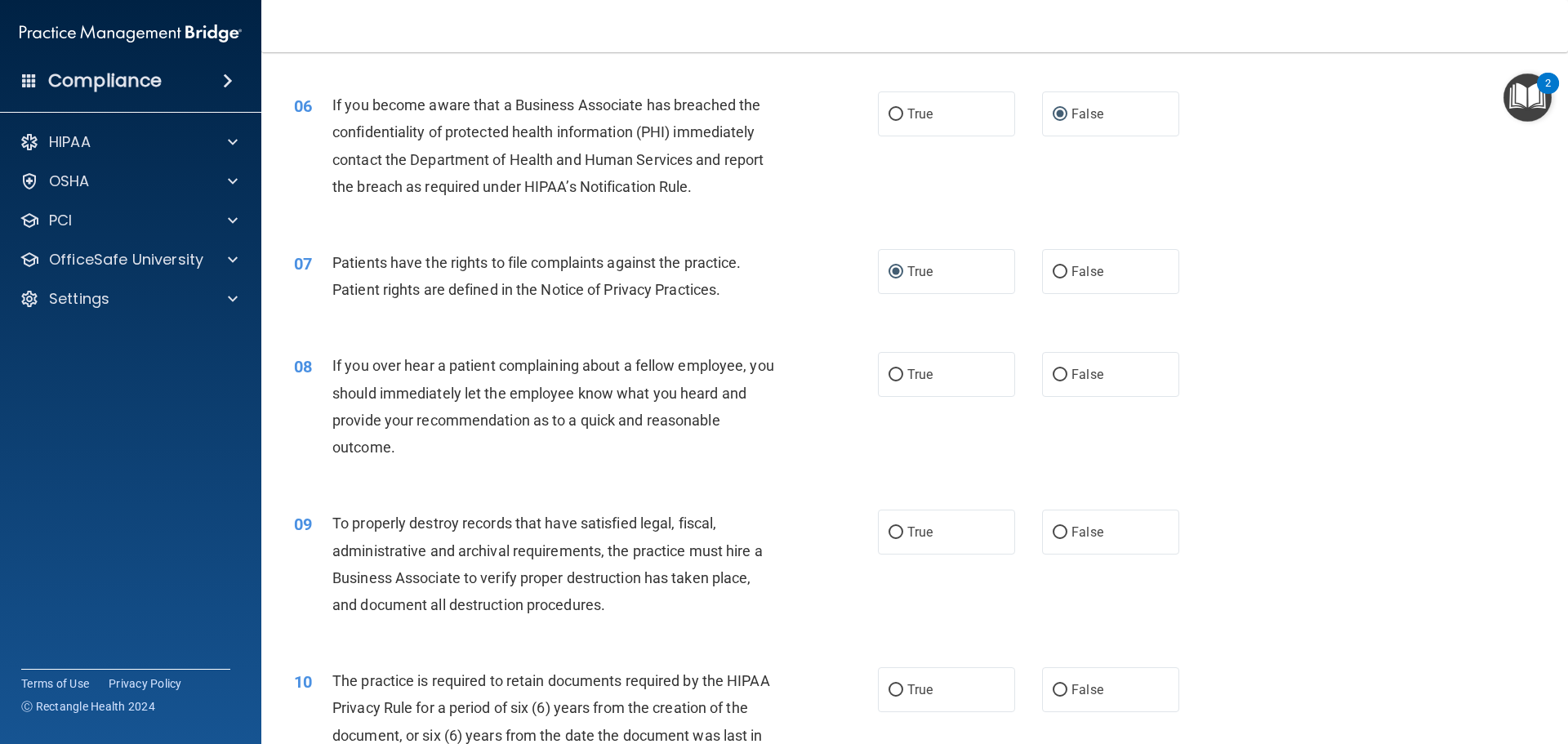
scroll to position [817, 0]
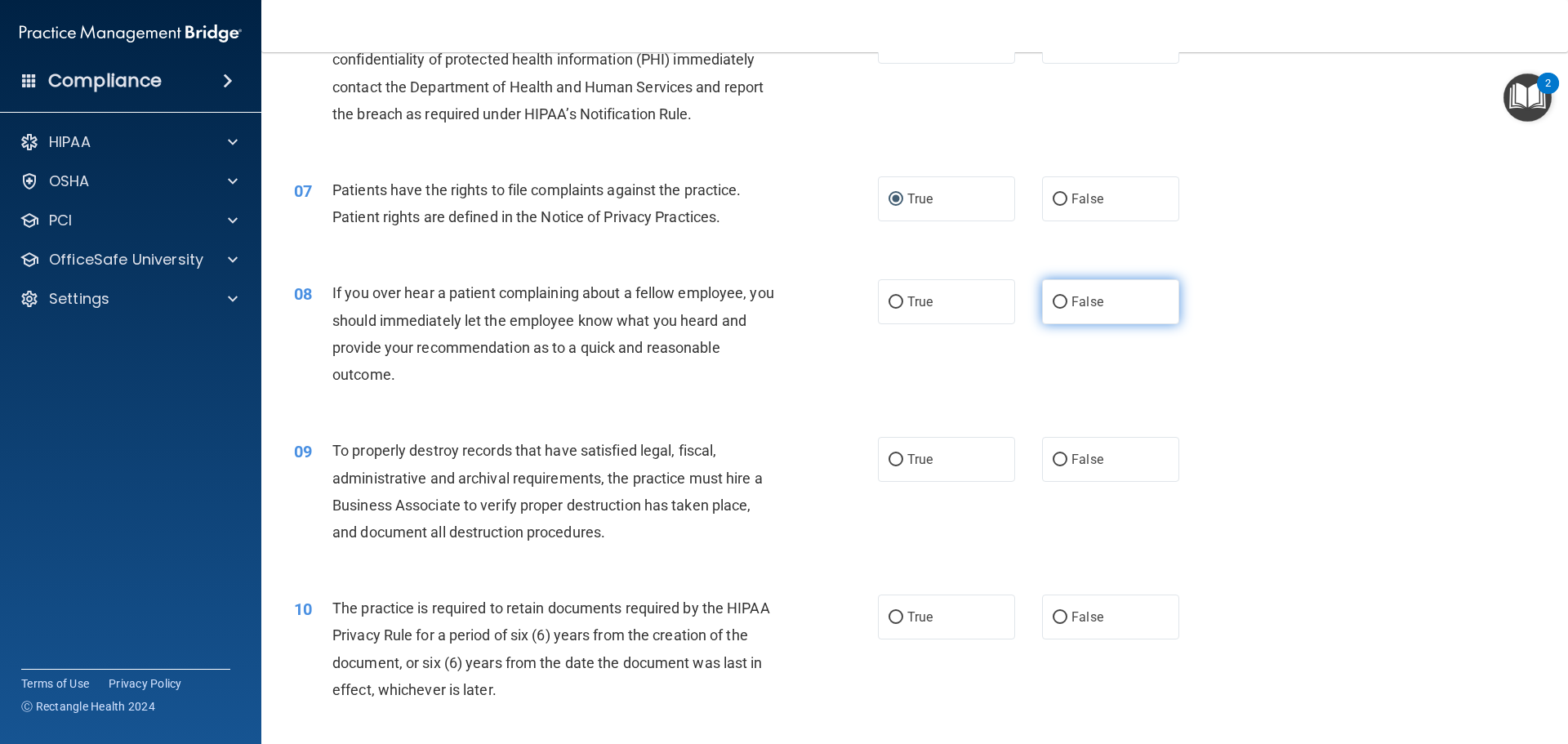
click at [1054, 301] on input "False" at bounding box center [1059, 302] width 15 height 13
radio input "true"
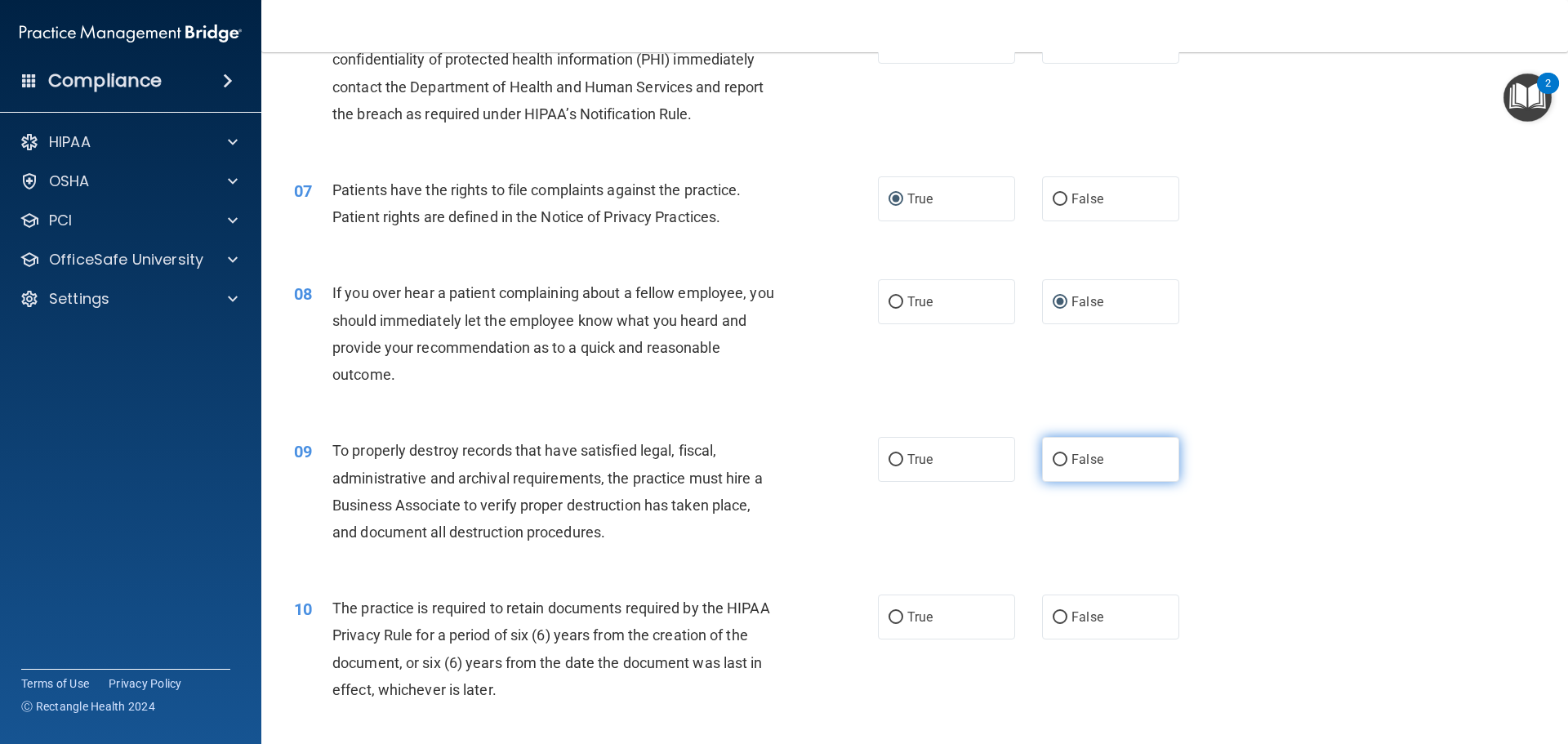
click at [1052, 456] on input "False" at bounding box center [1059, 460] width 15 height 13
radio input "true"
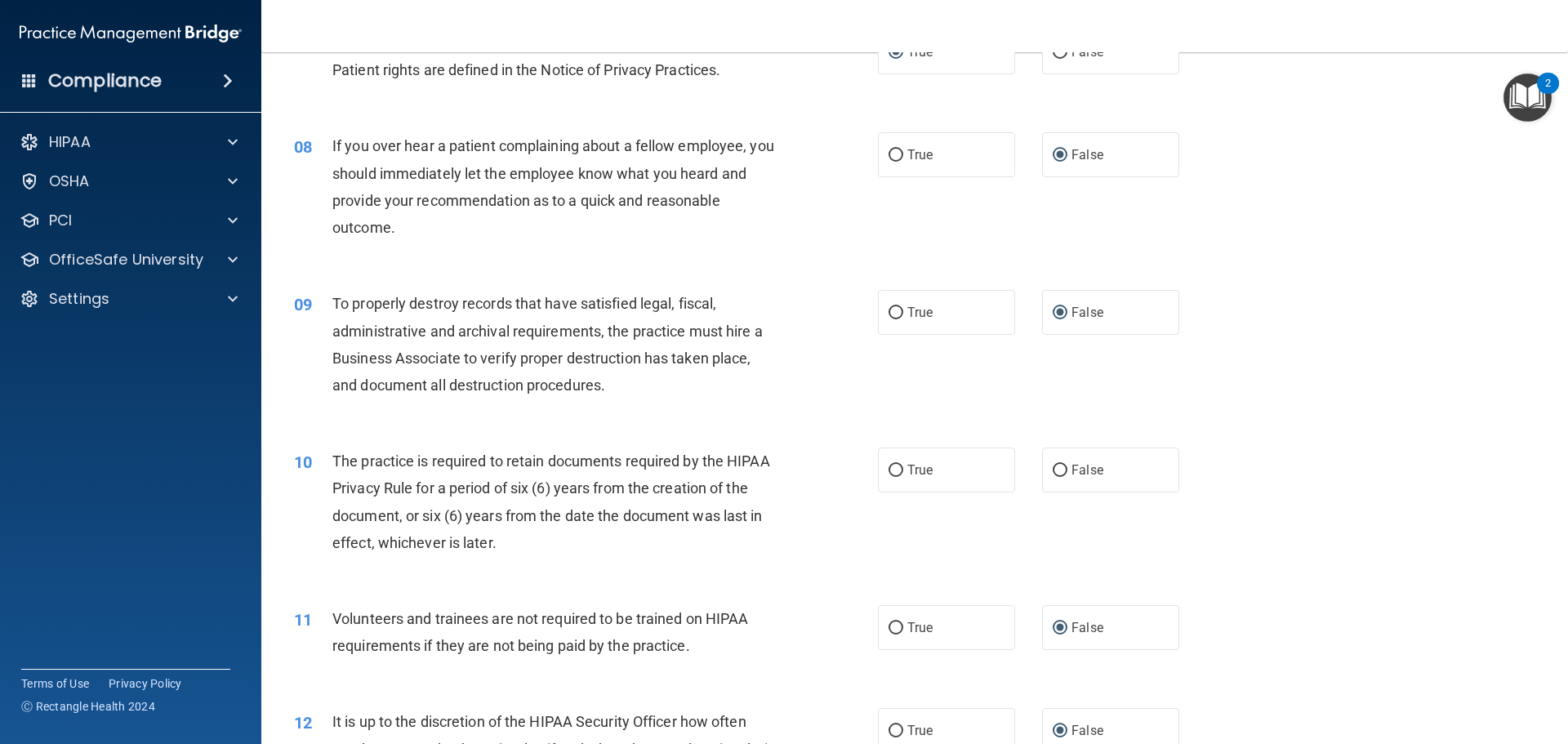
scroll to position [1063, 0]
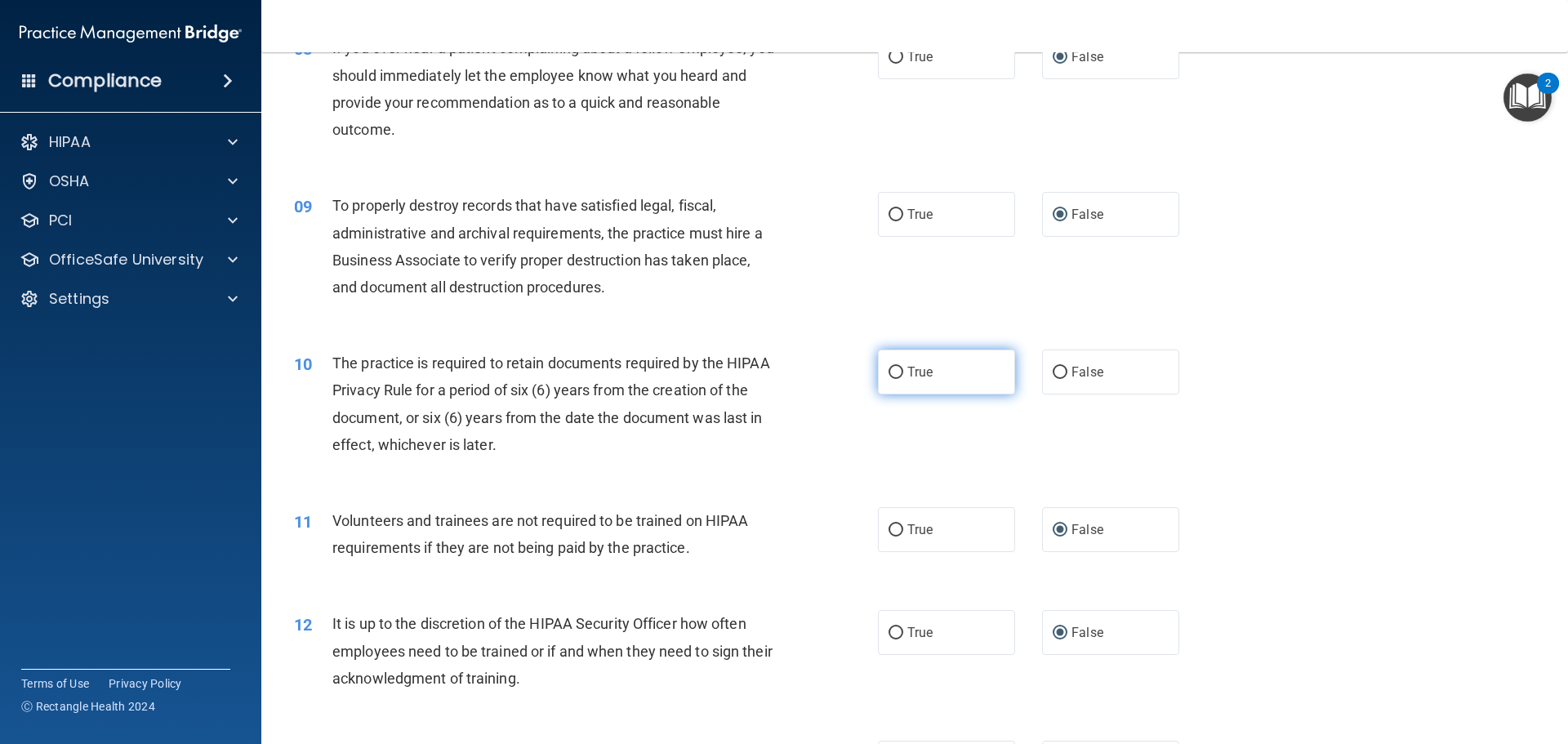
click at [891, 370] on input "True" at bounding box center [895, 373] width 15 height 13
radio input "true"
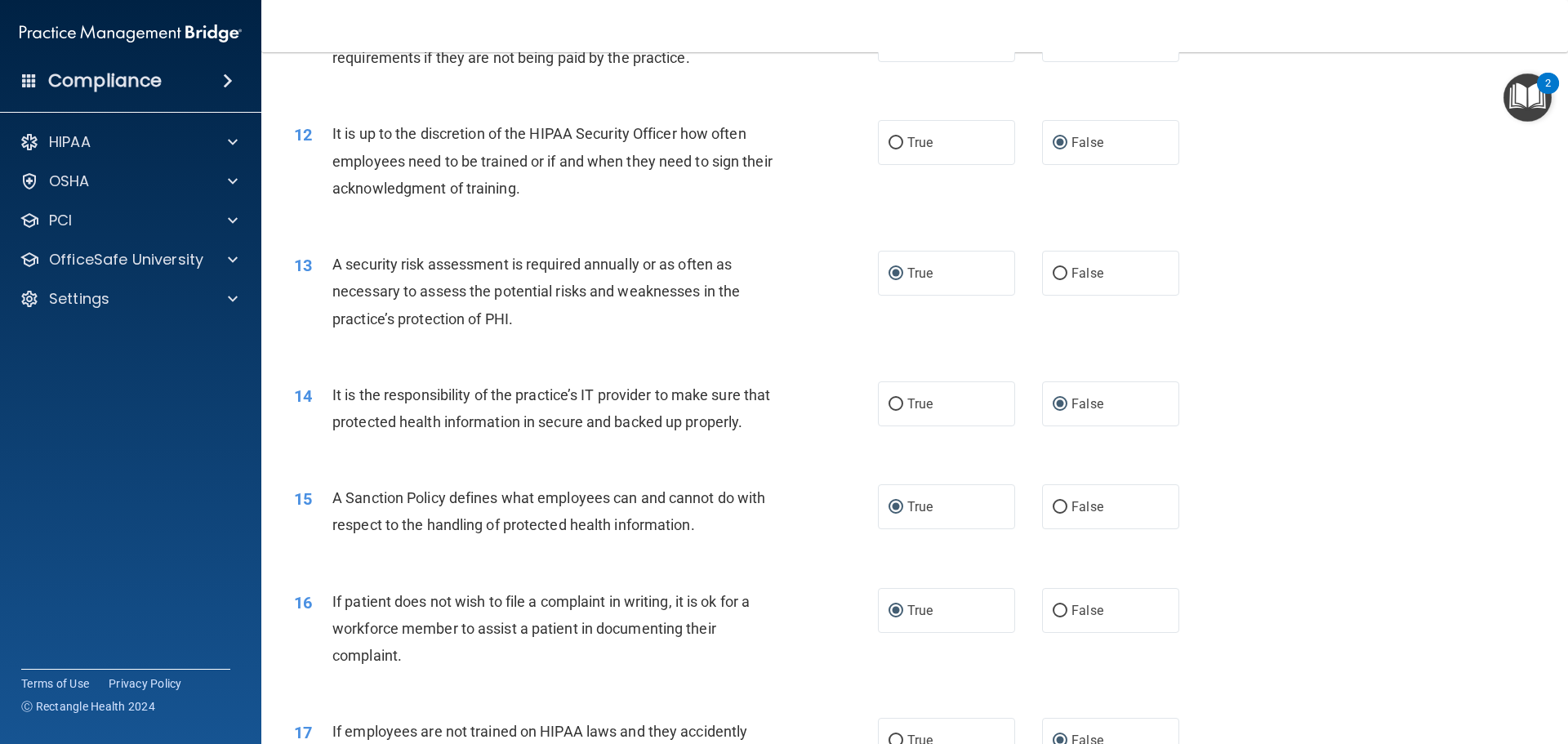
scroll to position [1635, 0]
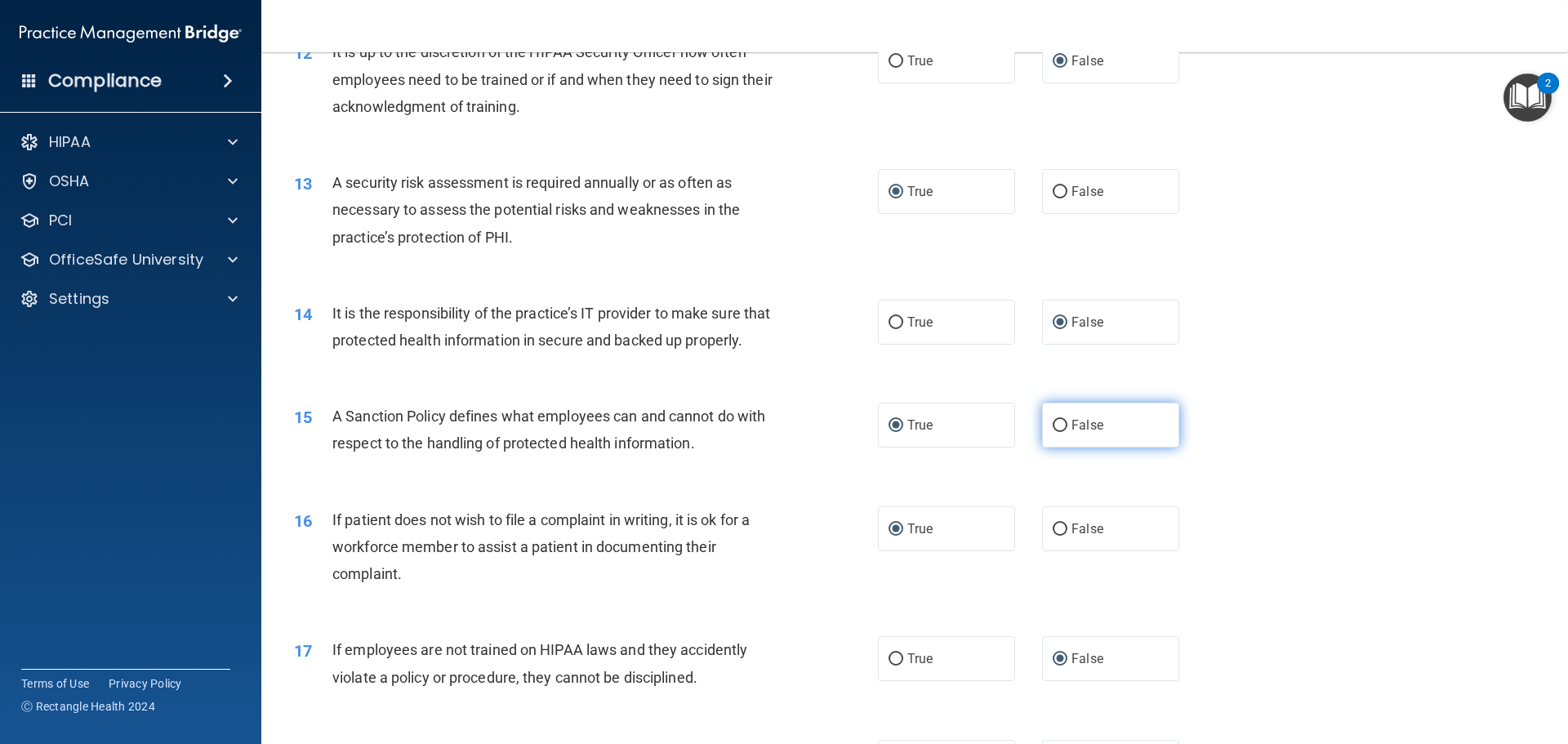
click at [1052, 432] on input "False" at bounding box center [1059, 425] width 15 height 13
radio input "true"
radio input "false"
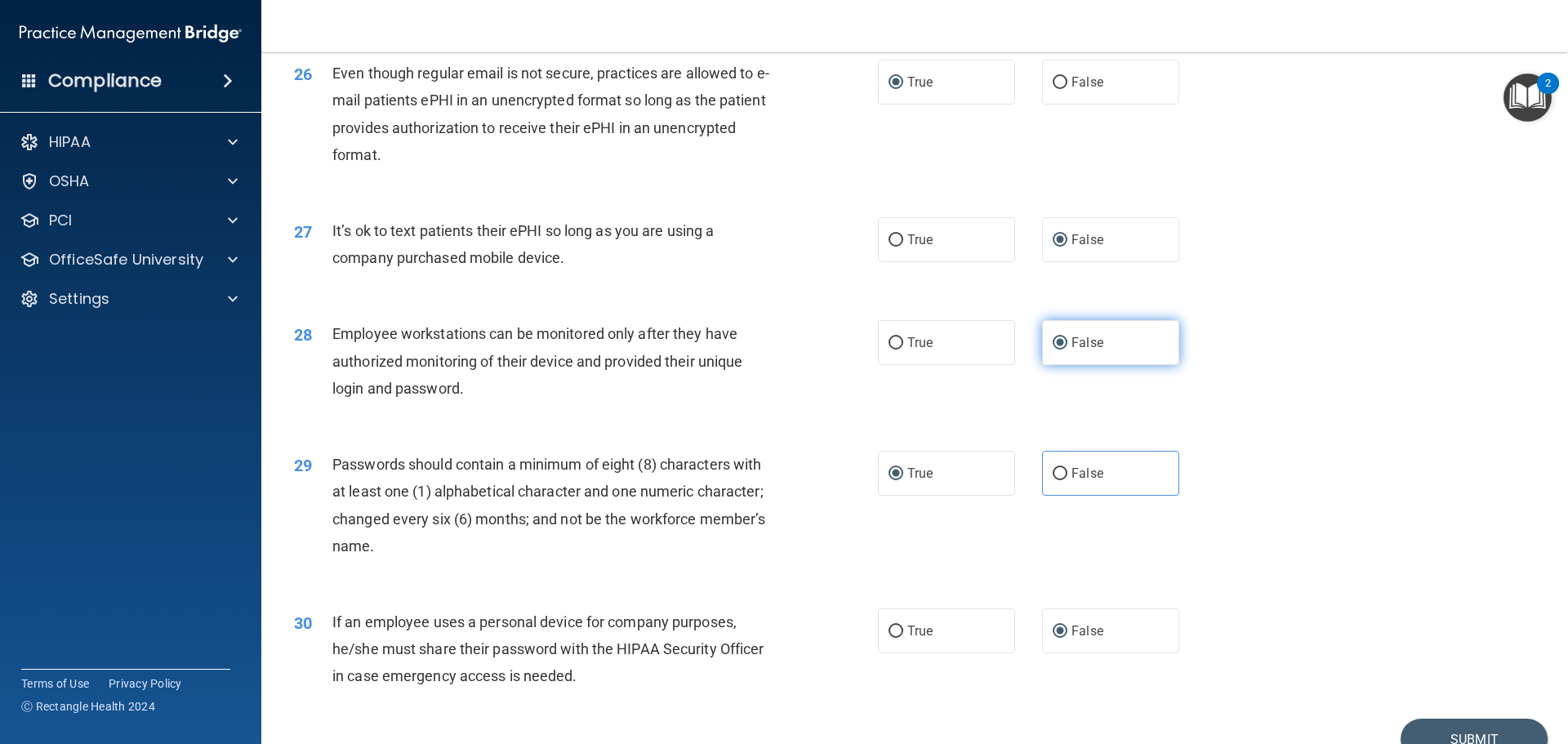
scroll to position [3358, 0]
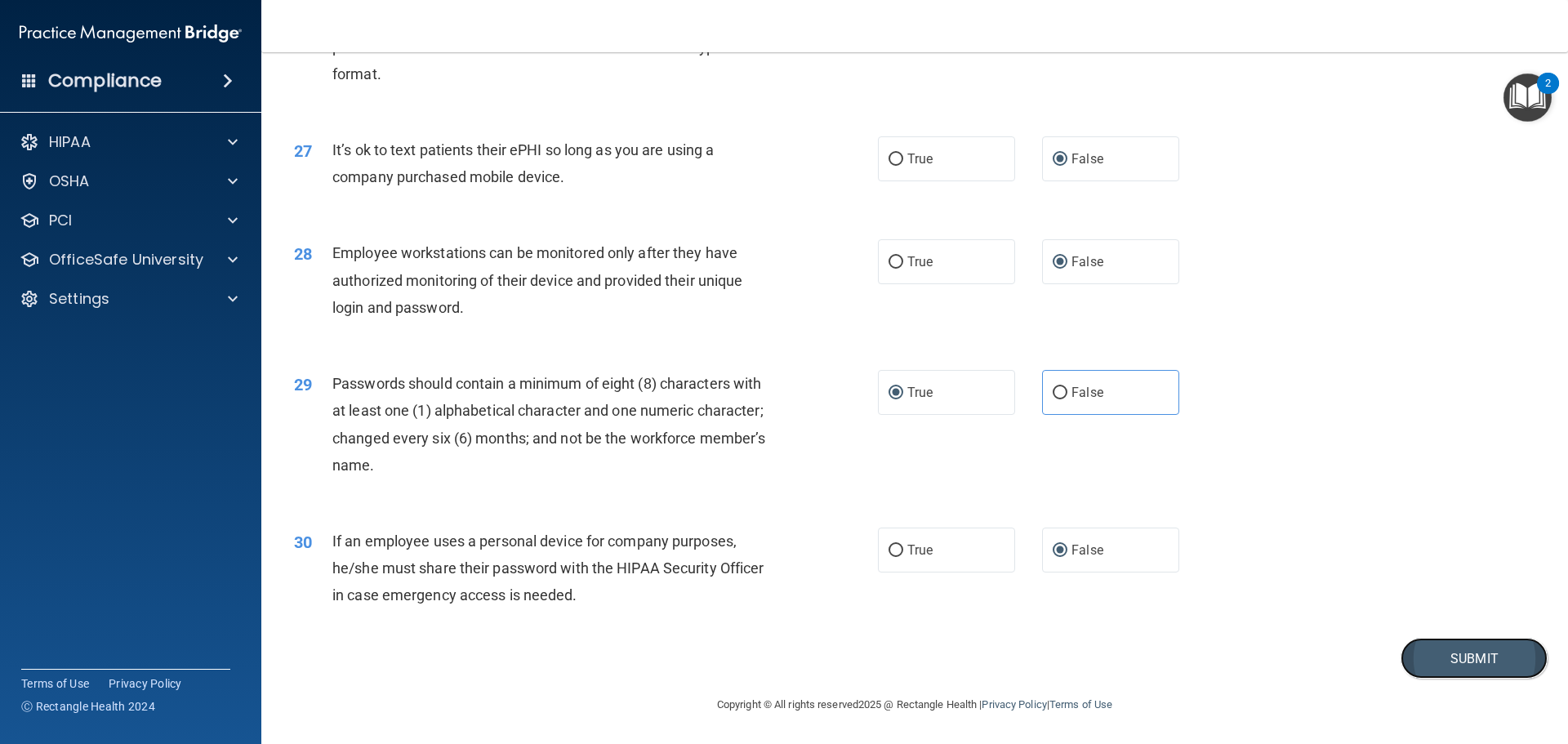
click at [1469, 661] on button "Submit" at bounding box center [1474, 659] width 147 height 42
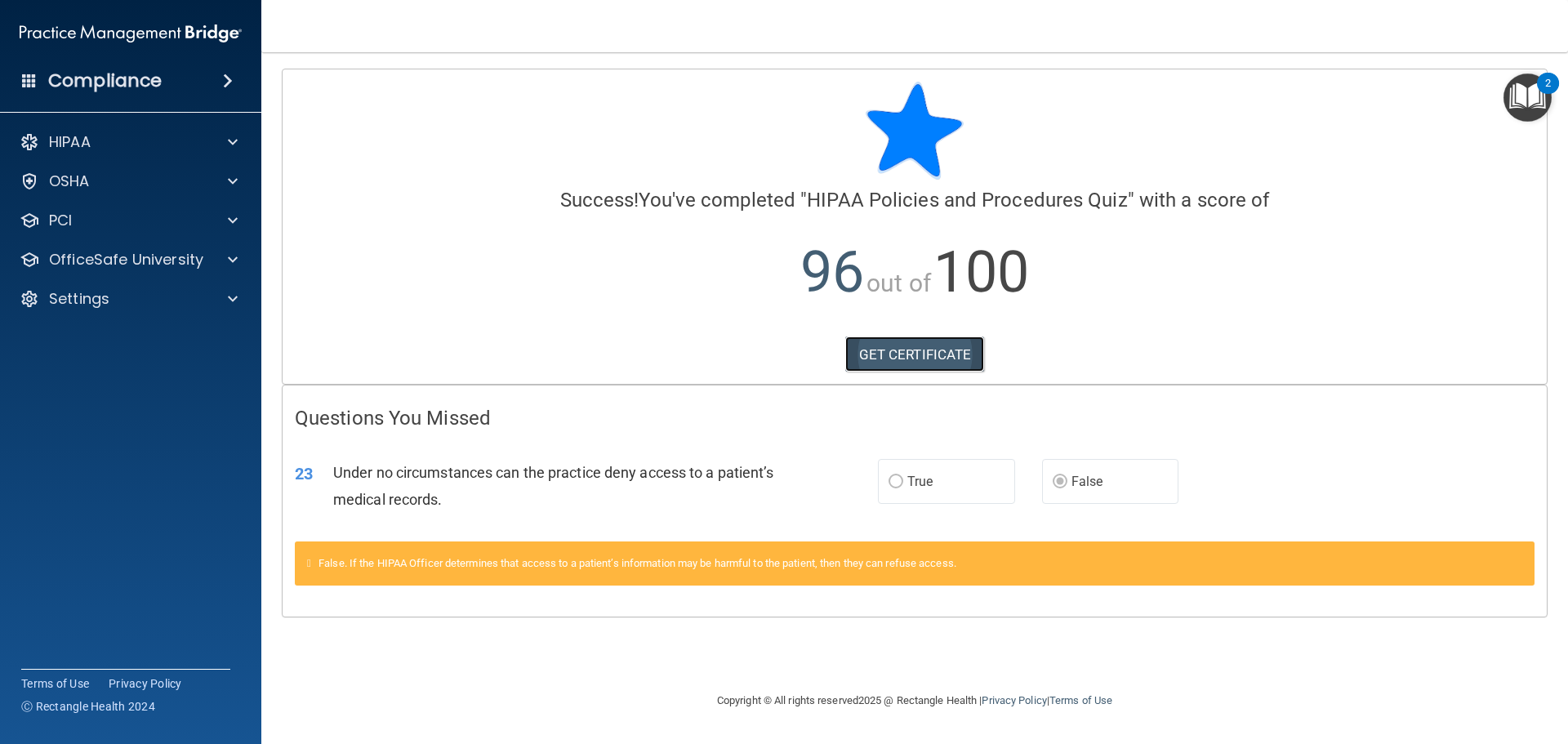
click at [925, 357] on link "GET CERTIFICATE" at bounding box center [916, 355] width 140 height 36
click at [128, 147] on div "HIPAA" at bounding box center [109, 142] width 203 height 19
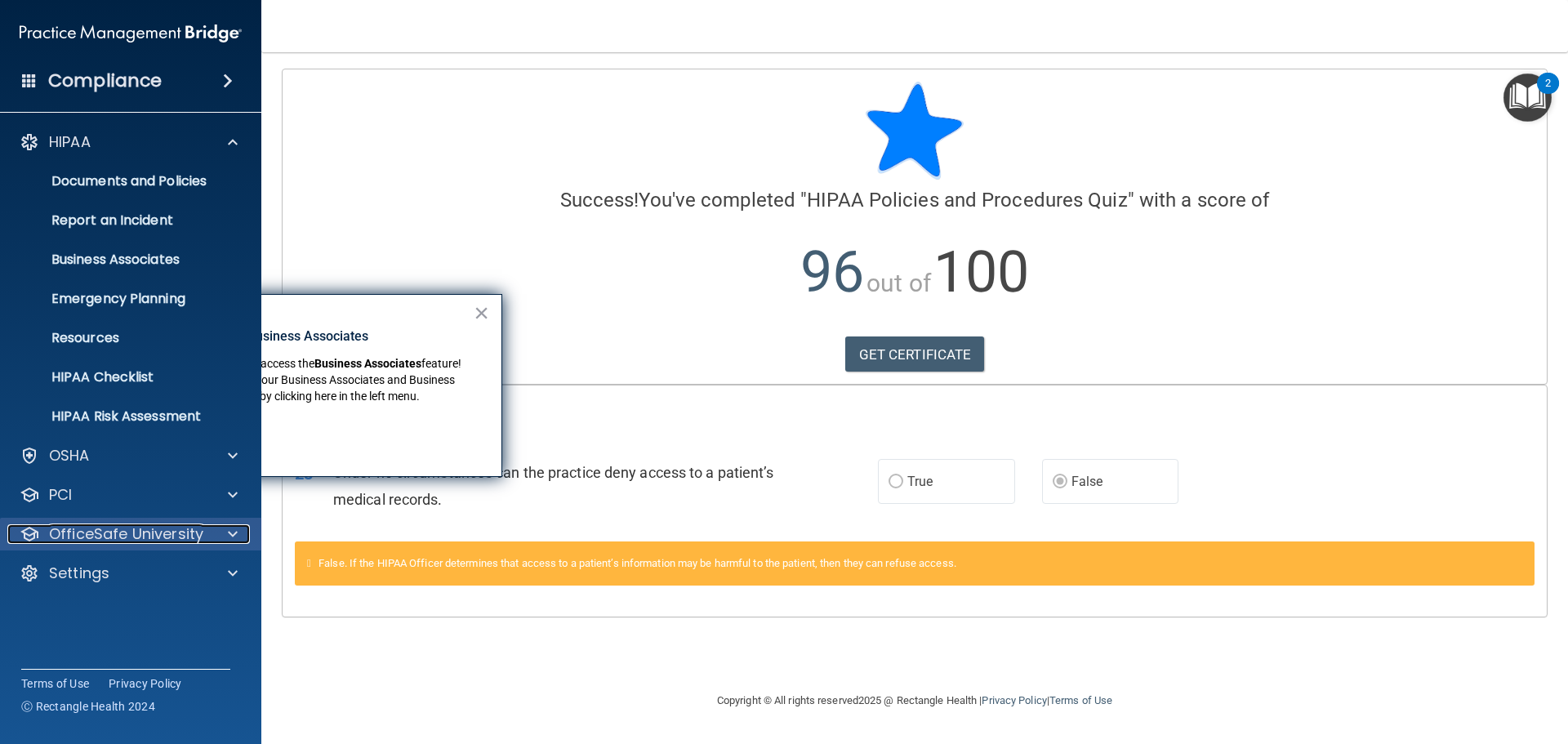
click at [126, 540] on p "OfficeSafe University" at bounding box center [125, 534] width 154 height 19
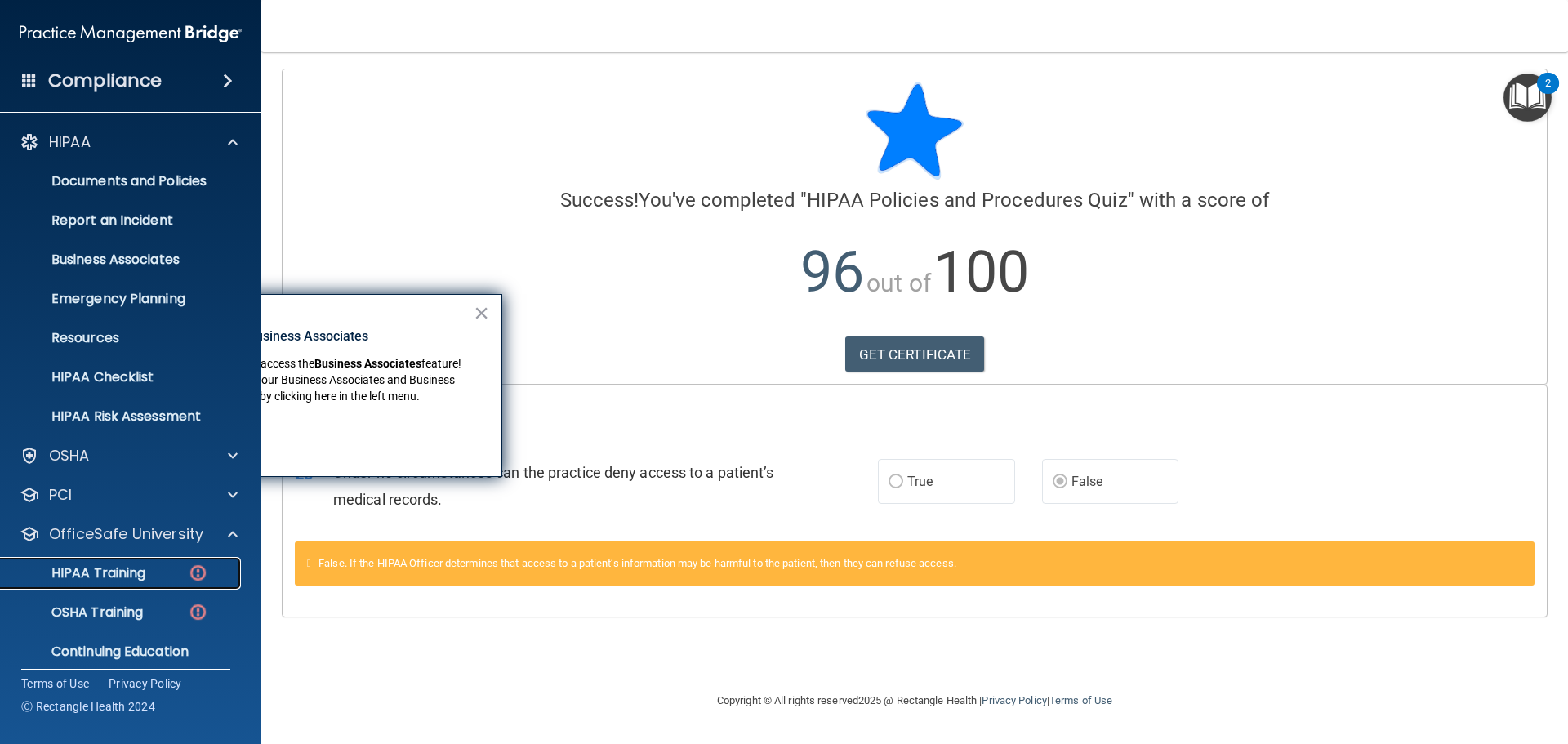
click at [122, 571] on p "HIPAA Training" at bounding box center [78, 573] width 135 height 17
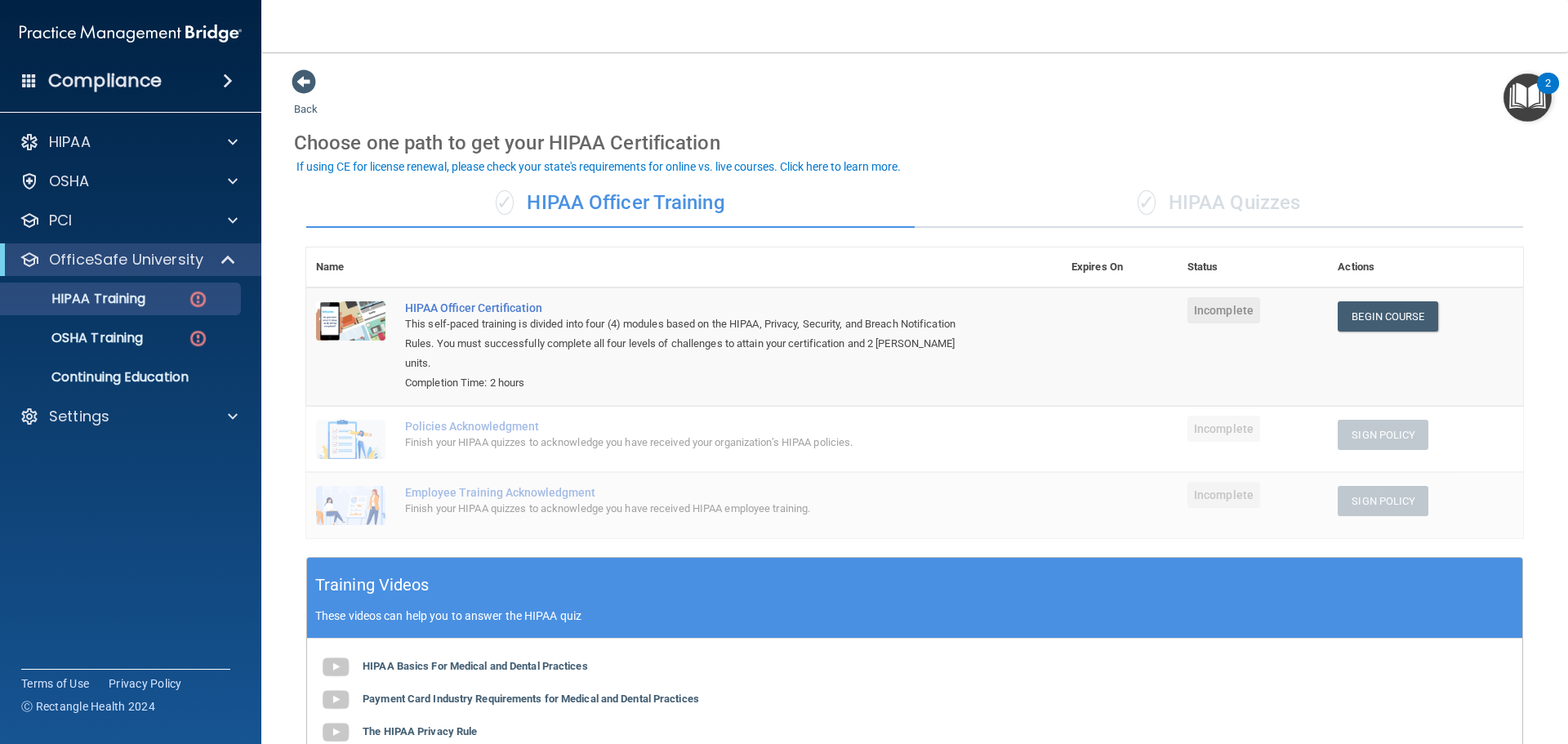
click at [1230, 198] on div "✓ HIPAA Quizzes" at bounding box center [1218, 203] width 609 height 49
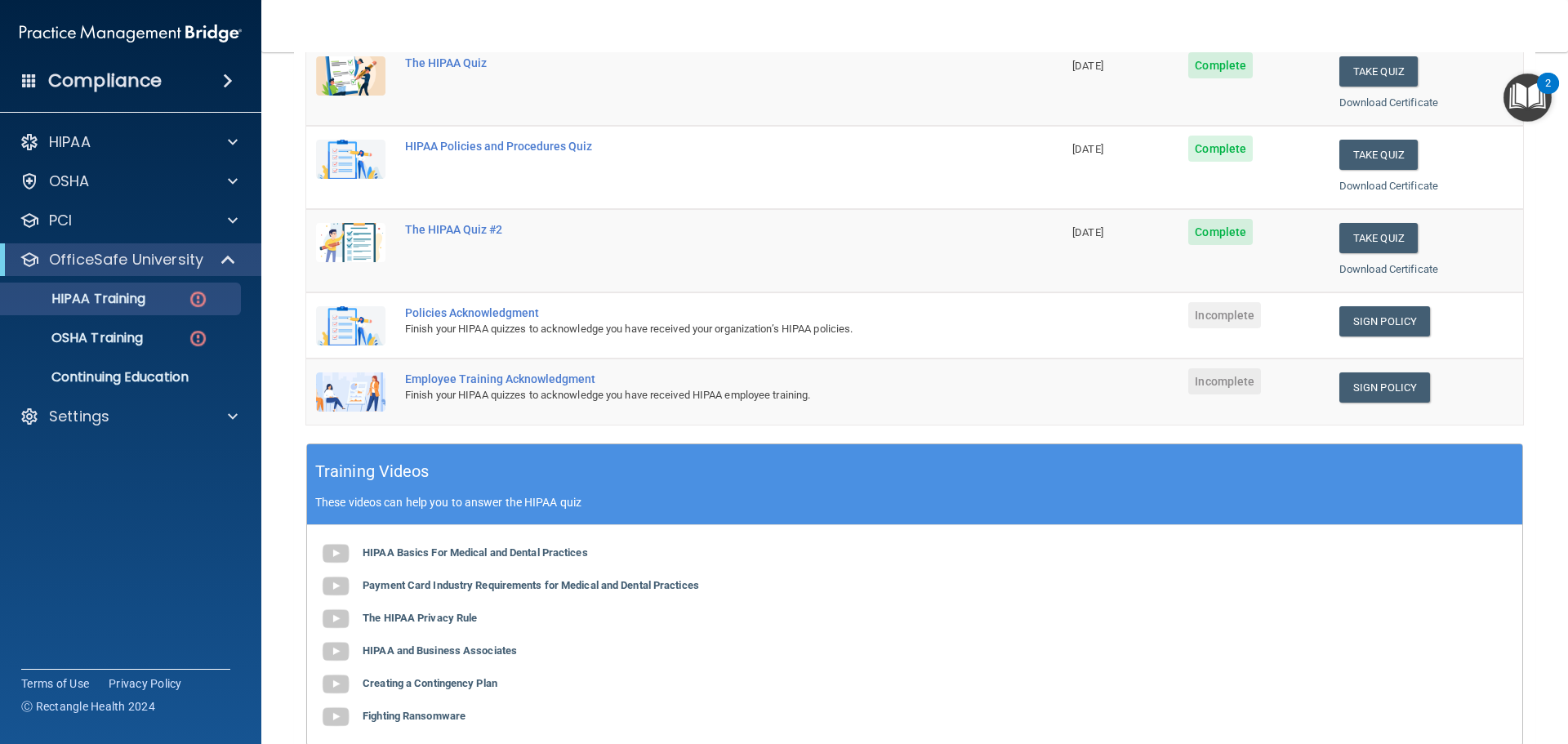
scroll to position [163, 0]
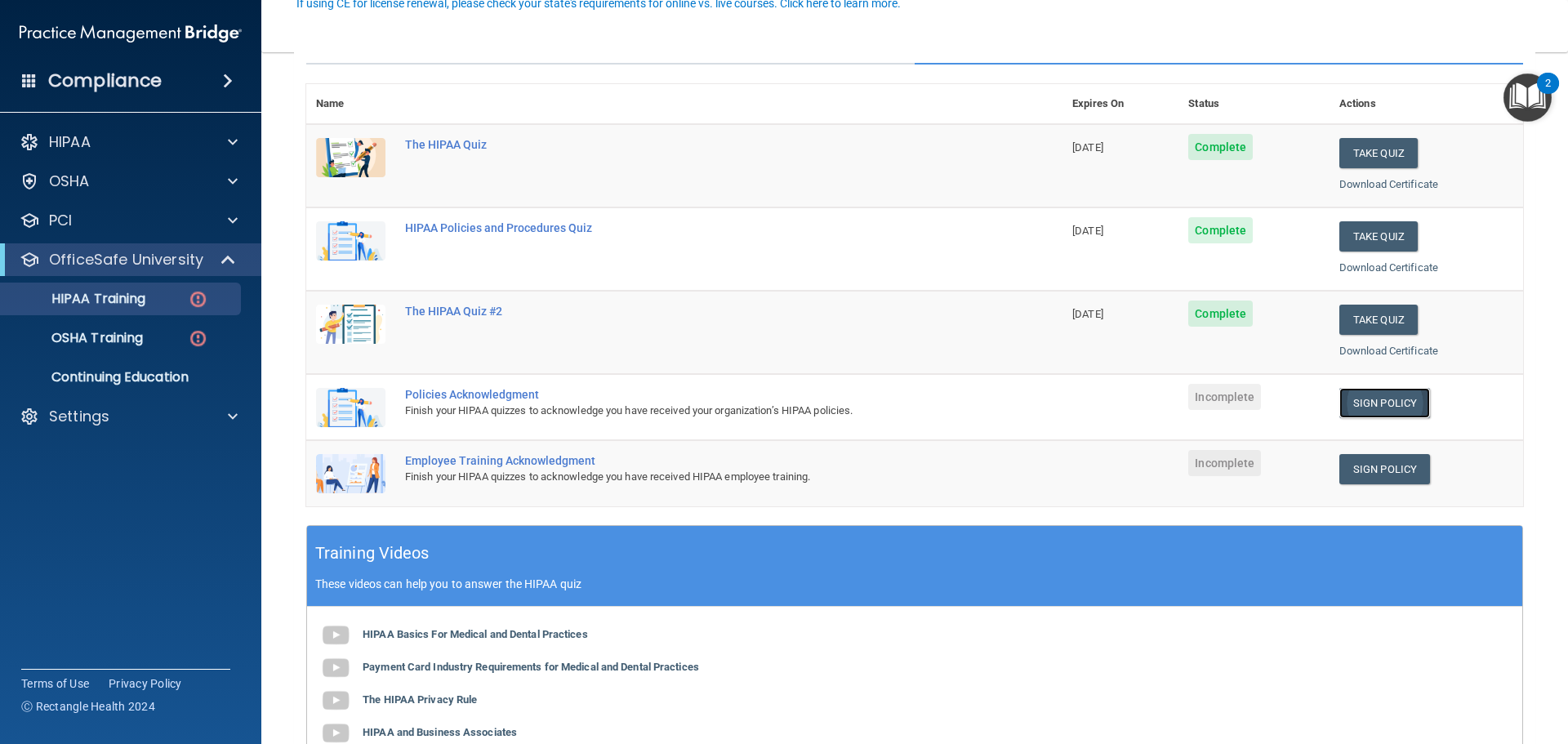
click at [1368, 399] on link "Sign Policy" at bounding box center [1385, 403] width 90 height 30
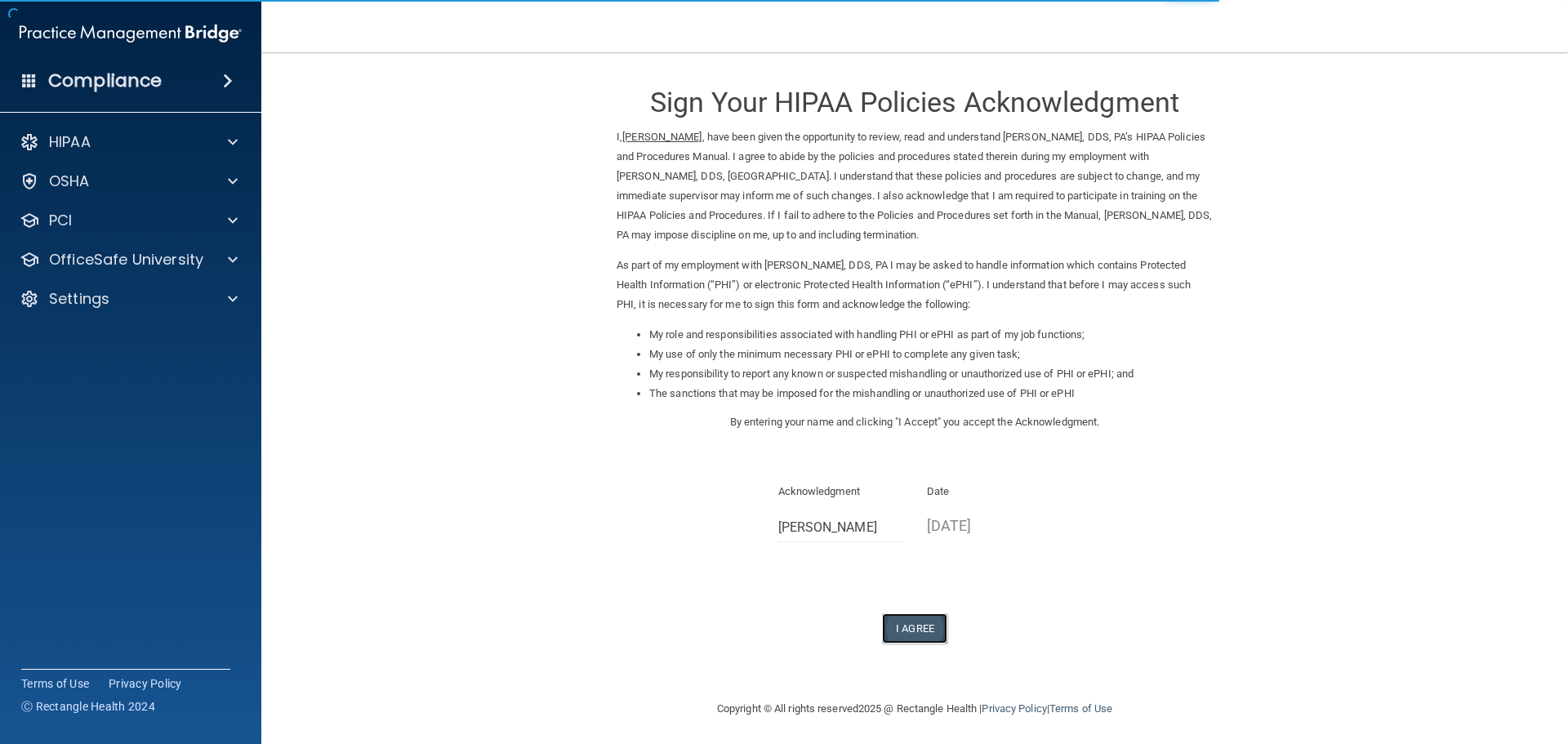
click at [907, 633] on button "I Agree" at bounding box center [915, 628] width 65 height 30
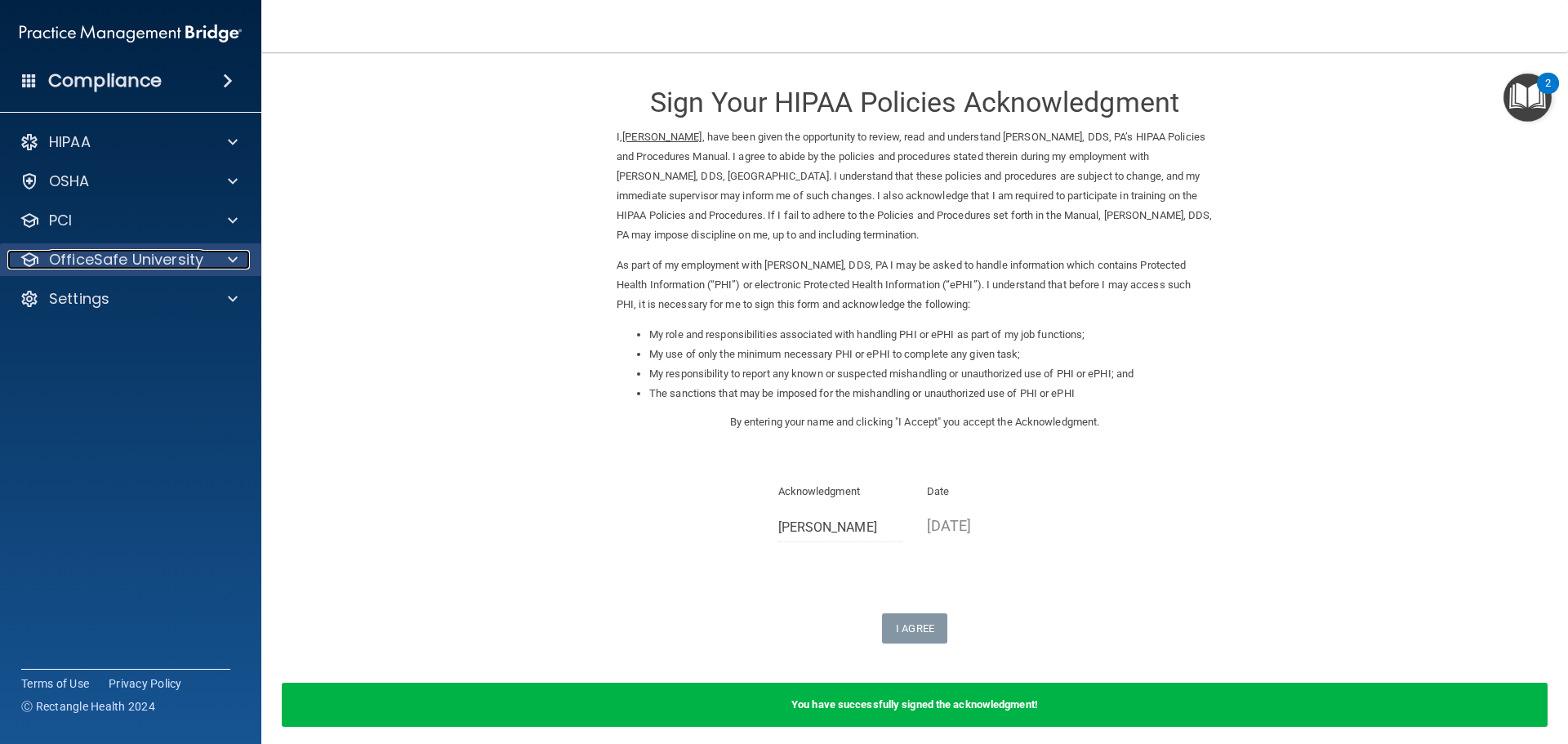
click at [105, 260] on p "OfficeSafe University" at bounding box center [125, 259] width 154 height 19
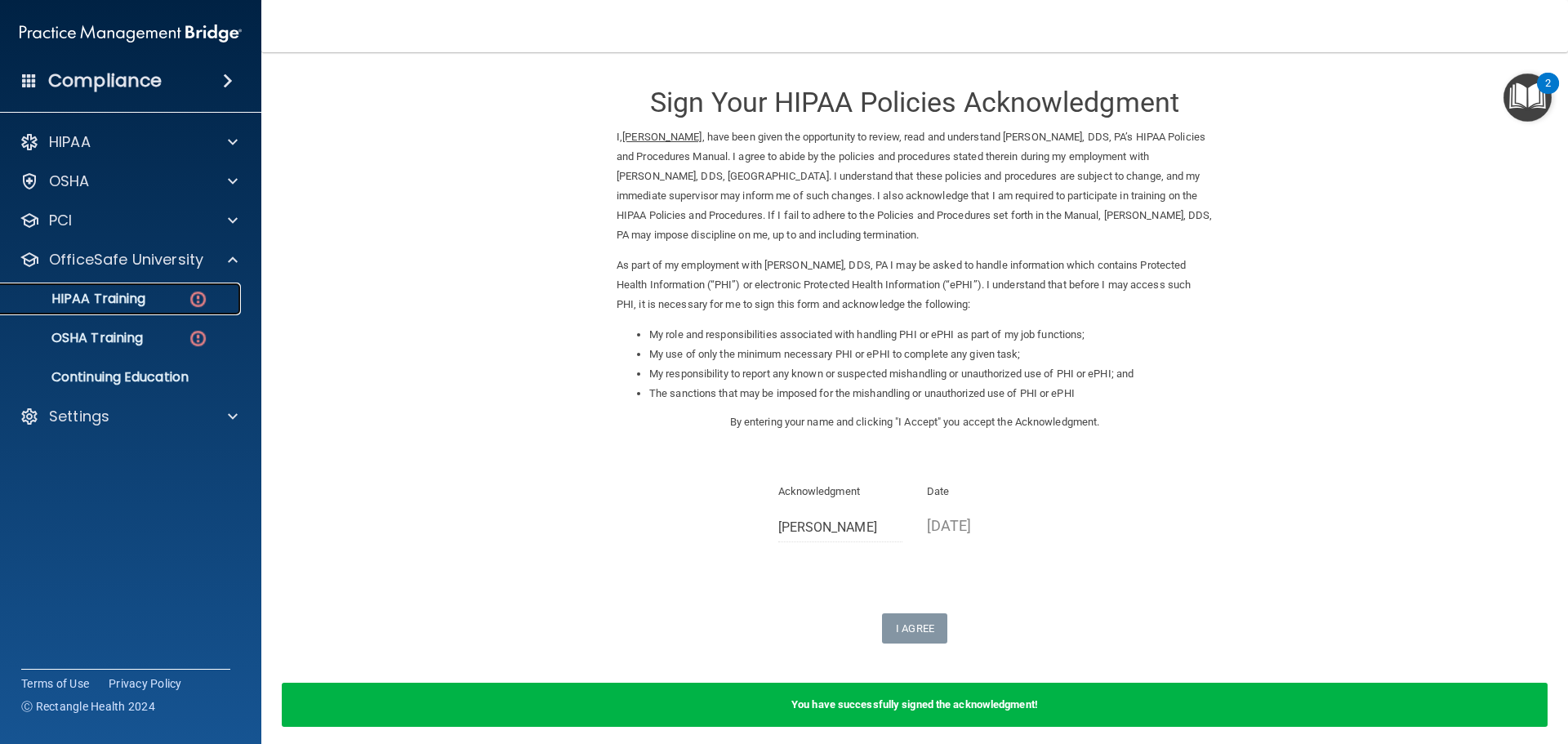
click at [113, 291] on p "HIPAA Training" at bounding box center [78, 299] width 135 height 17
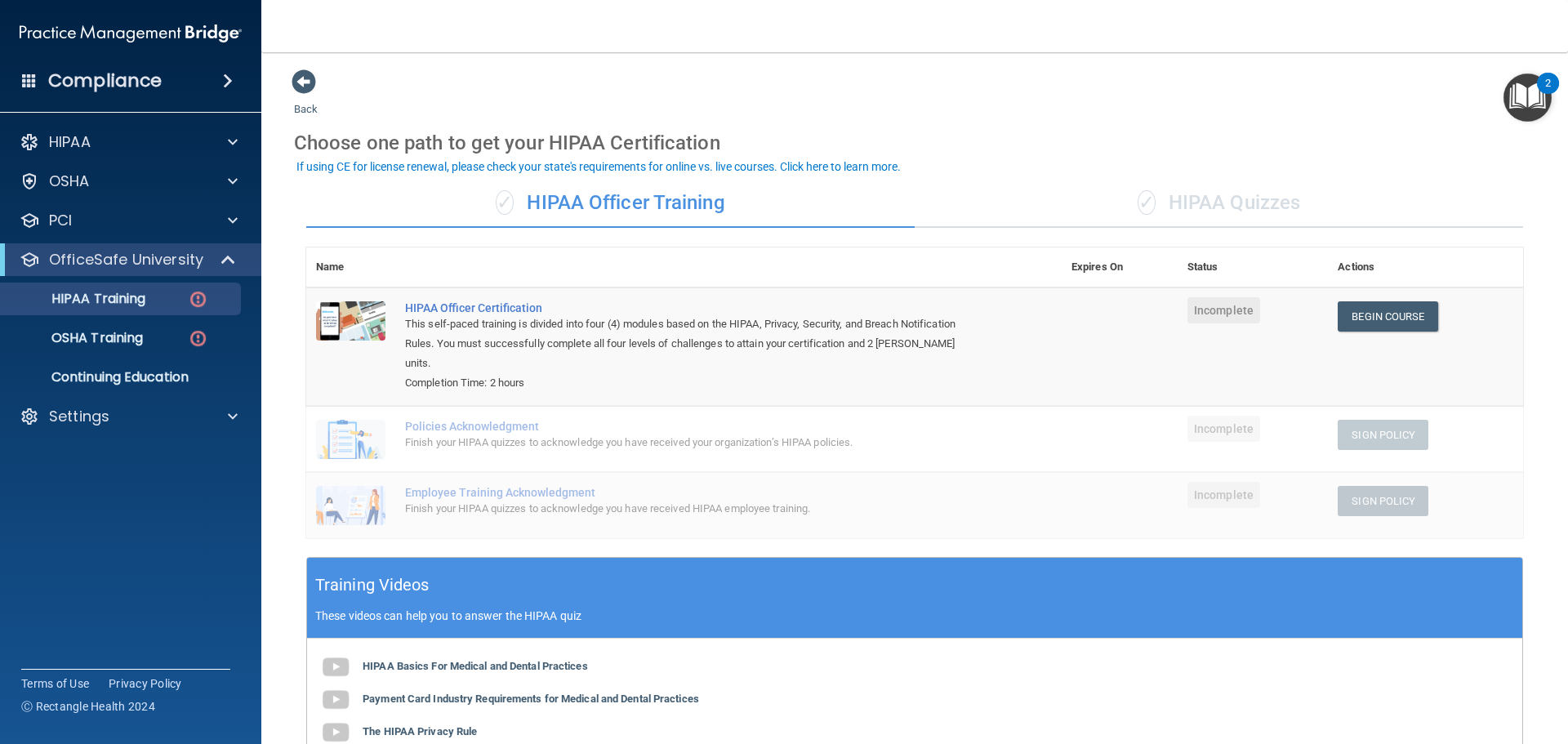
click at [1240, 207] on div "✓ HIPAA Quizzes" at bounding box center [1218, 203] width 609 height 49
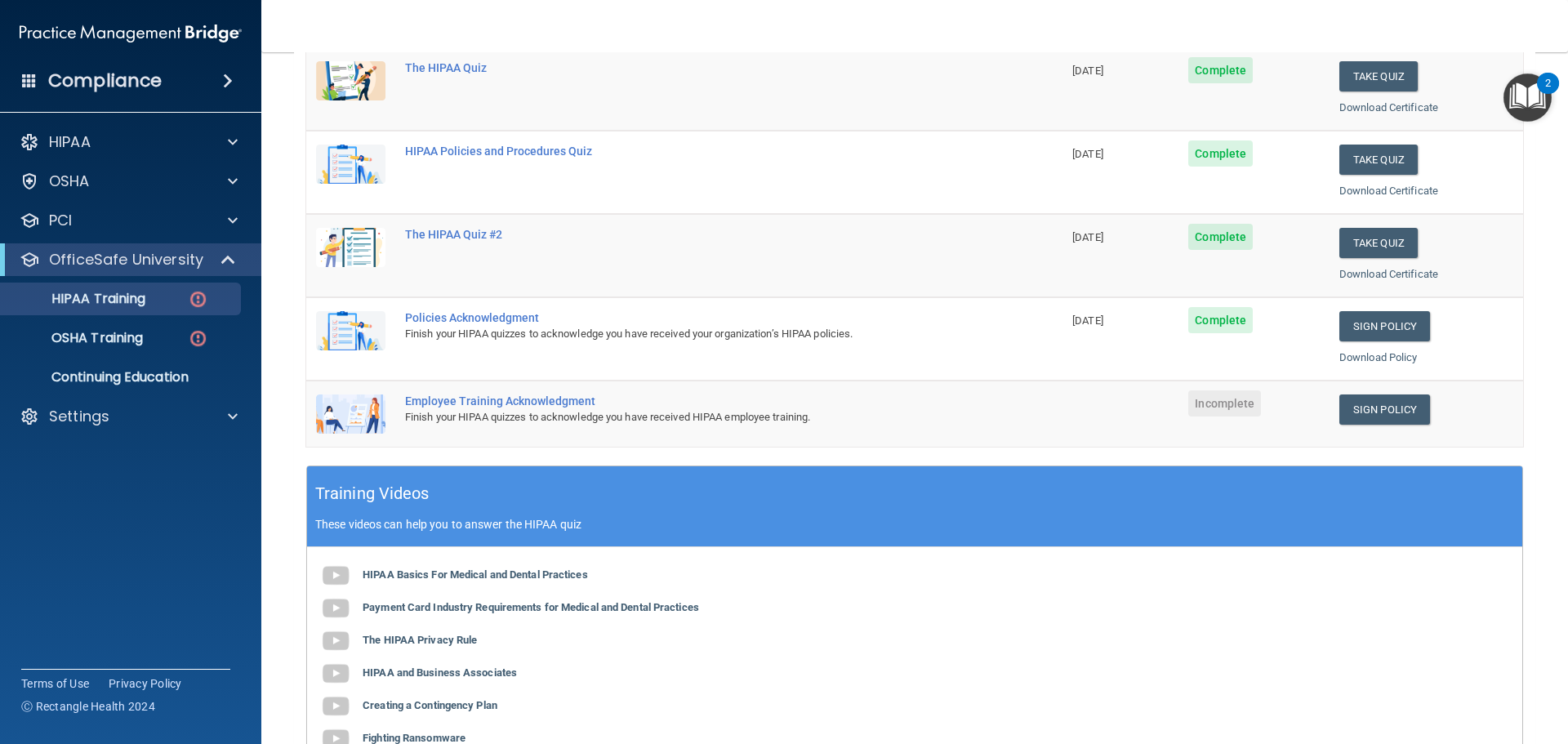
scroll to position [327, 0]
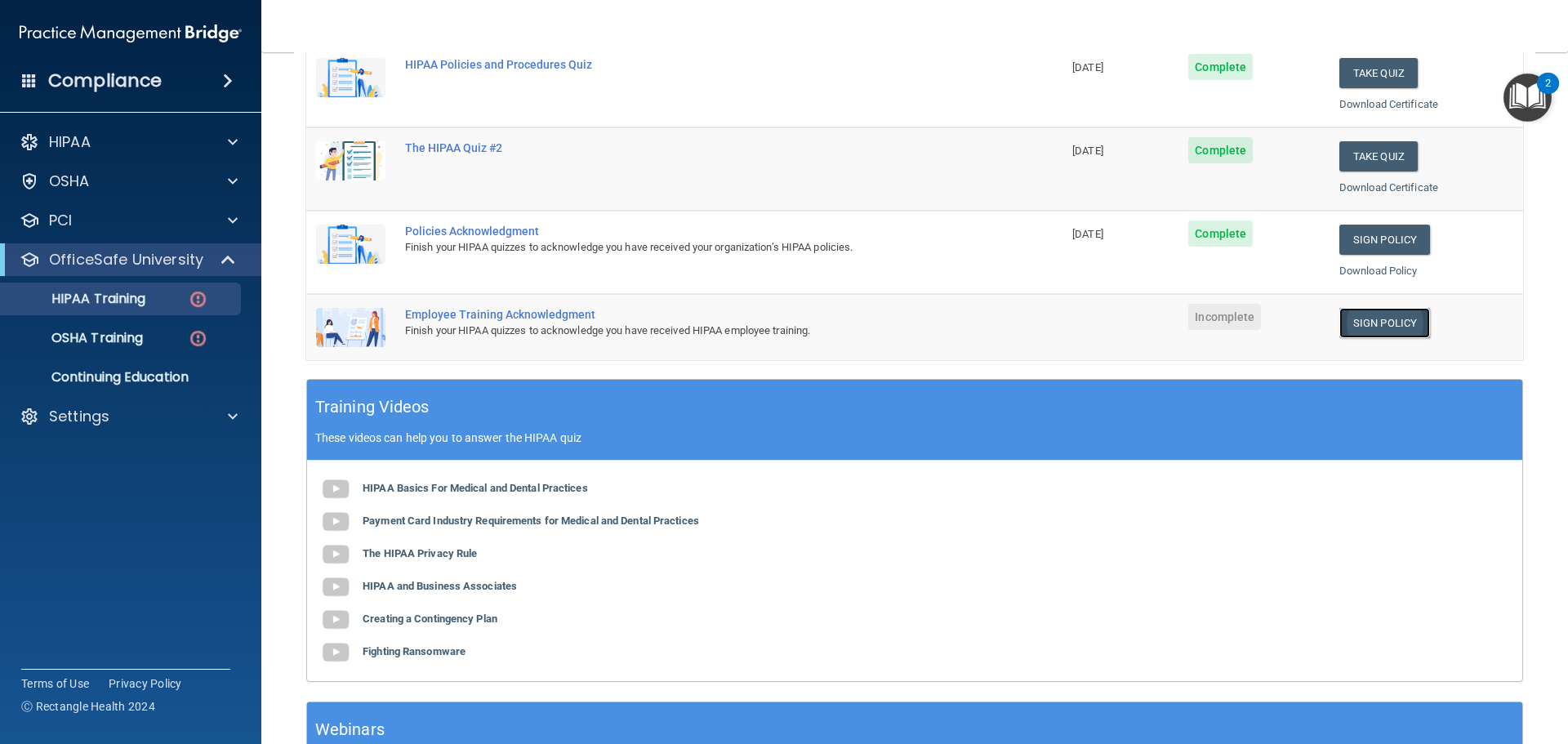
click at [1370, 316] on link "Sign Policy" at bounding box center [1385, 322] width 90 height 30
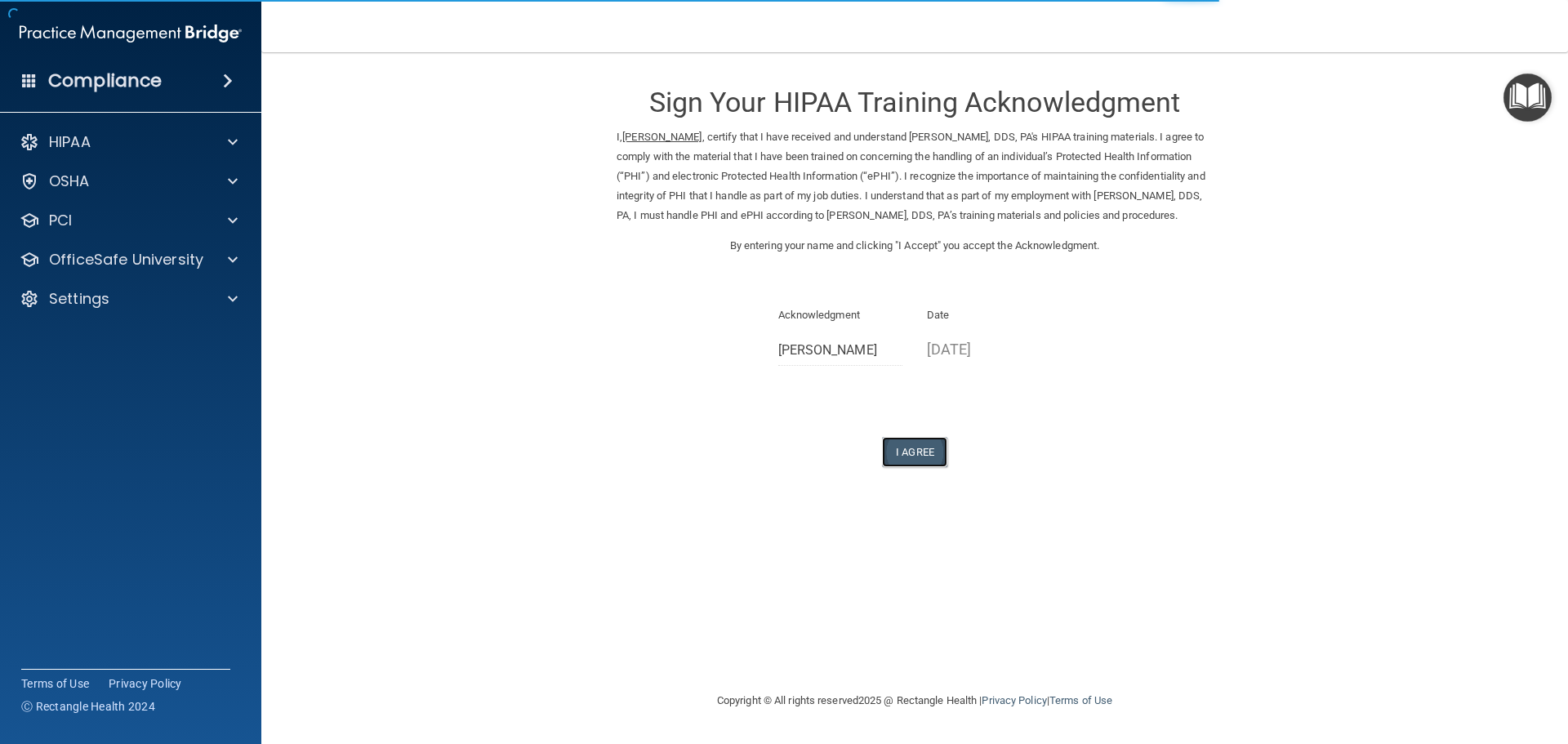
click at [935, 467] on button "I Agree" at bounding box center [915, 452] width 65 height 30
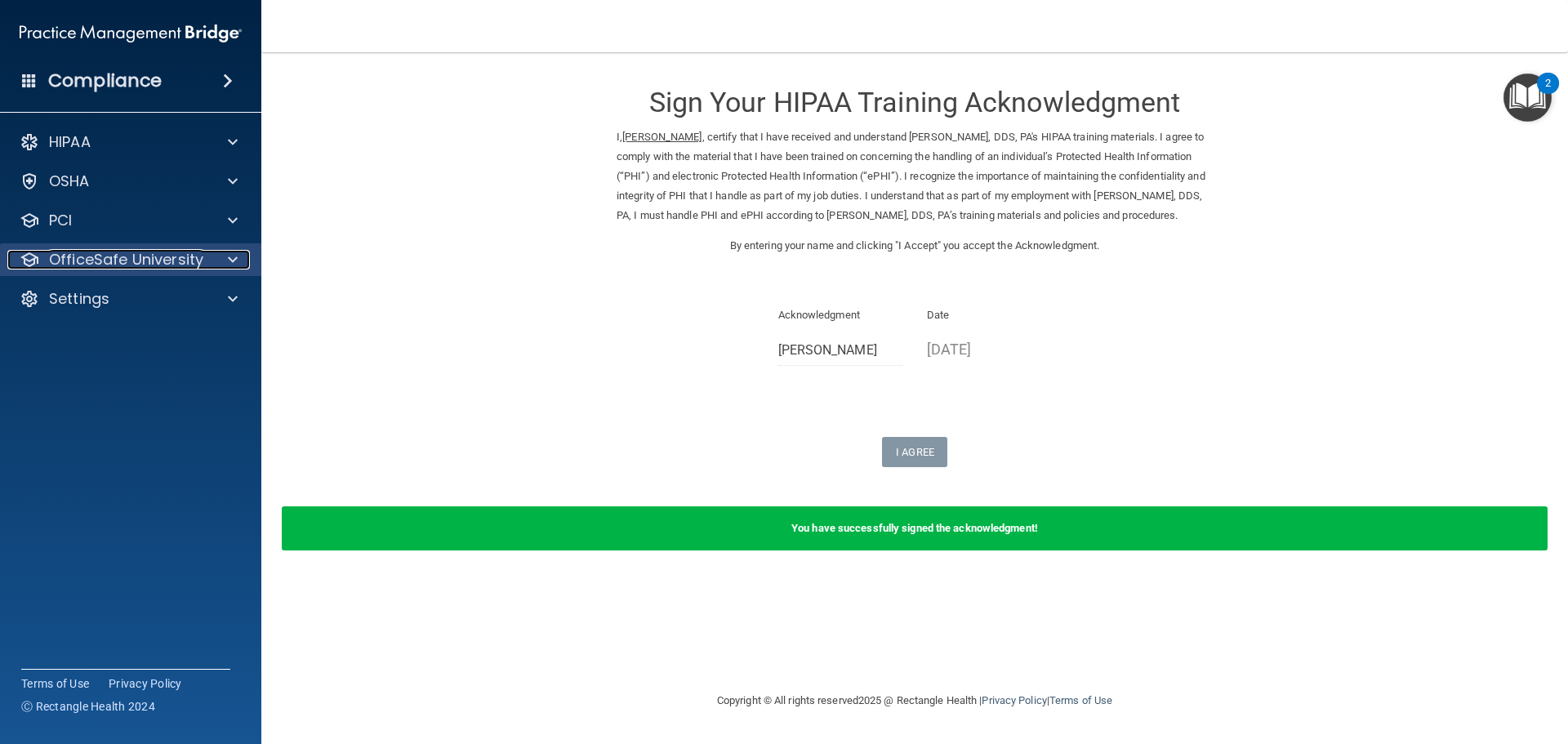
click at [191, 254] on p "OfficeSafe University" at bounding box center [125, 259] width 154 height 19
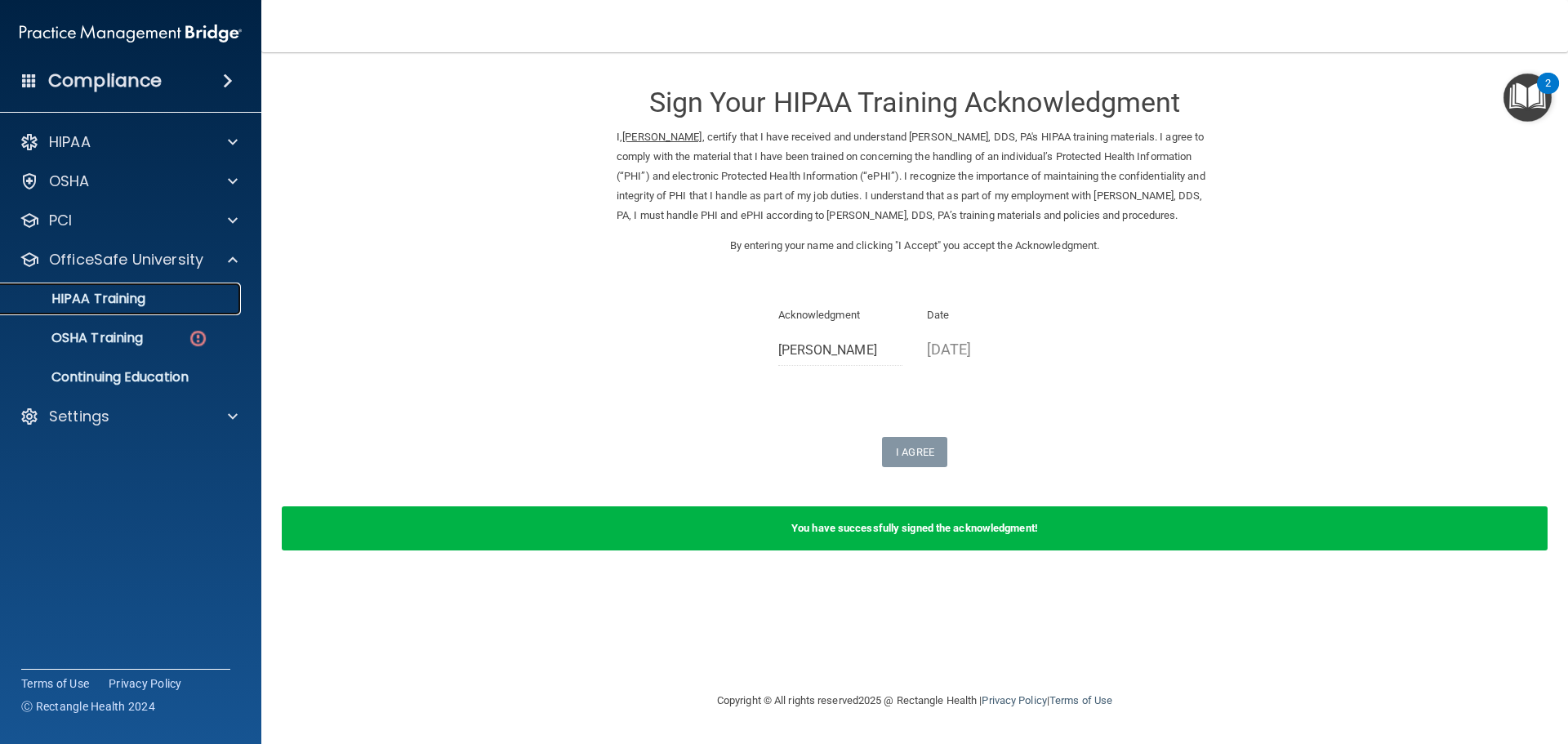
click at [114, 305] on p "HIPAA Training" at bounding box center [78, 299] width 135 height 17
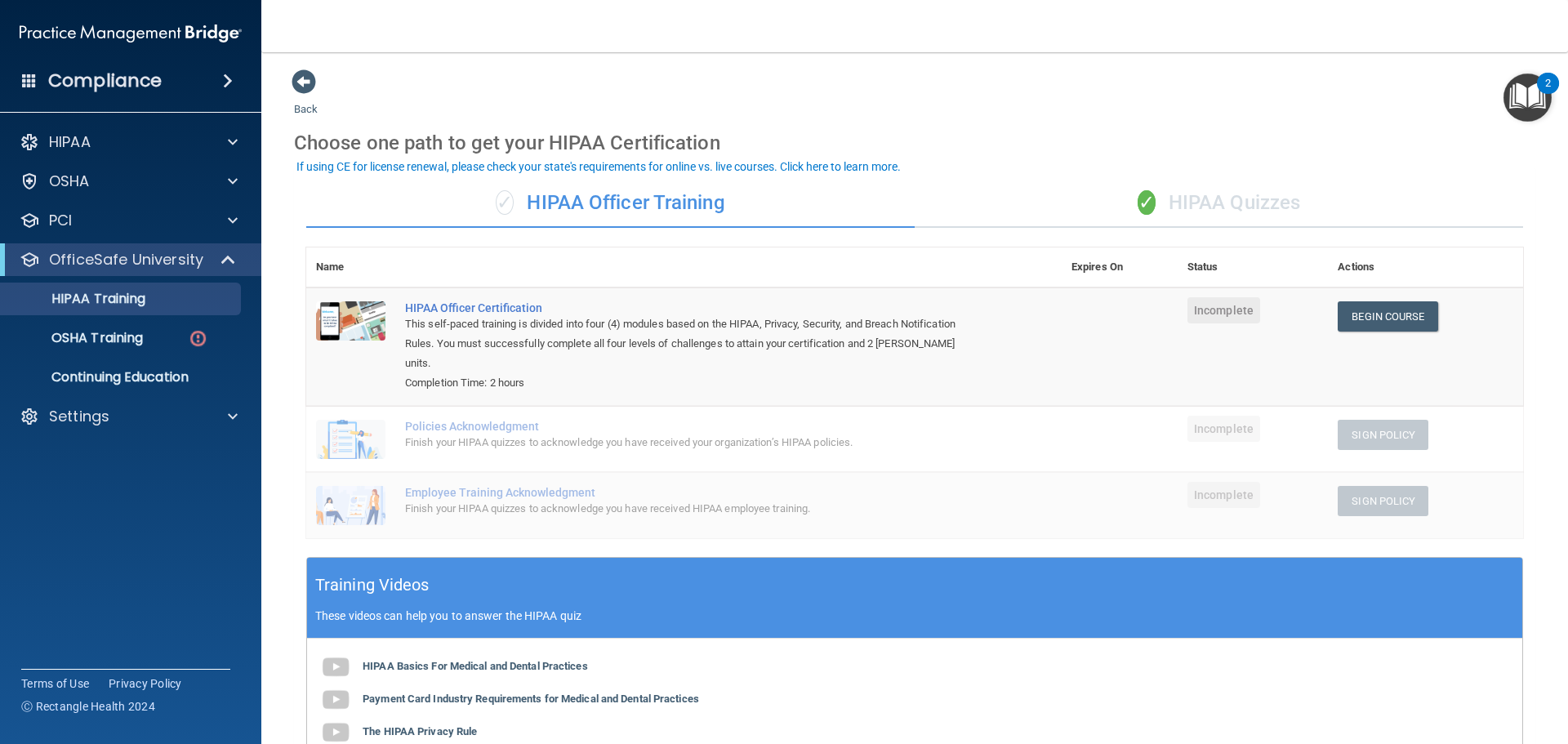
click at [1254, 203] on div "✓ HIPAA Quizzes" at bounding box center [1218, 203] width 609 height 49
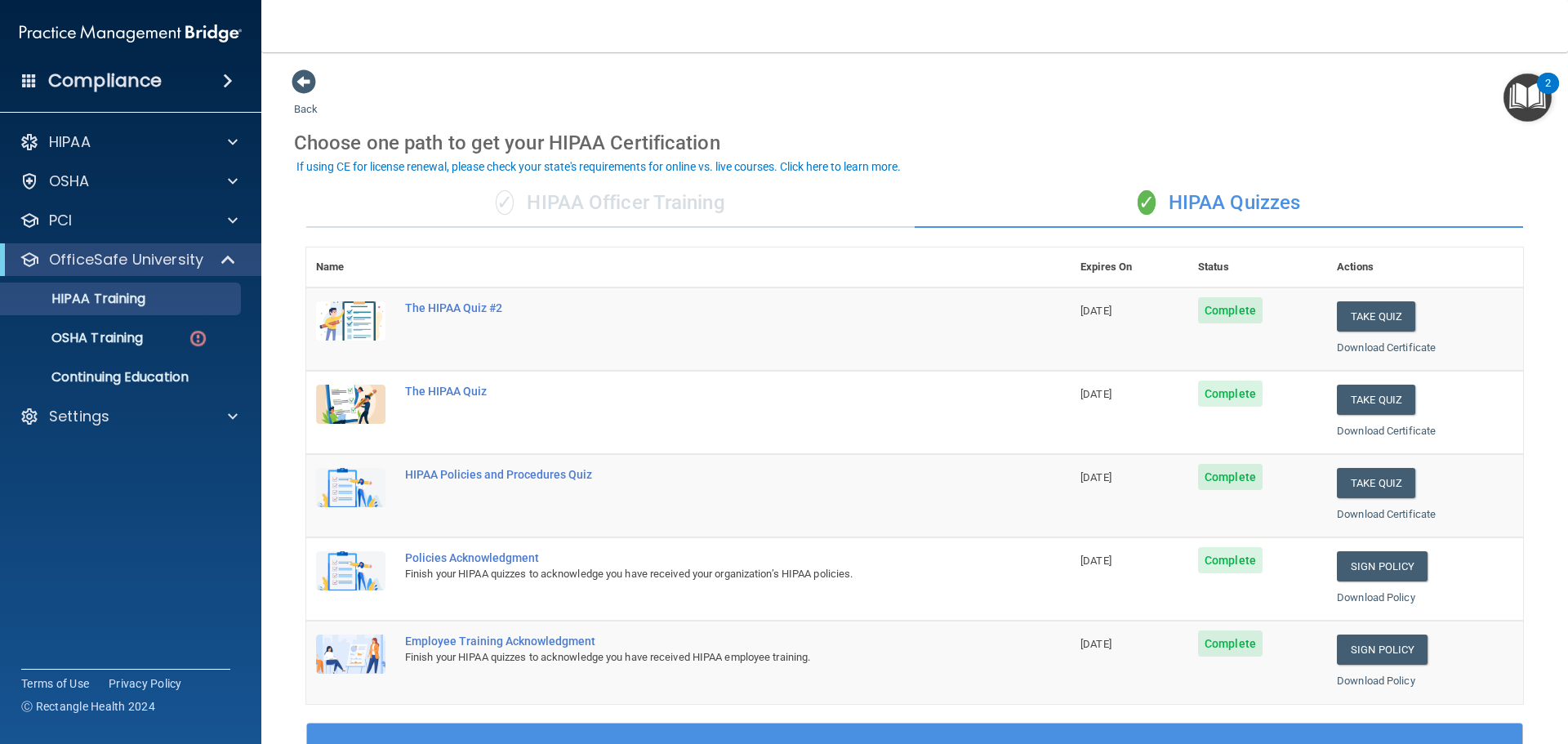
click at [633, 203] on div "✓ HIPAA Officer Training" at bounding box center [610, 203] width 609 height 49
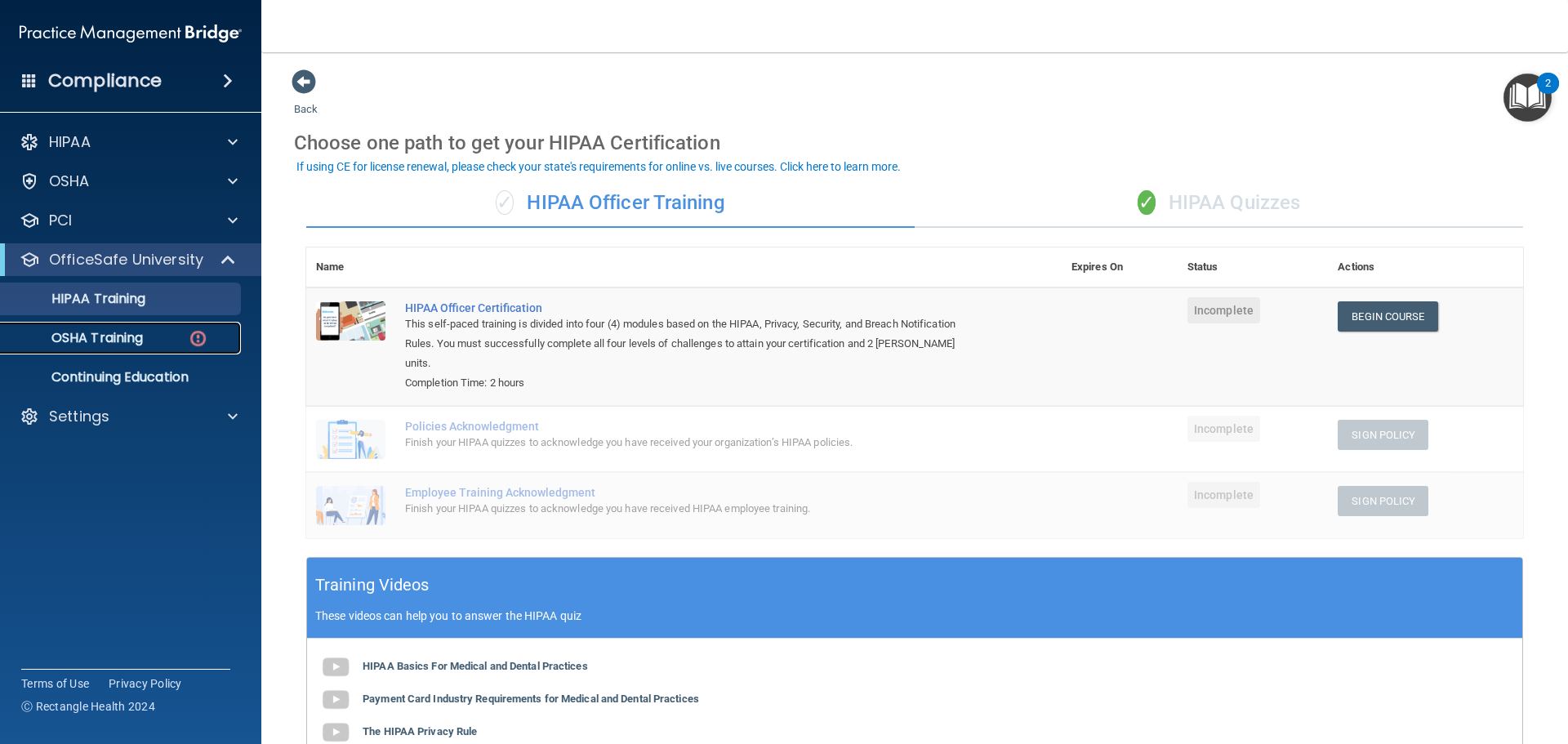
click at [147, 342] on div "OSHA Training" at bounding box center [122, 338] width 223 height 17
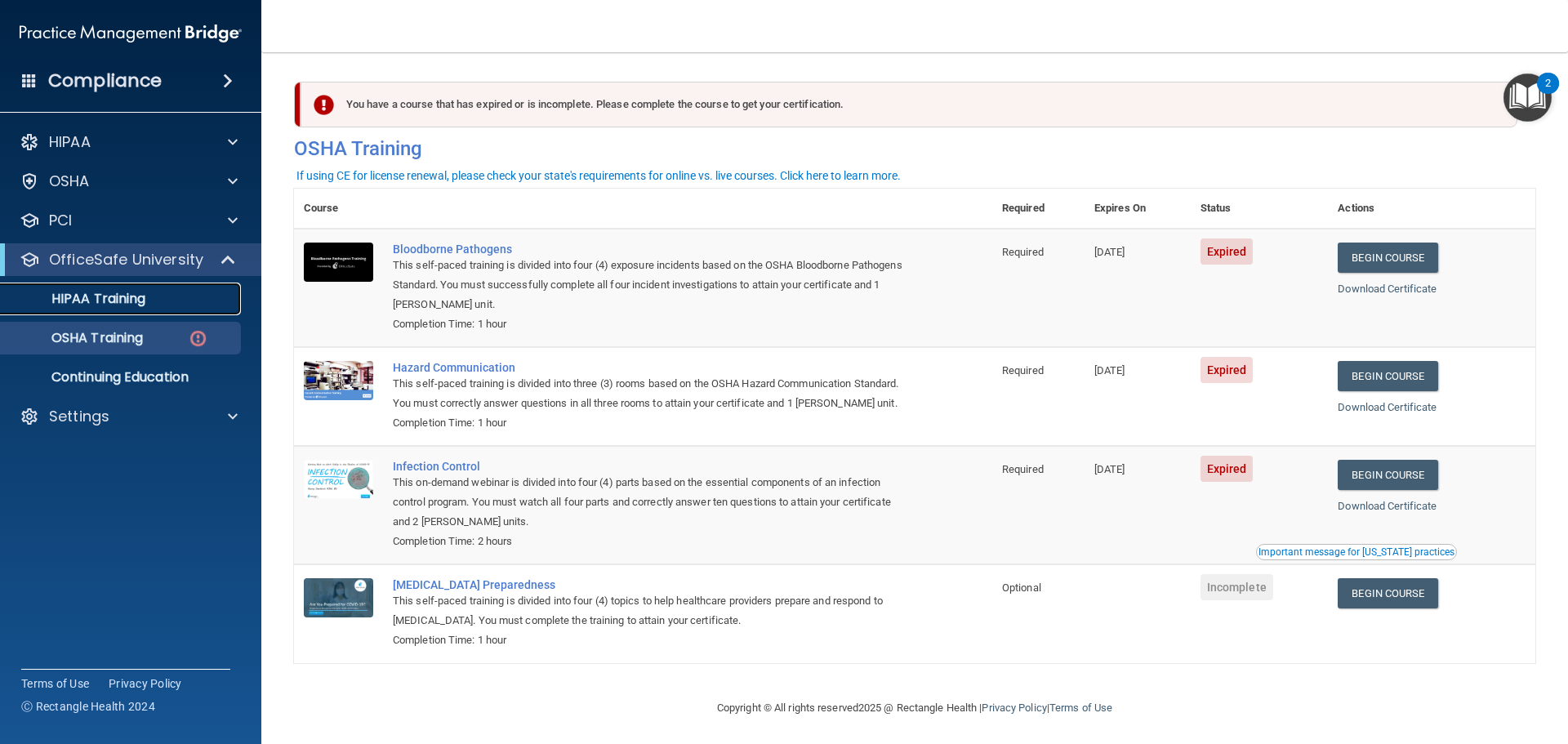
click at [146, 301] on p "HIPAA Training" at bounding box center [78, 299] width 135 height 17
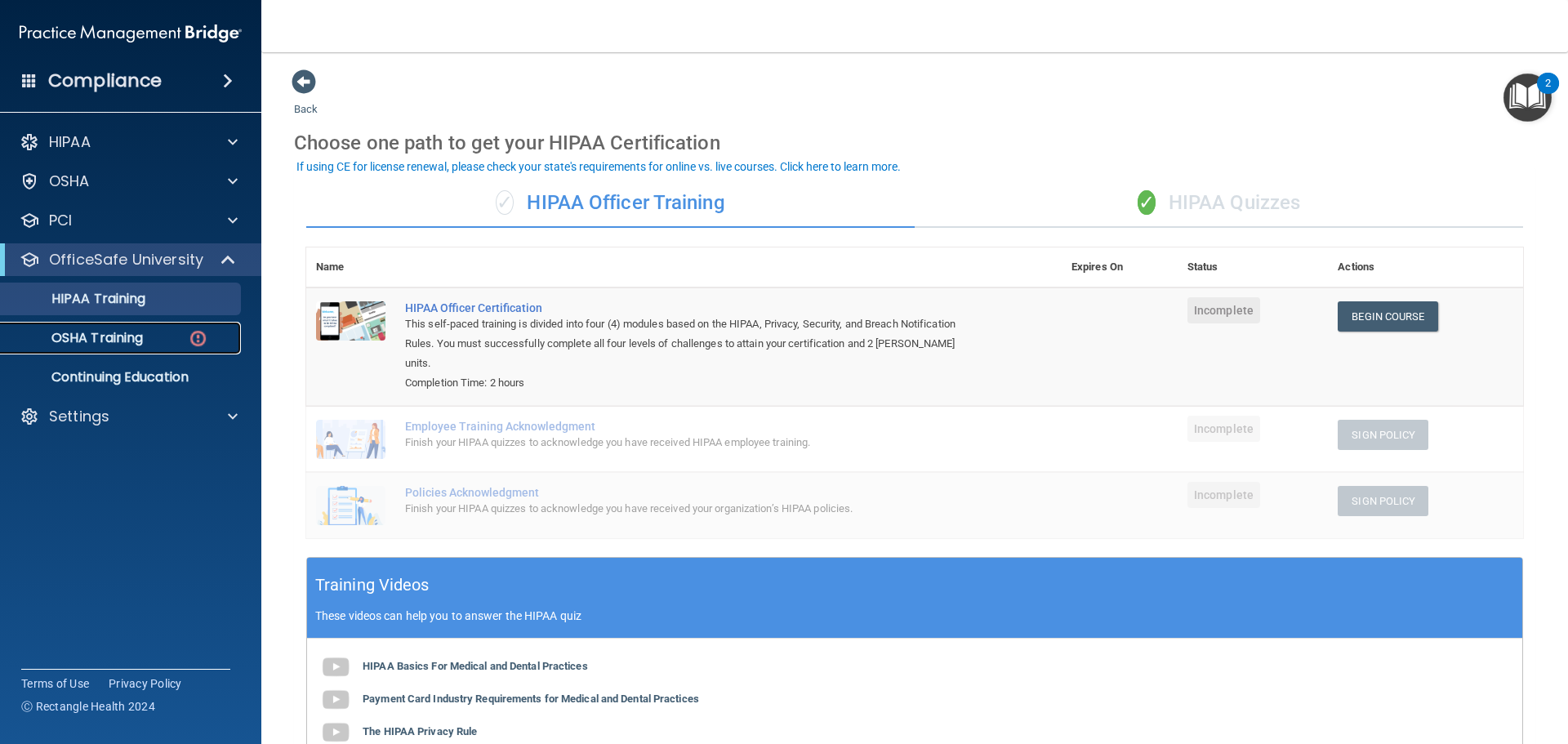
click at [185, 352] on link "OSHA Training" at bounding box center [112, 338] width 257 height 33
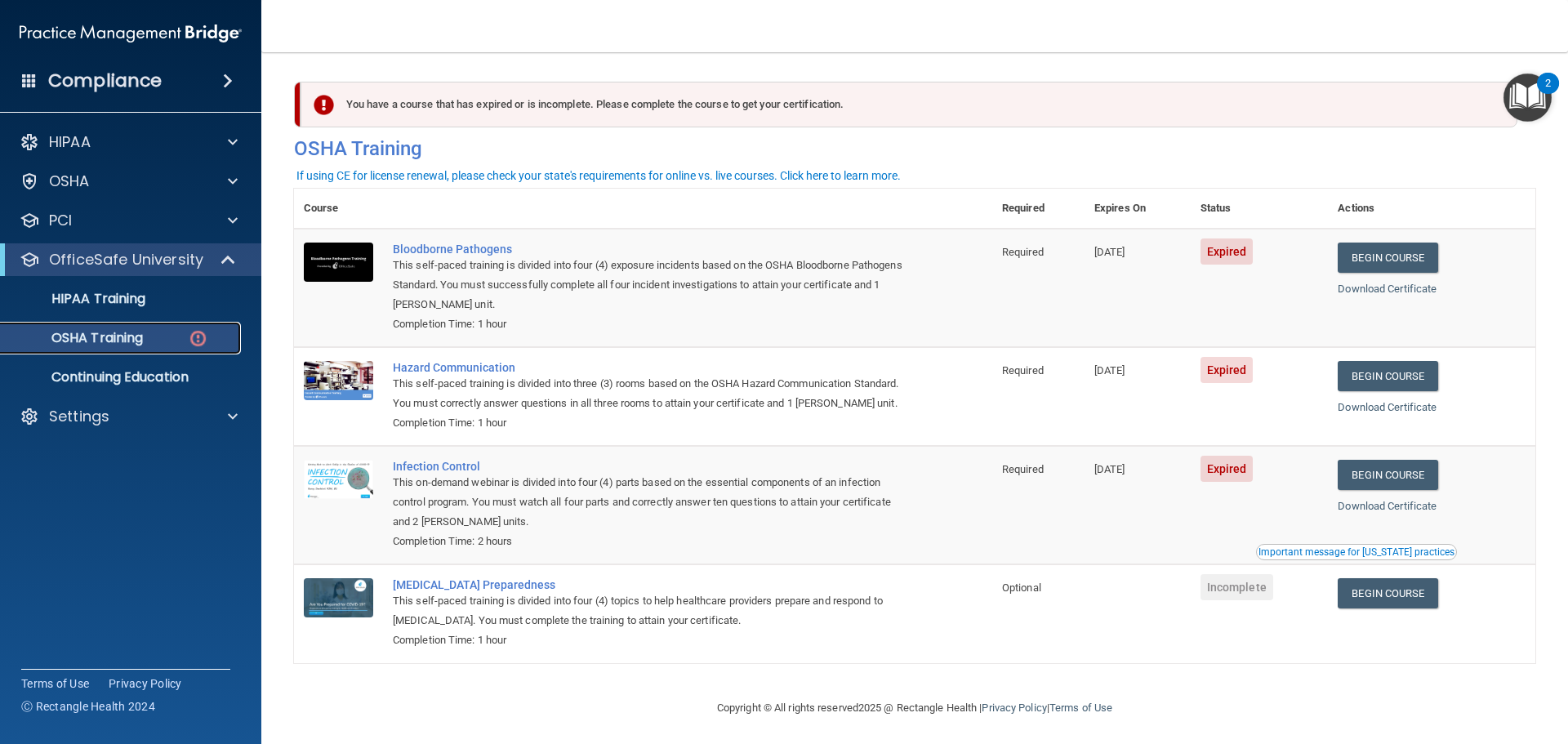
click at [122, 344] on p "OSHA Training" at bounding box center [77, 338] width 132 height 17
click at [1388, 264] on link "Begin Course" at bounding box center [1387, 257] width 100 height 30
click at [157, 301] on div "HIPAA Training" at bounding box center [122, 299] width 223 height 17
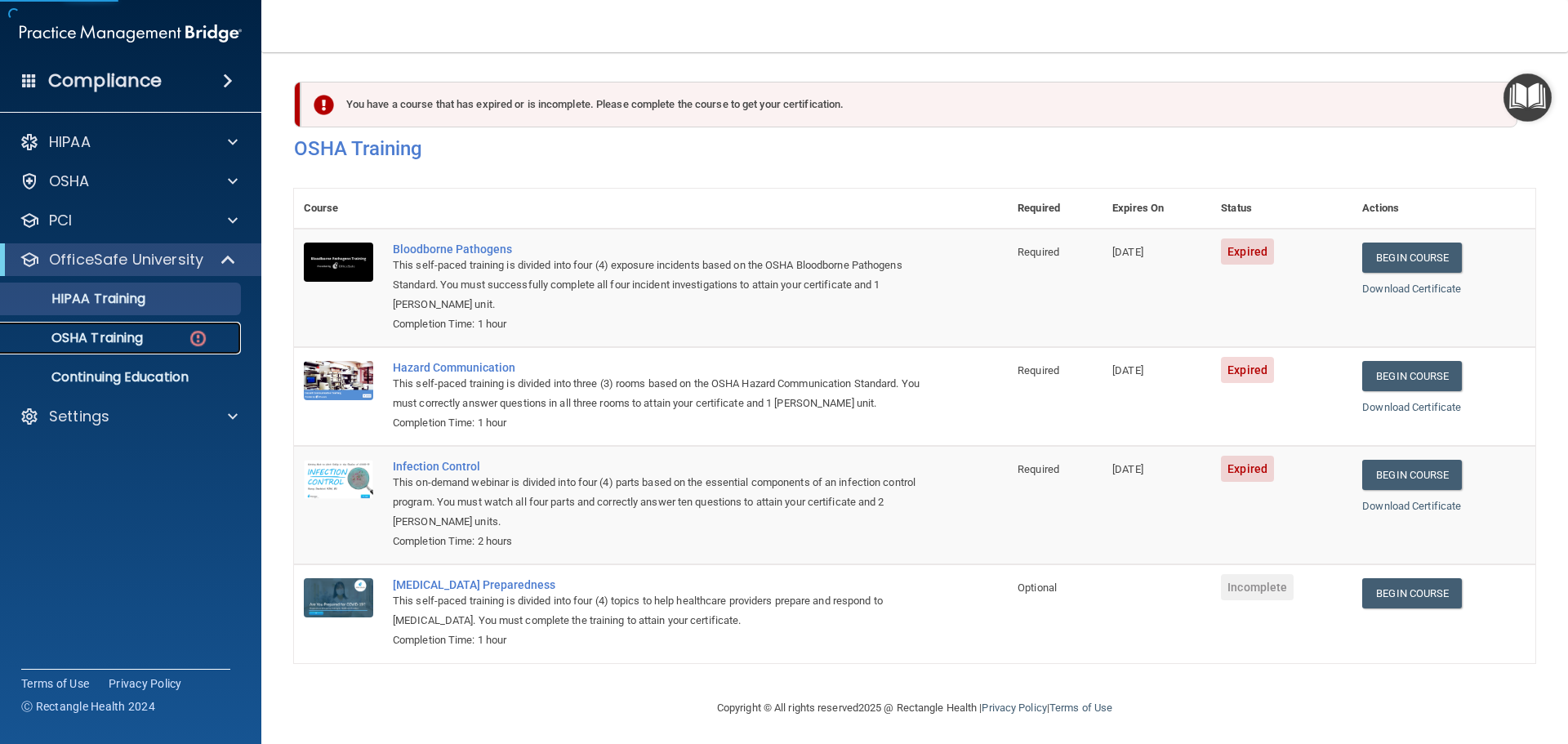
click at [149, 335] on div "OSHA Training" at bounding box center [122, 338] width 223 height 17
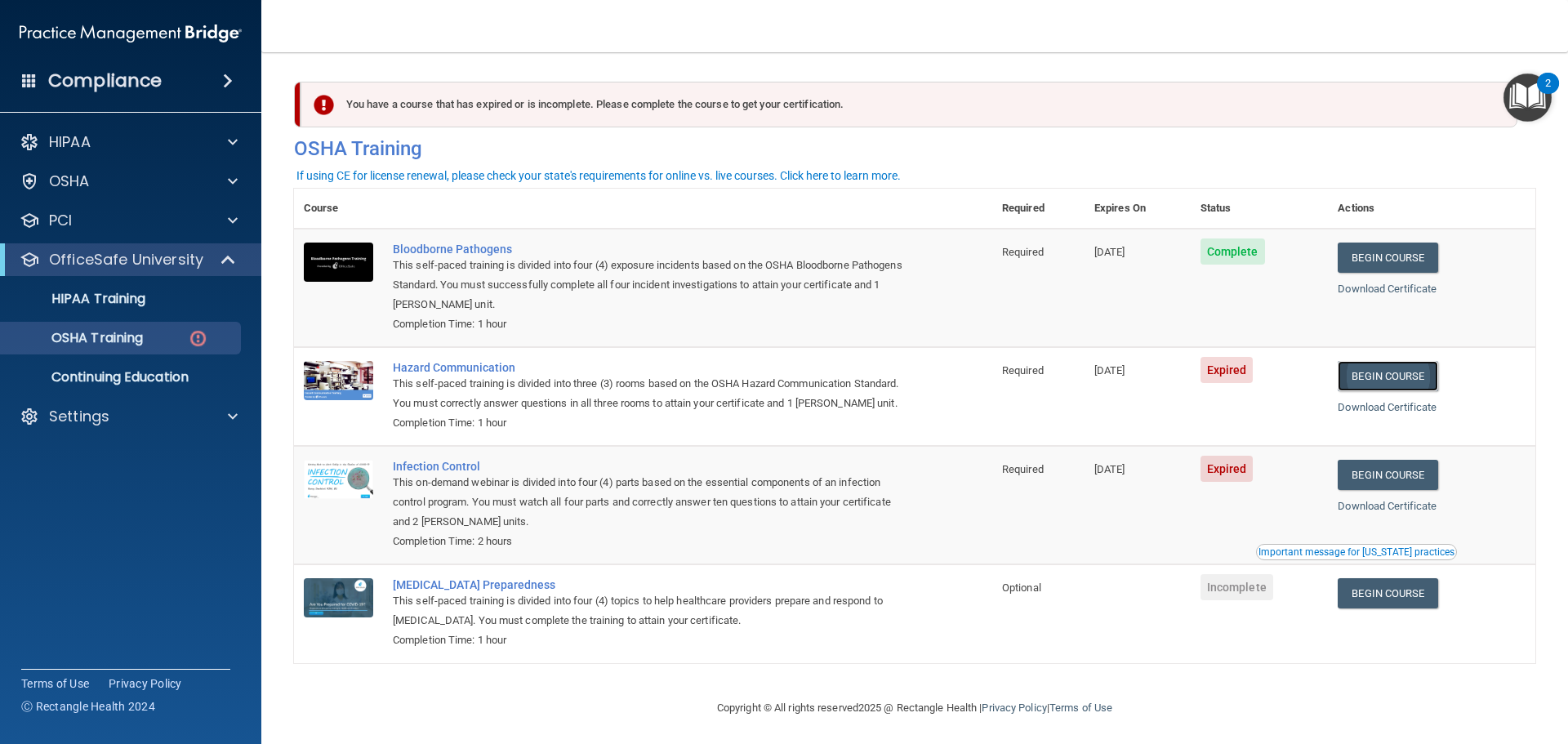
click at [1387, 374] on link "Begin Course" at bounding box center [1387, 376] width 100 height 30
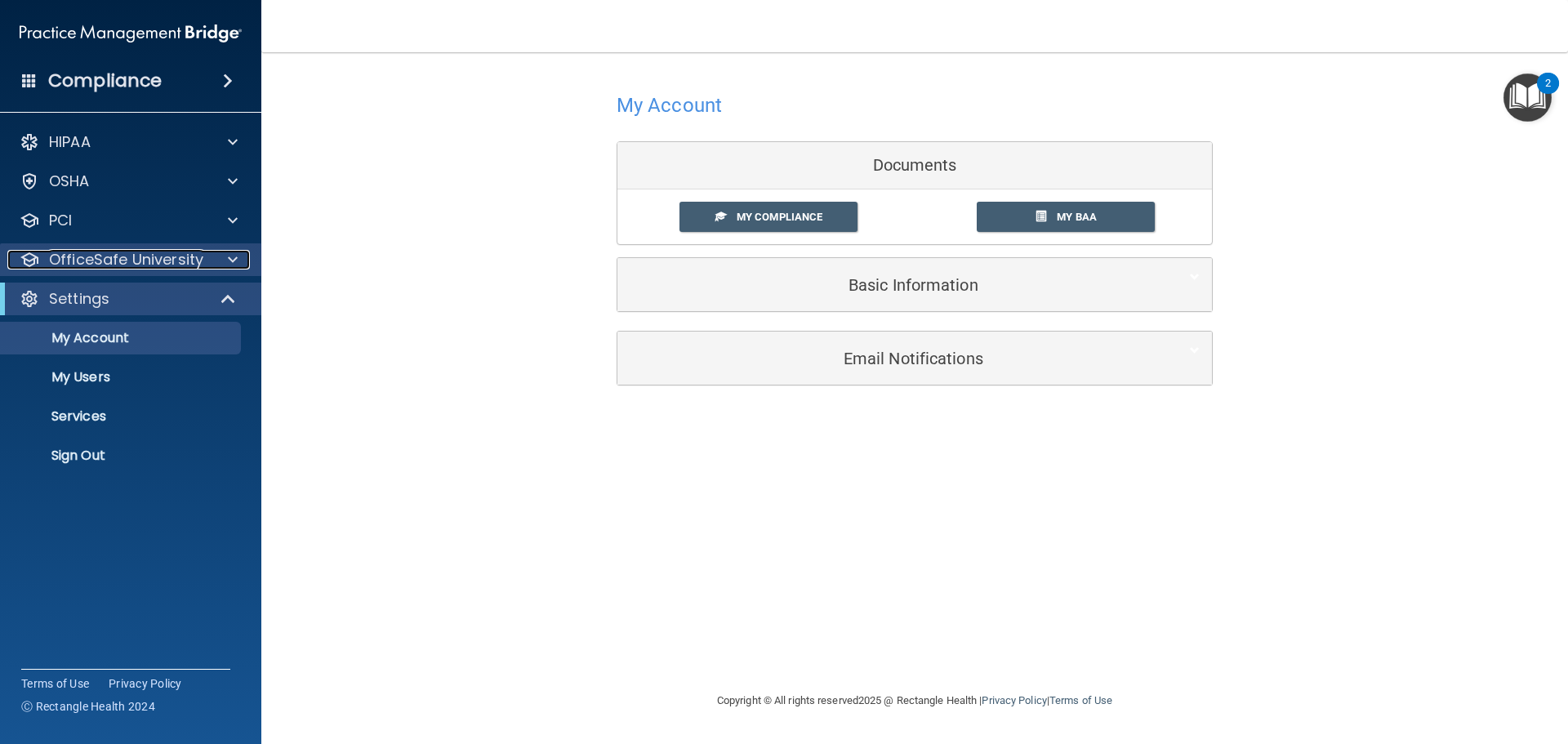
click at [183, 254] on p "OfficeSafe University" at bounding box center [125, 259] width 154 height 19
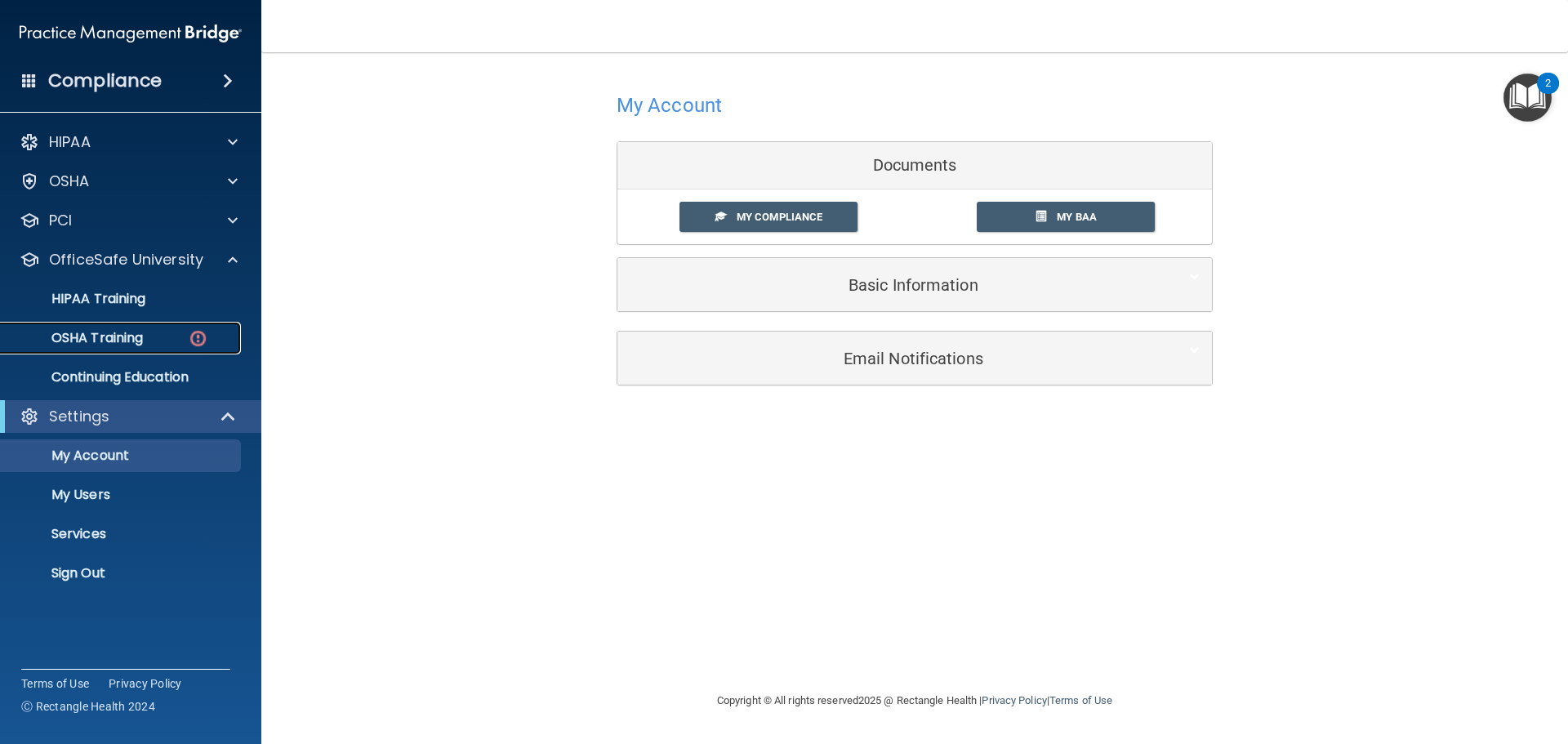
click at [178, 340] on div "OSHA Training" at bounding box center [122, 338] width 223 height 17
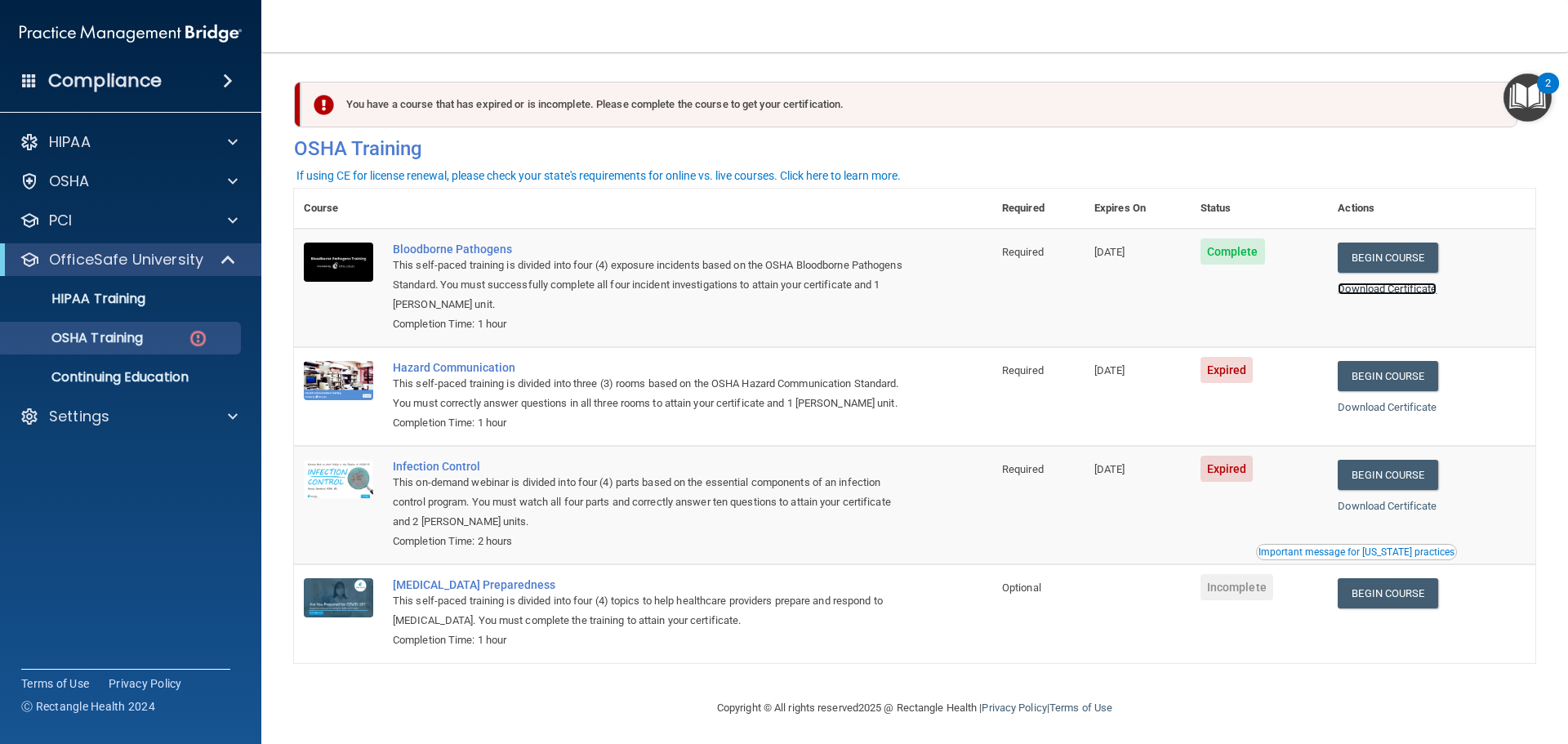
click at [1399, 287] on link "Download Certificate" at bounding box center [1387, 288] width 99 height 13
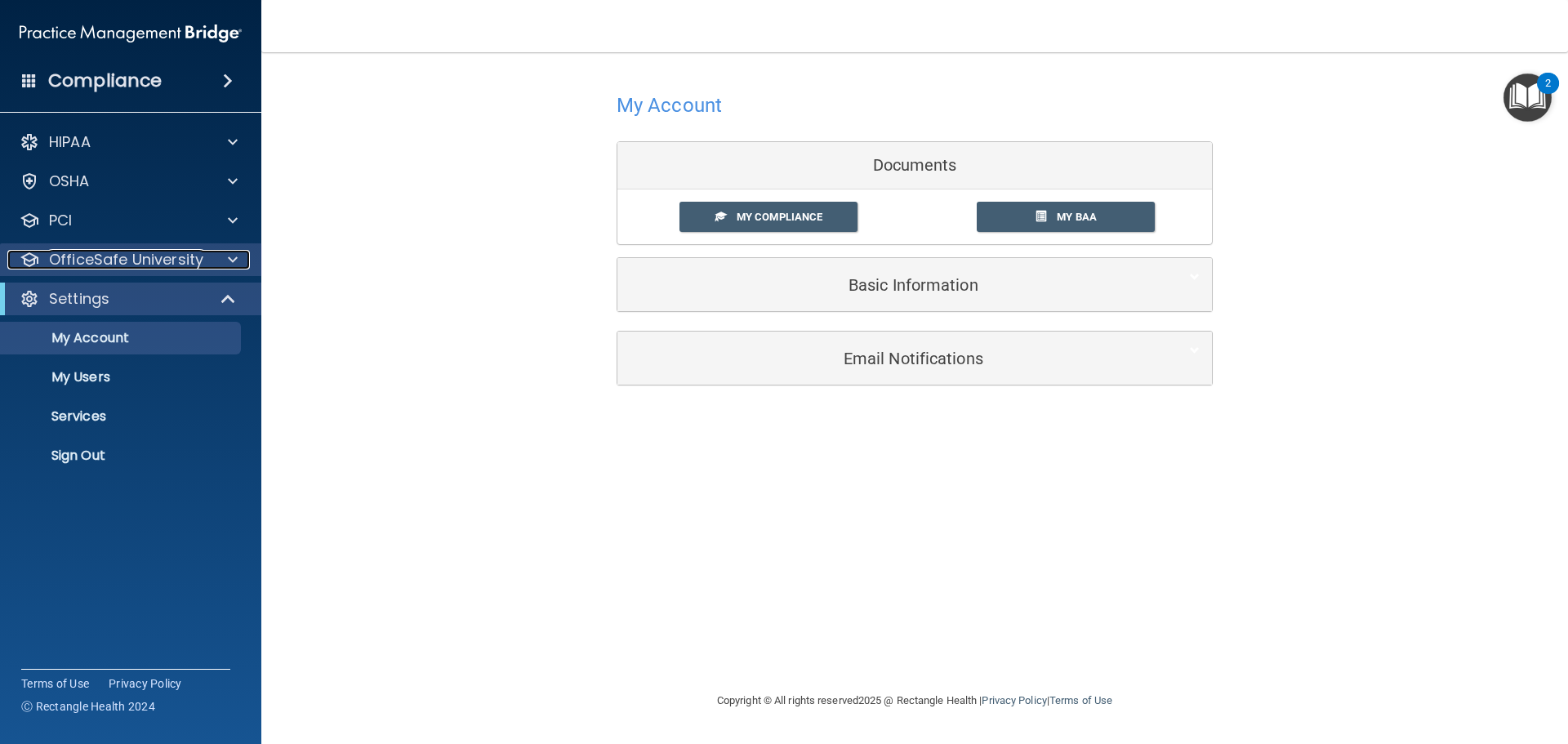
click at [115, 252] on p "OfficeSafe University" at bounding box center [125, 259] width 154 height 19
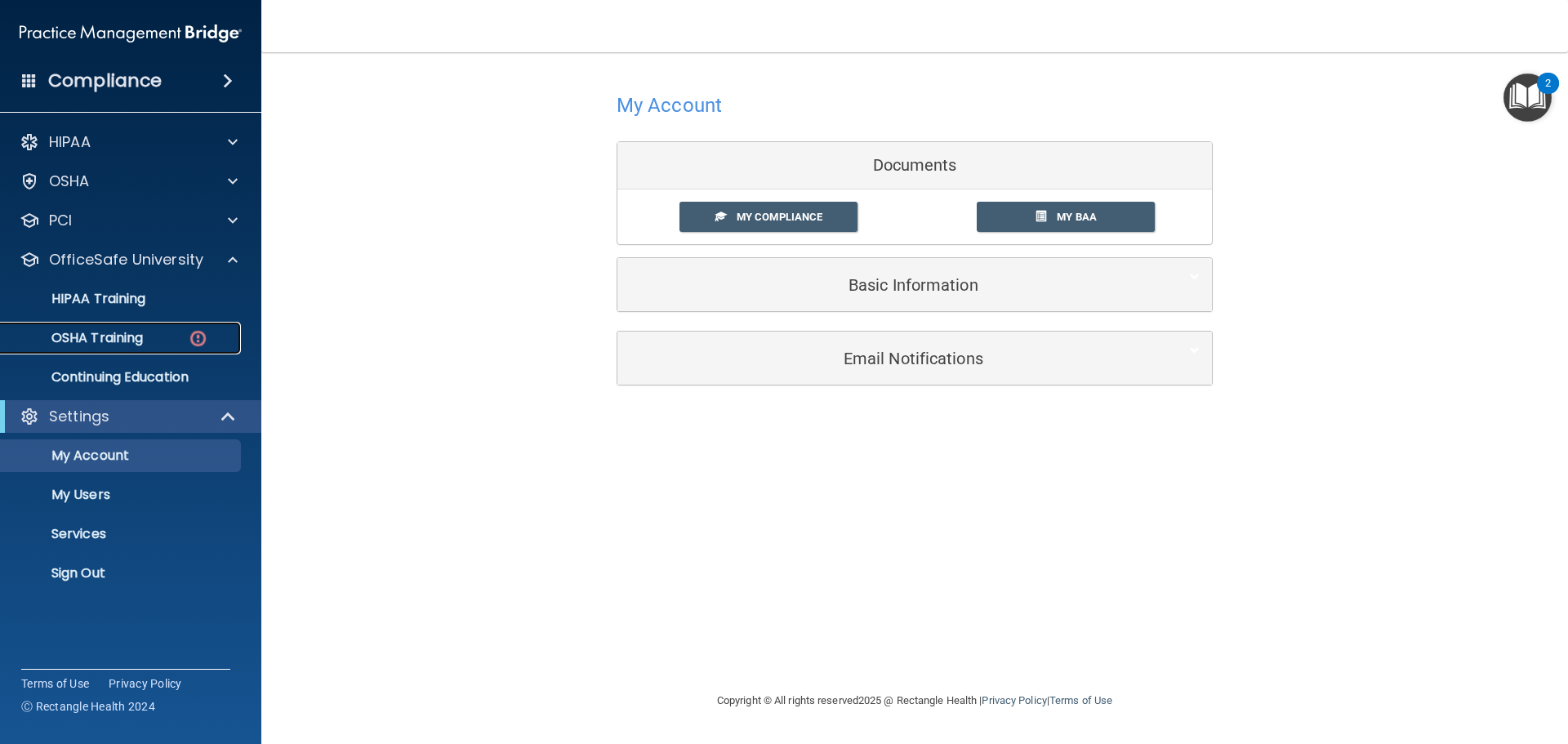
click at [121, 337] on p "OSHA Training" at bounding box center [77, 338] width 132 height 17
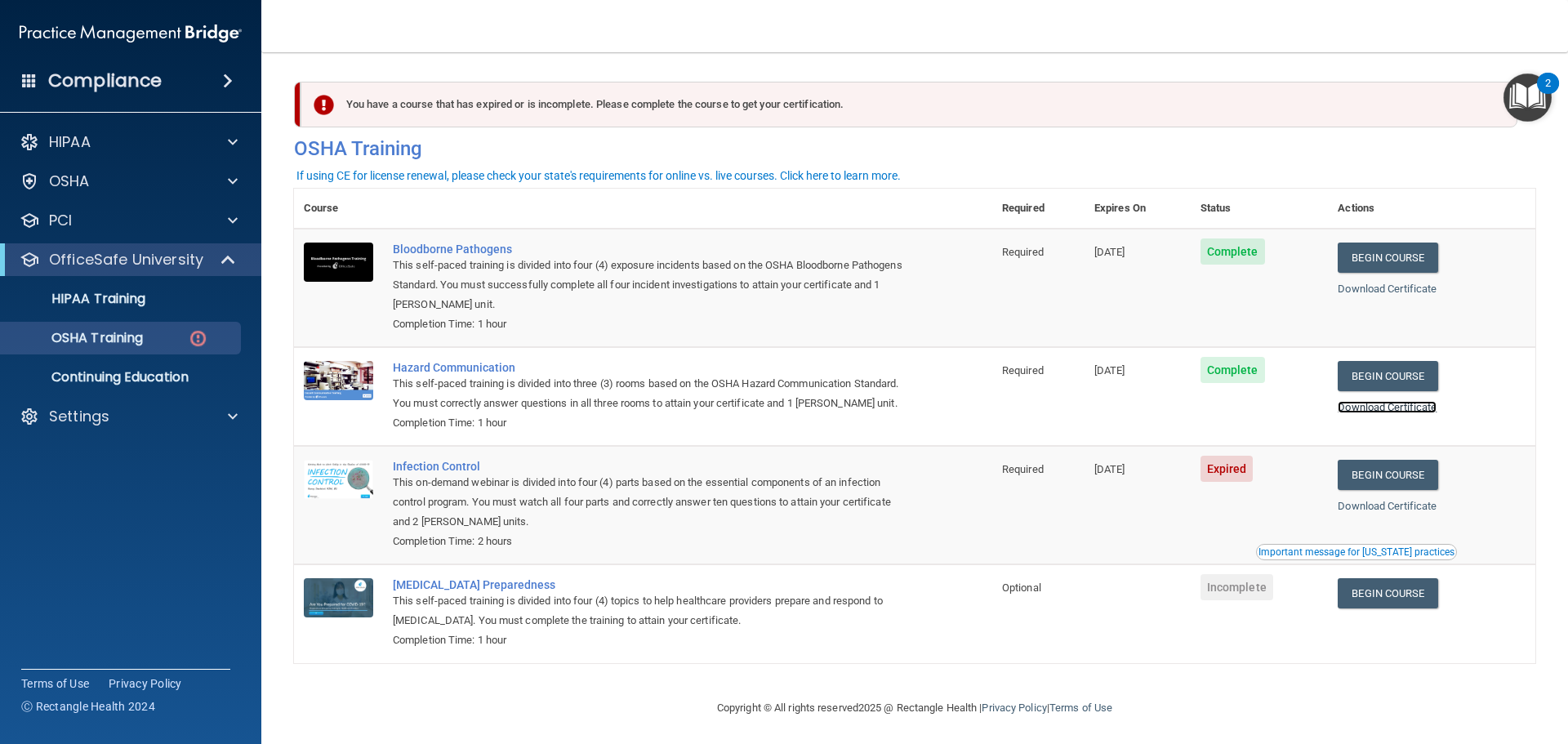
click at [1361, 404] on link "Download Certificate" at bounding box center [1387, 407] width 99 height 13
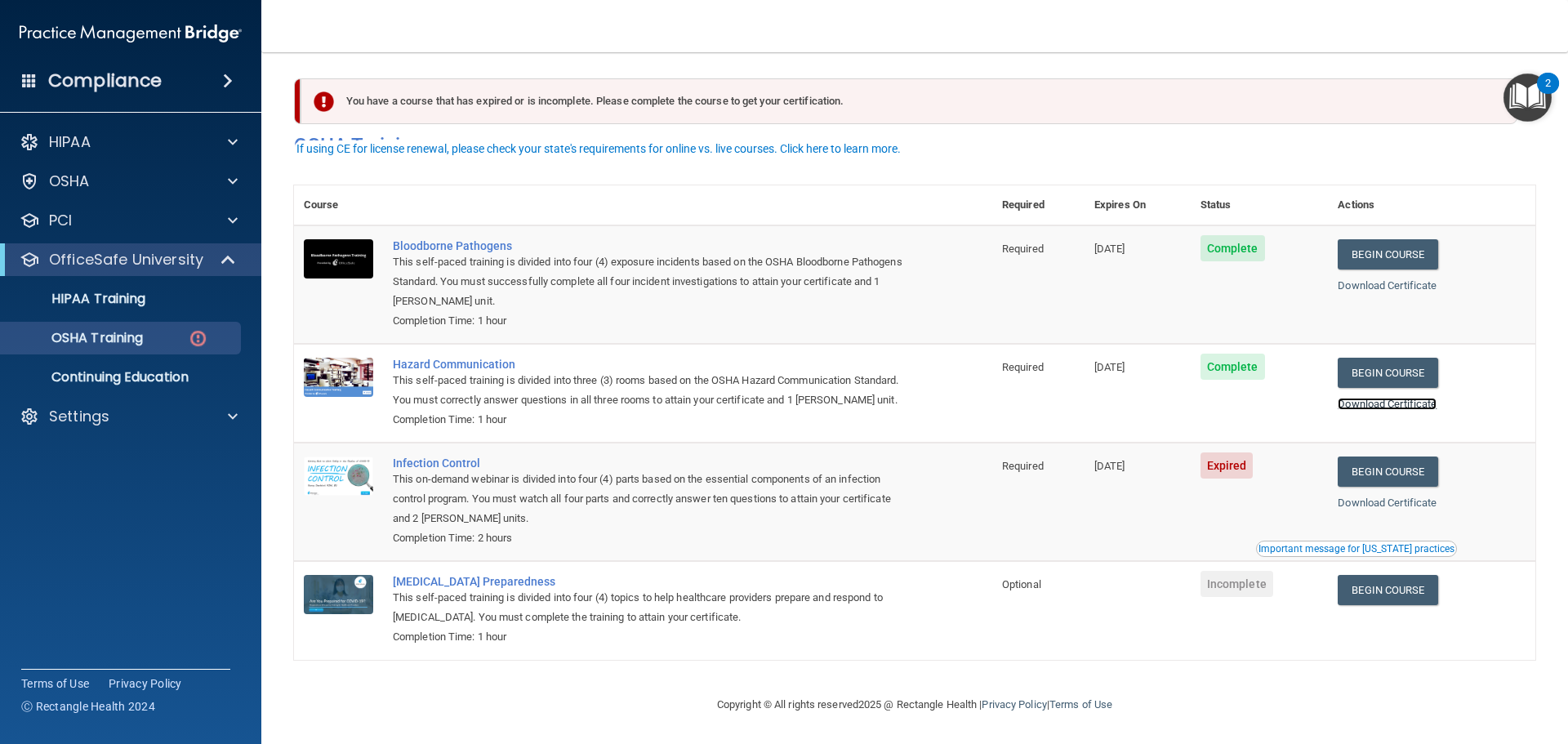
scroll to position [27, 0]
click at [1381, 466] on link "Begin Course" at bounding box center [1387, 471] width 100 height 30
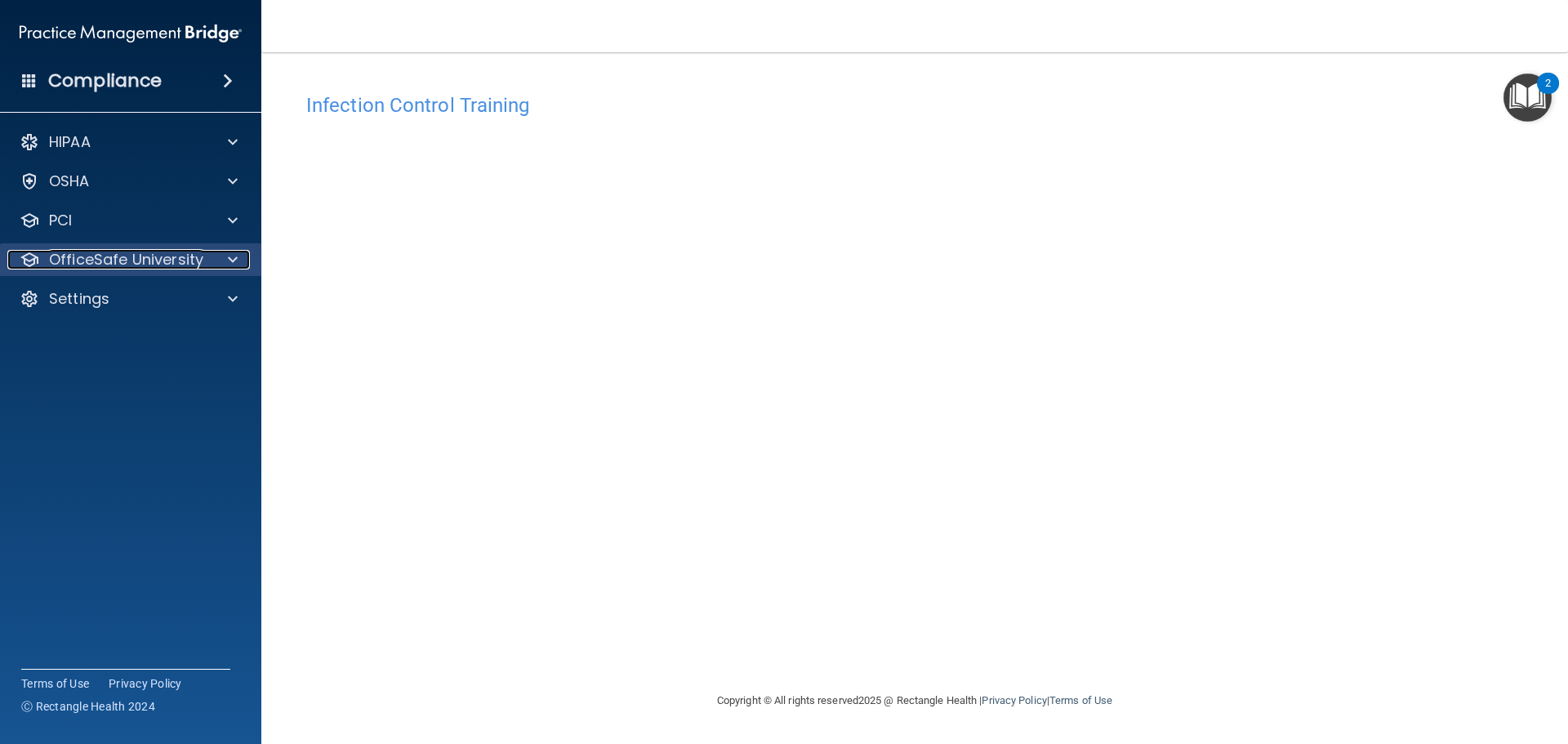
click at [123, 252] on p "OfficeSafe University" at bounding box center [125, 259] width 154 height 19
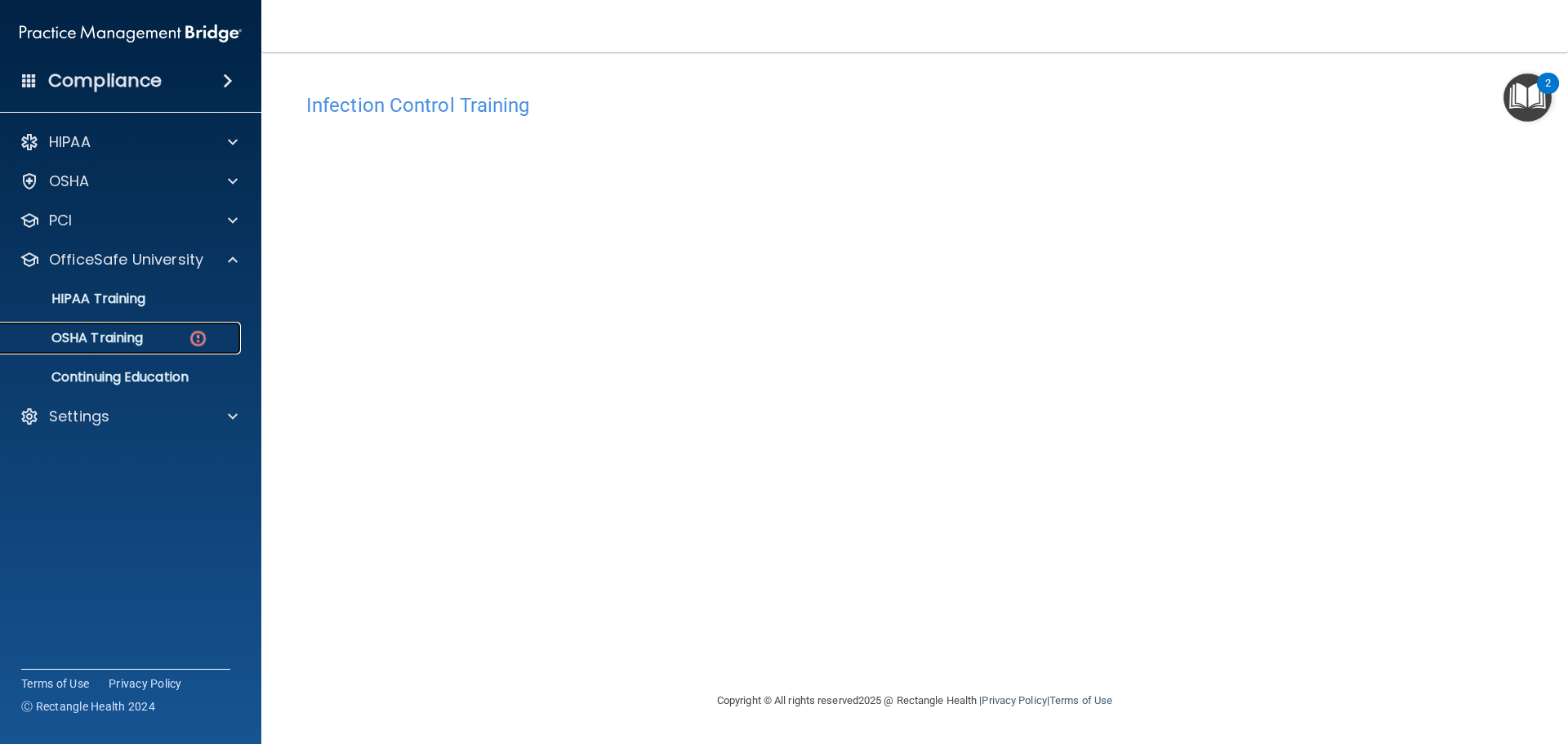
click at [121, 345] on p "OSHA Training" at bounding box center [77, 338] width 132 height 17
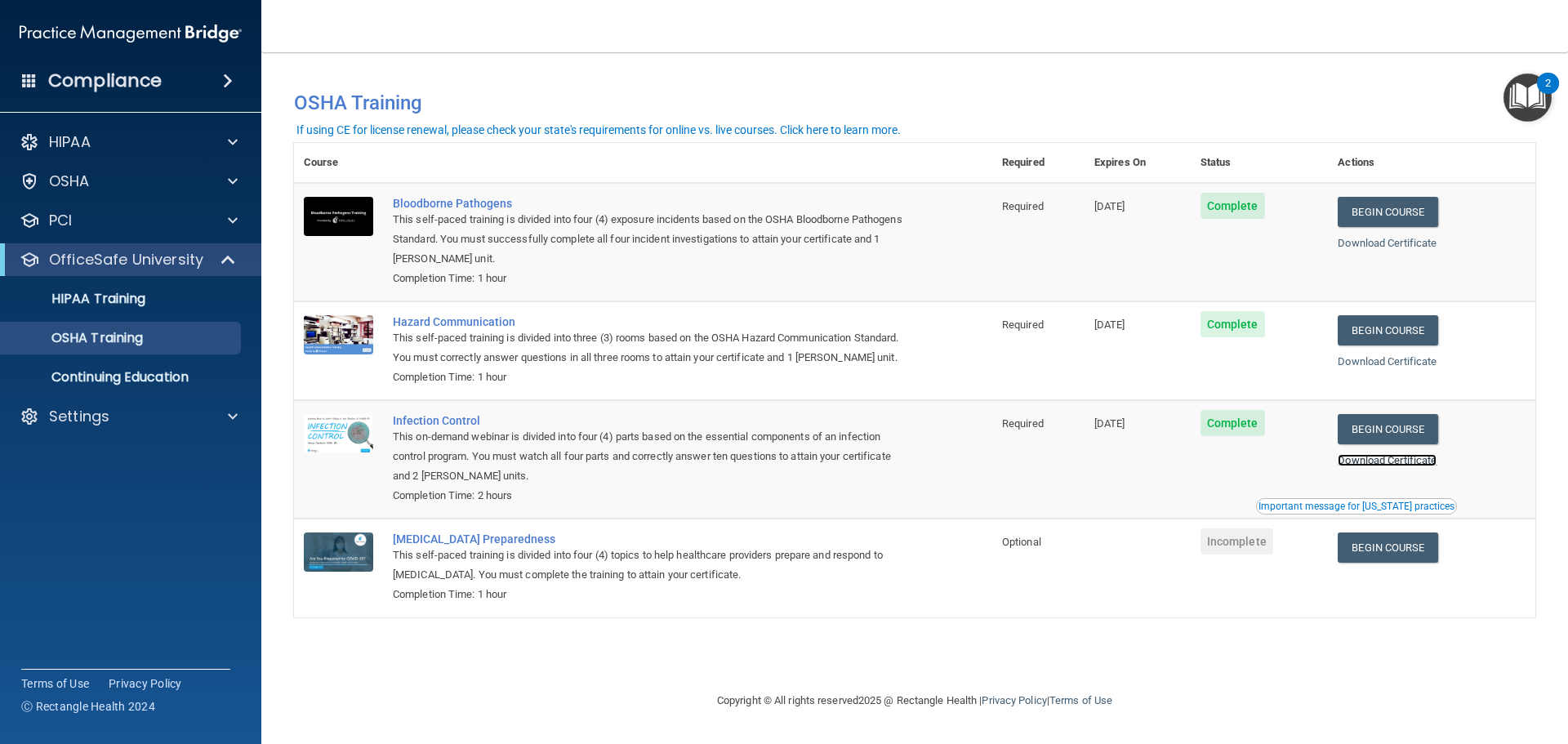
click at [1427, 463] on link "Download Certificate" at bounding box center [1387, 460] width 99 height 13
click at [115, 380] on p "Continuing Education" at bounding box center [122, 377] width 223 height 17
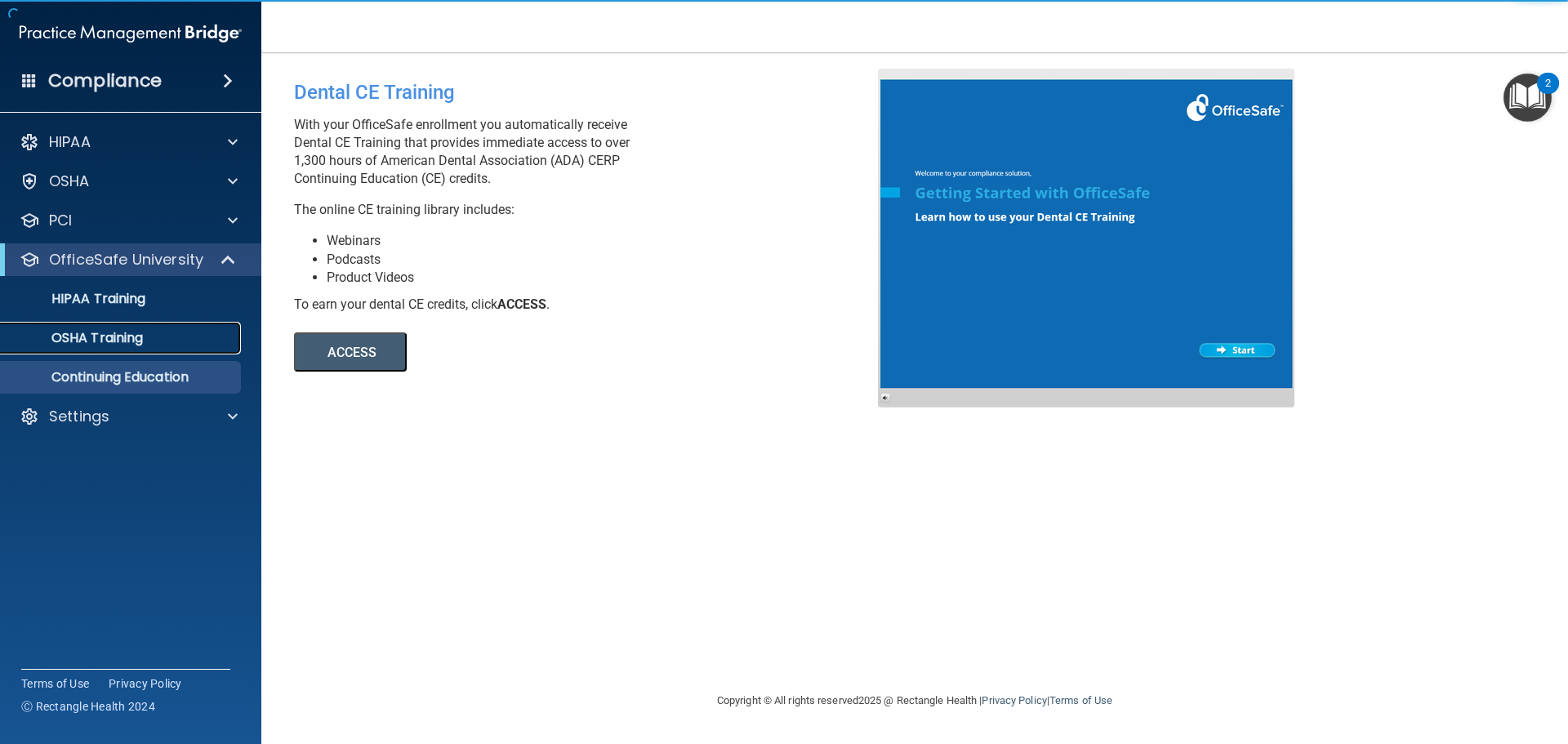
click at [117, 347] on p "OSHA Training" at bounding box center [77, 338] width 132 height 17
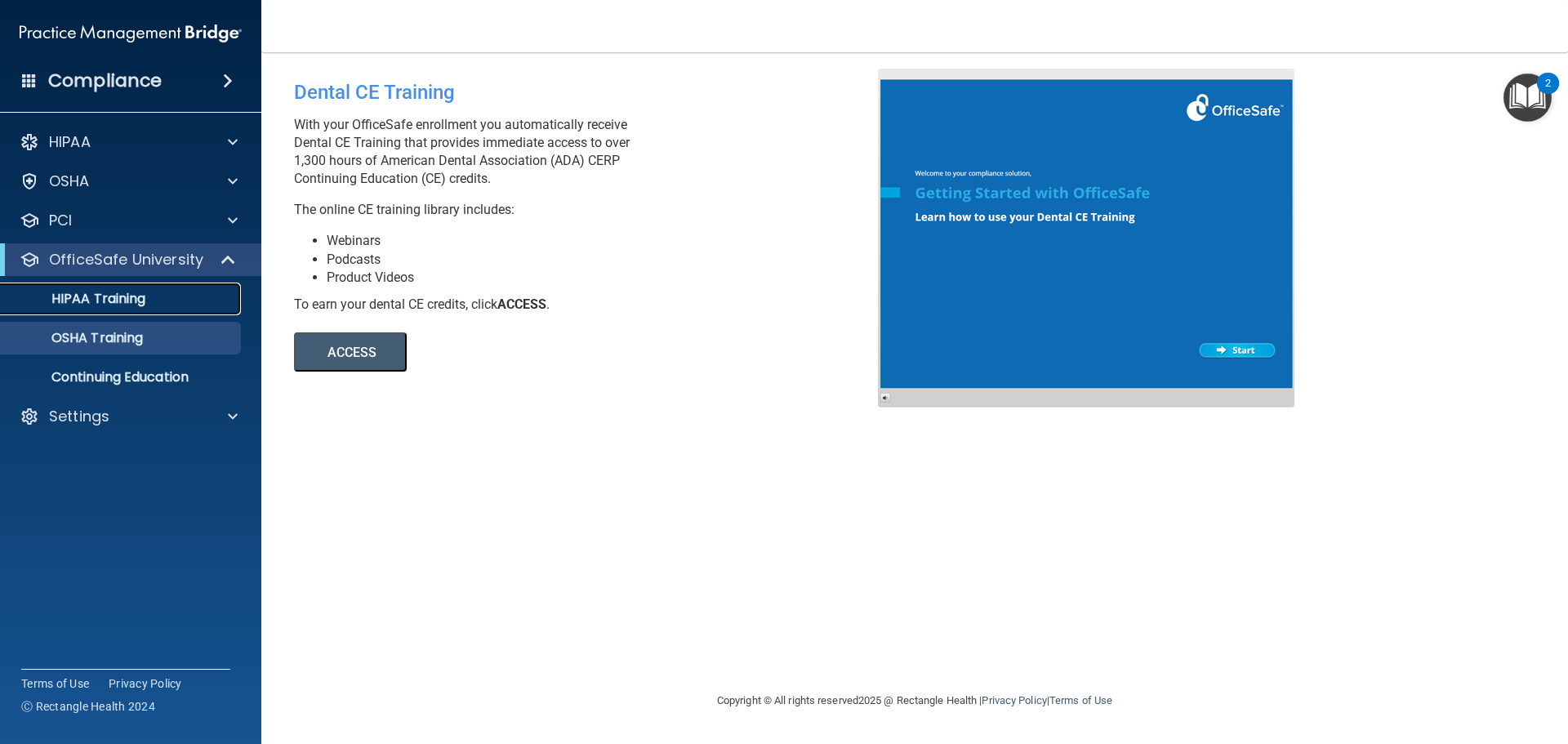
click at [132, 312] on link "HIPAA Training" at bounding box center [112, 299] width 257 height 33
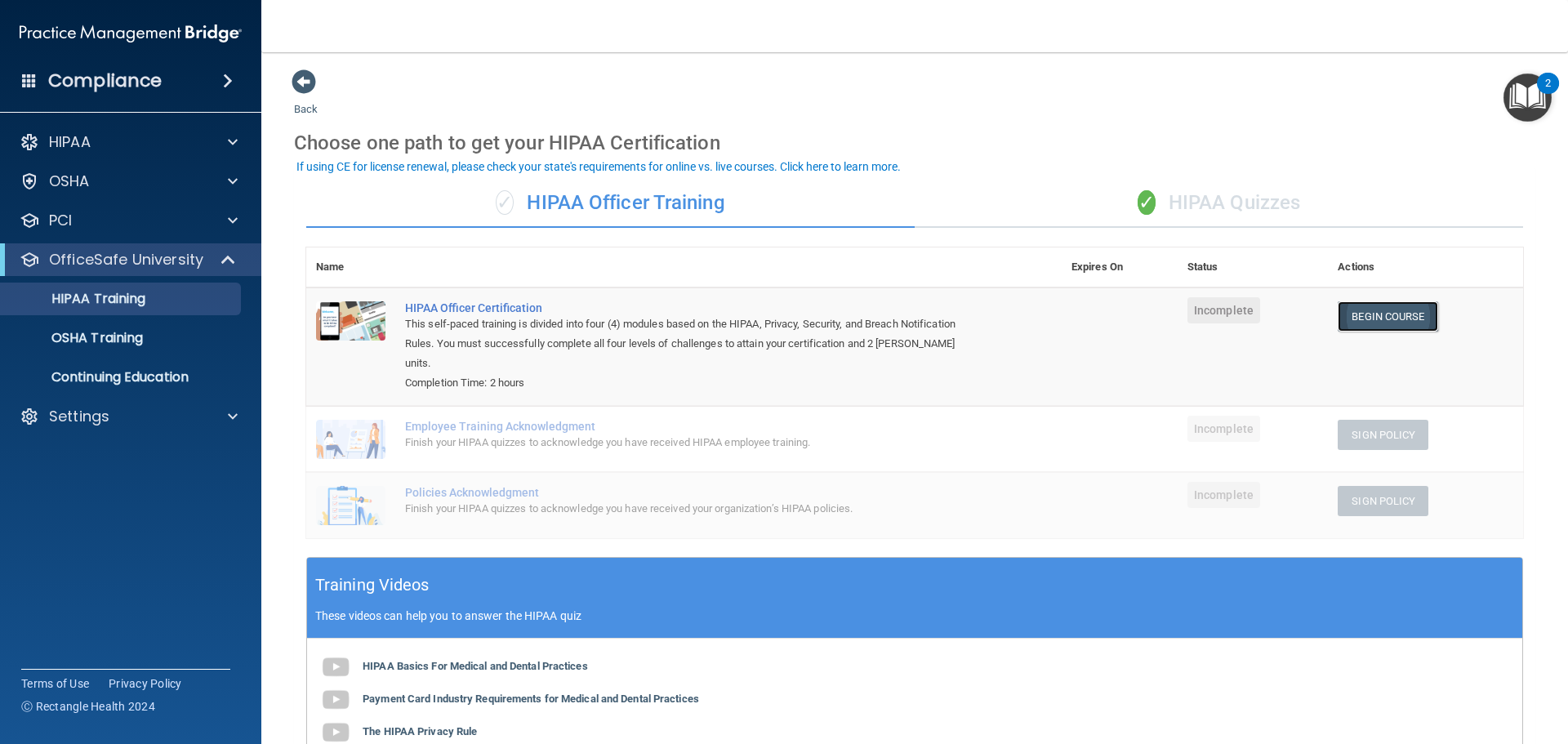
click at [1400, 321] on link "Begin Course" at bounding box center [1387, 316] width 100 height 30
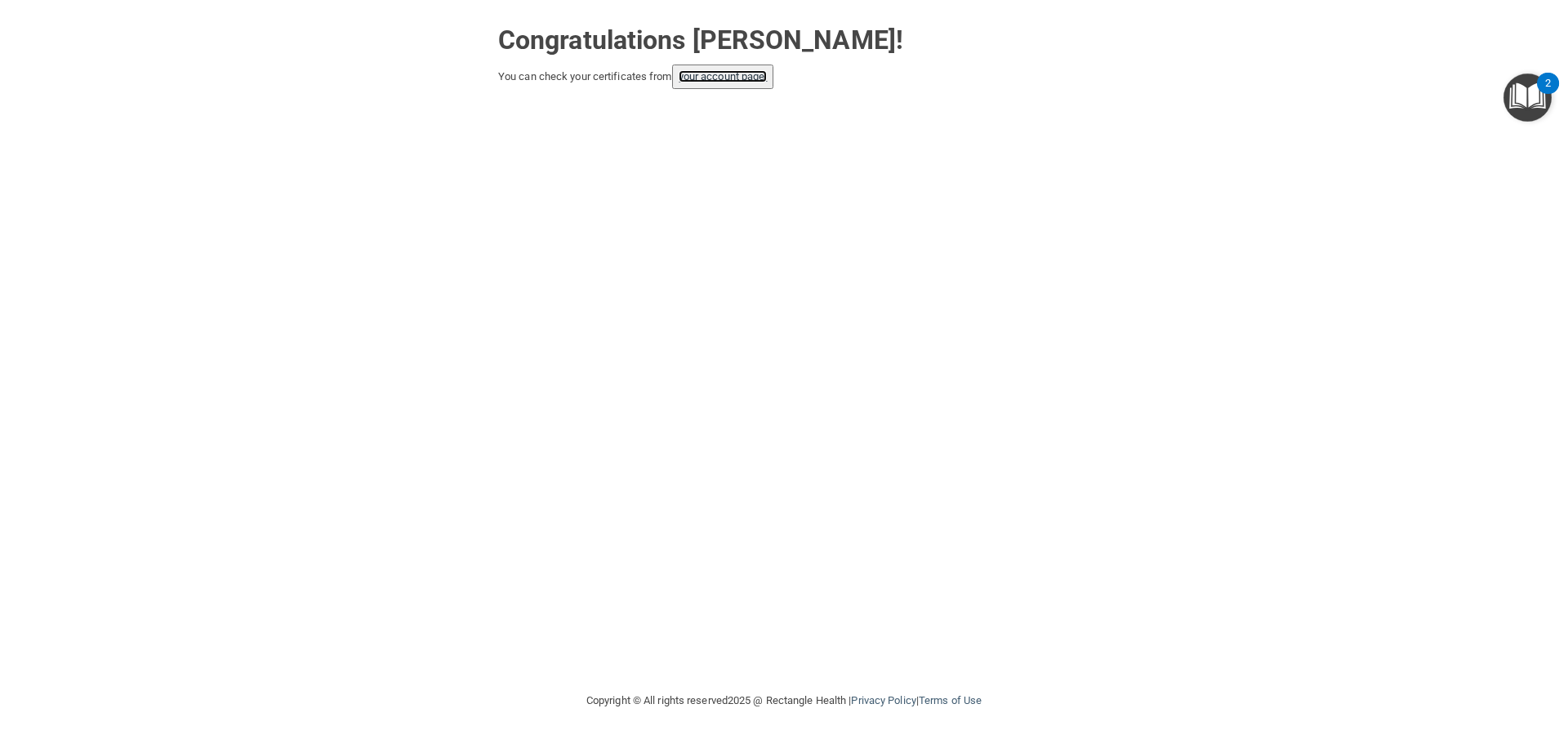
click at [729, 80] on link "your account page!" at bounding box center [723, 76] width 89 height 13
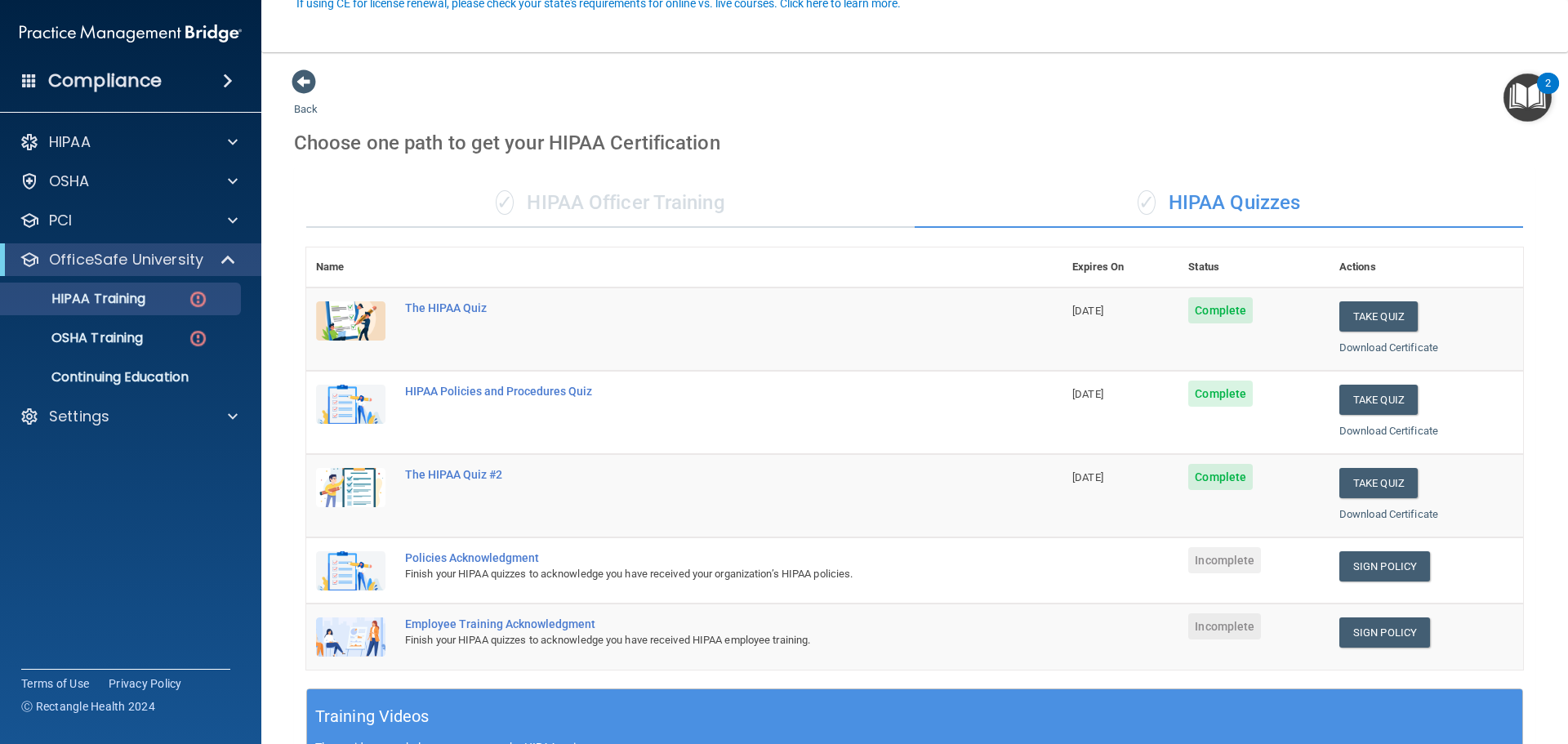
scroll to position [163, 0]
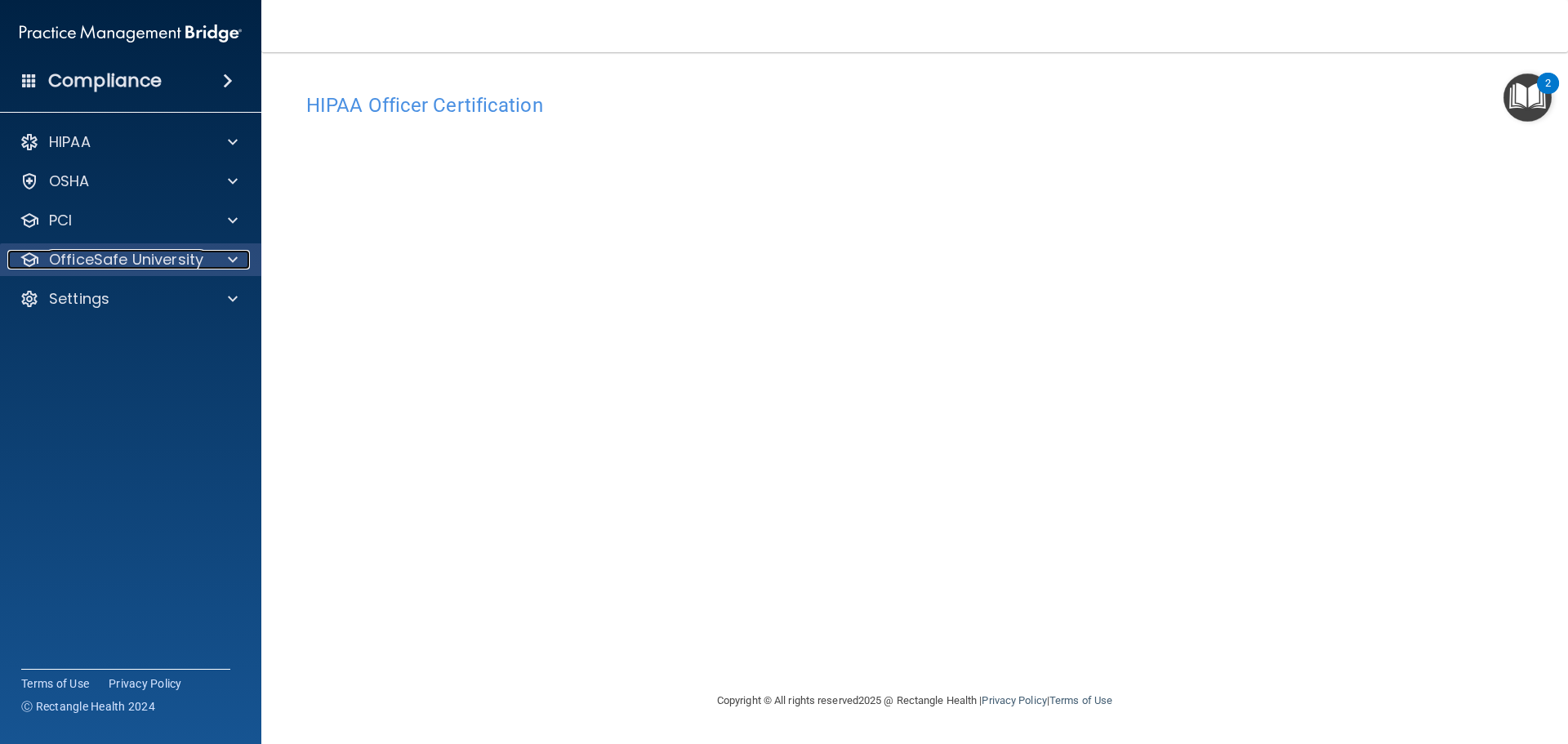
click at [119, 257] on p "OfficeSafe University" at bounding box center [125, 259] width 154 height 19
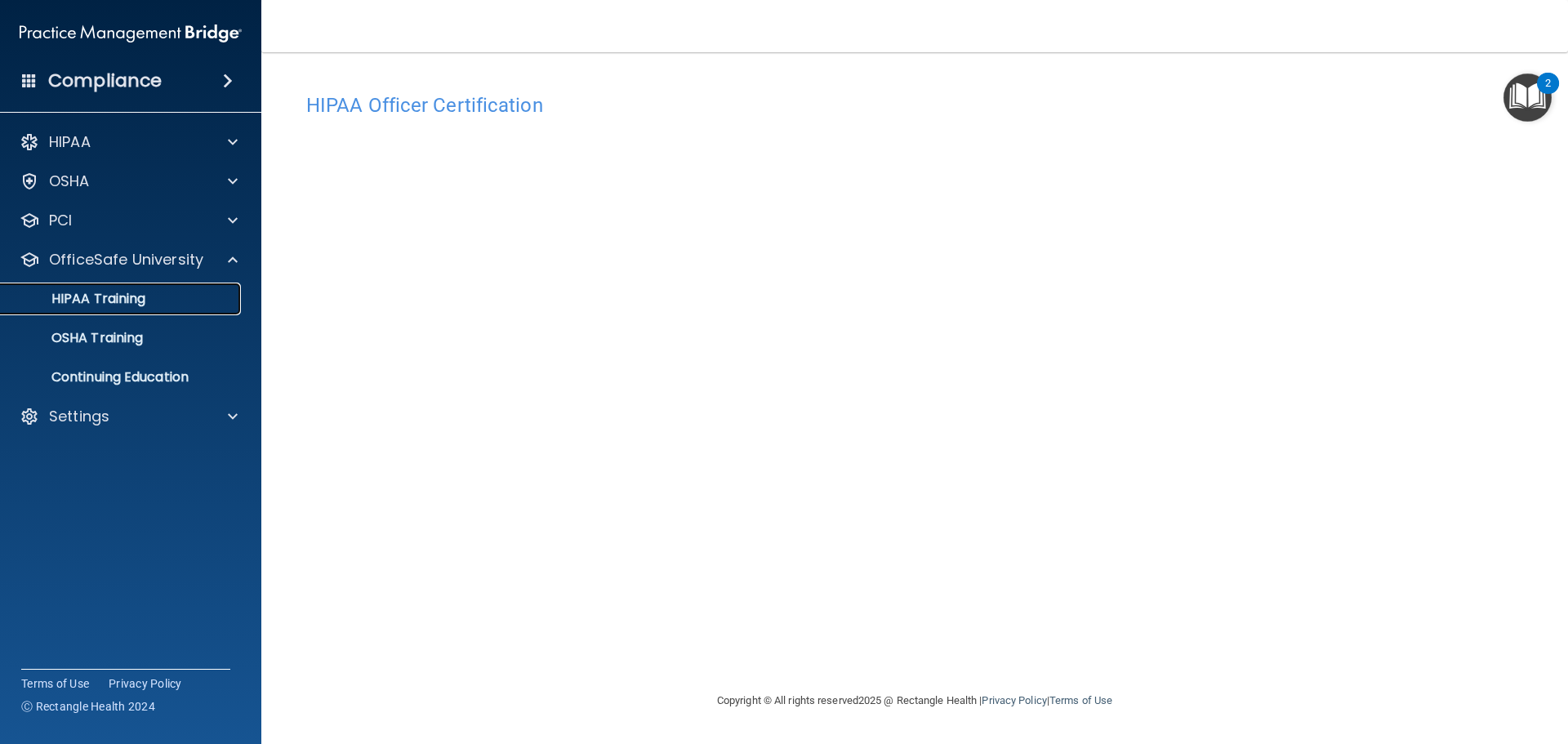
click at [126, 300] on p "HIPAA Training" at bounding box center [78, 299] width 135 height 17
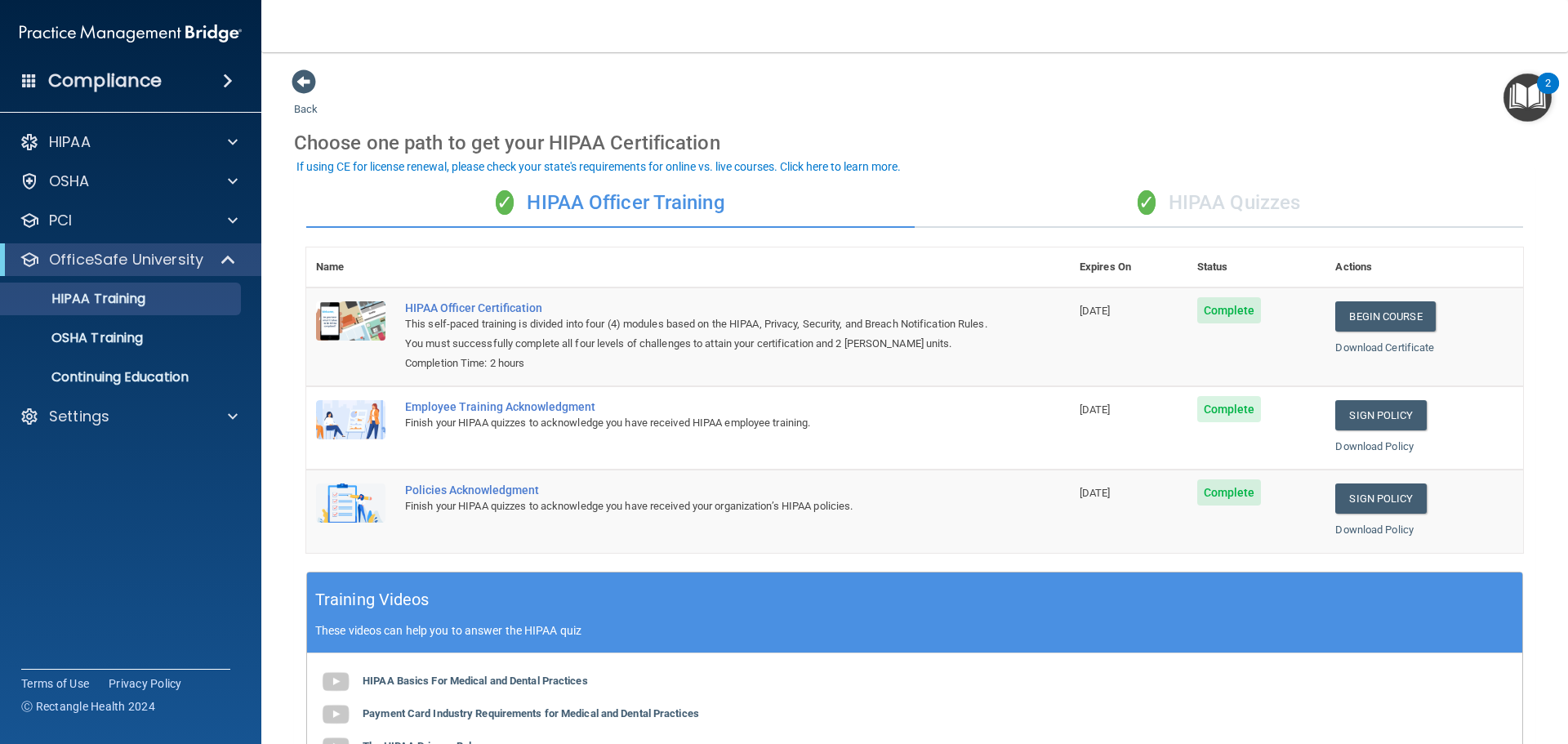
drag, startPoint x: 1567, startPoint y: 35, endPoint x: 1211, endPoint y: 41, distance: 356.1
click at [1211, 41] on nav "Toggle navigation [PERSON_NAME] [EMAIL_ADDRESS][DOMAIN_NAME] Manage My Enterpri…" at bounding box center [915, 26] width 1307 height 52
click at [156, 402] on div "Settings" at bounding box center [131, 417] width 262 height 33
click at [198, 412] on div "Settings" at bounding box center [109, 417] width 203 height 19
click at [131, 569] on p "Sign Out" at bounding box center [122, 573] width 223 height 17
